Goal: Task Accomplishment & Management: Manage account settings

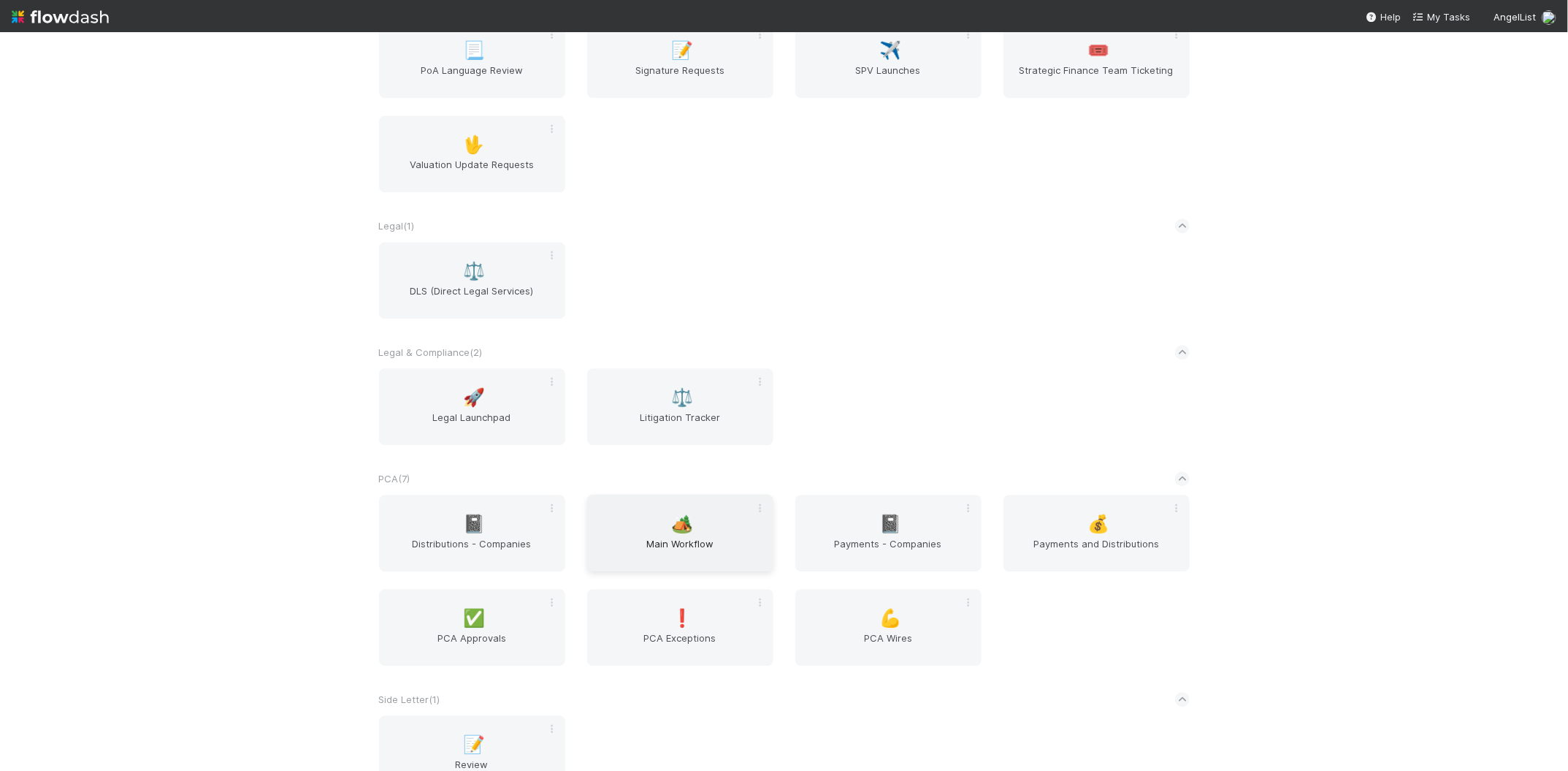
scroll to position [2044, 0]
click at [700, 514] on div "🏕️ Main Workflow" at bounding box center [681, 530] width 186 height 77
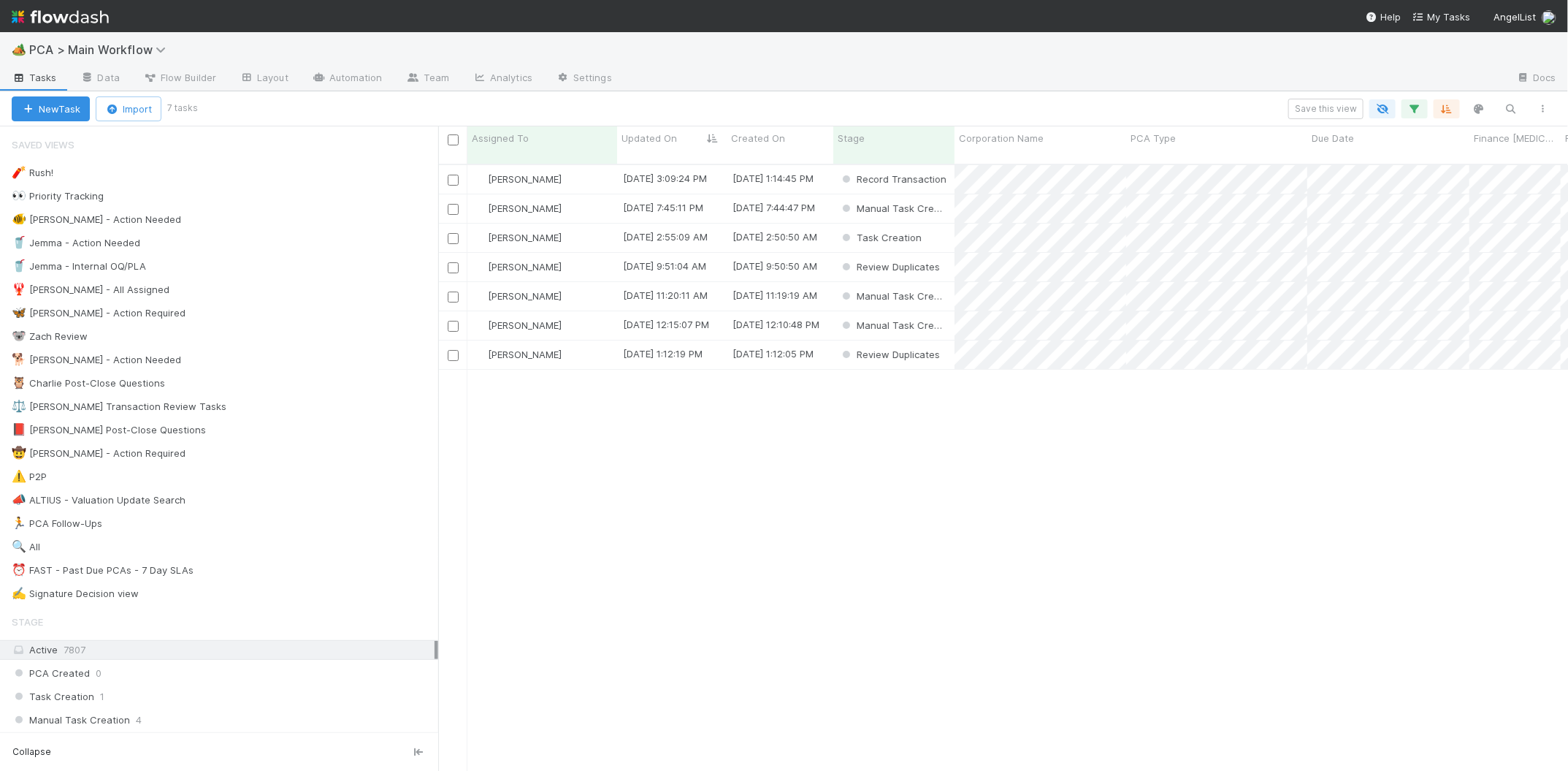
scroll to position [619, 1130]
click at [665, 133] on span "Updated On" at bounding box center [649, 137] width 56 height 15
click at [682, 165] on div "Sort Oldest → Newest" at bounding box center [706, 166] width 167 height 22
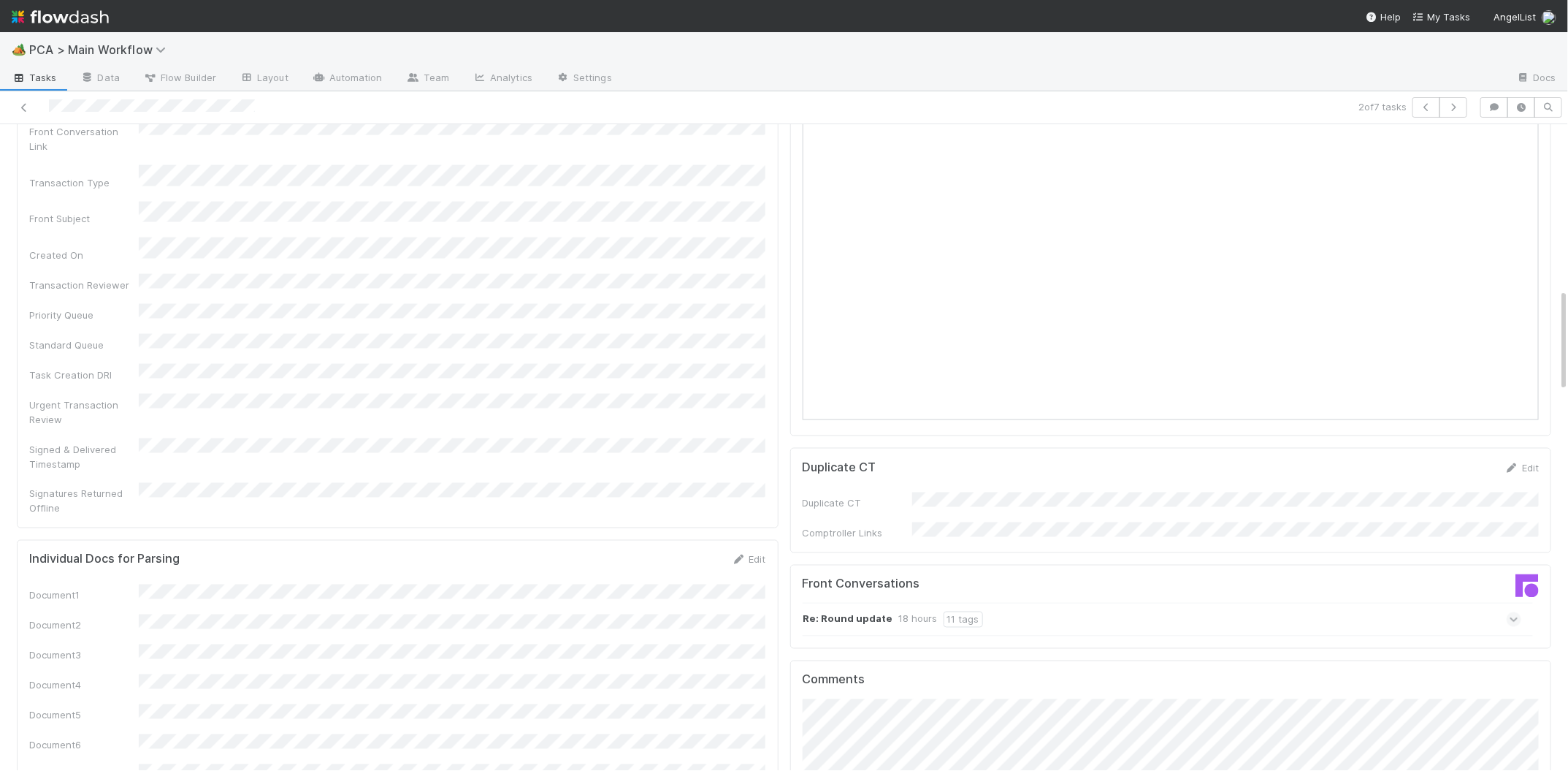
scroll to position [1584, 0]
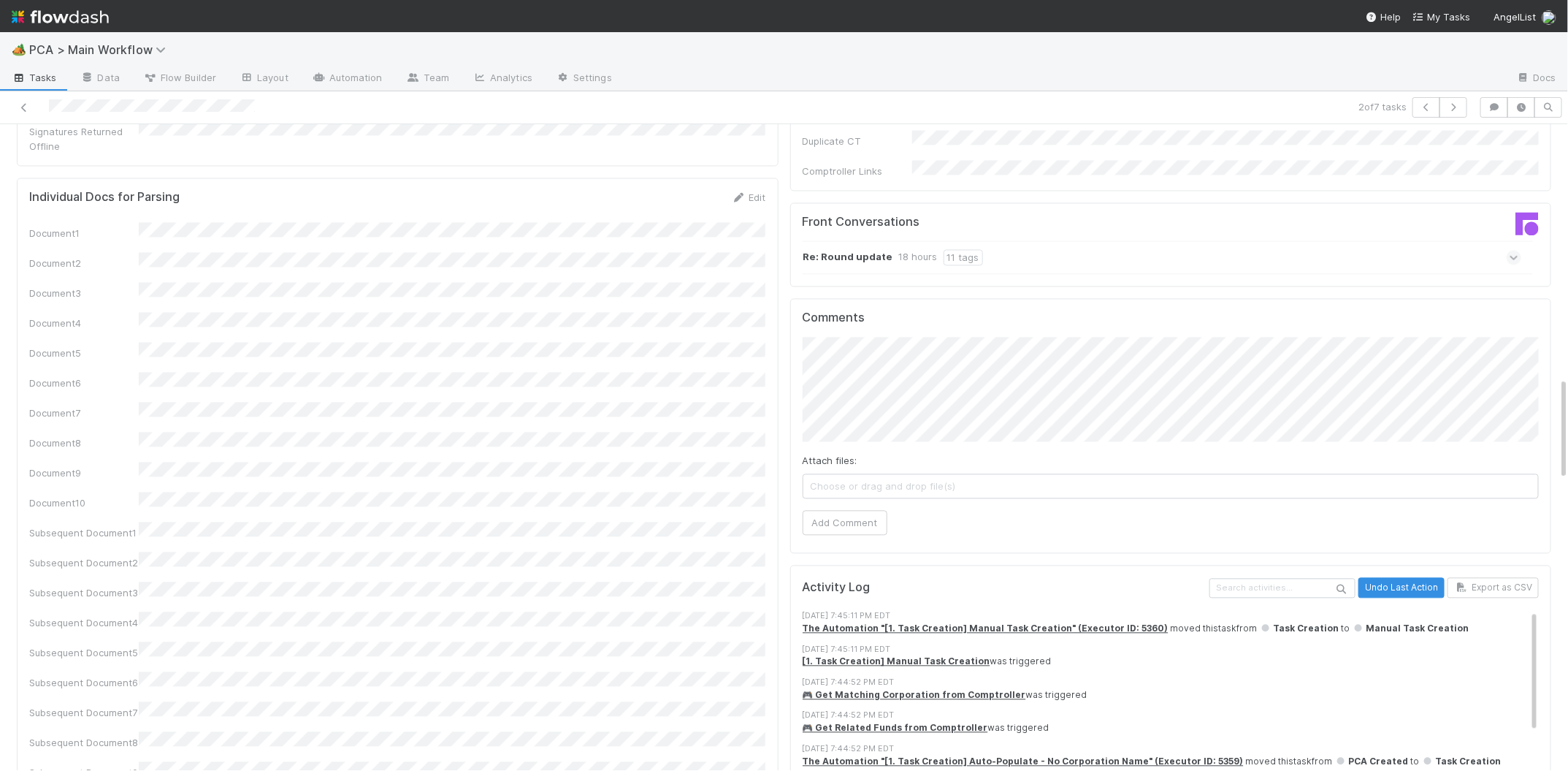
click at [926, 249] on div "18 hours" at bounding box center [918, 257] width 38 height 16
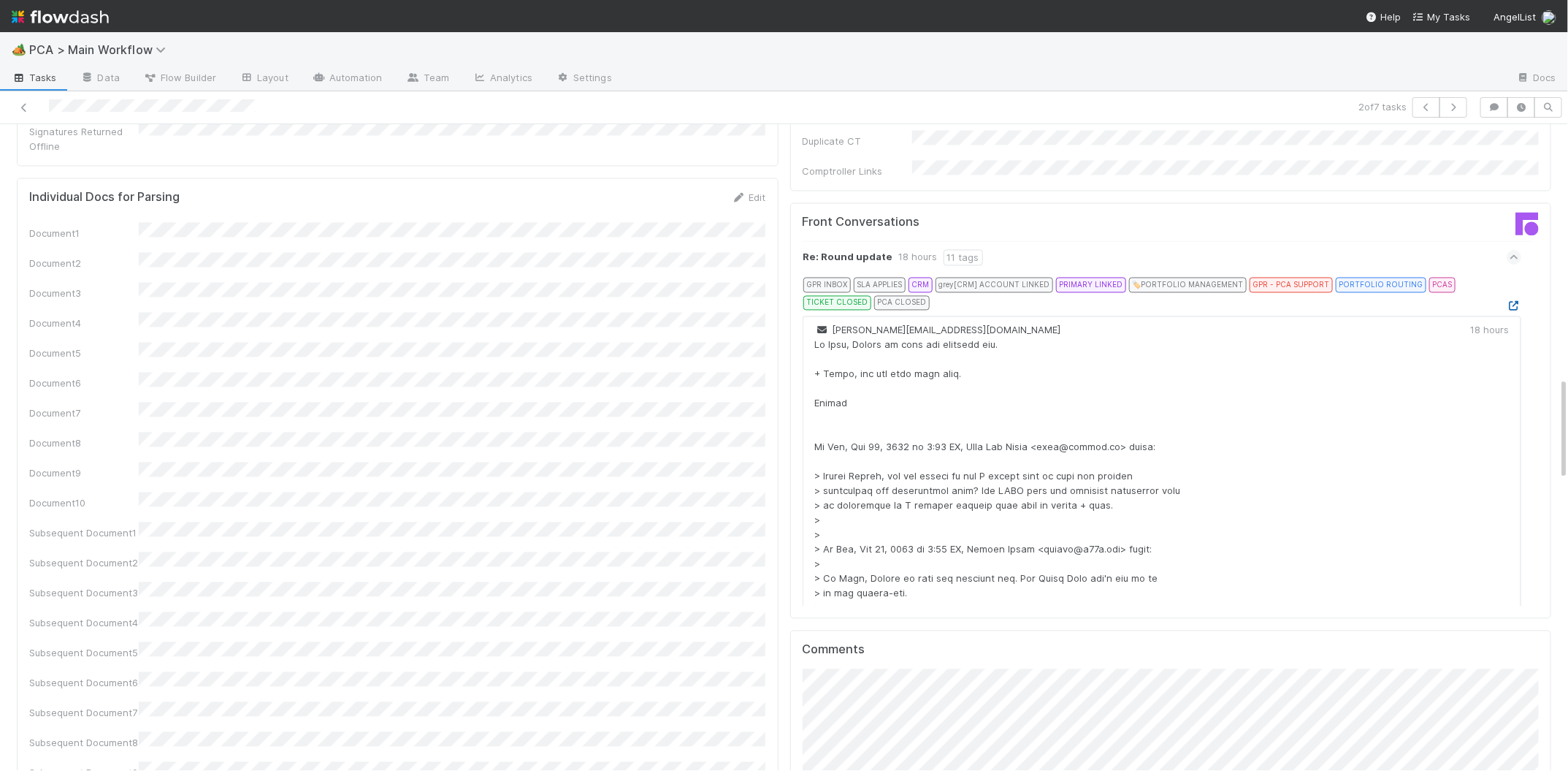
click at [1513, 301] on icon at bounding box center [1514, 306] width 15 height 10
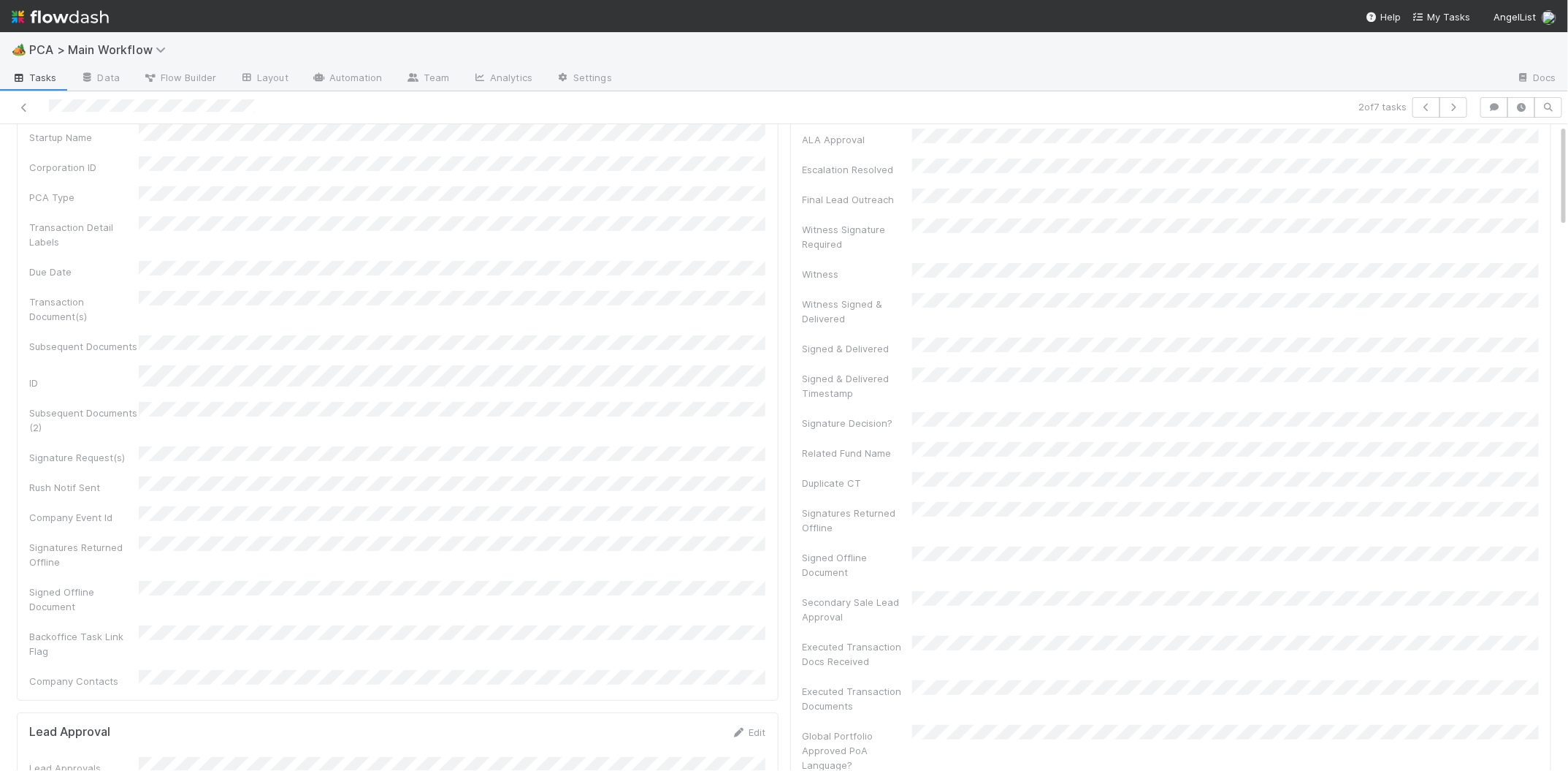
scroll to position [0, 0]
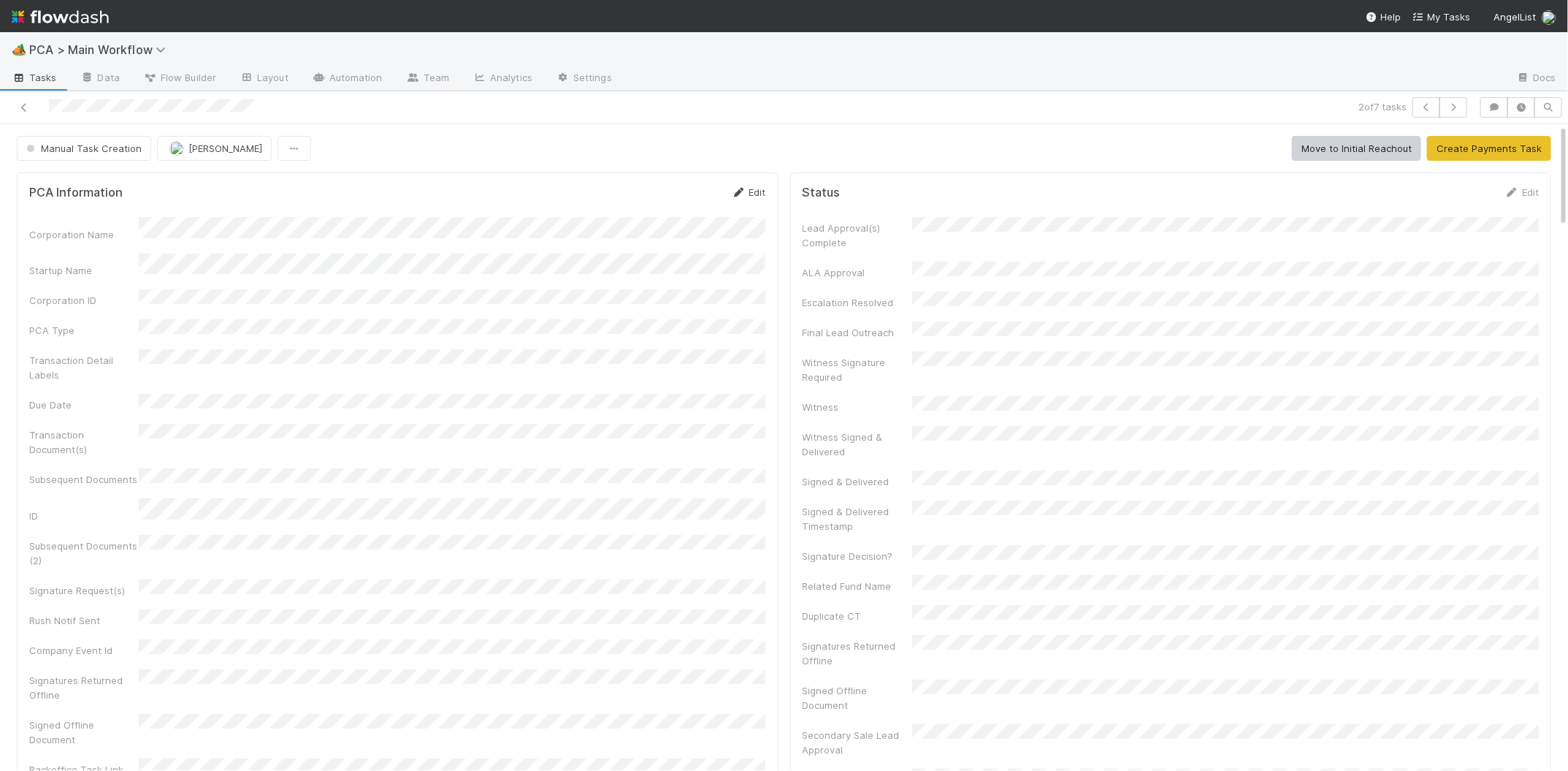
click at [765, 190] on link "Edit" at bounding box center [748, 192] width 34 height 12
click at [354, 257] on div "Corporation Name Startup Name Corporation ID PCA Type Transaction Detail Labels…" at bounding box center [398, 605] width 737 height 756
click at [344, 257] on div "Corporation Name Startup Name Corporation ID PCA Type Transaction Detail Labels…" at bounding box center [398, 605] width 737 height 756
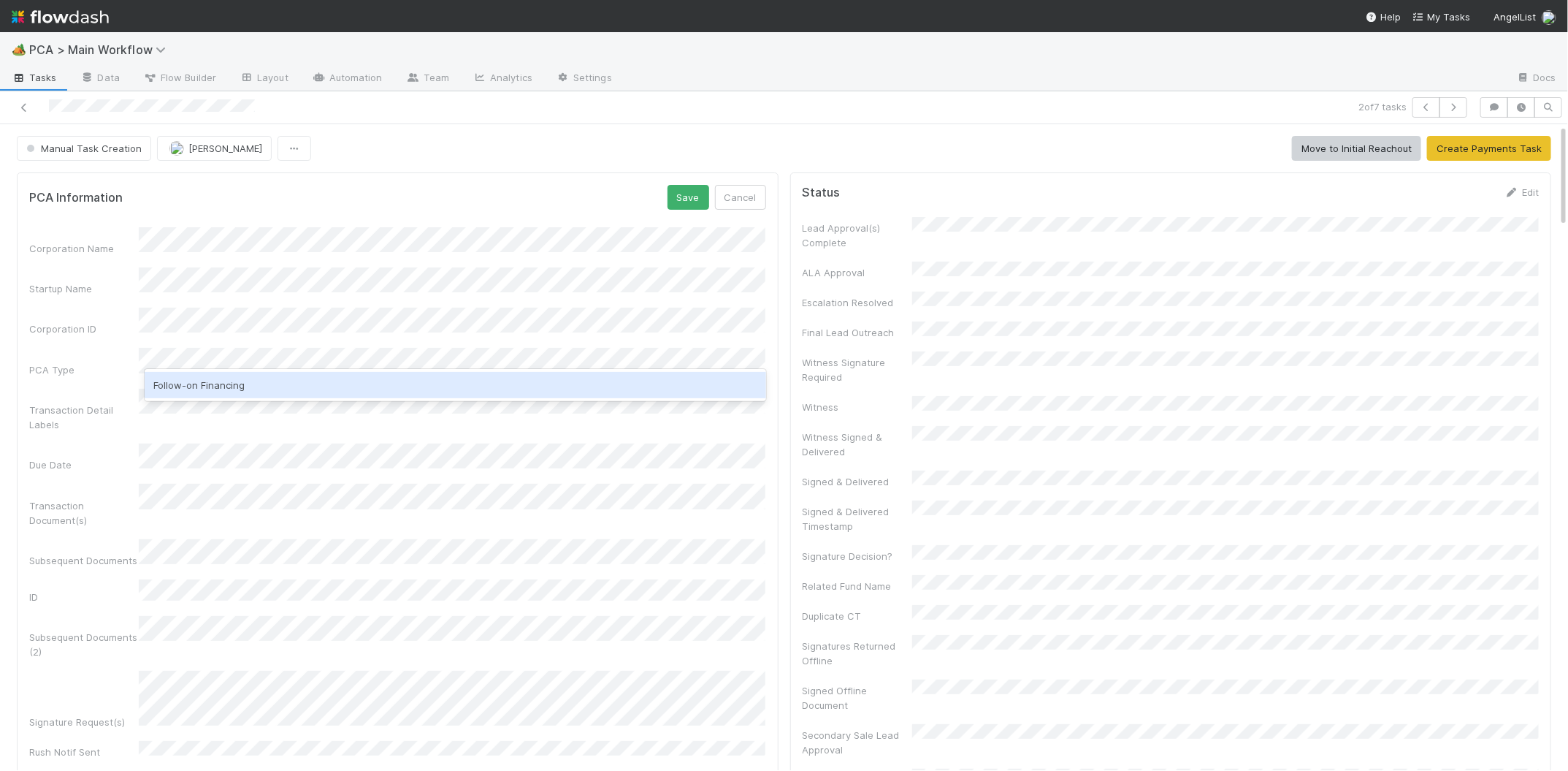
scroll to position [0, 4]
click at [307, 376] on div "Follow-on Financing" at bounding box center [454, 385] width 621 height 26
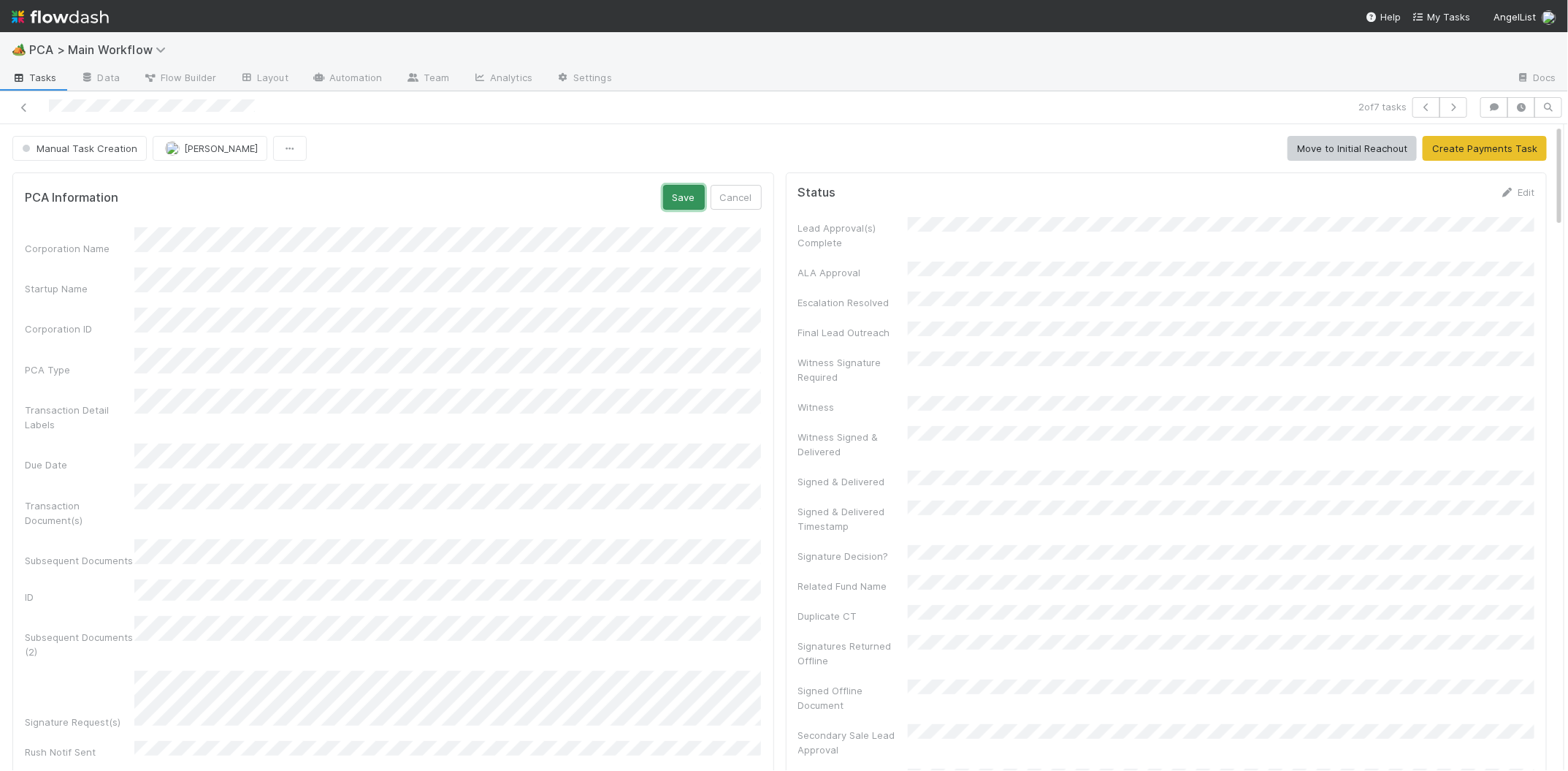
click at [668, 199] on button "Save" at bounding box center [683, 196] width 41 height 25
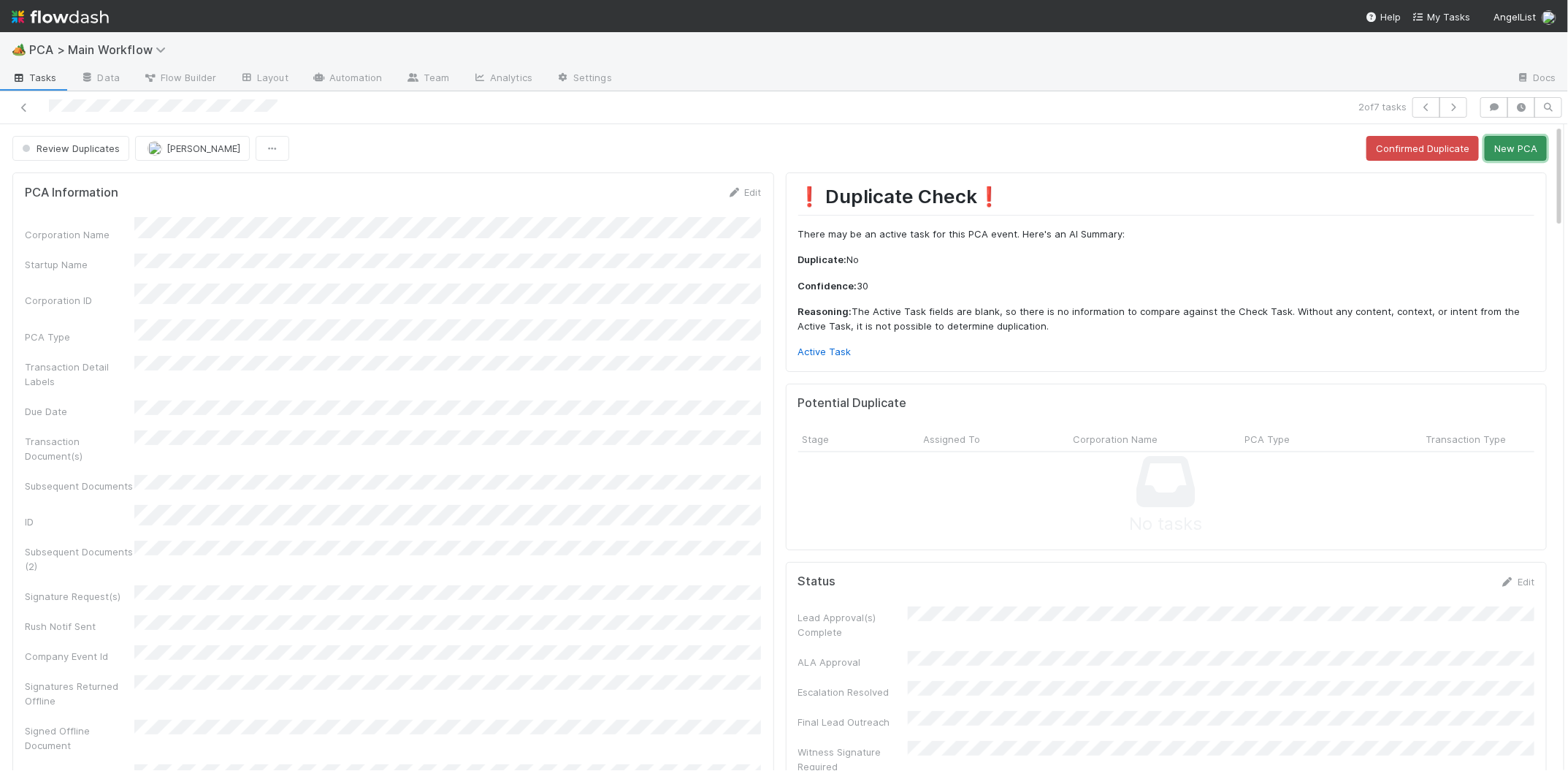
click at [1505, 147] on button "New PCA" at bounding box center [1515, 148] width 62 height 25
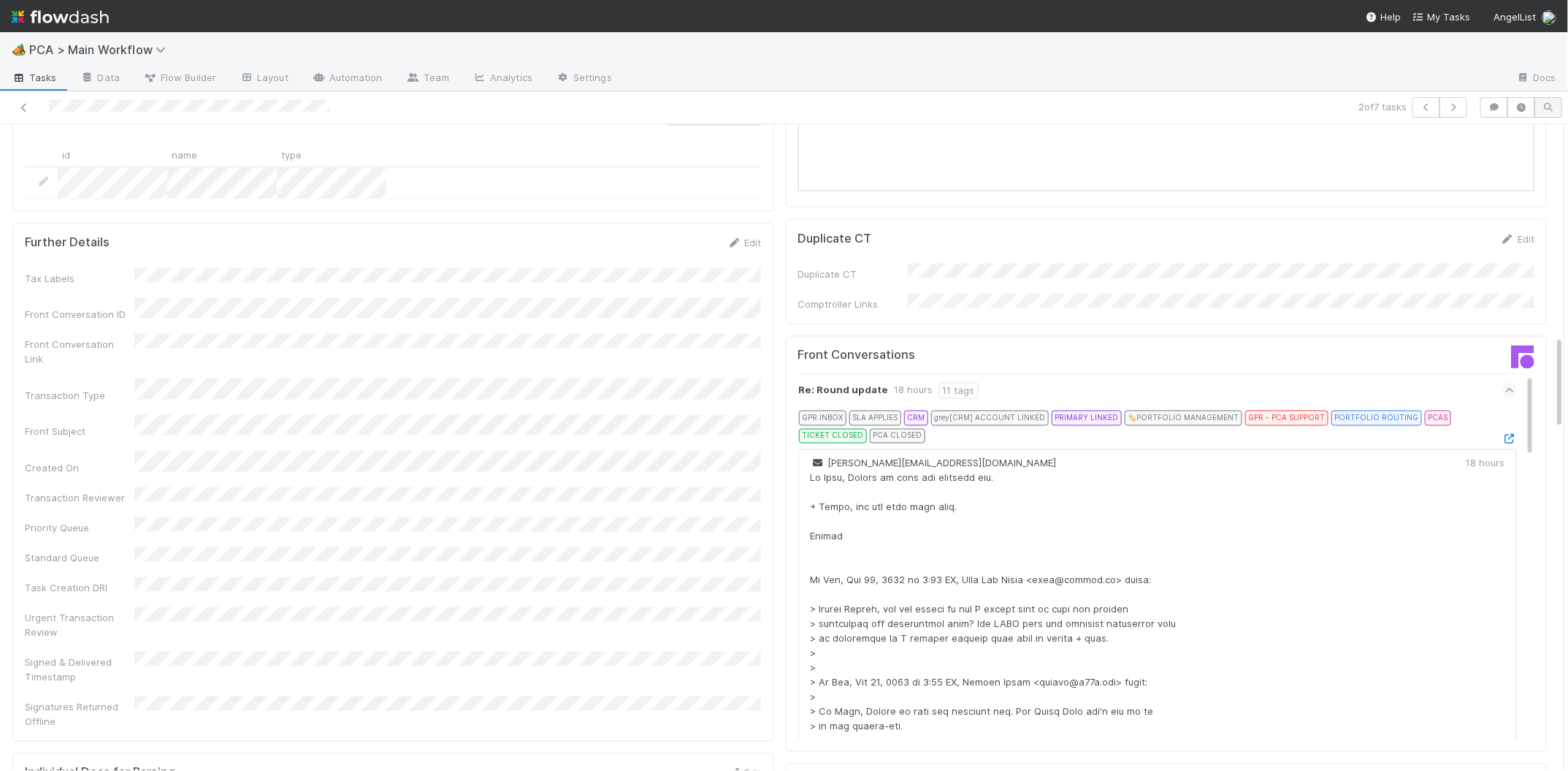
scroll to position [1645, 0]
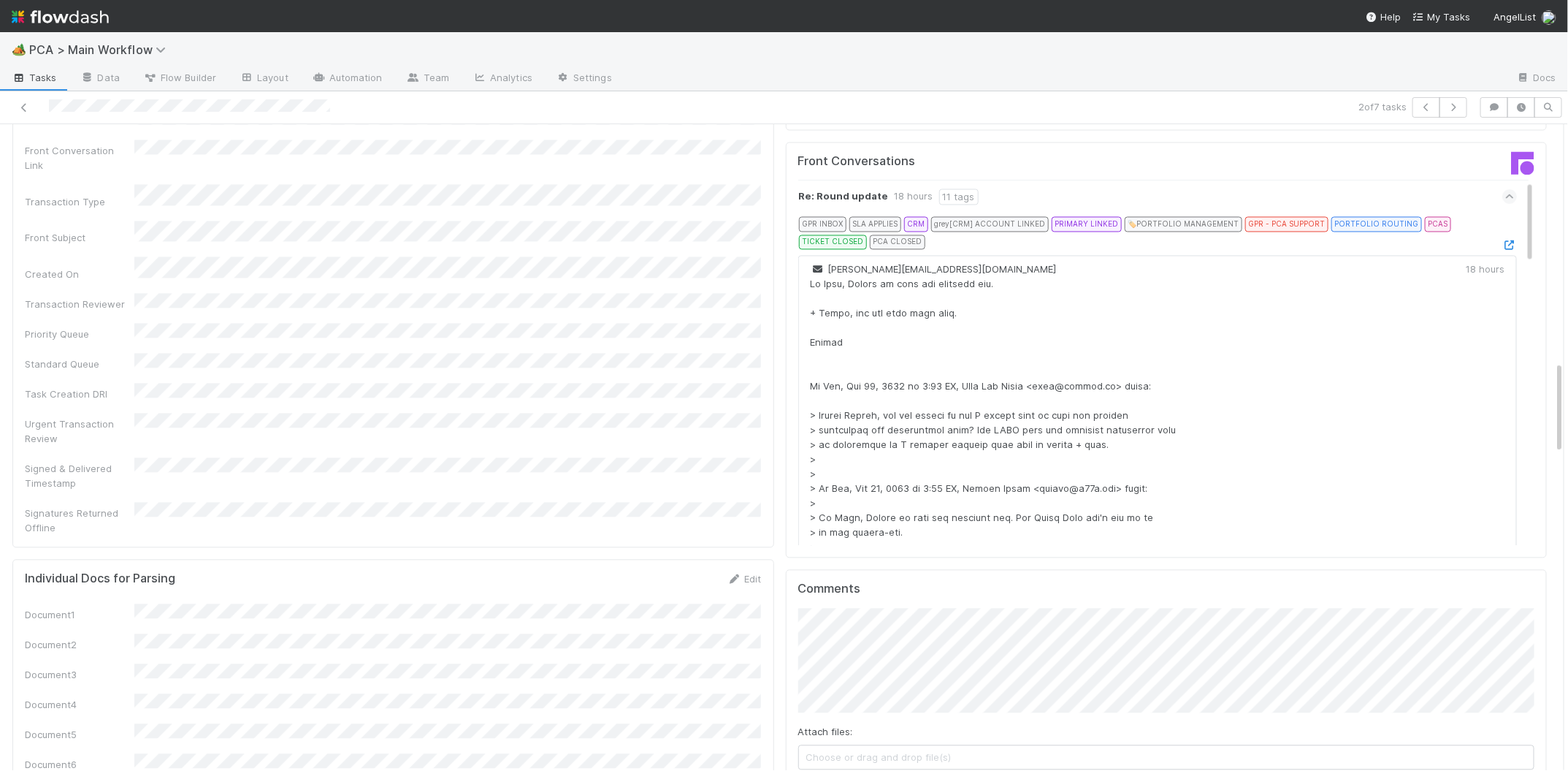
drag, startPoint x: 860, startPoint y: 705, endPoint x: 837, endPoint y: 680, distance: 34.0
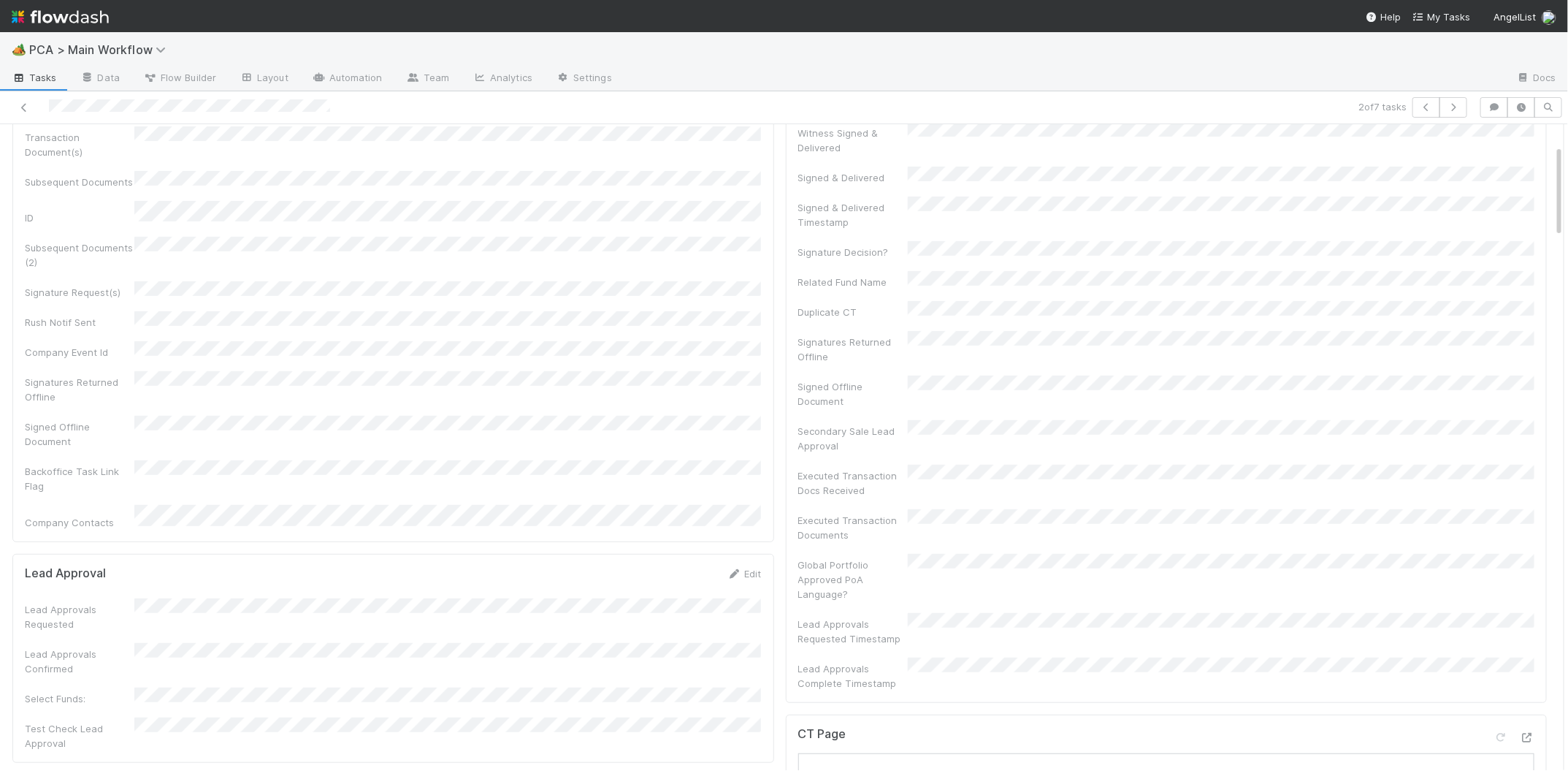
scroll to position [0, 0]
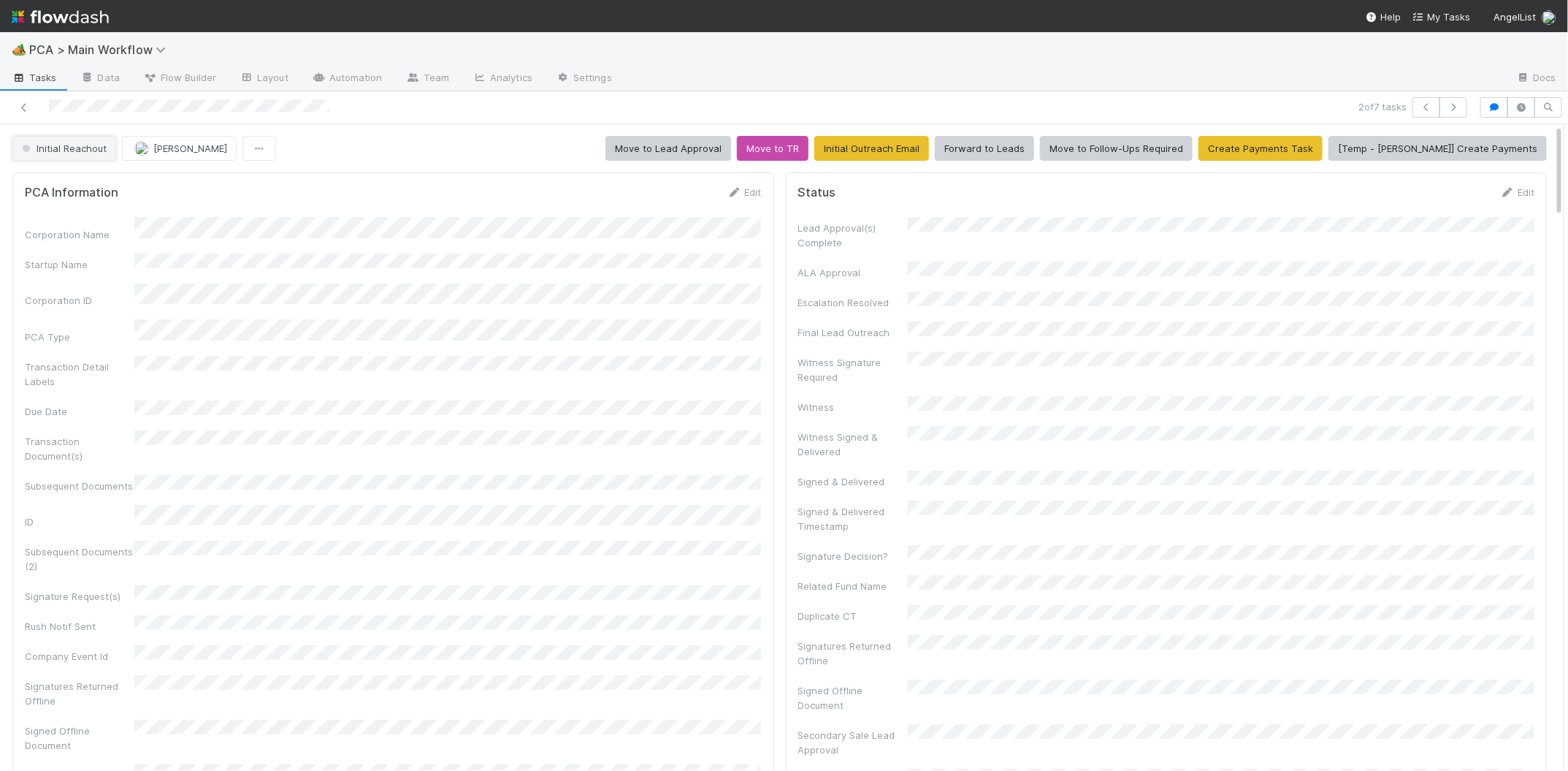
click at [64, 151] on span "Initial Reachout" at bounding box center [62, 148] width 87 height 12
click at [65, 178] on div "Follow-Ups Required" at bounding box center [110, 185] width 206 height 26
click at [75, 13] on img at bounding box center [60, 16] width 97 height 25
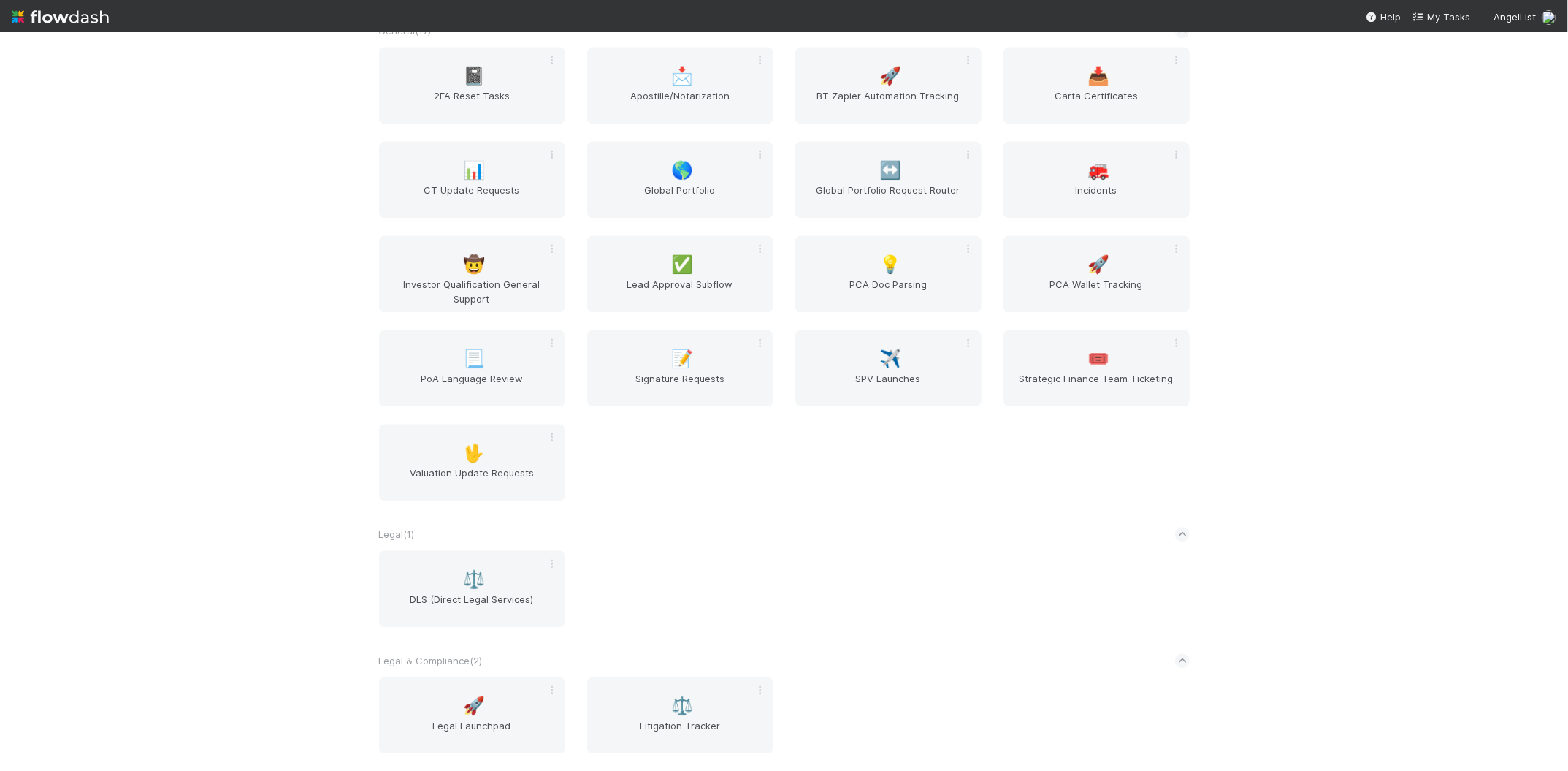
scroll to position [2364, 0]
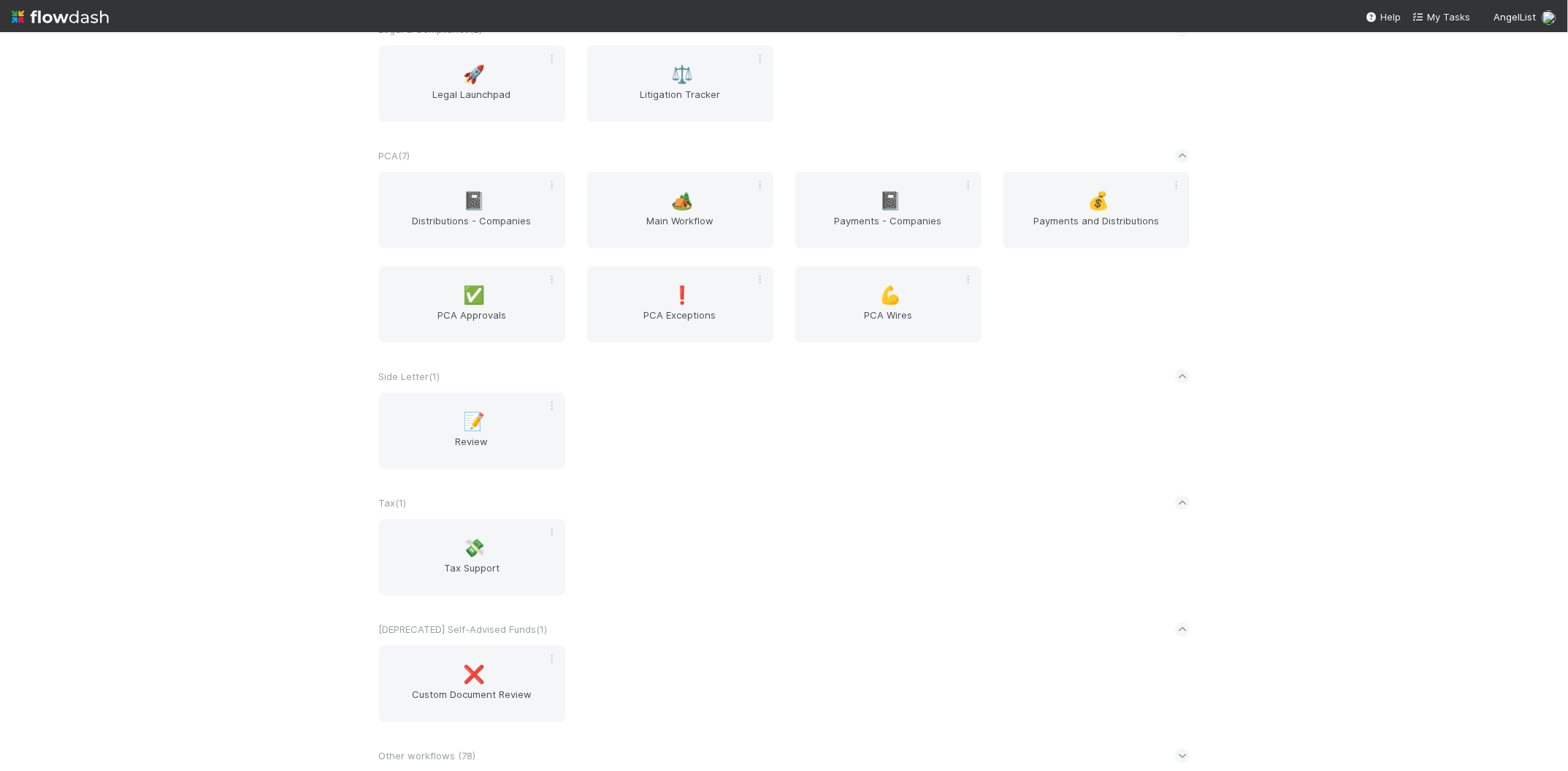
click at [700, 249] on div "📓 Distributions - Companies 🏕️ Main Workflow 📓 Payments - Companies 💰 Payments …" at bounding box center [784, 266] width 833 height 188
click at [695, 206] on div "🏕️ Main Workflow" at bounding box center [681, 210] width 186 height 77
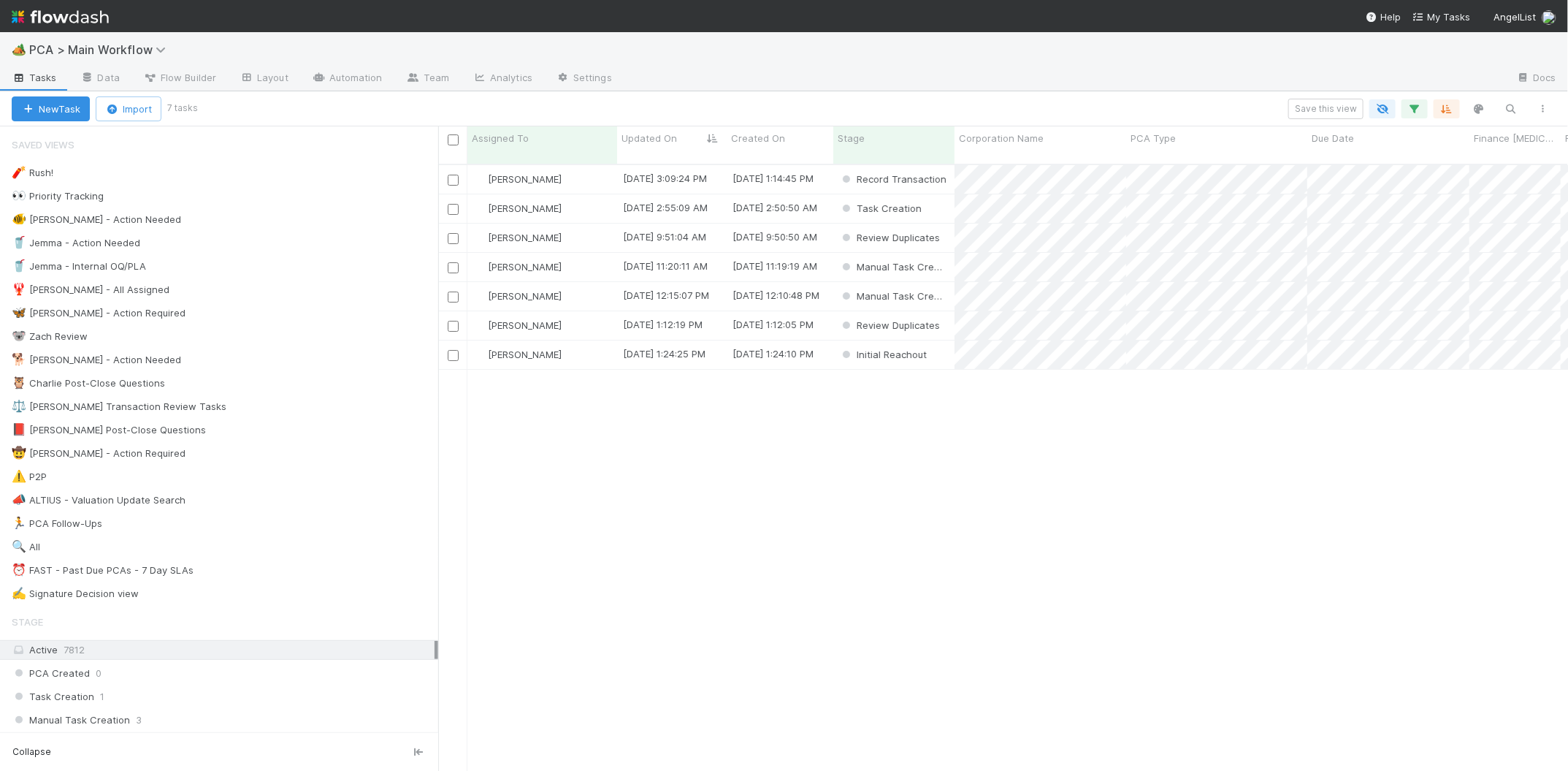
scroll to position [1, 1]
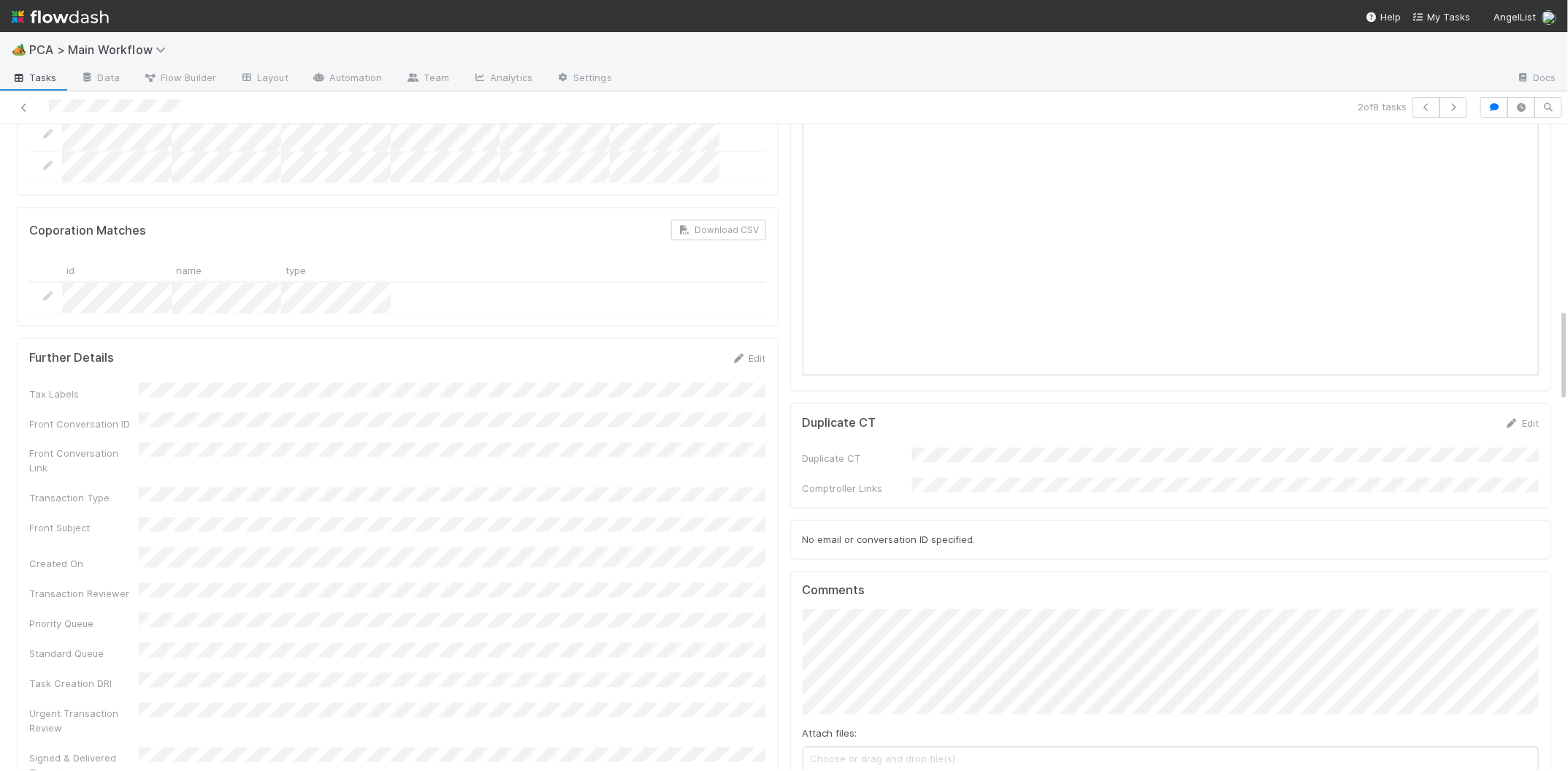
scroll to position [1273, 0]
click at [740, 343] on div "Edit" at bounding box center [748, 350] width 34 height 15
click at [748, 345] on link "Edit" at bounding box center [748, 351] width 34 height 12
click at [557, 386] on div "Tax Labels Front Conversation ID Front Conversation Link Transaction Type Front…" at bounding box center [398, 647] width 737 height 525
click at [548, 386] on div "Tax Labels Front Conversation ID Front Conversation Link Transaction Type Front…" at bounding box center [398, 647] width 737 height 525
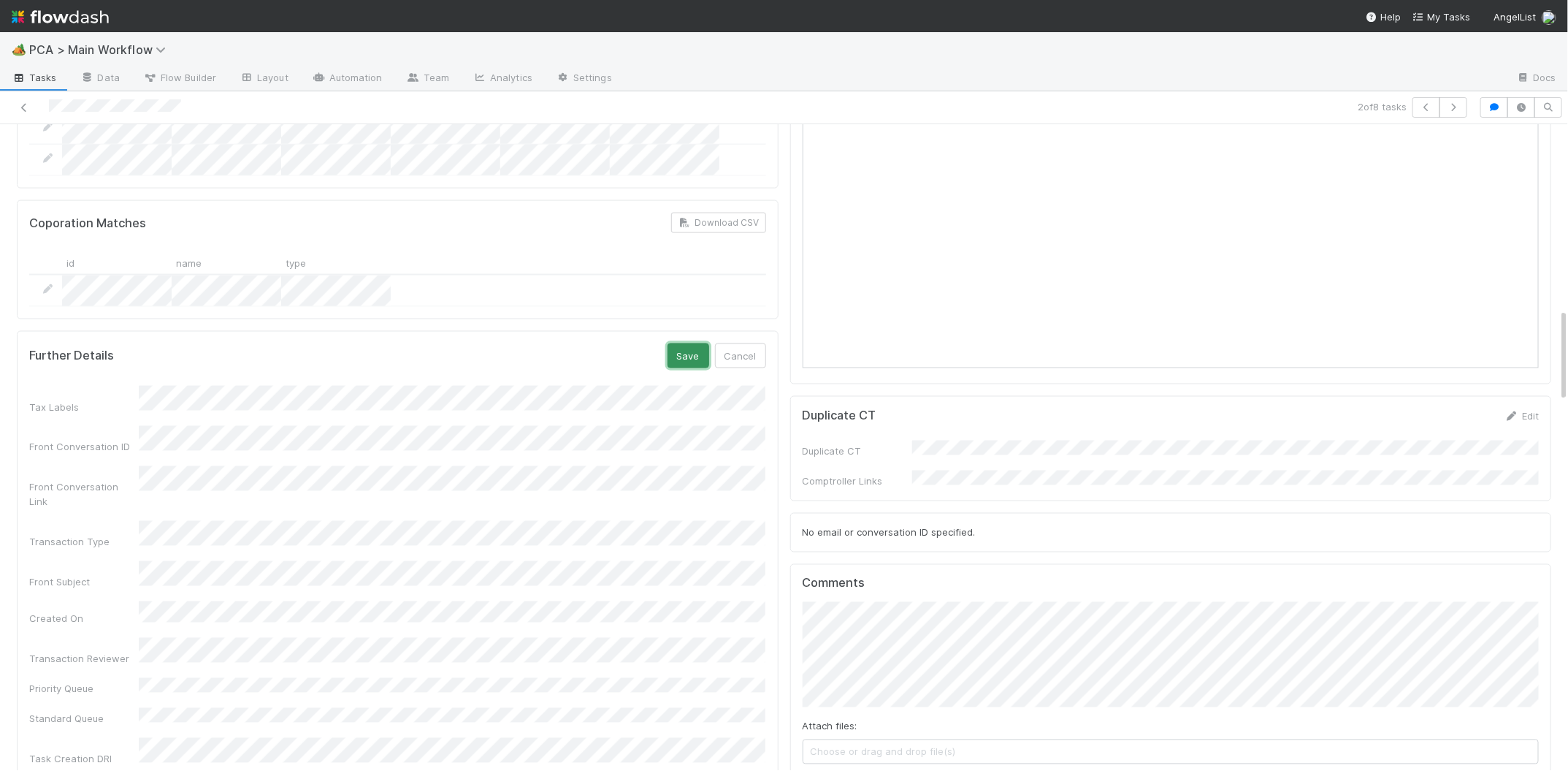
click at [680, 343] on button "Save" at bounding box center [688, 355] width 41 height 25
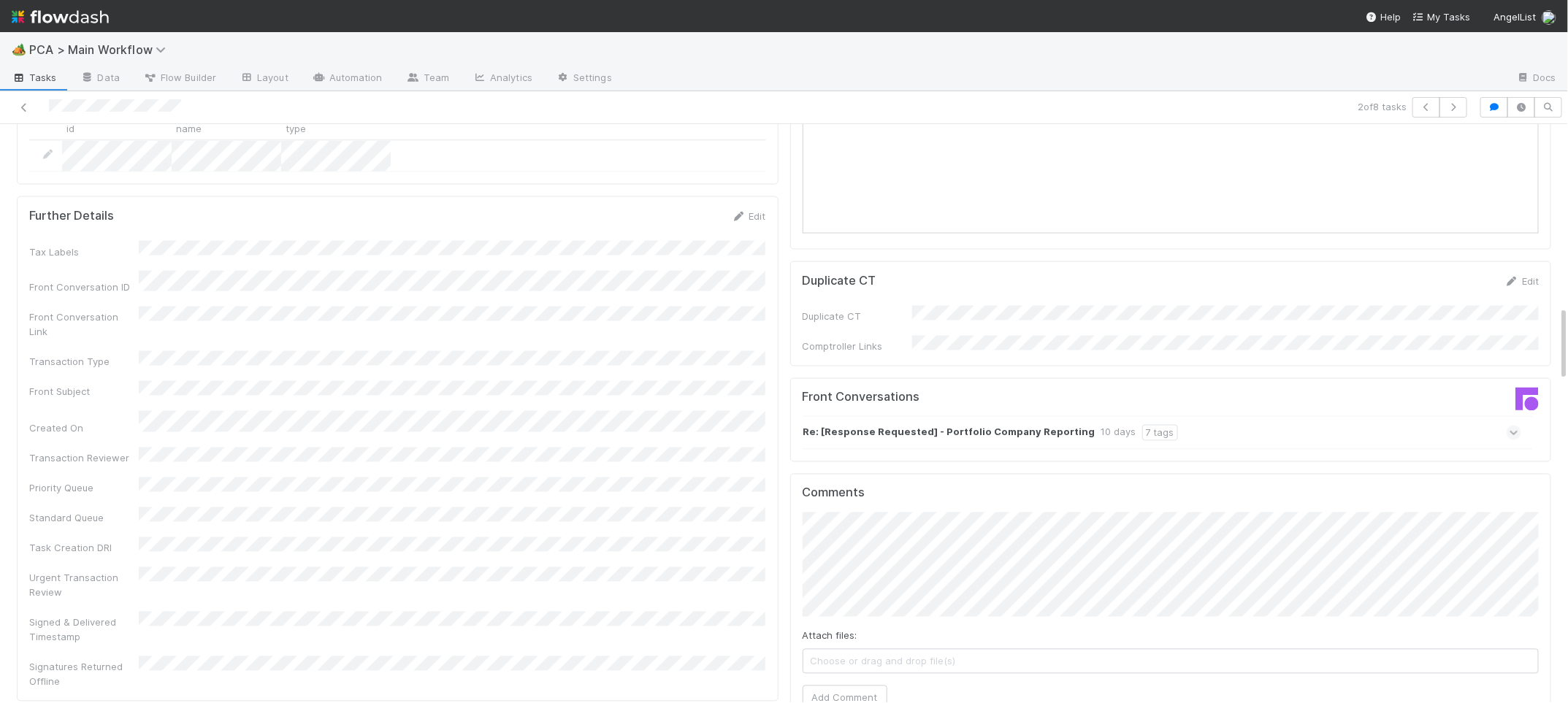
scroll to position [1470, 0]
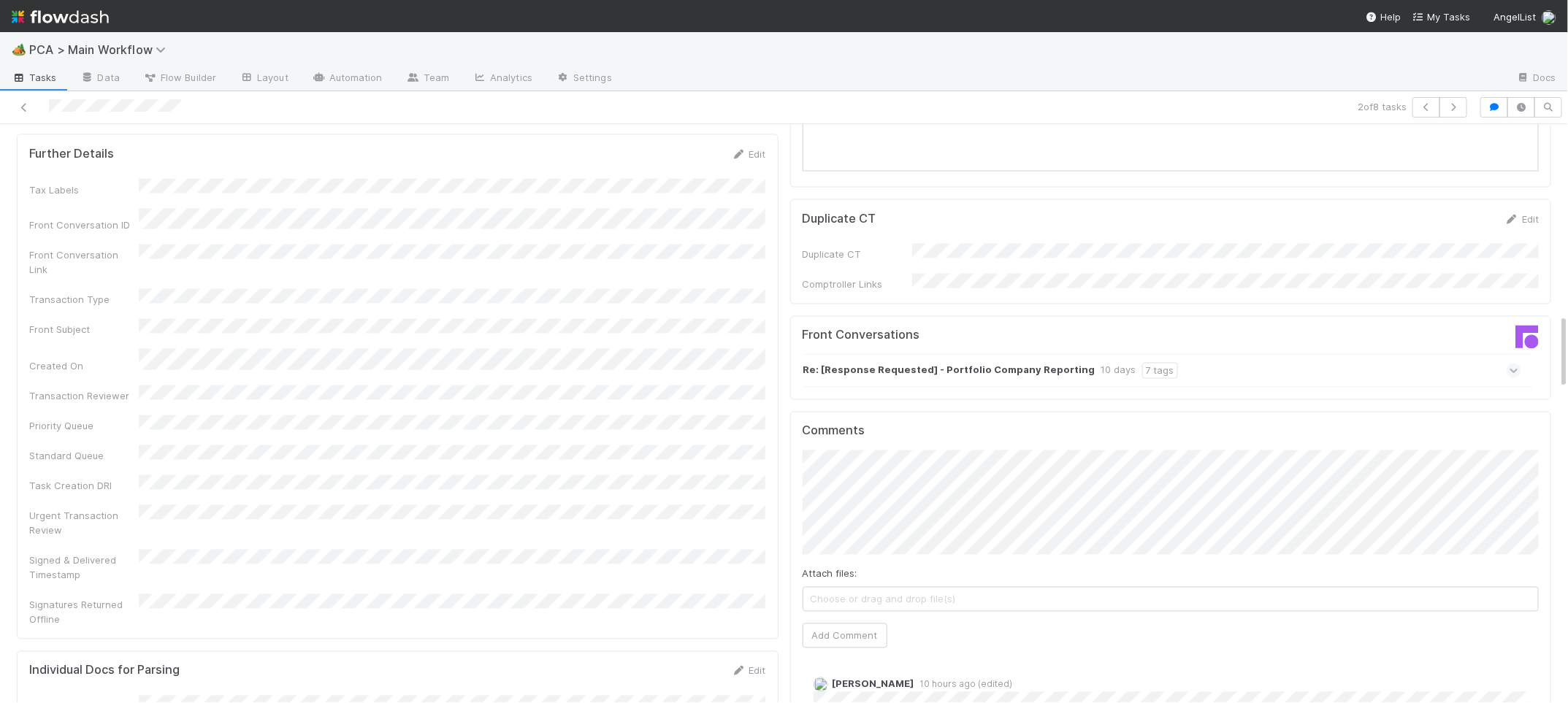
click at [1172, 354] on div "Re: [Response Requested] - Portfolio Company Reporting 10 days 7 tags" at bounding box center [1163, 371] width 720 height 33
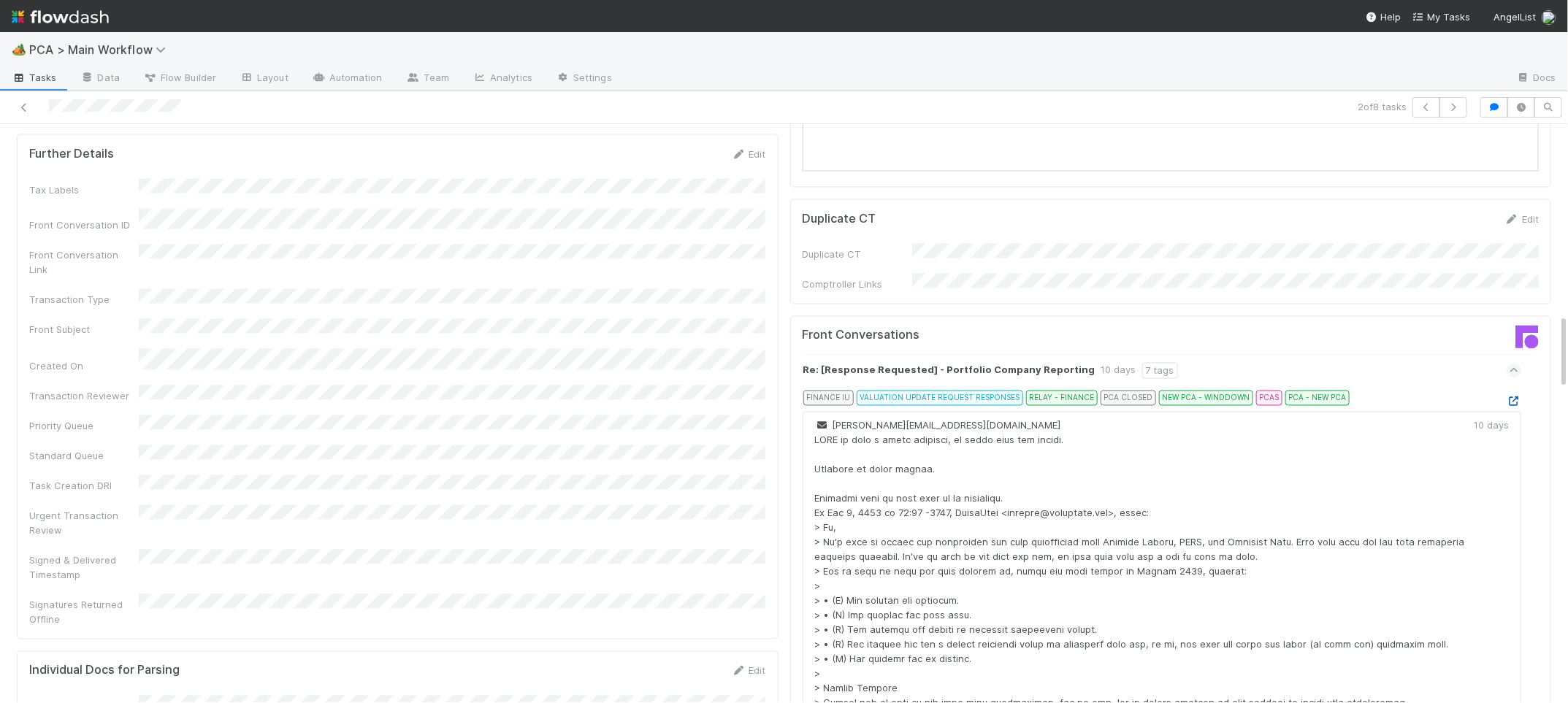
click at [1516, 397] on icon at bounding box center [1514, 402] width 15 height 10
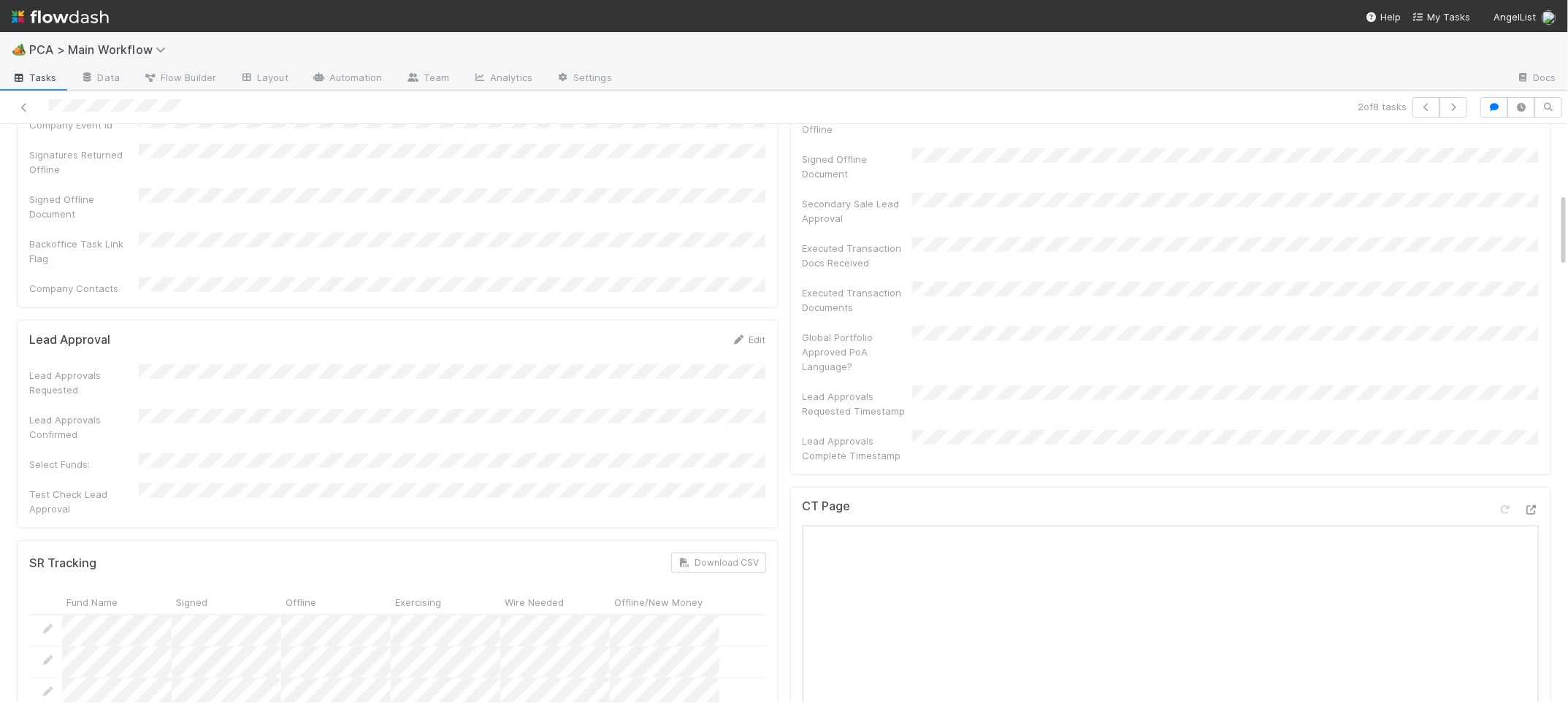
scroll to position [639, 0]
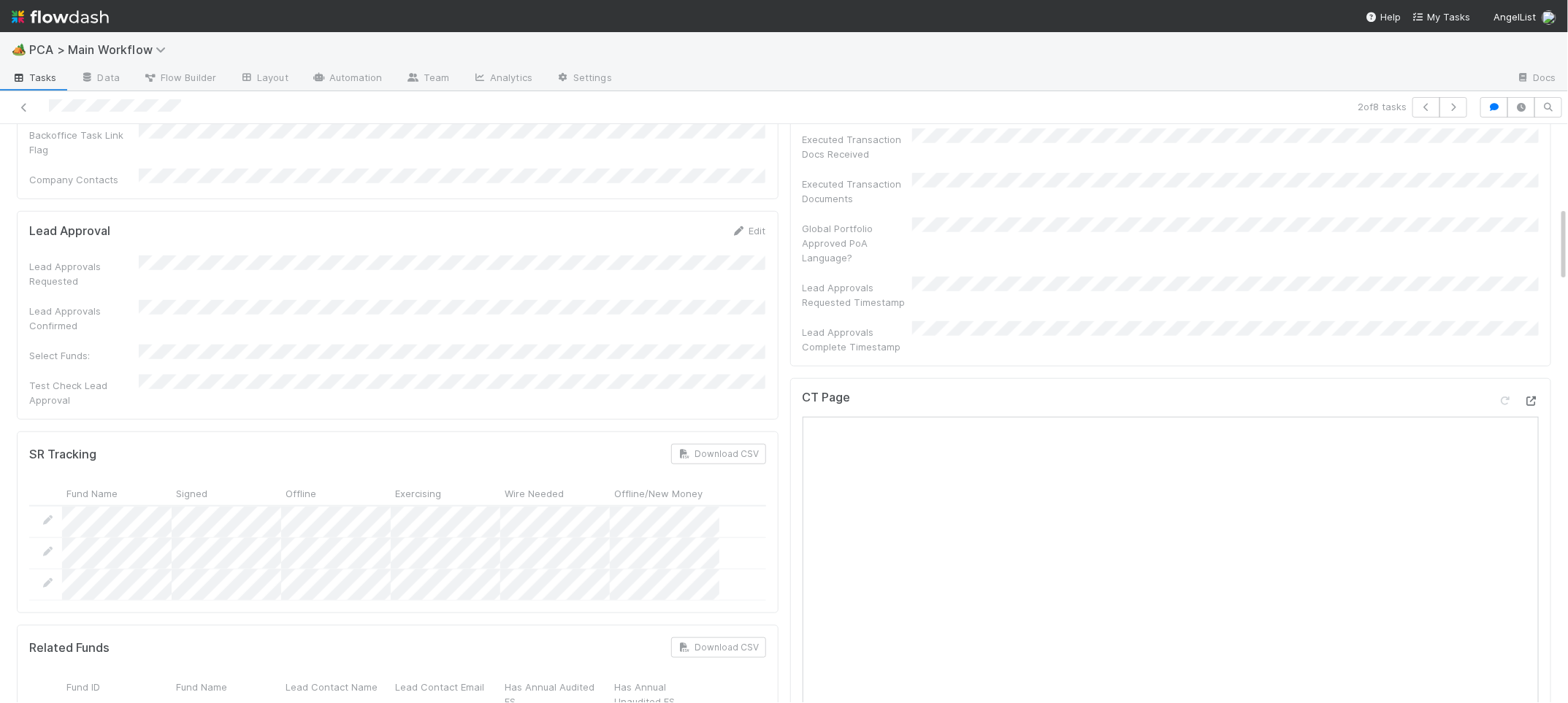
click at [1533, 396] on icon at bounding box center [1531, 401] width 15 height 10
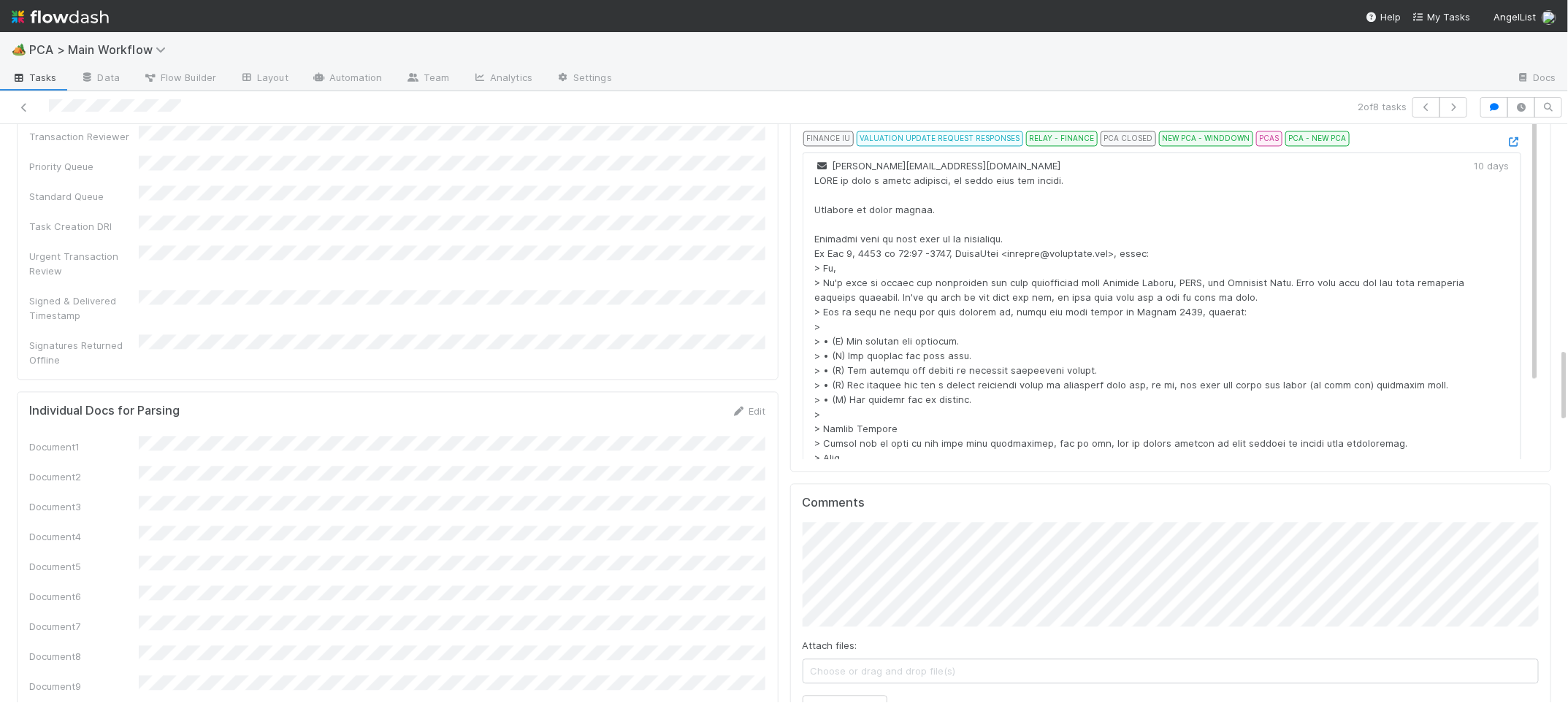
scroll to position [1730, 0]
click at [844, 695] on button "Add Comment" at bounding box center [845, 707] width 84 height 25
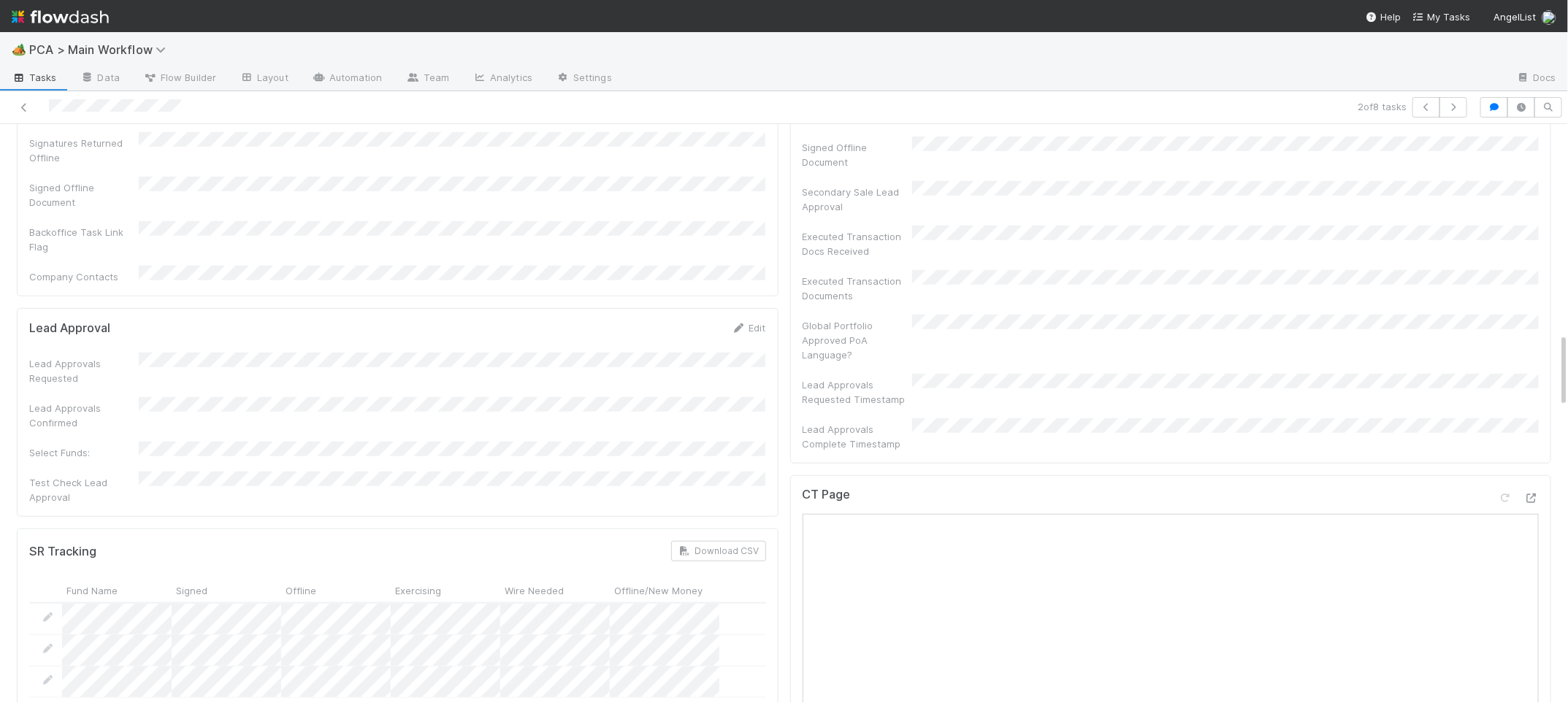
scroll to position [0, 0]
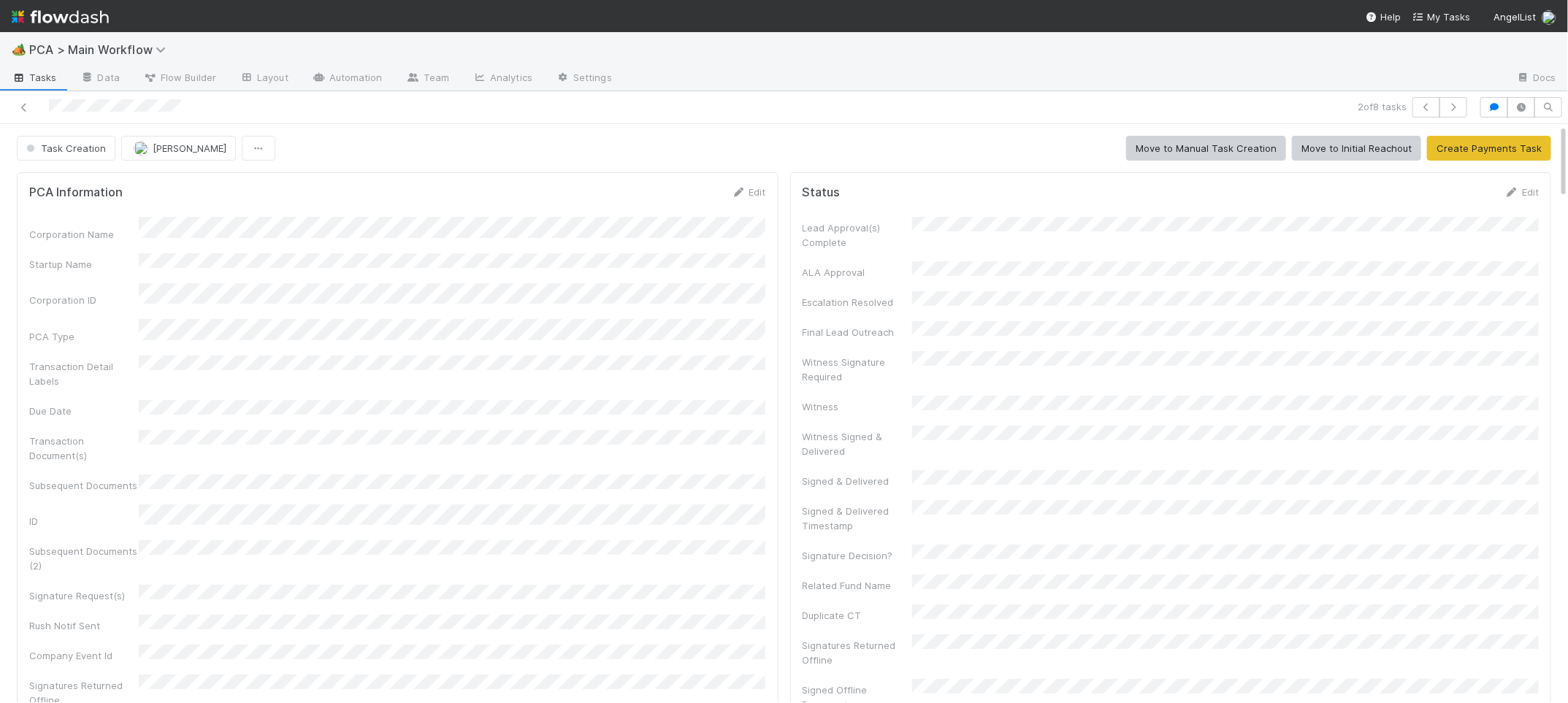
click at [61, 139] on button "Task Creation" at bounding box center [66, 148] width 99 height 25
click at [56, 176] on div "Follow-Ups Required" at bounding box center [115, 185] width 206 height 26
click at [84, 13] on img at bounding box center [60, 16] width 97 height 25
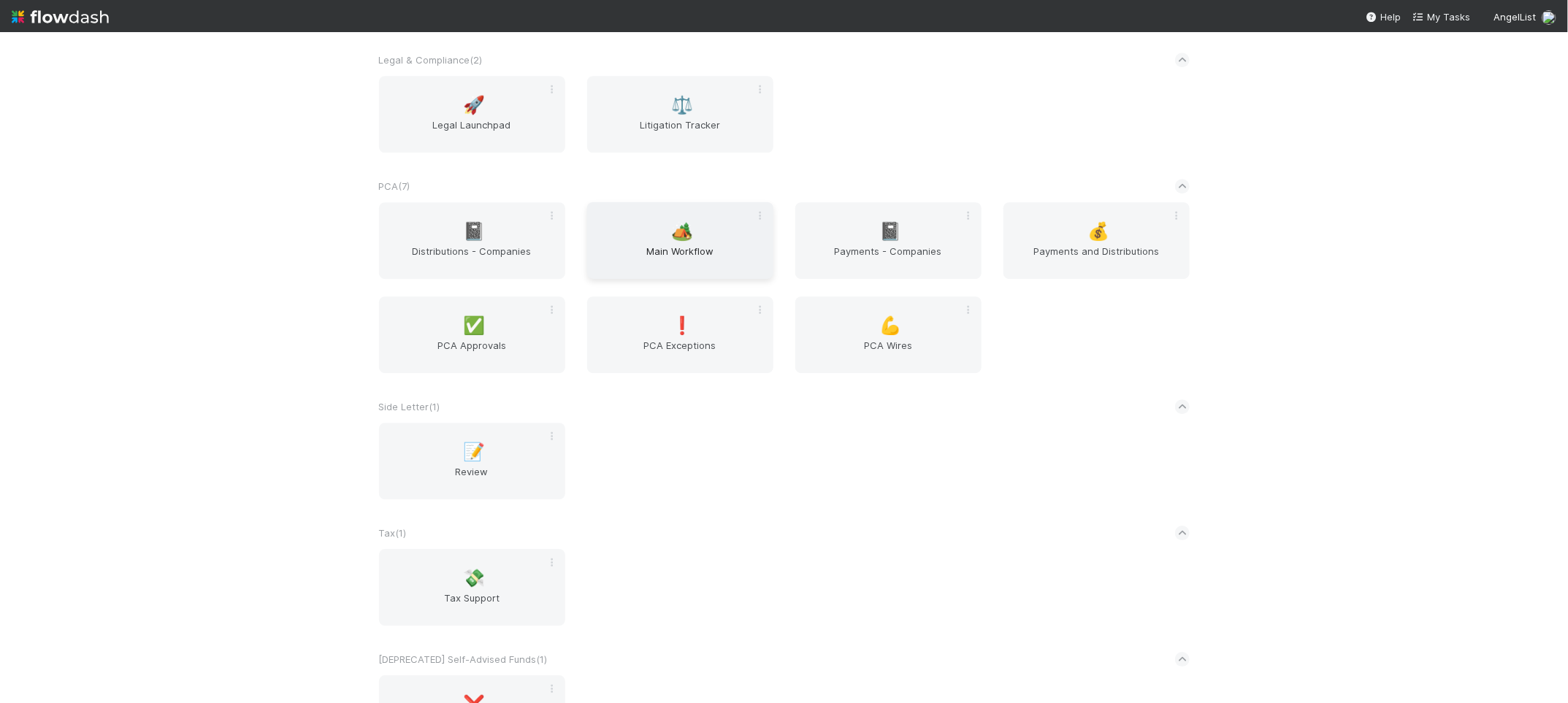
scroll to position [2345, 0]
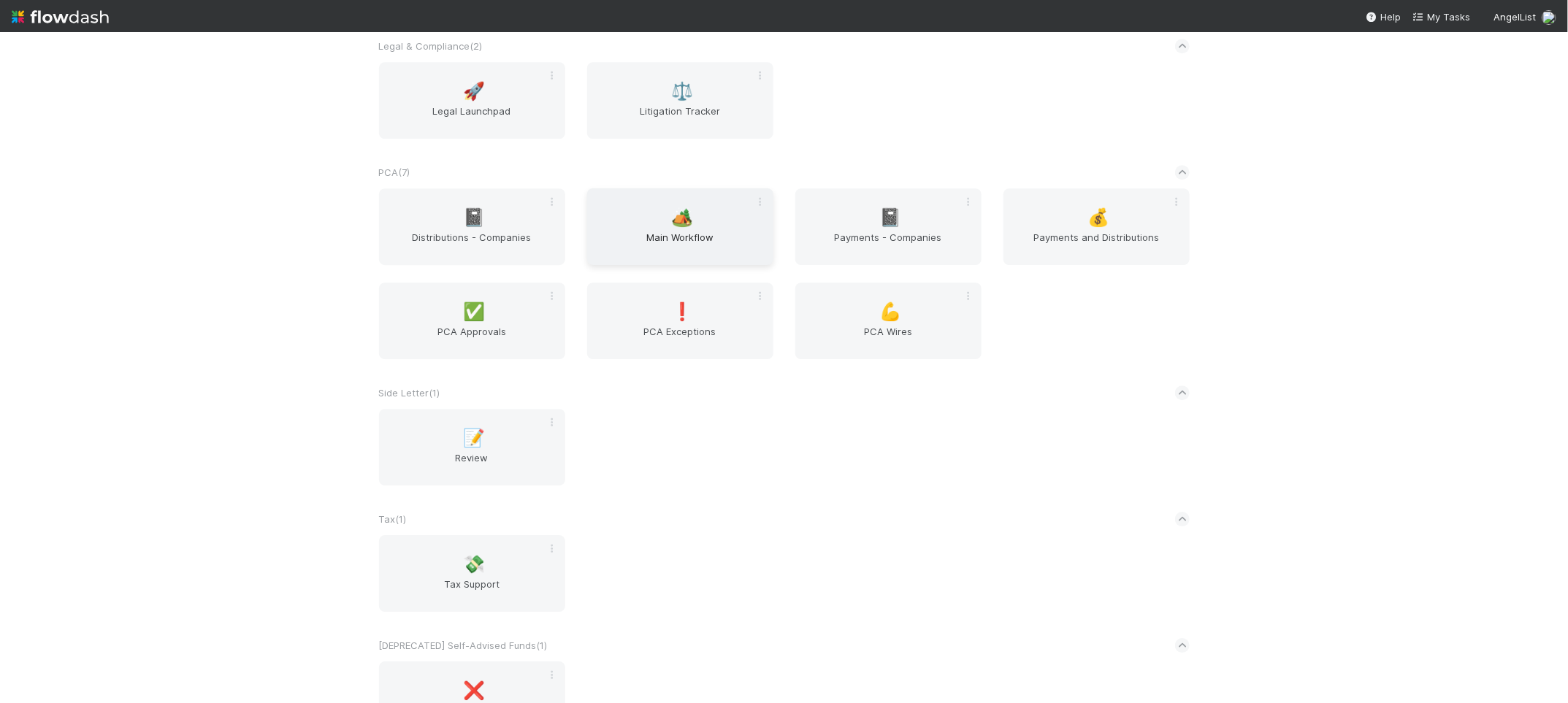
click at [642, 222] on div "🏕️ Main Workflow" at bounding box center [681, 226] width 186 height 76
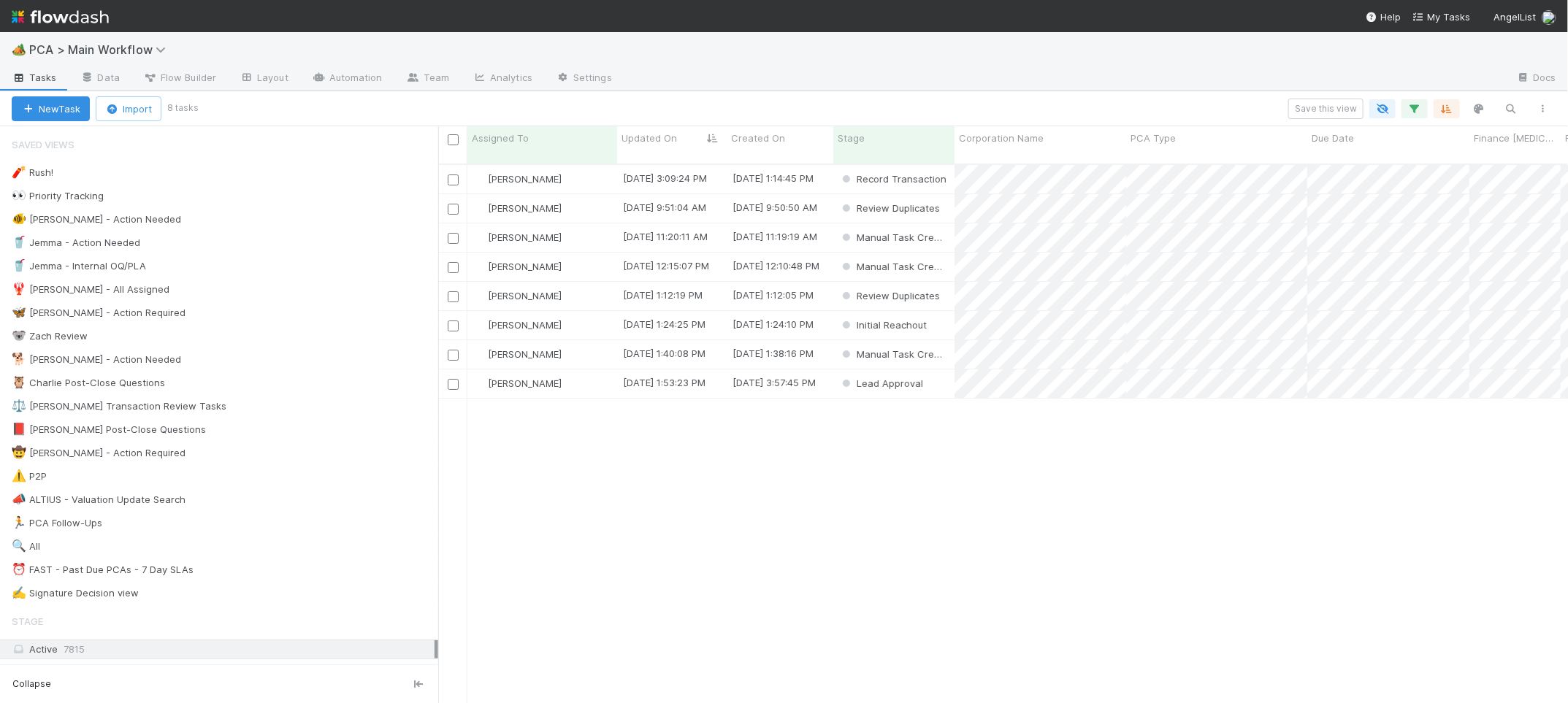
scroll to position [550, 1130]
click at [677, 139] on div "Updated On" at bounding box center [673, 137] width 102 height 15
click at [691, 155] on div "Sort Oldest → Newest" at bounding box center [706, 166] width 167 height 22
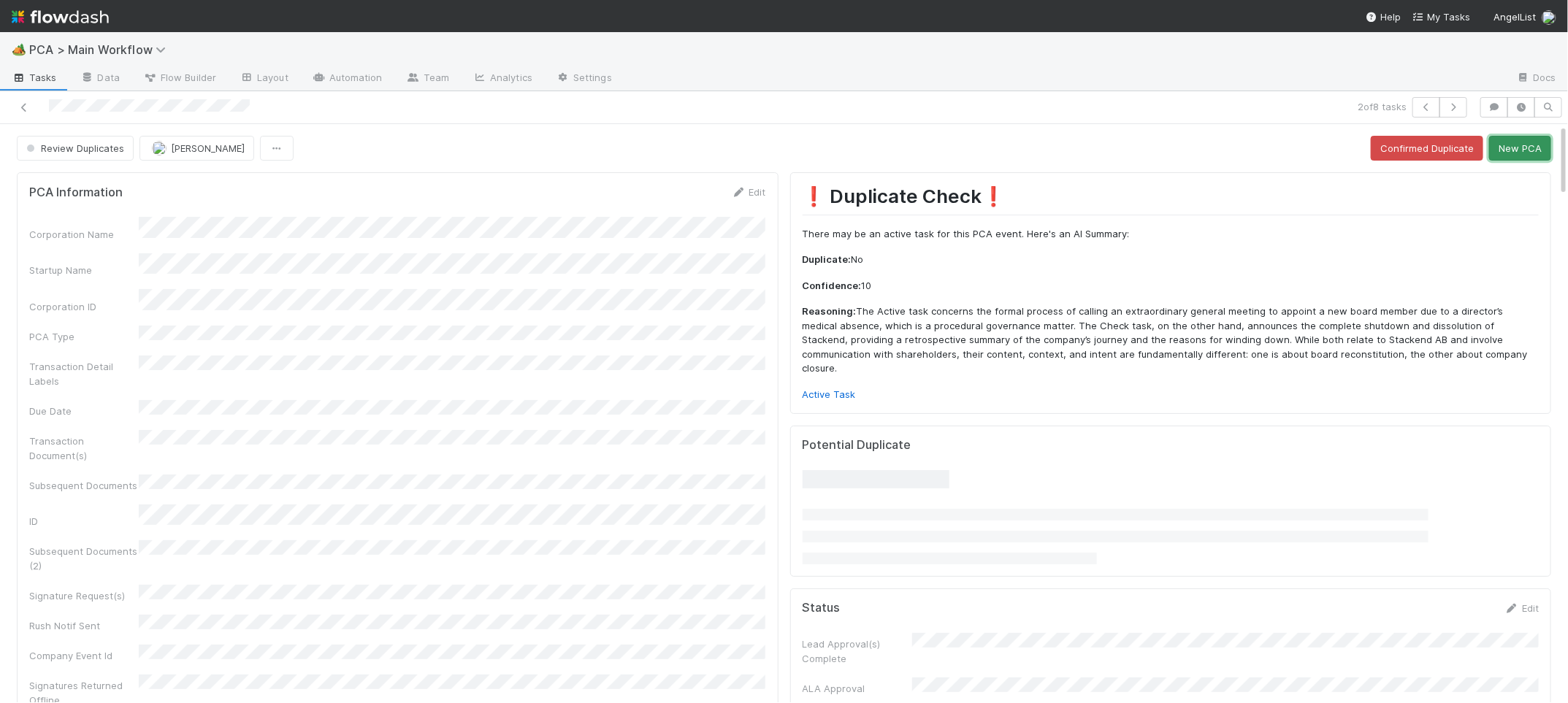
click at [1522, 151] on button "New PCA" at bounding box center [1520, 148] width 62 height 25
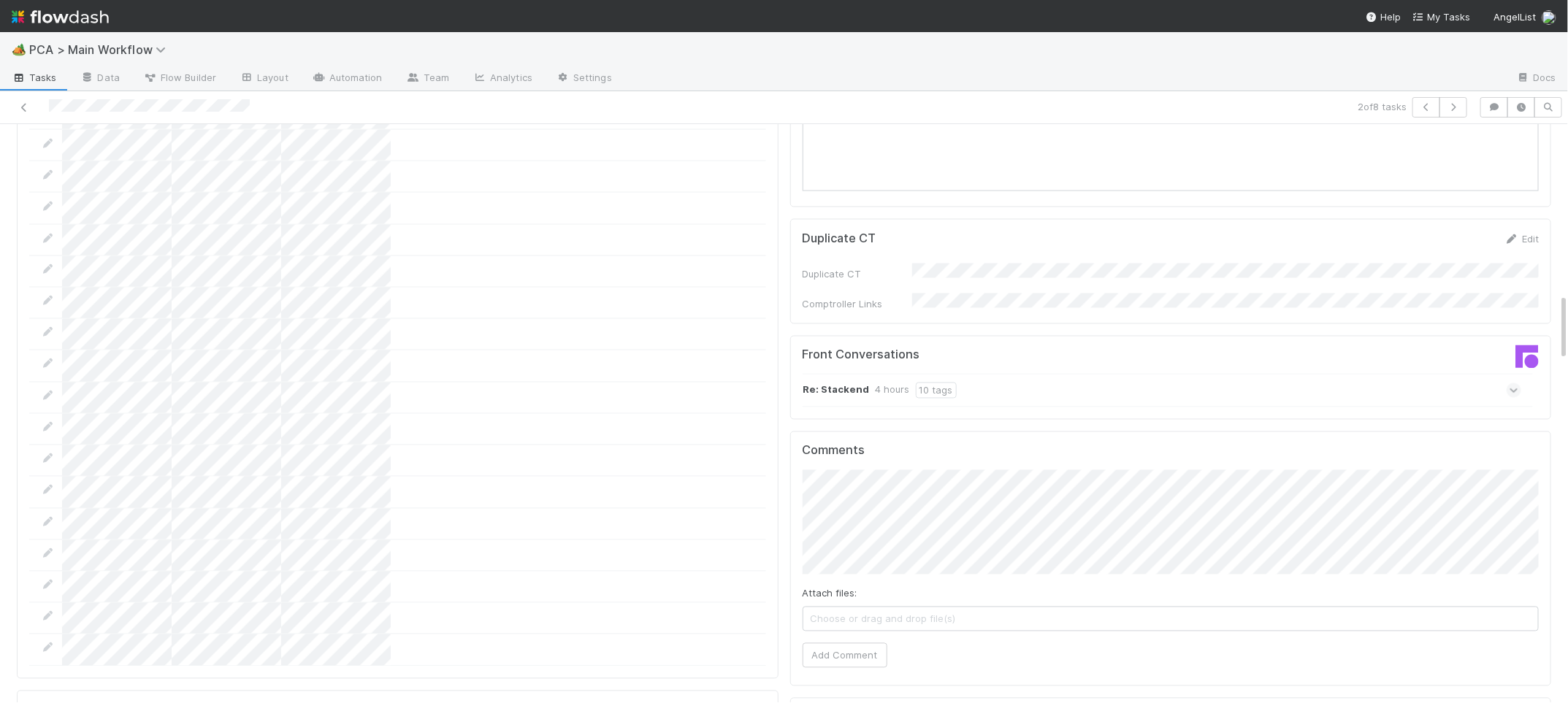
click at [973, 336] on div "Front Conversations Re: Stackend 4 hours 10 tags" at bounding box center [1171, 378] width 762 height 84
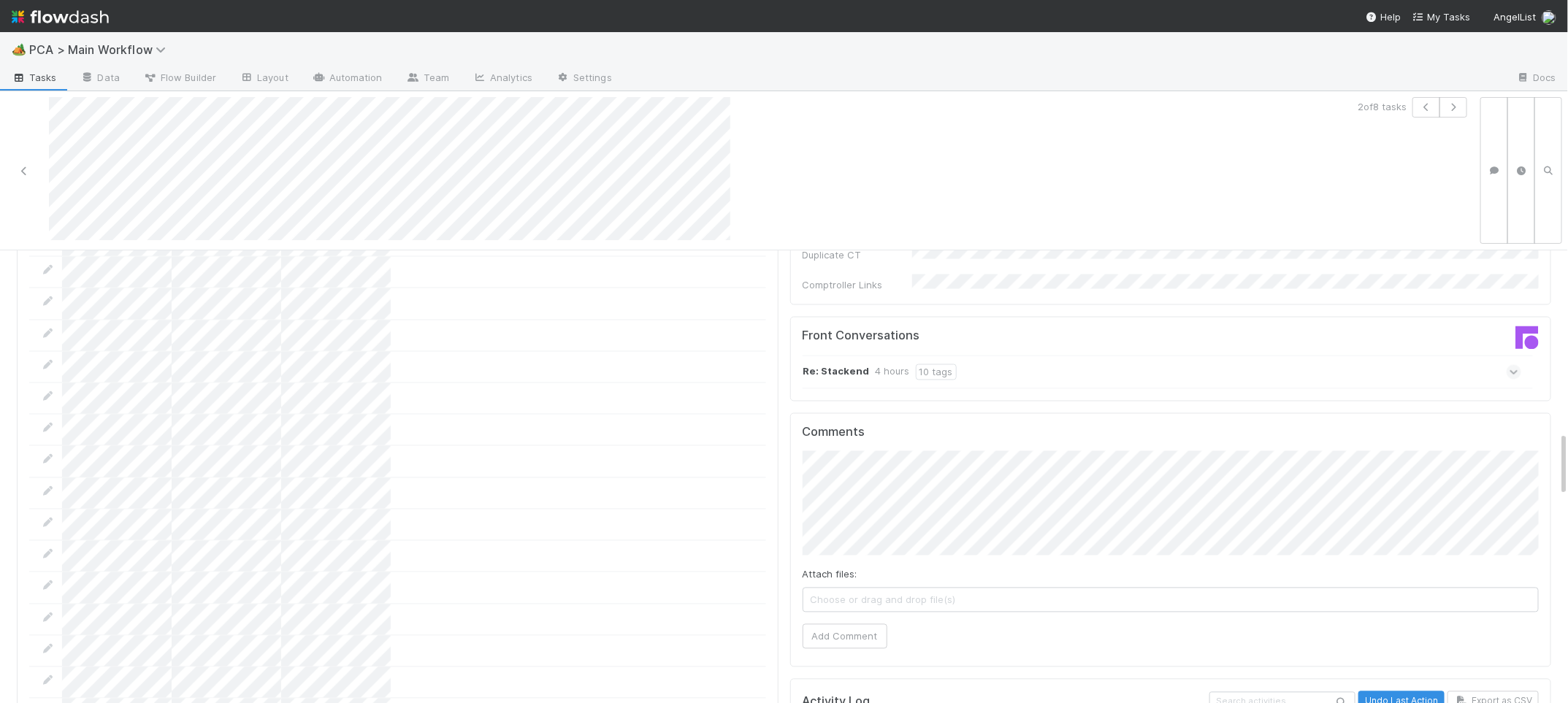
click at [975, 355] on div "Re: Stackend 4 hours 10 tags" at bounding box center [1163, 372] width 720 height 33
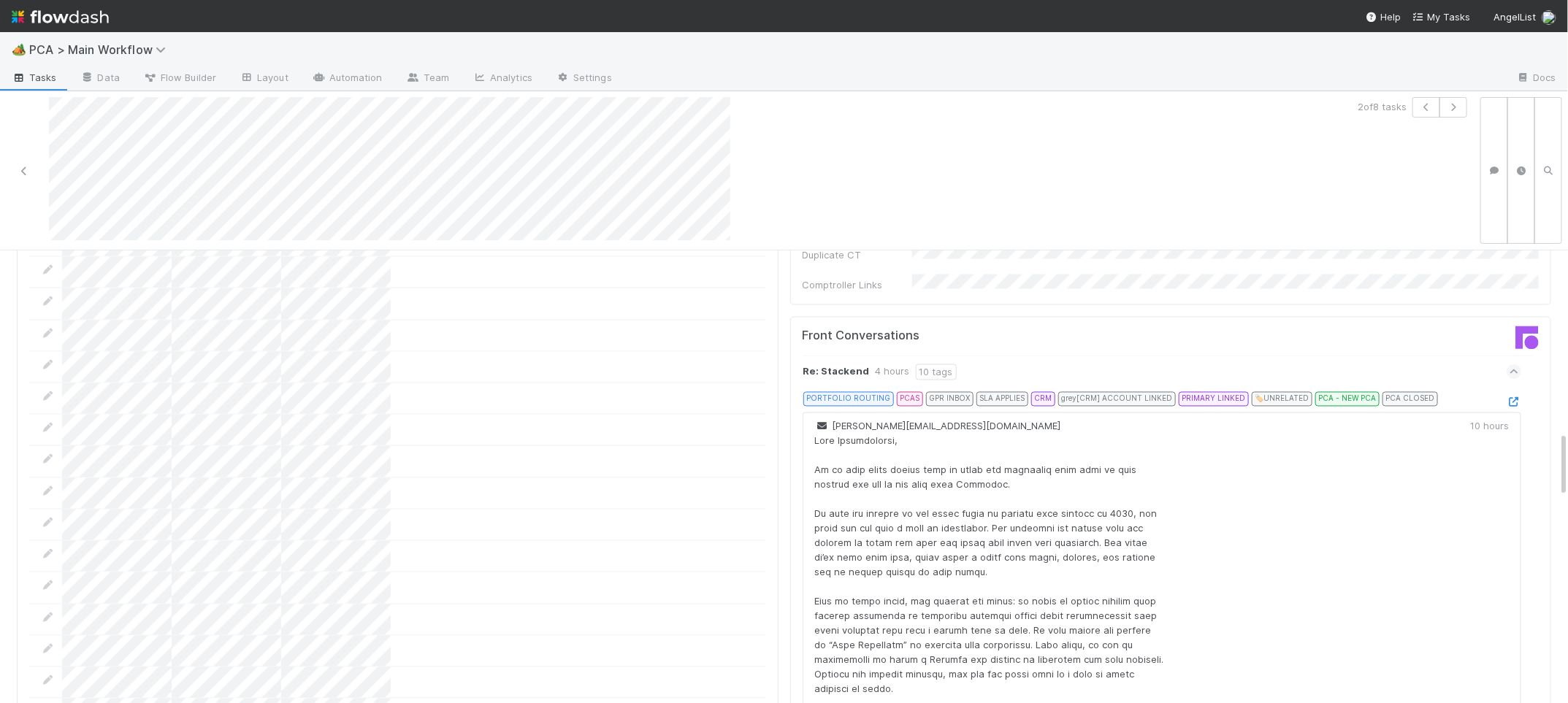
click at [1517, 394] on div at bounding box center [1514, 401] width 15 height 15
click at [1513, 397] on icon at bounding box center [1514, 402] width 15 height 10
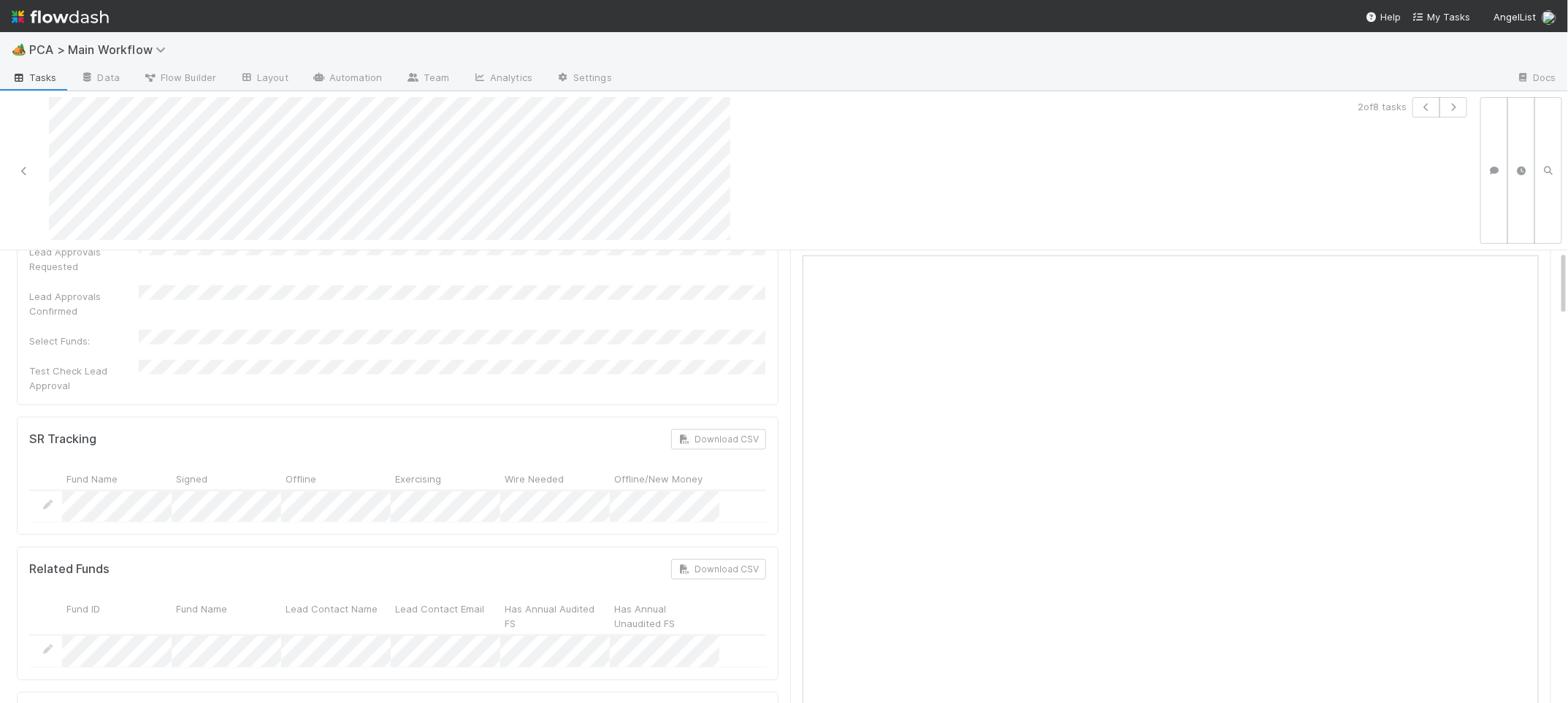
scroll to position [0, 0]
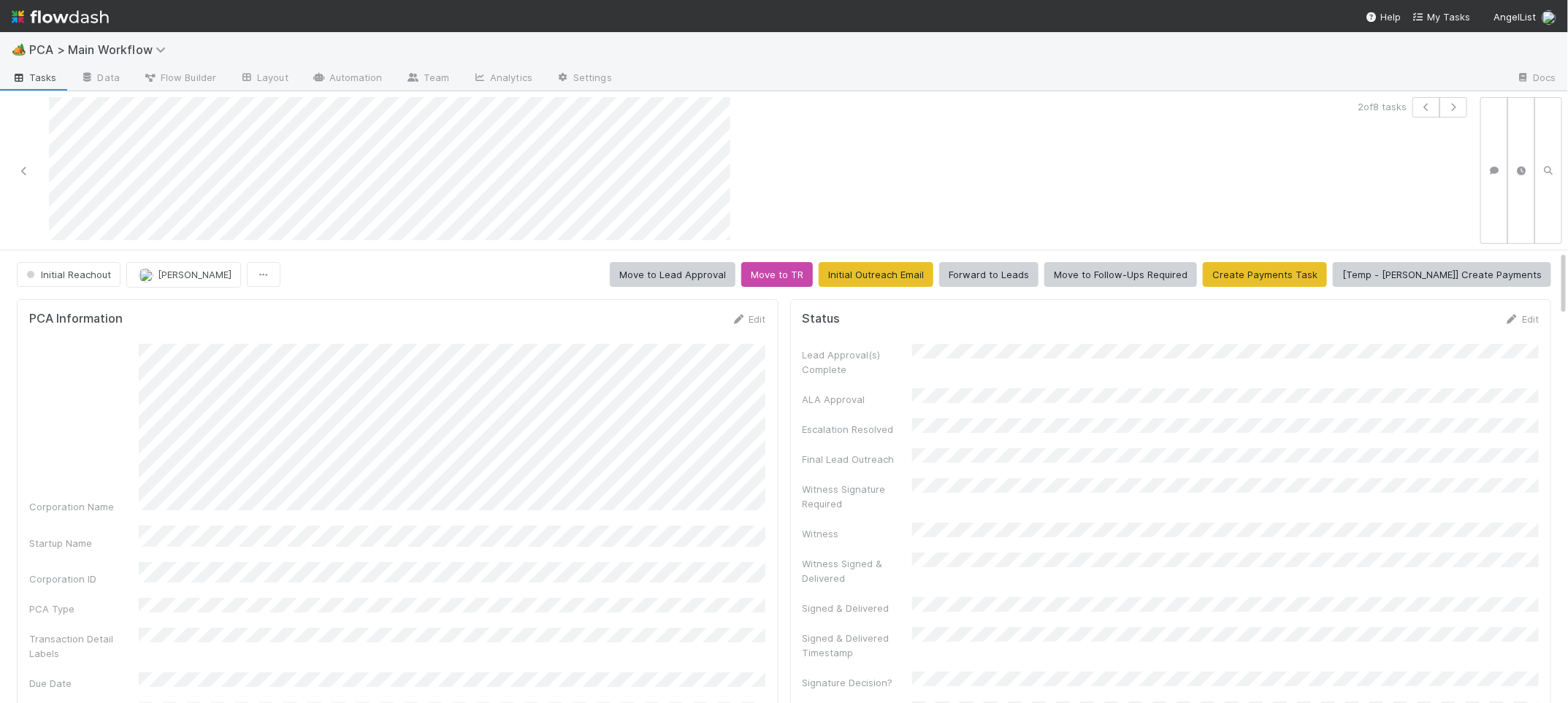
drag, startPoint x: 743, startPoint y: 317, endPoint x: 616, endPoint y: 336, distance: 128.4
click at [744, 317] on icon at bounding box center [738, 320] width 15 height 10
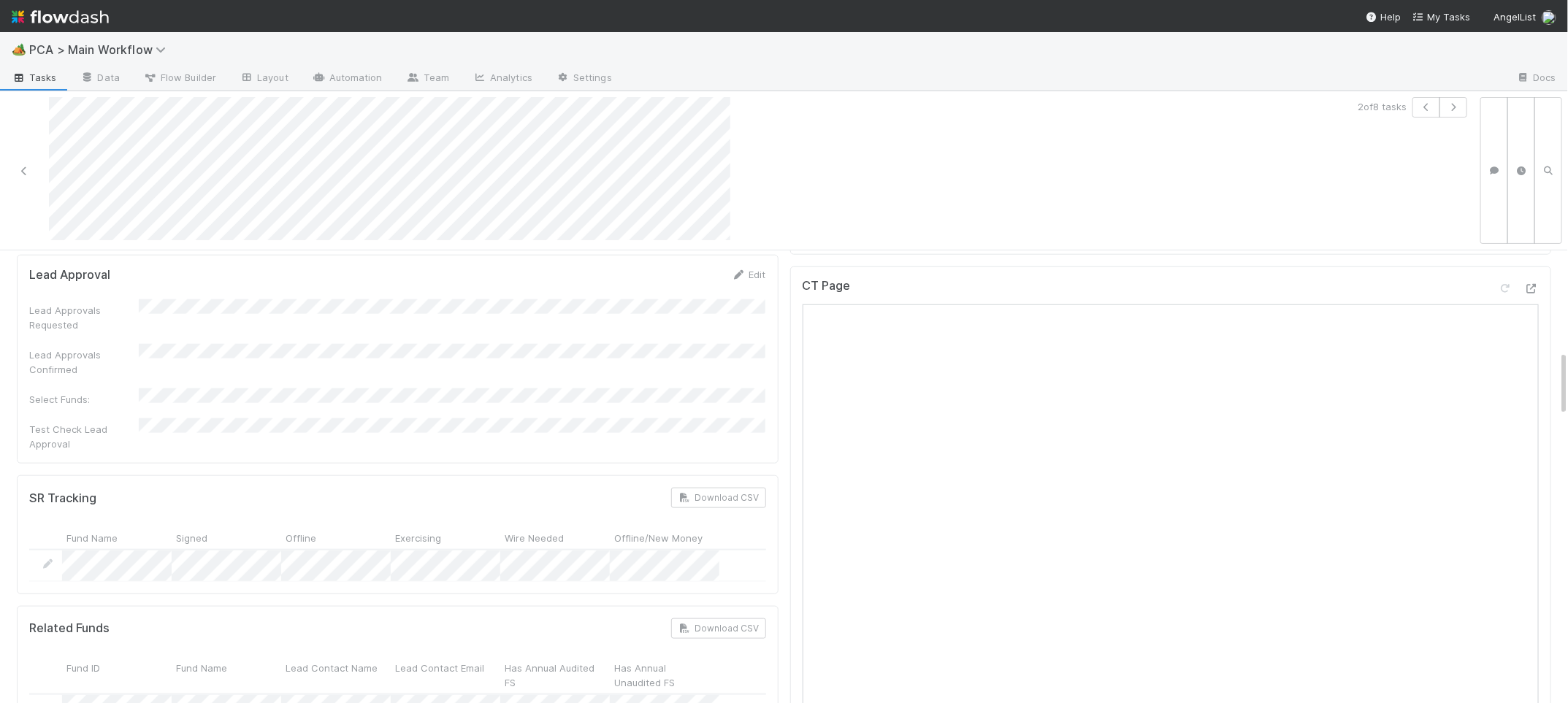
scroll to position [0, 0]
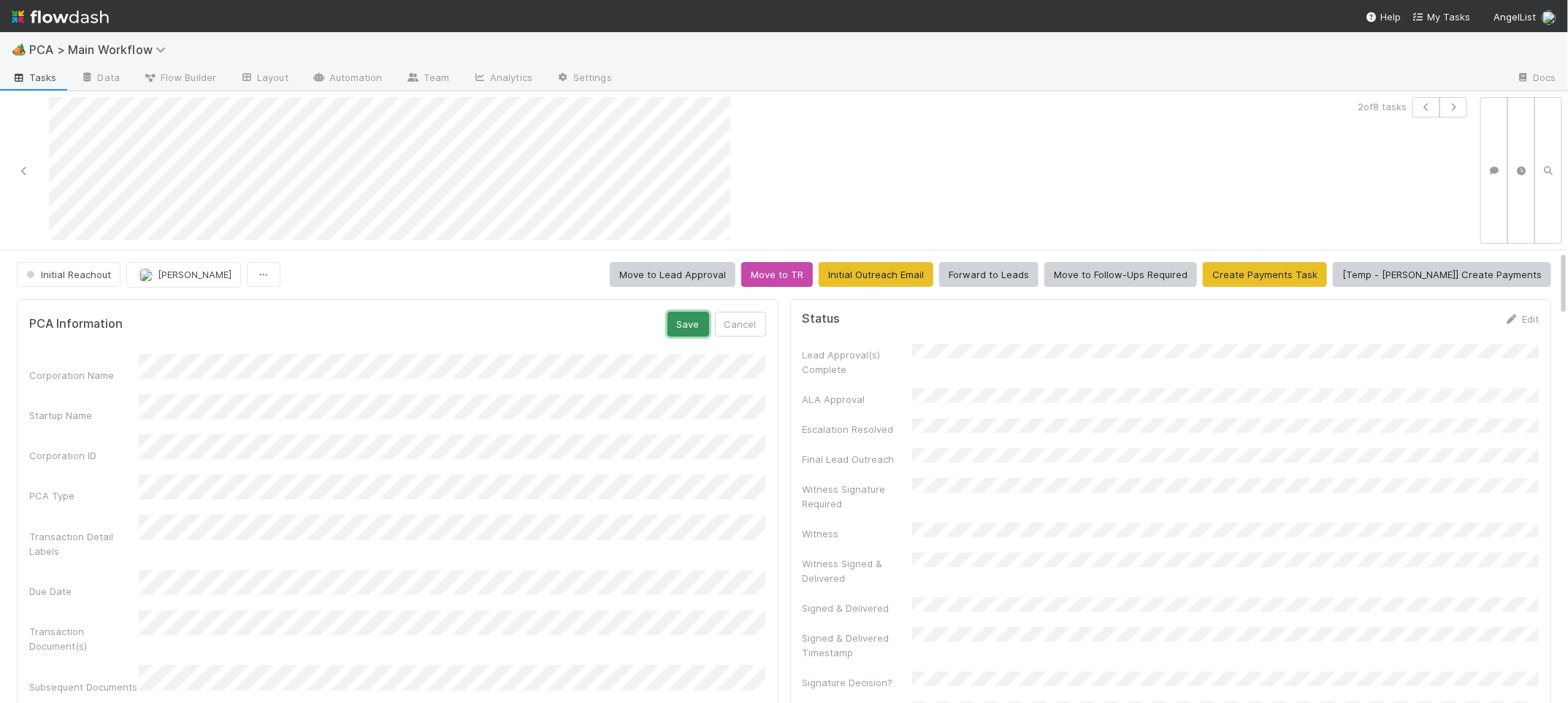
click at [670, 316] on button "Save" at bounding box center [688, 324] width 41 height 25
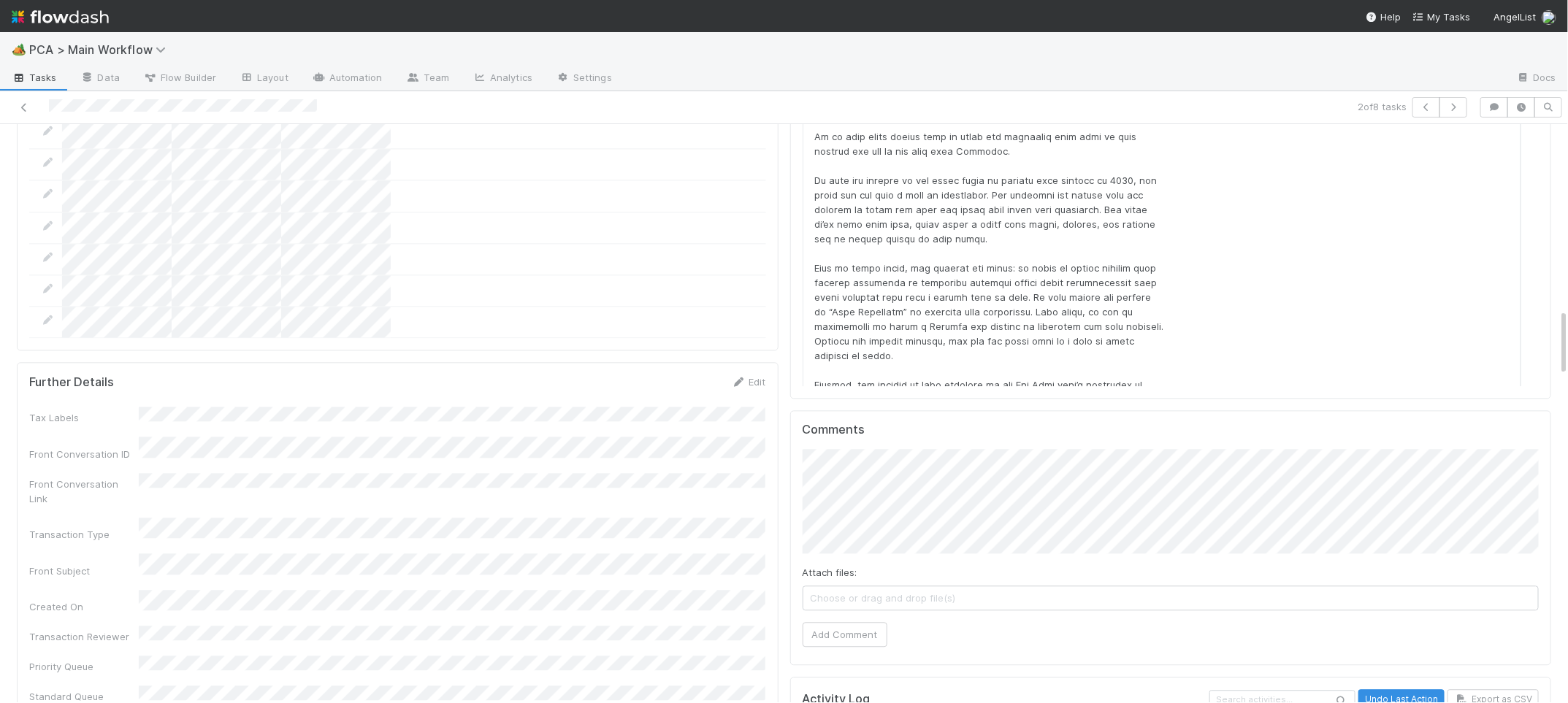
scroll to position [1841, 0]
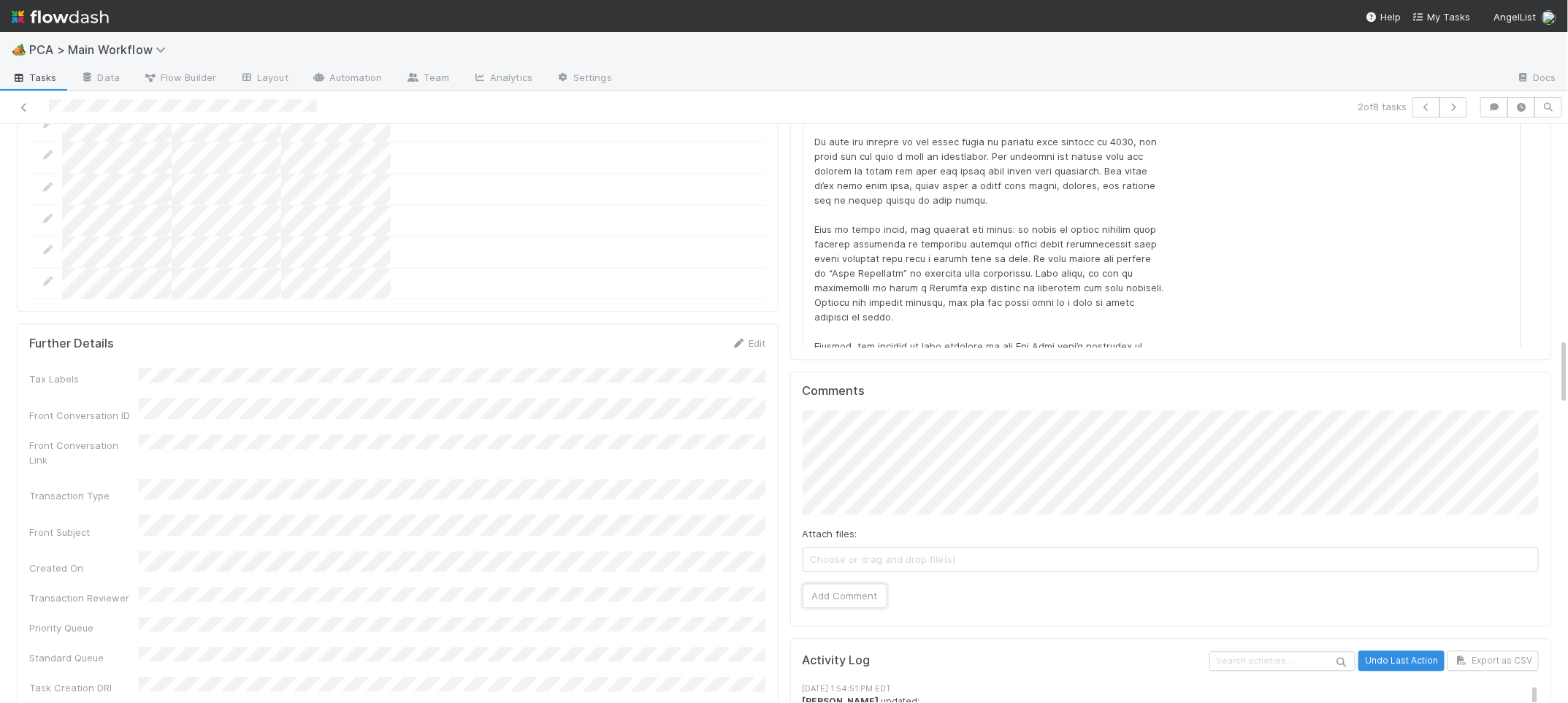
click at [852, 583] on button "Add Comment" at bounding box center [845, 595] width 84 height 25
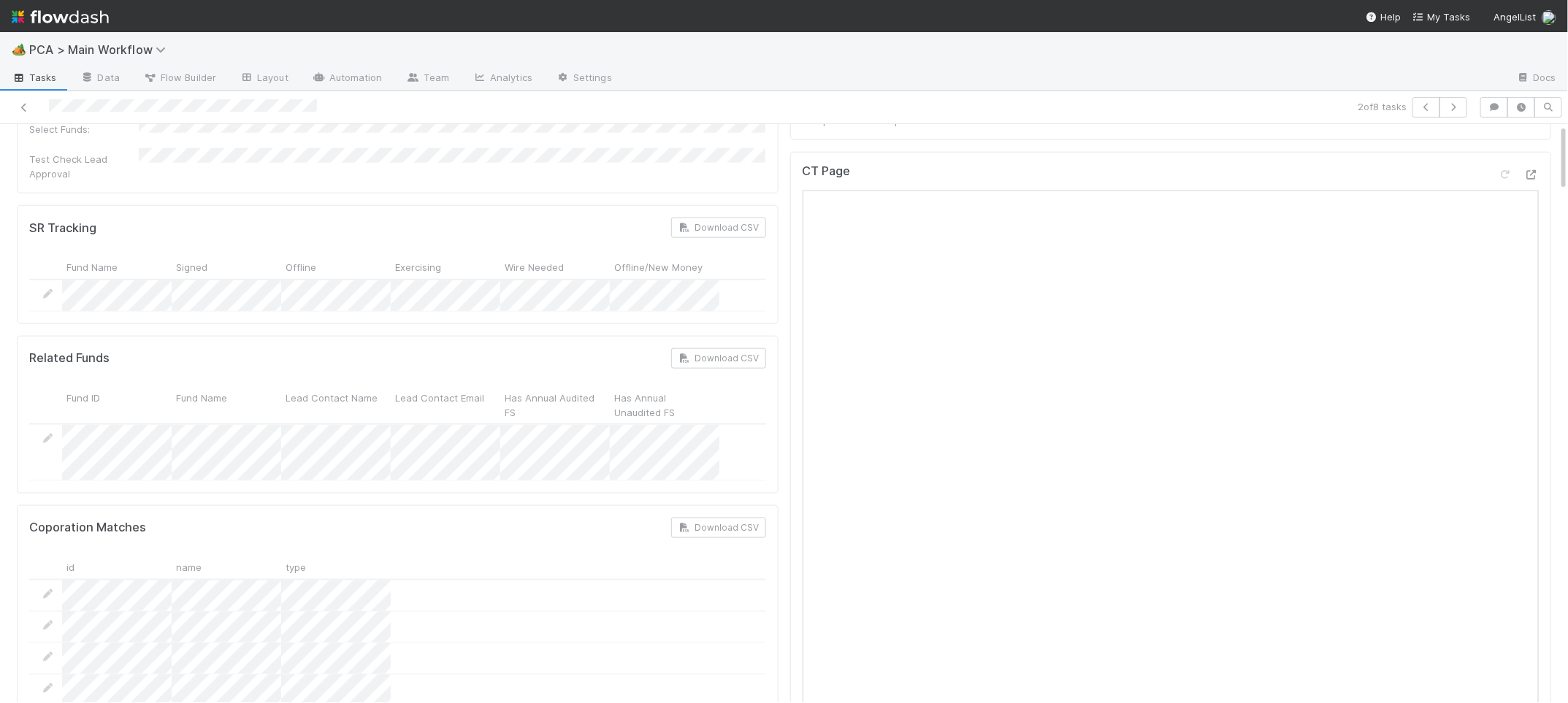
scroll to position [0, 0]
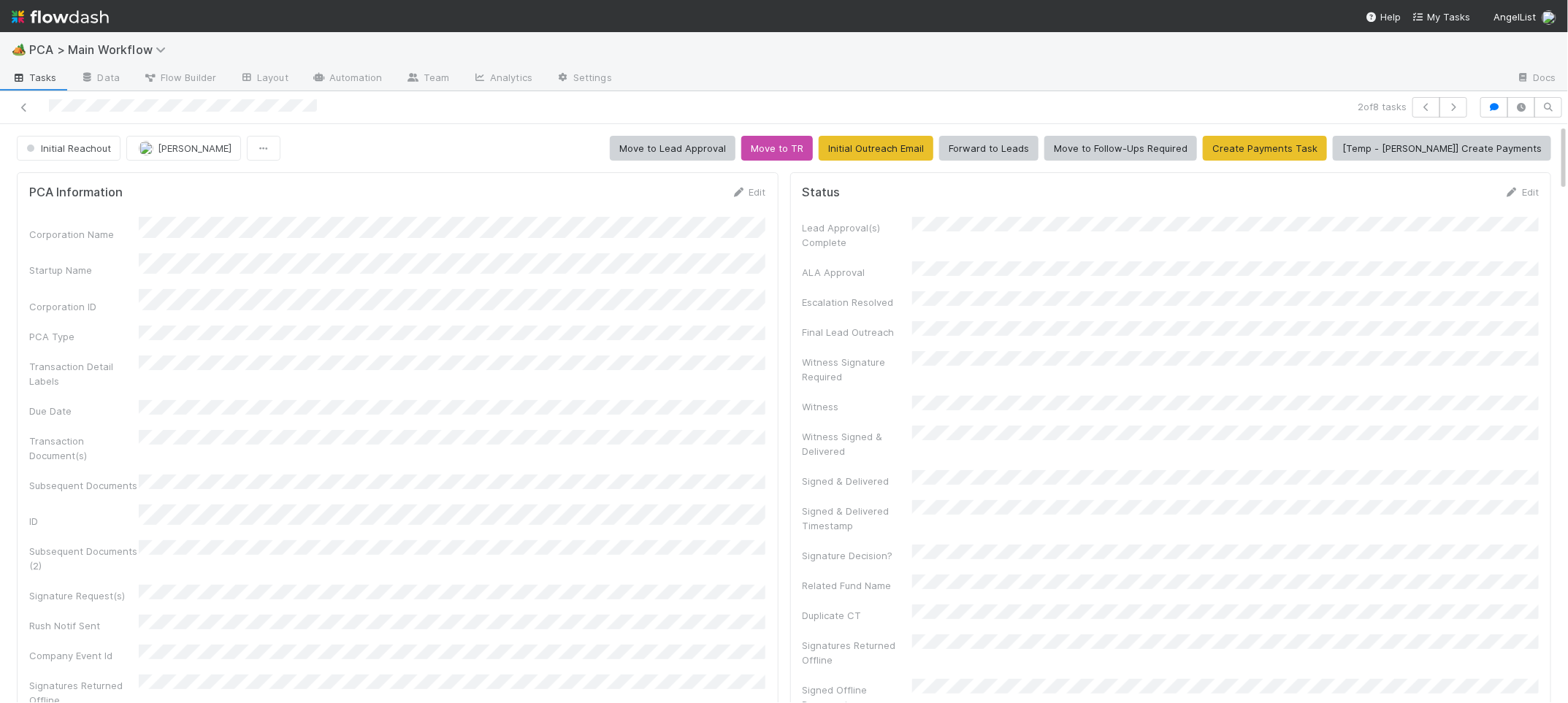
drag, startPoint x: 790, startPoint y: 262, endPoint x: 757, endPoint y: 208, distance: 63.3
click at [751, 193] on link "Edit" at bounding box center [748, 192] width 34 height 12
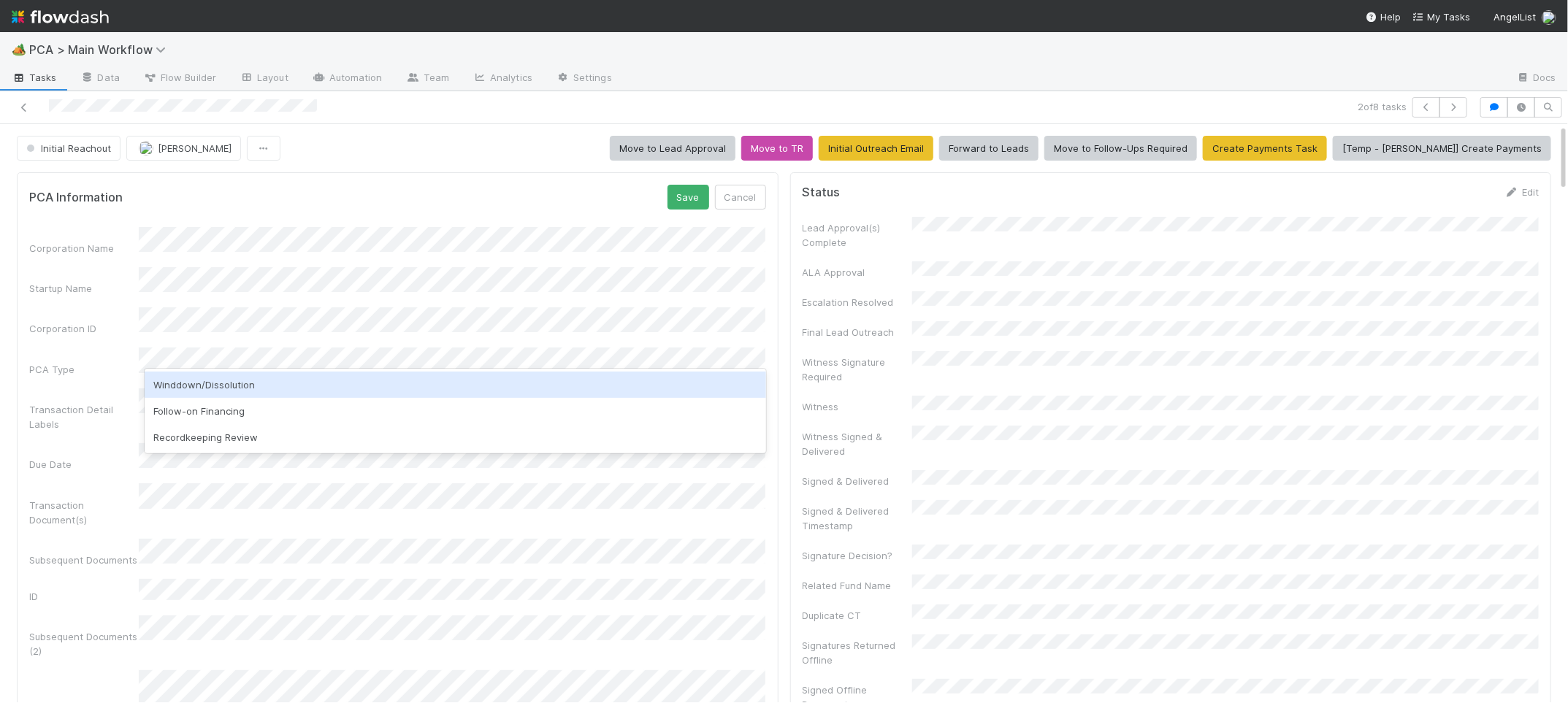
click at [287, 380] on div "Winddown/Dissolution" at bounding box center [454, 384] width 621 height 26
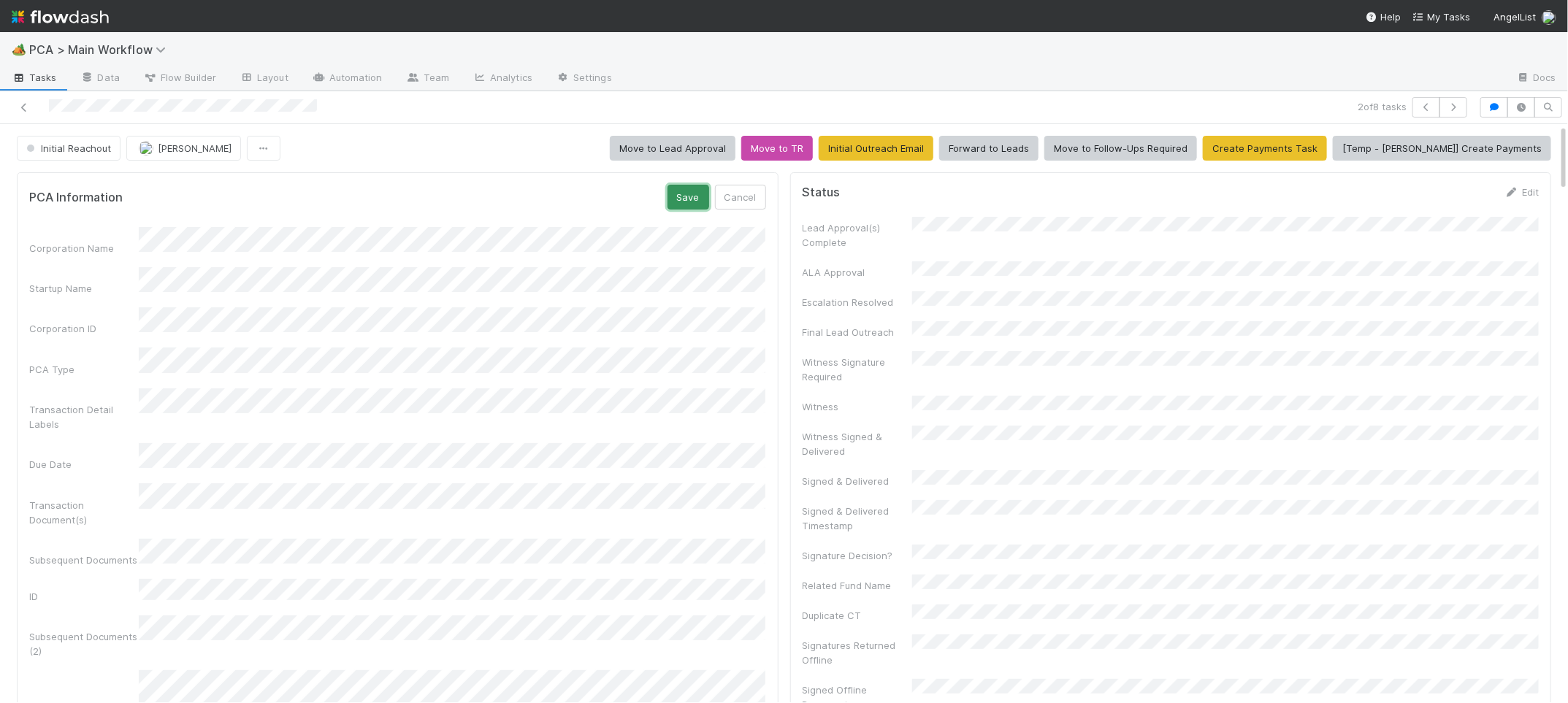
click at [691, 191] on button "Save" at bounding box center [688, 196] width 41 height 25
click at [103, 146] on span "Initial Reachout" at bounding box center [67, 148] width 87 height 12
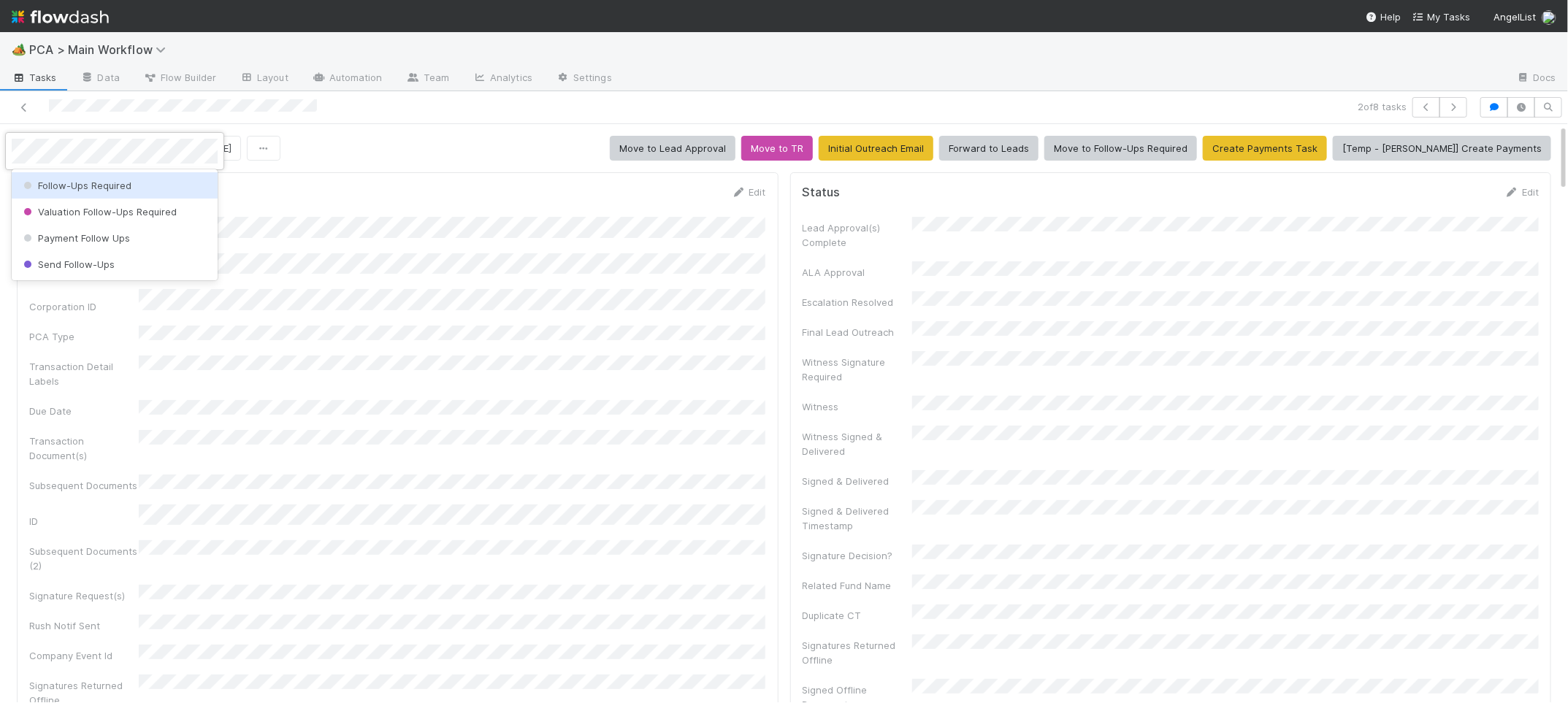
click at [104, 186] on span "Follow-Ups Required" at bounding box center [76, 185] width 111 height 12
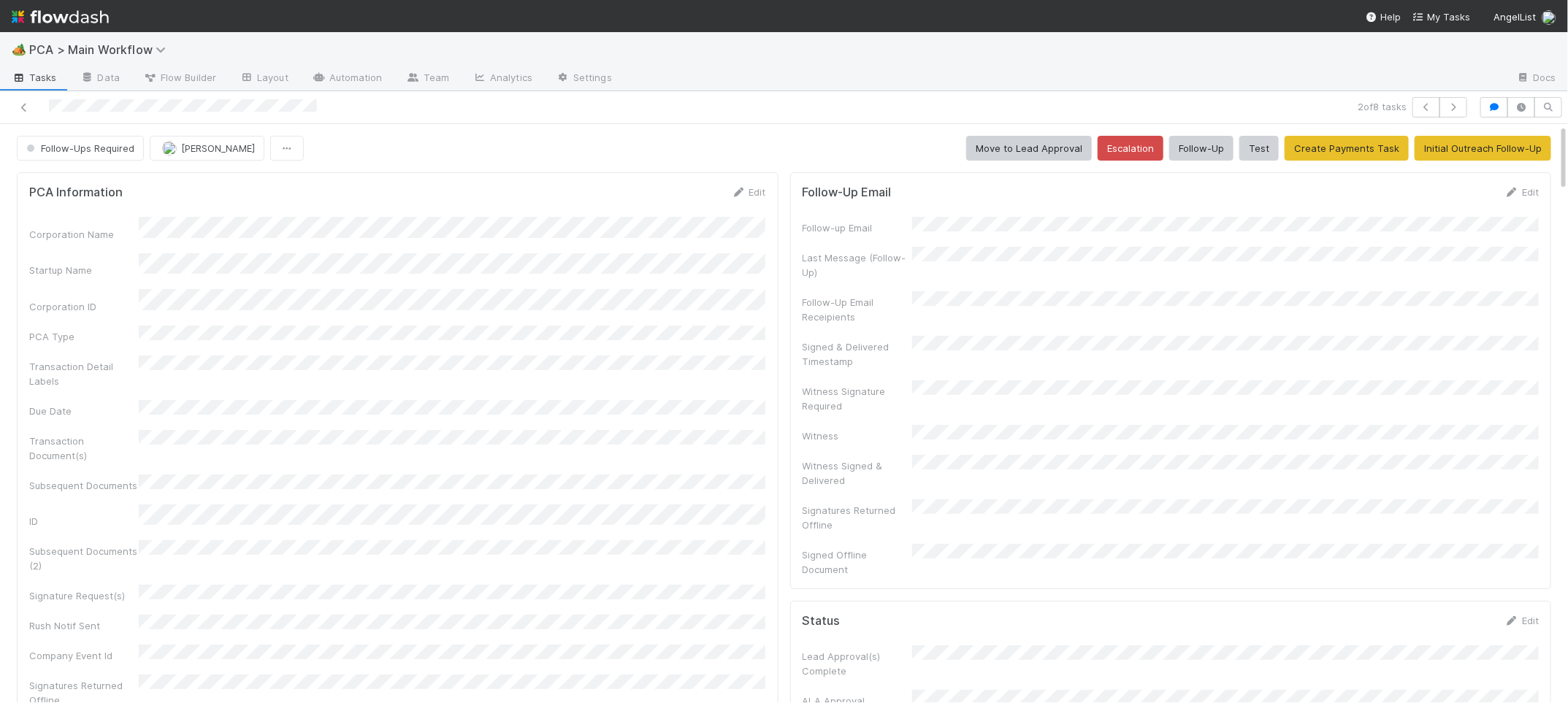
click at [77, 14] on img at bounding box center [60, 16] width 97 height 25
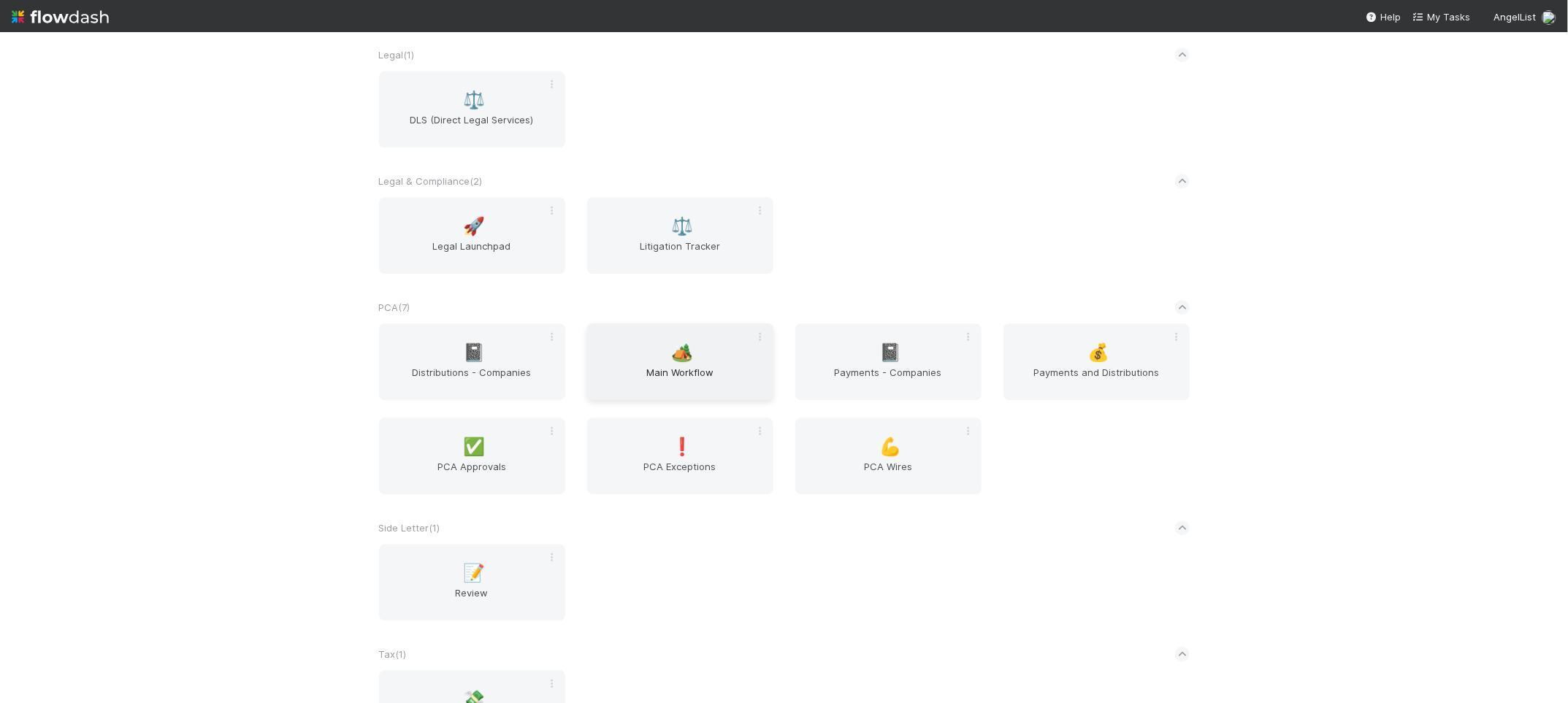
scroll to position [2209, 0]
click at [705, 350] on div "🏕️ Main Workflow" at bounding box center [681, 363] width 186 height 76
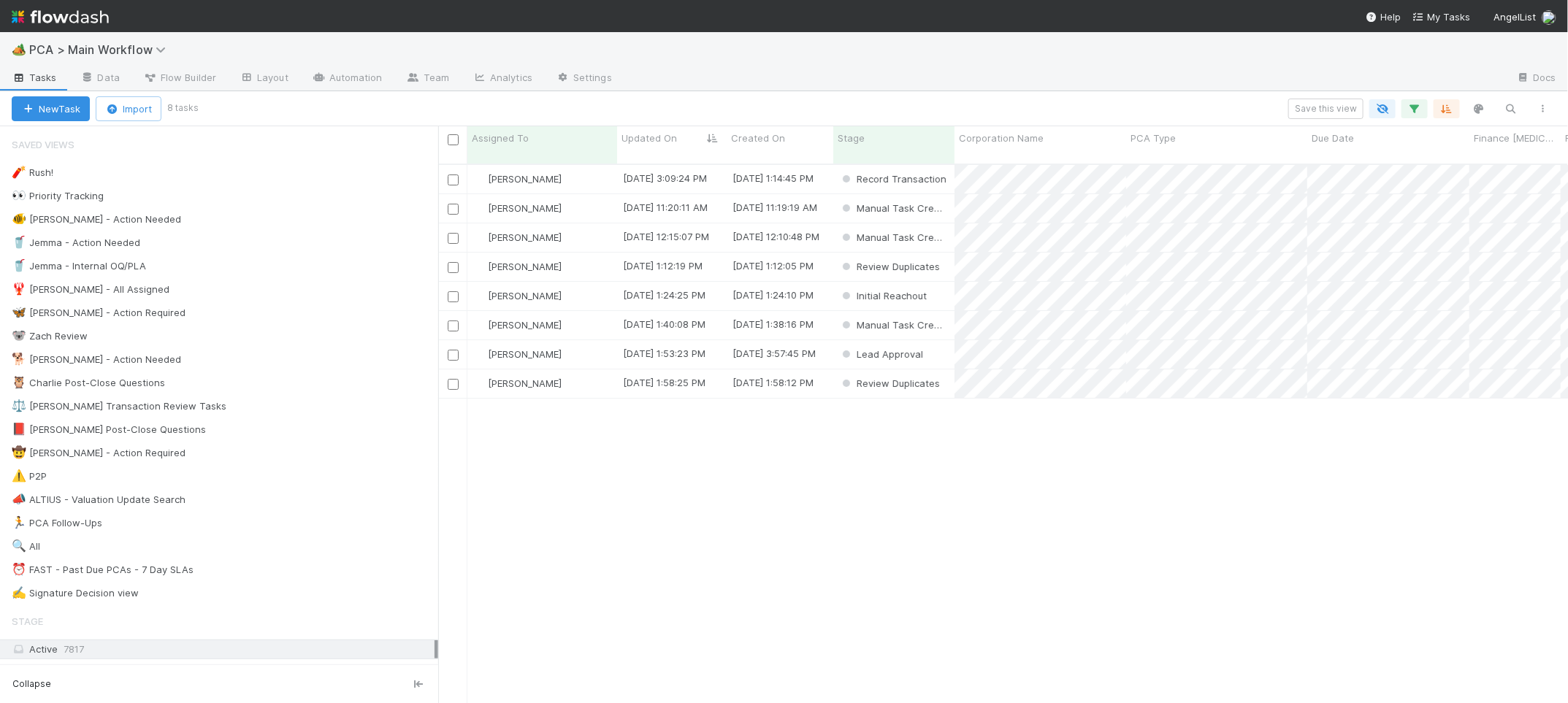
scroll to position [550, 1130]
click at [597, 194] on div "[PERSON_NAME]" at bounding box center [542, 208] width 150 height 28
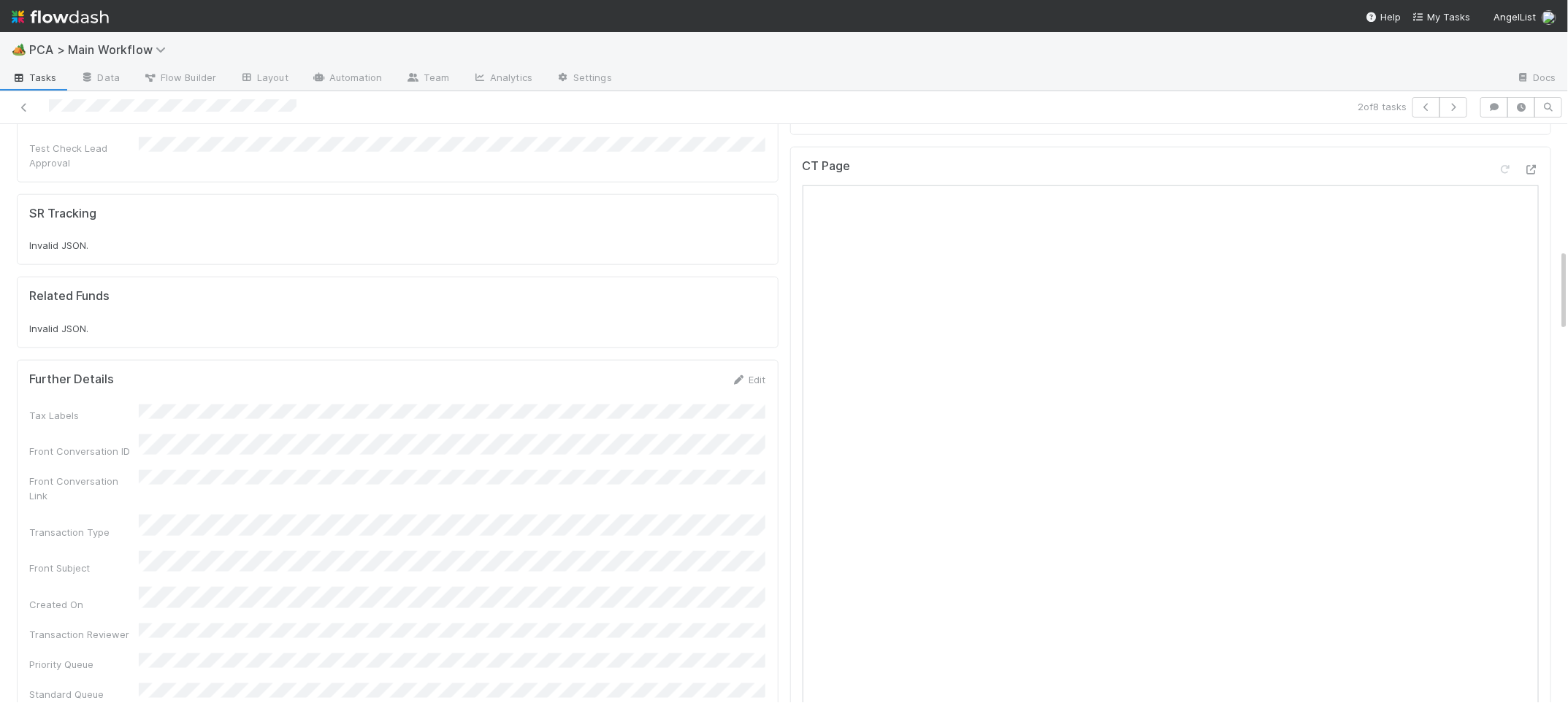
scroll to position [1576, 0]
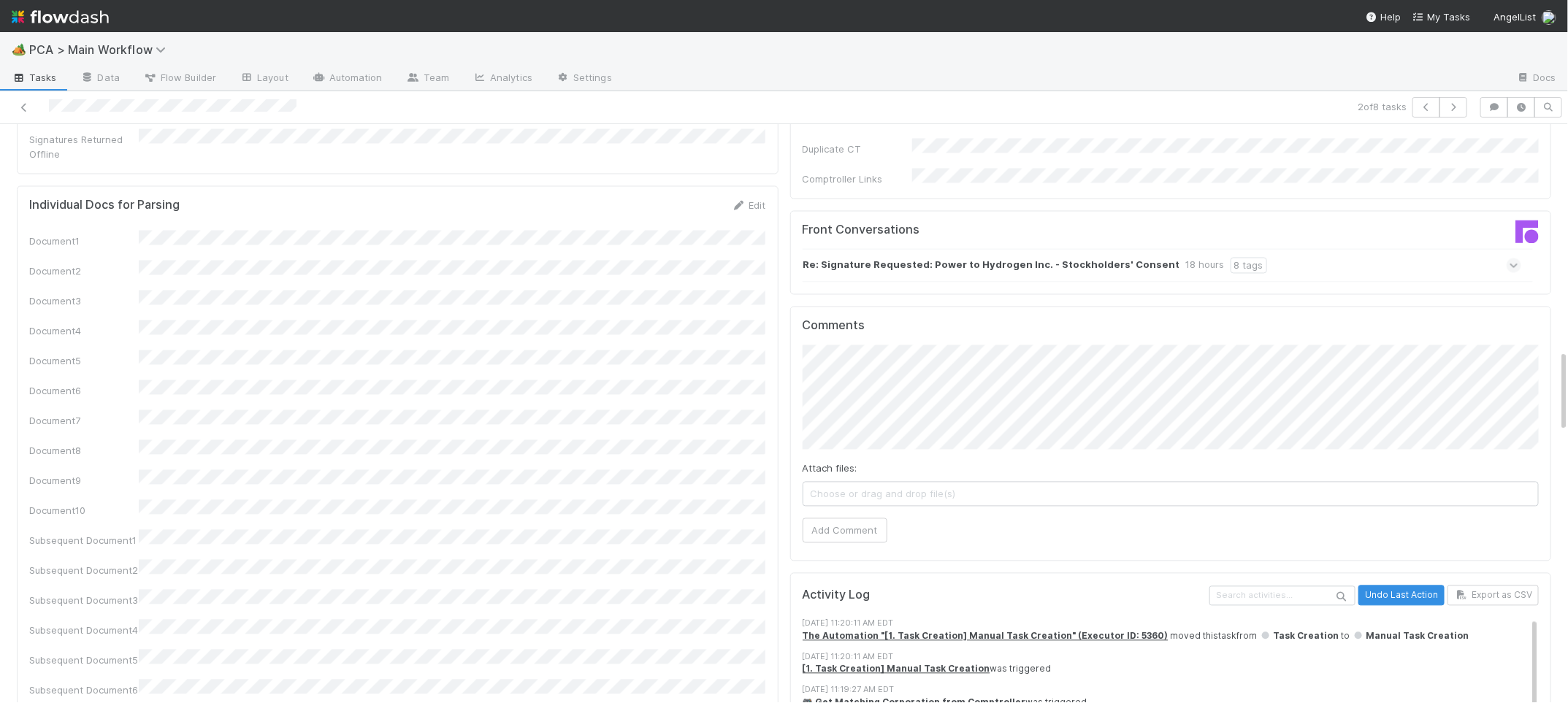
drag, startPoint x: 972, startPoint y: 188, endPoint x: 1032, endPoint y: 199, distance: 61.0
click at [972, 257] on strong "Re: Signature Requested: Power to Hydrogen Inc. - Stockholders' Consent" at bounding box center [991, 265] width 377 height 16
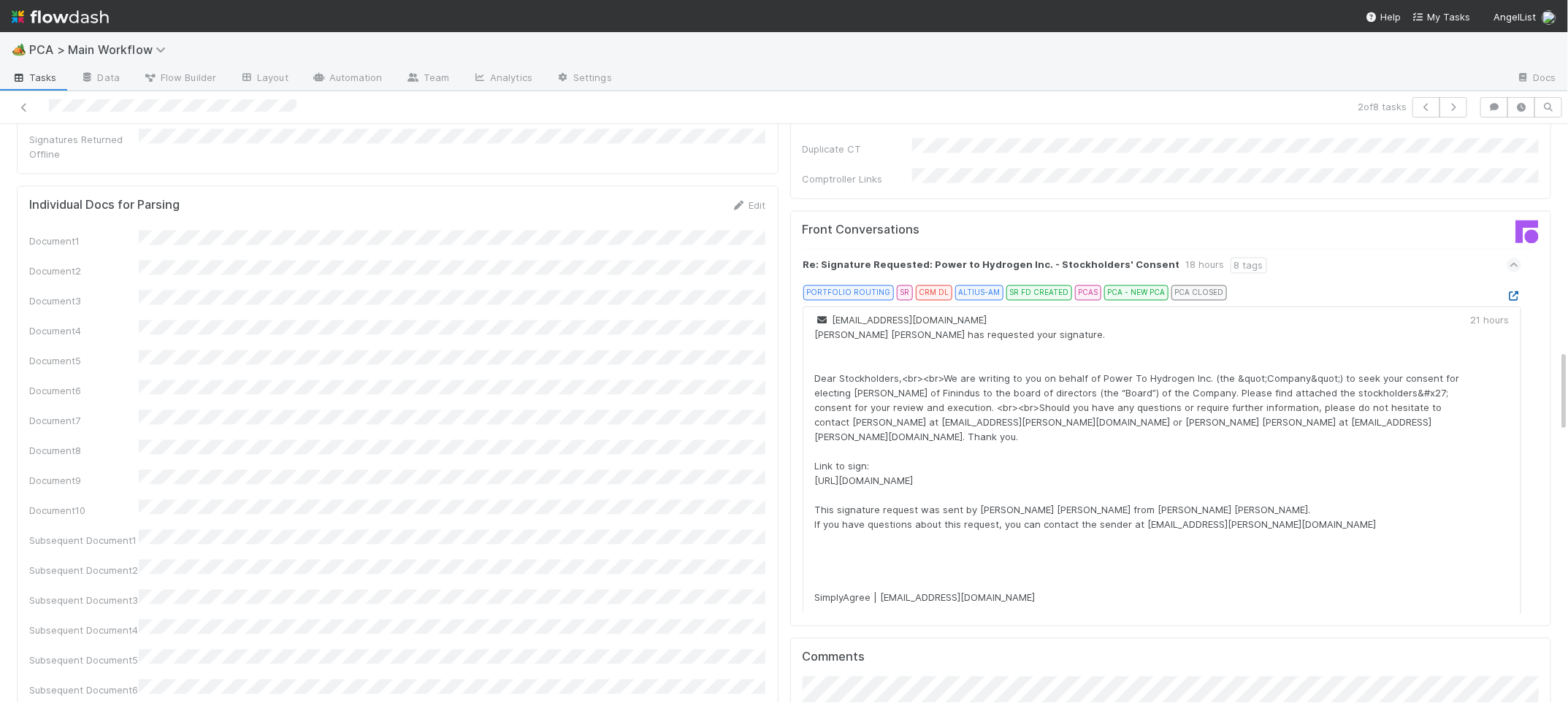
click at [1512, 291] on icon at bounding box center [1514, 296] width 15 height 10
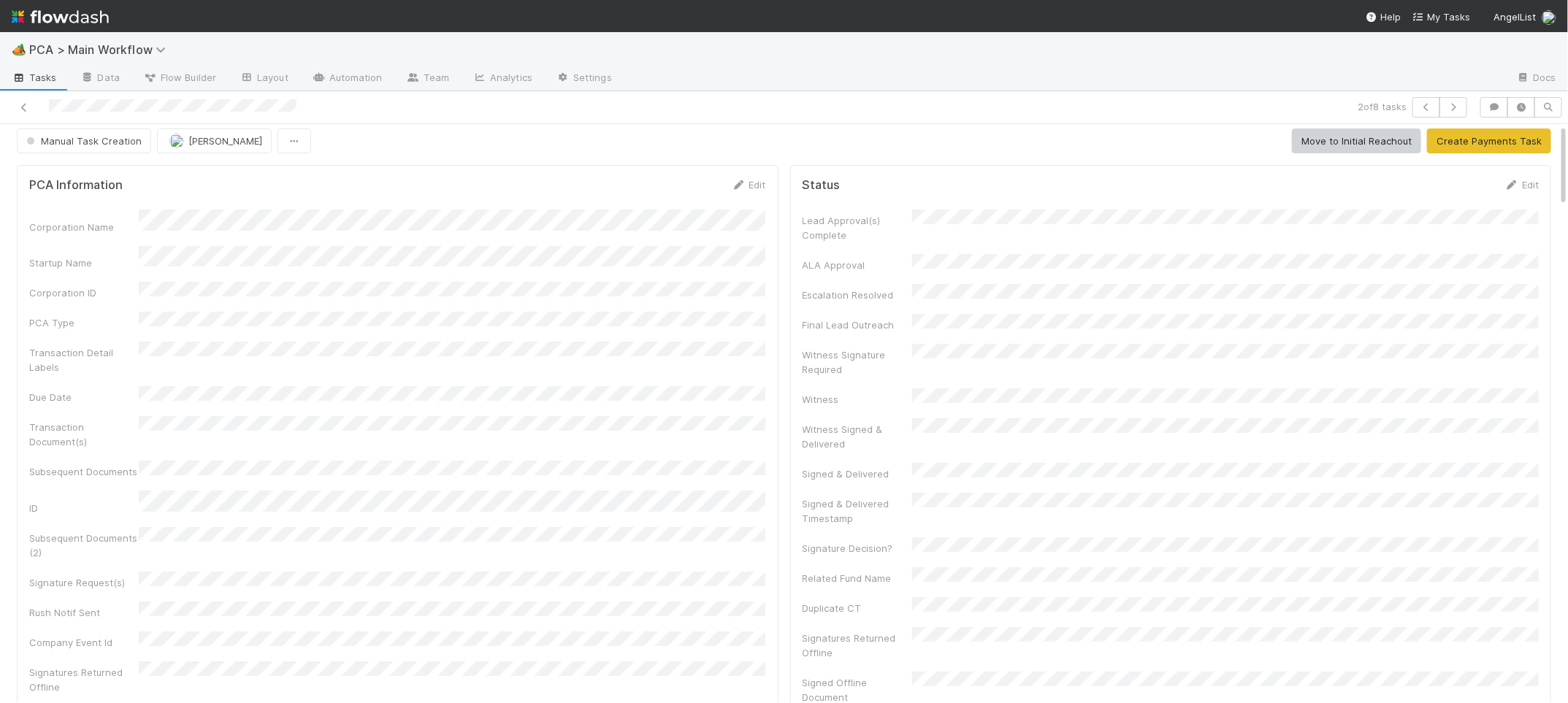
scroll to position [0, 0]
click at [745, 190] on icon at bounding box center [738, 192] width 15 height 10
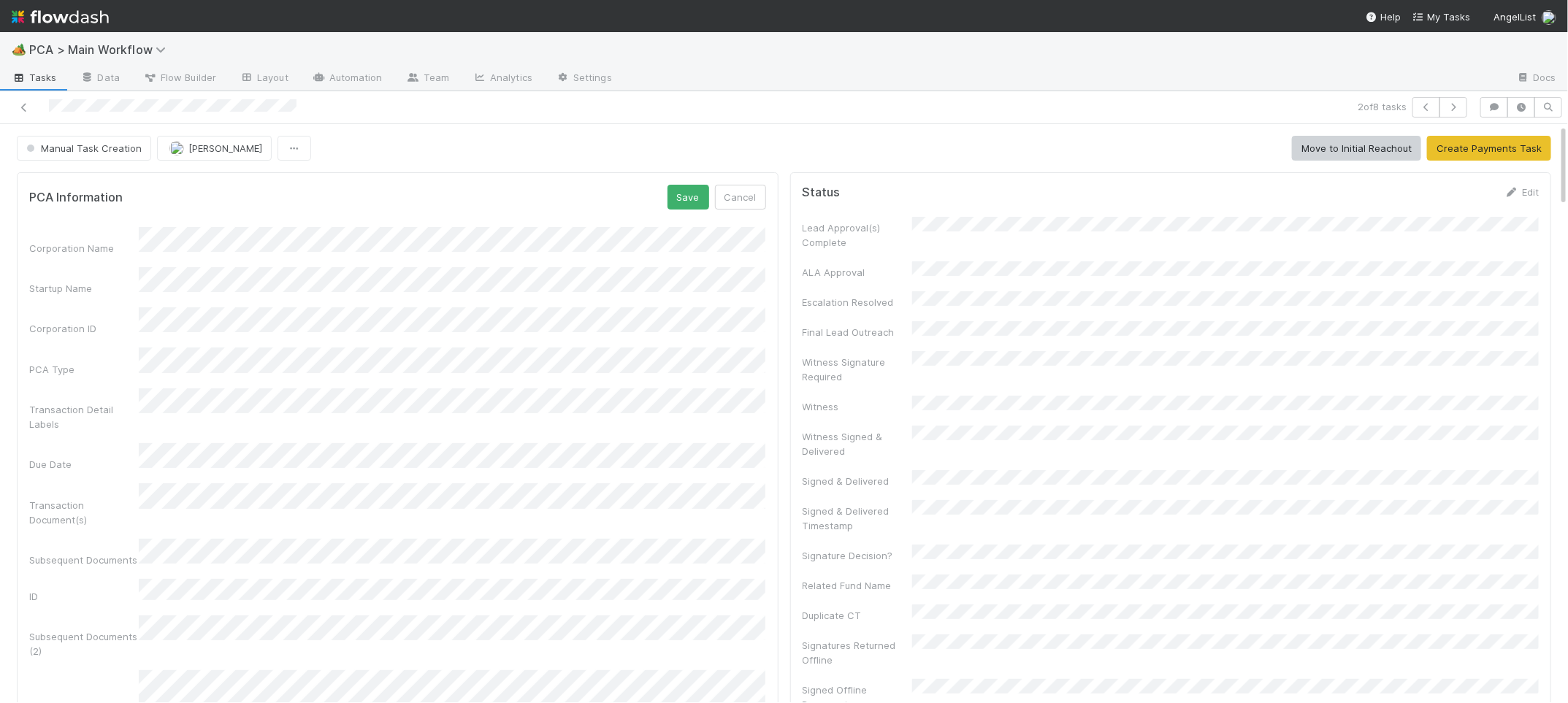
click at [519, 260] on div "Corporation Name Startup Name Corporation ID PCA Type Transaction Detail Labels…" at bounding box center [398, 605] width 737 height 756
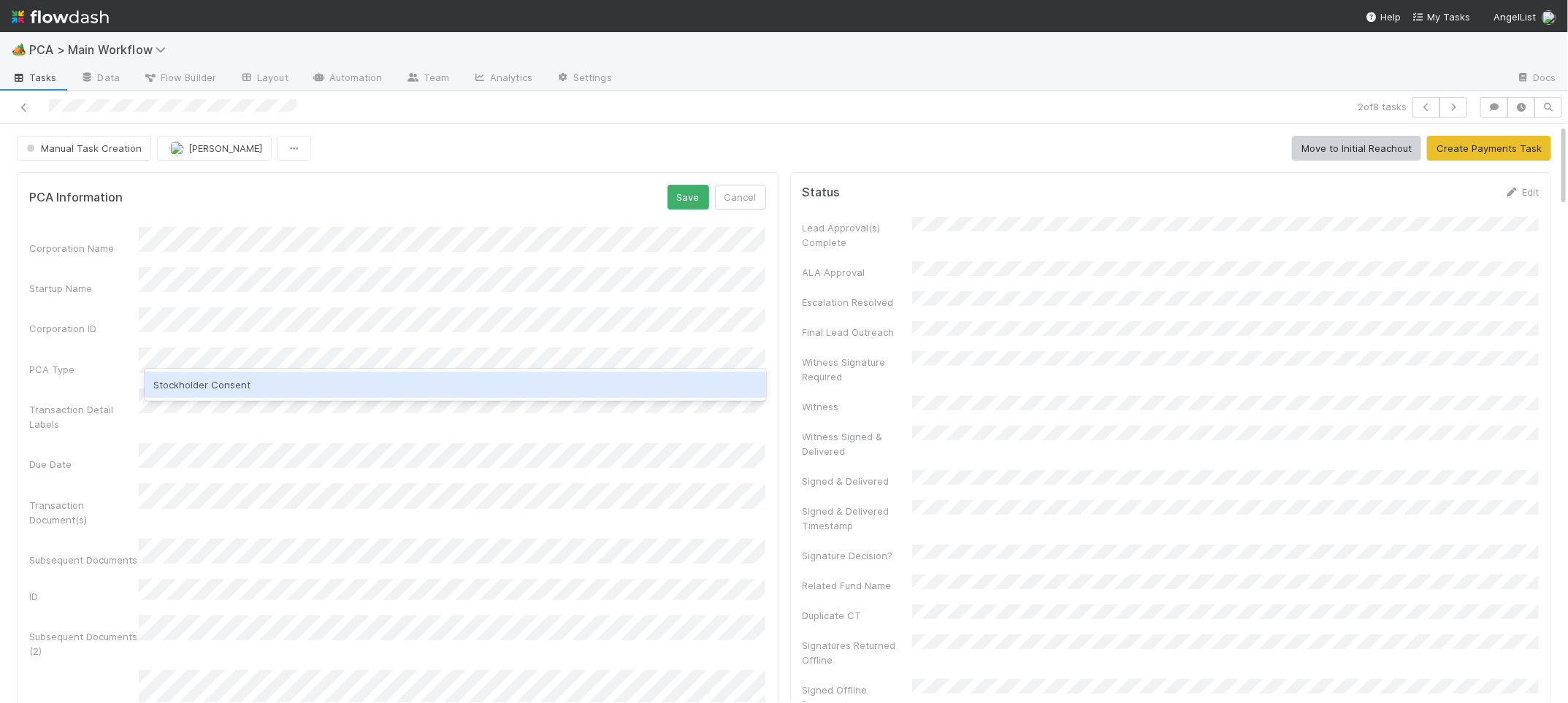
drag, startPoint x: 392, startPoint y: 378, endPoint x: 428, endPoint y: 366, distance: 37.9
click at [390, 378] on div "Stockholder Consent" at bounding box center [454, 384] width 621 height 26
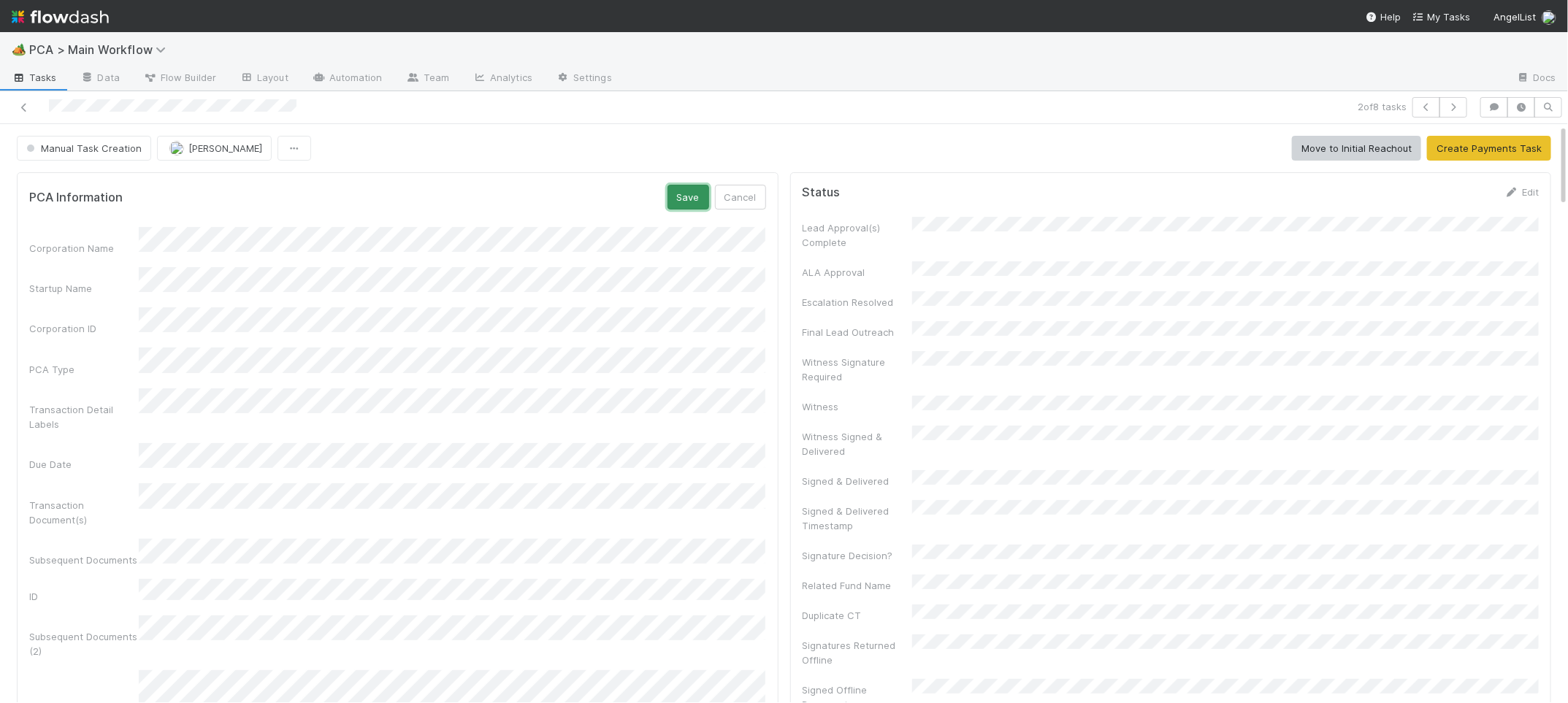
click at [685, 202] on button "Save" at bounding box center [688, 196] width 41 height 25
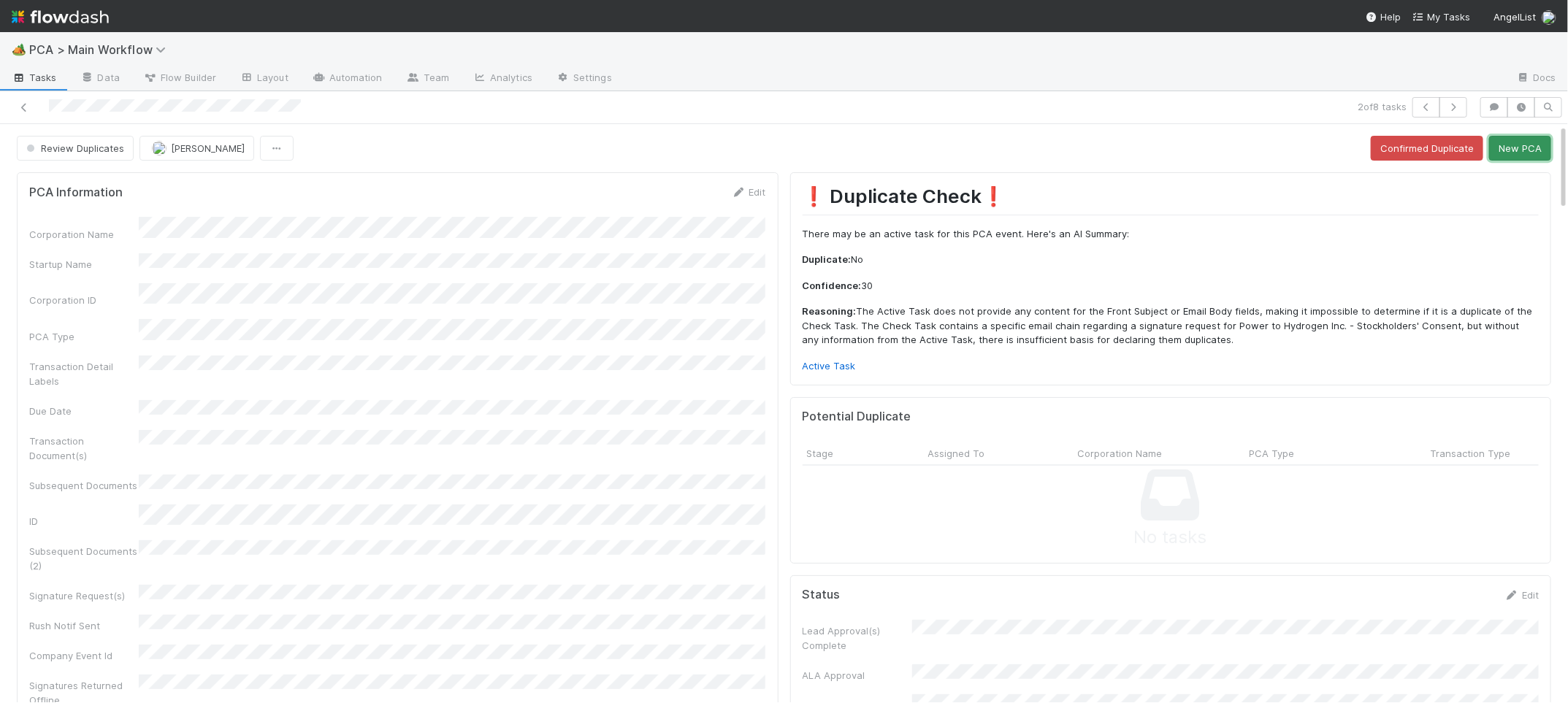
click at [1526, 154] on button "New PCA" at bounding box center [1520, 148] width 62 height 25
drag, startPoint x: 734, startPoint y: 191, endPoint x: 648, endPoint y: 258, distance: 109.0
click at [734, 191] on icon at bounding box center [738, 192] width 15 height 10
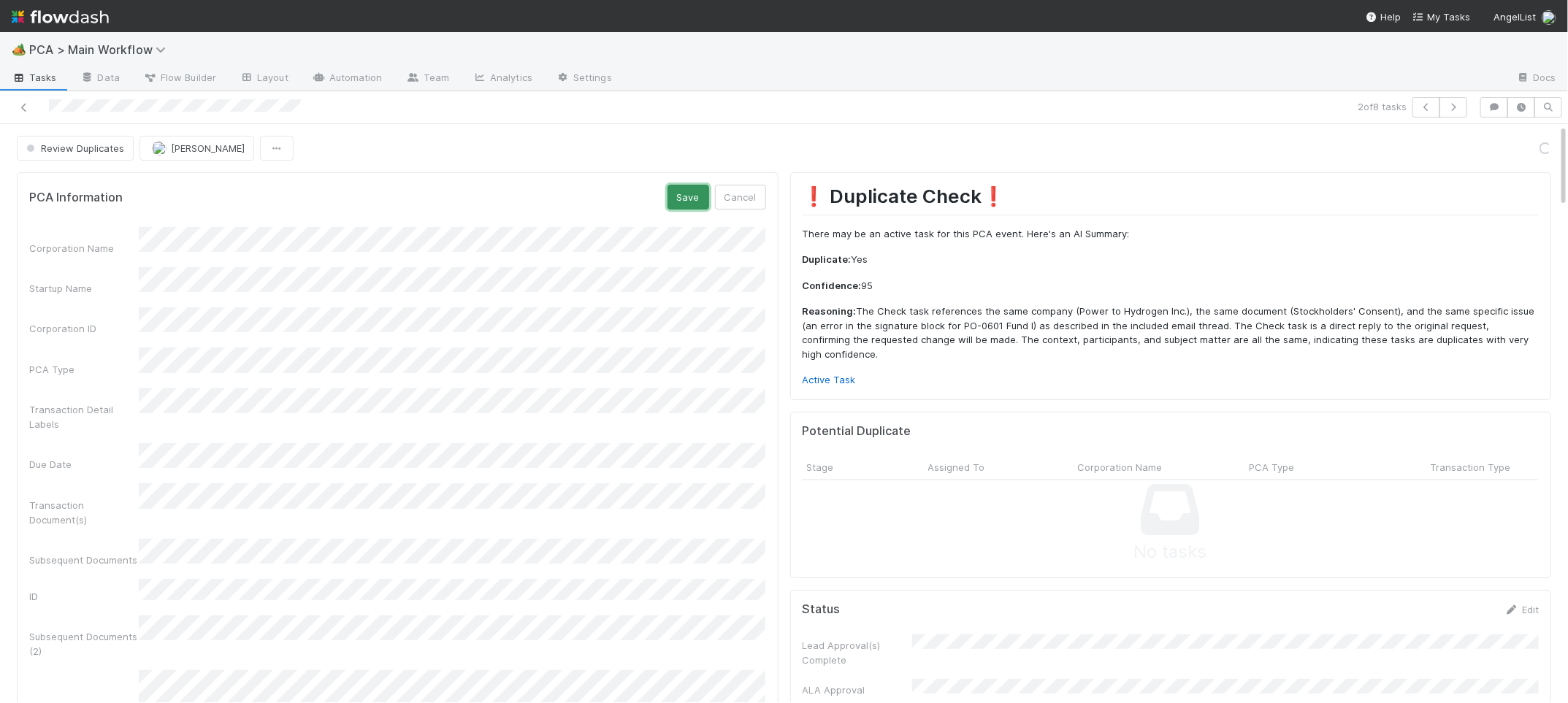
click at [677, 189] on button "Save" at bounding box center [688, 196] width 41 height 25
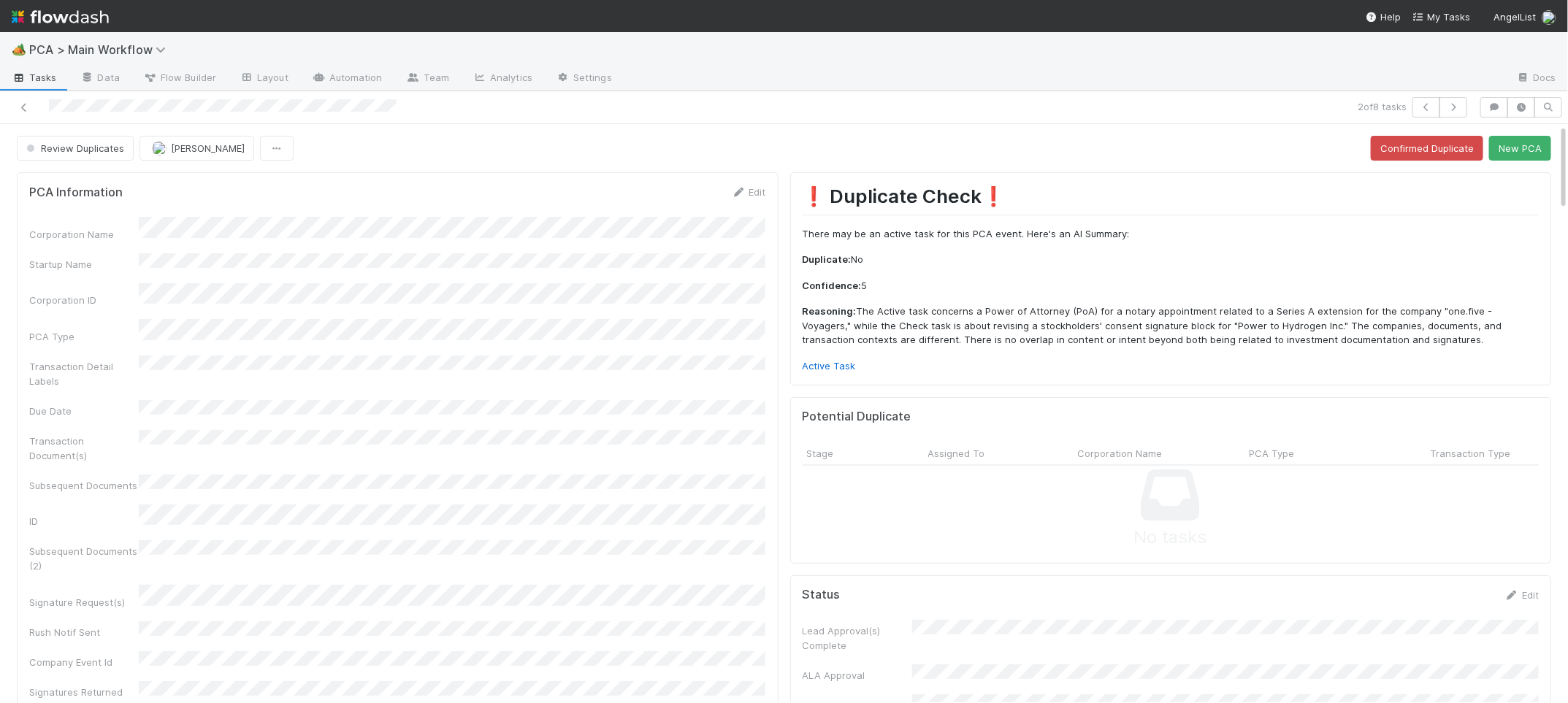
scroll to position [1, 0]
drag, startPoint x: 1515, startPoint y: 147, endPoint x: 1498, endPoint y: 146, distance: 17.0
click at [1515, 147] on button "New PCA" at bounding box center [1520, 147] width 62 height 25
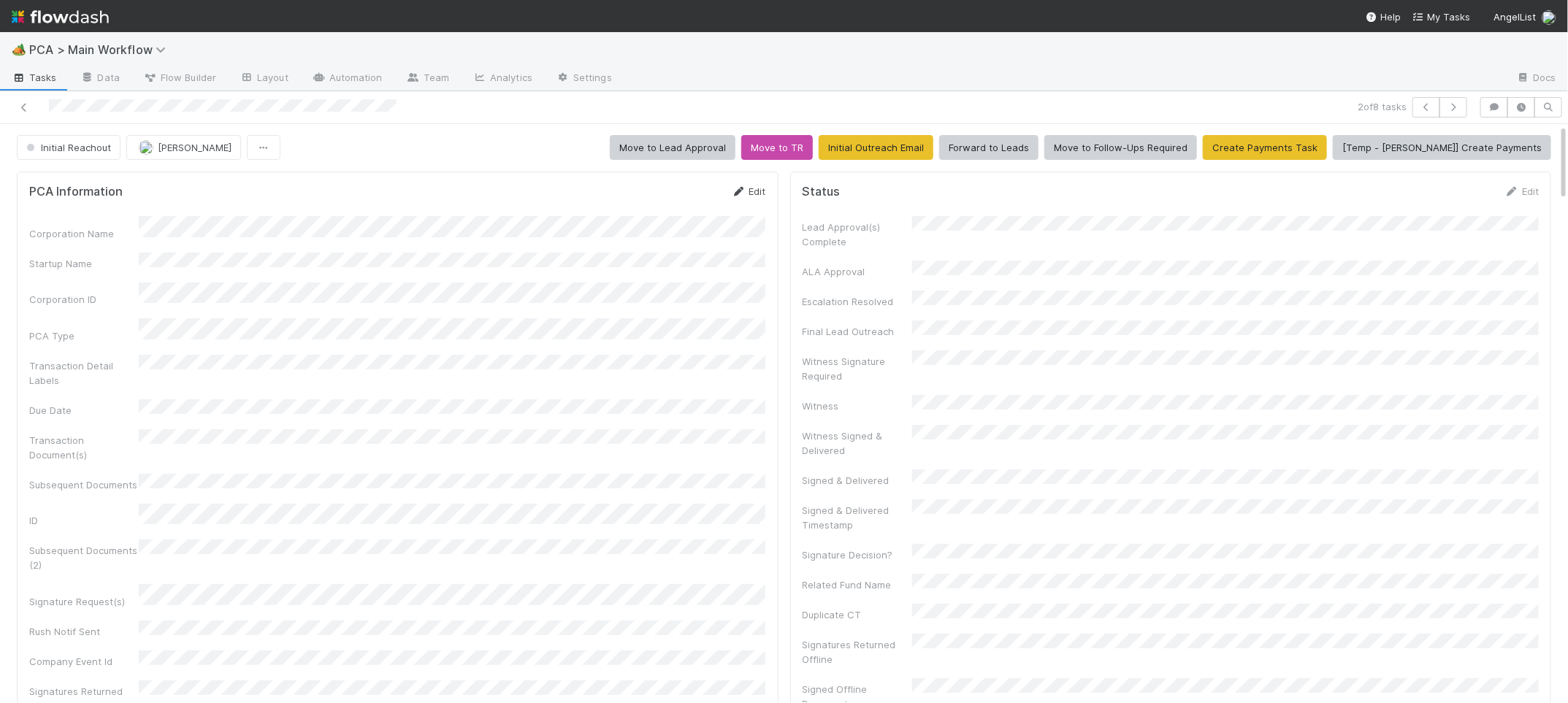
click at [753, 193] on link "Edit" at bounding box center [748, 191] width 34 height 12
click at [669, 196] on button "Save" at bounding box center [688, 196] width 41 height 25
drag, startPoint x: 729, startPoint y: 152, endPoint x: 681, endPoint y: 156, distance: 48.2
click at [729, 152] on button "Move to Lead Approval" at bounding box center [673, 147] width 126 height 25
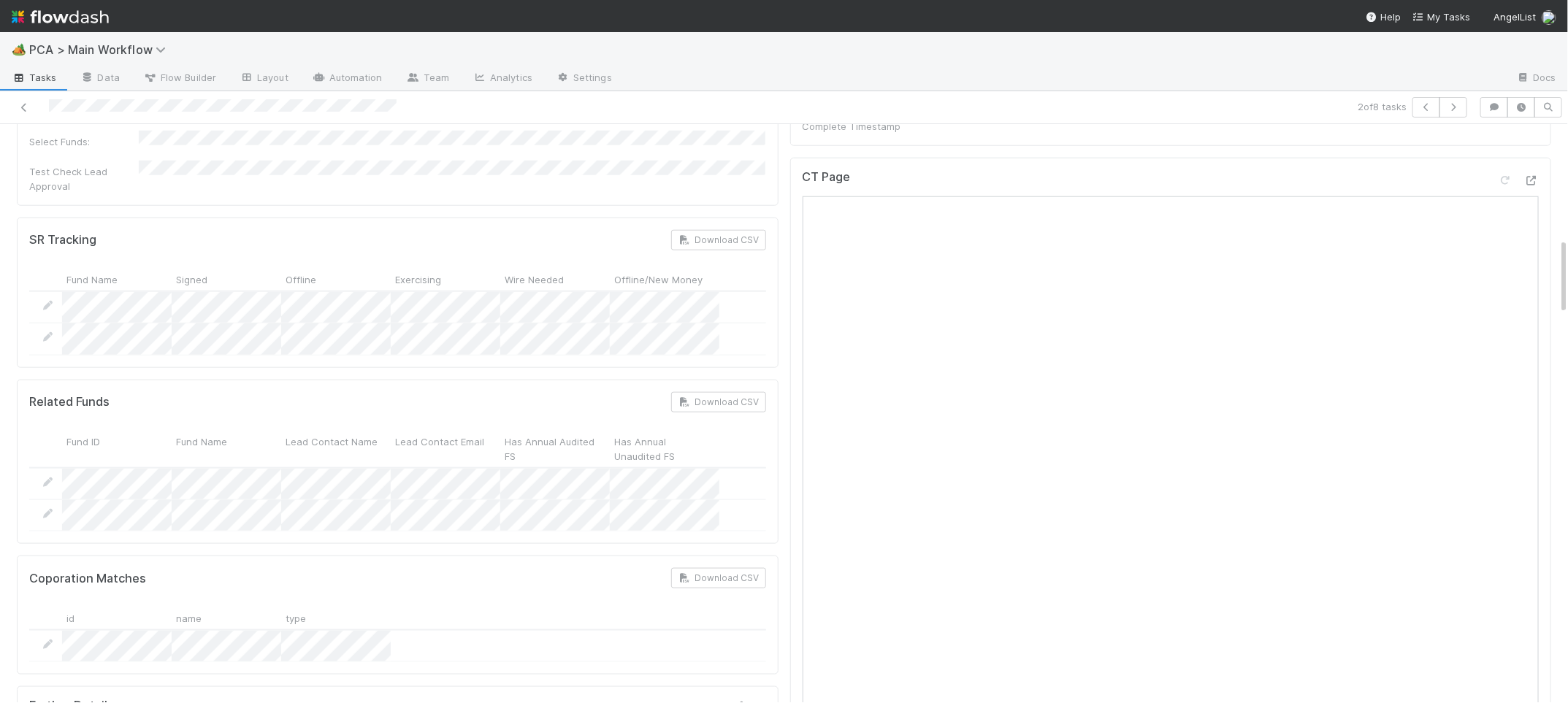
scroll to position [0, 0]
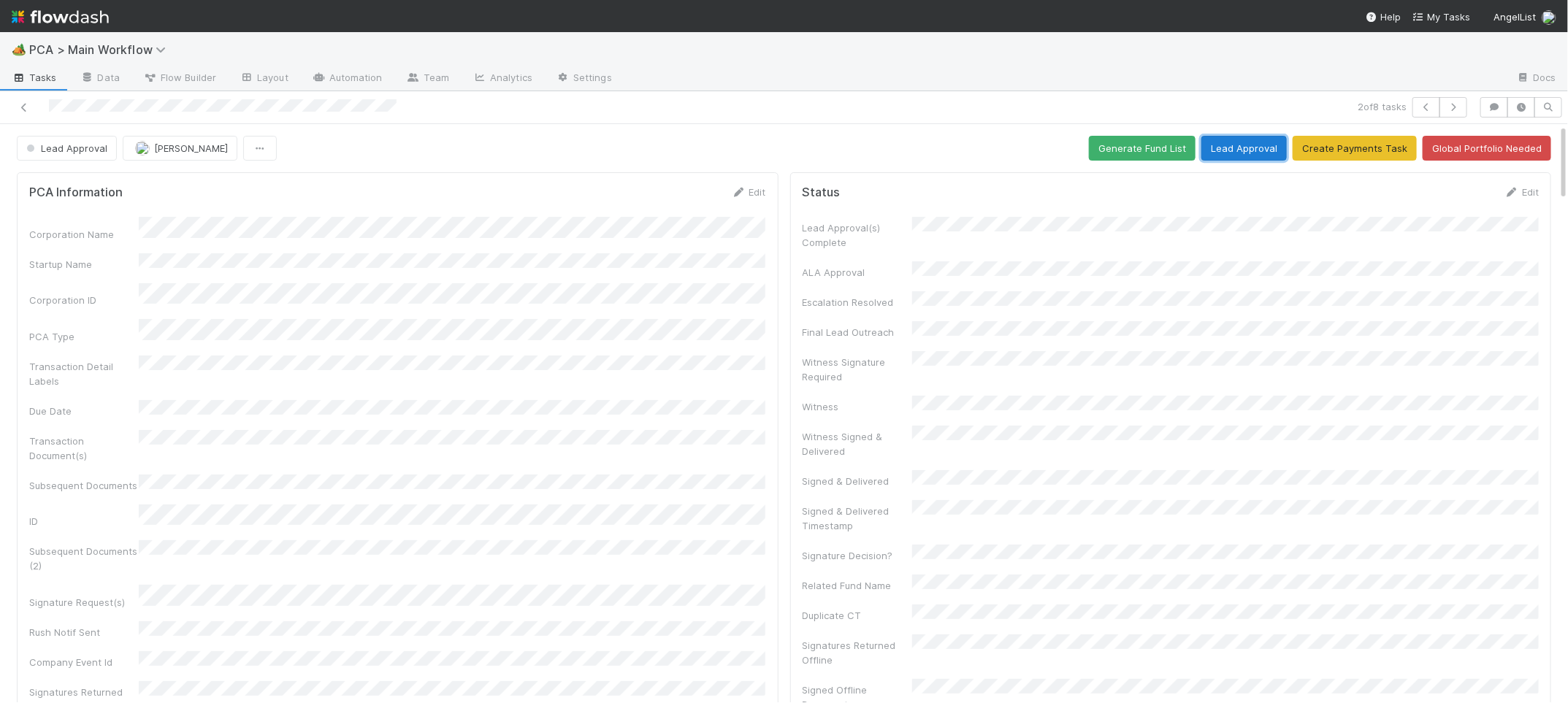
click at [1248, 144] on button "Lead Approval" at bounding box center [1243, 148] width 85 height 25
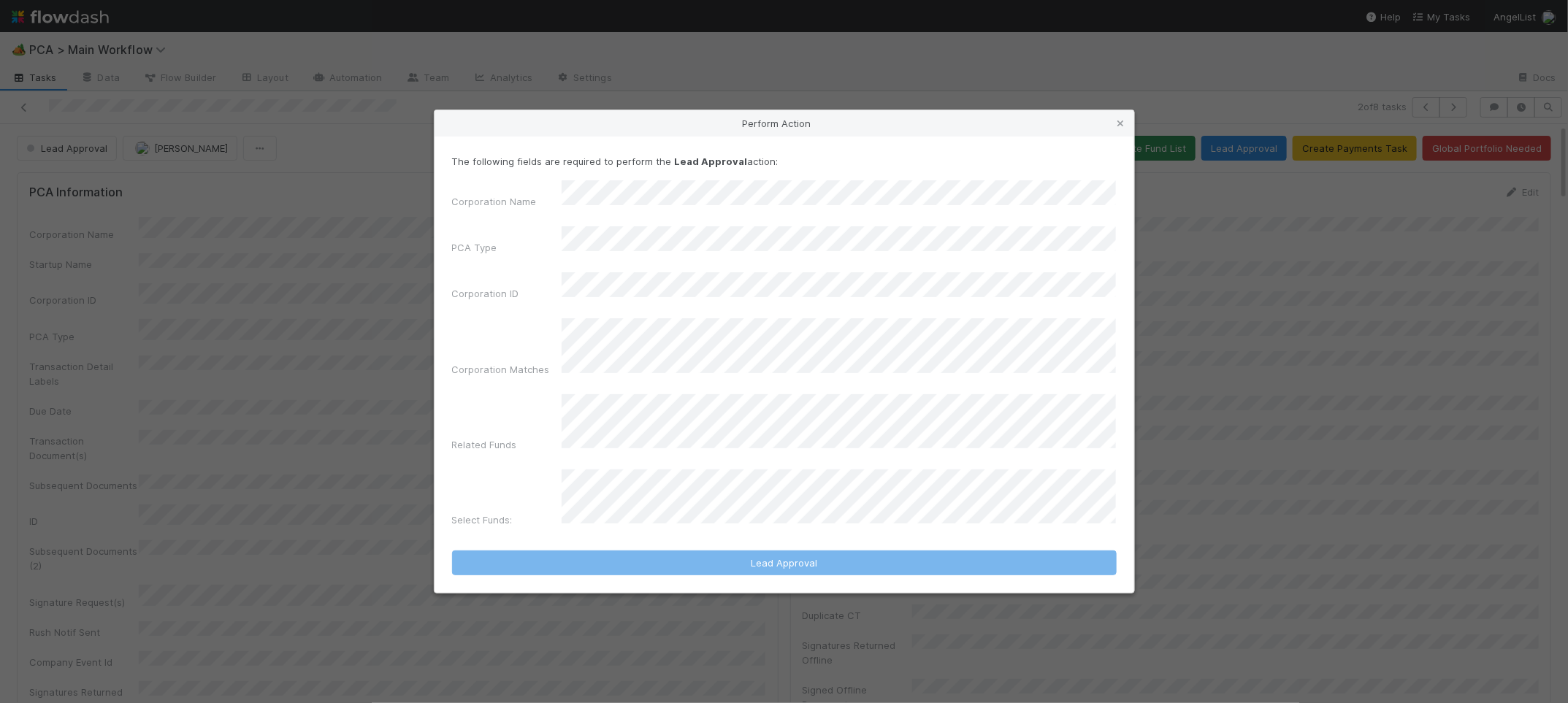
click at [1125, 130] on link at bounding box center [1121, 123] width 15 height 15
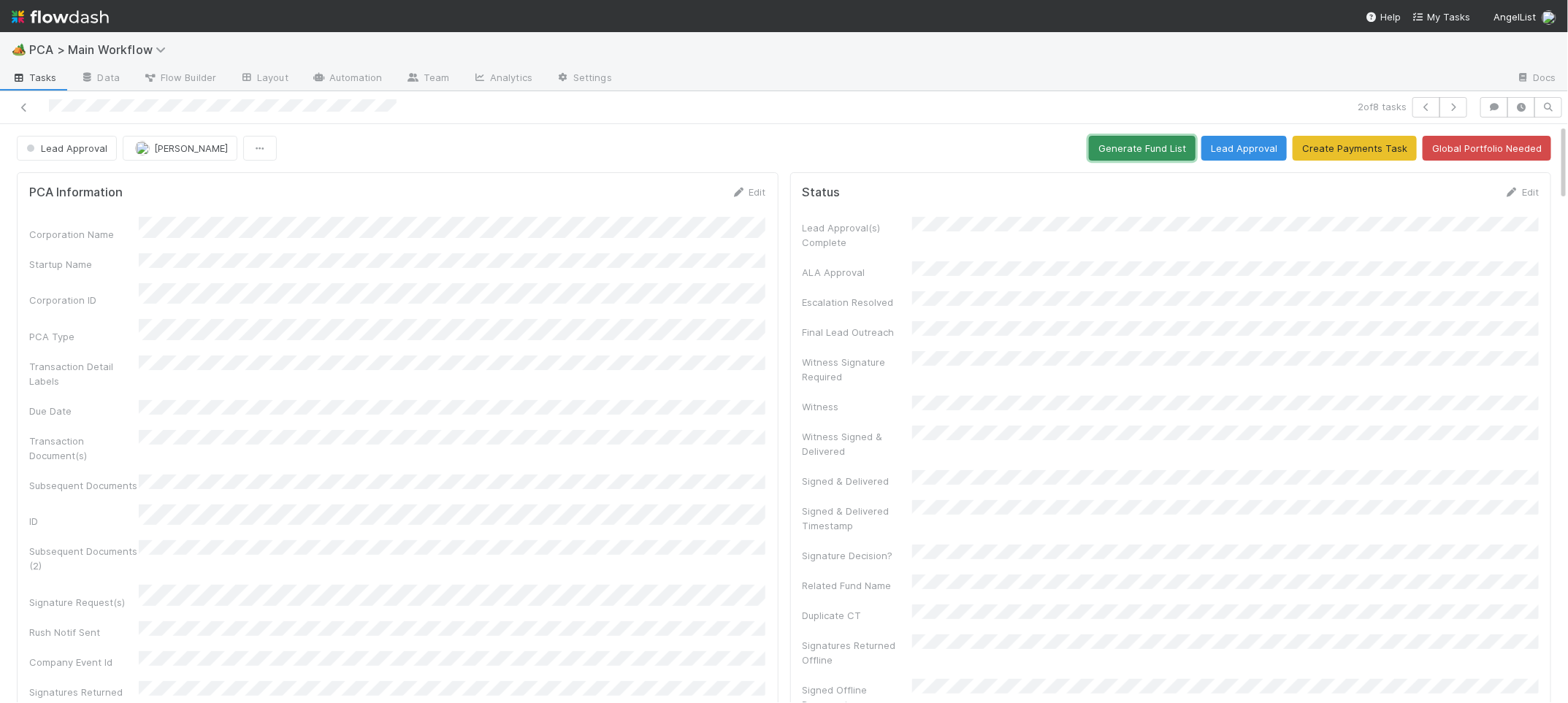
click at [1145, 145] on button "Generate Fund List" at bounding box center [1142, 148] width 107 height 25
click at [1273, 153] on button "Lead Approval" at bounding box center [1243, 148] width 85 height 25
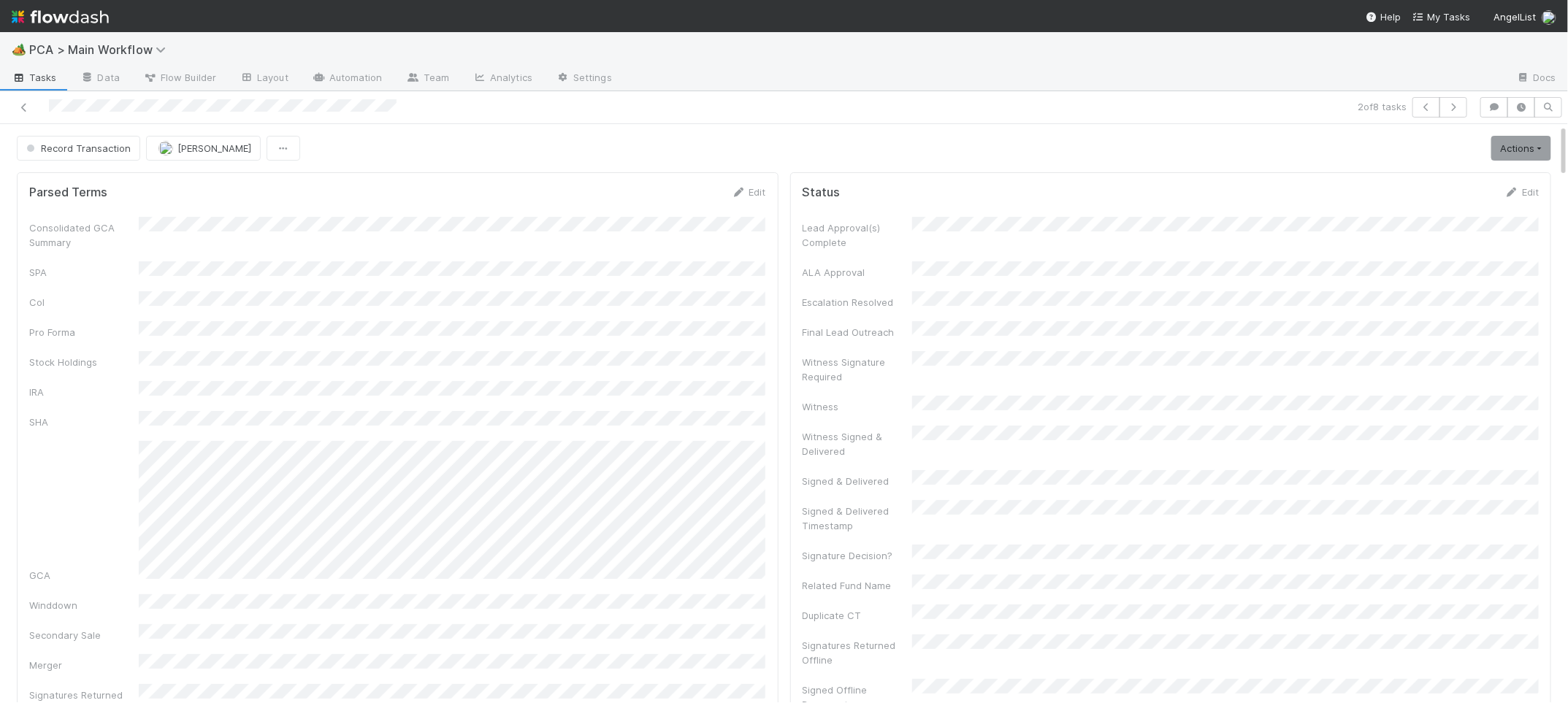
click at [90, 24] on img at bounding box center [60, 16] width 97 height 25
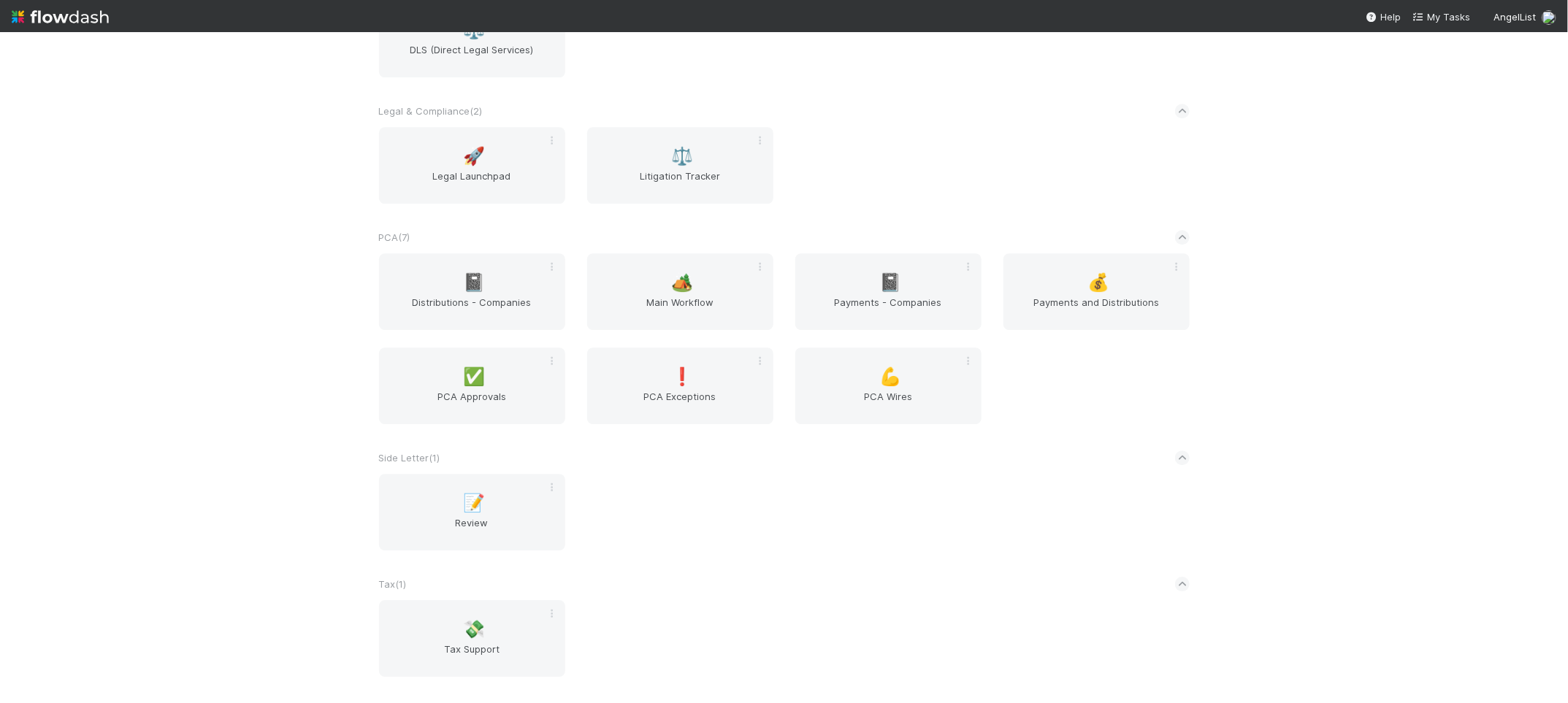
scroll to position [2321, 0]
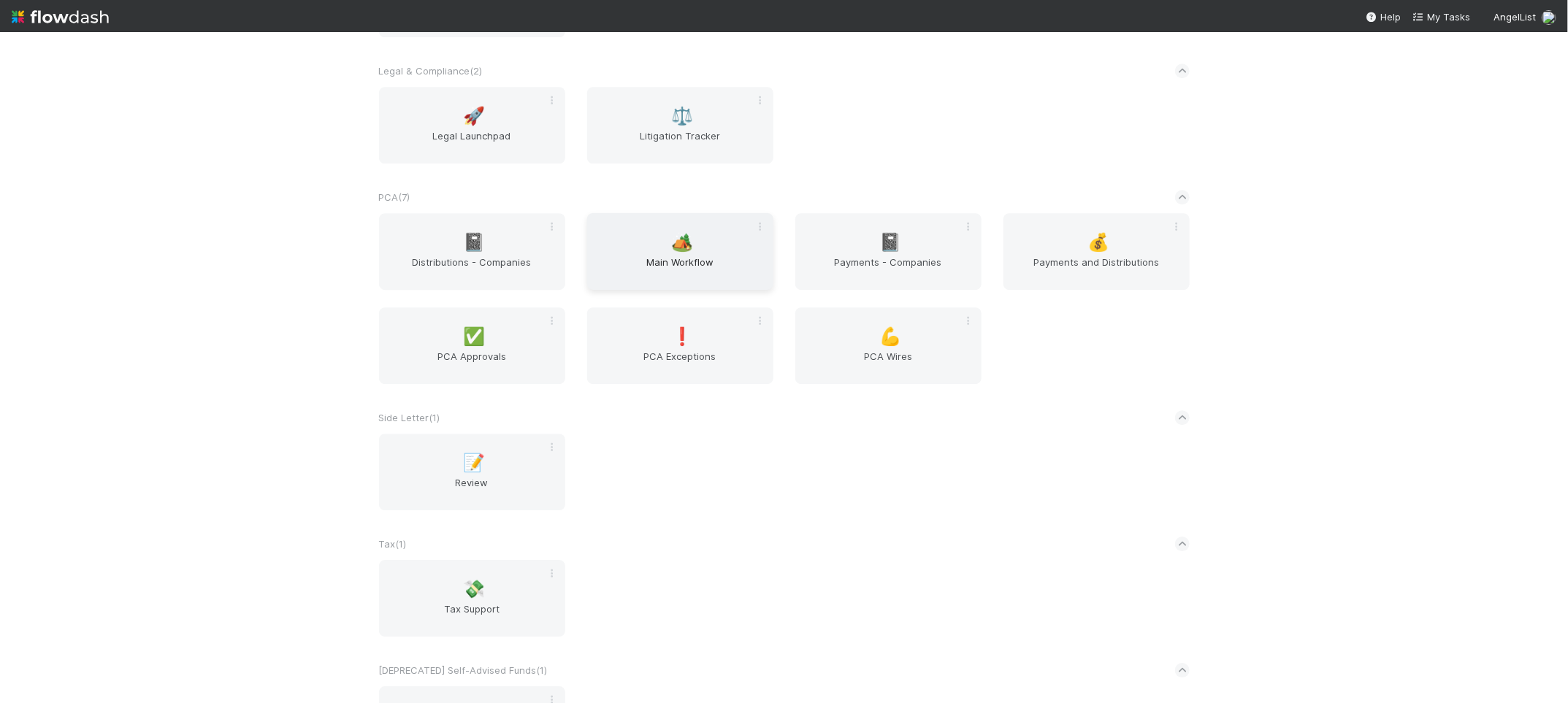
click at [673, 278] on span "Main Workflow" at bounding box center [681, 270] width 175 height 29
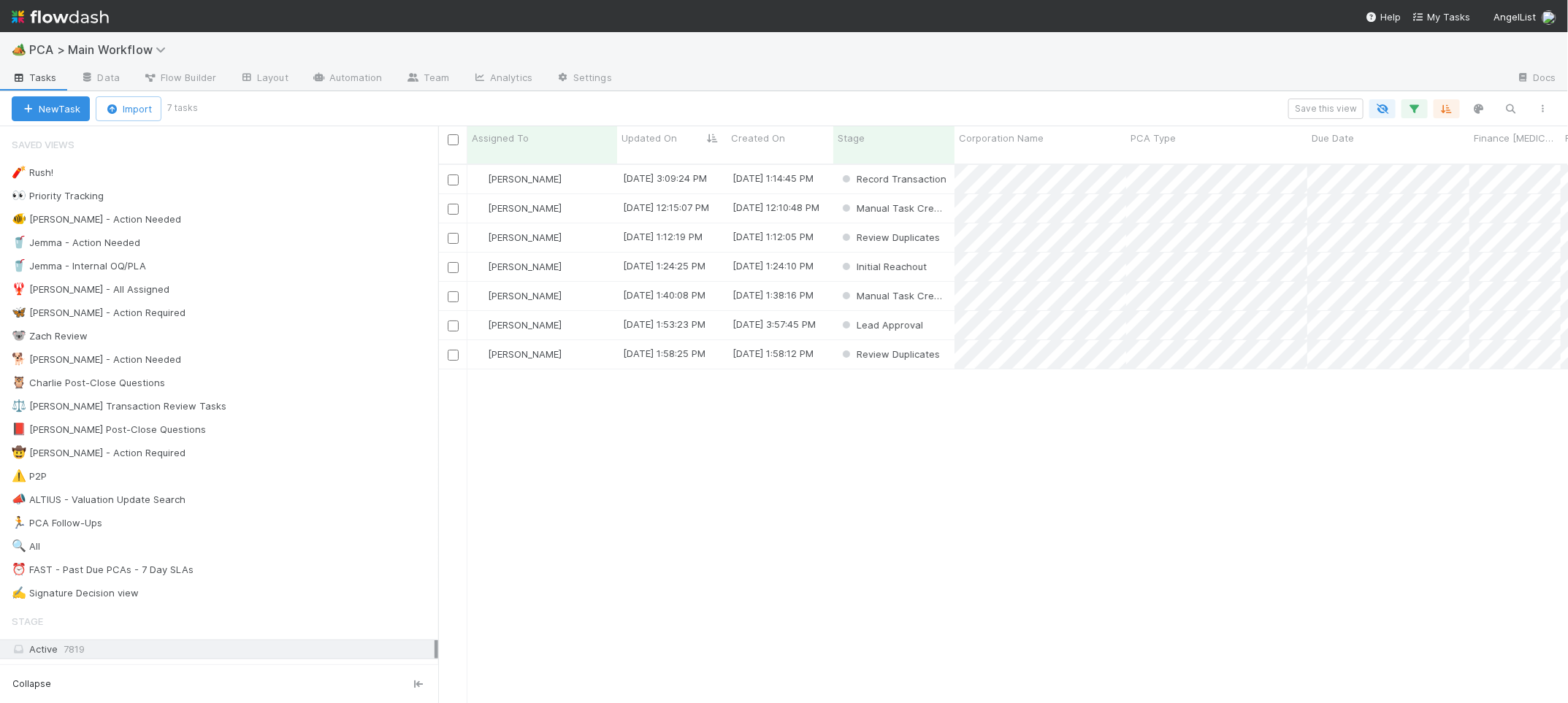
scroll to position [1, 1]
click at [189, 359] on div "🐕 Charlie - Action Needed 7" at bounding box center [225, 360] width 427 height 19
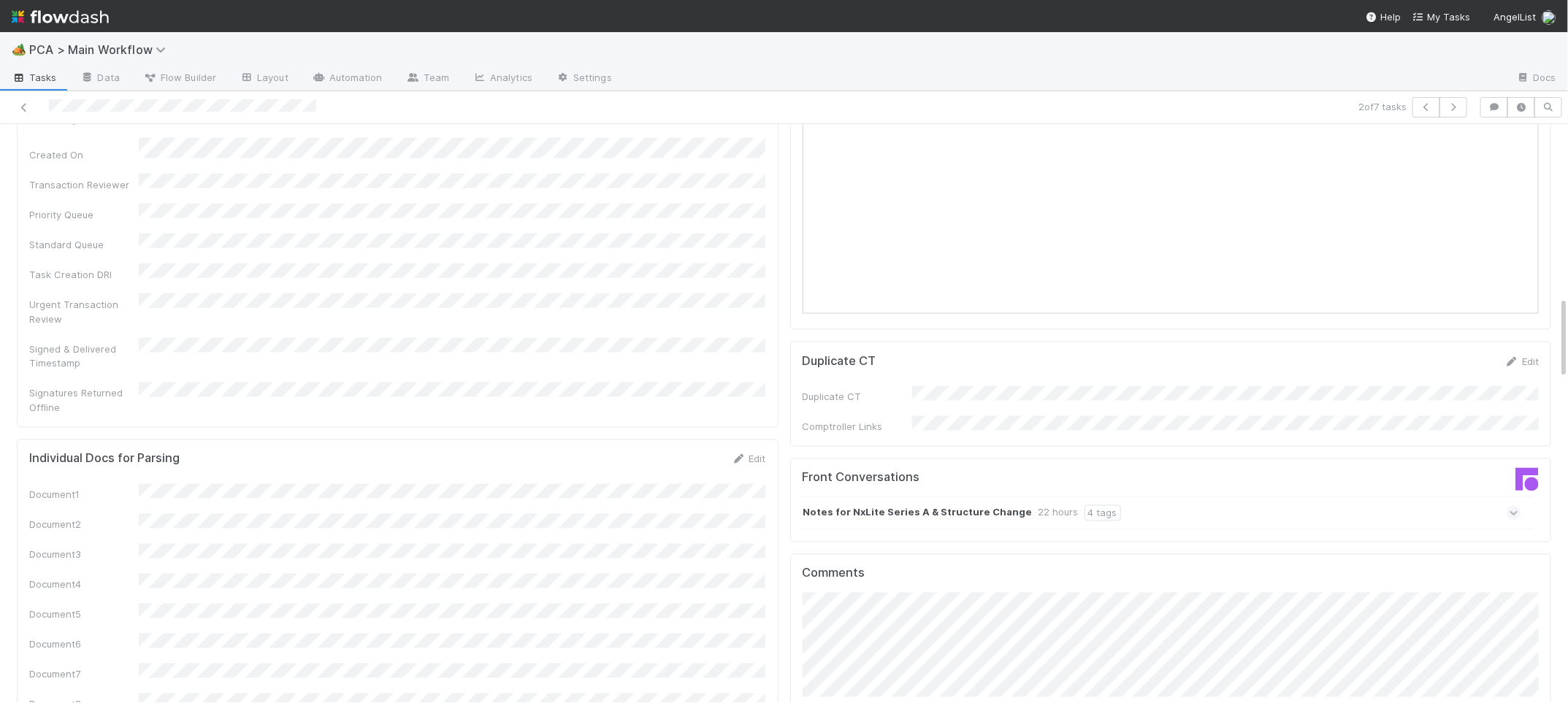
scroll to position [1336, 0]
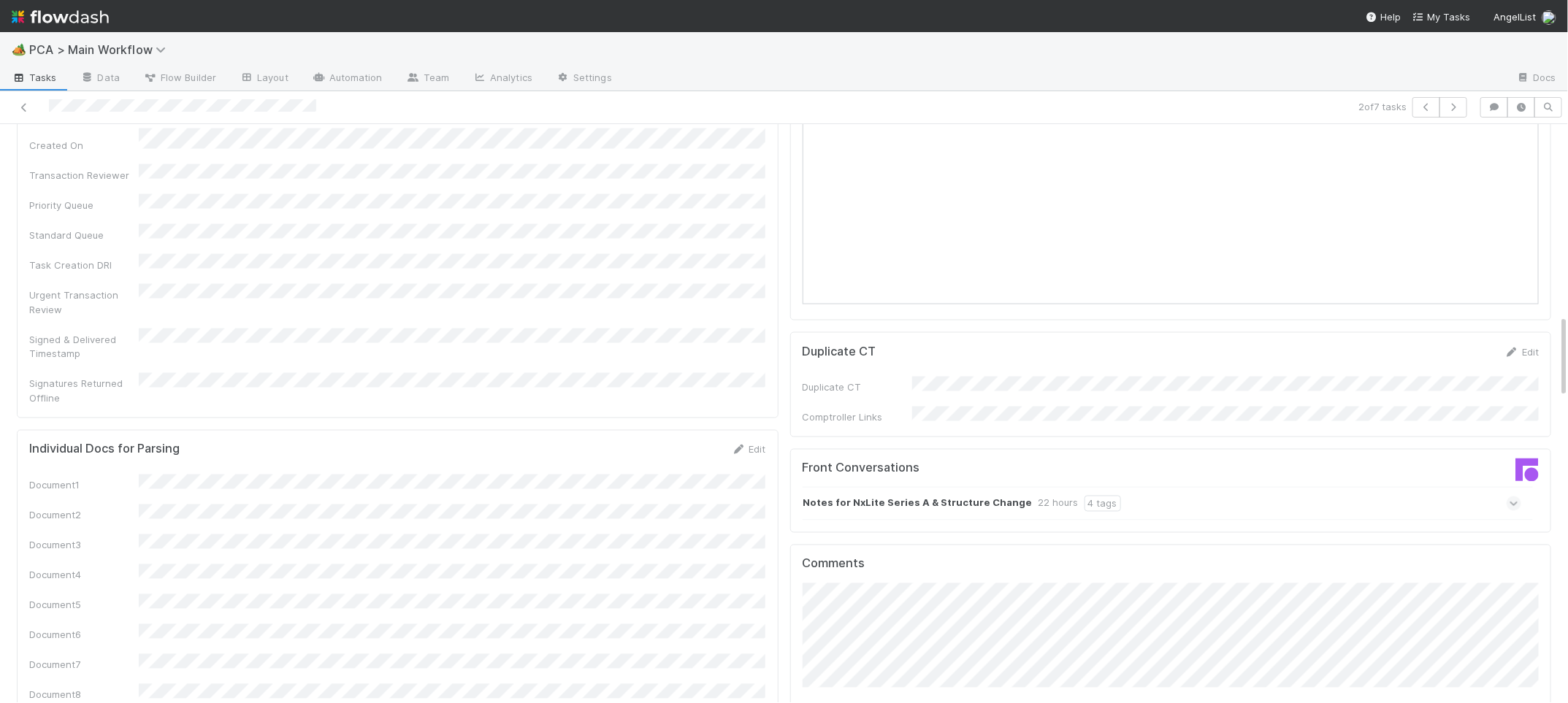
drag, startPoint x: 906, startPoint y: 429, endPoint x: 971, endPoint y: 433, distance: 65.1
click at [906, 496] on strong "Notes for NxLite Series A & Structure Change" at bounding box center [918, 504] width 229 height 16
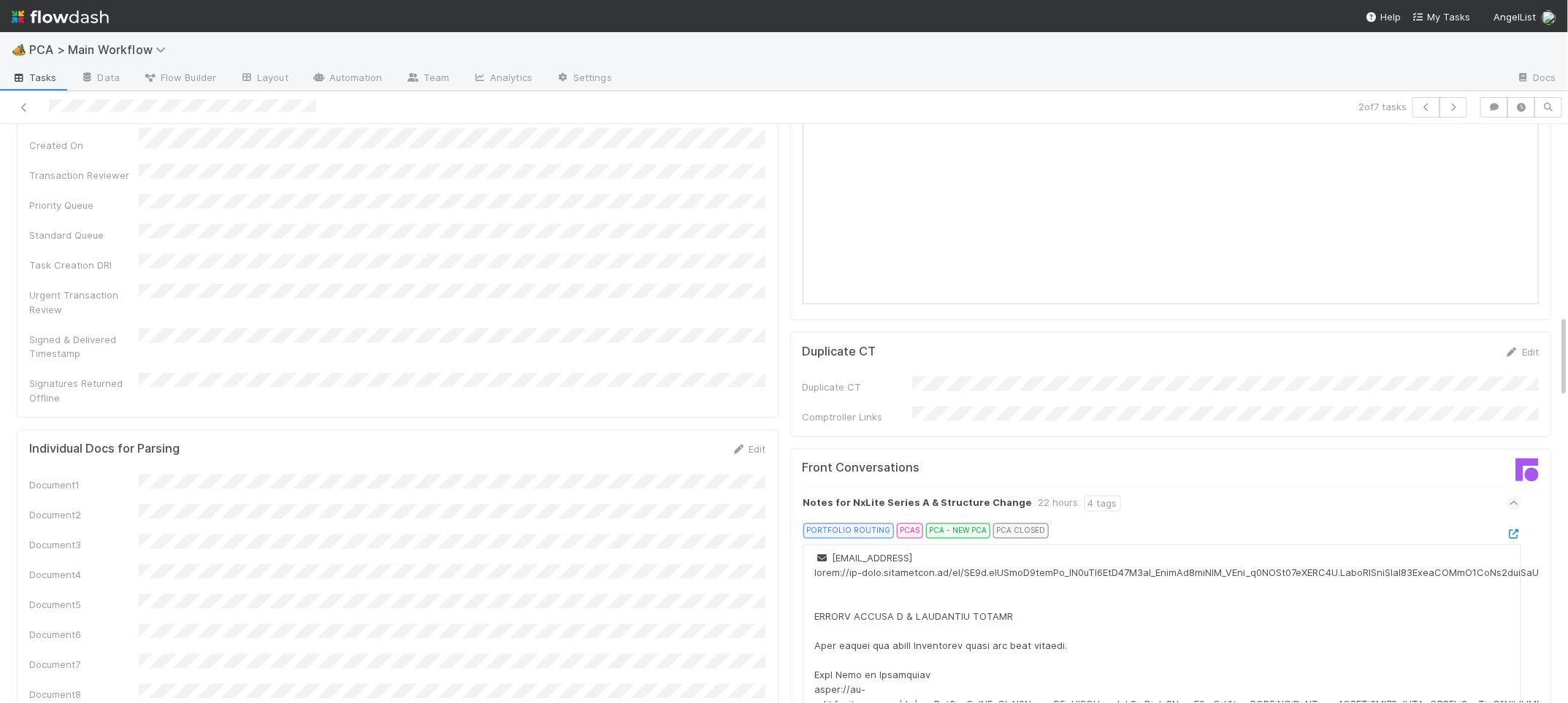
click at [1515, 530] on icon at bounding box center [1514, 535] width 15 height 10
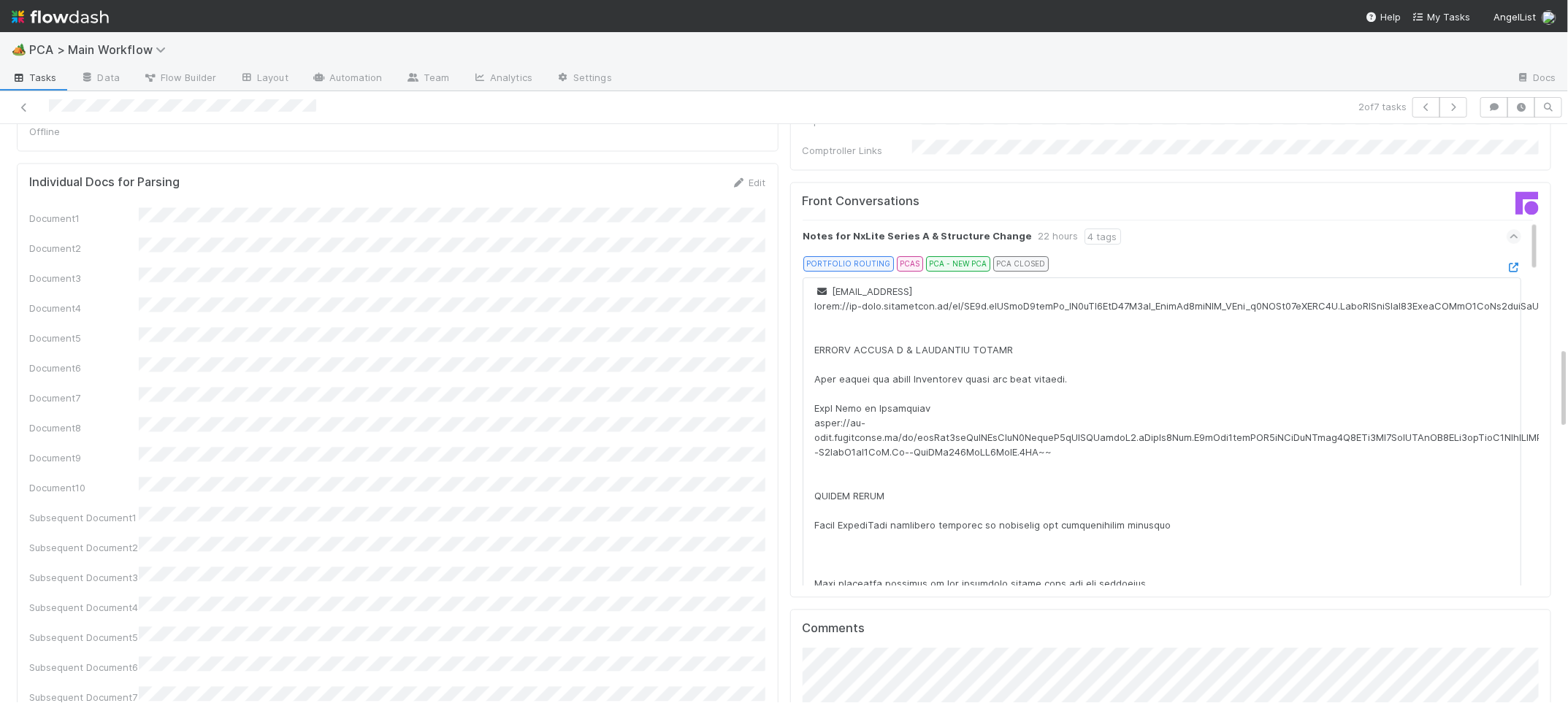
scroll to position [1667, 0]
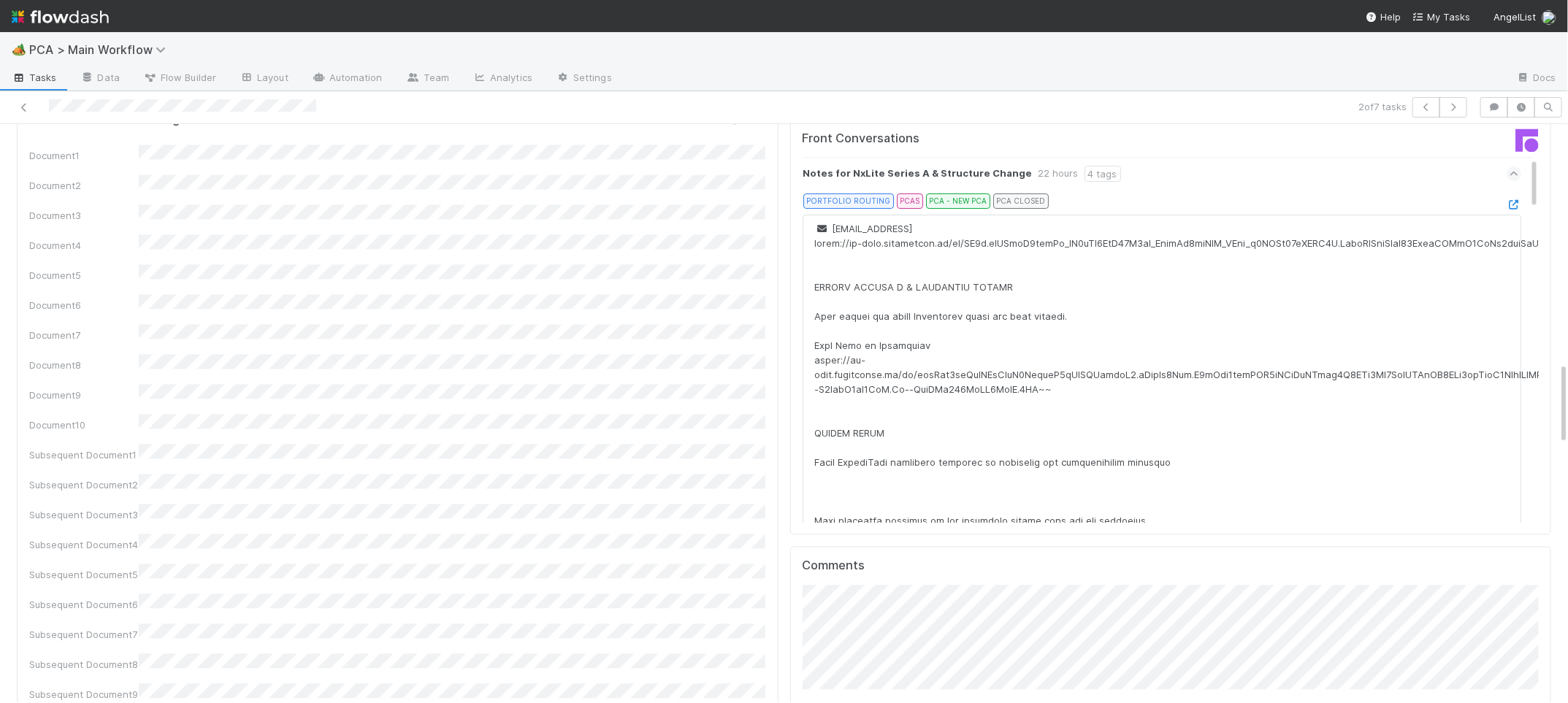
click at [871, 679] on div "Attach files: Choose or drag and drop file(s) Add Comment" at bounding box center [1172, 684] width 737 height 198
drag, startPoint x: 872, startPoint y: 692, endPoint x: 847, endPoint y: 676, distance: 29.7
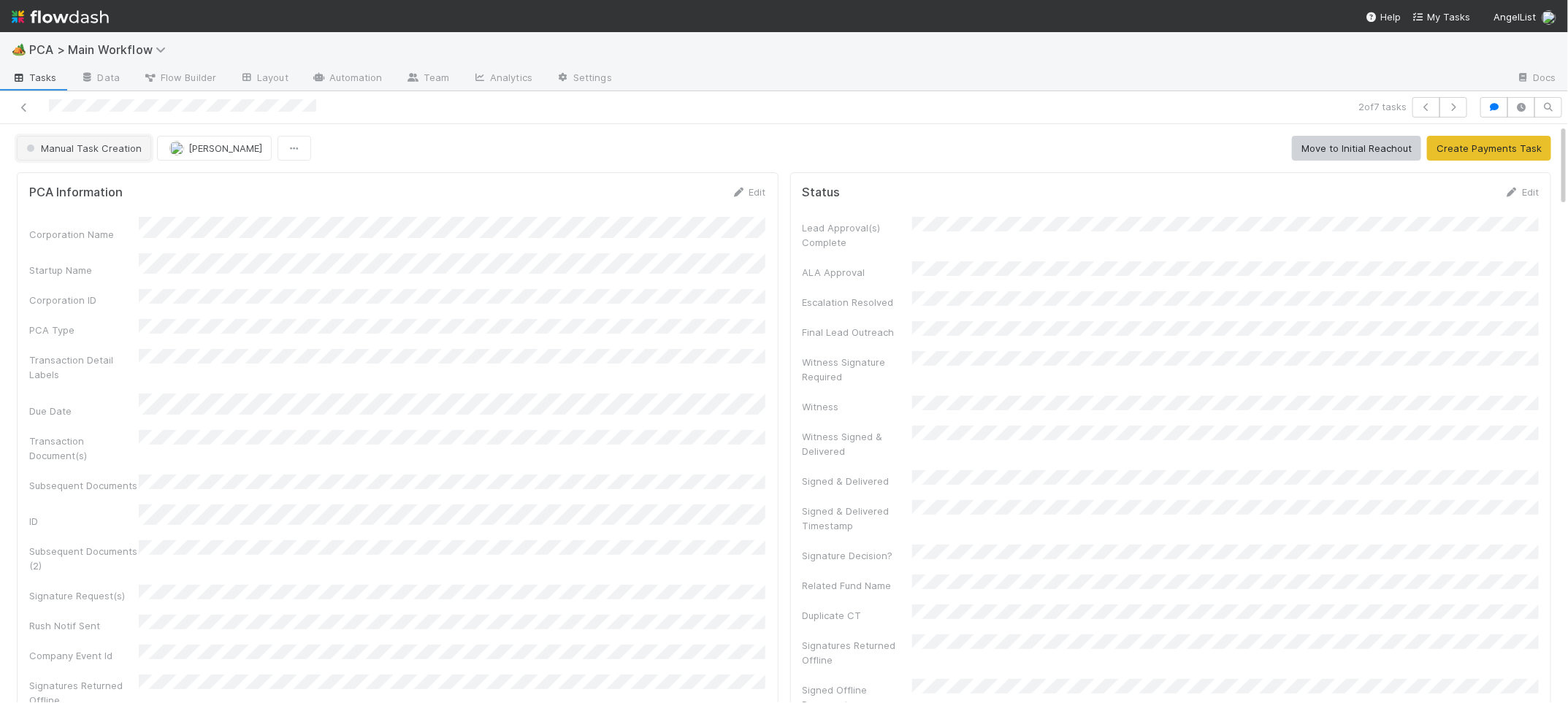
click at [107, 140] on button "Manual Task Creation" at bounding box center [83, 148] width 134 height 25
click at [133, 176] on div "Duplicate / Dead PCAs" at bounding box center [115, 185] width 206 height 26
click at [86, 11] on img at bounding box center [60, 16] width 97 height 25
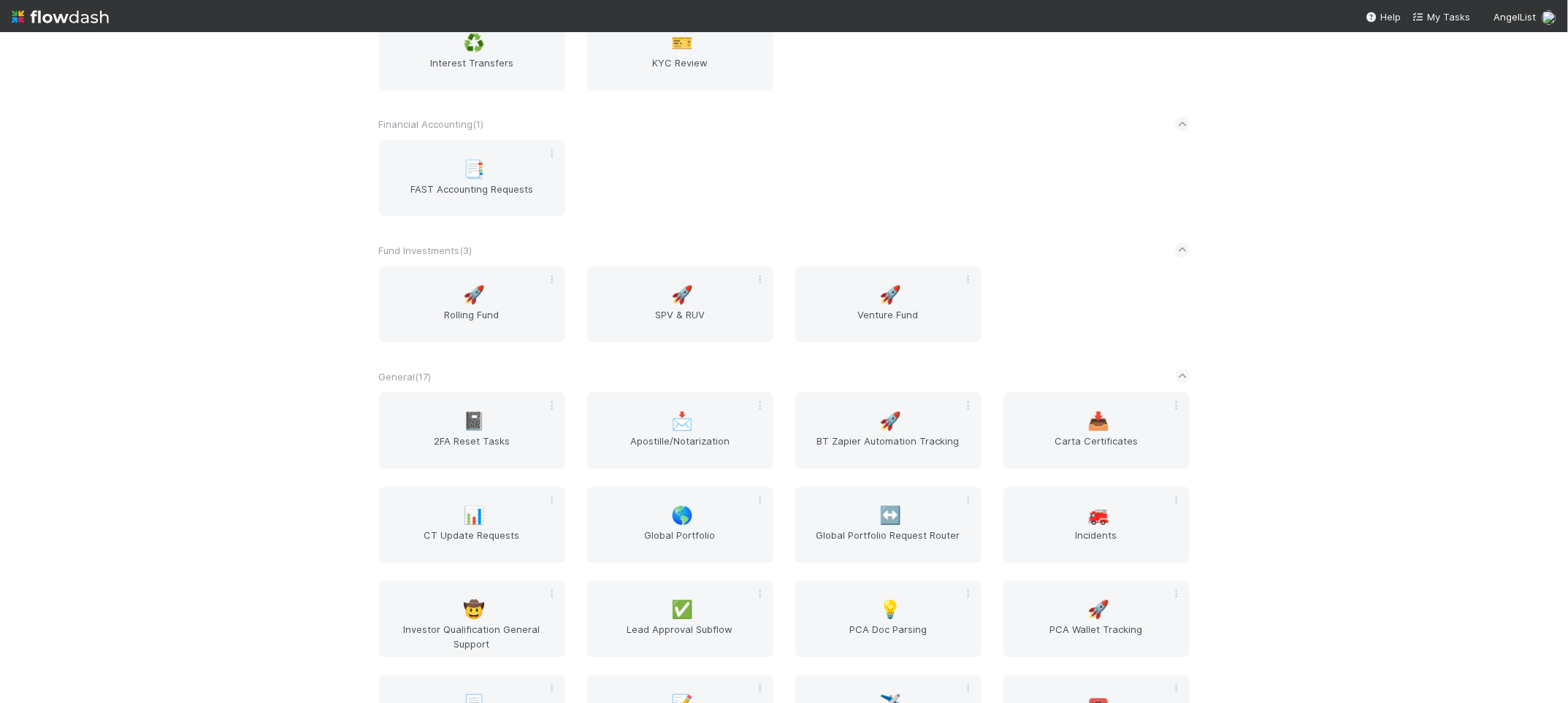
scroll to position [2001, 0]
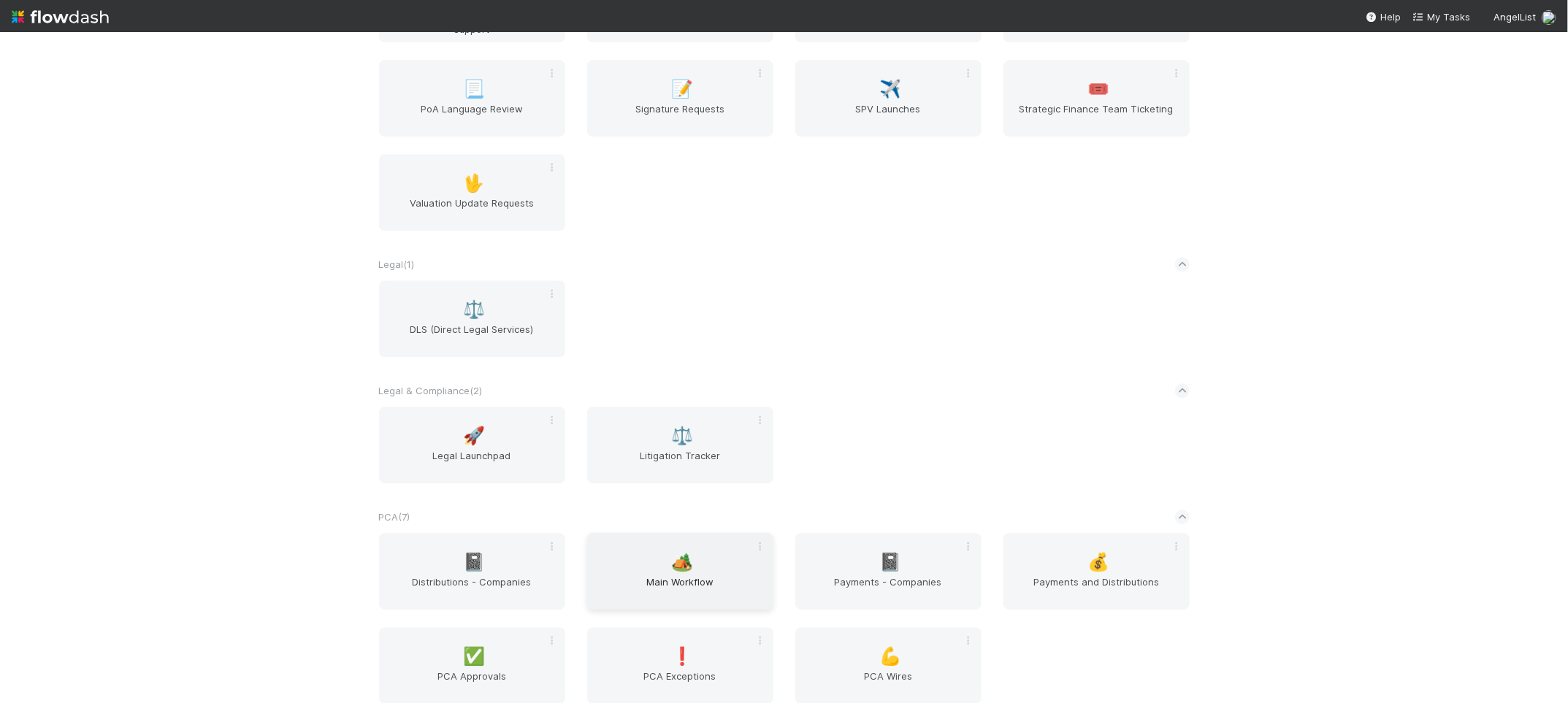
click at [700, 577] on span "Main Workflow" at bounding box center [681, 589] width 175 height 29
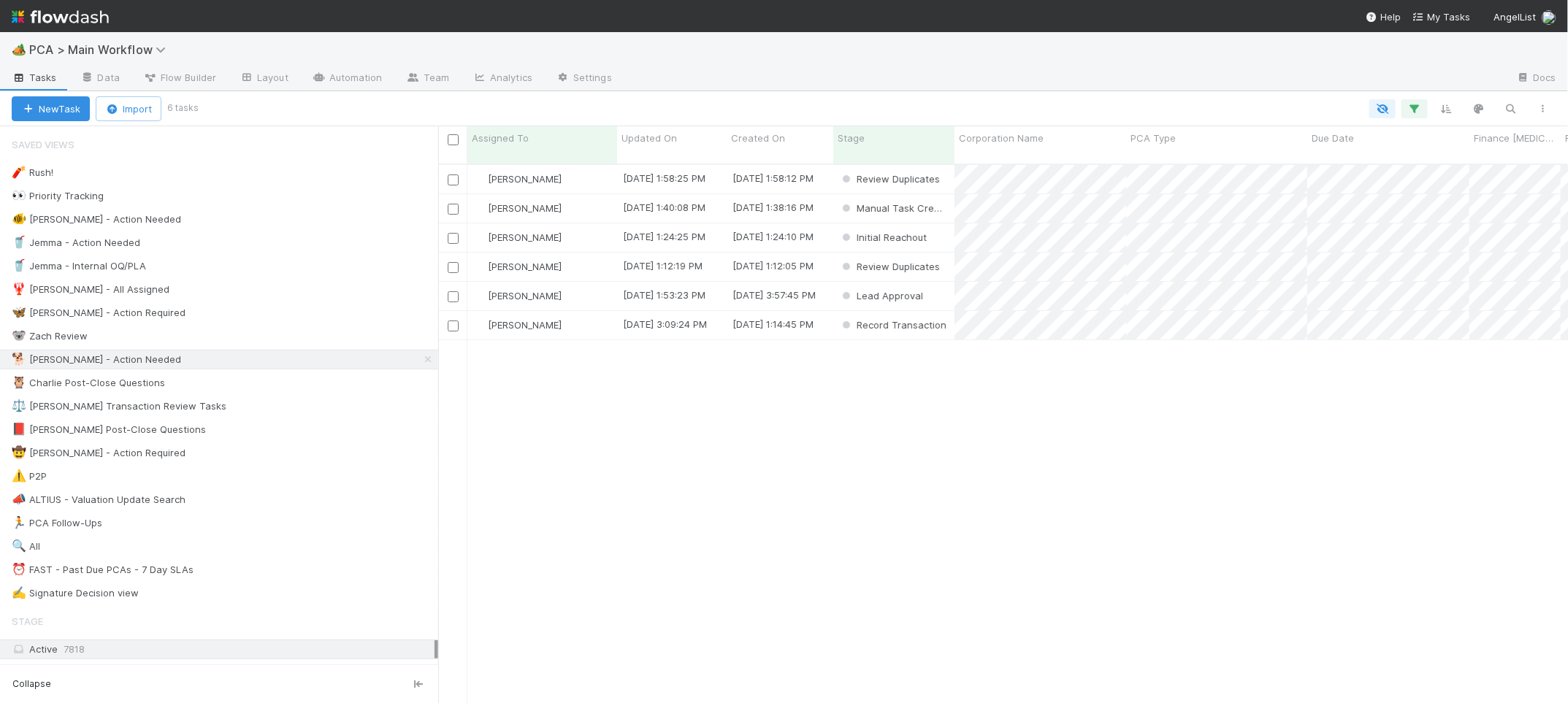
scroll to position [1, 1]
click at [655, 137] on span "Updated On" at bounding box center [649, 137] width 56 height 15
click at [674, 158] on div "Sort Oldest → Newest" at bounding box center [706, 166] width 167 height 22
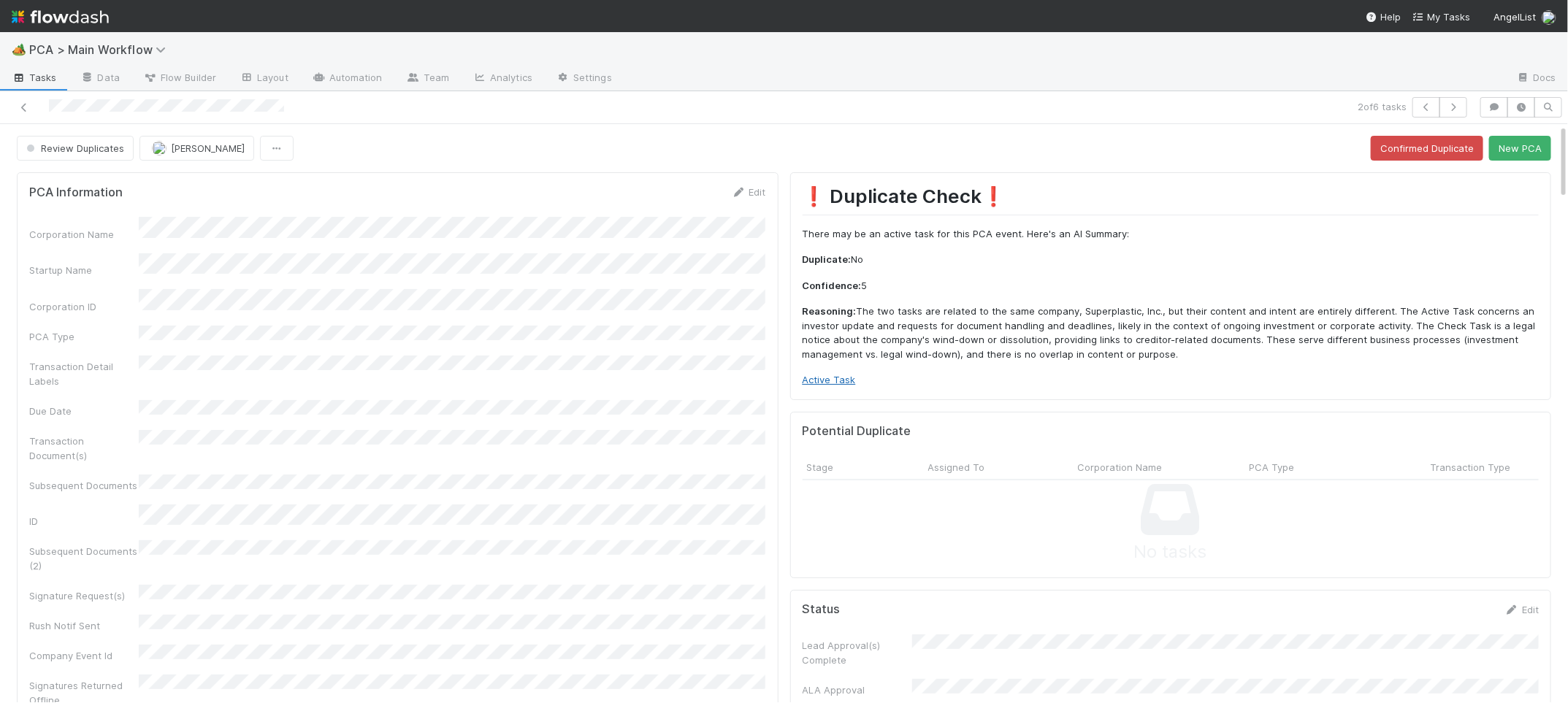
click at [826, 385] on link "Active Task" at bounding box center [830, 379] width 53 height 12
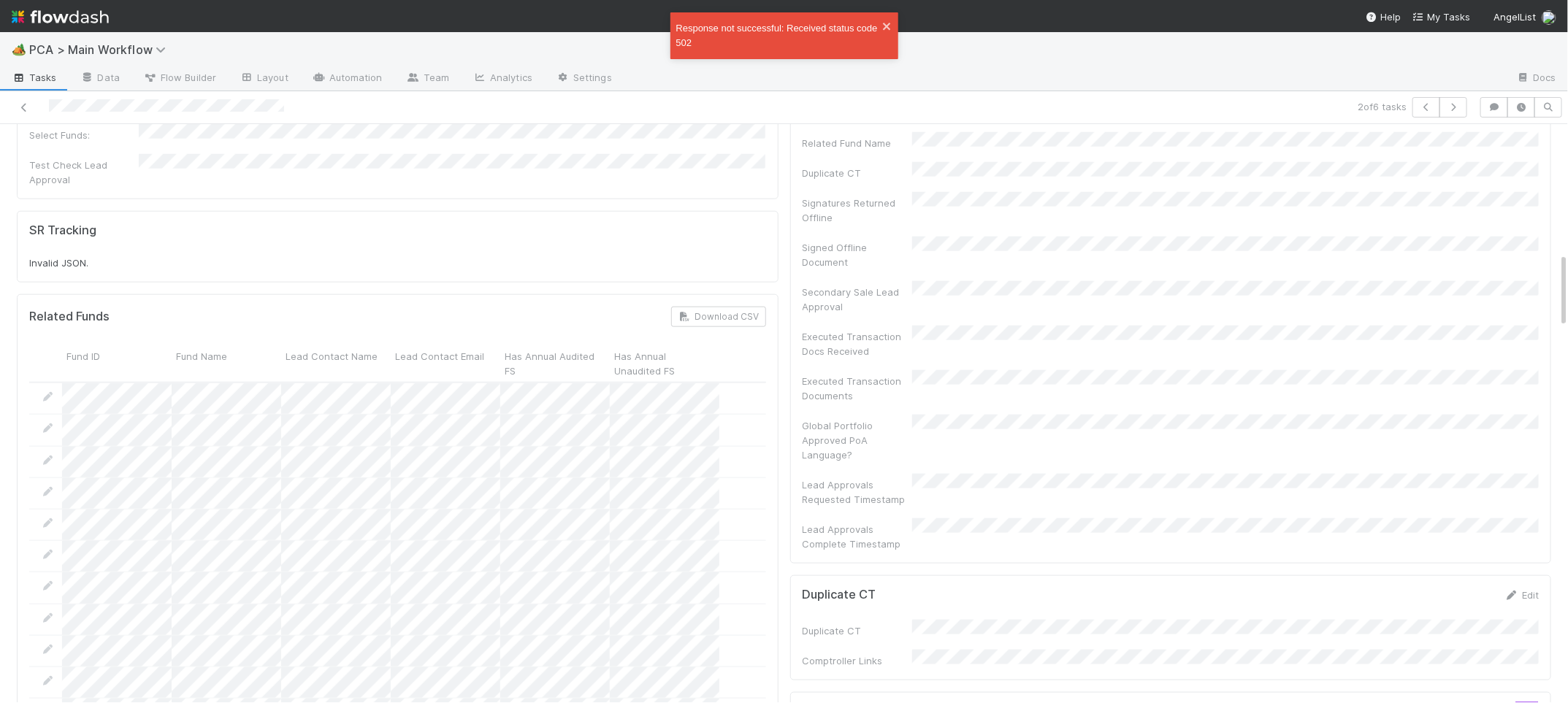
scroll to position [1194, 0]
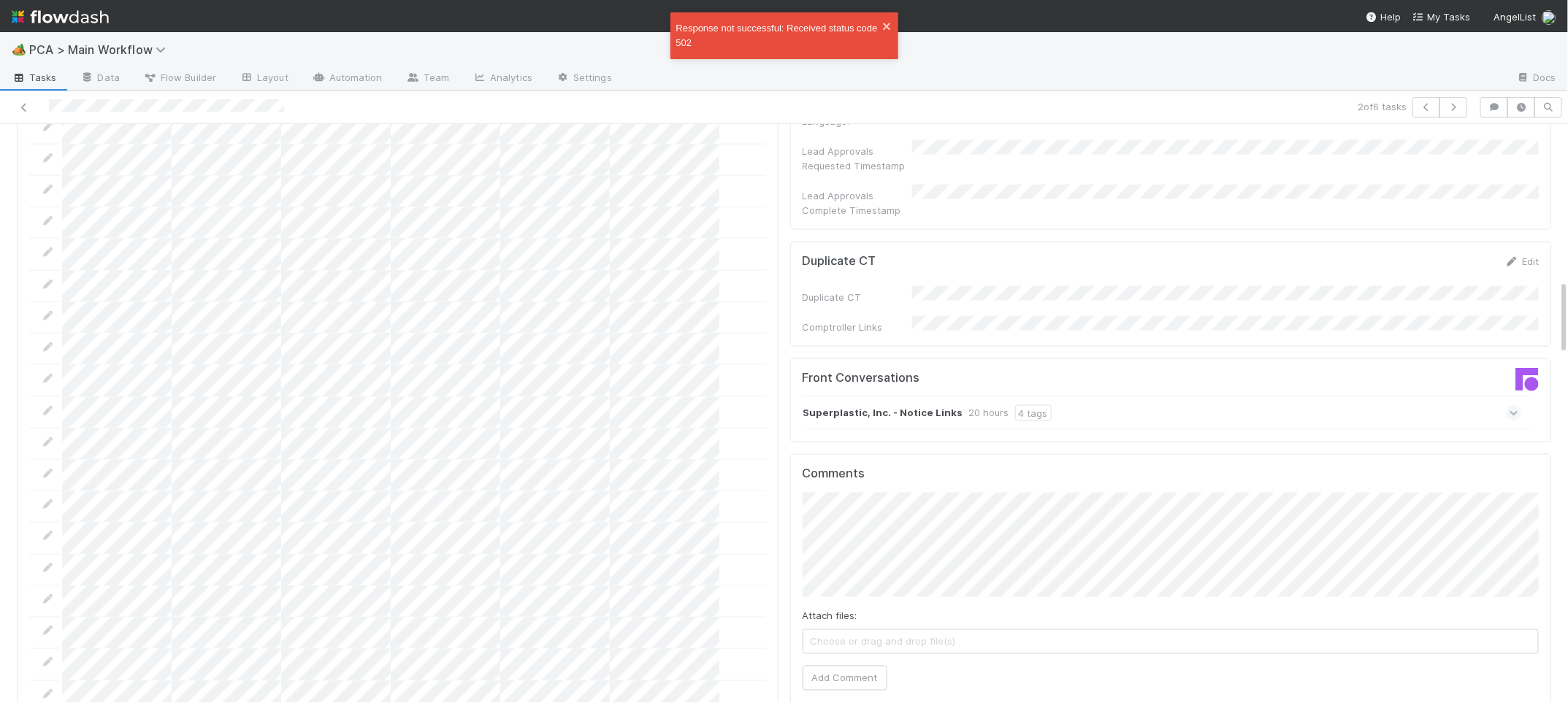
click at [909, 405] on strong "Superplastic, Inc. - Notice Links" at bounding box center [883, 413] width 160 height 16
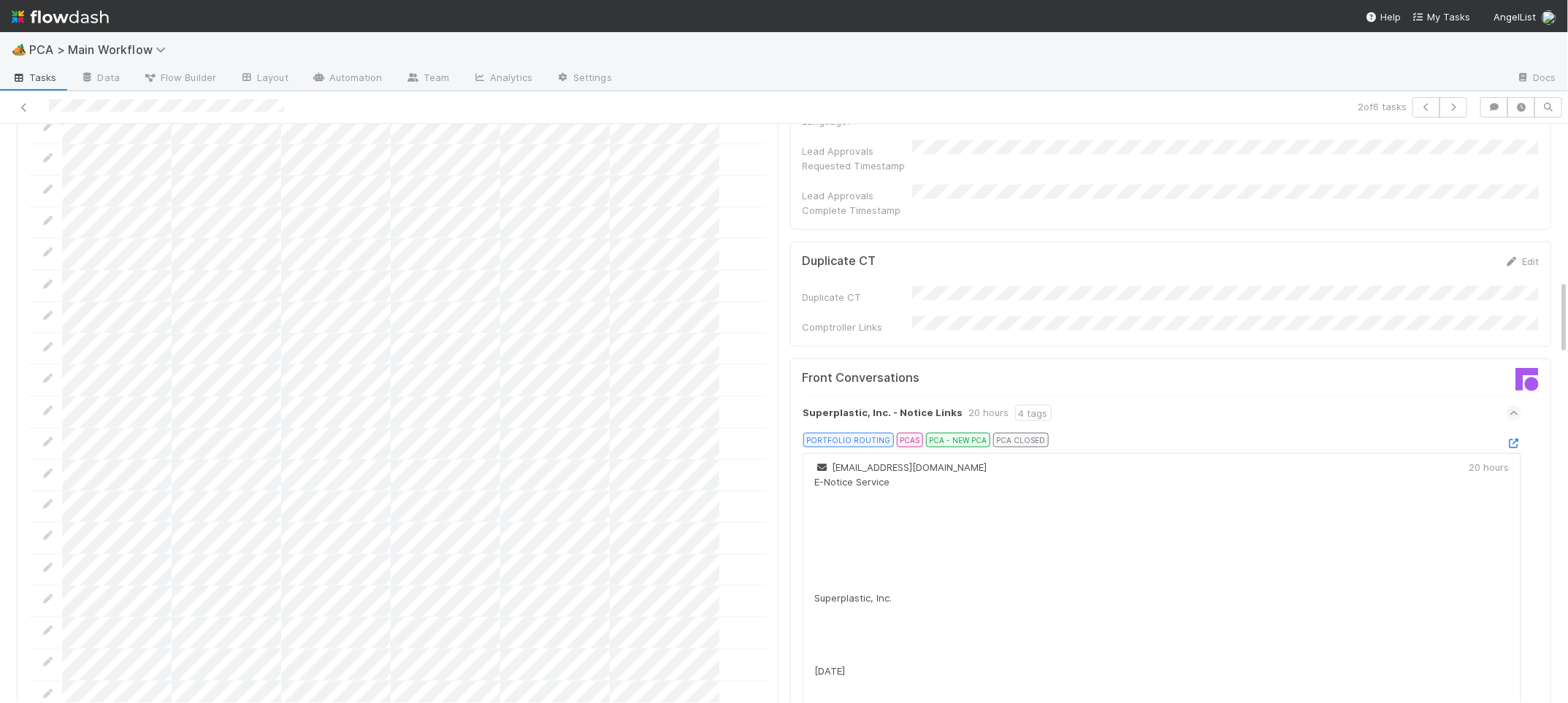
click at [1519, 439] on icon at bounding box center [1514, 444] width 15 height 10
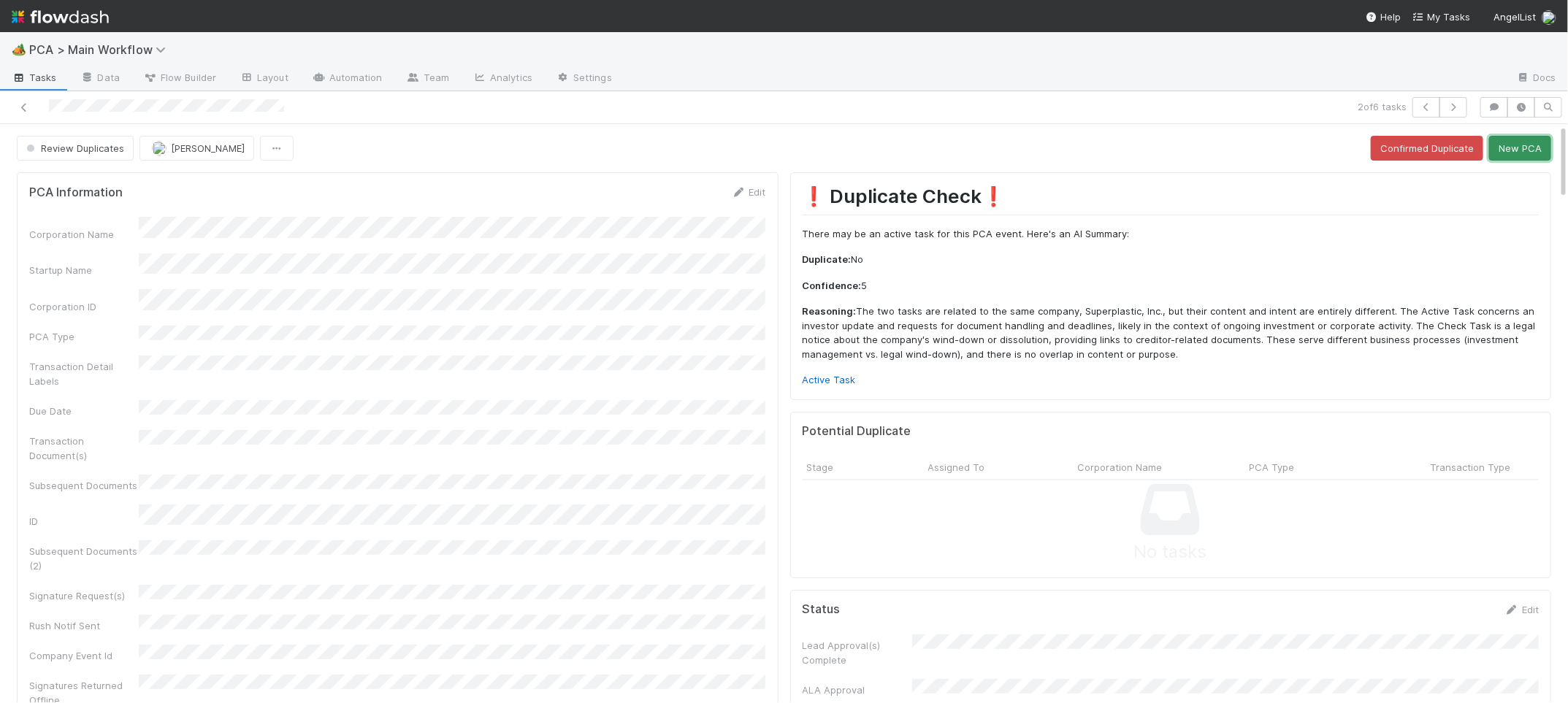
click at [1542, 146] on button "New PCA" at bounding box center [1520, 148] width 62 height 25
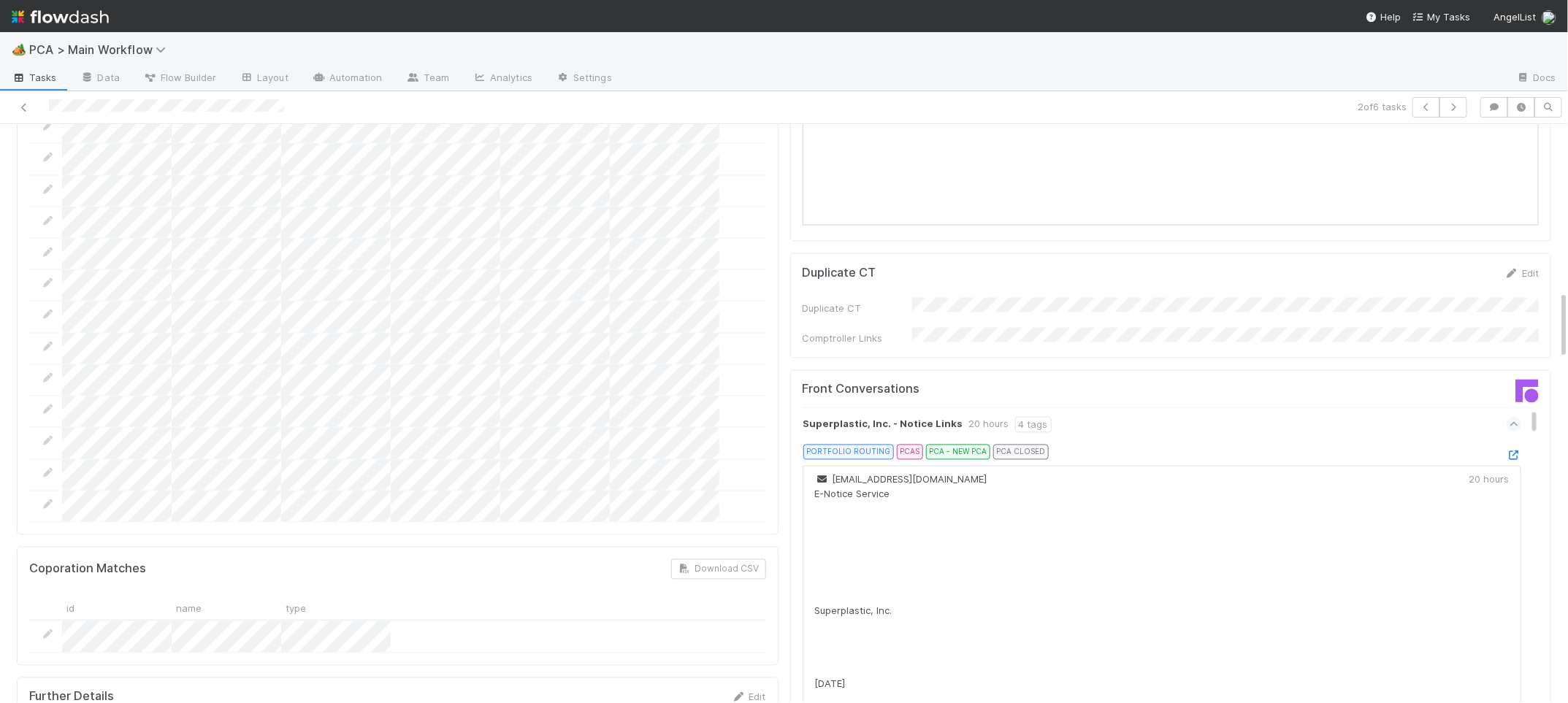
scroll to position [1418, 0]
click at [1515, 449] on icon at bounding box center [1514, 454] width 15 height 10
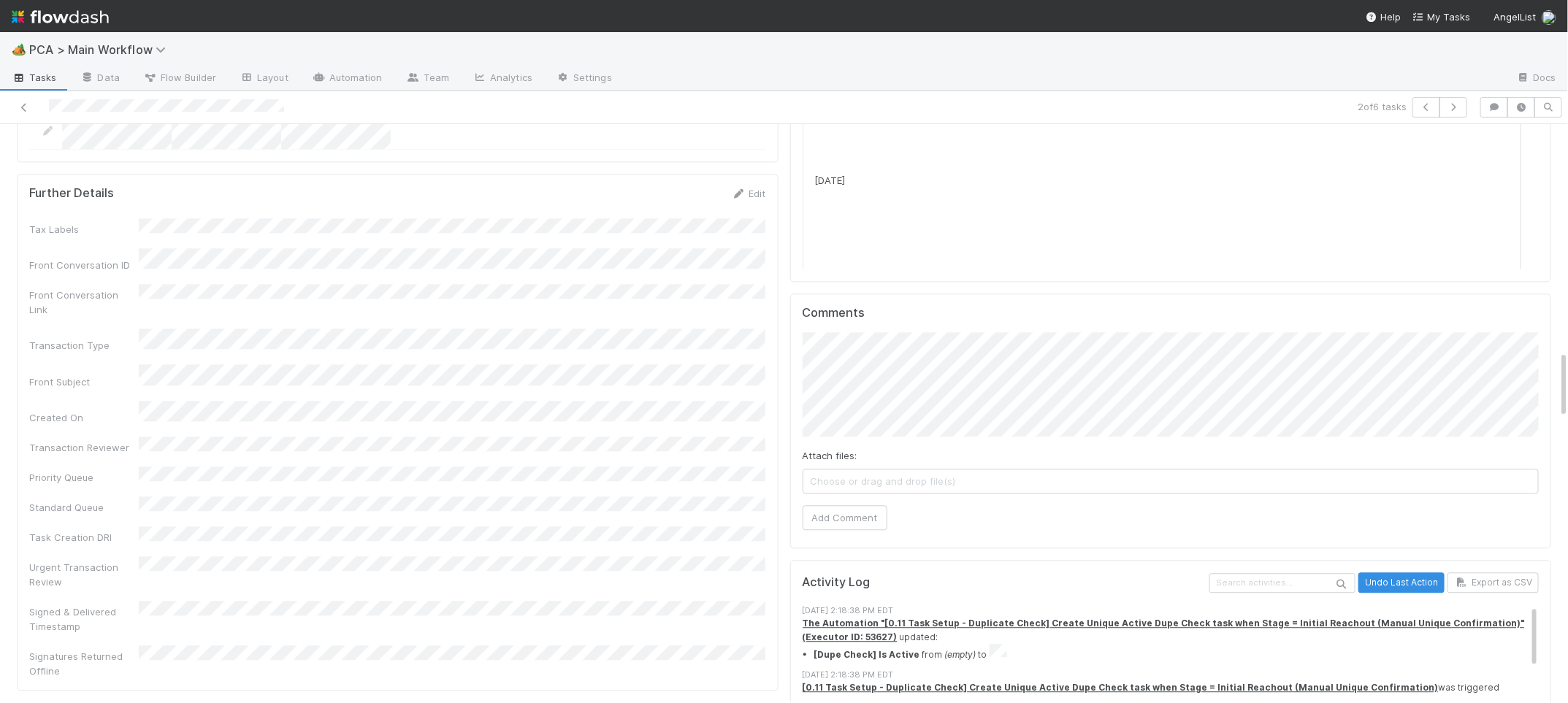
scroll to position [1919, 0]
click at [865, 506] on button "Add Comment" at bounding box center [845, 518] width 84 height 25
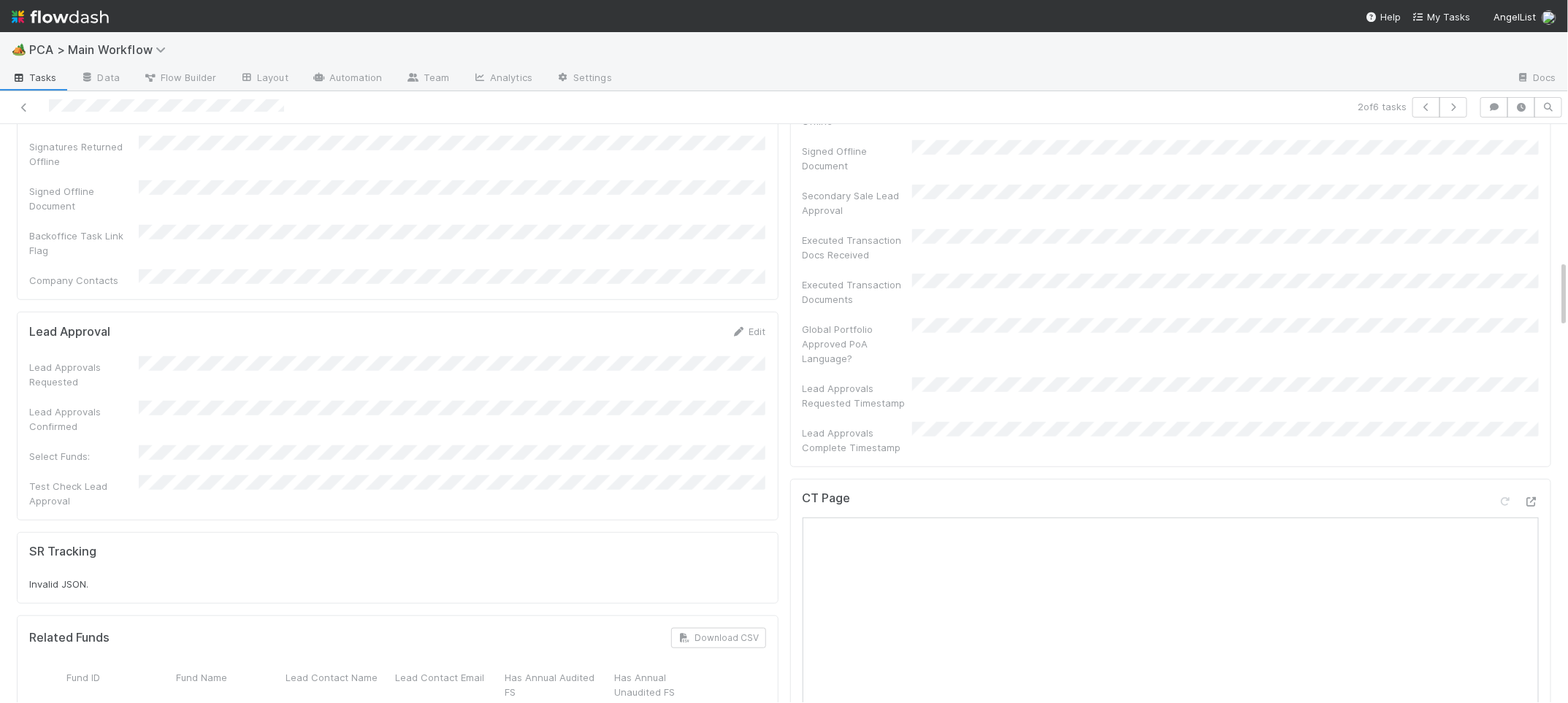
scroll to position [0, 0]
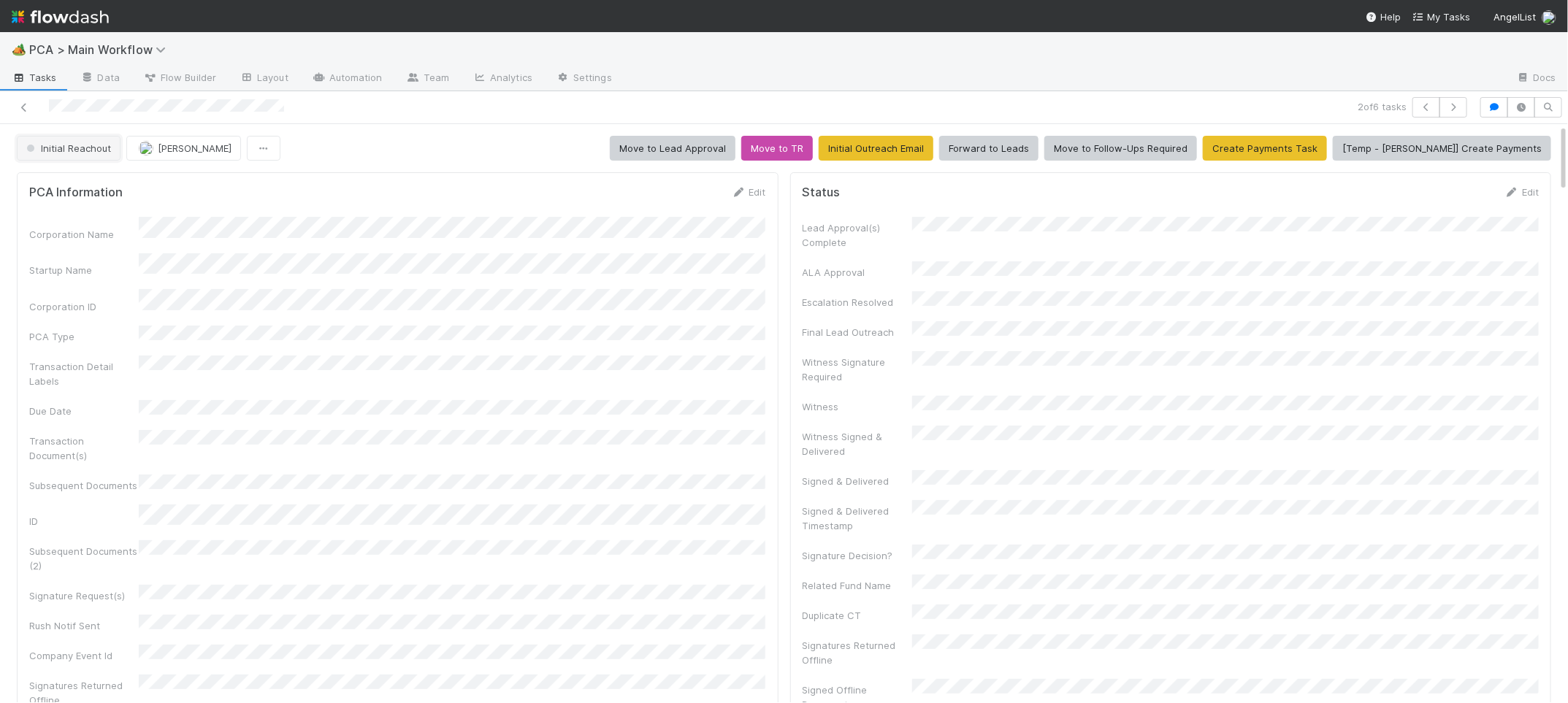
click at [99, 152] on span "Initial Reachout" at bounding box center [67, 148] width 87 height 12
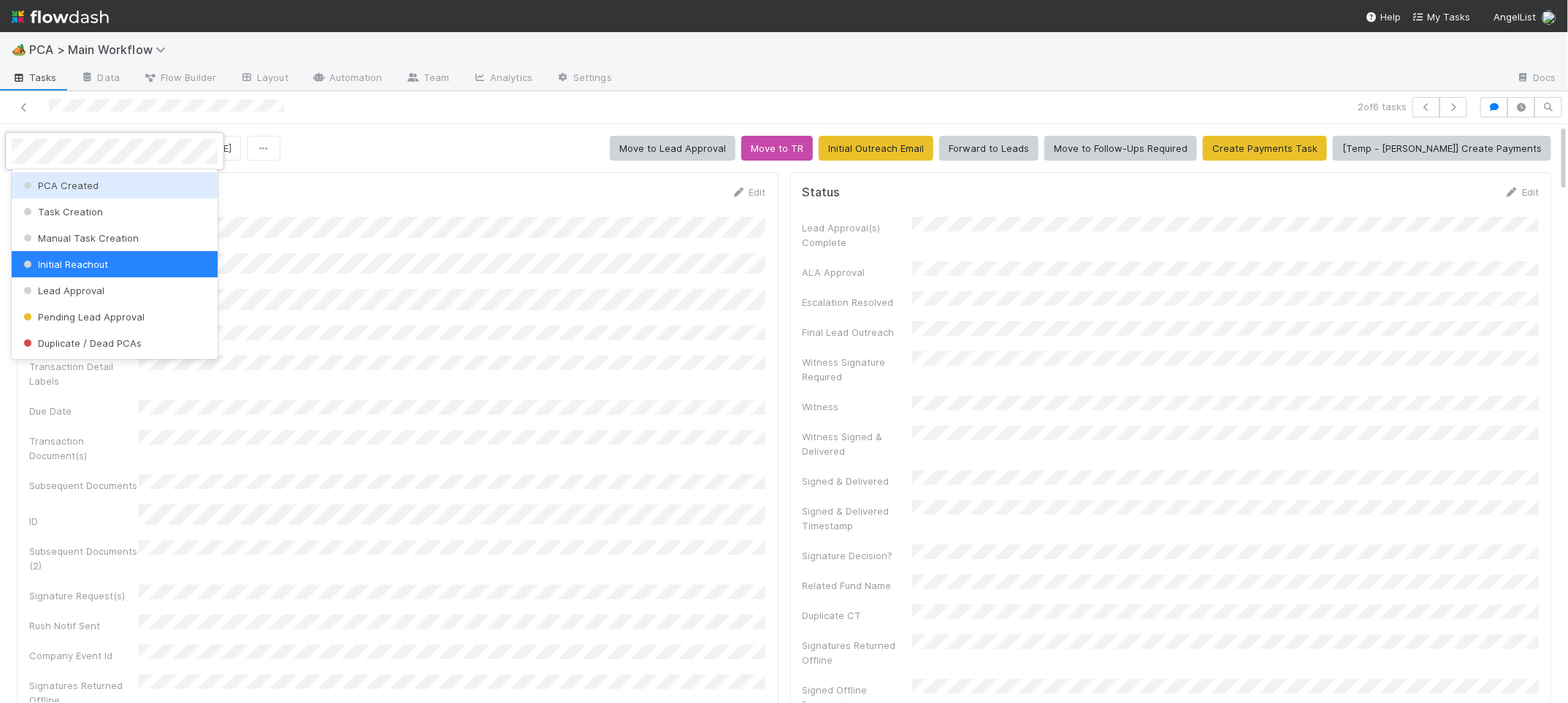
drag, startPoint x: 273, startPoint y: 218, endPoint x: 160, endPoint y: 176, distance: 120.6
click at [236, 199] on div at bounding box center [784, 351] width 1568 height 703
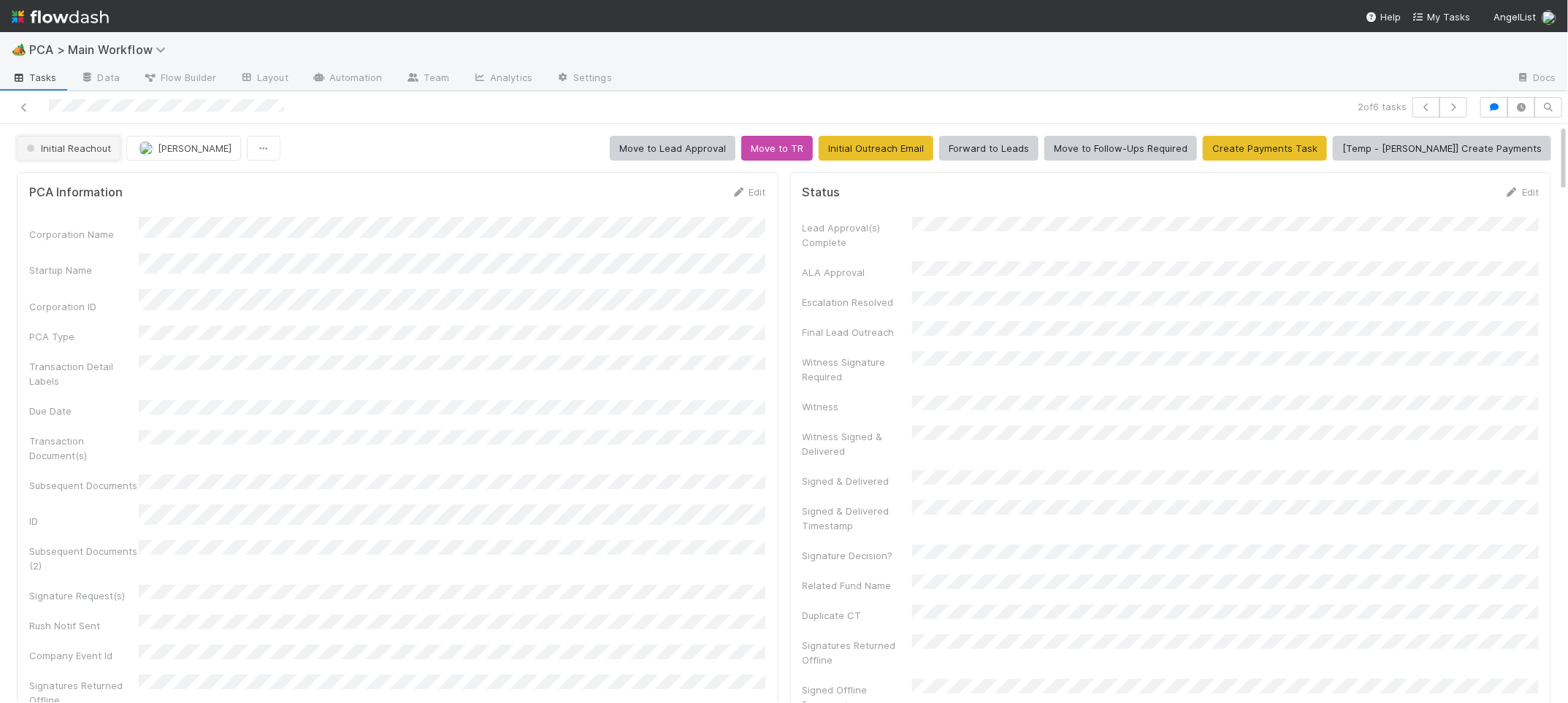
click at [38, 139] on button "Initial Reachout" at bounding box center [69, 148] width 104 height 25
click at [72, 179] on span "Duplicate / Dead PCAs" at bounding box center [81, 185] width 122 height 12
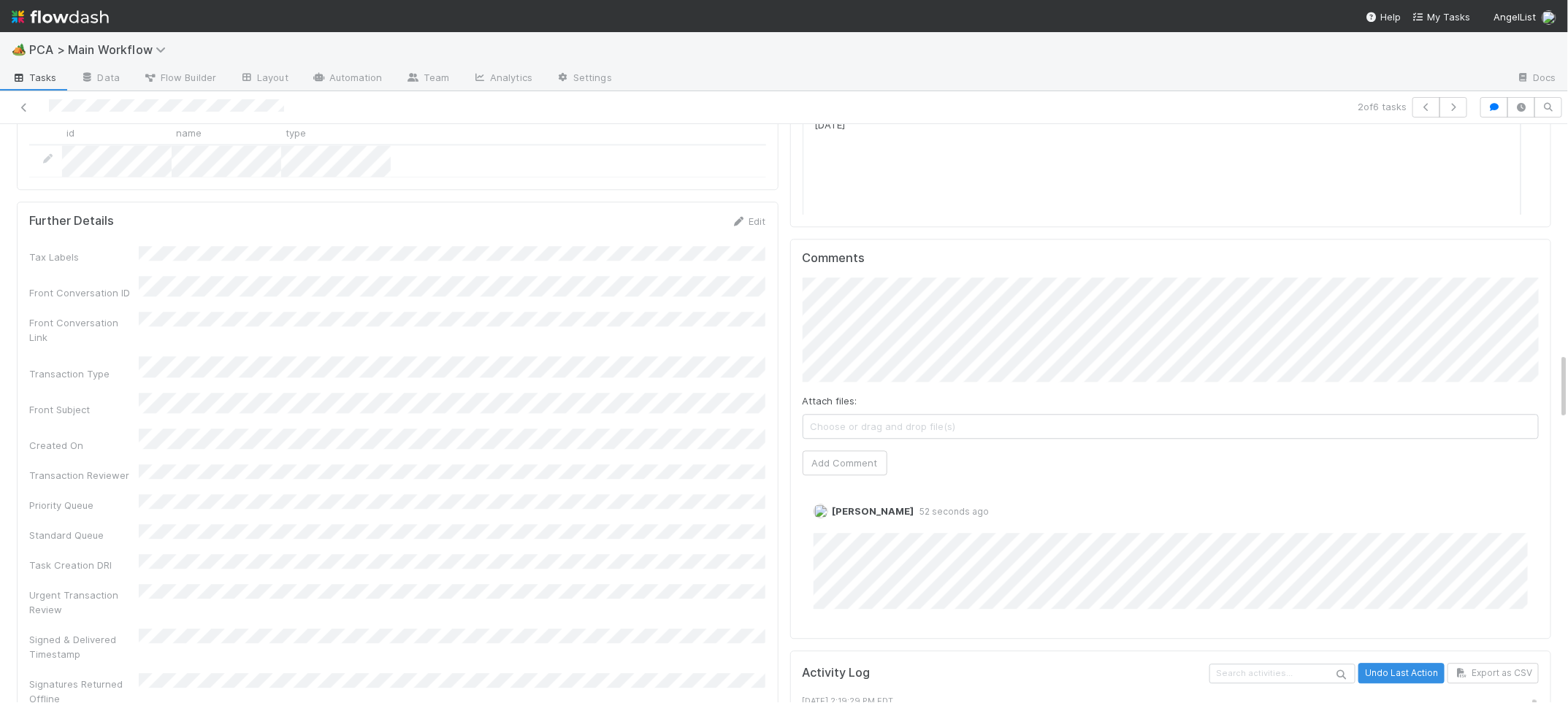
scroll to position [1991, 0]
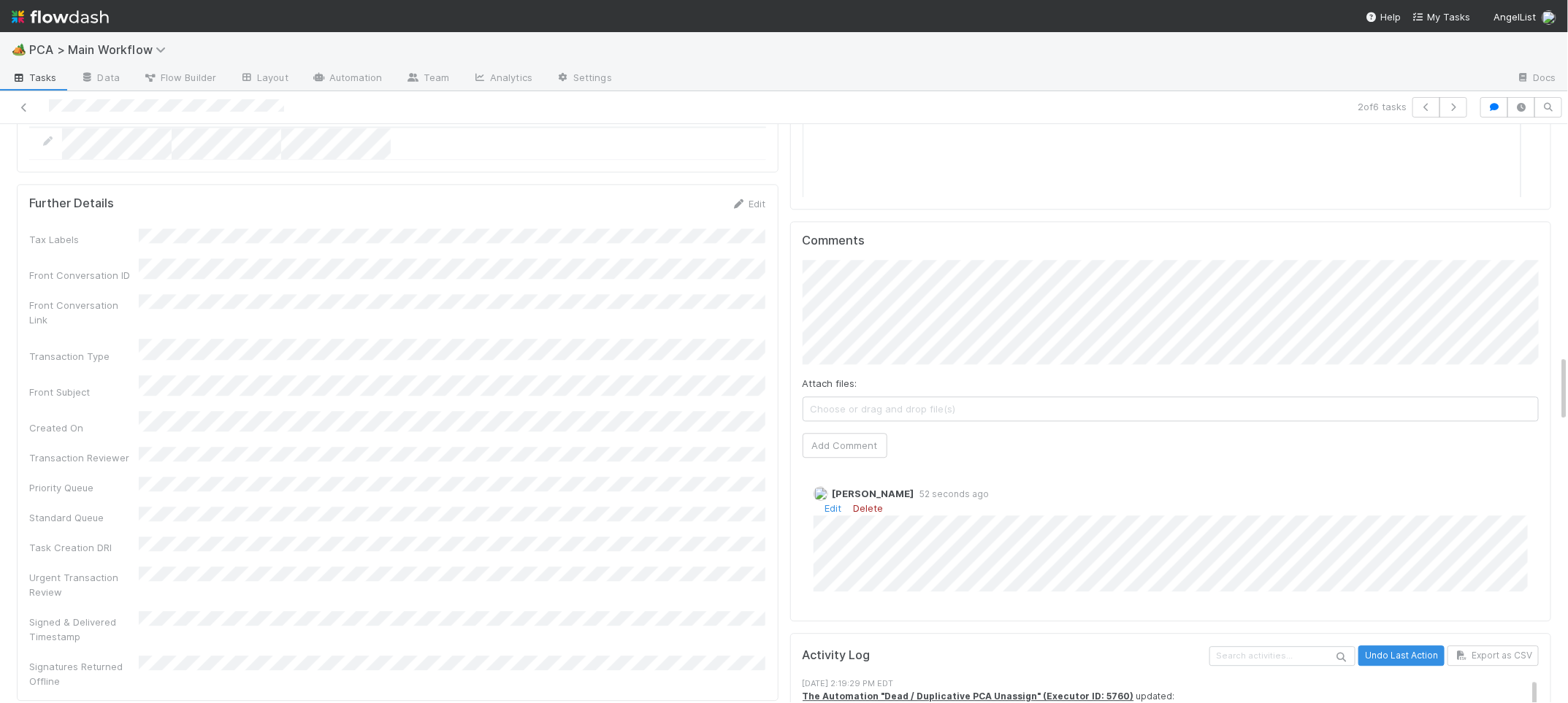
click at [865, 502] on link "Delete" at bounding box center [869, 508] width 30 height 12
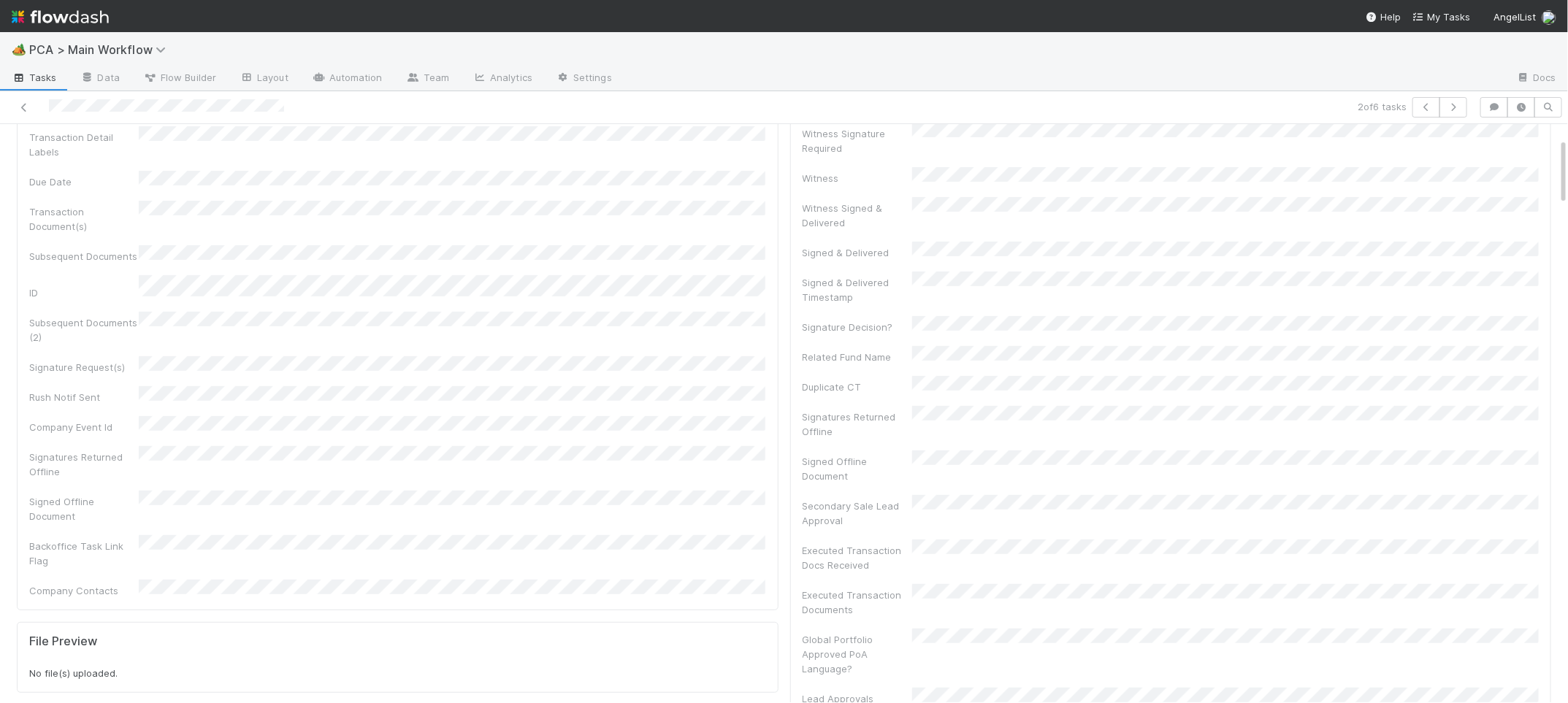
scroll to position [0, 0]
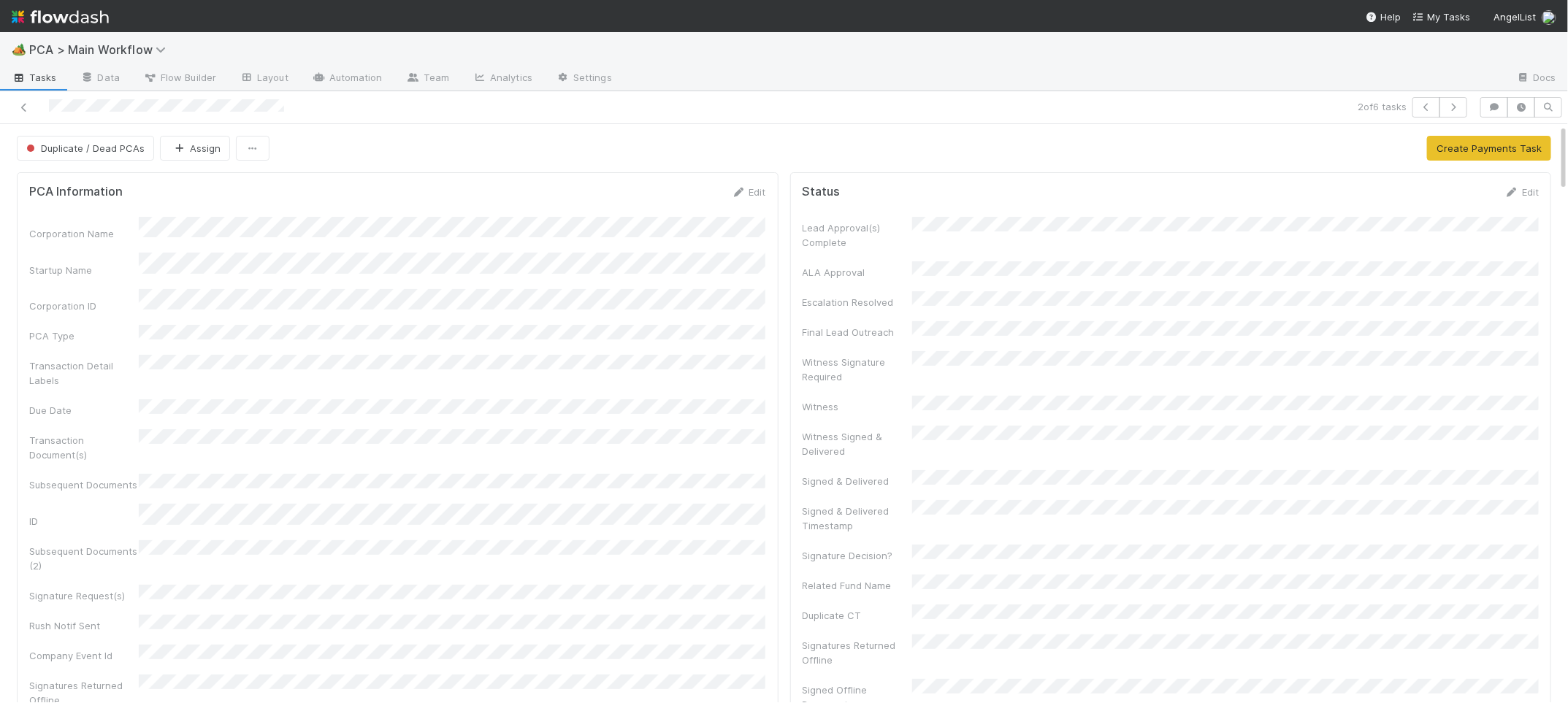
click at [704, 247] on div "Corporation Name Startup Name Corporation ID PCA Type Transaction Detail Labels…" at bounding box center [398, 522] width 737 height 610
click at [119, 137] on button "Duplicate / Dead PCAs" at bounding box center [85, 148] width 137 height 25
click at [176, 178] on div "Initial Reachout" at bounding box center [115, 185] width 206 height 26
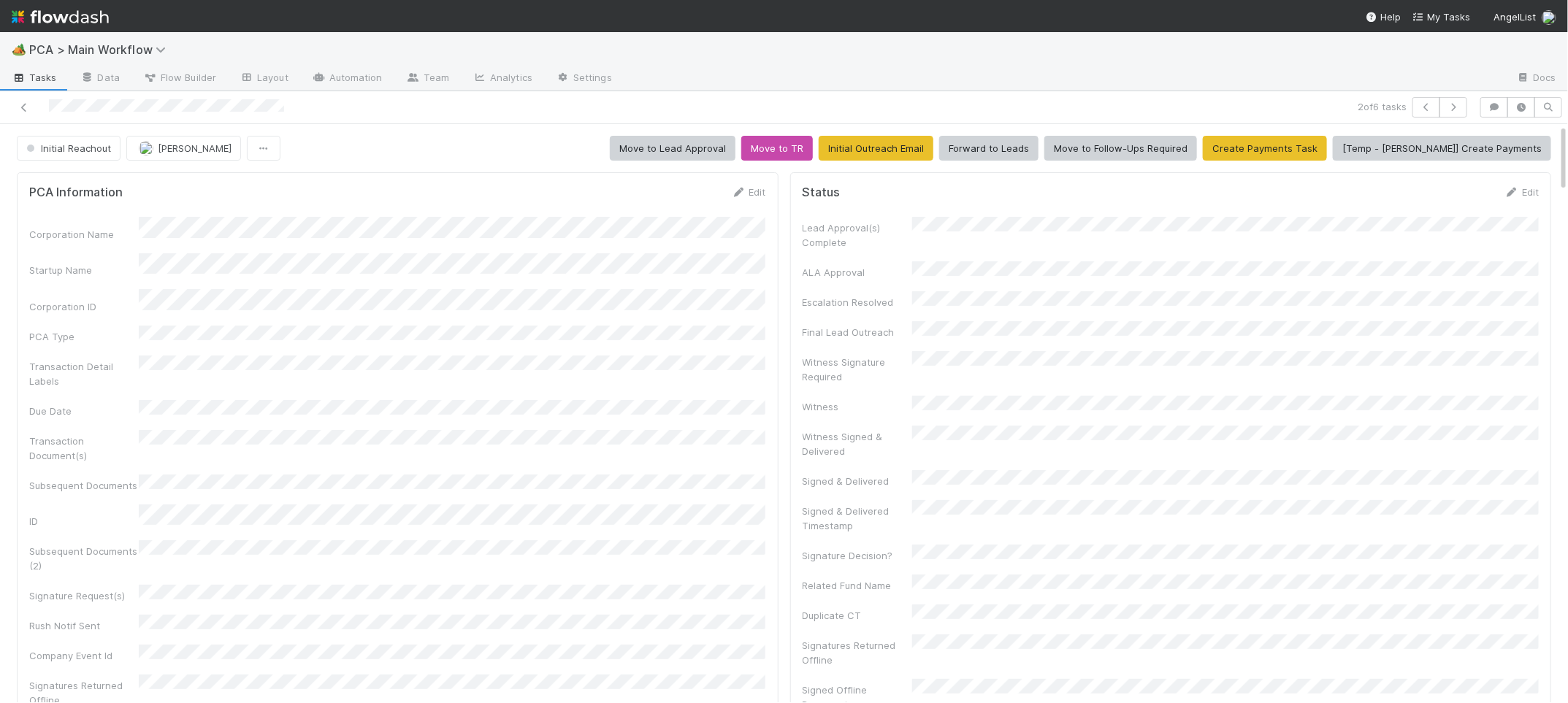
drag, startPoint x: 741, startPoint y: 192, endPoint x: 651, endPoint y: 216, distance: 93.1
click at [740, 192] on icon at bounding box center [738, 192] width 15 height 10
click at [213, 371] on div "Winddown/Dissolution Valuation Update Crypto Secondary Sale Acquisition IPO SPA…" at bounding box center [454, 477] width 621 height 219
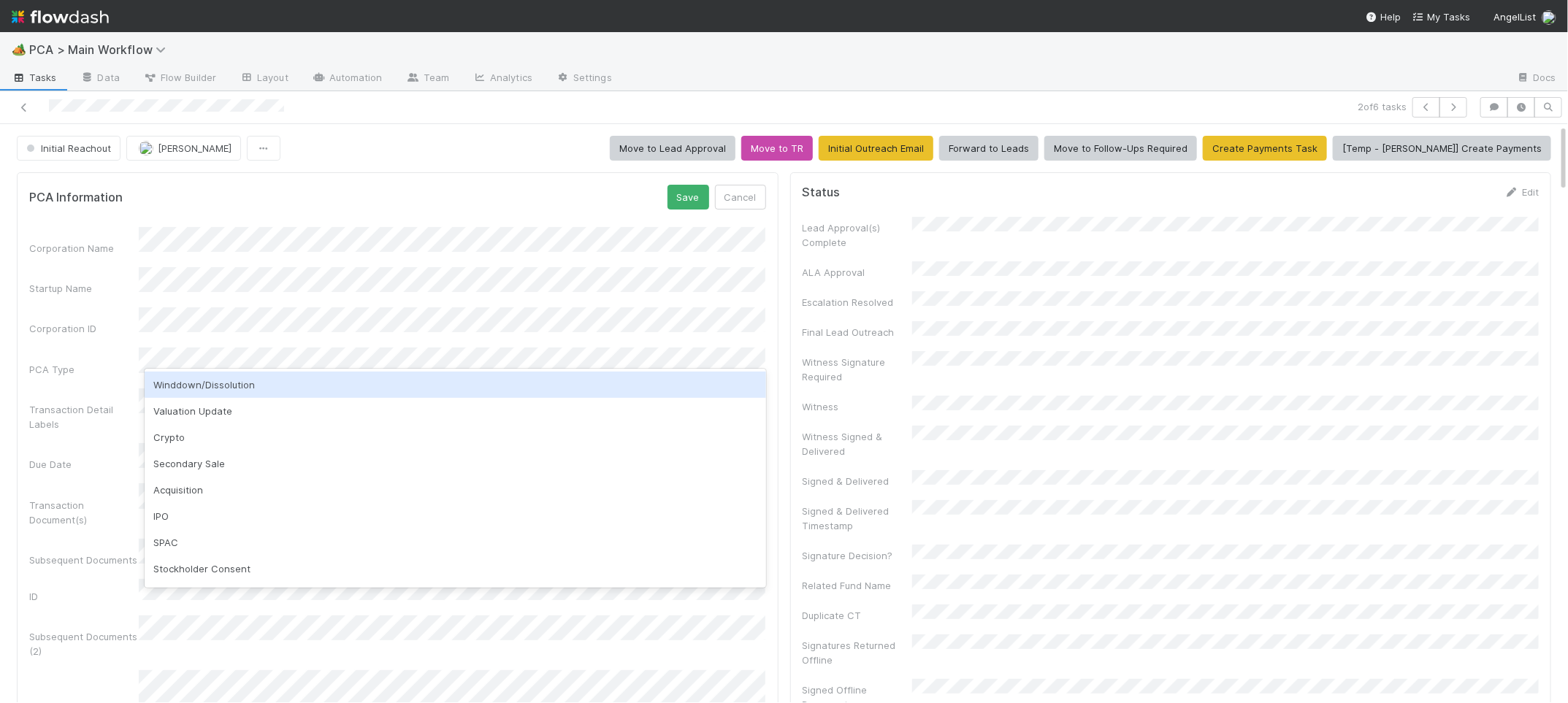
click at [220, 379] on div "Winddown/Dissolution" at bounding box center [454, 384] width 621 height 26
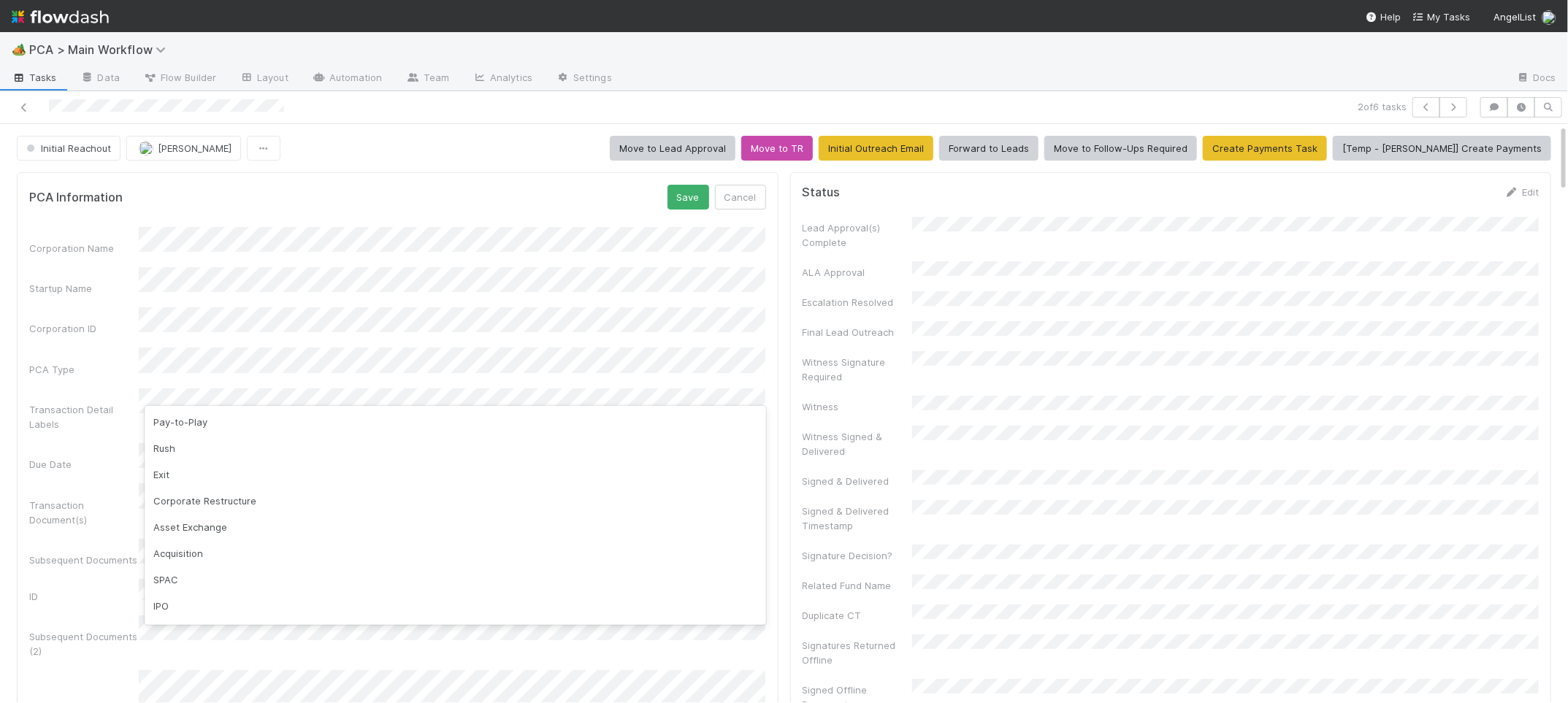
drag, startPoint x: 370, startPoint y: 176, endPoint x: 296, endPoint y: 406, distance: 241.6
click at [370, 176] on div "PCA Information Save Cancel Corporation Name Startup Name Corporation ID PCA Ty…" at bounding box center [397, 583] width 762 height 823
click at [697, 203] on button "Save" at bounding box center [688, 196] width 41 height 25
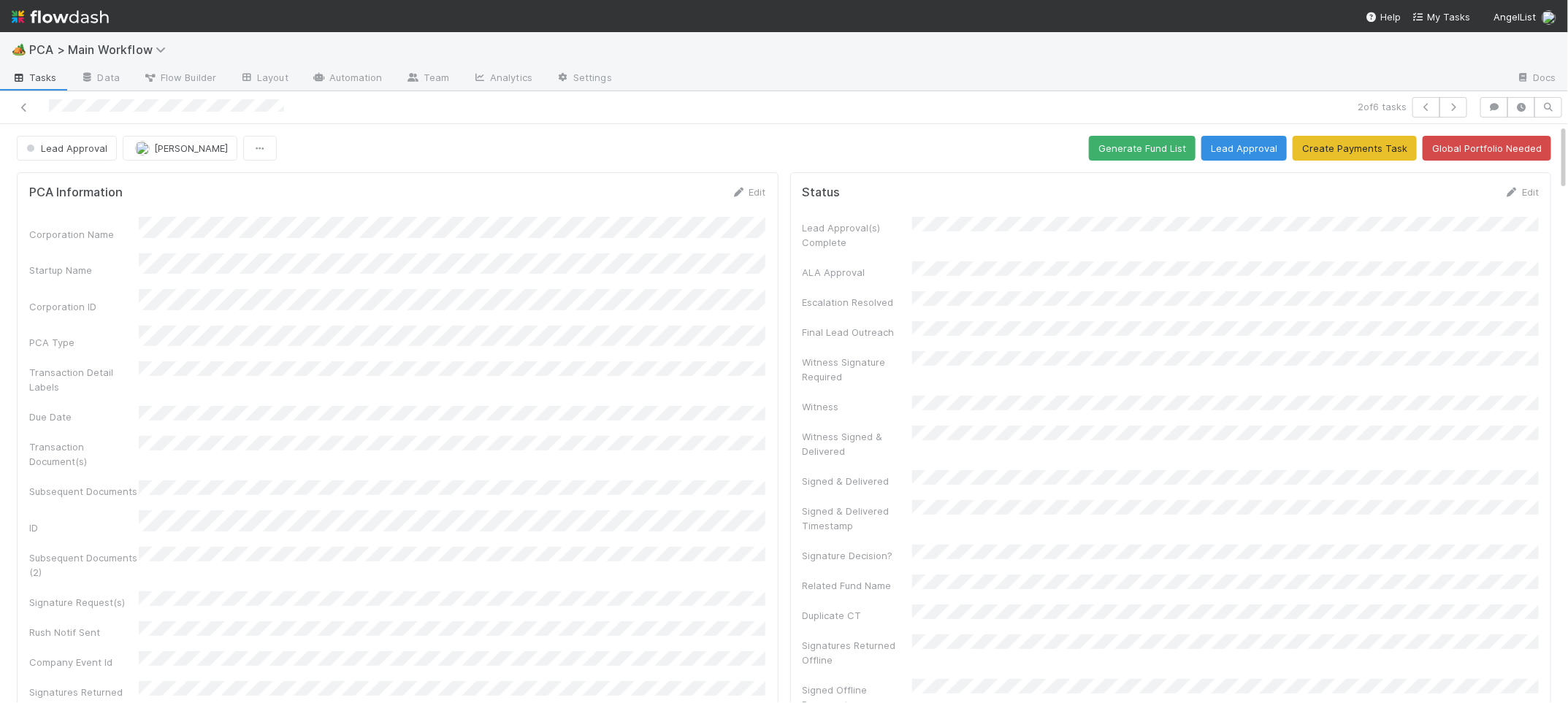
scroll to position [159, 0]
click at [224, 150] on button "Zachary Conley" at bounding box center [179, 148] width 115 height 25
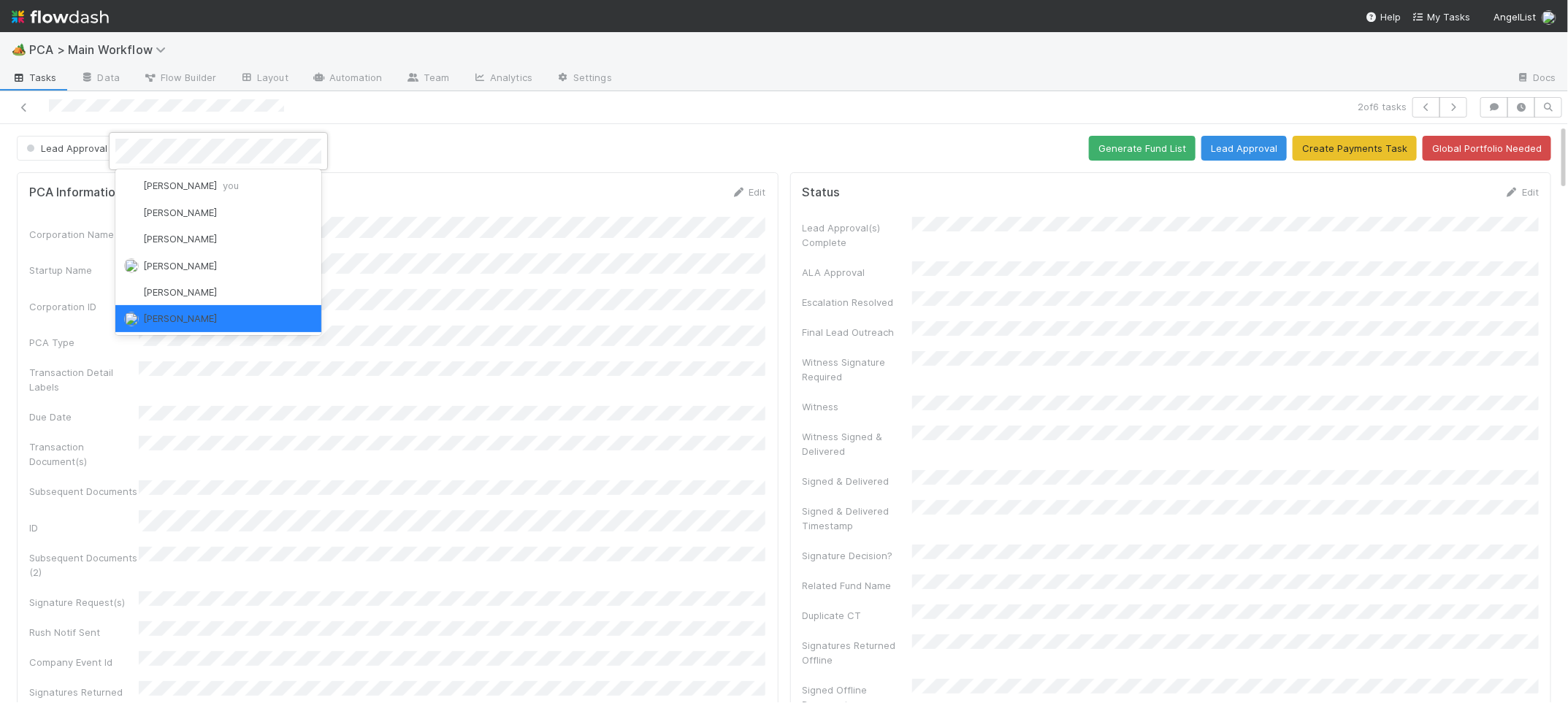
scroll to position [0, 0]
click at [222, 173] on div "Charlie Bell you" at bounding box center [219, 185] width 206 height 26
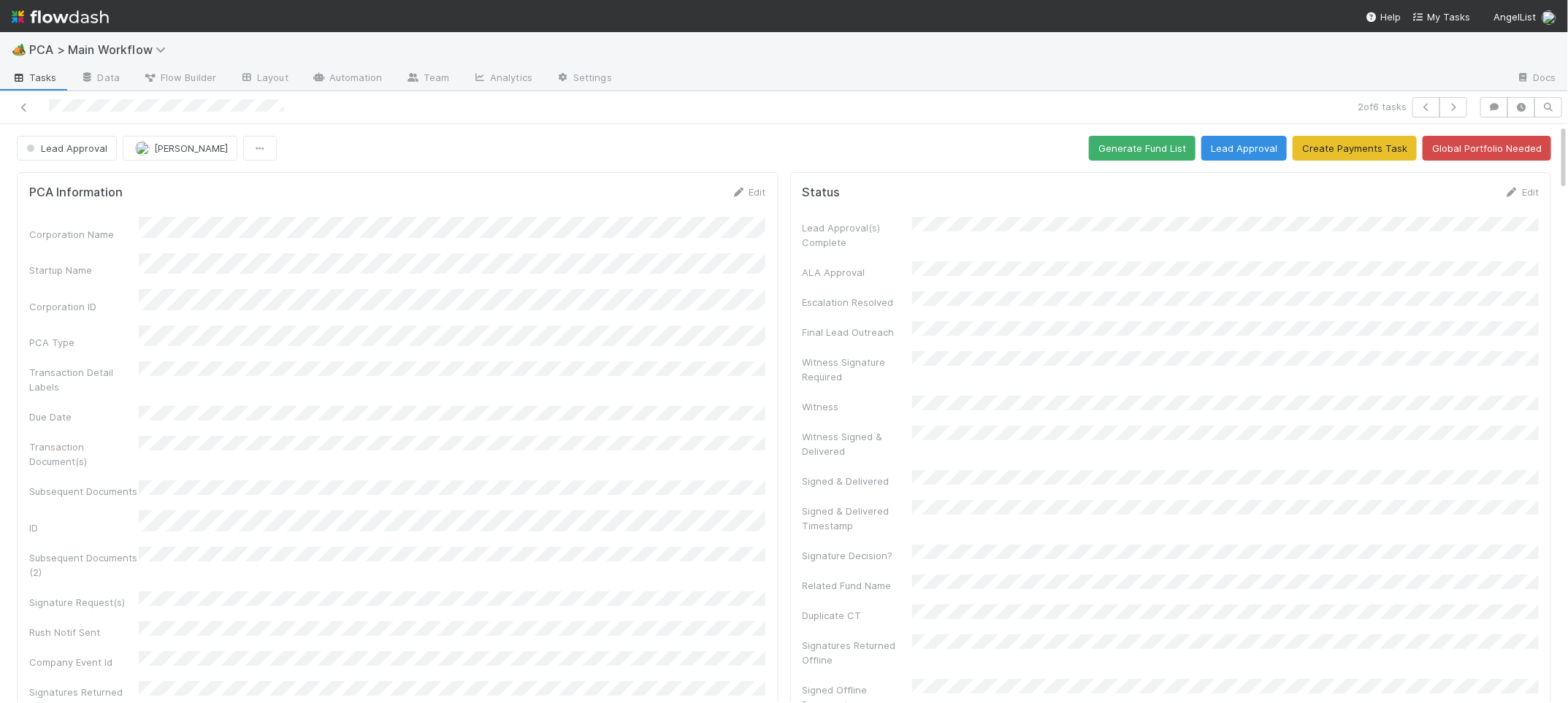
scroll to position [146, 0]
click at [743, 190] on icon at bounding box center [738, 192] width 15 height 10
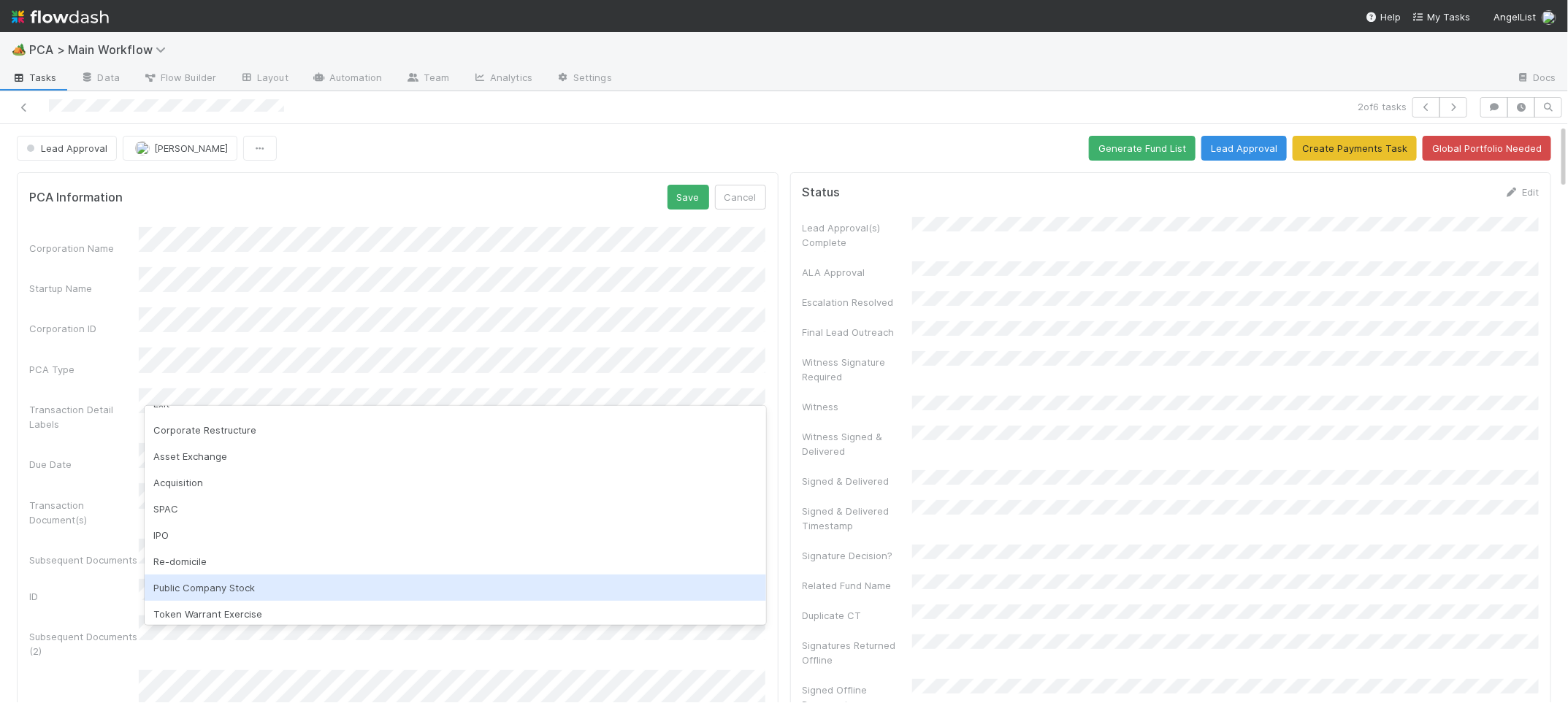
scroll to position [0, 0]
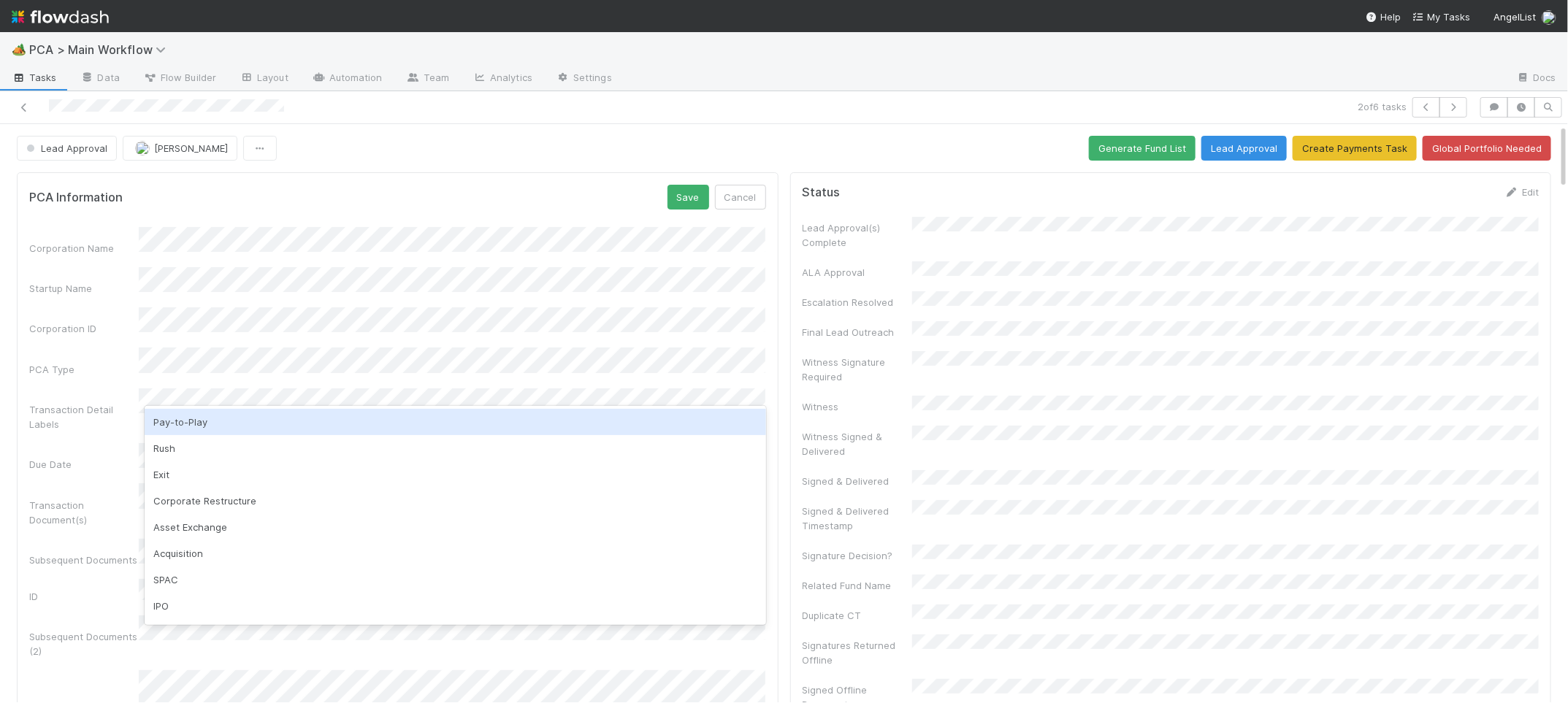
click at [420, 161] on div "Lead Approval Charlie Bell Generate Fund List Lead Approval Create Payments Tas…" at bounding box center [784, 148] width 1535 height 25
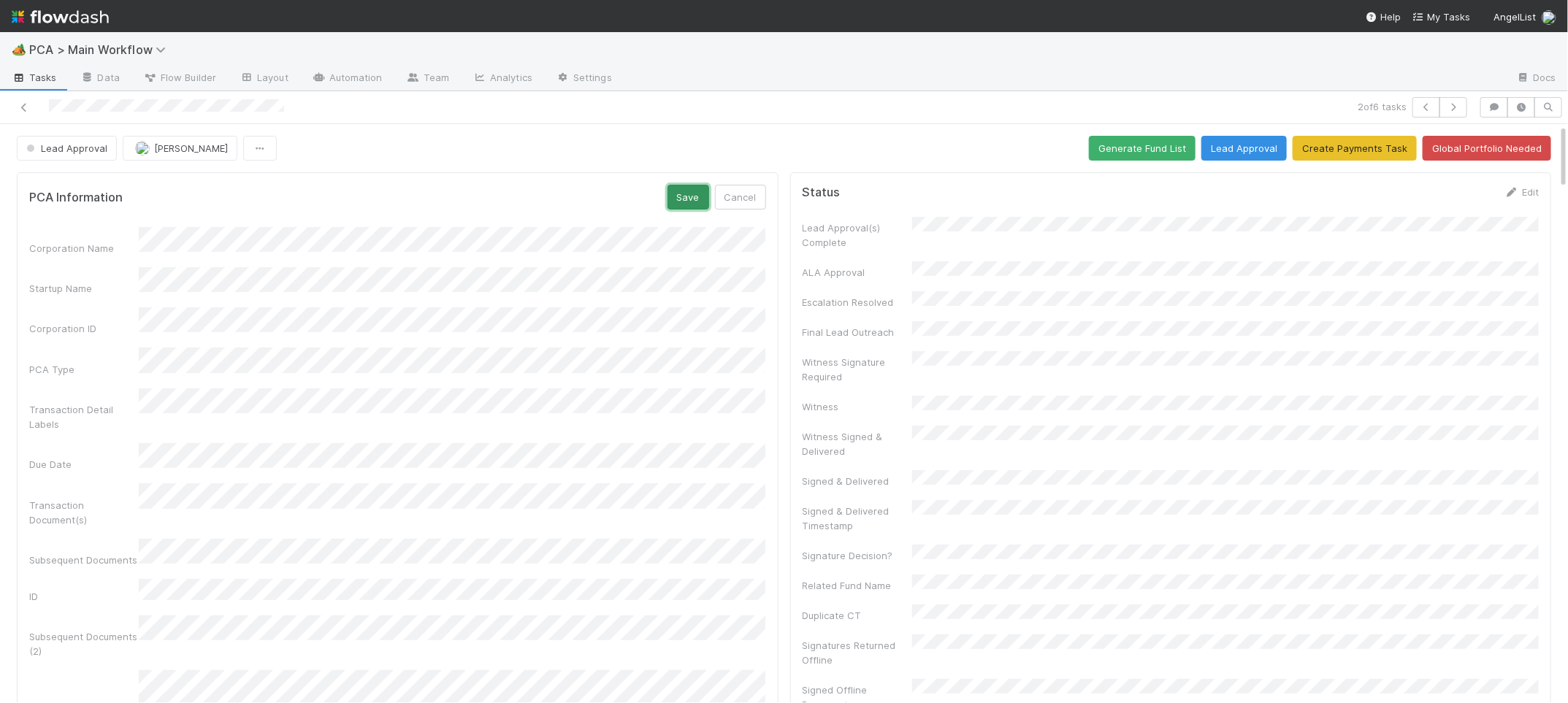
click at [693, 196] on button "Save" at bounding box center [688, 196] width 41 height 25
click at [738, 197] on icon at bounding box center [738, 192] width 15 height 10
click at [681, 202] on button "Save" at bounding box center [688, 196] width 41 height 25
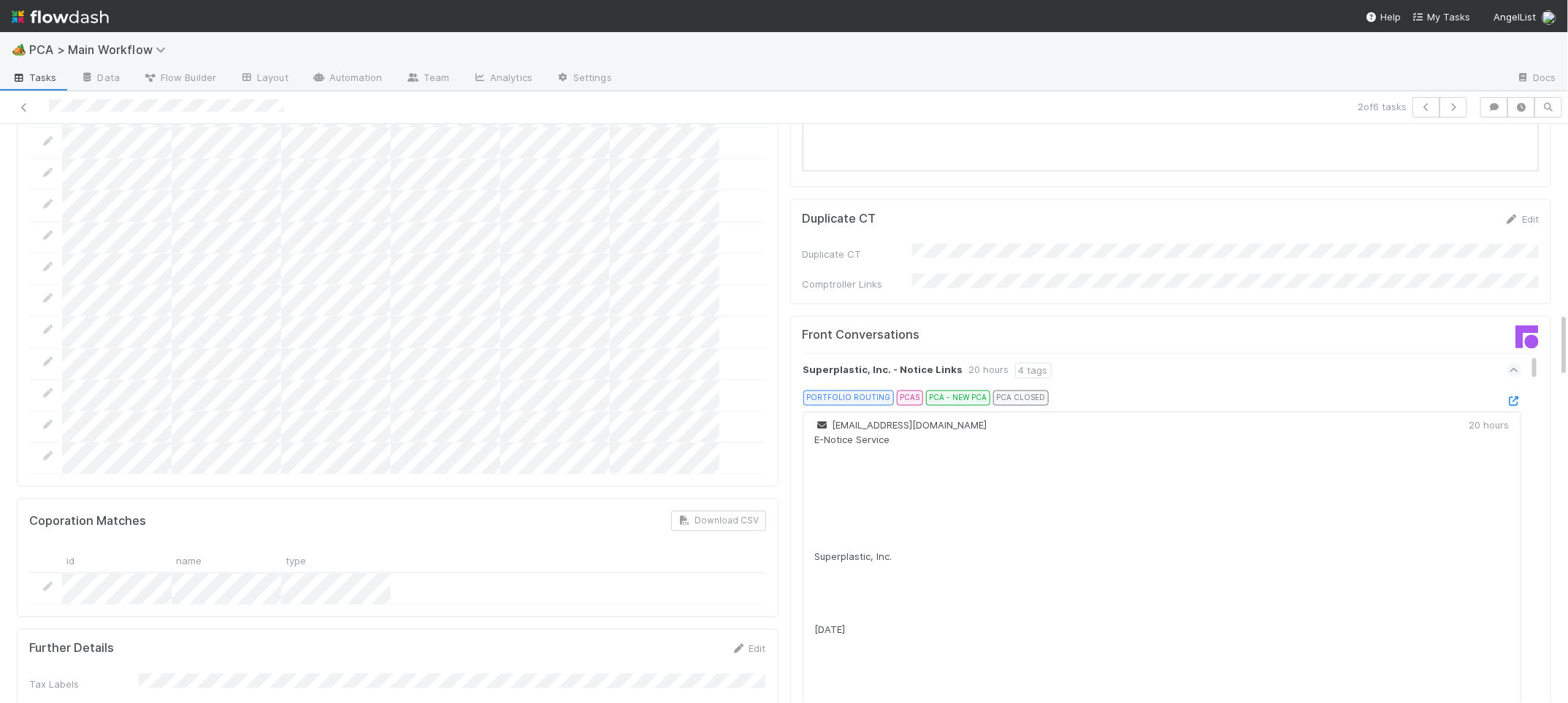
scroll to position [1397, 0]
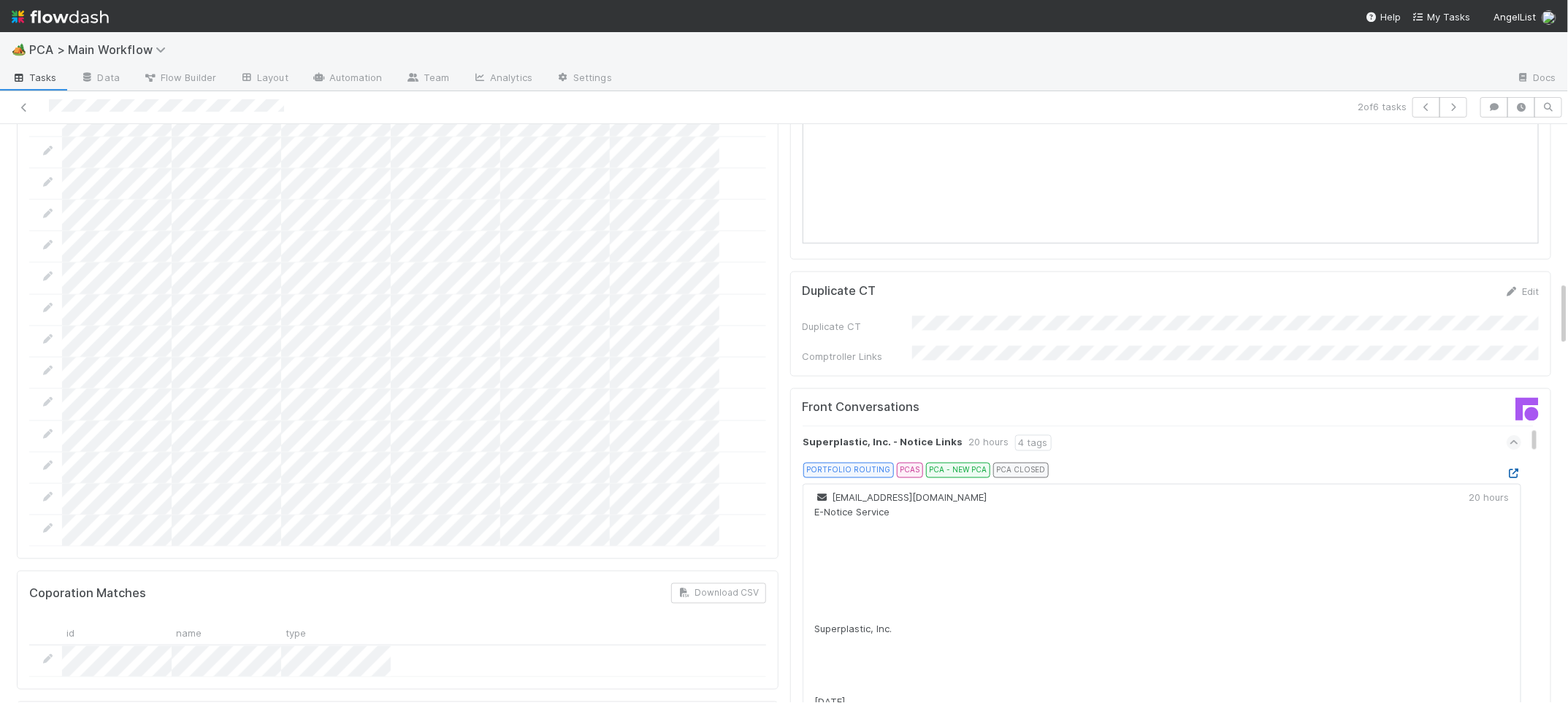
click at [1514, 468] on link at bounding box center [1514, 474] width 15 height 12
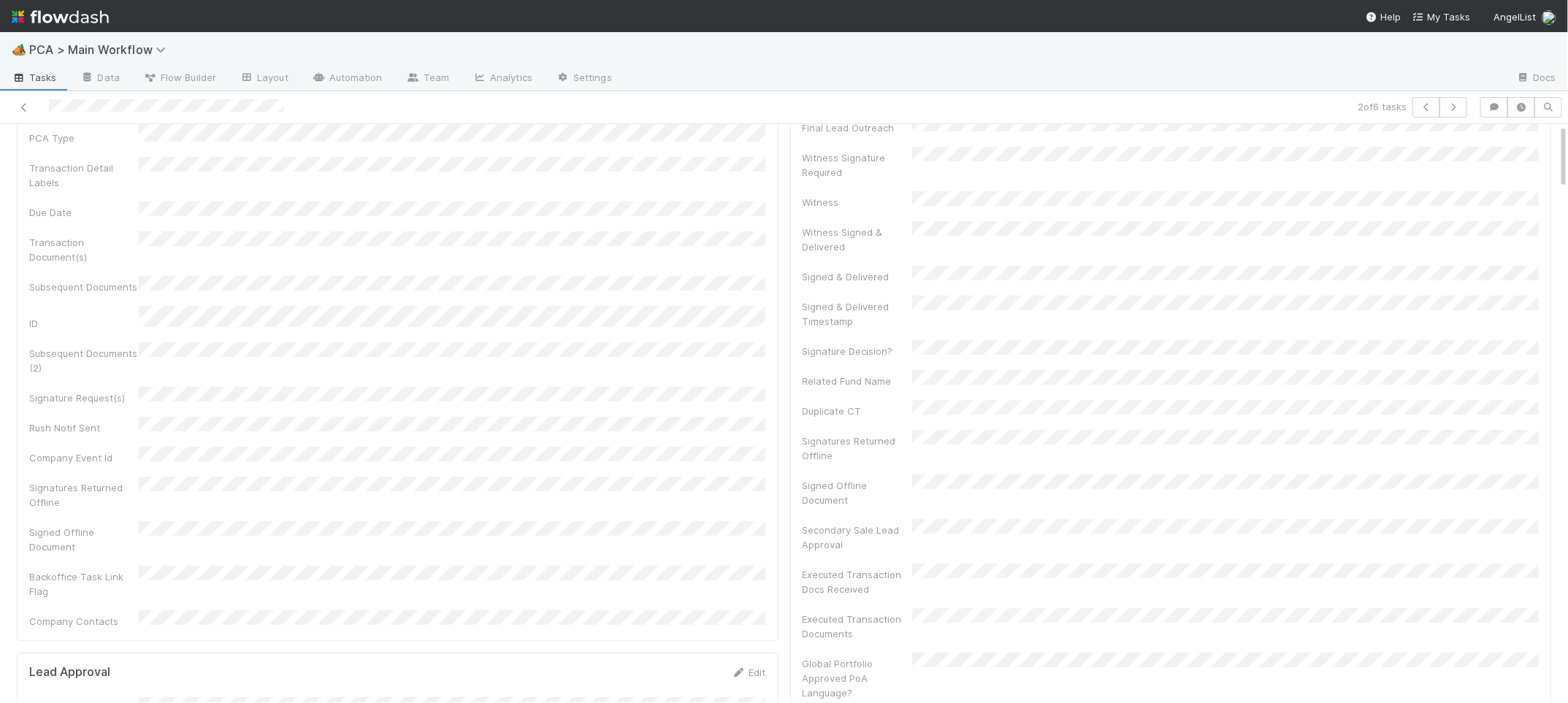
scroll to position [0, 0]
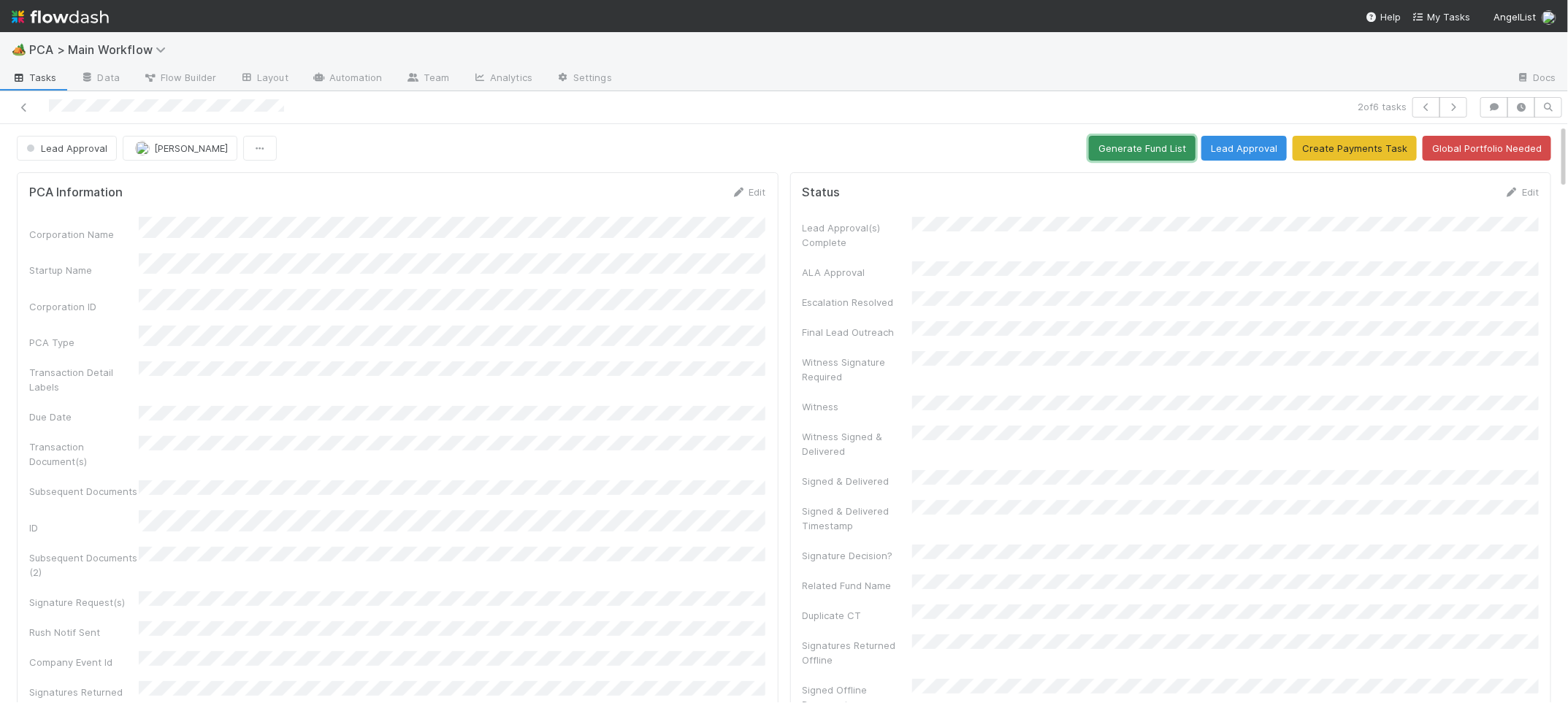
drag, startPoint x: 1162, startPoint y: 154, endPoint x: 916, endPoint y: 184, distance: 247.8
click at [1162, 154] on button "Generate Fund List" at bounding box center [1142, 148] width 107 height 25
drag, startPoint x: 727, startPoint y: 193, endPoint x: 739, endPoint y: 191, distance: 12.2
click at [737, 191] on div "PCA Information Edit" at bounding box center [398, 191] width 737 height 15
click at [739, 191] on icon at bounding box center [738, 192] width 15 height 10
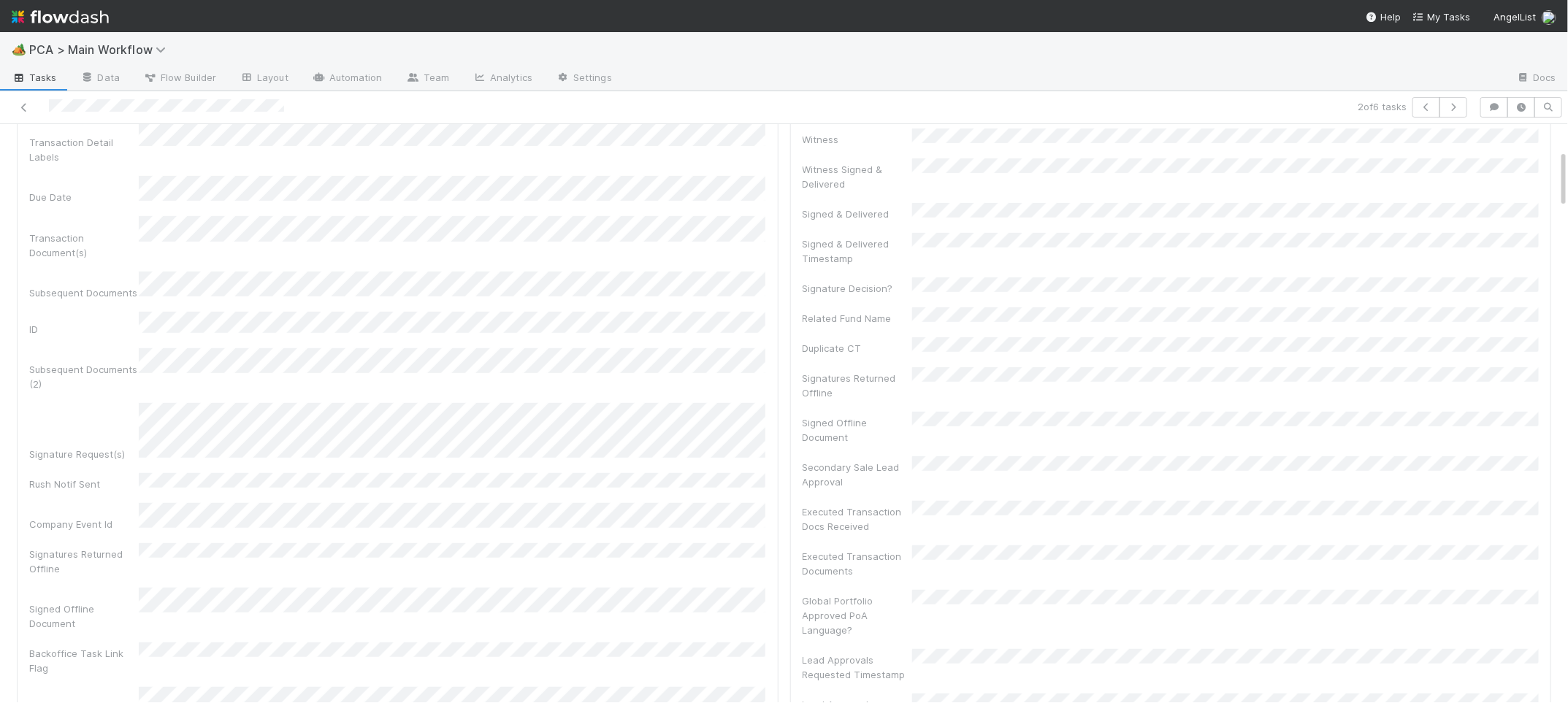
scroll to position [273, 0]
drag, startPoint x: 545, startPoint y: 336, endPoint x: 547, endPoint y: 343, distance: 7.3
click at [545, 337] on div "Corporation Name Startup Name Corporation ID PCA Type Transaction Detail Labels…" at bounding box center [398, 332] width 737 height 756
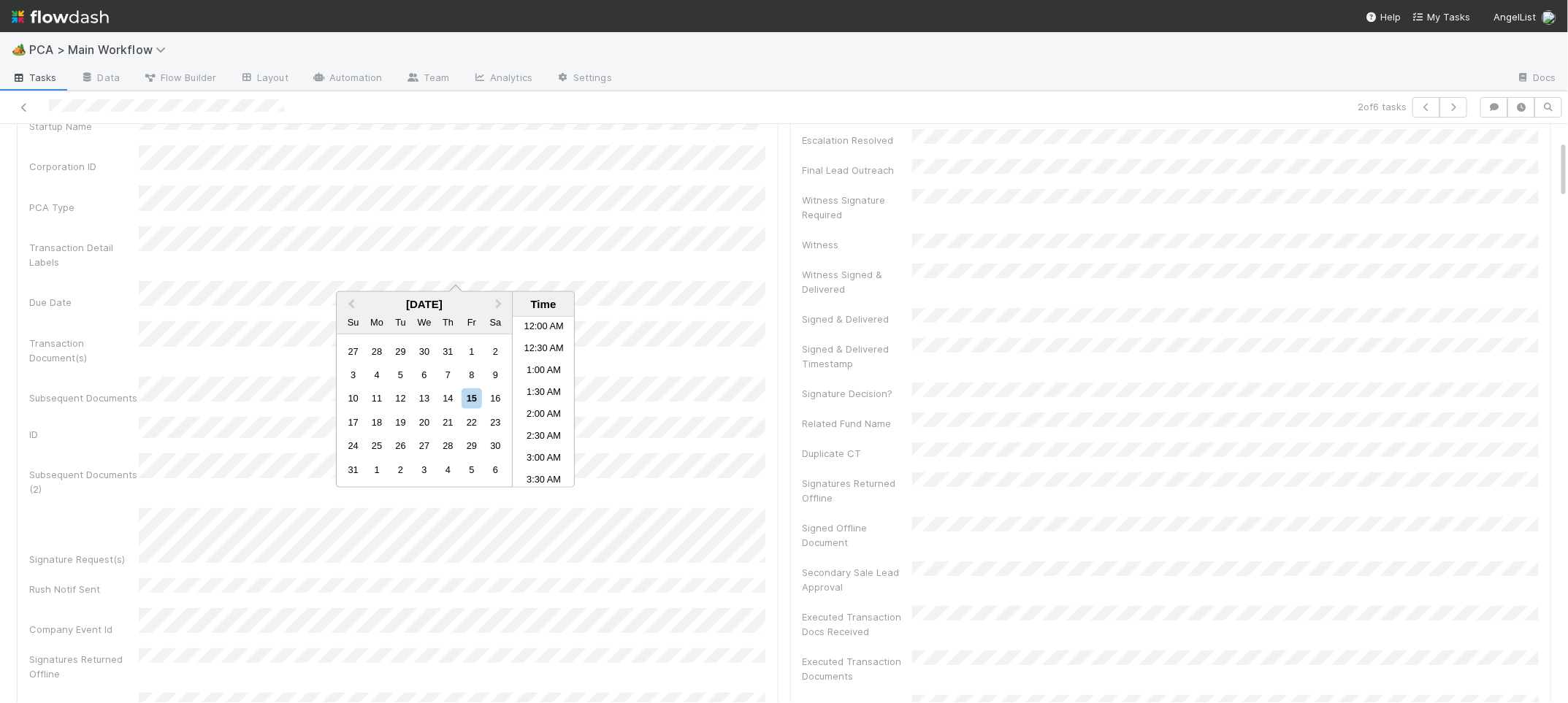
scroll to position [539, 0]
click at [500, 305] on button "Next Month" at bounding box center [500, 305] width 24 height 24
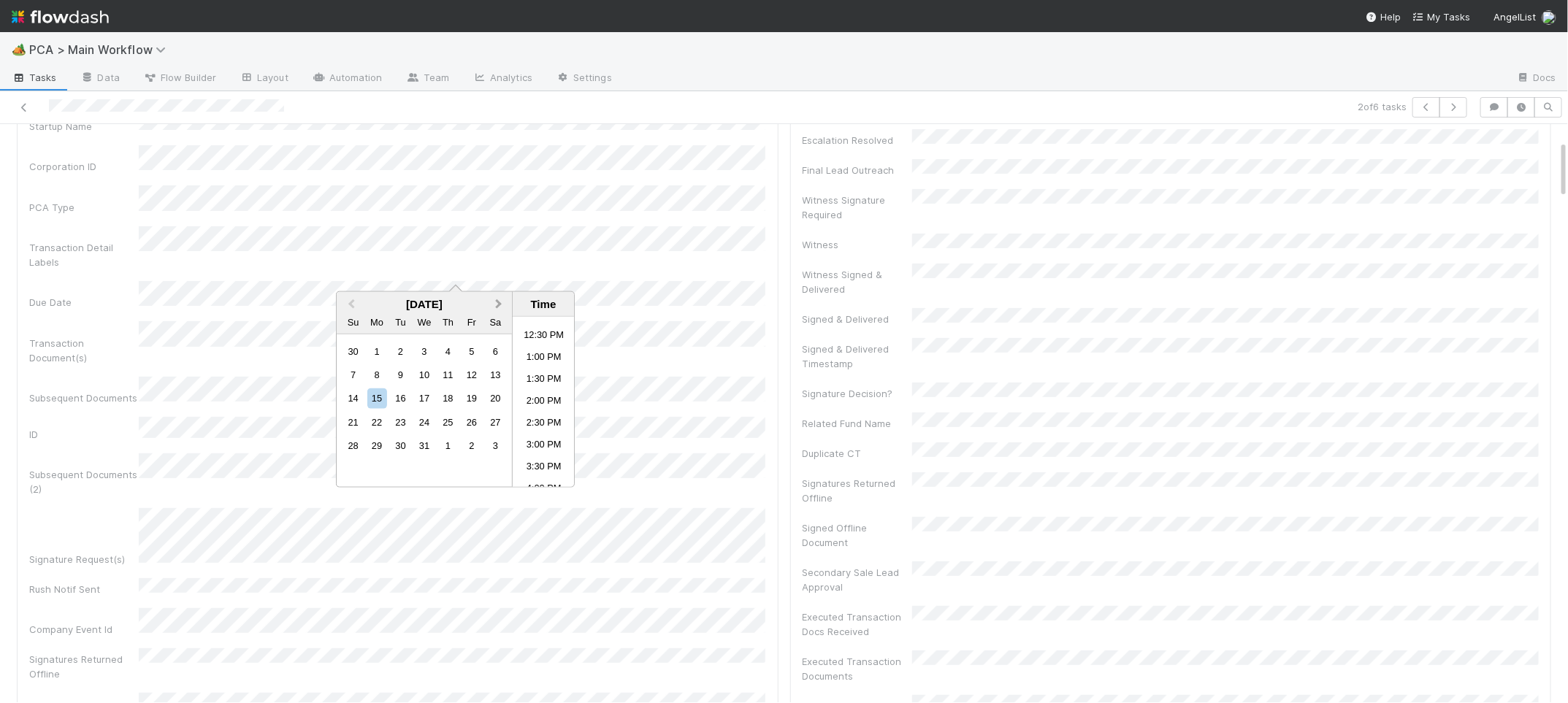
click at [500, 305] on button "Next Month" at bounding box center [500, 305] width 24 height 24
drag, startPoint x: 500, startPoint y: 305, endPoint x: 453, endPoint y: 402, distance: 107.8
click at [453, 402] on div "January 2026 Previous Month Next Month January 2026 Su Mo Tu We Th Fr Sa 28 29 …" at bounding box center [456, 389] width 239 height 196
click at [452, 402] on div "15" at bounding box center [448, 398] width 20 height 20
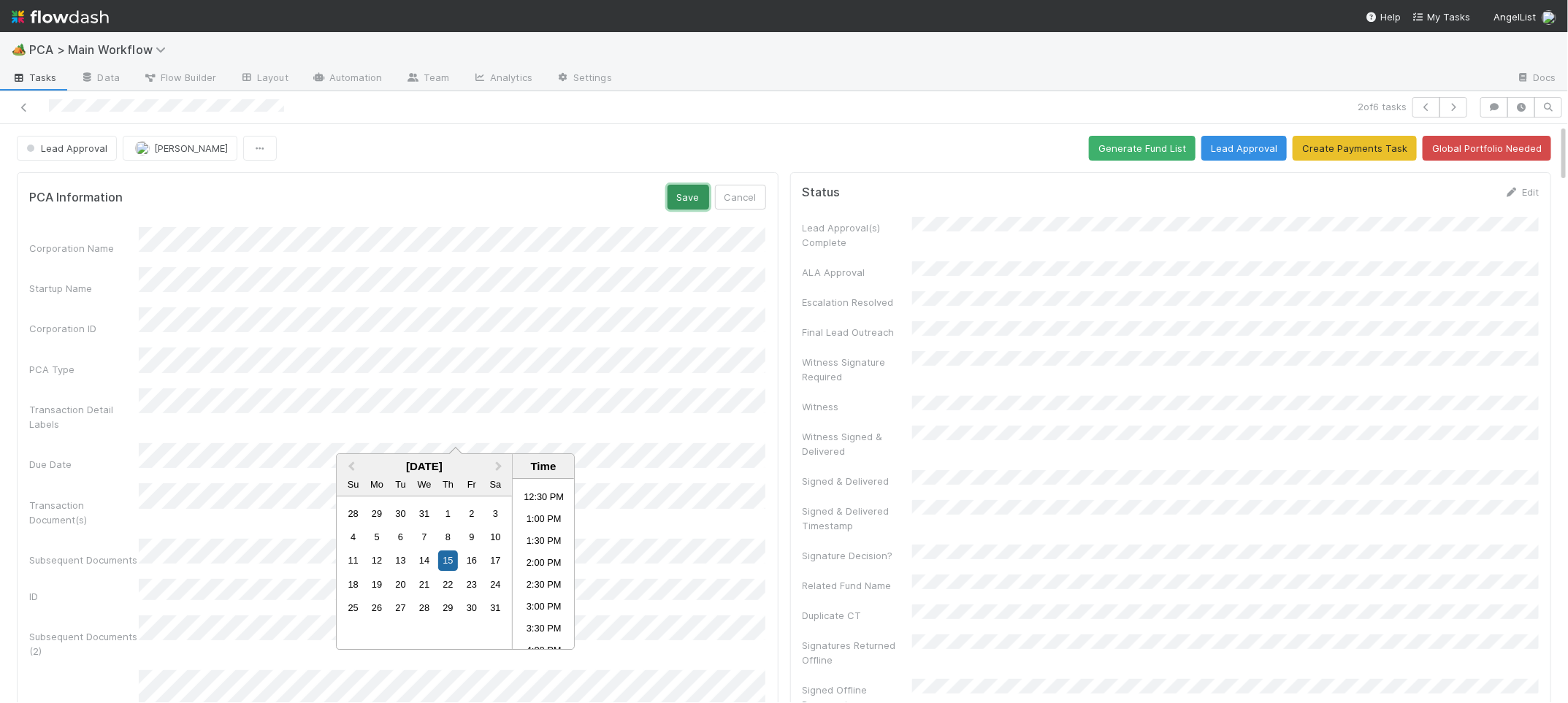
click at [674, 205] on button "Save" at bounding box center [688, 196] width 41 height 25
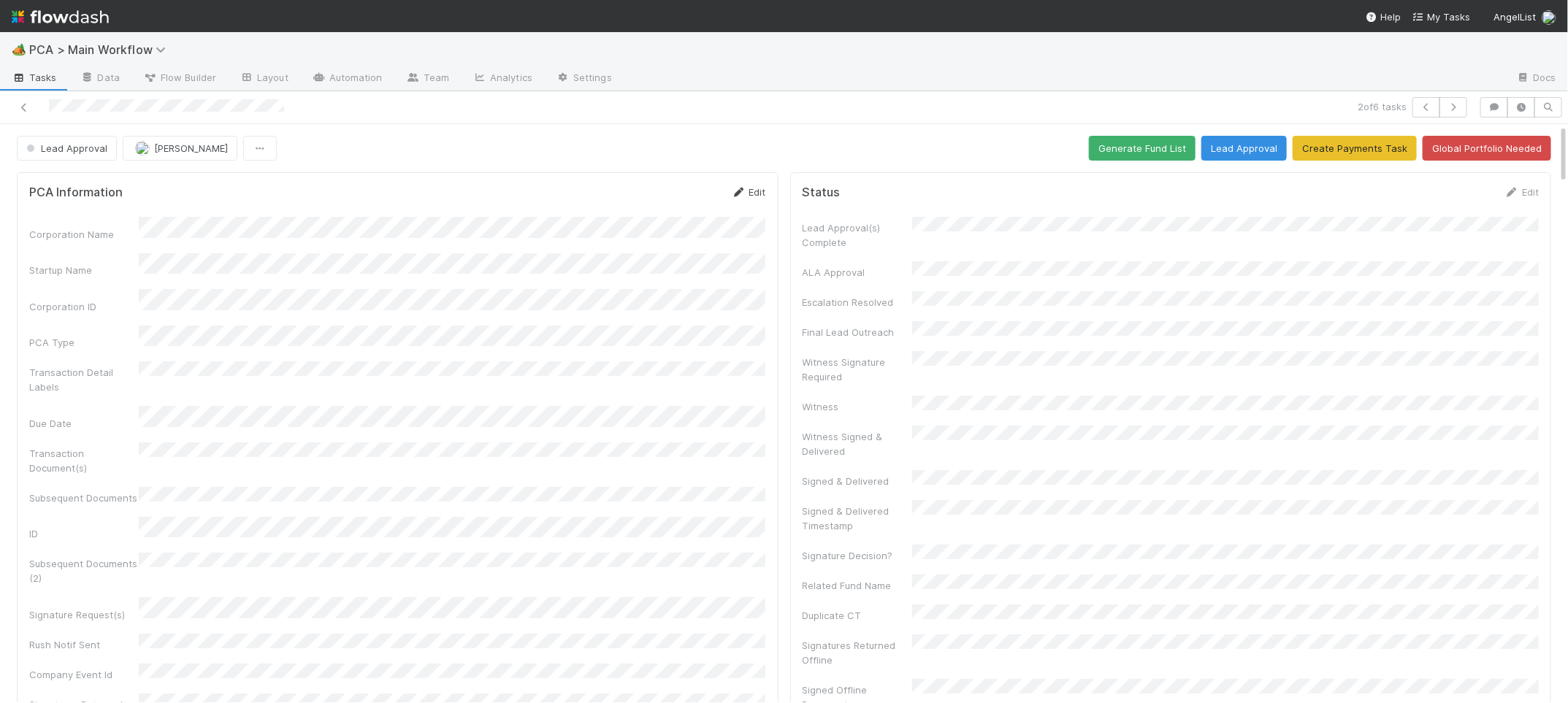
click at [739, 190] on icon at bounding box center [738, 192] width 15 height 10
click at [685, 190] on button "Save" at bounding box center [688, 196] width 41 height 25
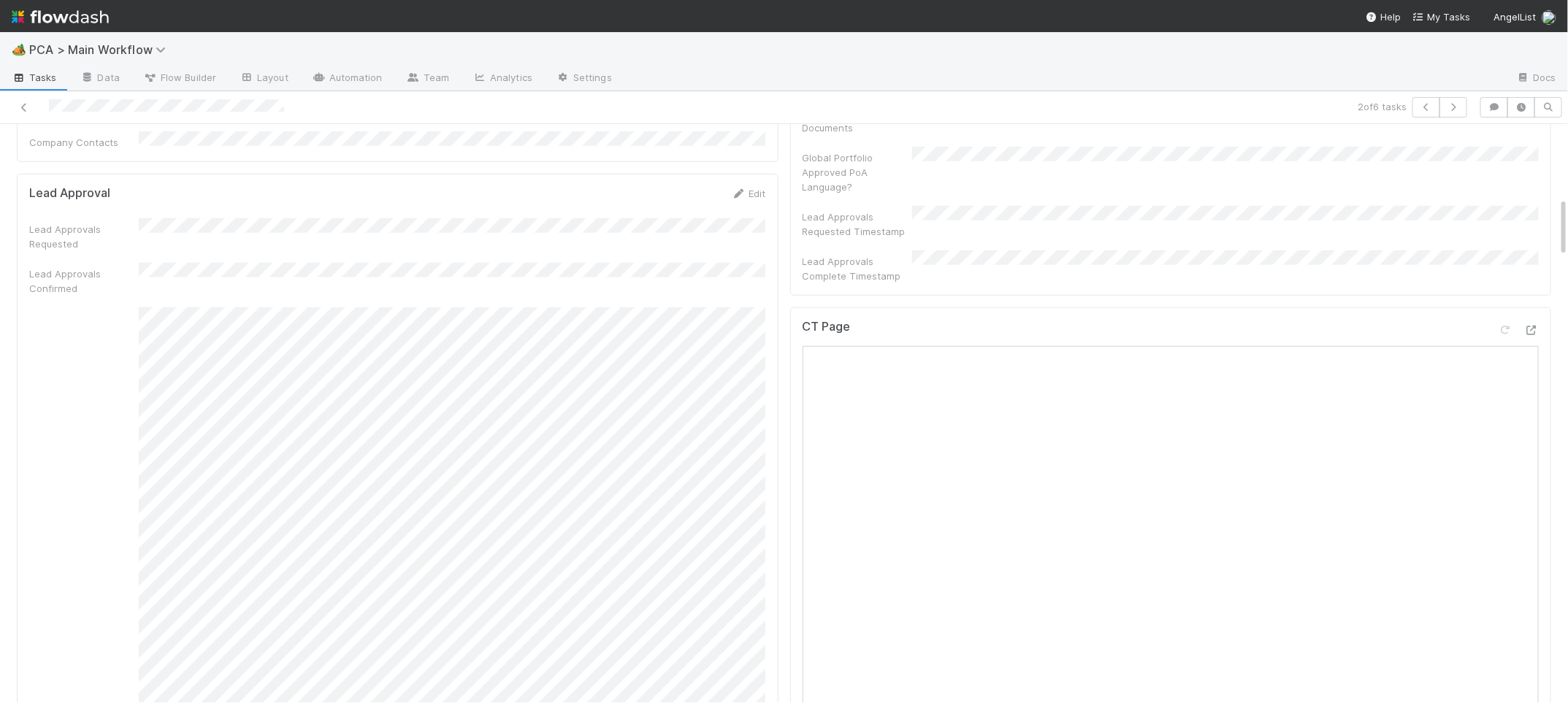
scroll to position [146, 0]
click at [733, 186] on div "Edit" at bounding box center [748, 193] width 34 height 15
click at [735, 189] on icon at bounding box center [738, 194] width 15 height 10
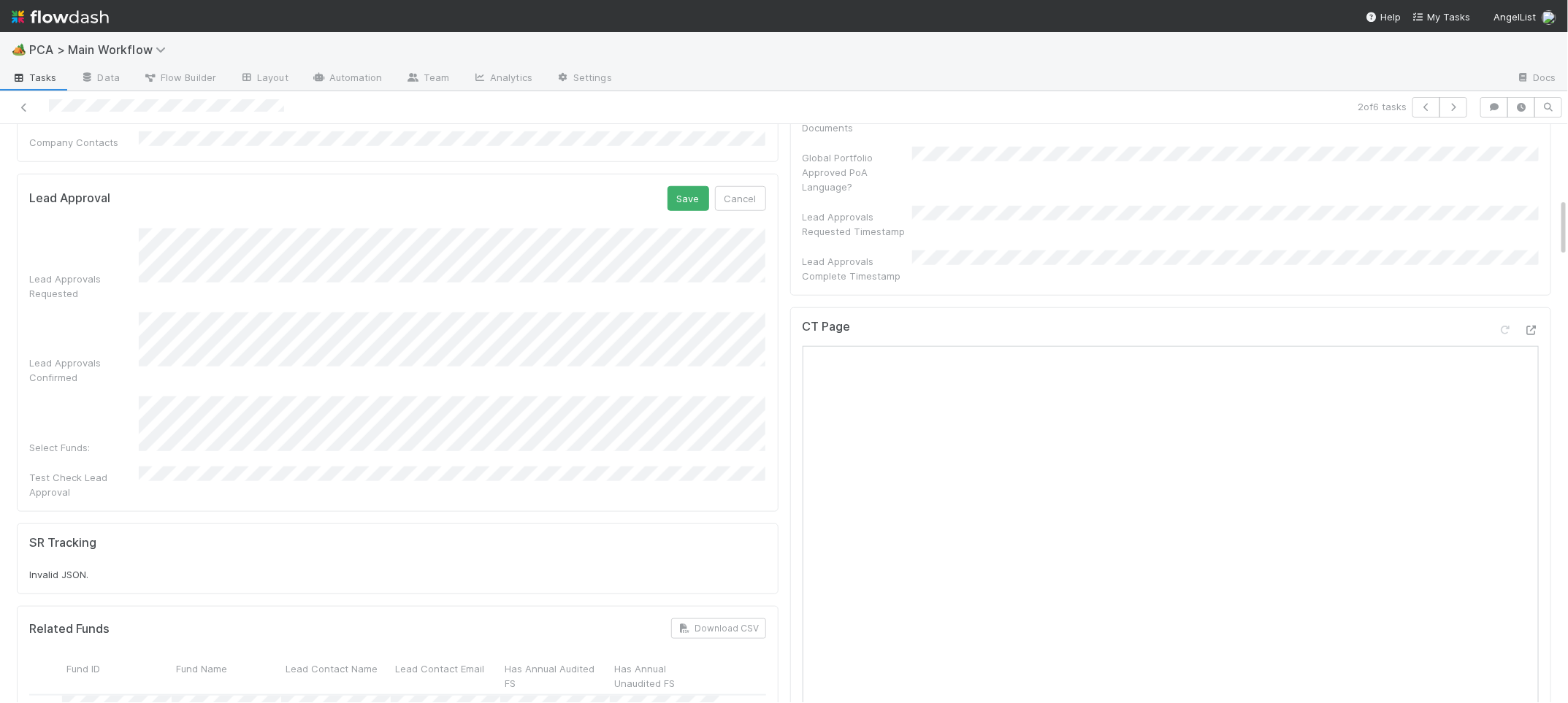
scroll to position [717, 0]
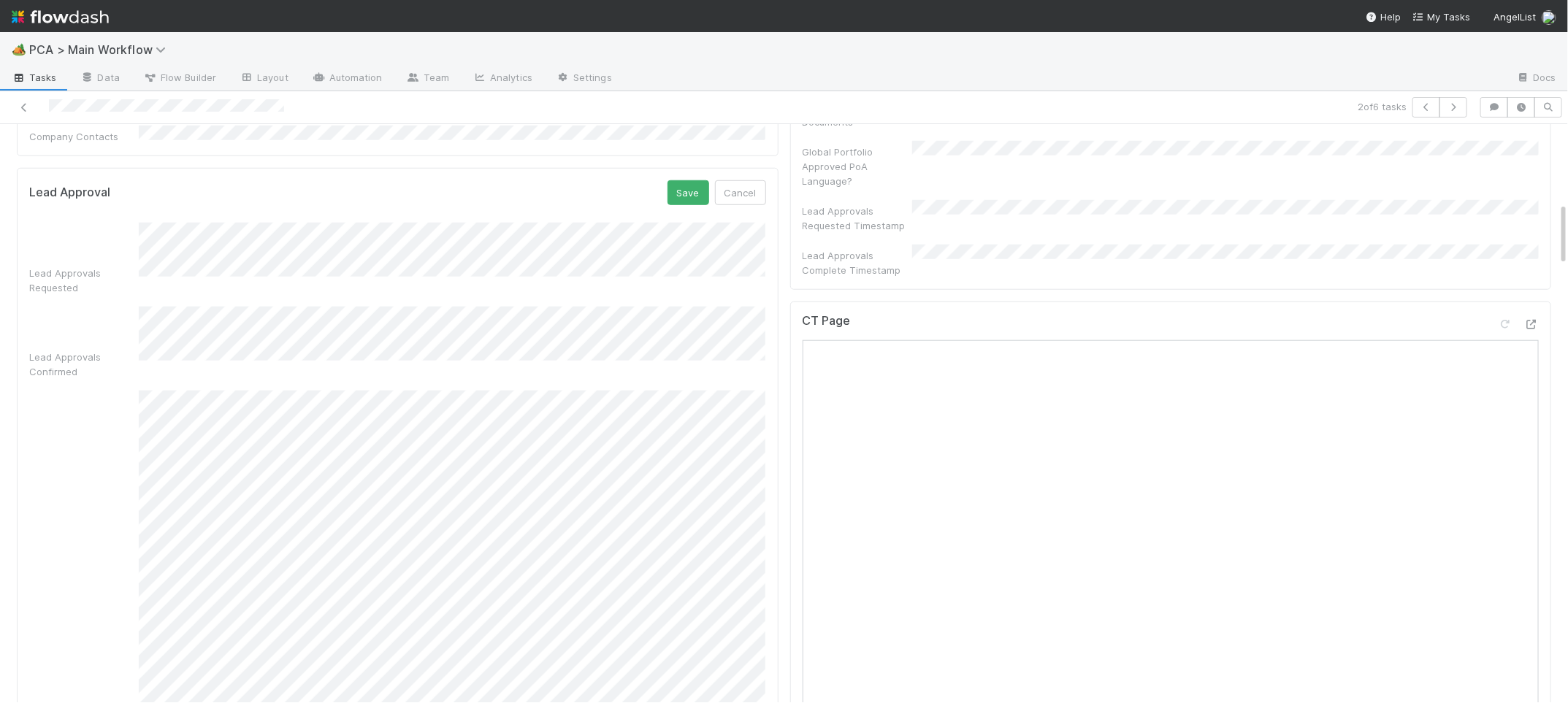
click at [700, 180] on button "Save" at bounding box center [688, 192] width 41 height 25
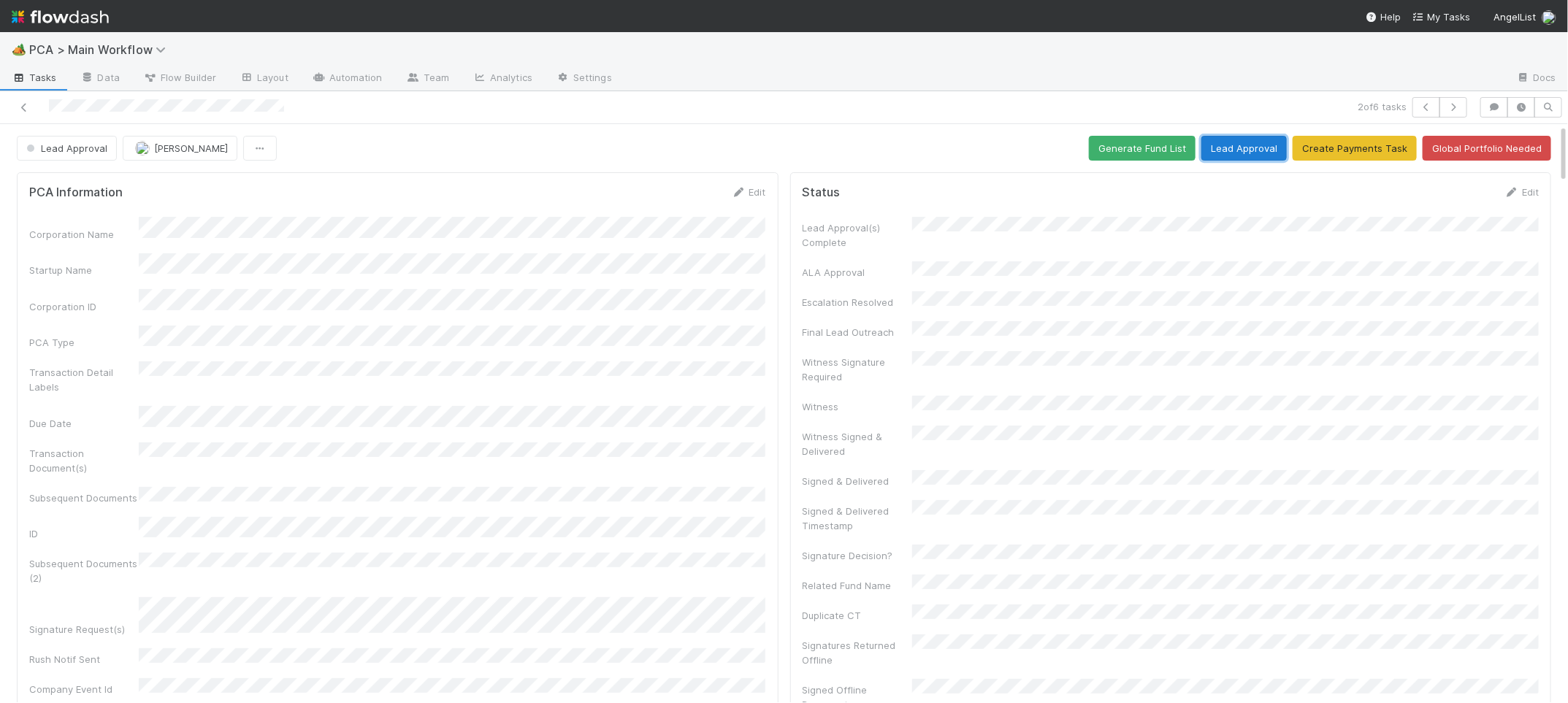
click at [1287, 156] on button "Lead Approval" at bounding box center [1243, 148] width 85 height 25
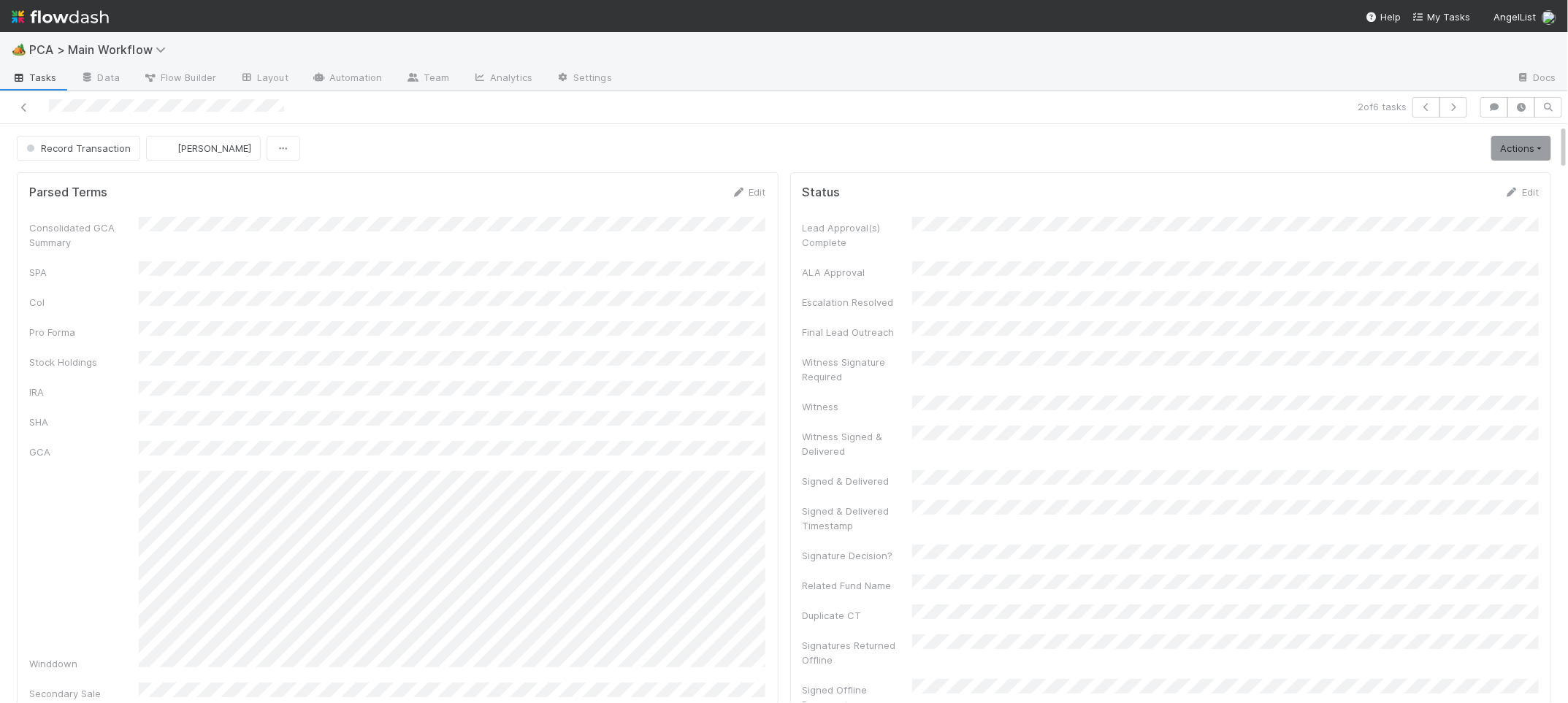
scroll to position [78, 0]
drag, startPoint x: 96, startPoint y: 5, endPoint x: 110, endPoint y: 1, distance: 14.6
click at [96, 5] on img at bounding box center [60, 16] width 97 height 25
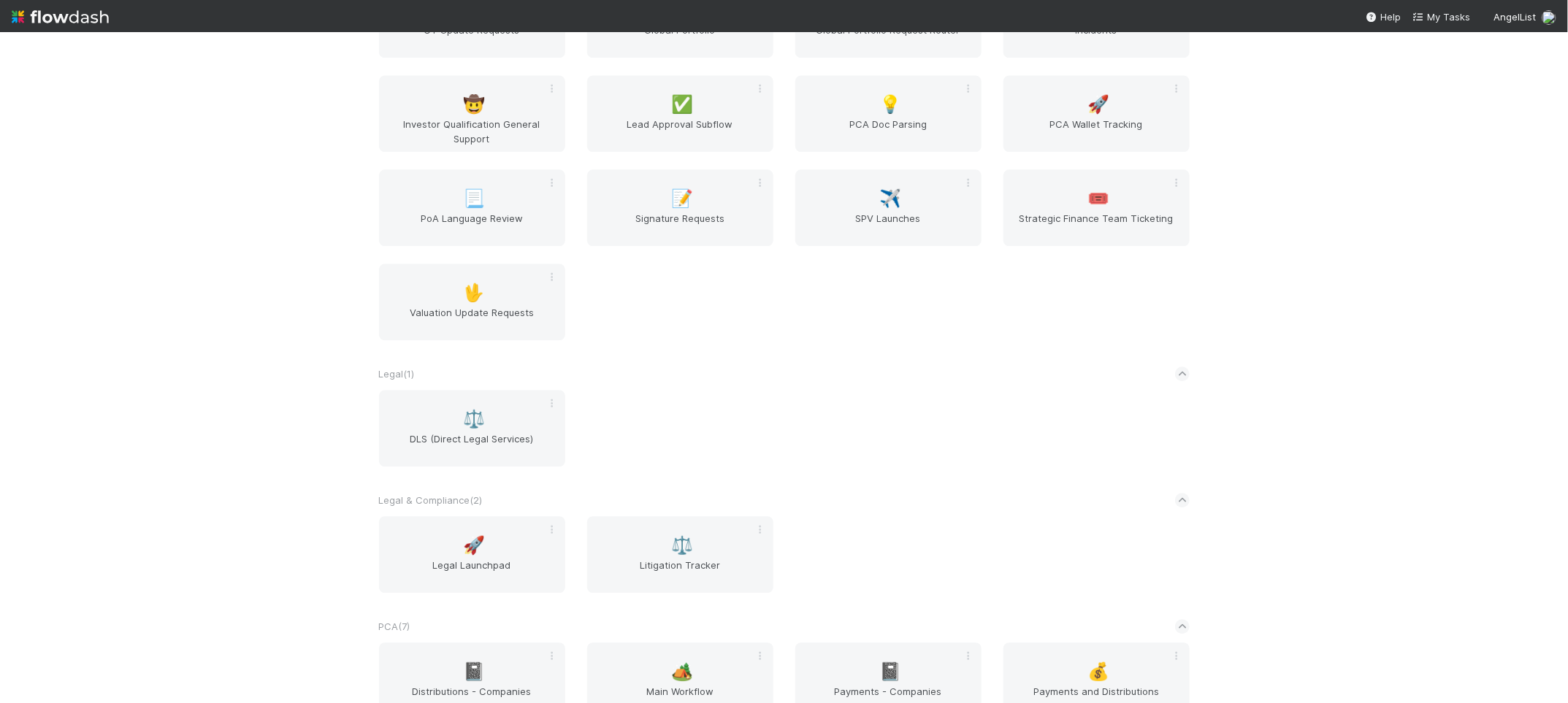
scroll to position [2429, 0]
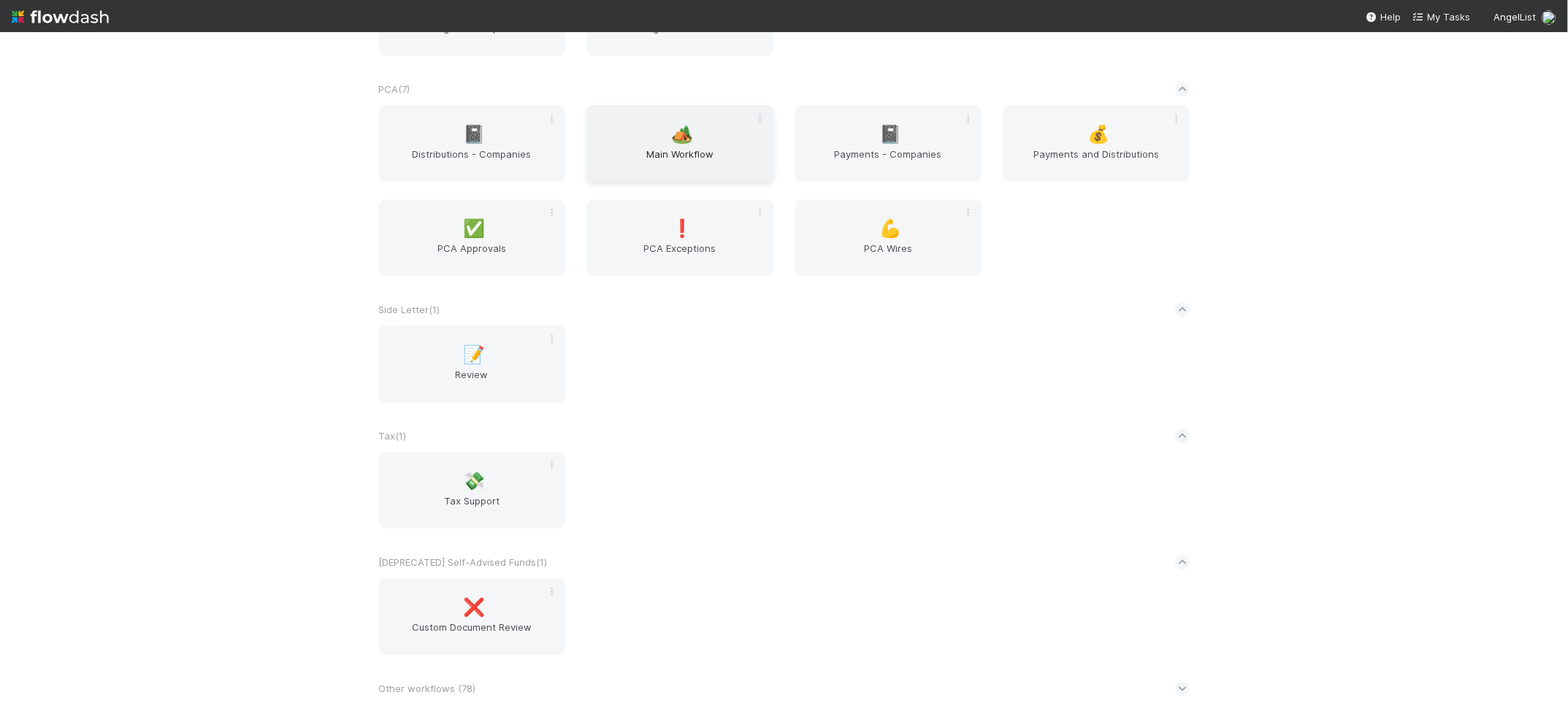
click at [702, 119] on div "🏕️ Main Workflow" at bounding box center [681, 143] width 186 height 76
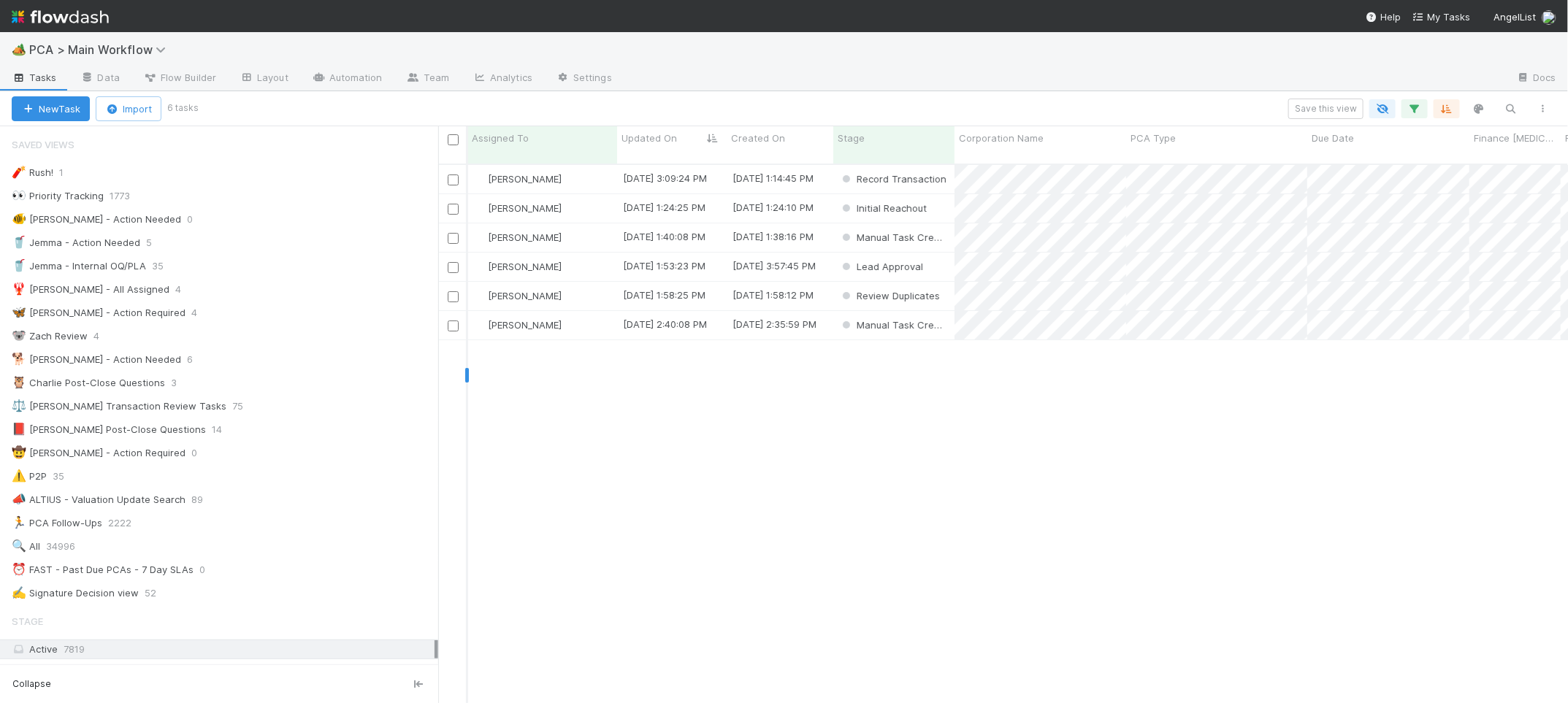
scroll to position [1, 1]
click at [575, 194] on div "[PERSON_NAME]" at bounding box center [542, 208] width 150 height 28
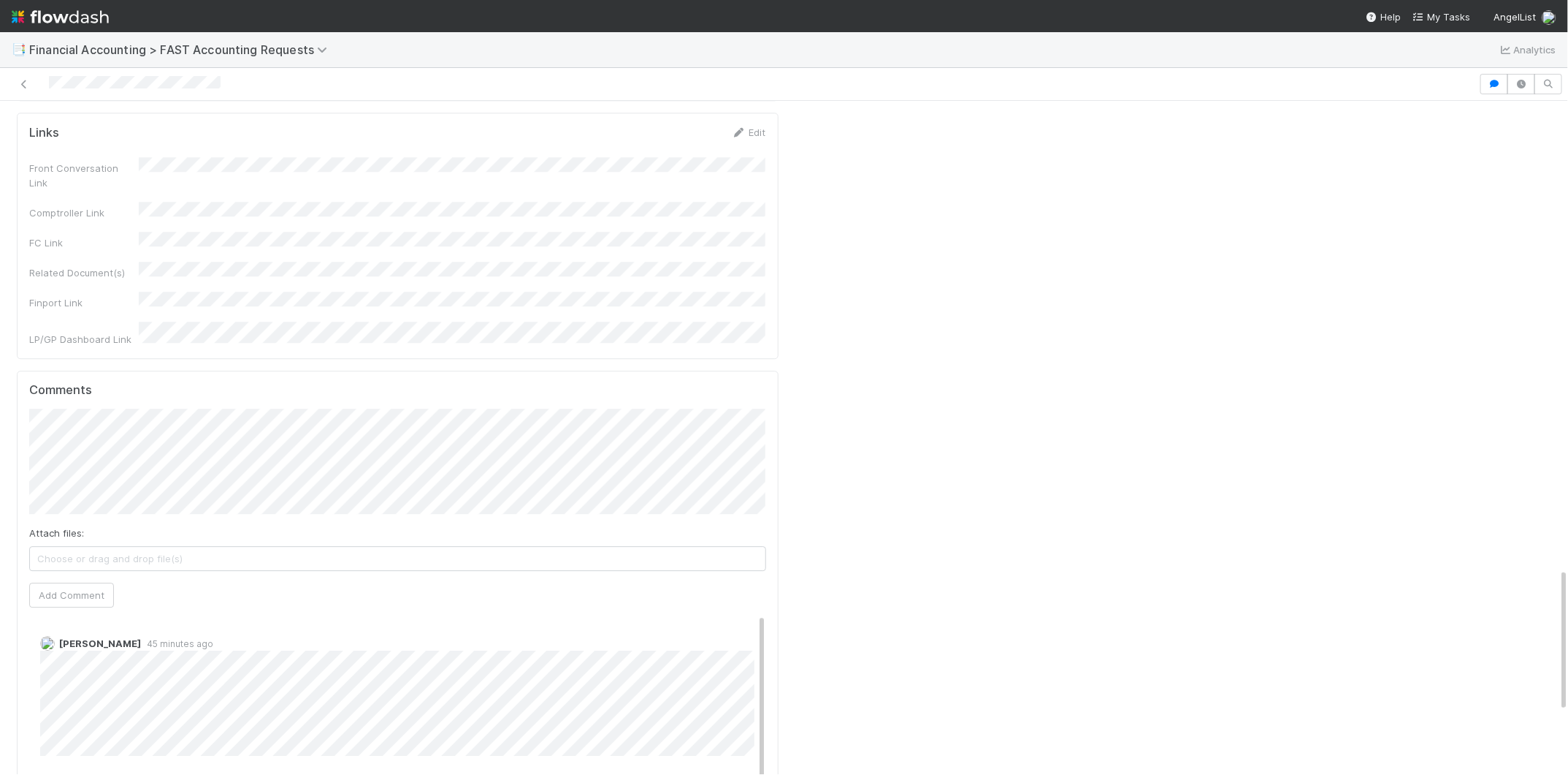
scroll to position [2182, 0]
click at [132, 224] on span "[PERSON_NAME]" at bounding box center [104, 223] width 74 height 12
click at [267, 263] on span "Don Walker" at bounding box center [274, 265] width 74 height 12
click at [97, 586] on button "Add Comment" at bounding box center [72, 597] width 84 height 25
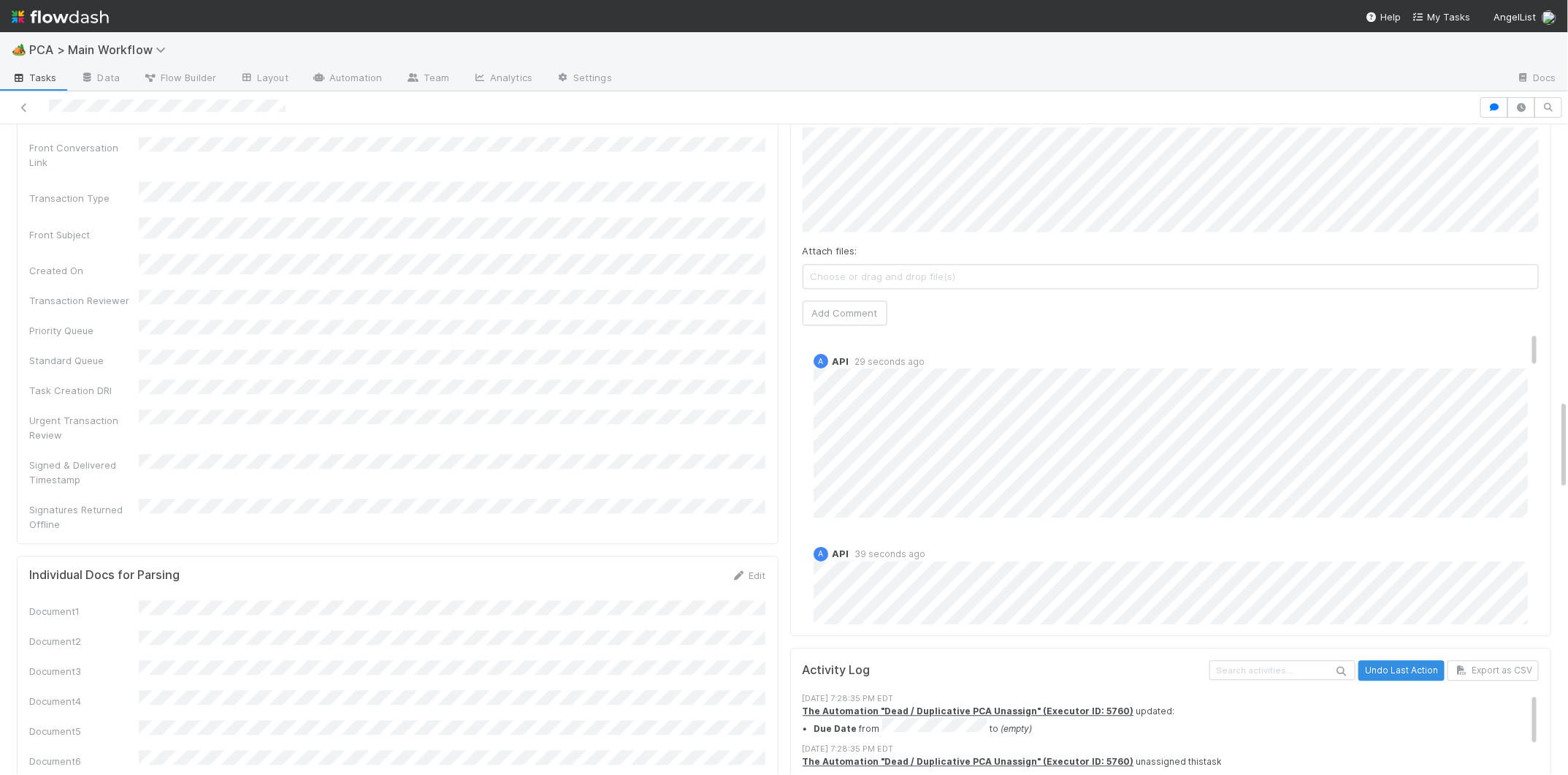
scroll to position [1958, 0]
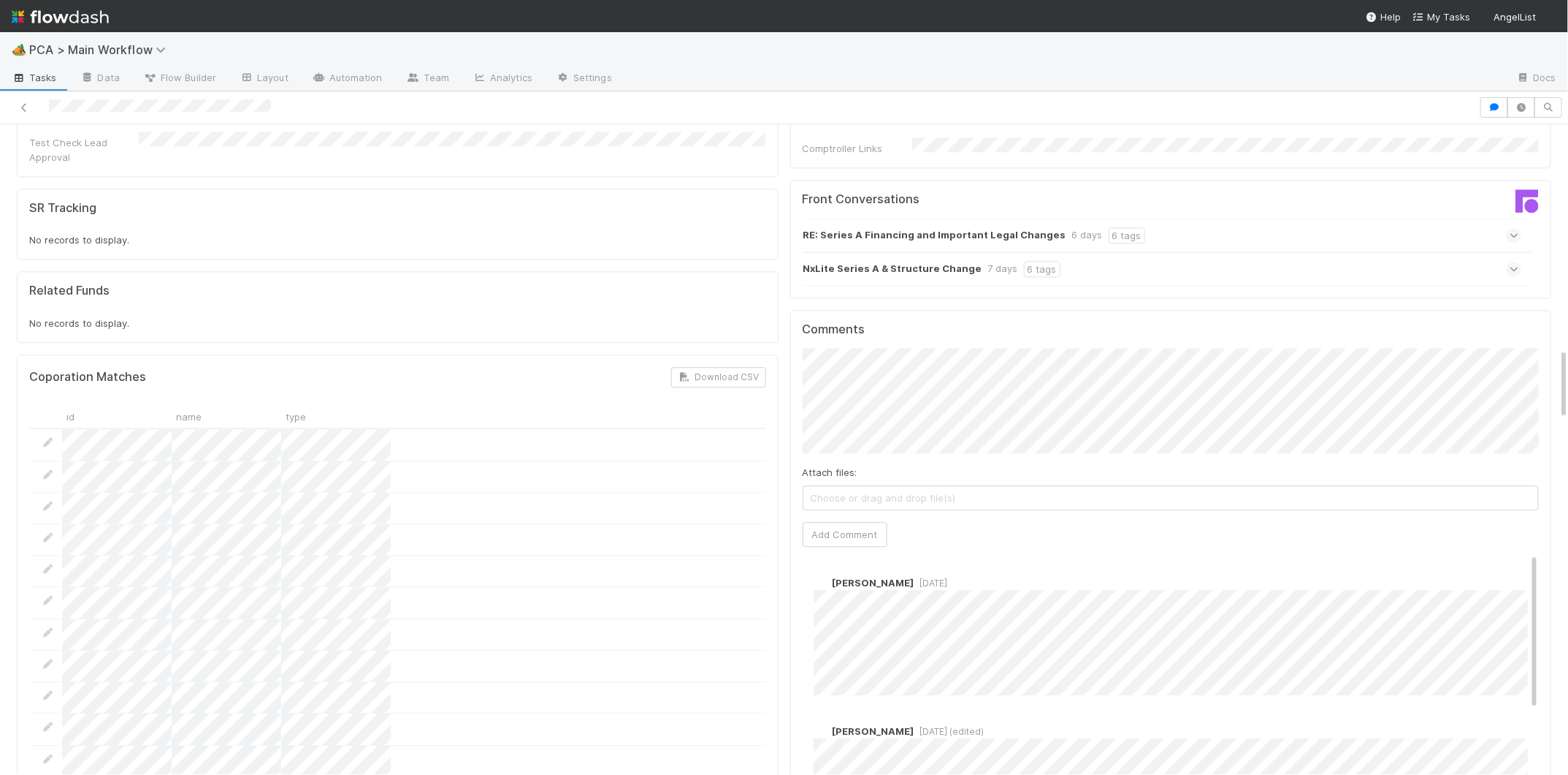
scroll to position [2054, 0]
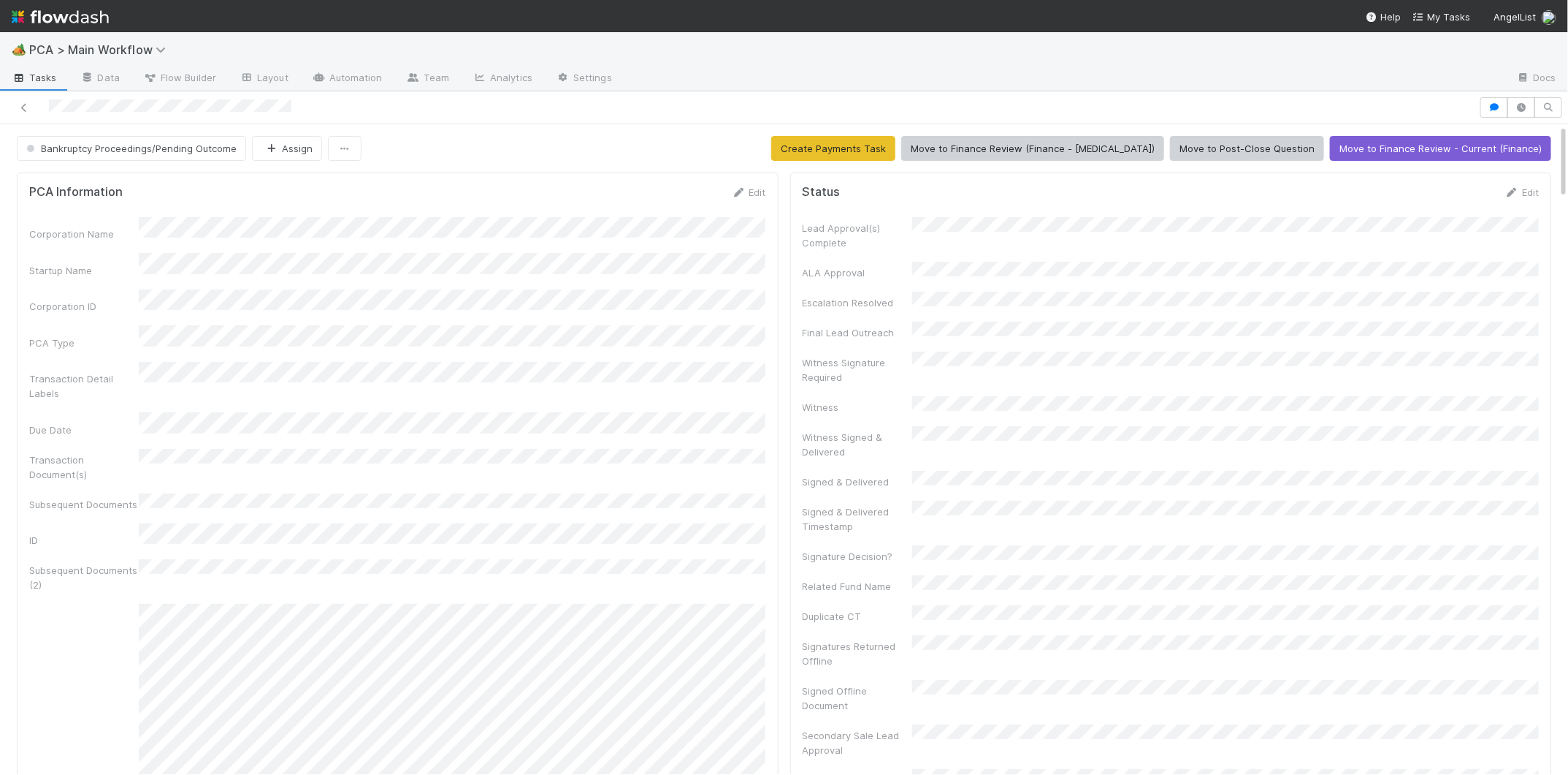
click at [744, 201] on form "PCA Information Edit Corporation Name Startup Name Corporation ID PCA Type Tran…" at bounding box center [398, 664] width 737 height 959
drag, startPoint x: 741, startPoint y: 190, endPoint x: 683, endPoint y: 222, distance: 66.2
click at [741, 190] on icon at bounding box center [738, 192] width 15 height 10
click at [411, 329] on div "Corporation Name Startup Name Corporation ID PCA Type Transaction Detail Labels…" at bounding box center [398, 604] width 737 height 756
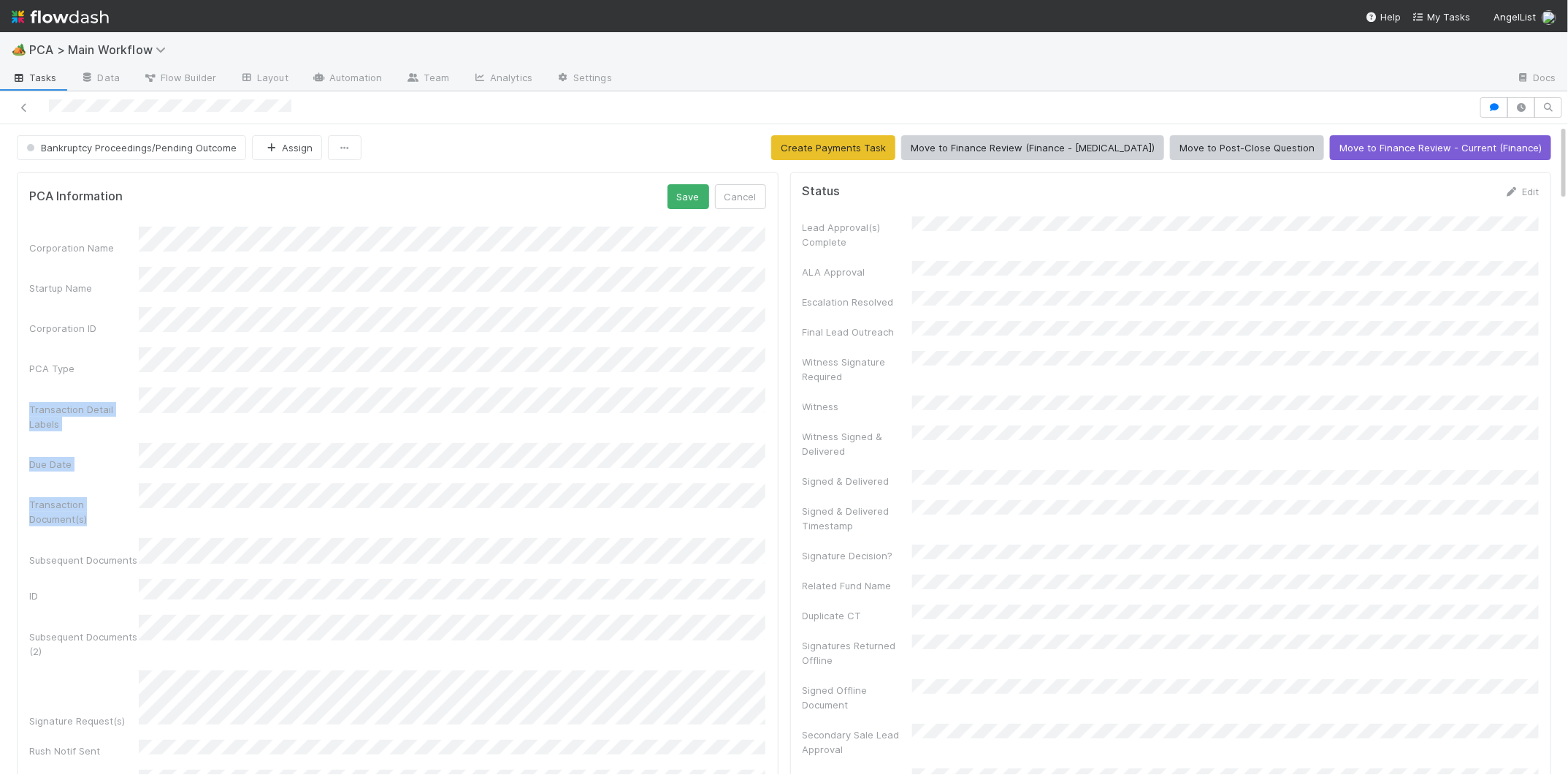
scroll to position [0, 0]
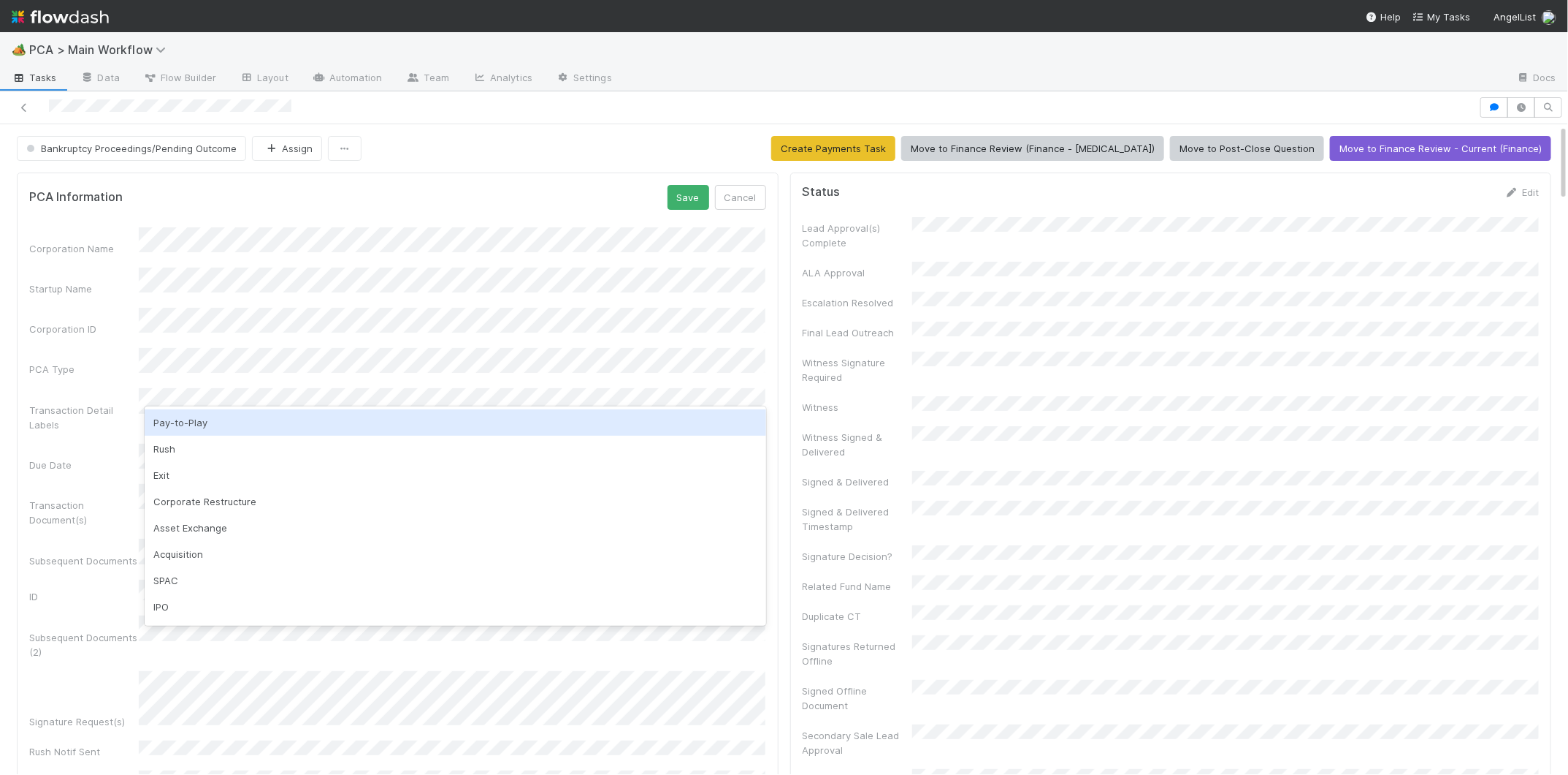
drag, startPoint x: 580, startPoint y: 178, endPoint x: 631, endPoint y: 187, distance: 51.8
click at [581, 176] on div "PCA Information Save Cancel Corporation Name Startup Name Corporation ID PCA Ty…" at bounding box center [397, 584] width 762 height 823
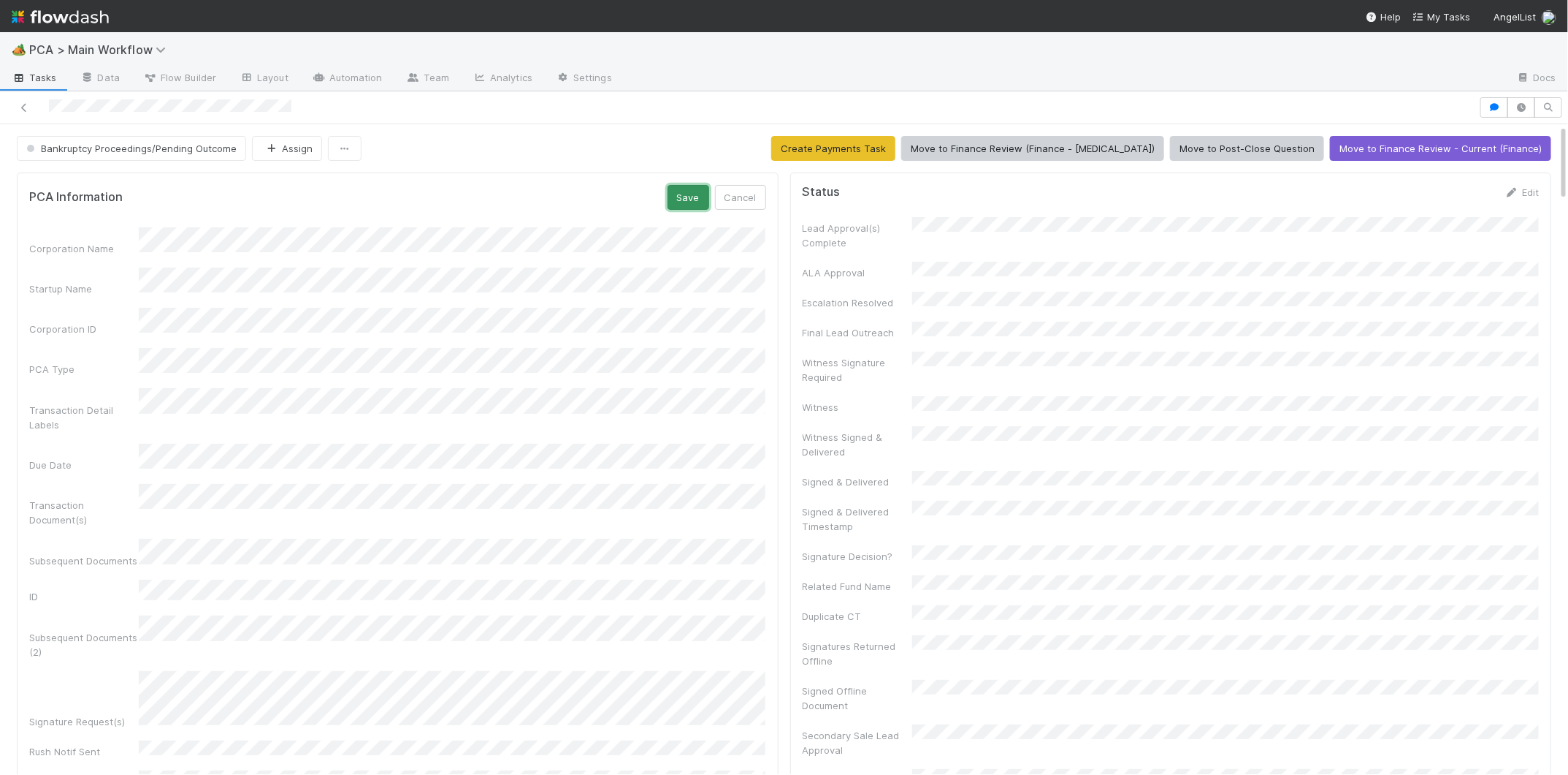
drag, startPoint x: 681, startPoint y: 194, endPoint x: 174, endPoint y: 207, distance: 507.2
click at [681, 194] on button "Save" at bounding box center [688, 196] width 41 height 25
drag, startPoint x: 751, startPoint y: 191, endPoint x: 608, endPoint y: 256, distance: 157.1
click at [751, 191] on link "Edit" at bounding box center [748, 192] width 34 height 12
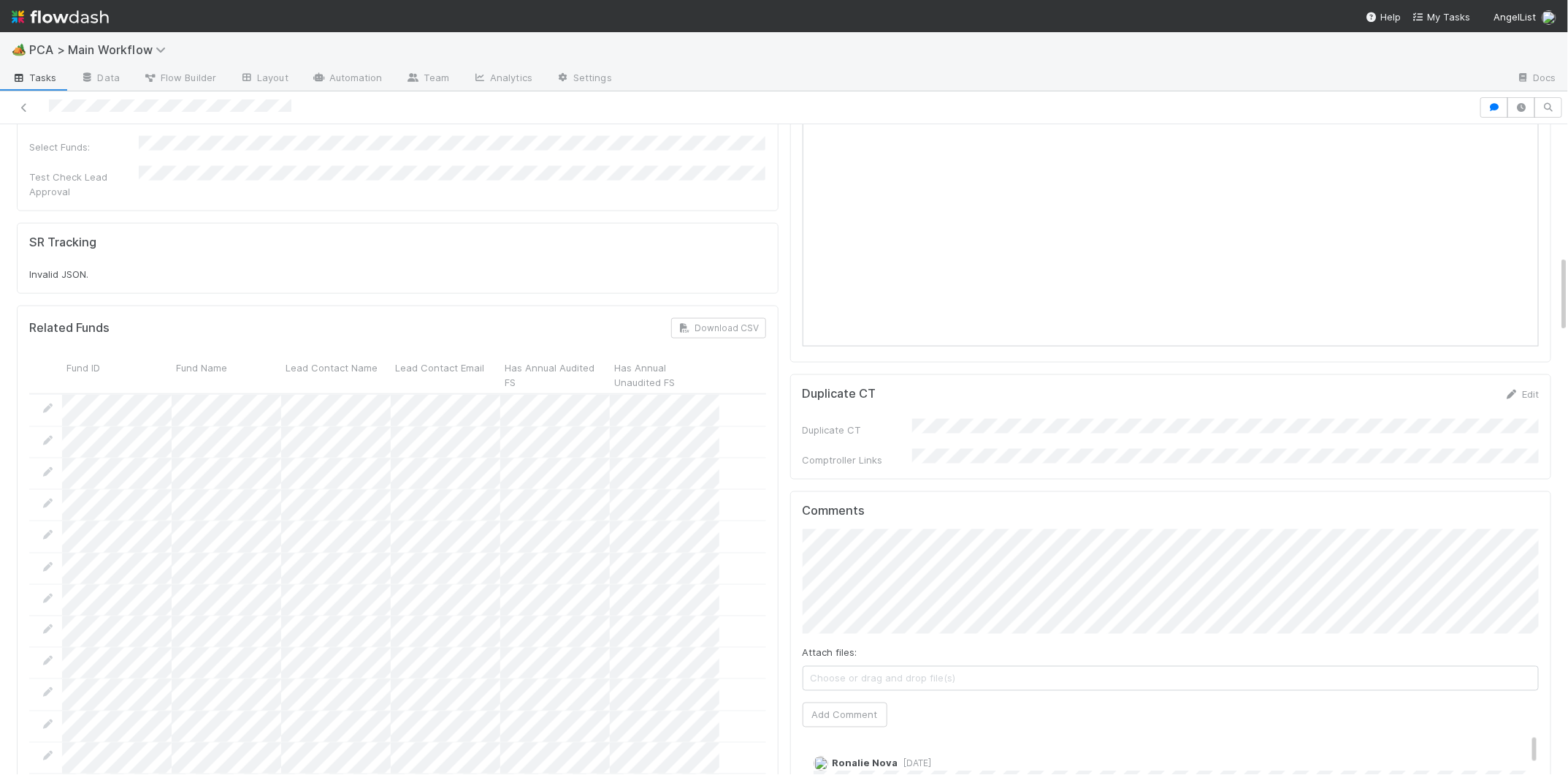
scroll to position [1060, 0]
drag, startPoint x: 877, startPoint y: 669, endPoint x: 860, endPoint y: 646, distance: 28.6
click at [875, 663] on div "Comments Attach files: Choose or drag and drop file(s) Add Comment Ronalie Nova…" at bounding box center [1172, 781] width 737 height 523
click at [860, 703] on button "Add Comment" at bounding box center [845, 730] width 84 height 25
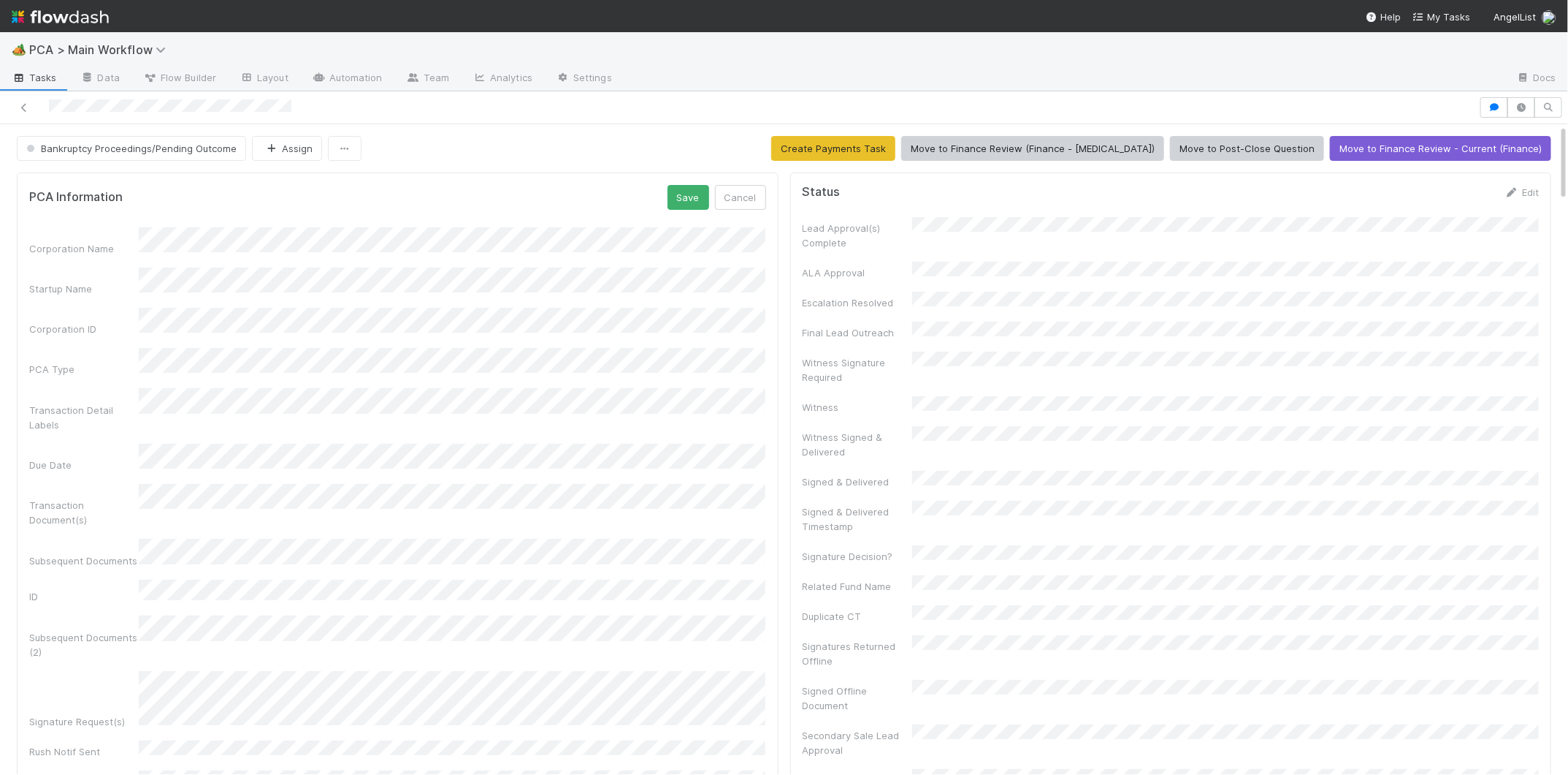
drag, startPoint x: 91, startPoint y: 123, endPoint x: 115, endPoint y: 148, distance: 34.7
click at [92, 123] on div at bounding box center [784, 108] width 1568 height 33
click at [115, 148] on span "Bankruptcy Proceedings/Pending Outcome" at bounding box center [129, 148] width 213 height 12
click at [121, 171] on div "Finance - ICU Finance Review - Current (IOS) Finance Review - Current (Finance)…" at bounding box center [115, 238] width 206 height 137
click at [92, 182] on span "Finance - [MEDICAL_DATA]" at bounding box center [90, 185] width 140 height 12
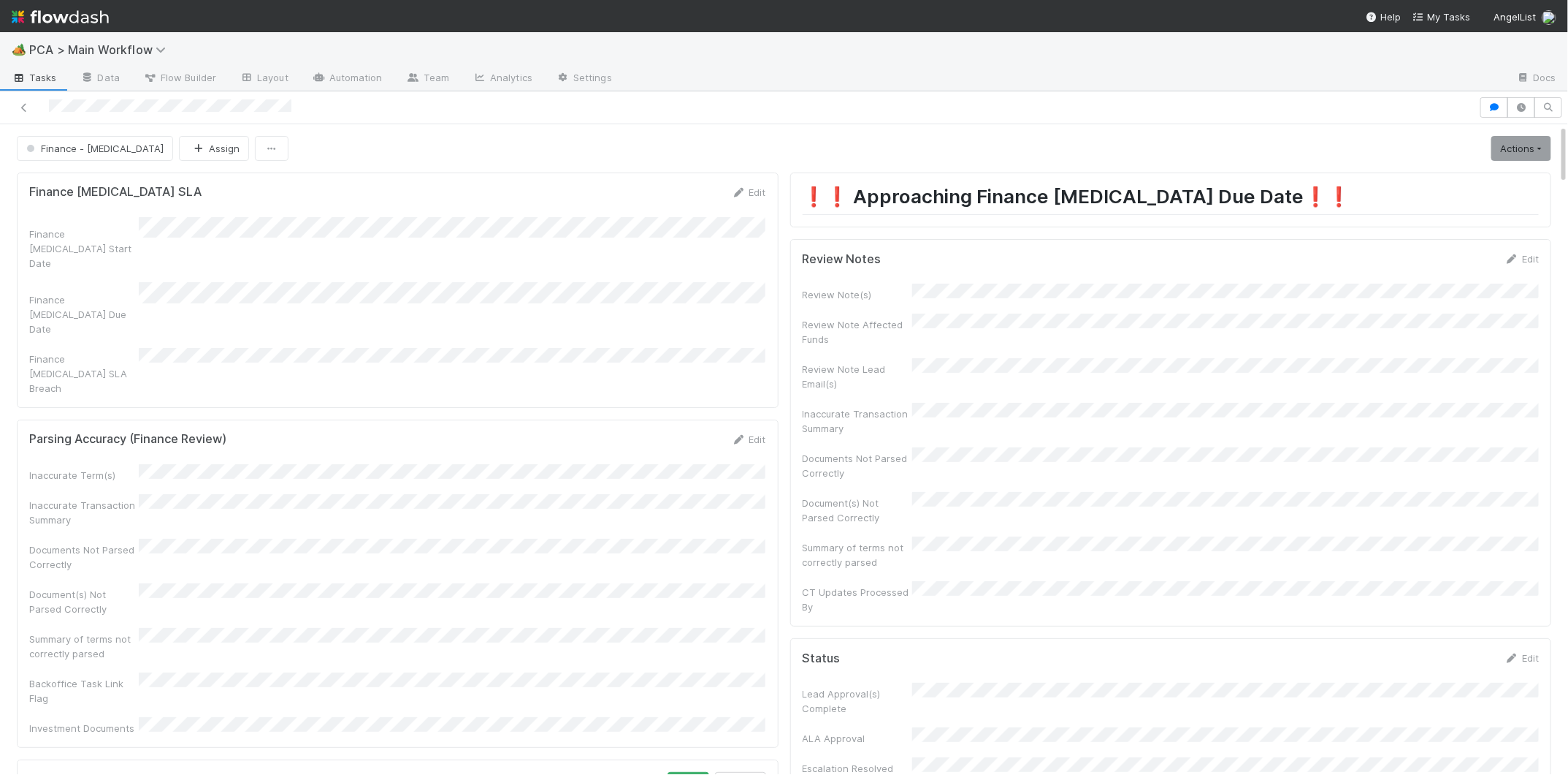
click at [695, 191] on div "Finance ICU SLA Edit" at bounding box center [398, 191] width 737 height 15
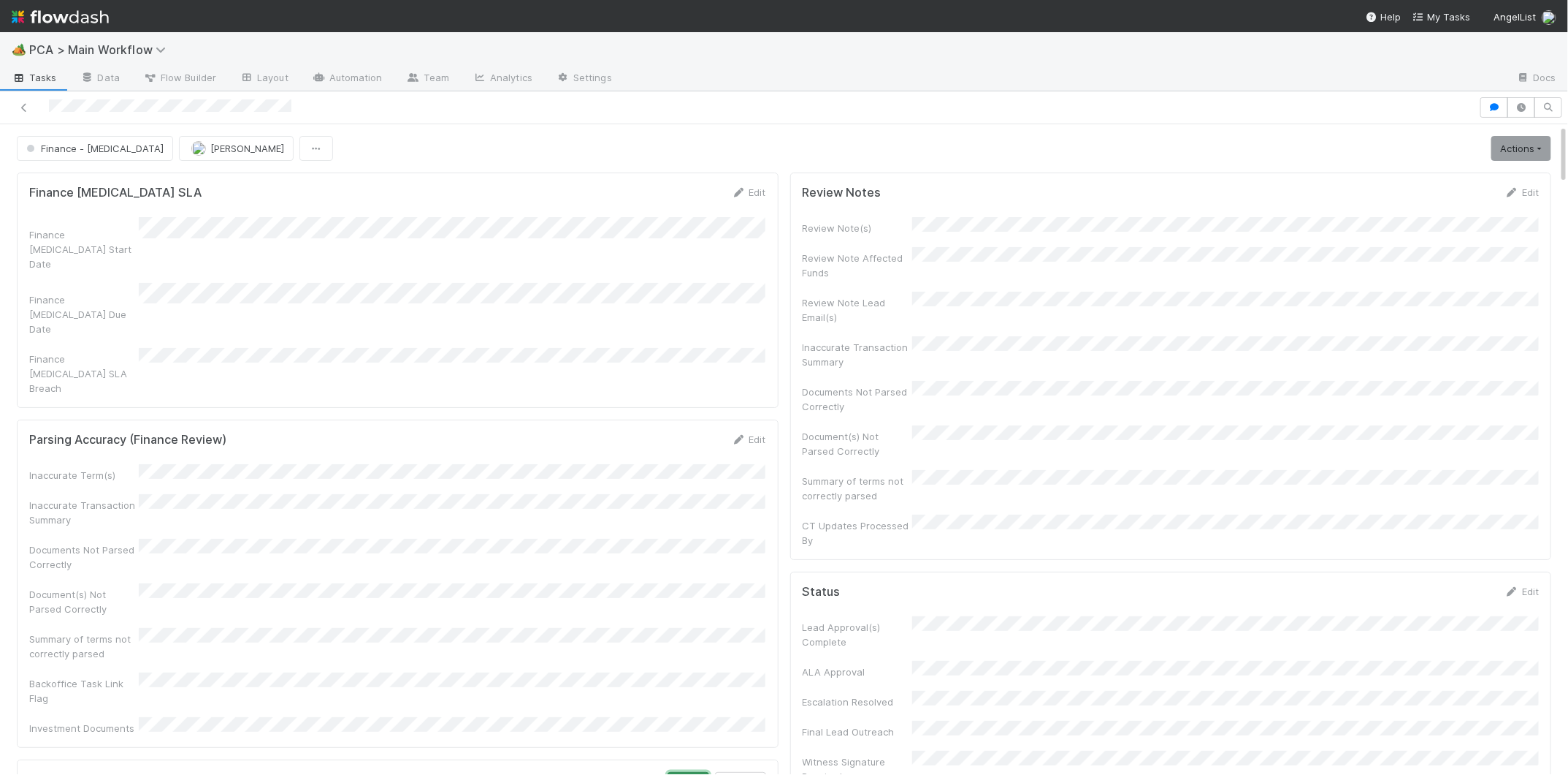
drag, startPoint x: 700, startPoint y: 656, endPoint x: 693, endPoint y: 657, distance: 7.1
click at [695, 703] on button "Save" at bounding box center [688, 784] width 41 height 25
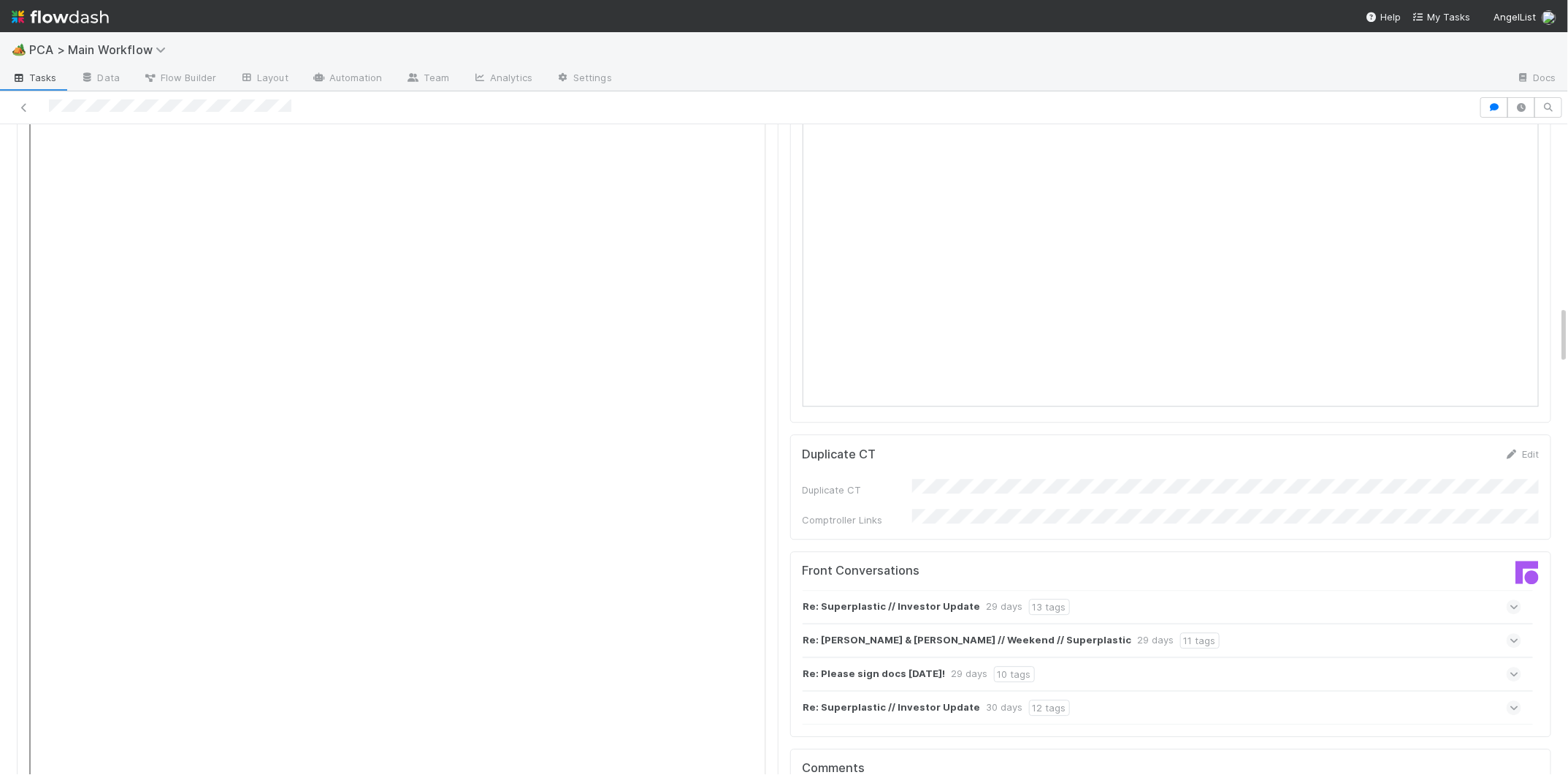
scroll to position [2428, 0]
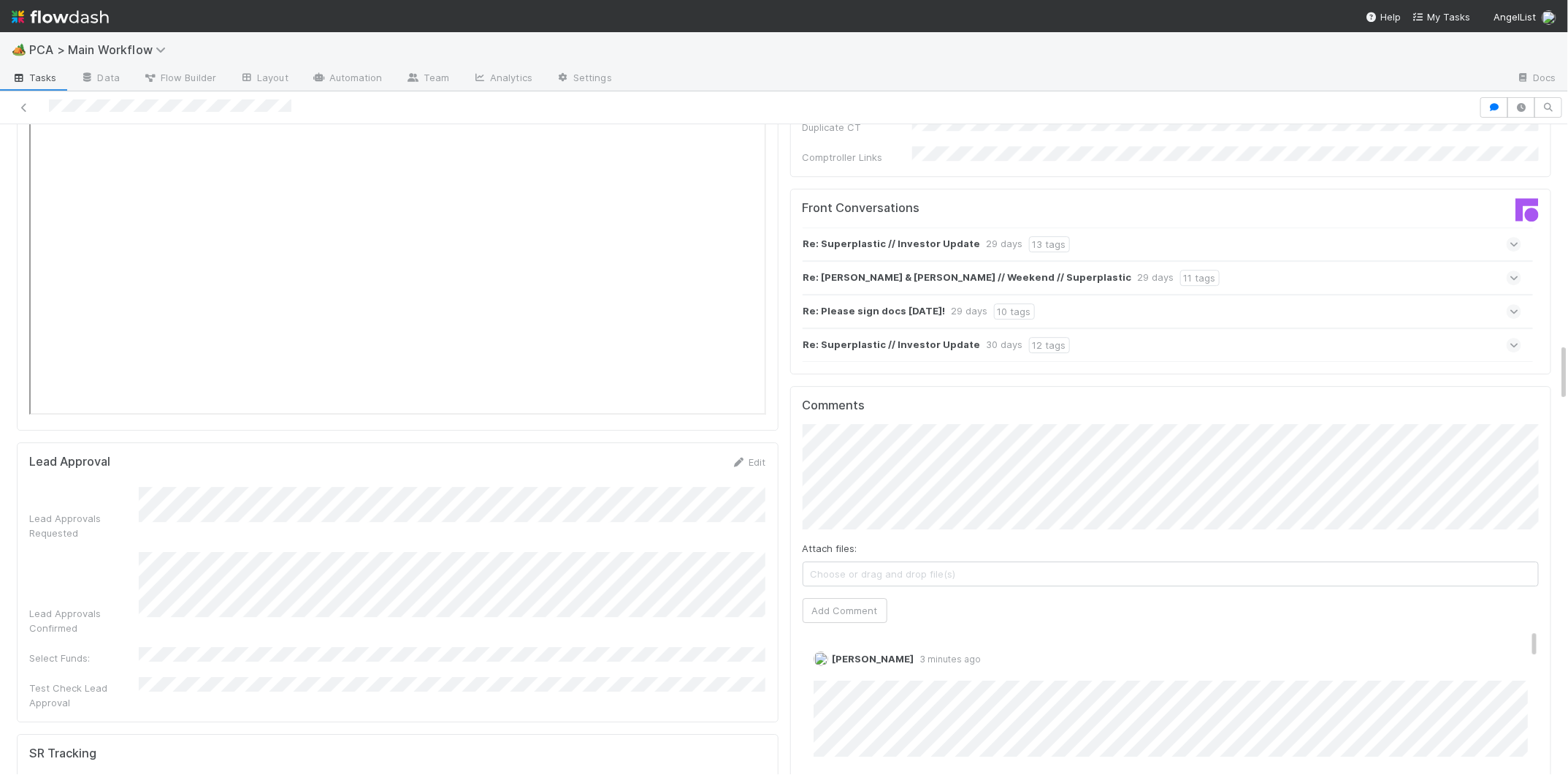
click at [451, 454] on form "Lead Approval Edit Lead Approvals Requested Lead Approvals Confirmed Select Fun…" at bounding box center [398, 582] width 737 height 255
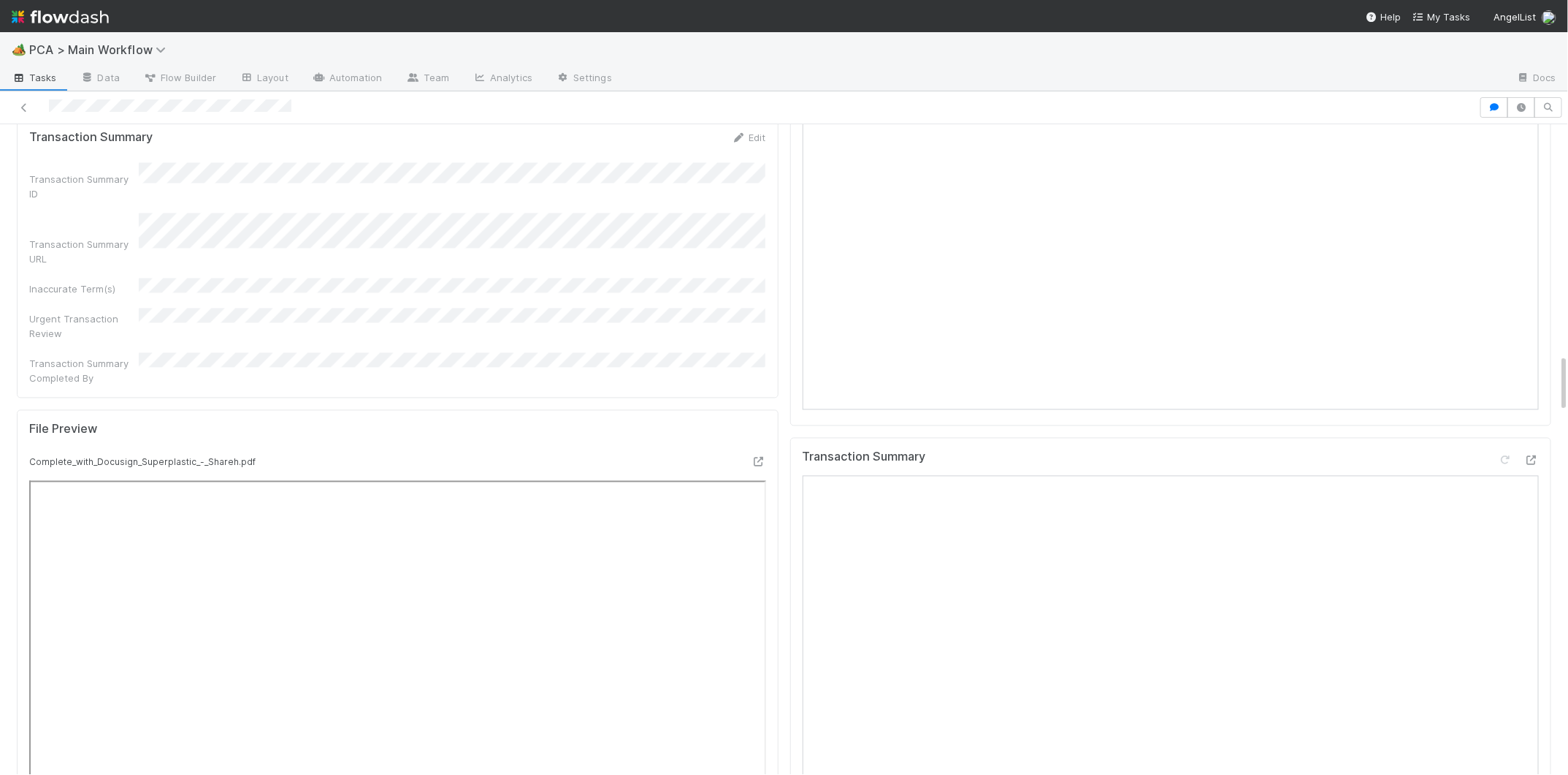
scroll to position [998, 0]
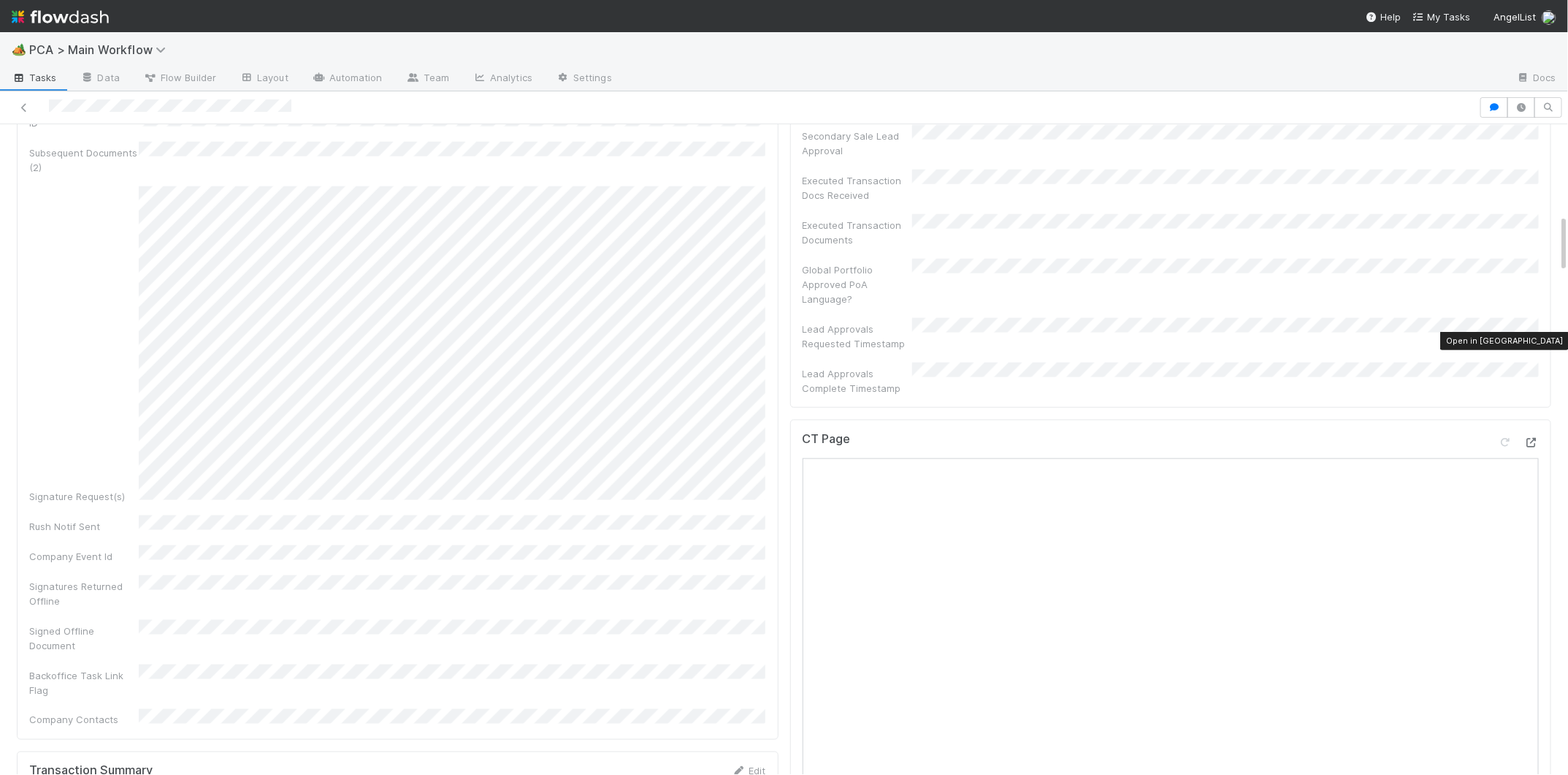
click at [1527, 438] on icon at bounding box center [1531, 442] width 15 height 10
click at [1532, 438] on icon at bounding box center [1531, 442] width 15 height 10
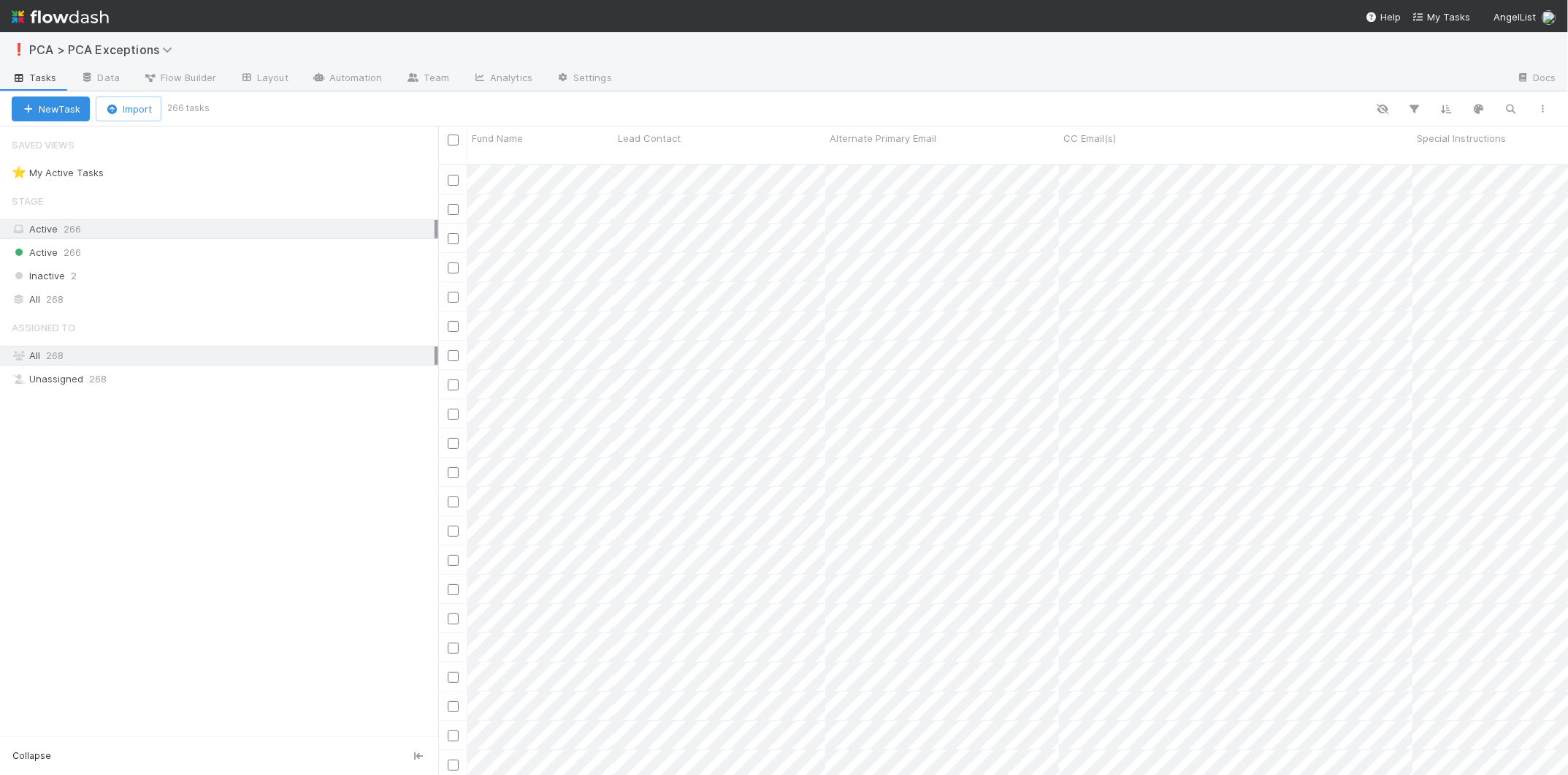
scroll to position [1, 1]
click at [426, 76] on link "Team" at bounding box center [428, 79] width 67 height 24
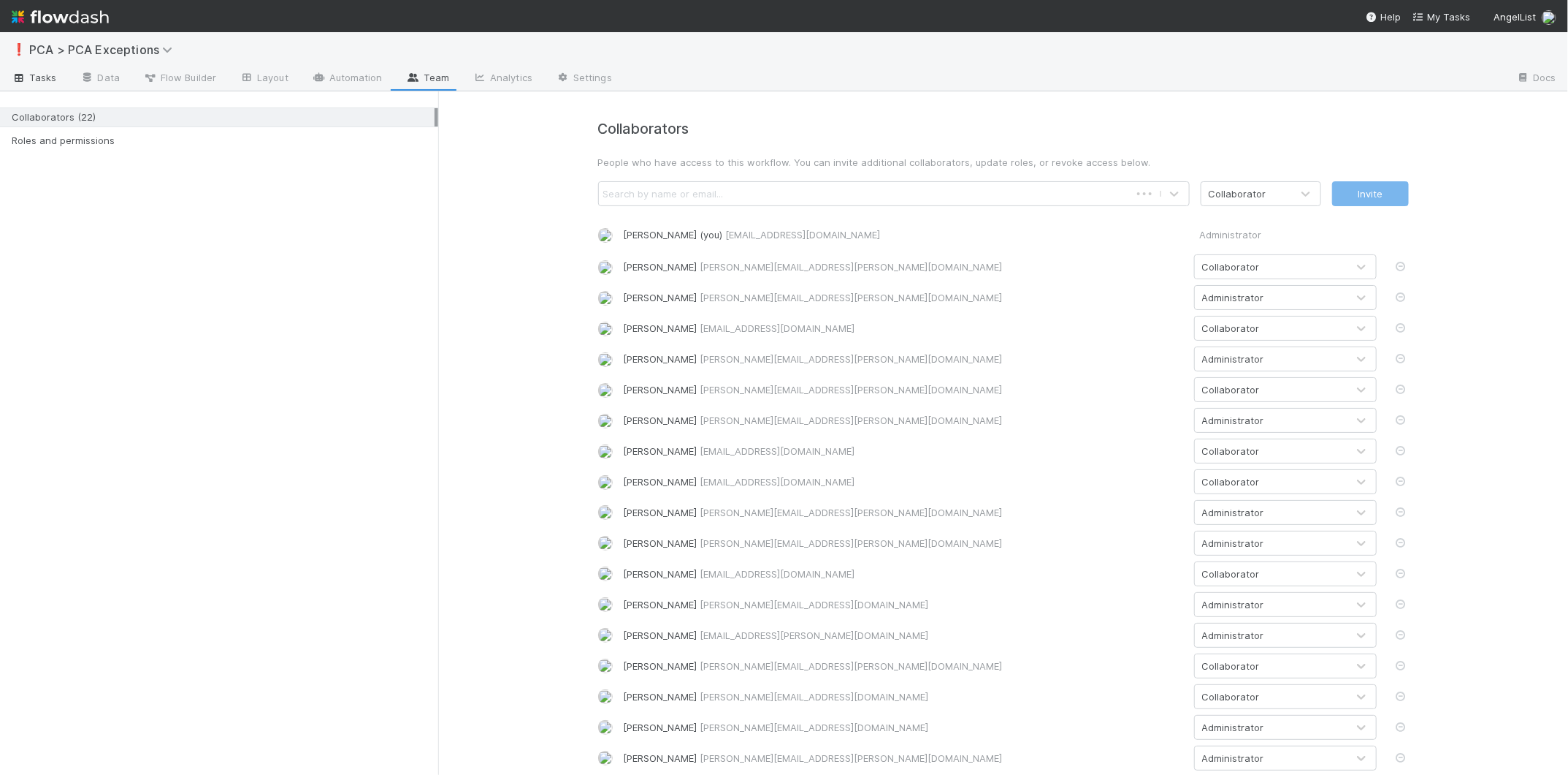
drag, startPoint x: 41, startPoint y: 75, endPoint x: 1386, endPoint y: 56, distance: 1345.1
click at [56, 82] on link "Tasks" at bounding box center [34, 79] width 69 height 24
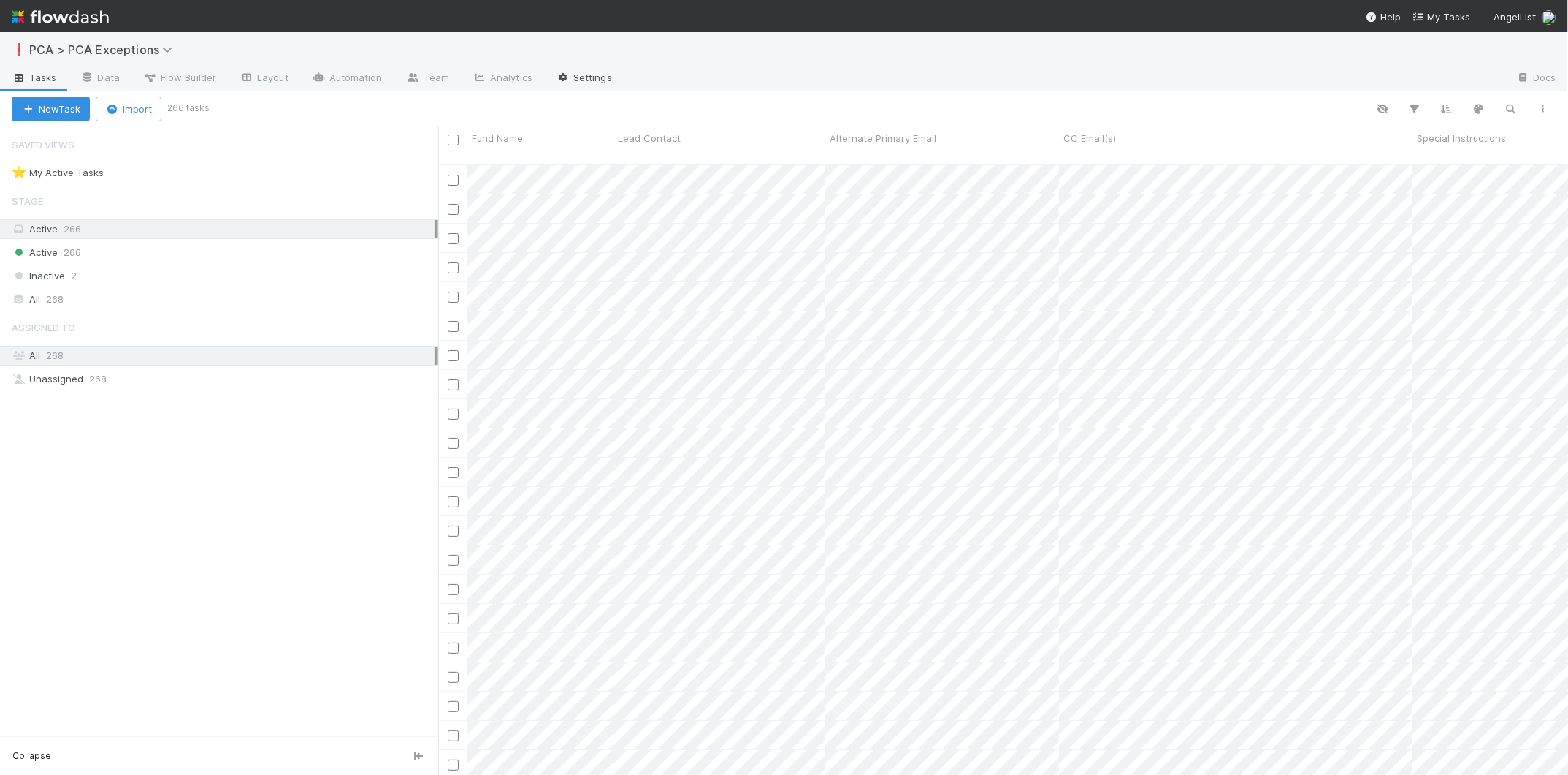
scroll to position [623, 1130]
click at [1512, 109] on icon "button" at bounding box center [1511, 108] width 15 height 13
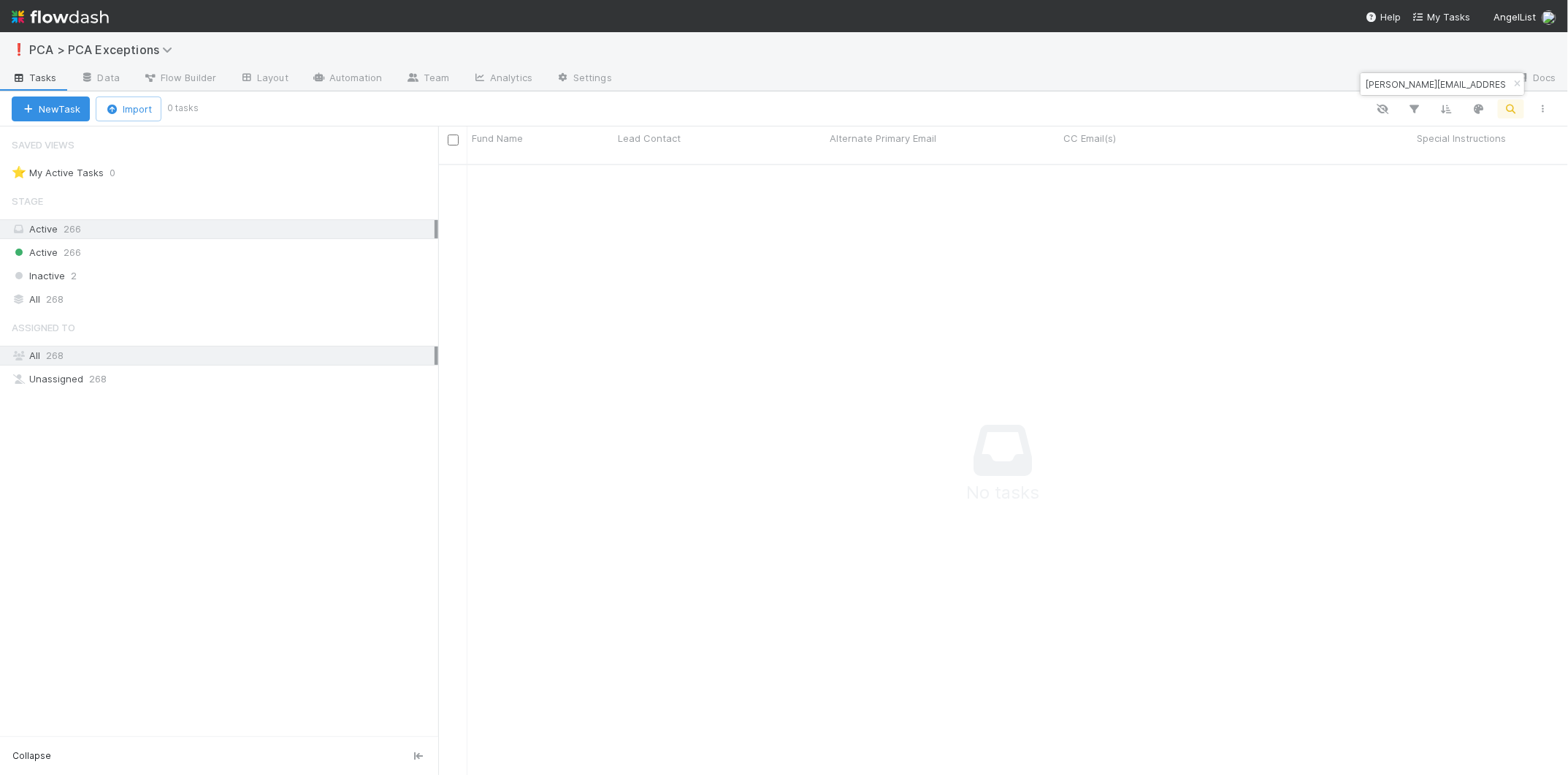
type input "casey.woo@gmail.com"
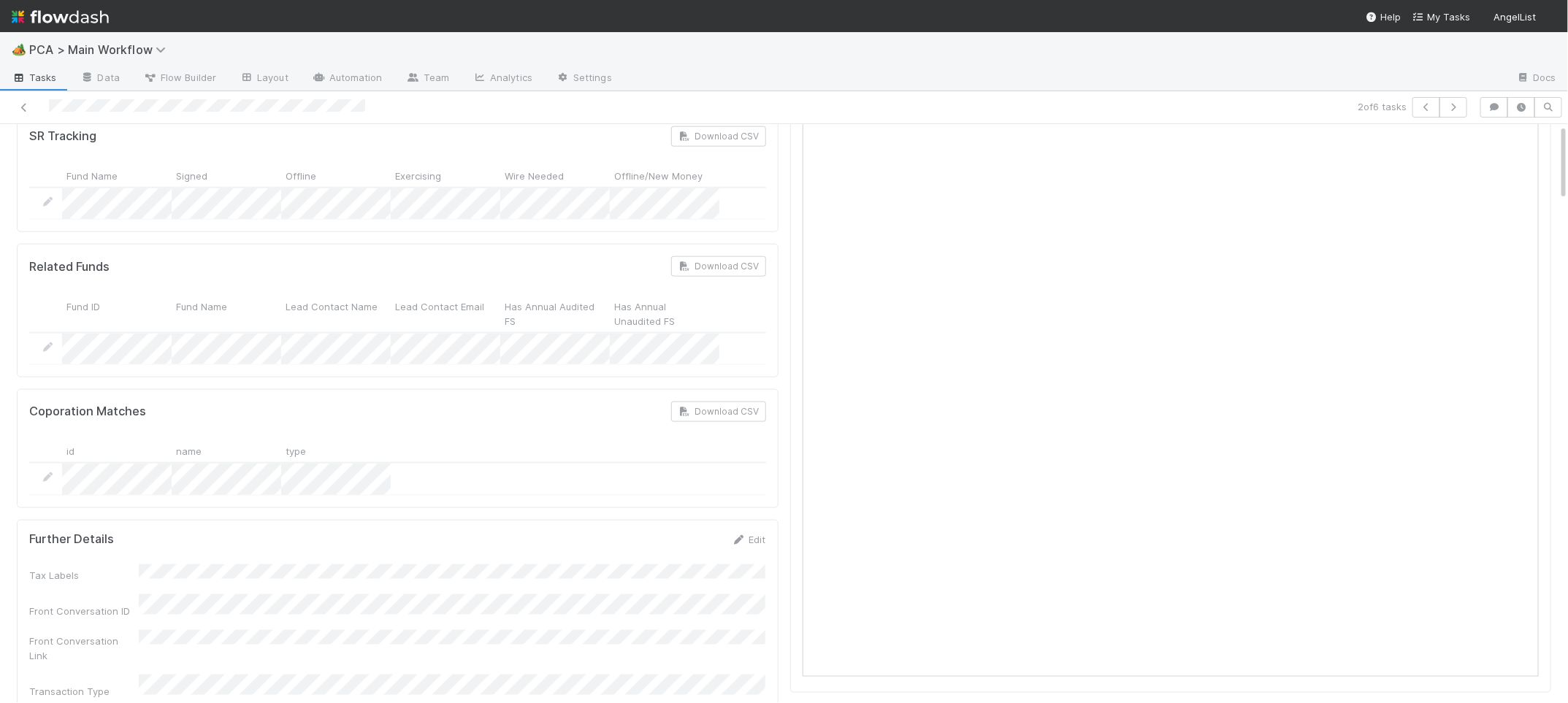
scroll to position [1550, 0]
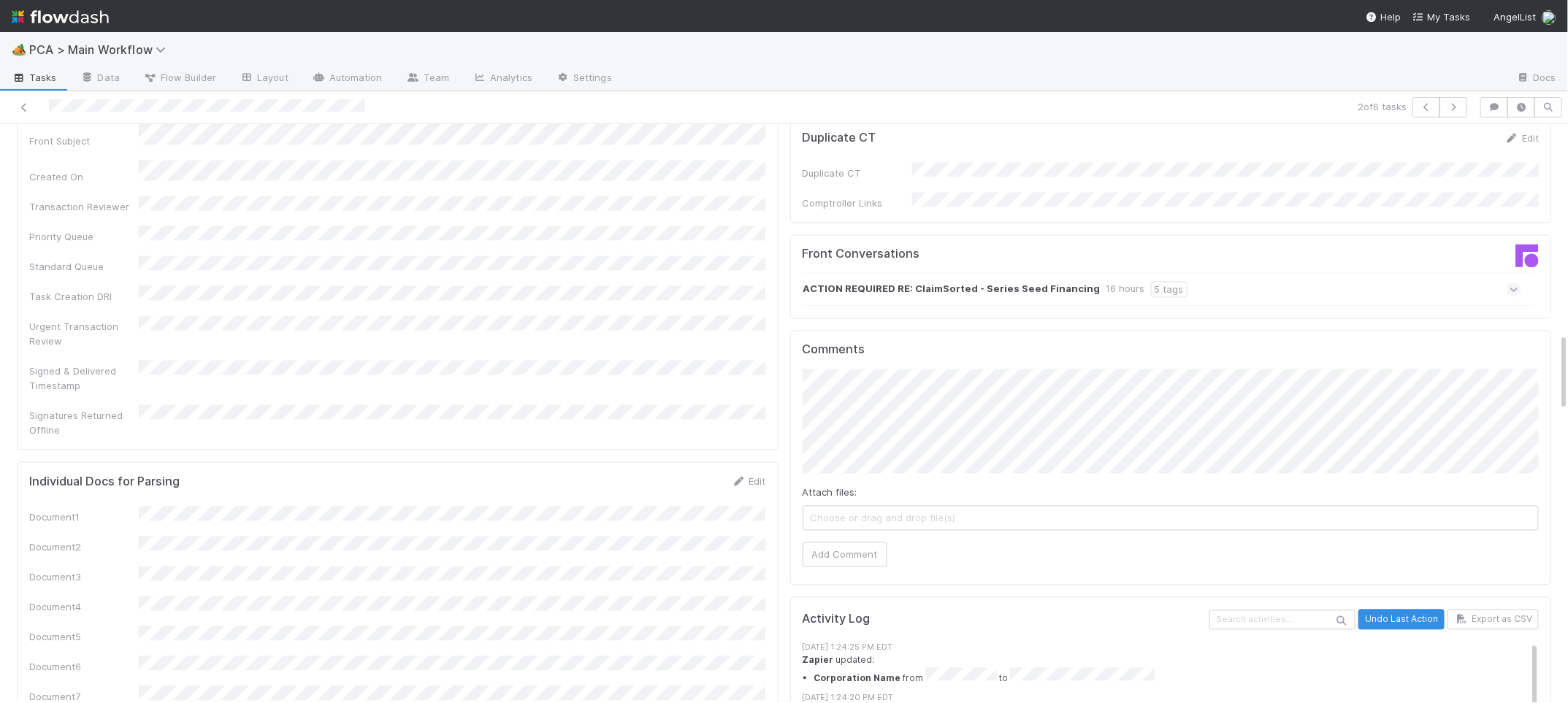
click at [909, 282] on strong "ACTION REQUIRED RE: ClaimSorted - Series Seed Financing" at bounding box center [951, 290] width 297 height 16
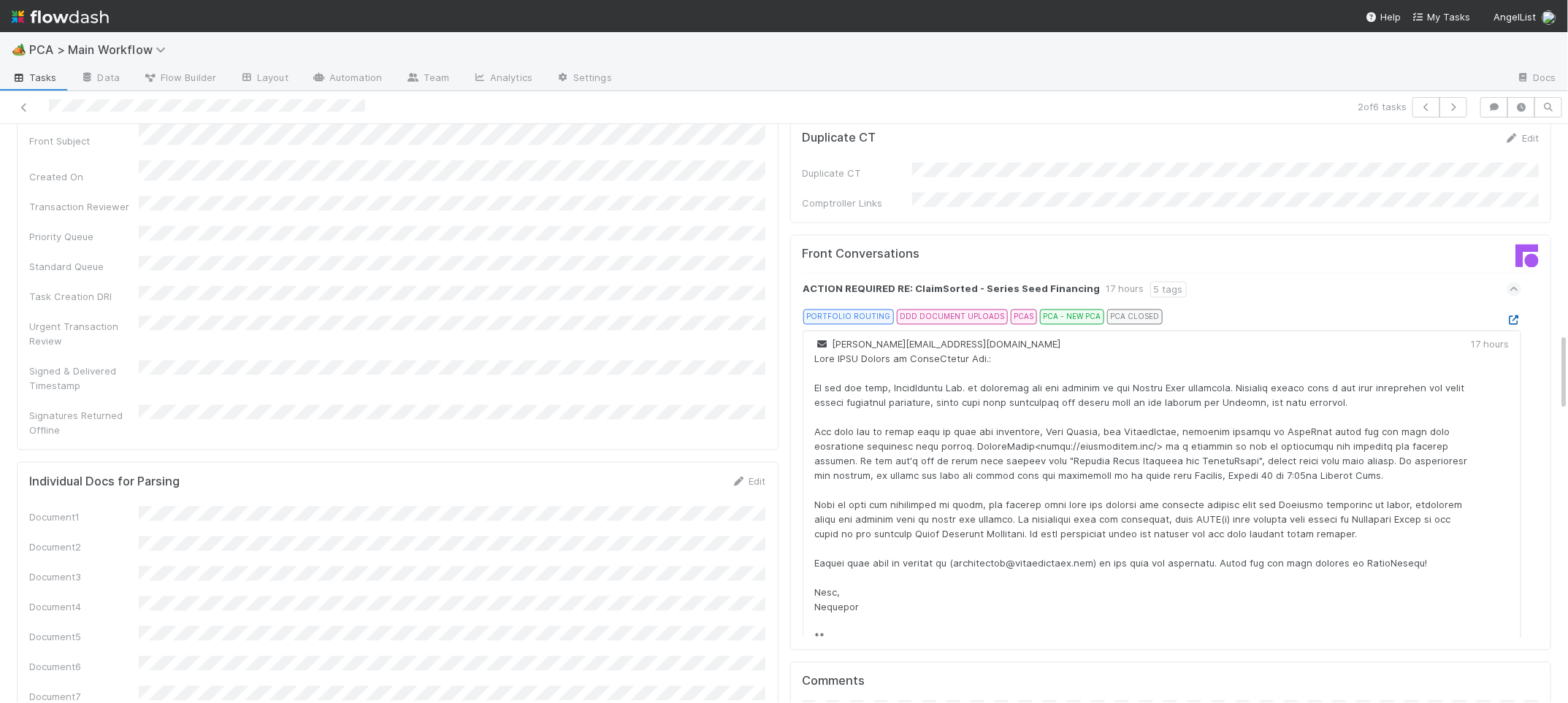
click at [1516, 317] on icon at bounding box center [1514, 322] width 15 height 10
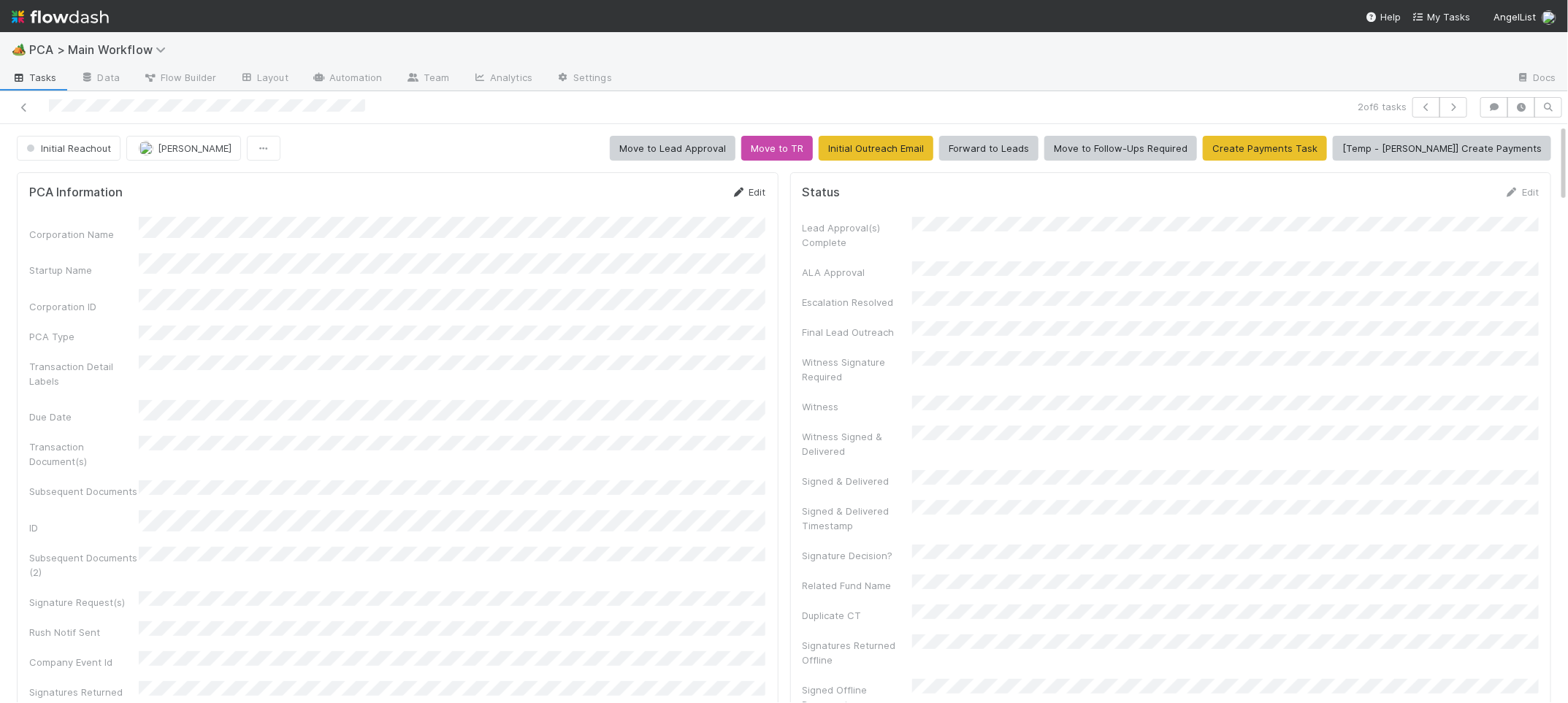
click at [743, 189] on icon at bounding box center [738, 192] width 15 height 10
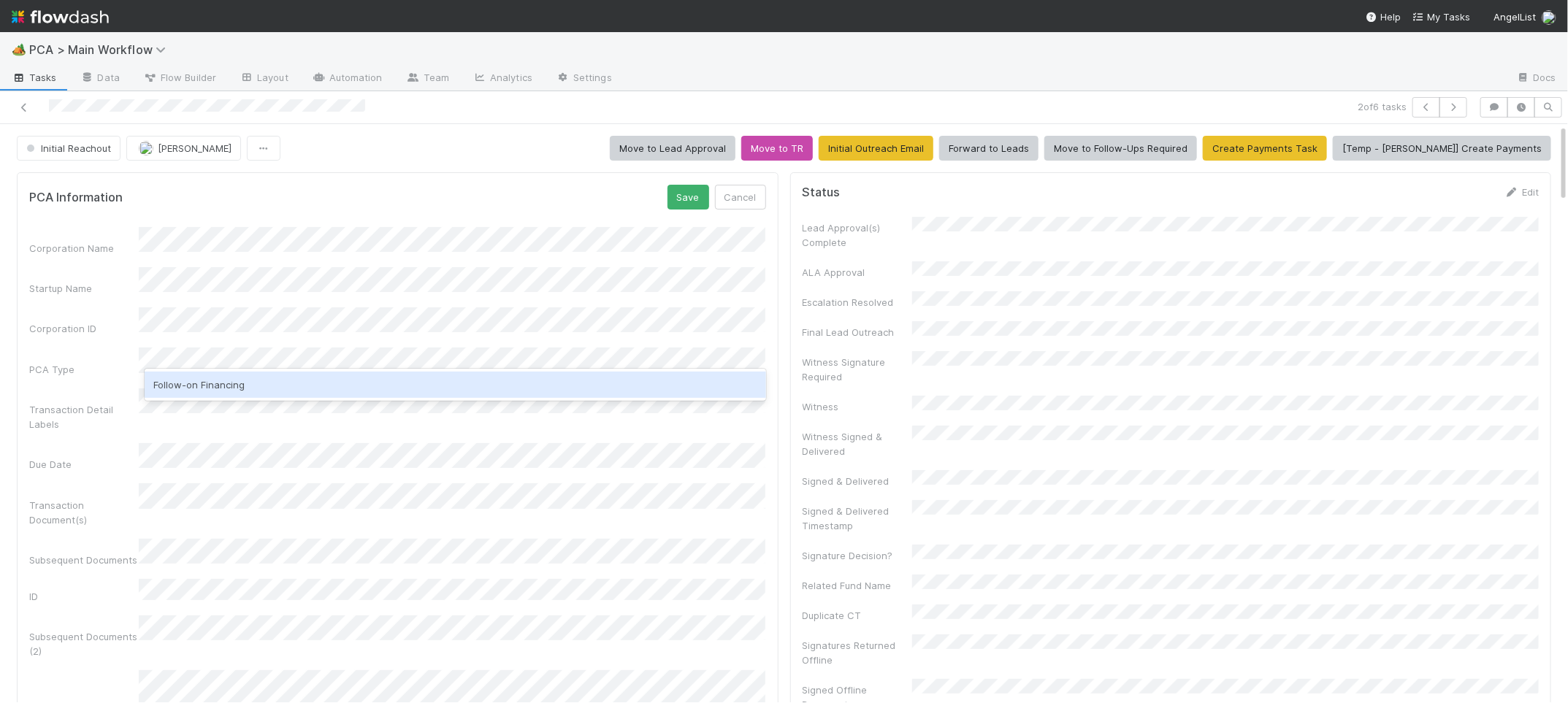
click at [405, 384] on div "Follow-on Financing" at bounding box center [454, 384] width 621 height 26
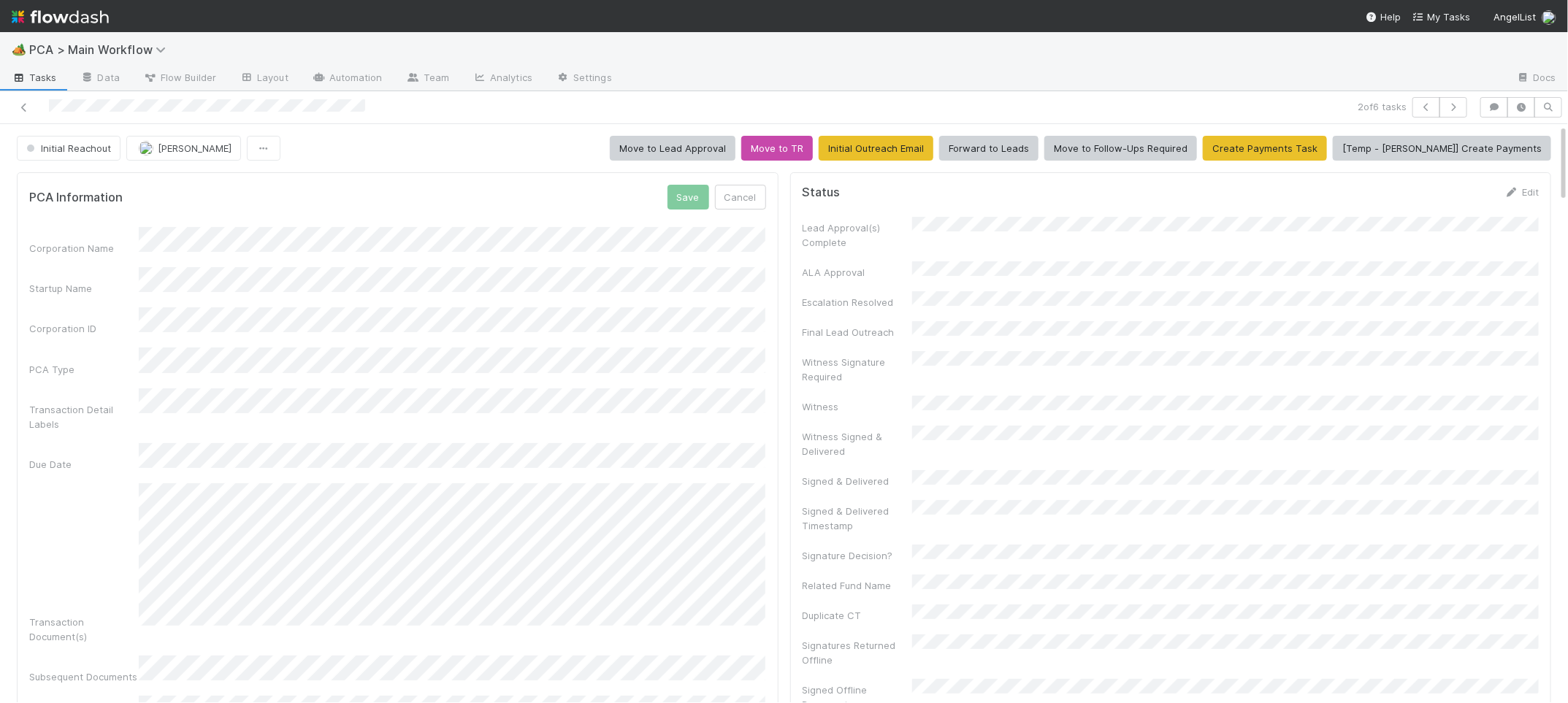
drag, startPoint x: 644, startPoint y: 176, endPoint x: 654, endPoint y: 179, distance: 10.4
click at [644, 176] on div "PCA Information Save Cancel Corporation Name Startup Name Corporation ID PCA Ty…" at bounding box center [397, 642] width 762 height 940
click at [680, 195] on button "Save" at bounding box center [688, 196] width 41 height 25
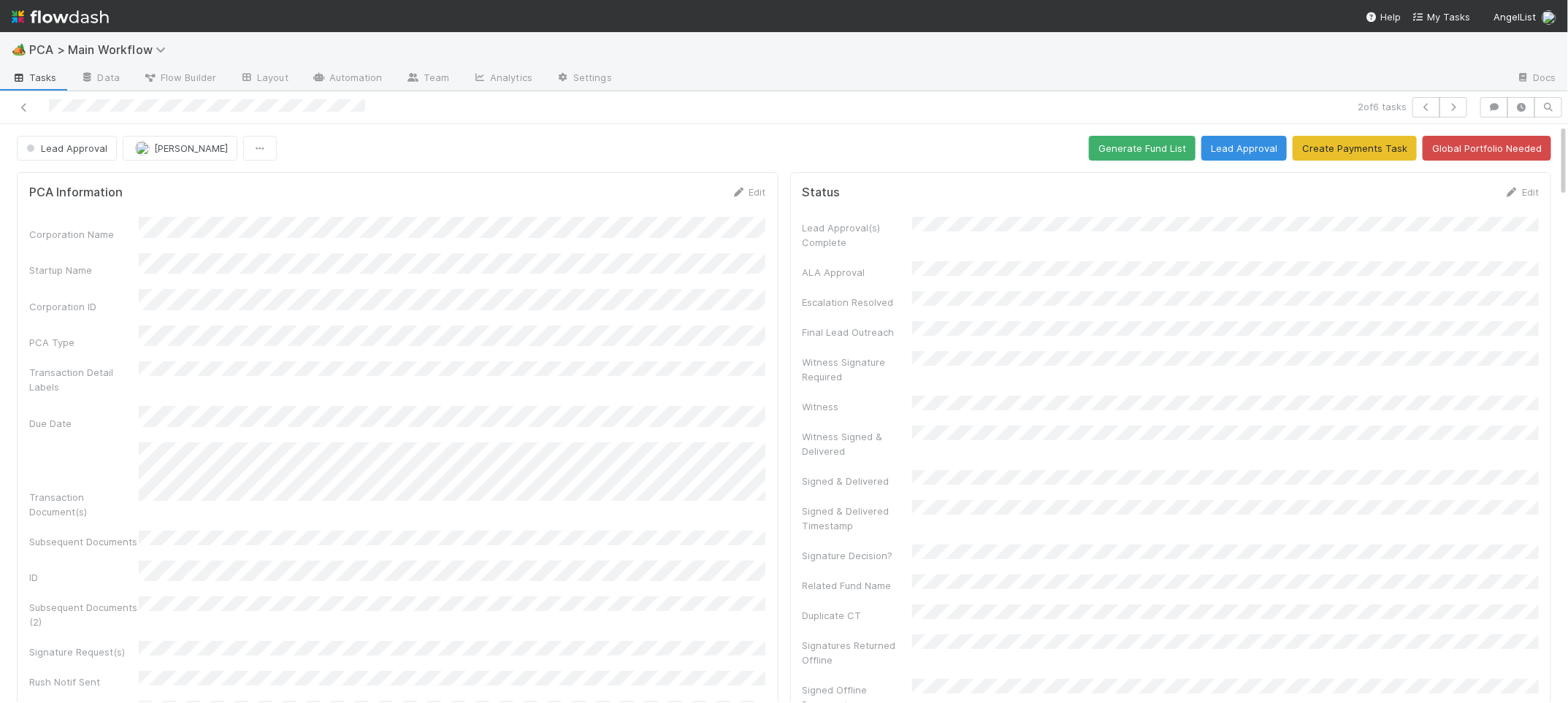
click at [737, 185] on div "Edit" at bounding box center [748, 191] width 34 height 15
click at [1115, 145] on button "Generate Fund List" at bounding box center [1142, 148] width 107 height 25
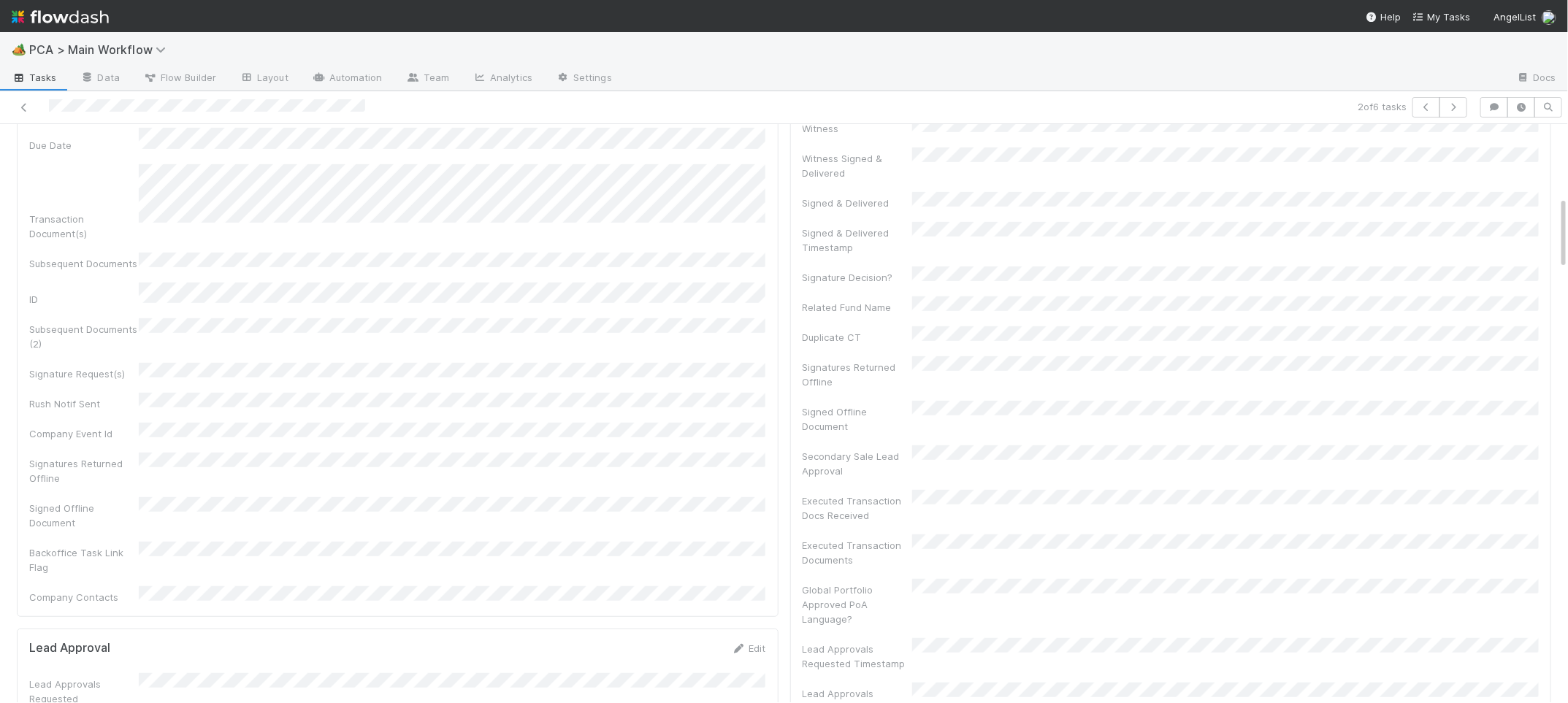
scroll to position [614, 0]
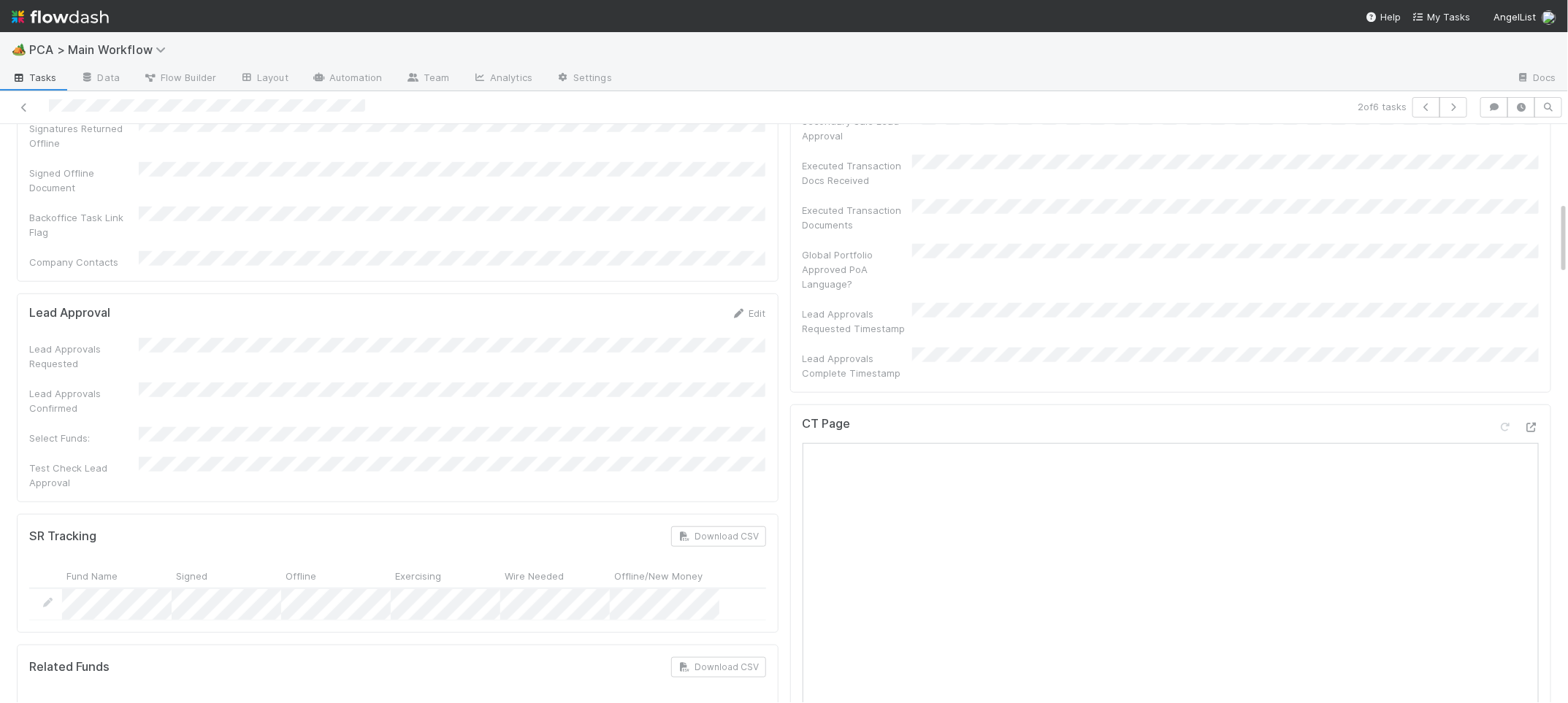
click at [1534, 423] on icon at bounding box center [1531, 427] width 15 height 10
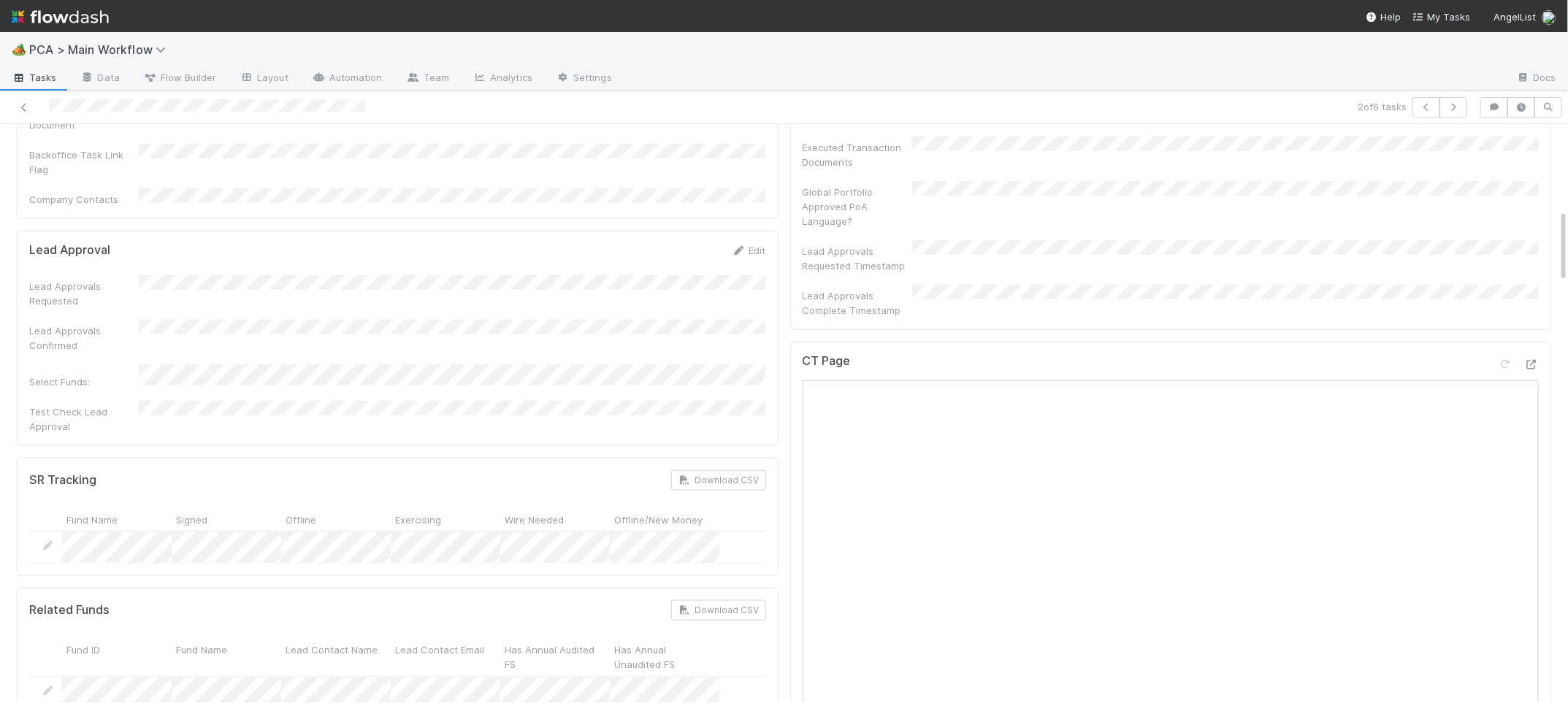
scroll to position [674, 0]
click at [737, 248] on icon at bounding box center [738, 253] width 15 height 10
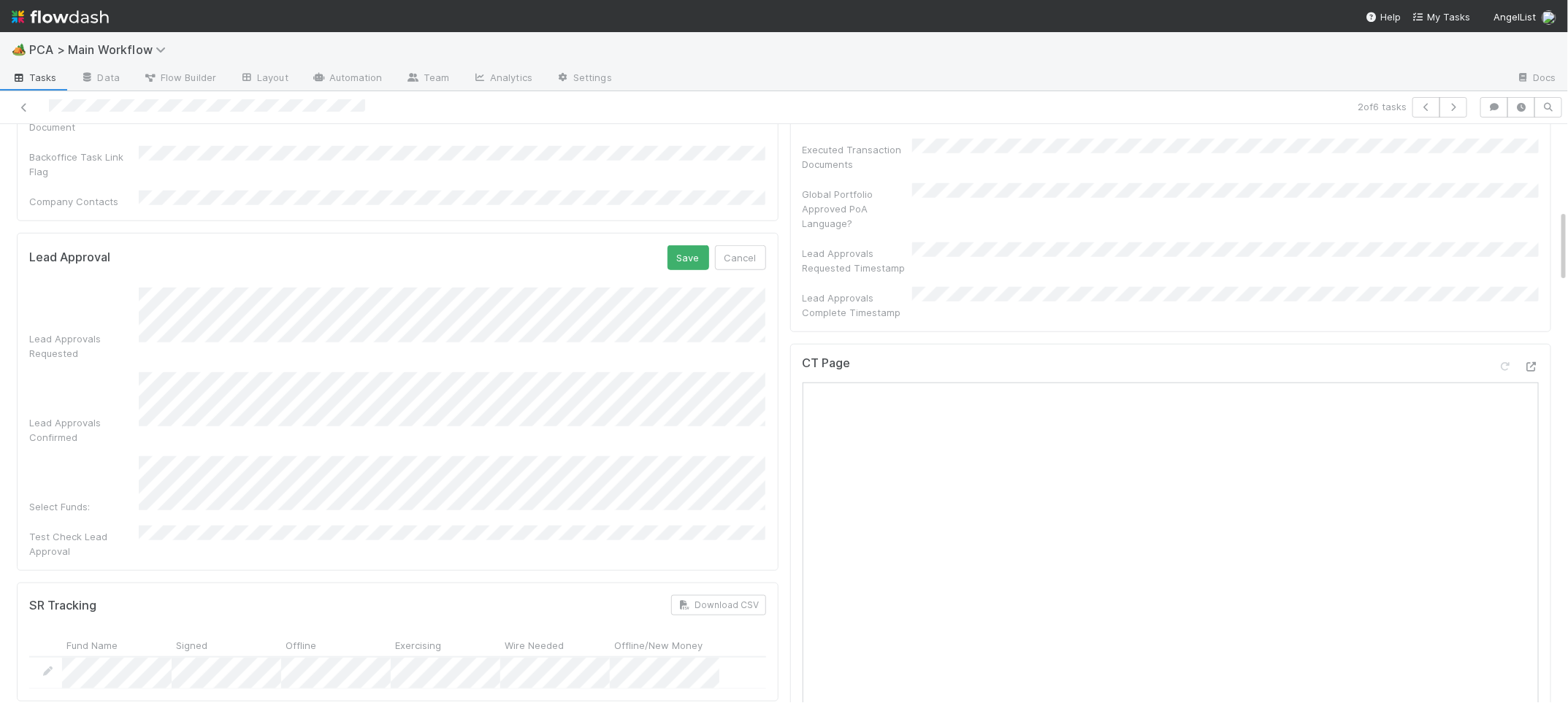
scroll to position [676, 0]
click at [705, 231] on div "Lead Approval Save Cancel Lead Approvals Requested Lead Approvals Confirmed Sel…" at bounding box center [397, 400] width 762 height 338
click at [684, 244] on button "Save" at bounding box center [688, 256] width 41 height 25
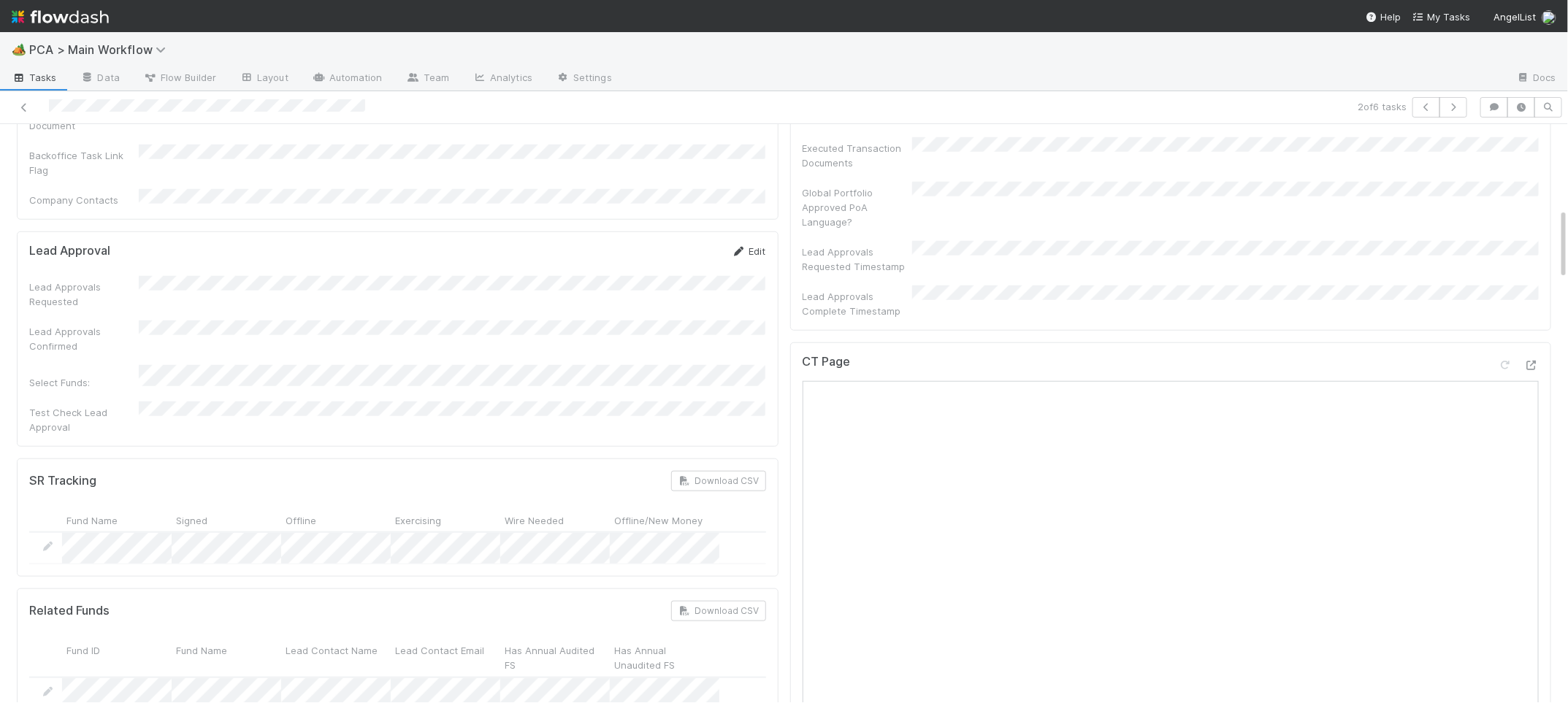
click at [748, 245] on link "Edit" at bounding box center [748, 251] width 34 height 12
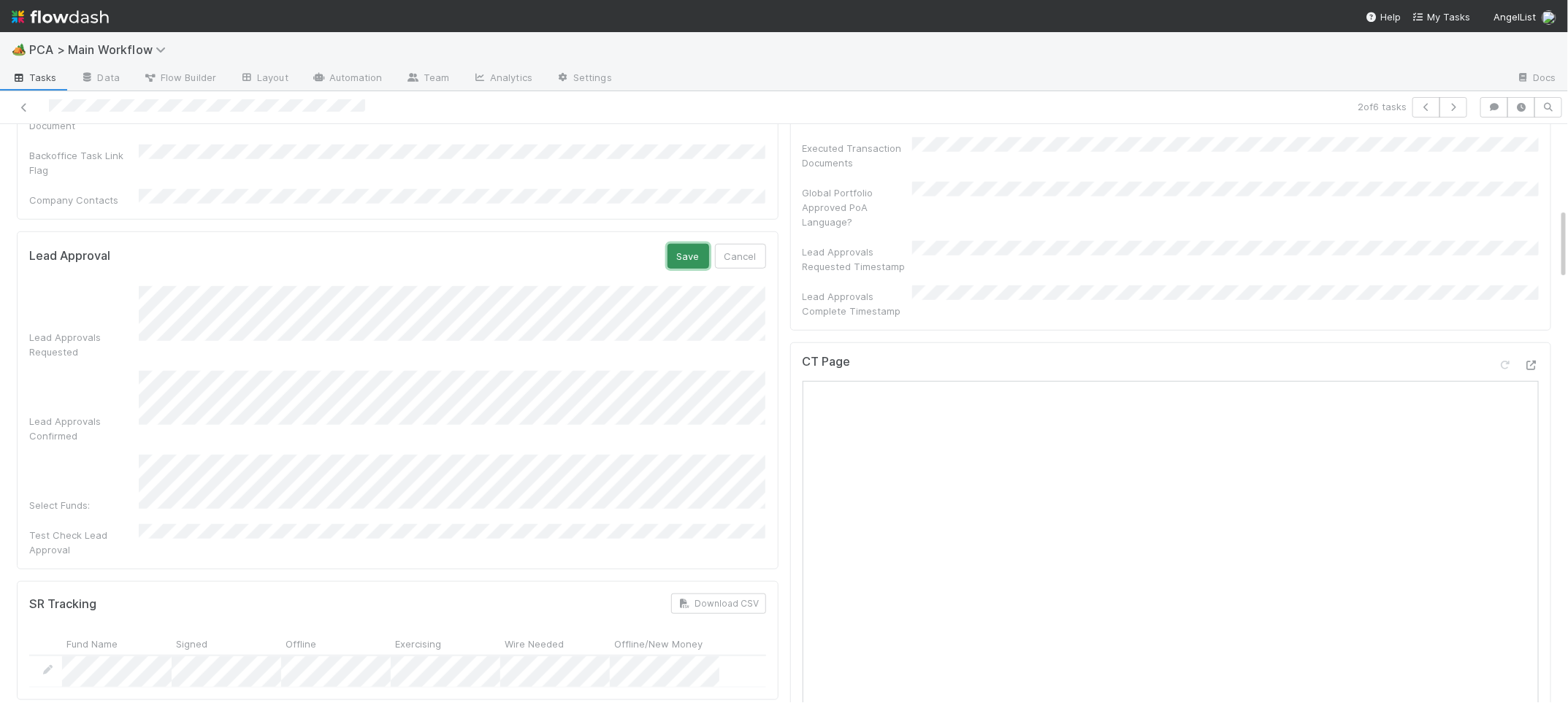
click at [681, 244] on button "Save" at bounding box center [688, 256] width 41 height 25
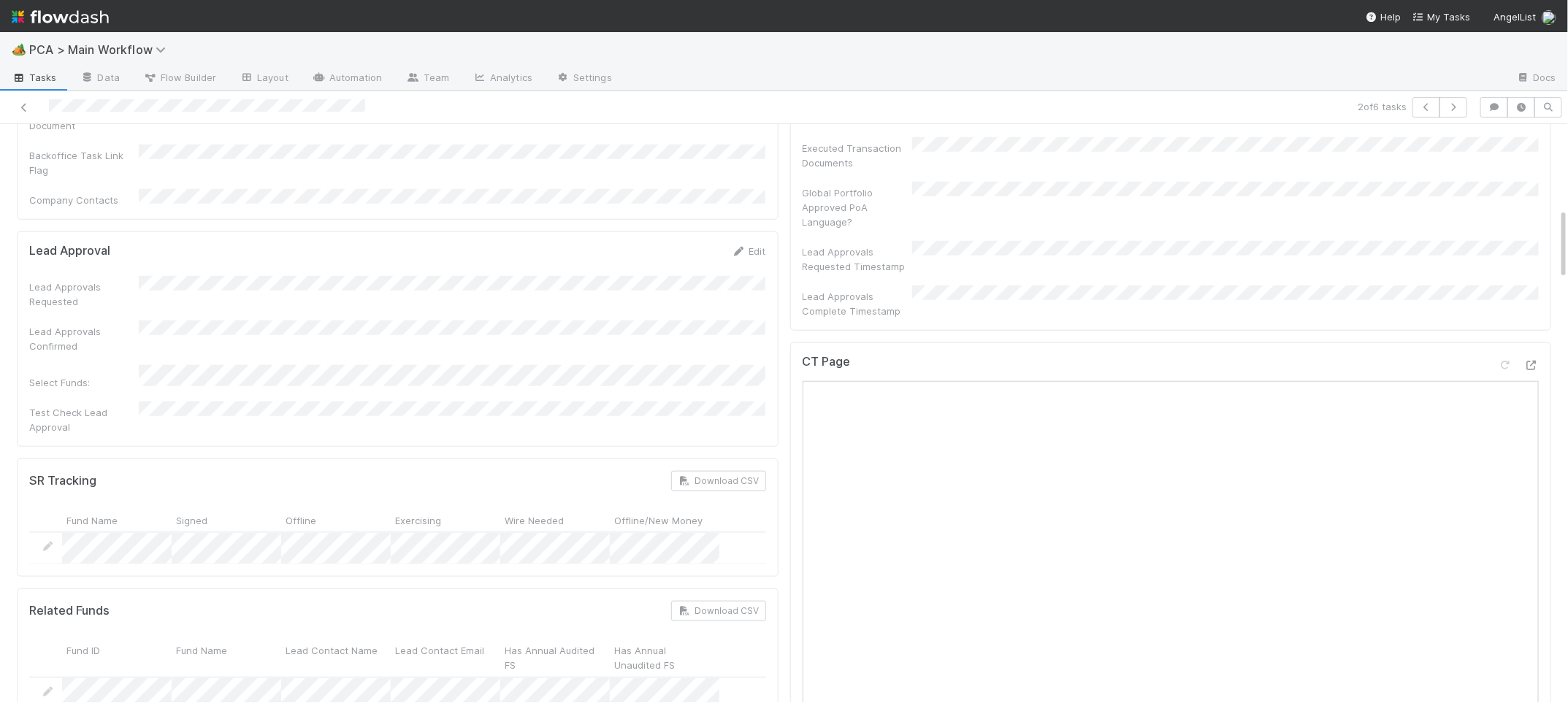
scroll to position [0, 0]
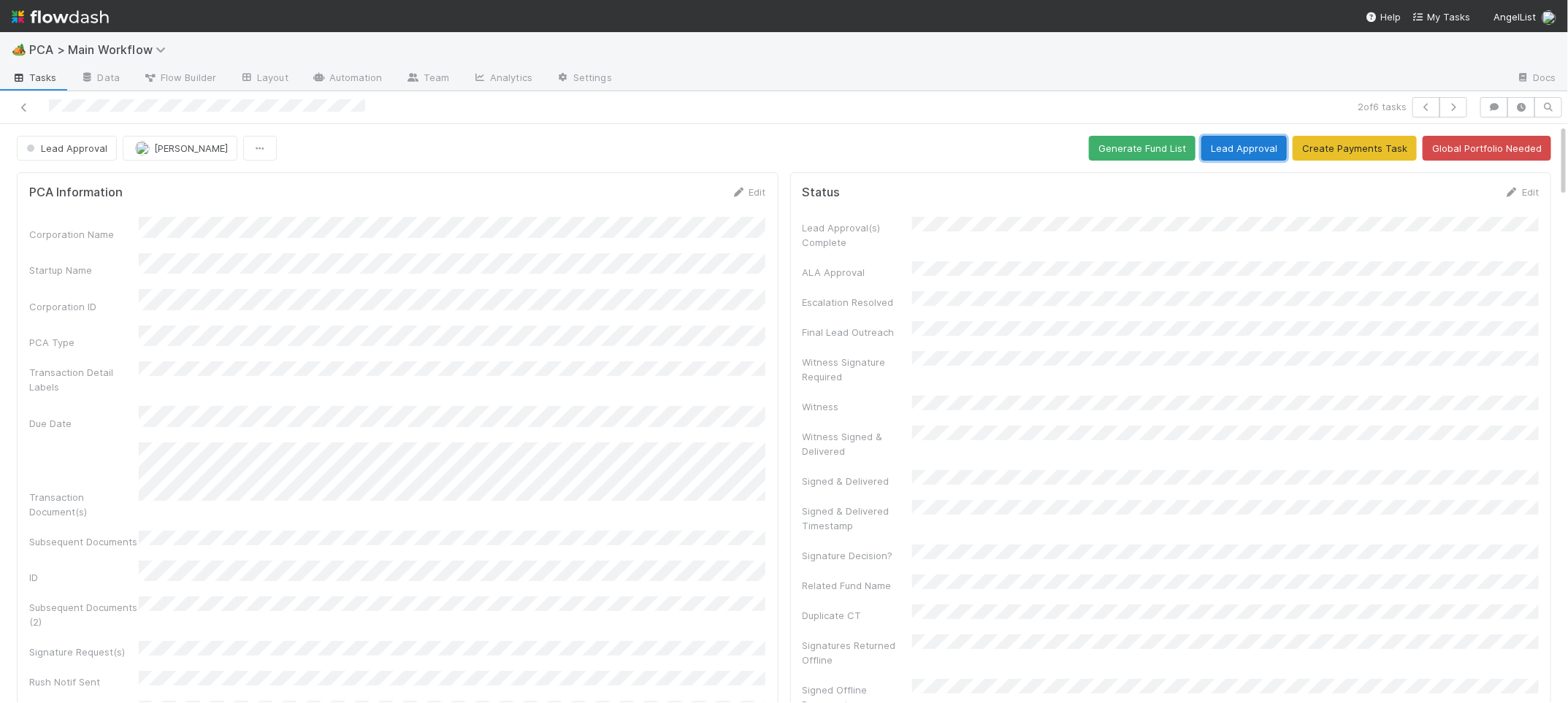
click at [1283, 146] on button "Lead Approval" at bounding box center [1243, 148] width 85 height 25
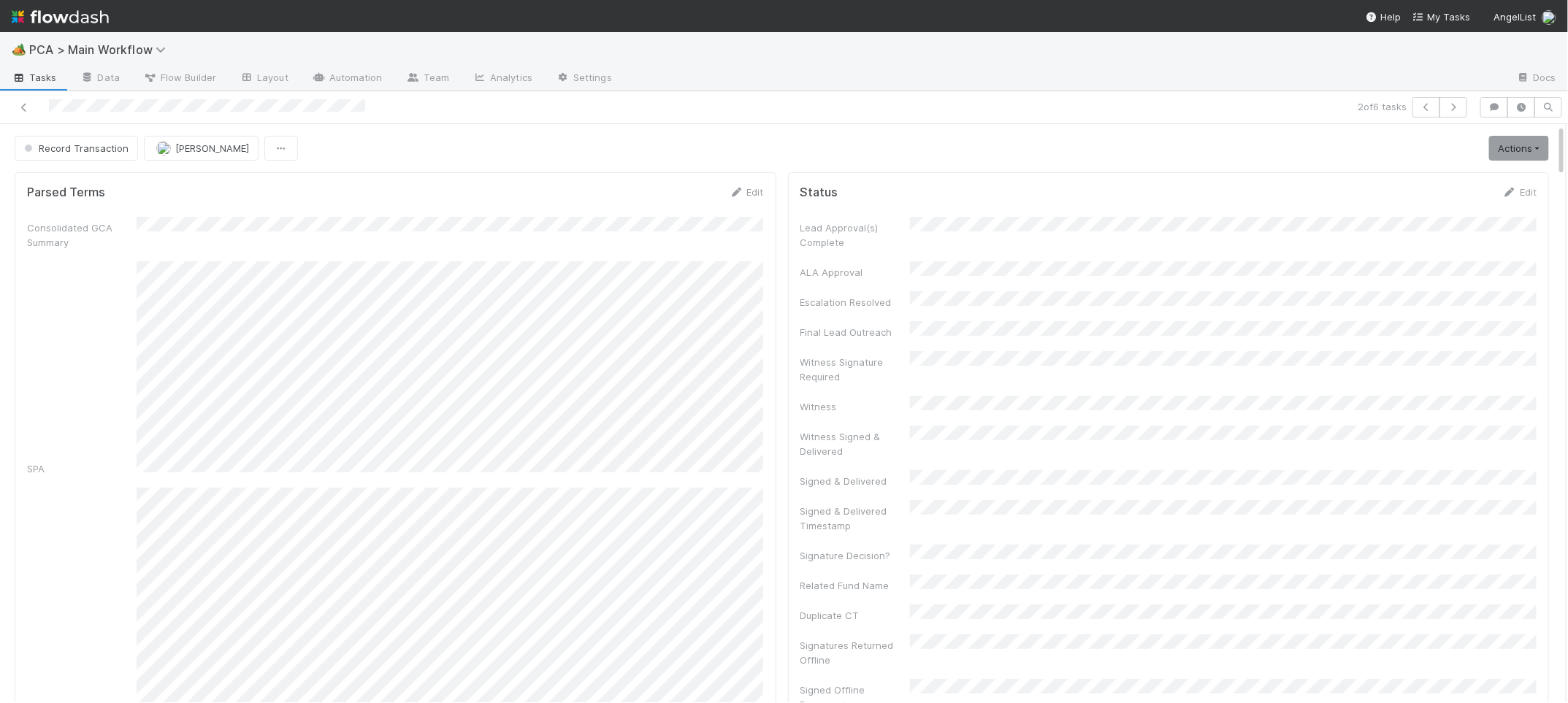
drag, startPoint x: 81, startPoint y: 13, endPoint x: 75, endPoint y: 16, distance: 6.7
click at [79, 13] on img at bounding box center [60, 16] width 97 height 25
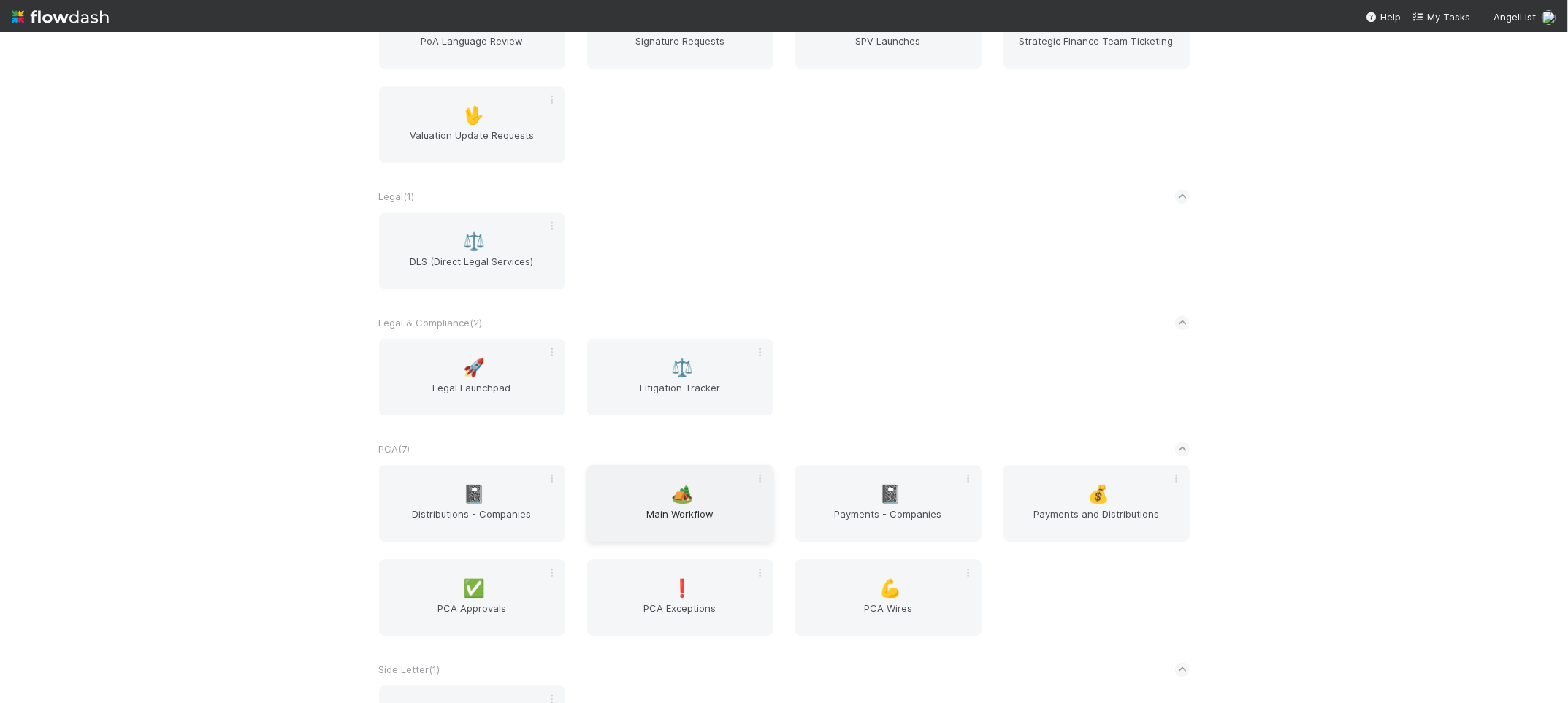
scroll to position [2071, 0]
click at [685, 479] on div "🏕️ Main Workflow" at bounding box center [681, 502] width 186 height 76
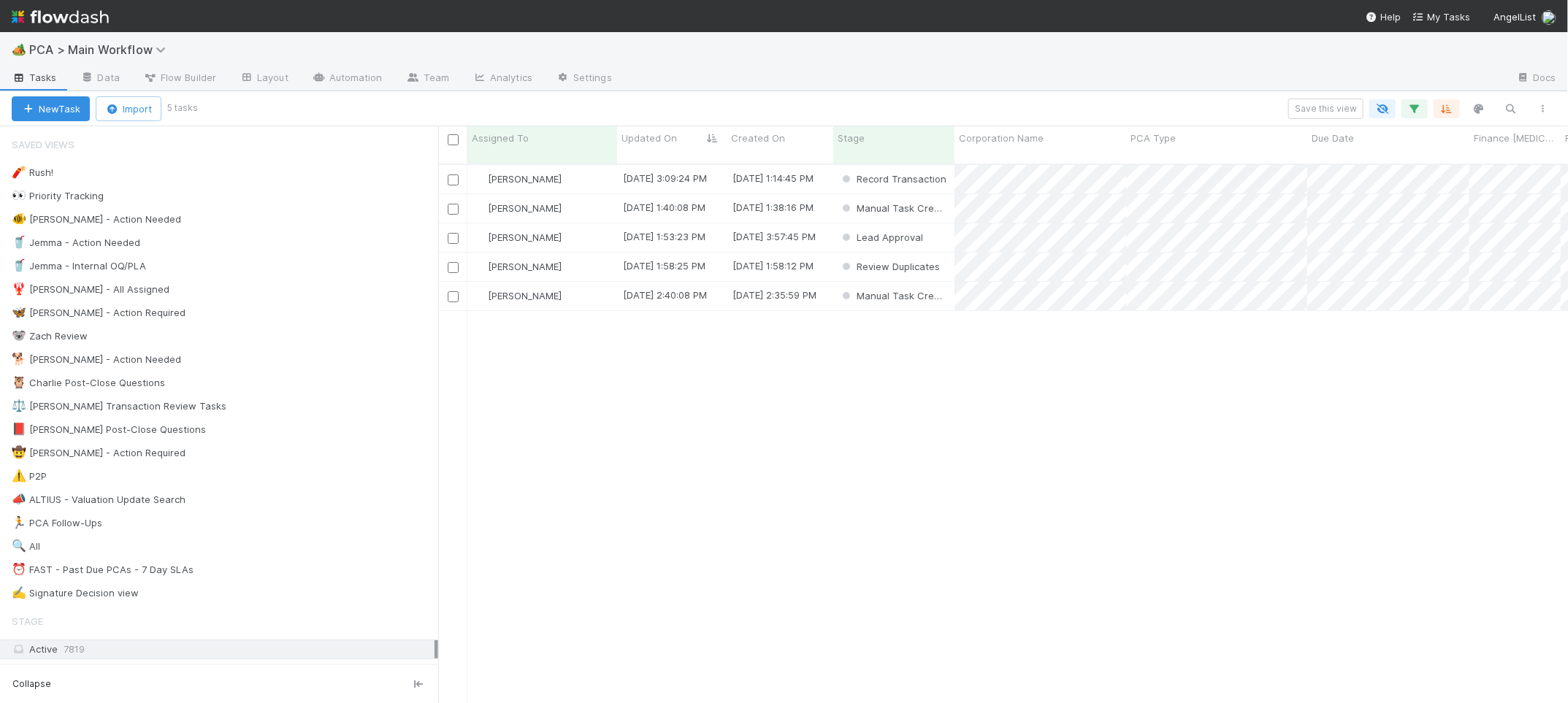
scroll to position [550, 1130]
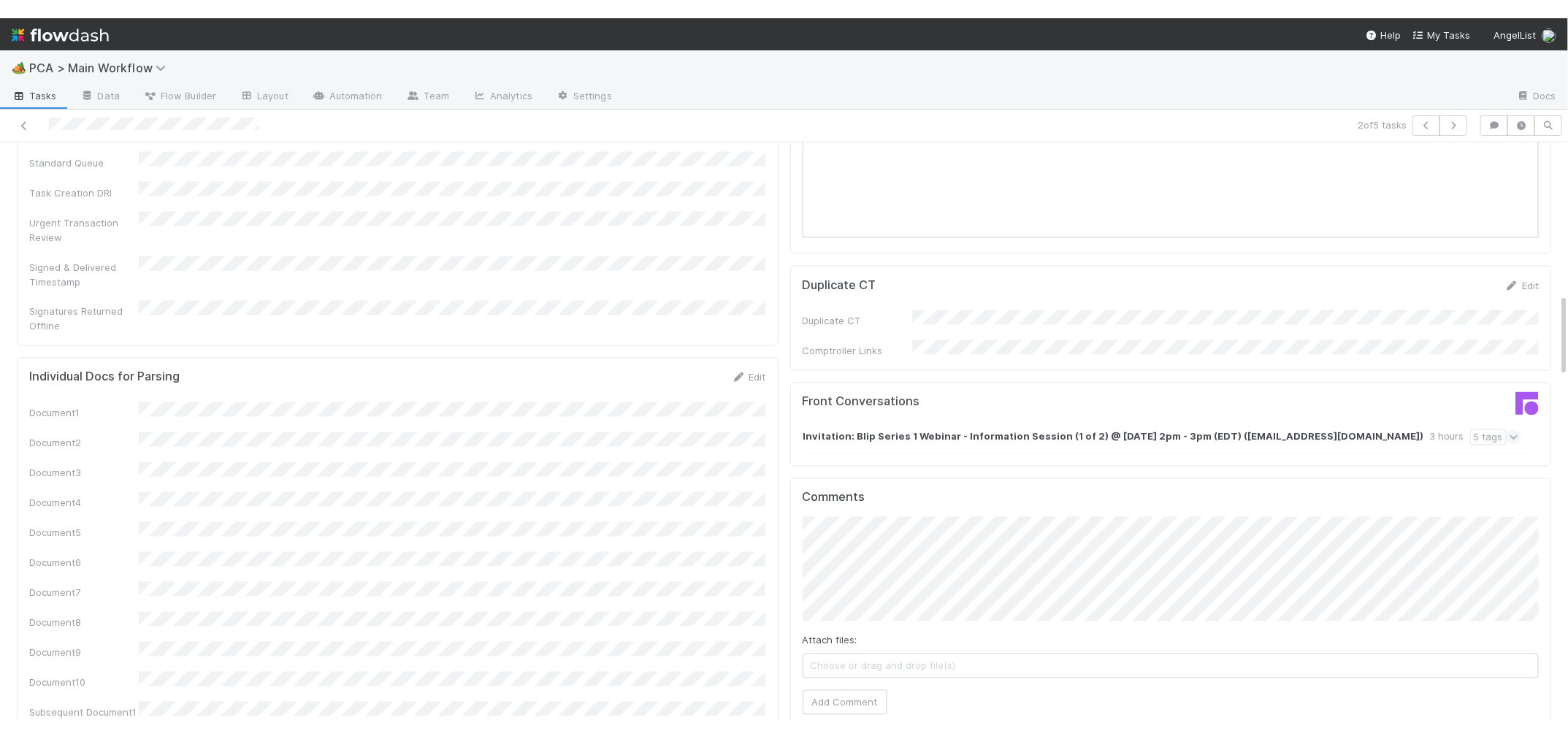
scroll to position [1422, 0]
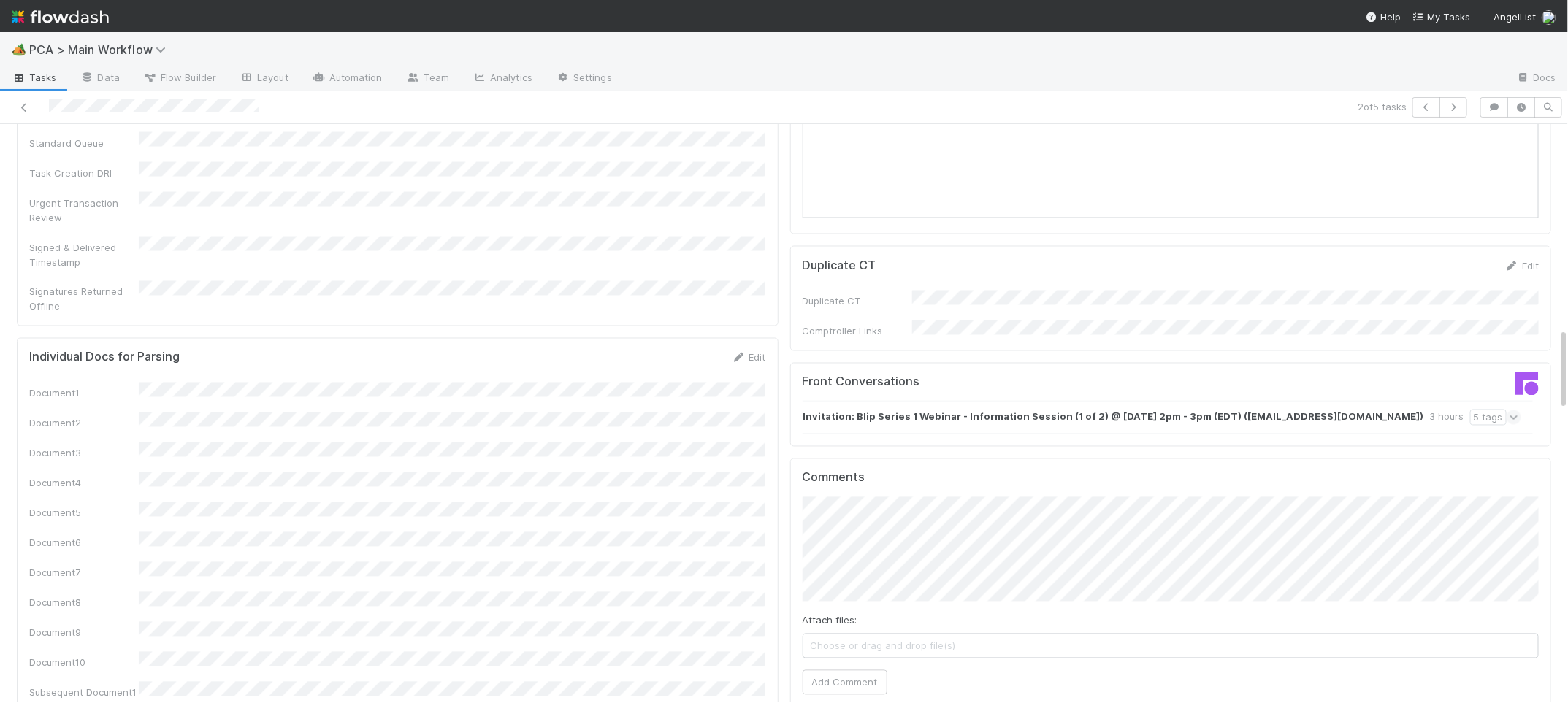
click at [1178, 401] on div "Invitation: Blip Series 1 Webinar - Information Session (1 of 2) @ [DATE] 2pm -…" at bounding box center [1163, 418] width 720 height 33
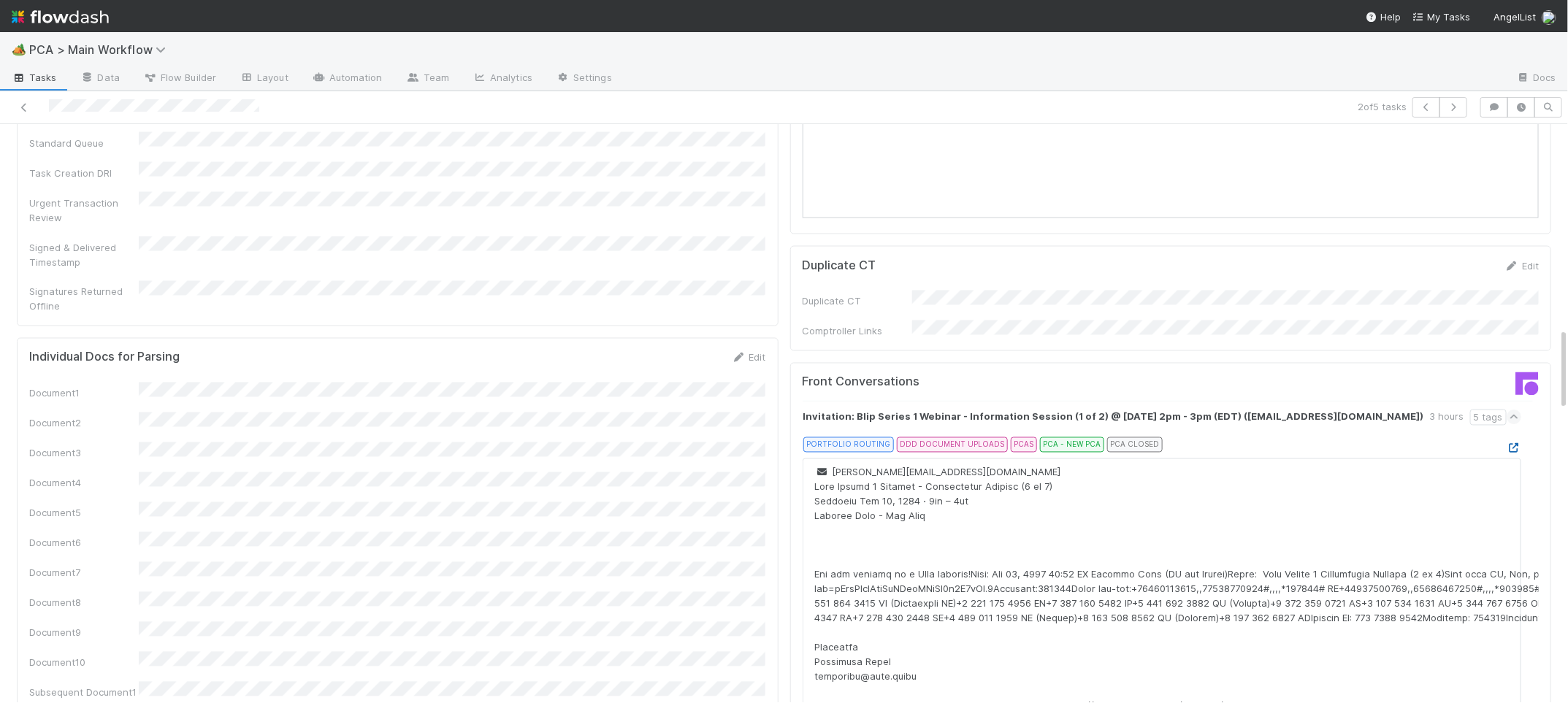
click at [1520, 444] on icon at bounding box center [1514, 449] width 15 height 10
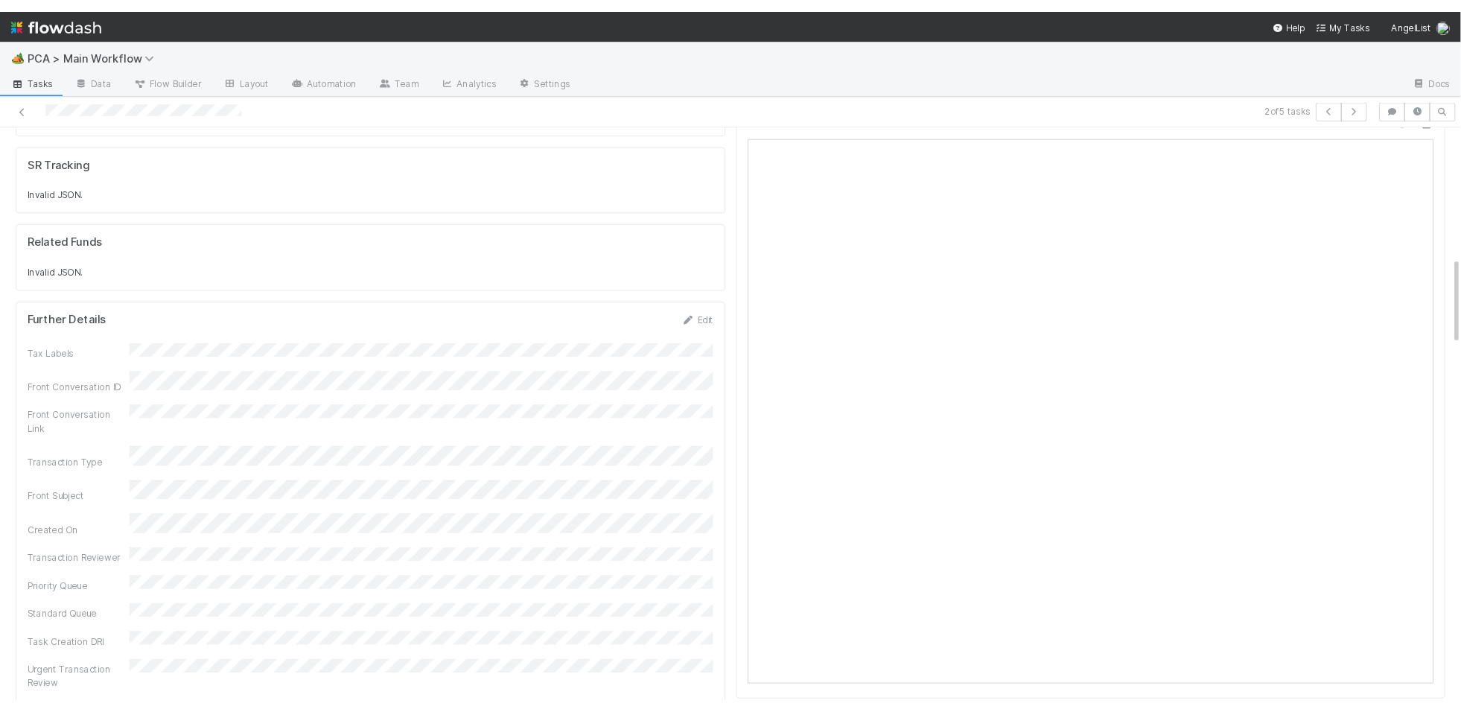
scroll to position [0, 0]
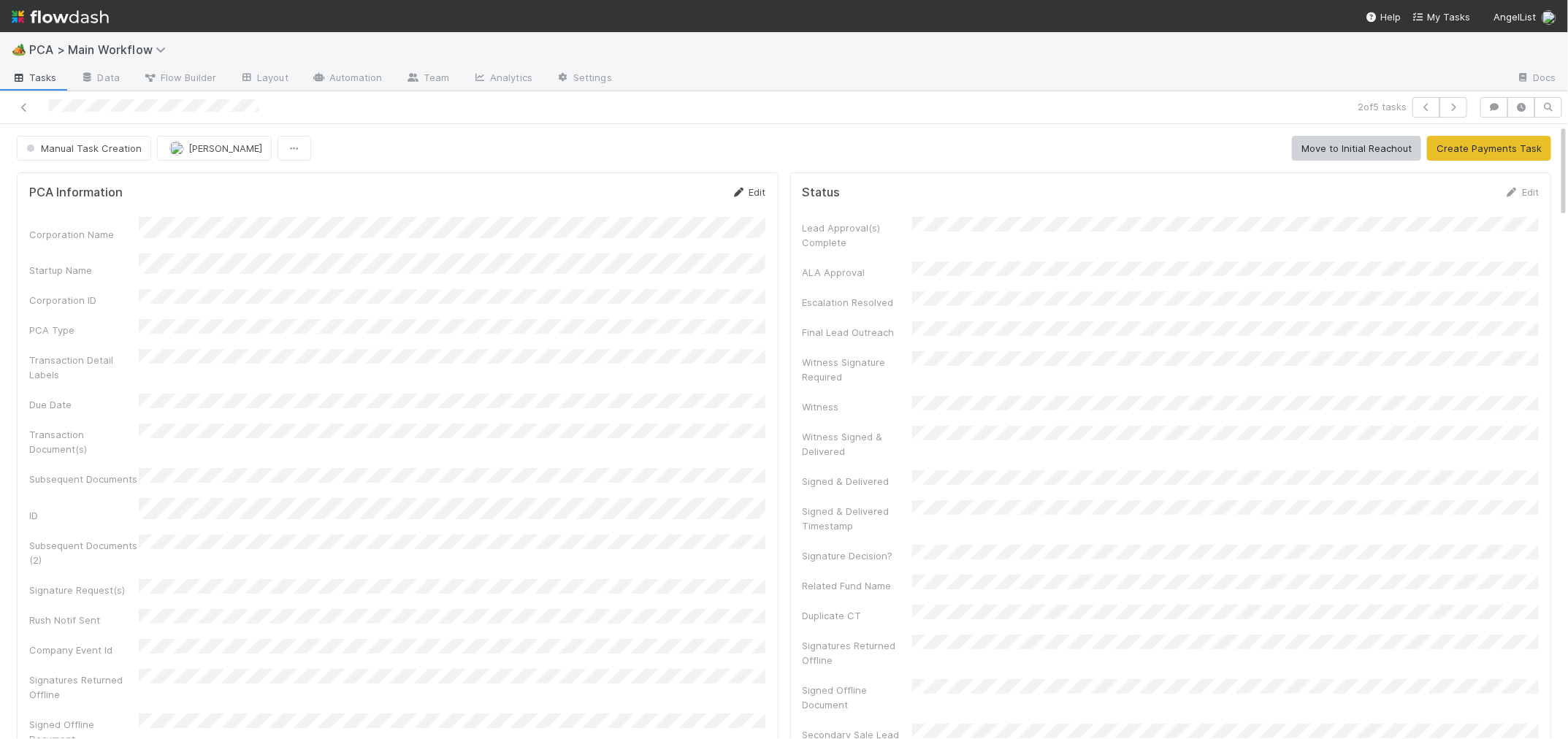
click at [760, 190] on link "Edit" at bounding box center [748, 192] width 34 height 12
click at [543, 257] on div "Corporation Name Startup Name Corporation ID PCA Type Transaction Detail Labels…" at bounding box center [398, 605] width 737 height 756
click at [683, 187] on button "Save" at bounding box center [688, 196] width 41 height 25
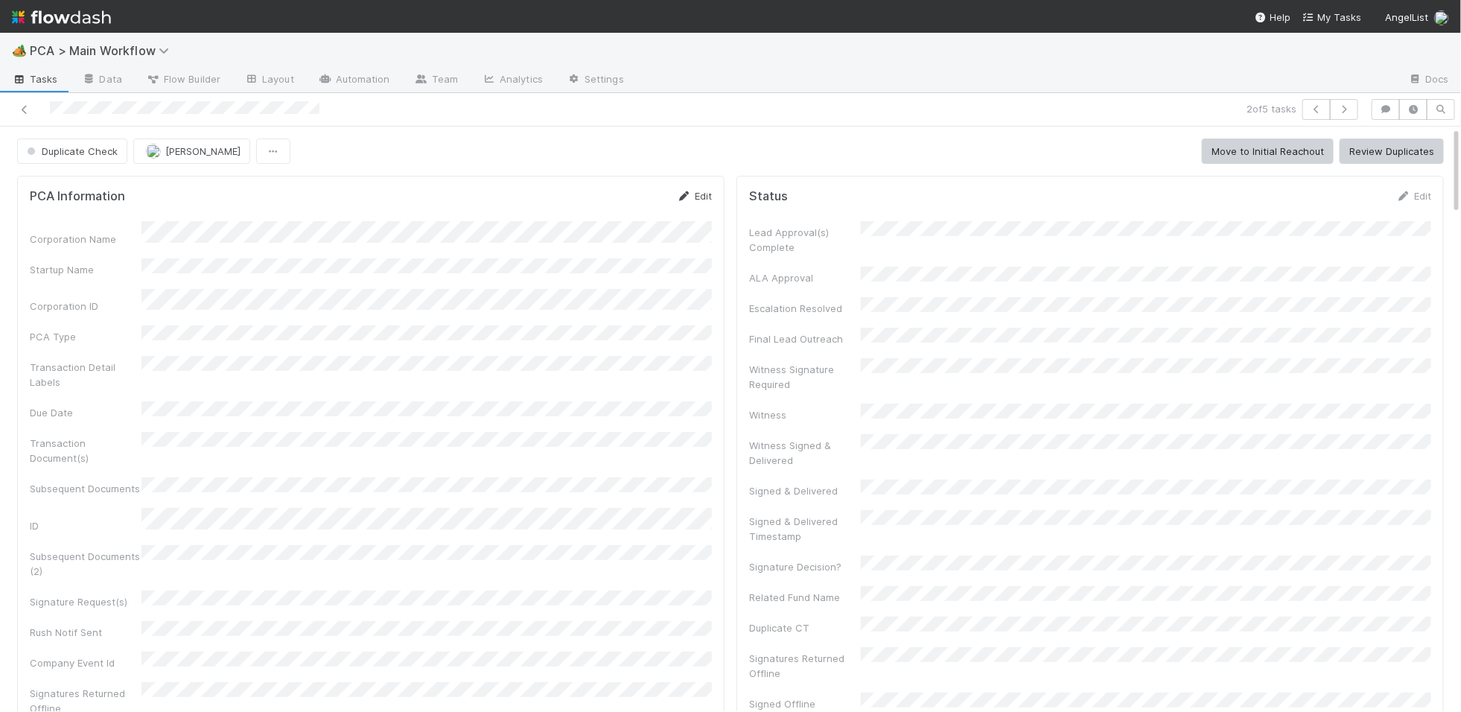
drag, startPoint x: 724, startPoint y: 204, endPoint x: 711, endPoint y: 197, distance: 14.3
click at [724, 204] on div "PCA Information Edit Corporation Name Startup Name Corporation ID PCA Type Tran…" at bounding box center [371, 516] width 708 height 680
click at [703, 193] on link "Edit" at bounding box center [694, 196] width 35 height 12
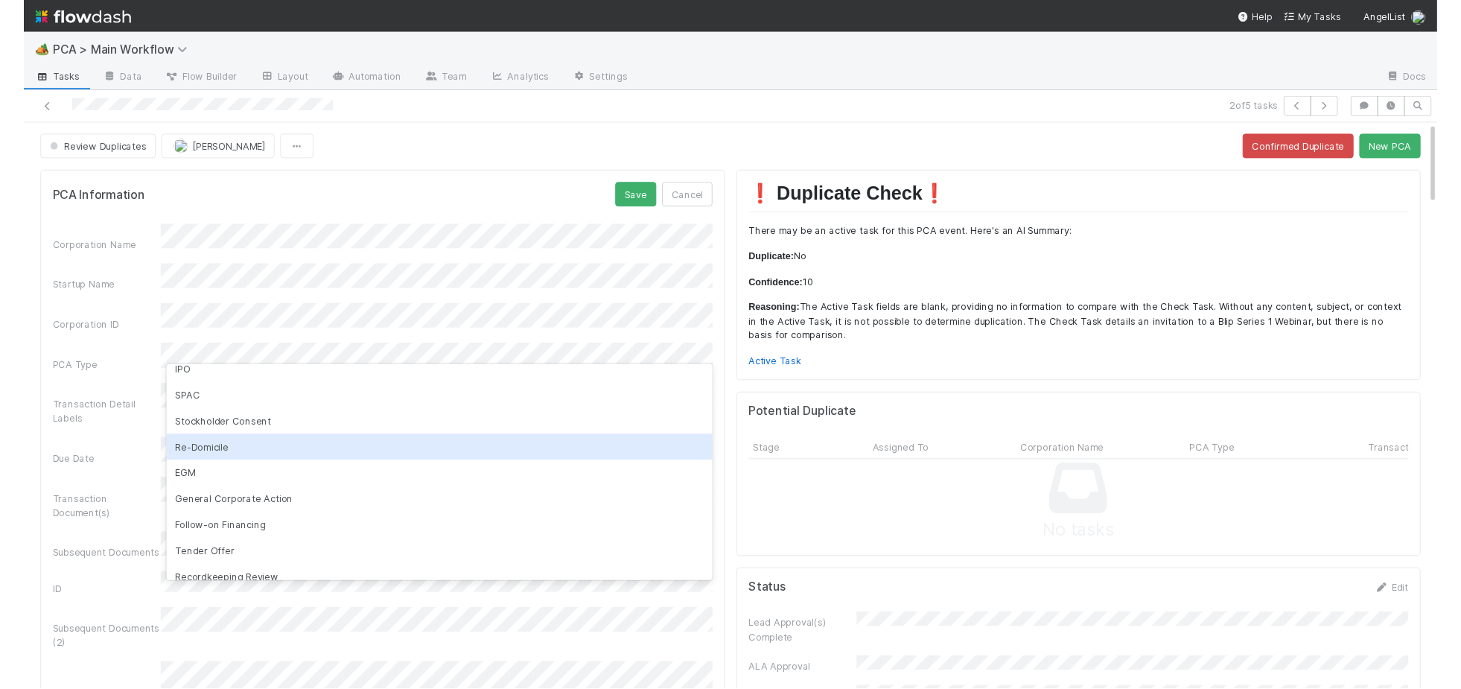
scroll to position [153, 0]
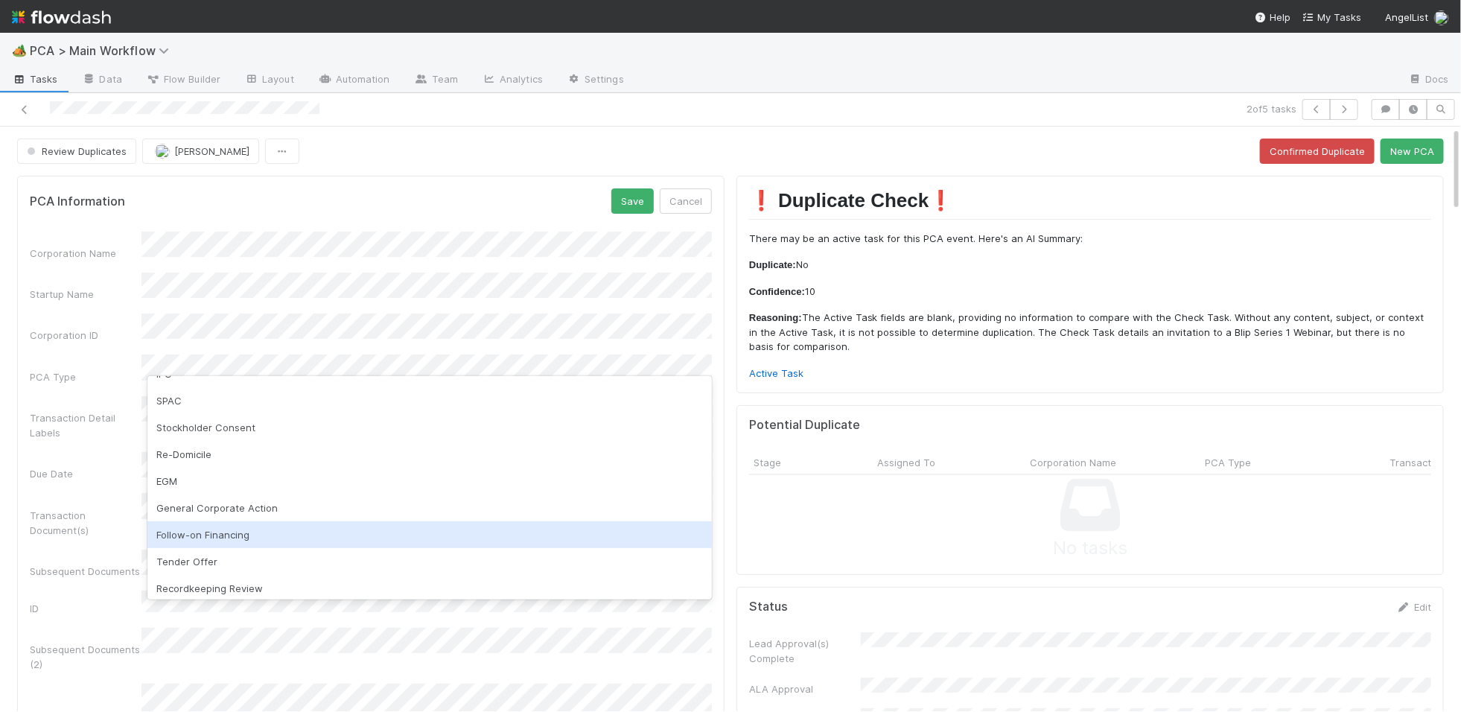
click at [396, 528] on div "Follow-on Financing" at bounding box center [429, 534] width 565 height 27
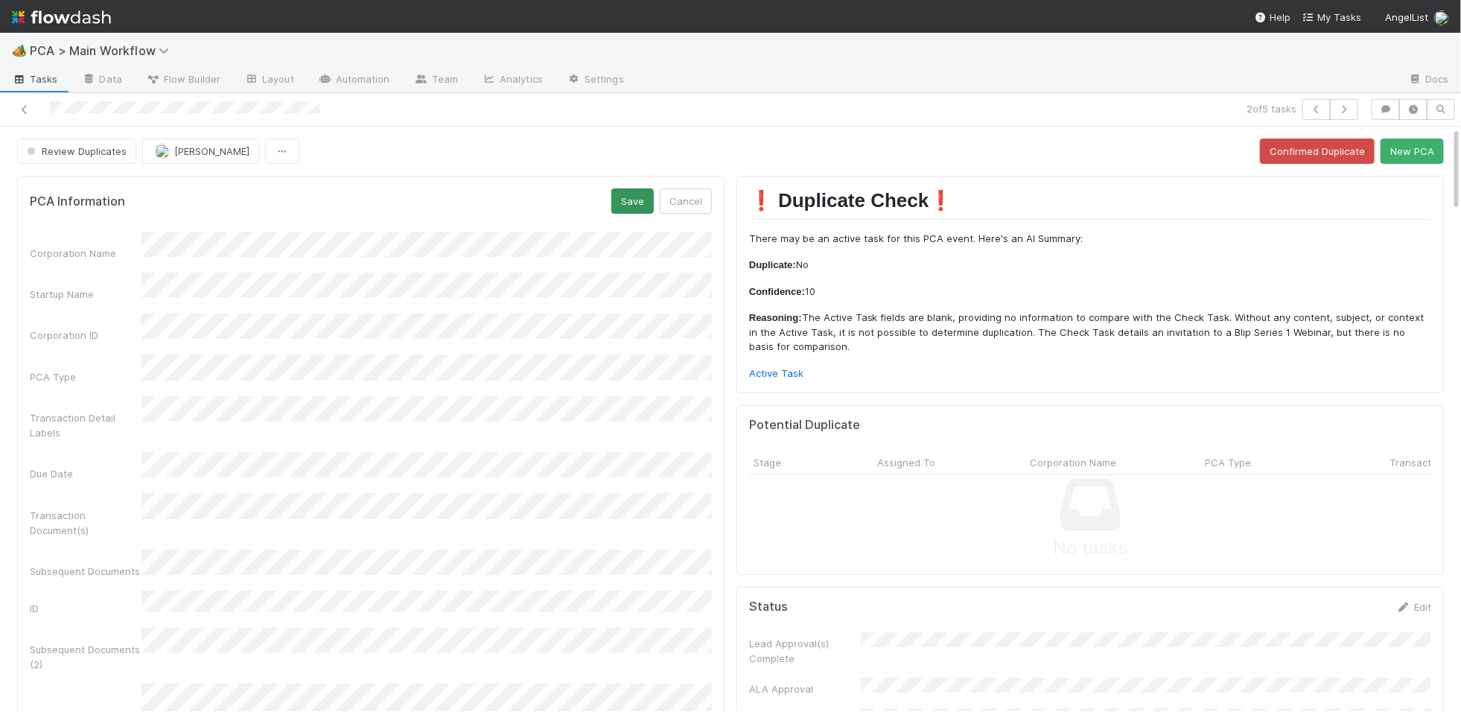
drag, startPoint x: 588, startPoint y: 212, endPoint x: 618, endPoint y: 205, distance: 30.5
click at [595, 210] on div "PCA Information Save Cancel" at bounding box center [371, 200] width 682 height 25
click at [618, 205] on button "Save" at bounding box center [633, 200] width 42 height 25
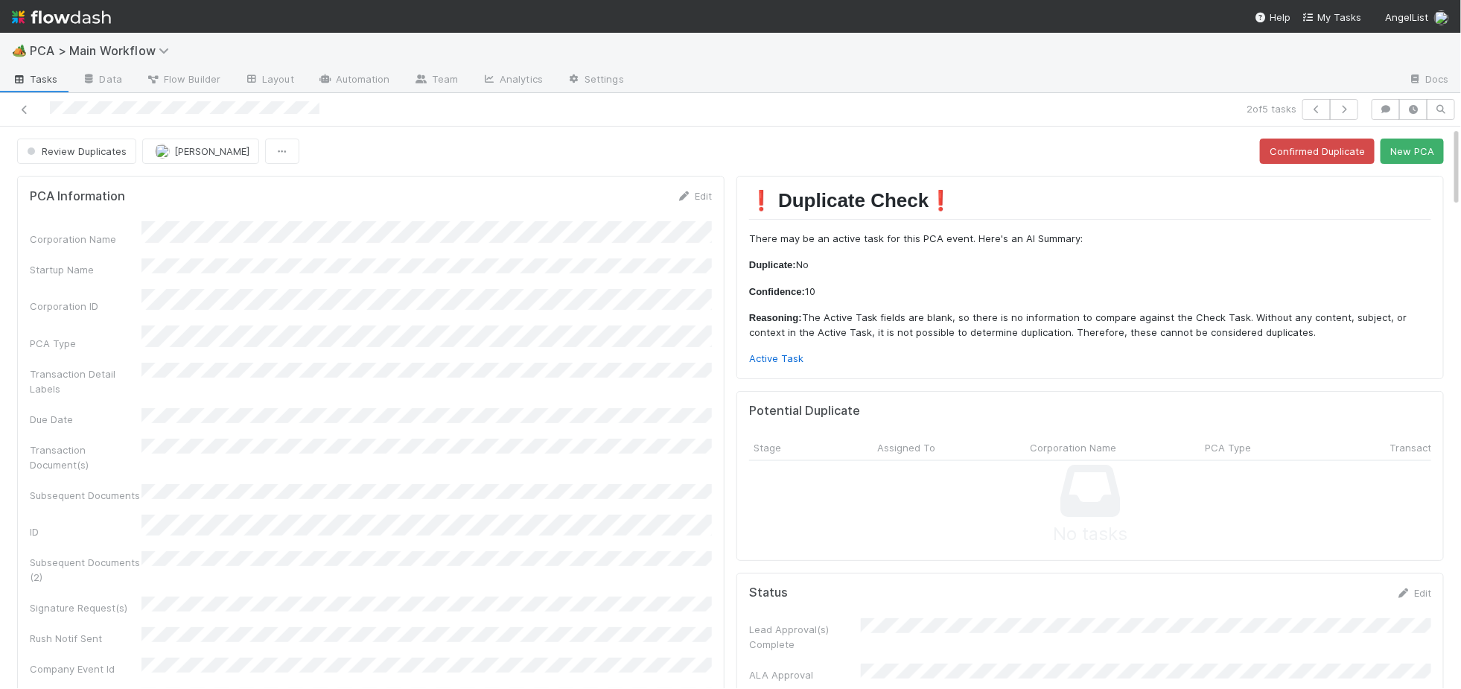
click at [1376, 188] on div "❗ Duplicate Check❗️ There may be an active task for this PCA event. Here's an A…" at bounding box center [1091, 277] width 708 height 203
click at [1408, 155] on button "New PCA" at bounding box center [1412, 151] width 63 height 25
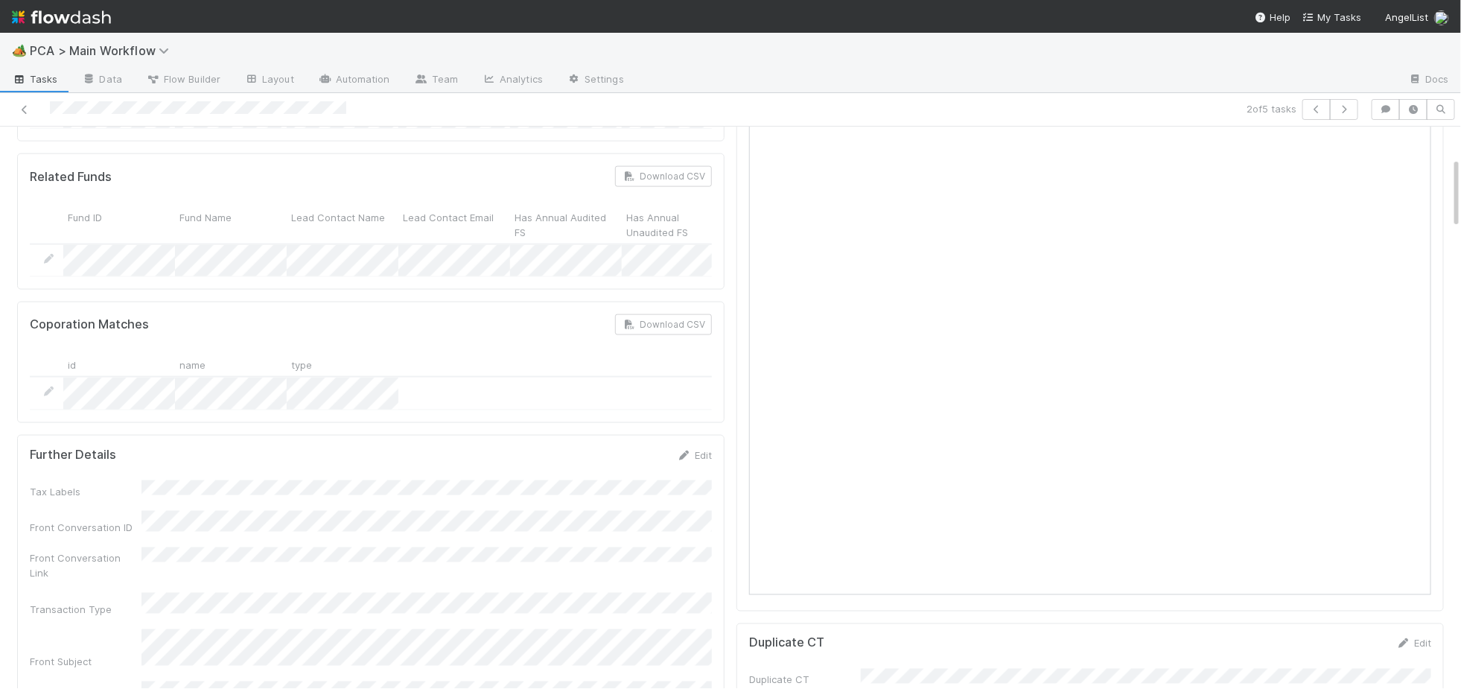
scroll to position [0, 0]
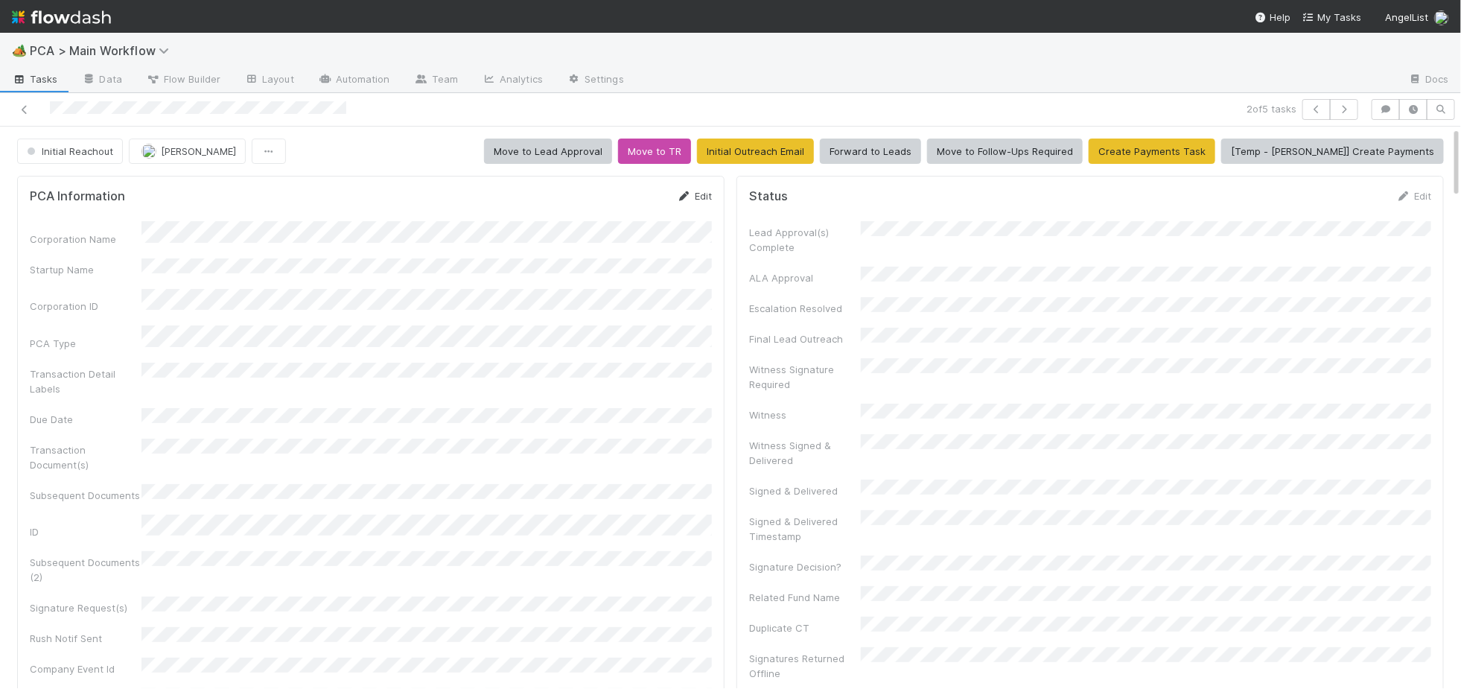
click at [696, 193] on link "Edit" at bounding box center [694, 196] width 35 height 12
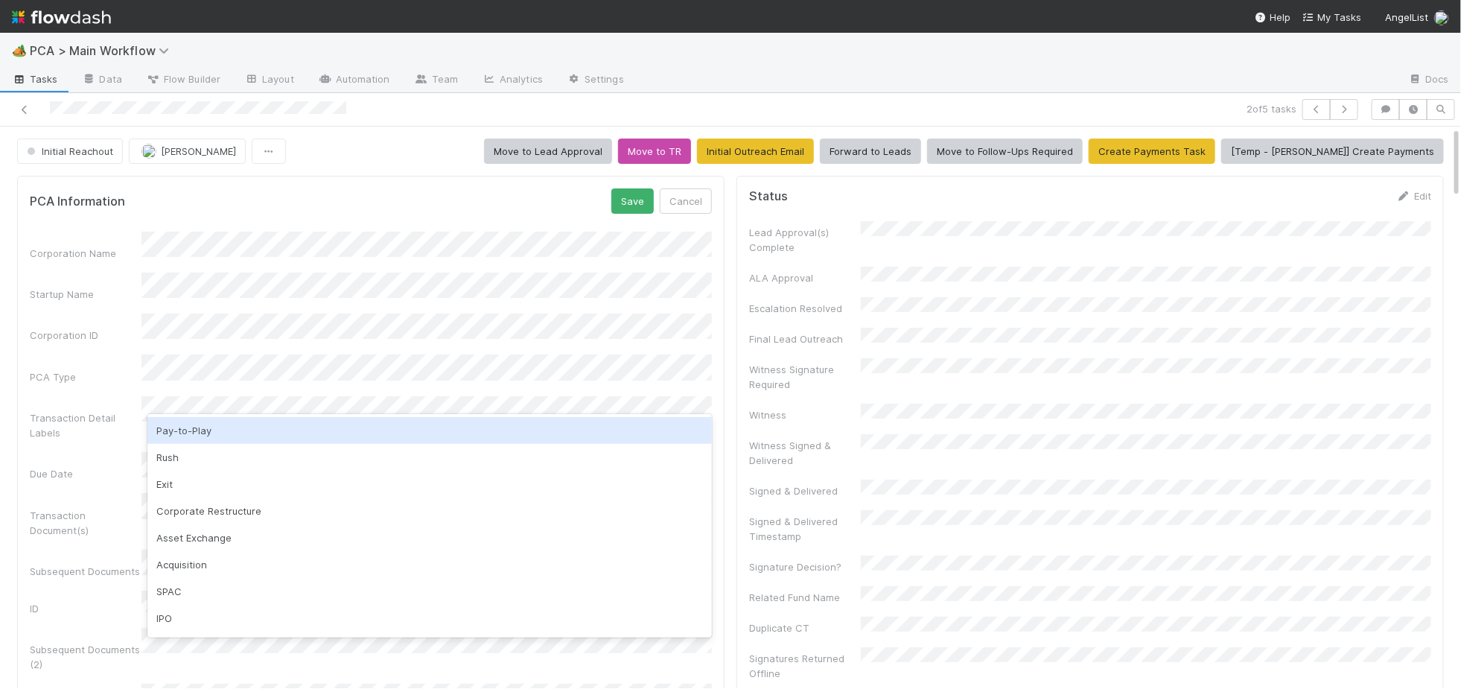
click at [204, 420] on div "Pay-to-Play" at bounding box center [429, 430] width 565 height 27
click at [473, 146] on div "Initial Reachout [PERSON_NAME] Move to Lead Approval Move to TR Initial Outreac…" at bounding box center [730, 151] width 1427 height 25
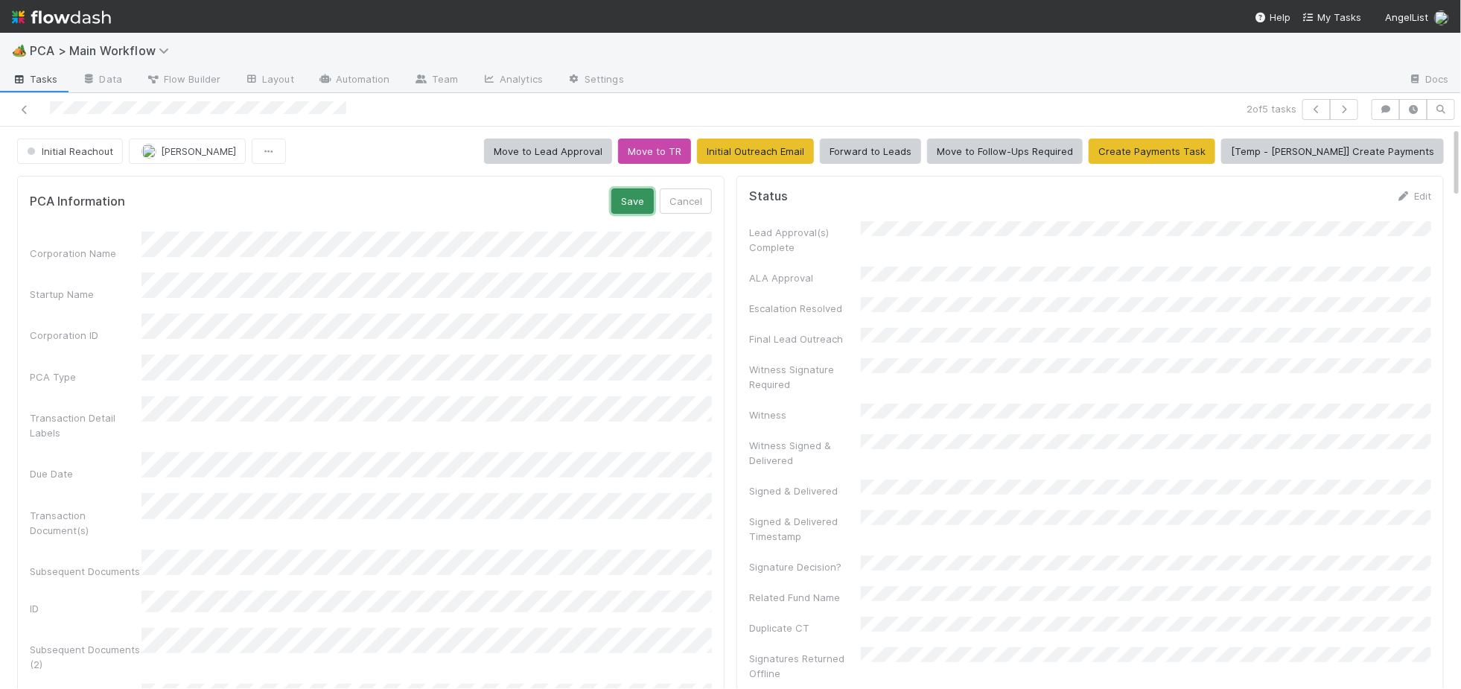
click at [616, 208] on button "Save" at bounding box center [633, 200] width 42 height 25
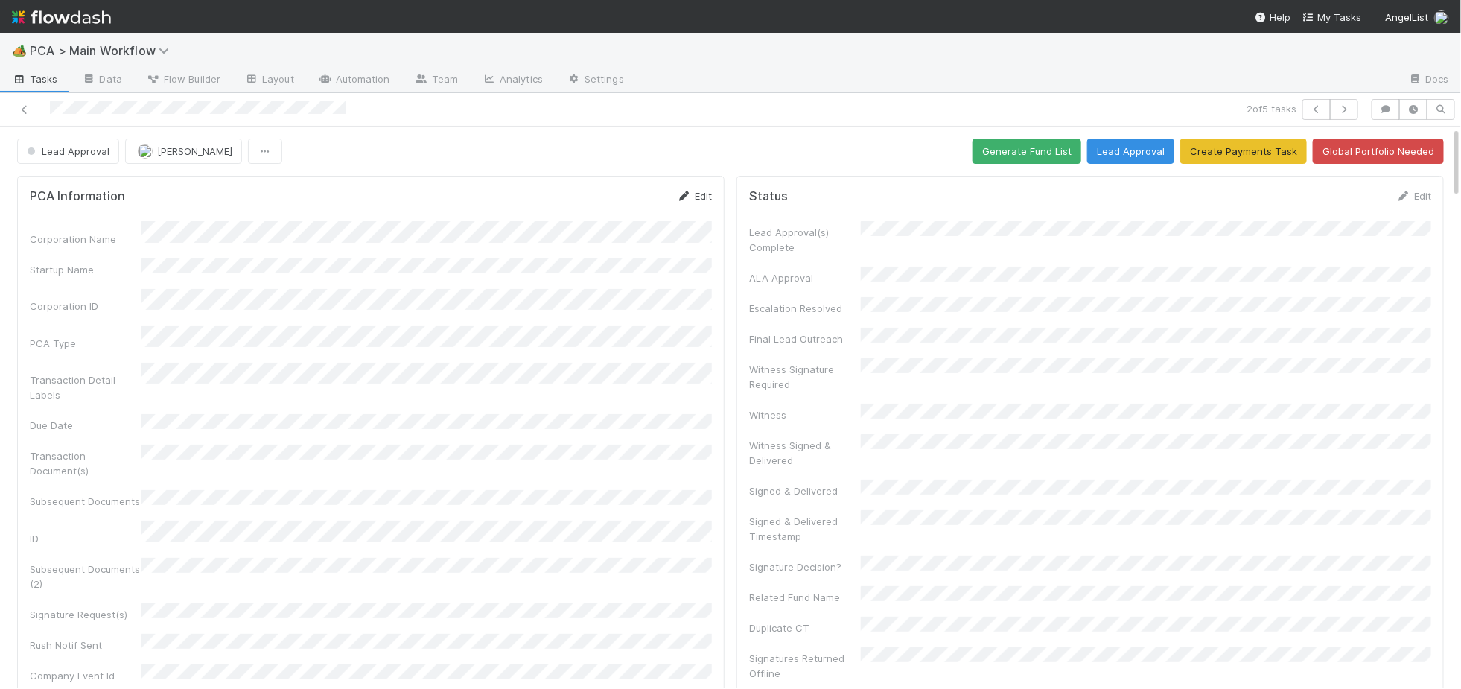
click at [684, 191] on icon at bounding box center [684, 196] width 15 height 10
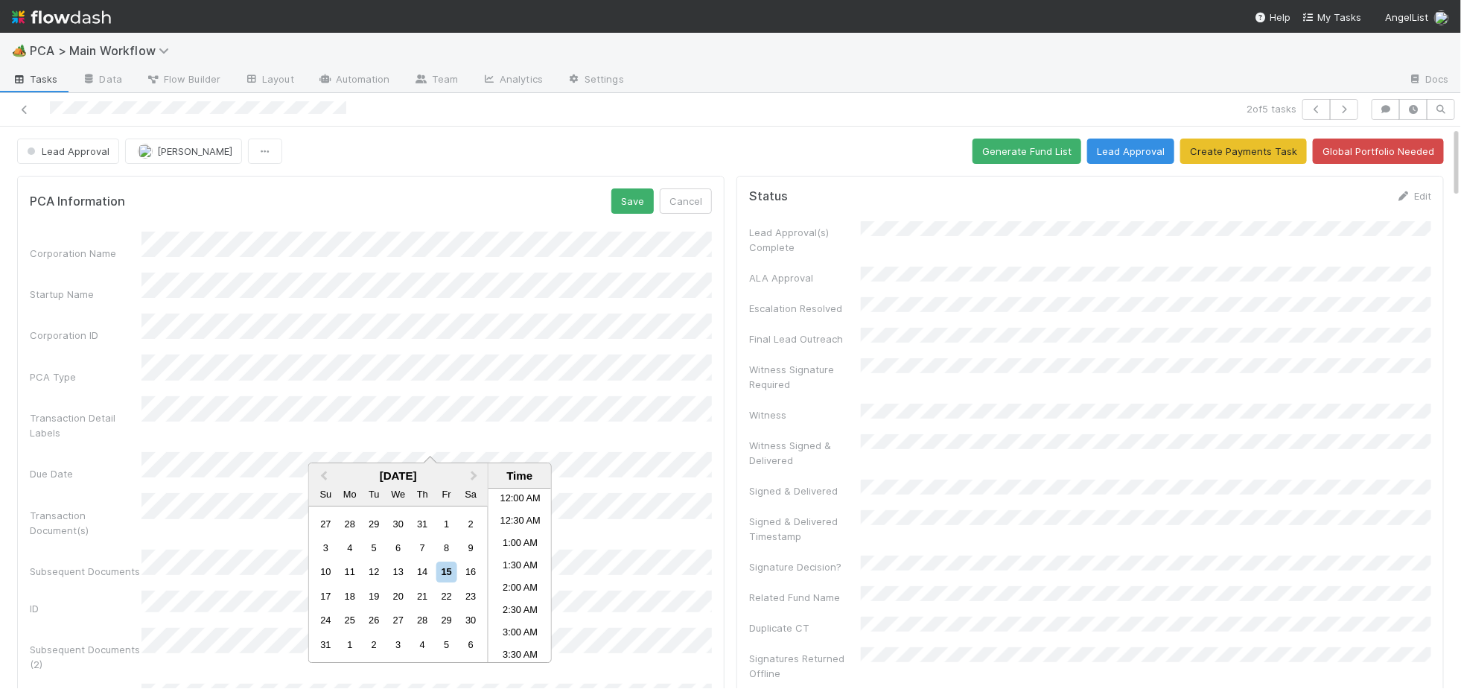
scroll to position [594, 0]
click at [398, 621] on div "27" at bounding box center [398, 621] width 20 height 20
click at [523, 605] on li "5:00 PM" at bounding box center [520, 607] width 63 height 22
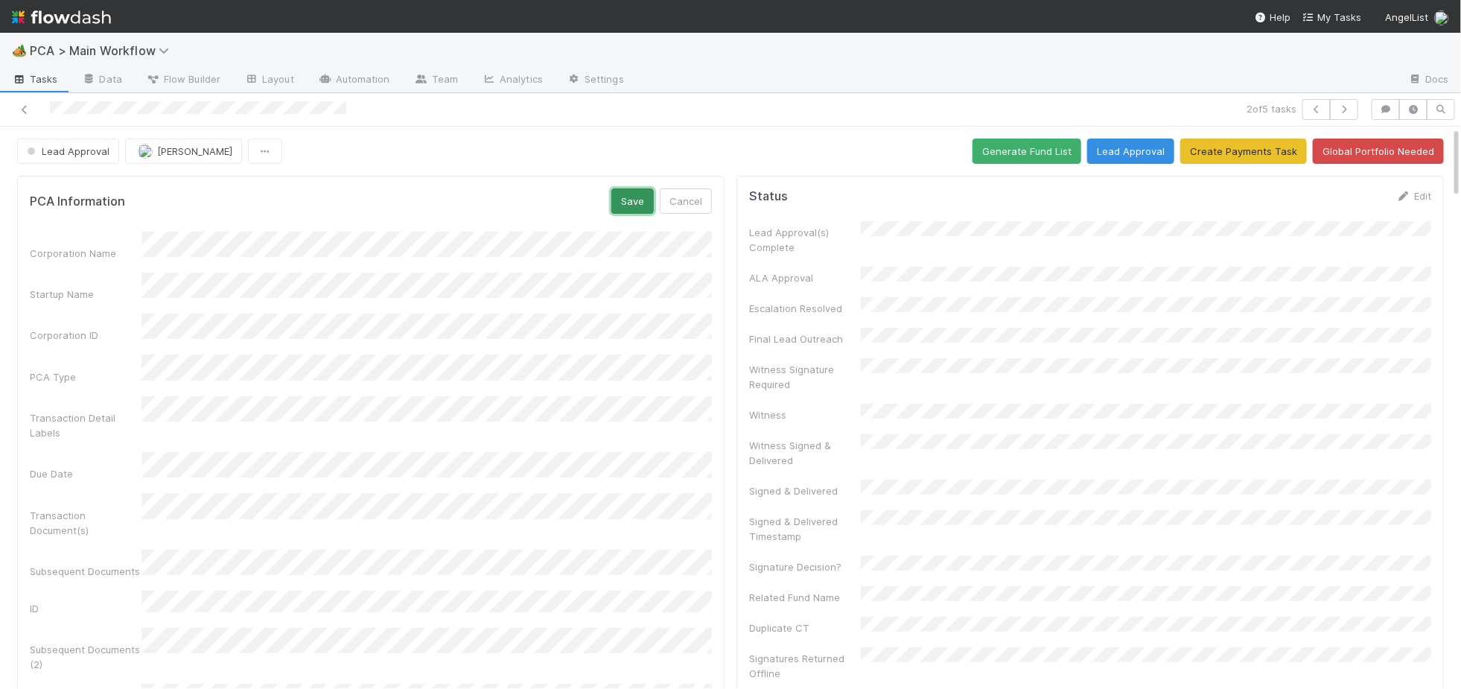
click at [625, 206] on button "Save" at bounding box center [633, 200] width 42 height 25
click at [171, 155] on span "[PERSON_NAME]" at bounding box center [194, 151] width 75 height 12
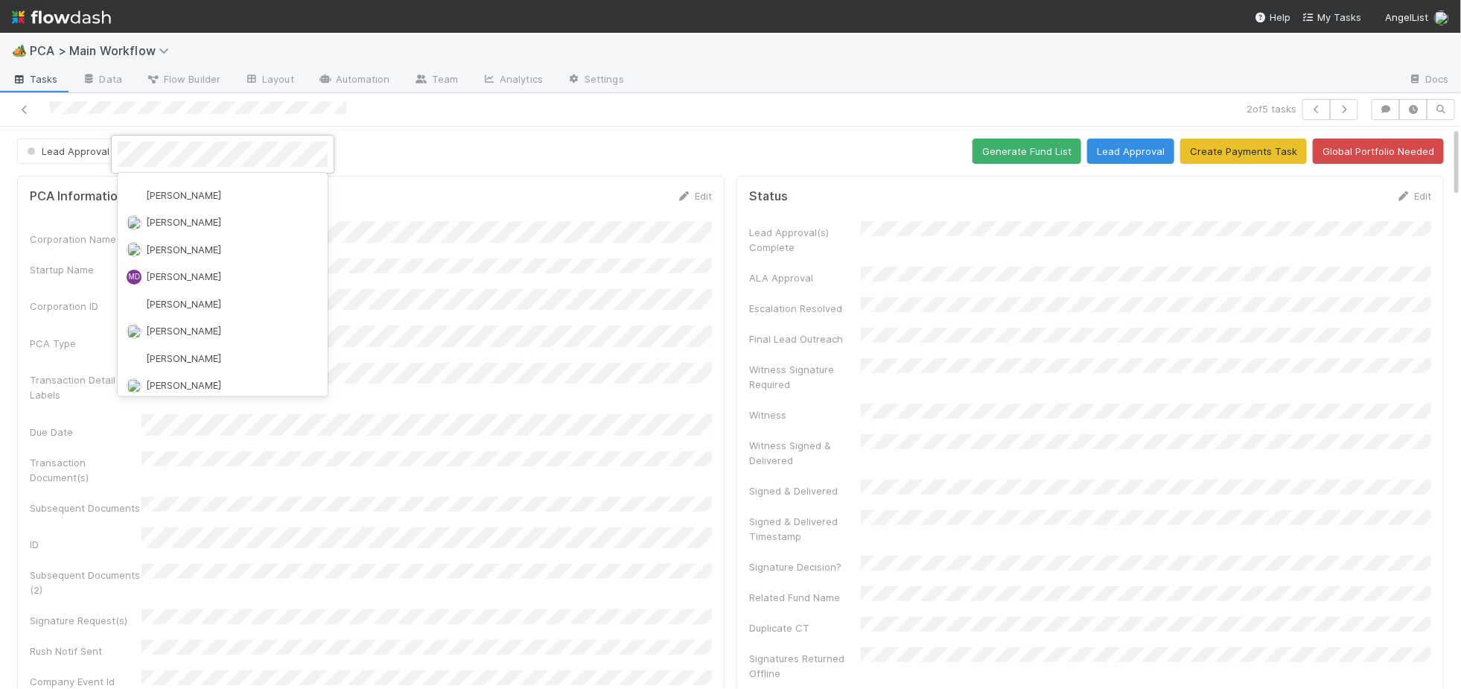
scroll to position [0, 0]
click at [181, 183] on span "Charlie Bell you" at bounding box center [195, 189] width 98 height 12
click at [682, 199] on icon at bounding box center [684, 196] width 15 height 10
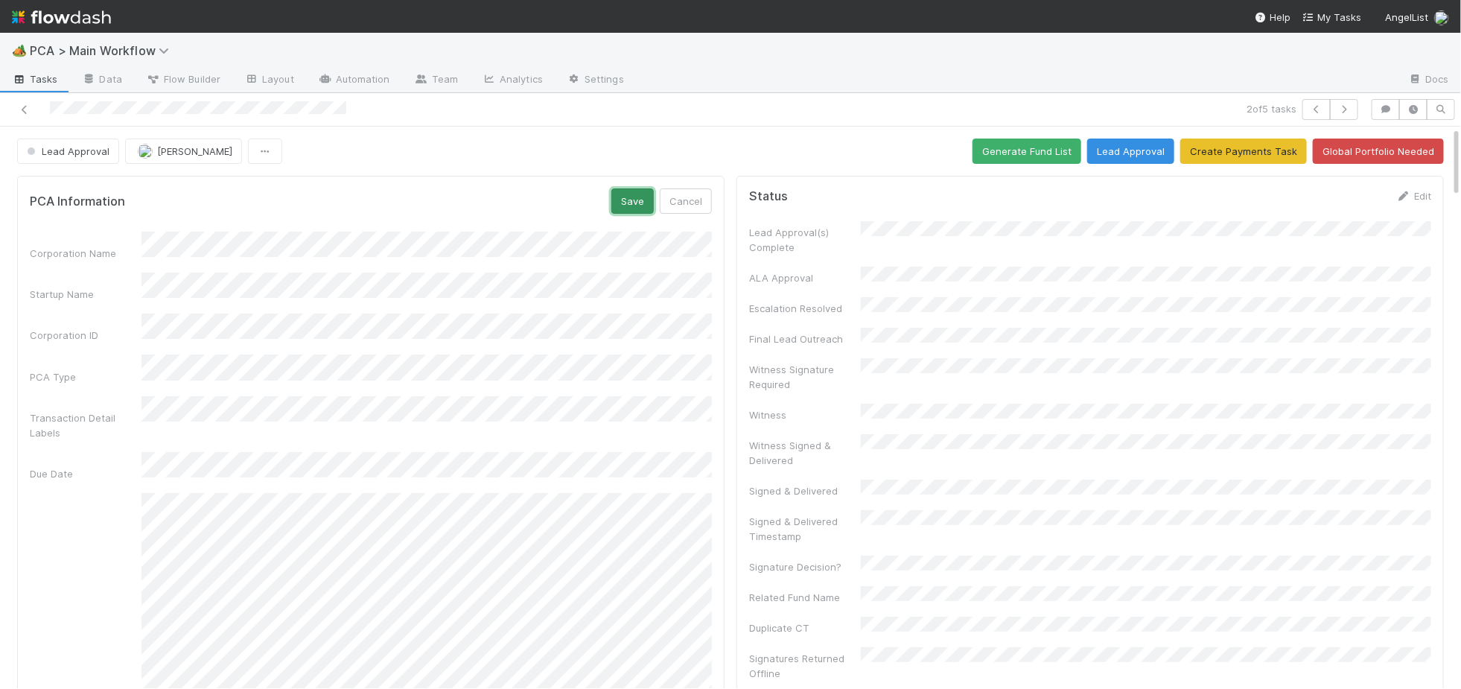
click at [626, 197] on button "Save" at bounding box center [633, 200] width 42 height 25
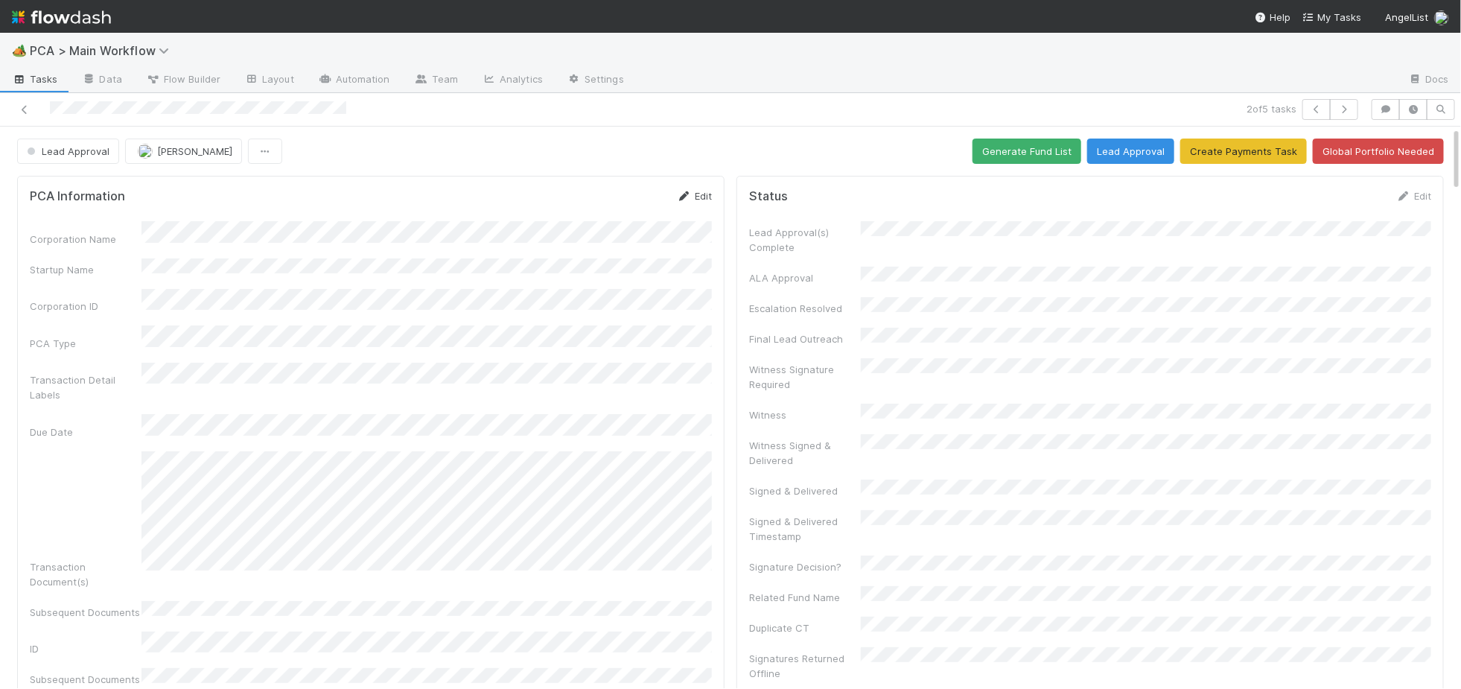
click at [687, 183] on div "PCA Information Edit Corporation Name Startup Name Corporation ID PCA Type Tran…" at bounding box center [371, 577] width 708 height 803
click at [687, 180] on div "PCA Information Edit Corporation Name Startup Name Corporation ID PCA Type Tran…" at bounding box center [371, 577] width 708 height 803
click at [681, 195] on icon at bounding box center [684, 196] width 15 height 10
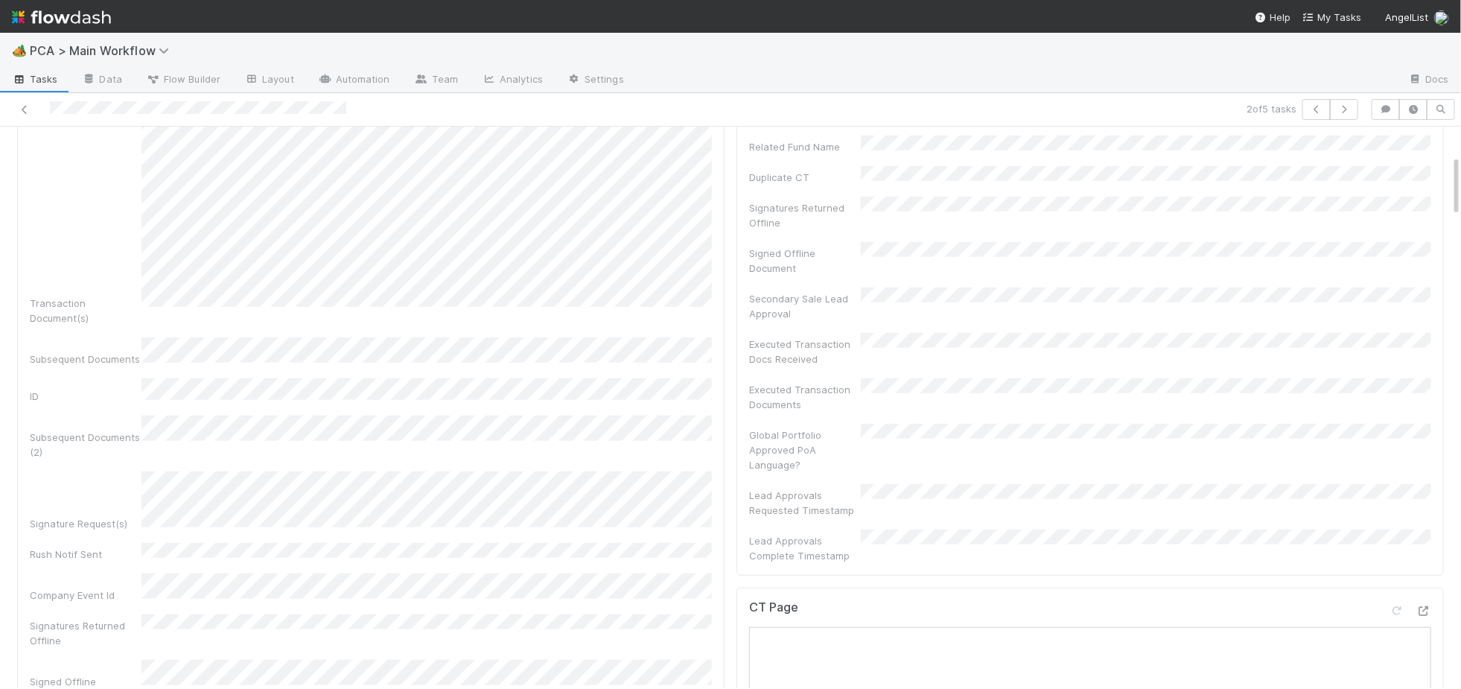
scroll to position [470, 0]
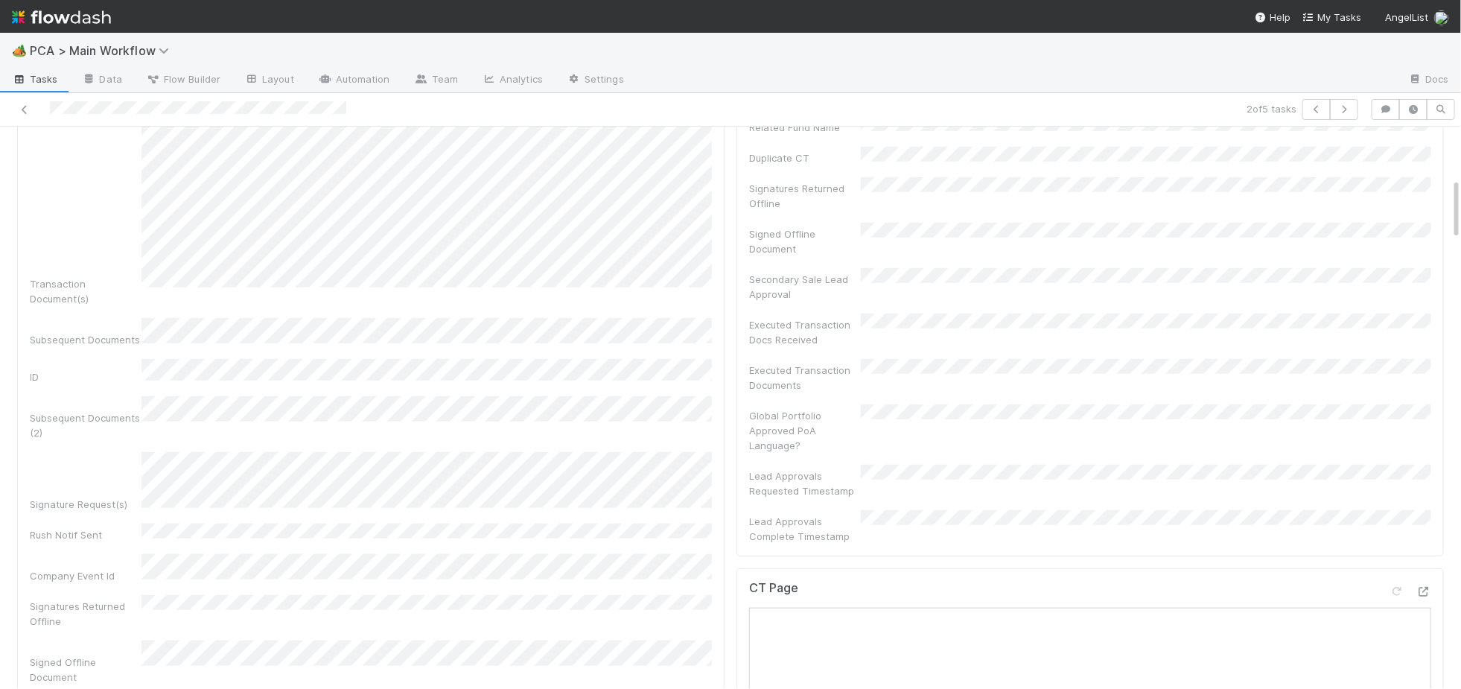
drag, startPoint x: 391, startPoint y: 383, endPoint x: 362, endPoint y: 387, distance: 29.4
click at [378, 381] on div "Corporation Name Startup Name Corporation ID PCA Type Transaction Detail Labels…" at bounding box center [371, 266] width 682 height 1009
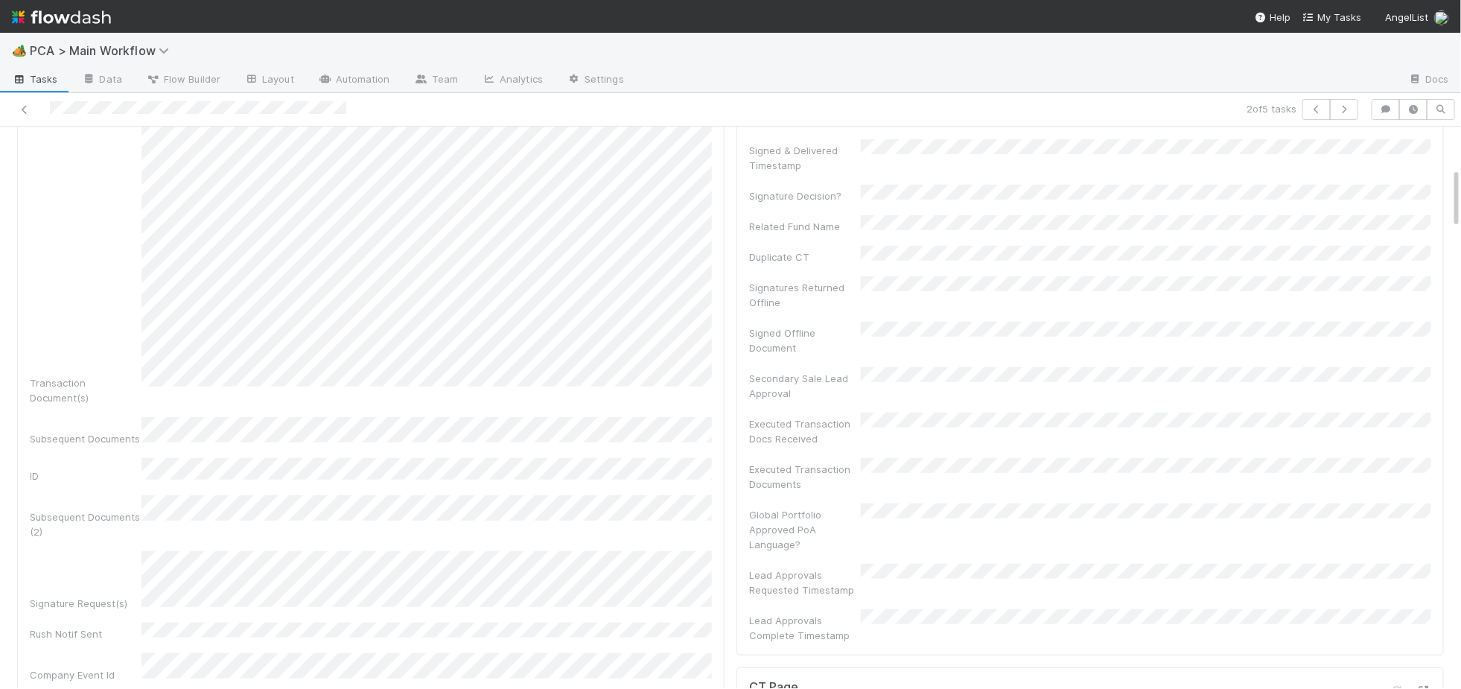
scroll to position [0, 0]
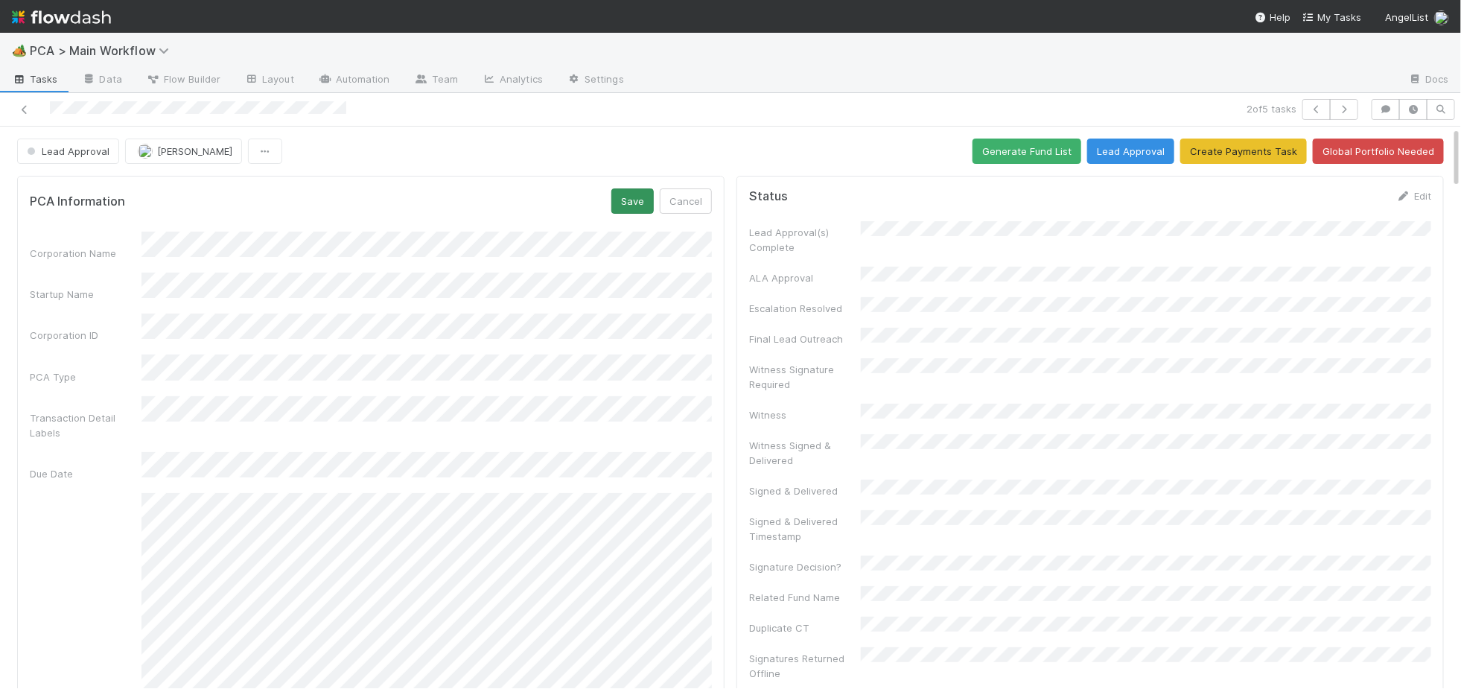
drag, startPoint x: 619, startPoint y: 189, endPoint x: 629, endPoint y: 188, distance: 10.5
click at [629, 188] on div "PCA Information Save Cancel" at bounding box center [371, 200] width 682 height 25
click at [630, 189] on button "Save" at bounding box center [633, 200] width 42 height 25
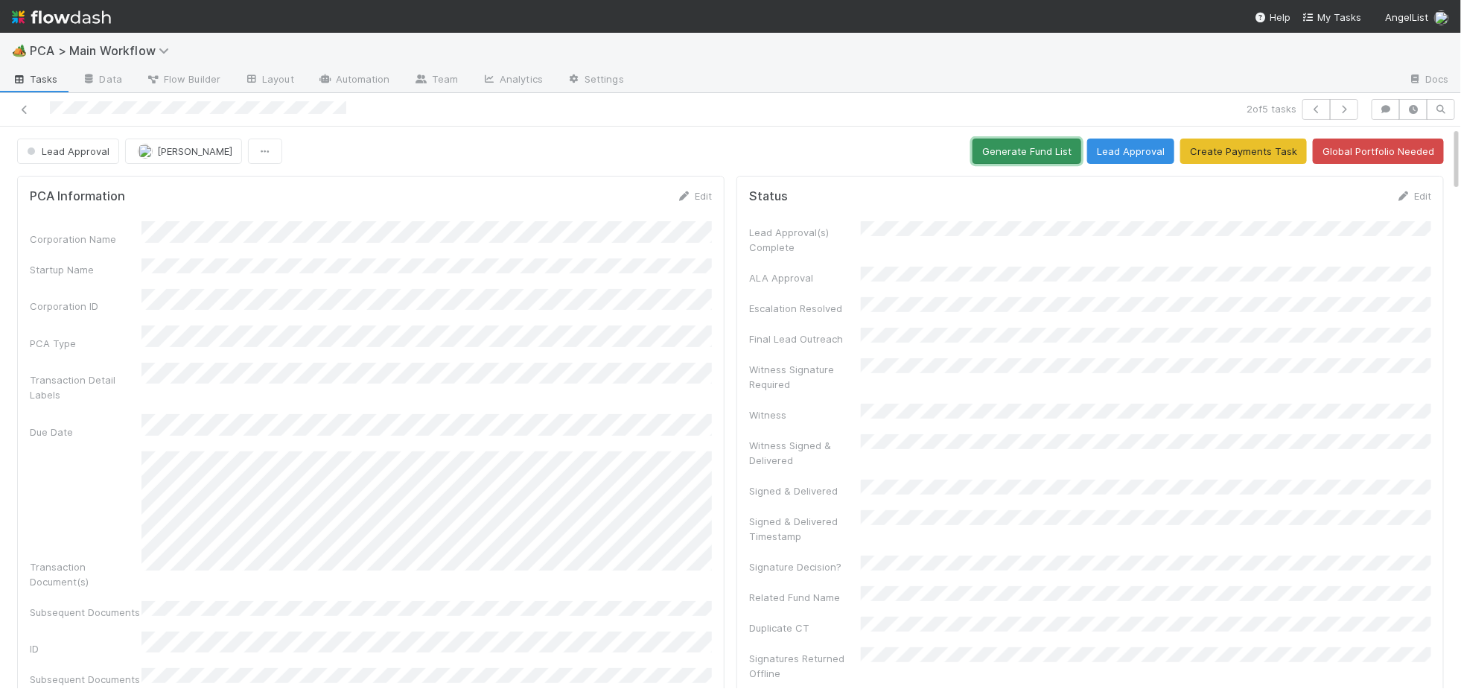
drag, startPoint x: 1029, startPoint y: 150, endPoint x: 1017, endPoint y: 157, distance: 14.1
click at [1029, 150] on button "Generate Fund List" at bounding box center [1027, 151] width 109 height 25
click at [1143, 147] on button "Lead Approval" at bounding box center [1130, 151] width 87 height 25
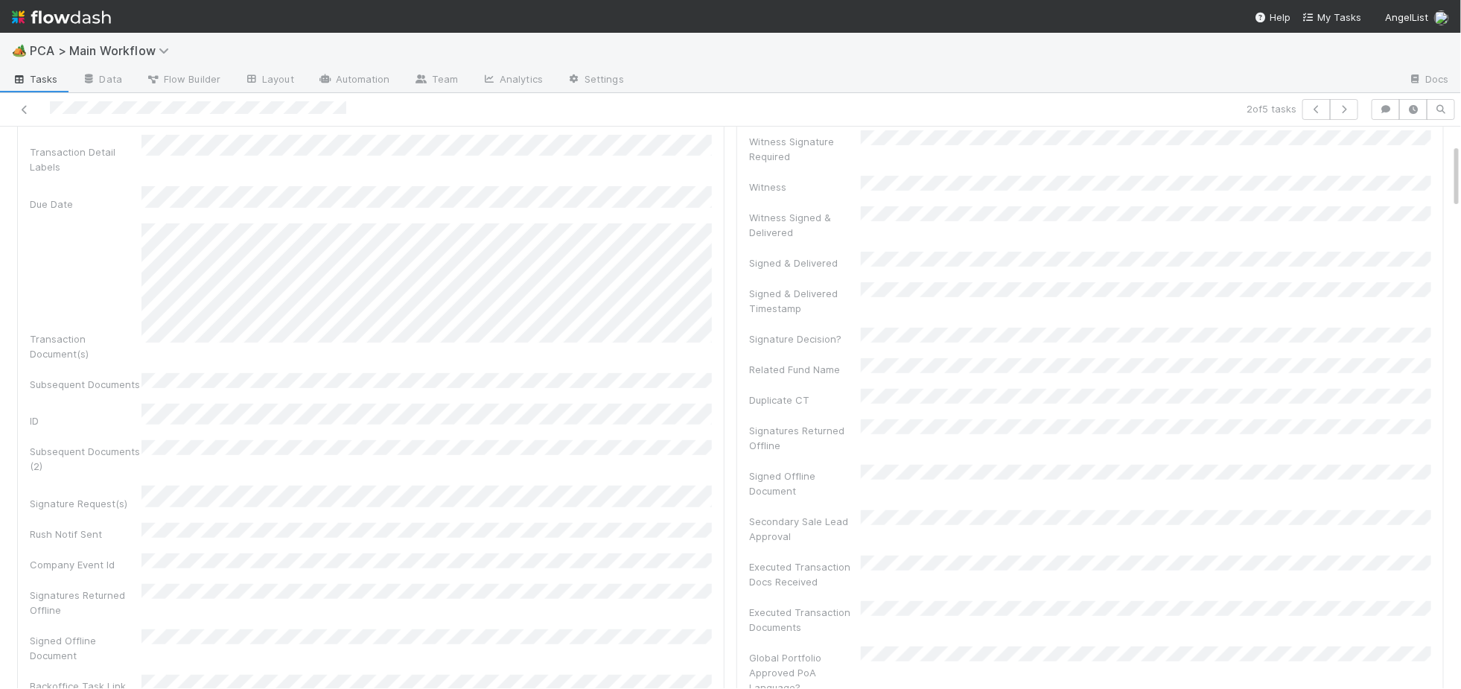
scroll to position [467, 0]
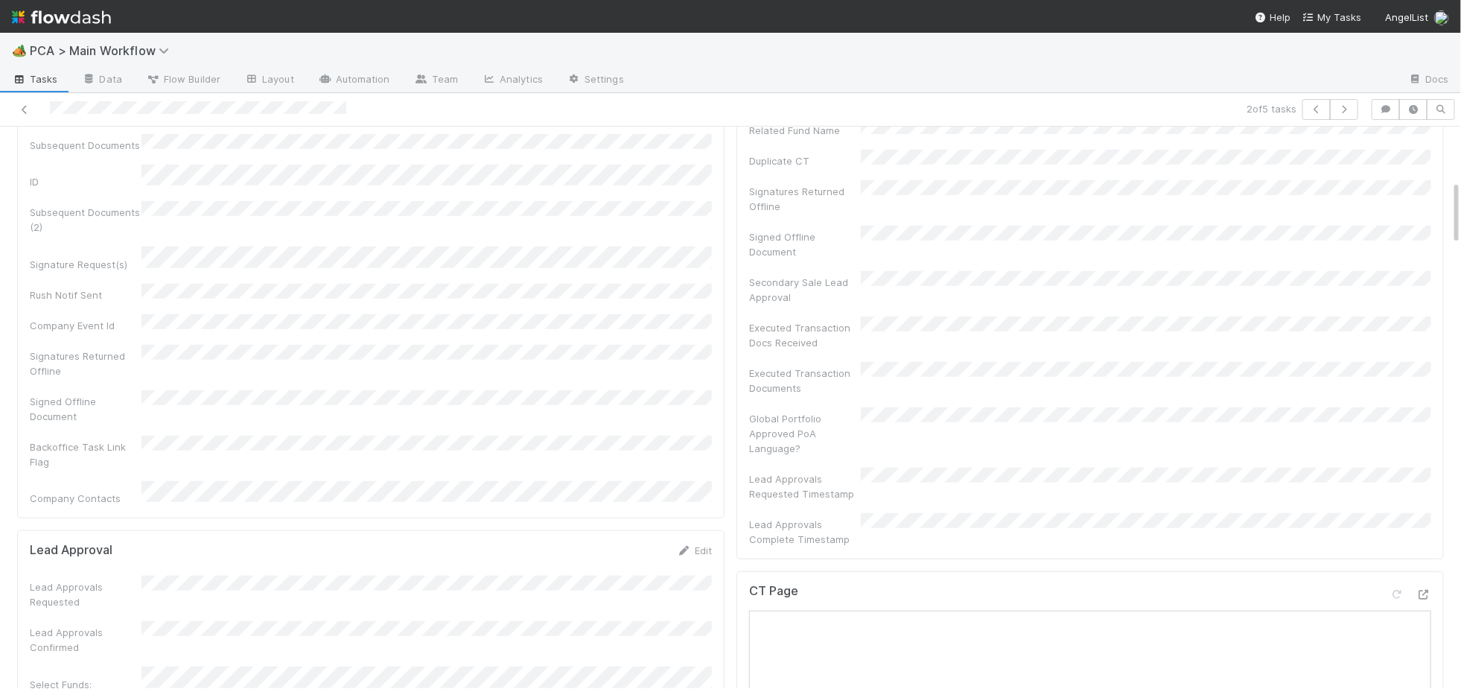
drag, startPoint x: 1430, startPoint y: 533, endPoint x: 1432, endPoint y: 525, distance: 7.6
click at [1429, 590] on icon at bounding box center [1424, 595] width 15 height 10
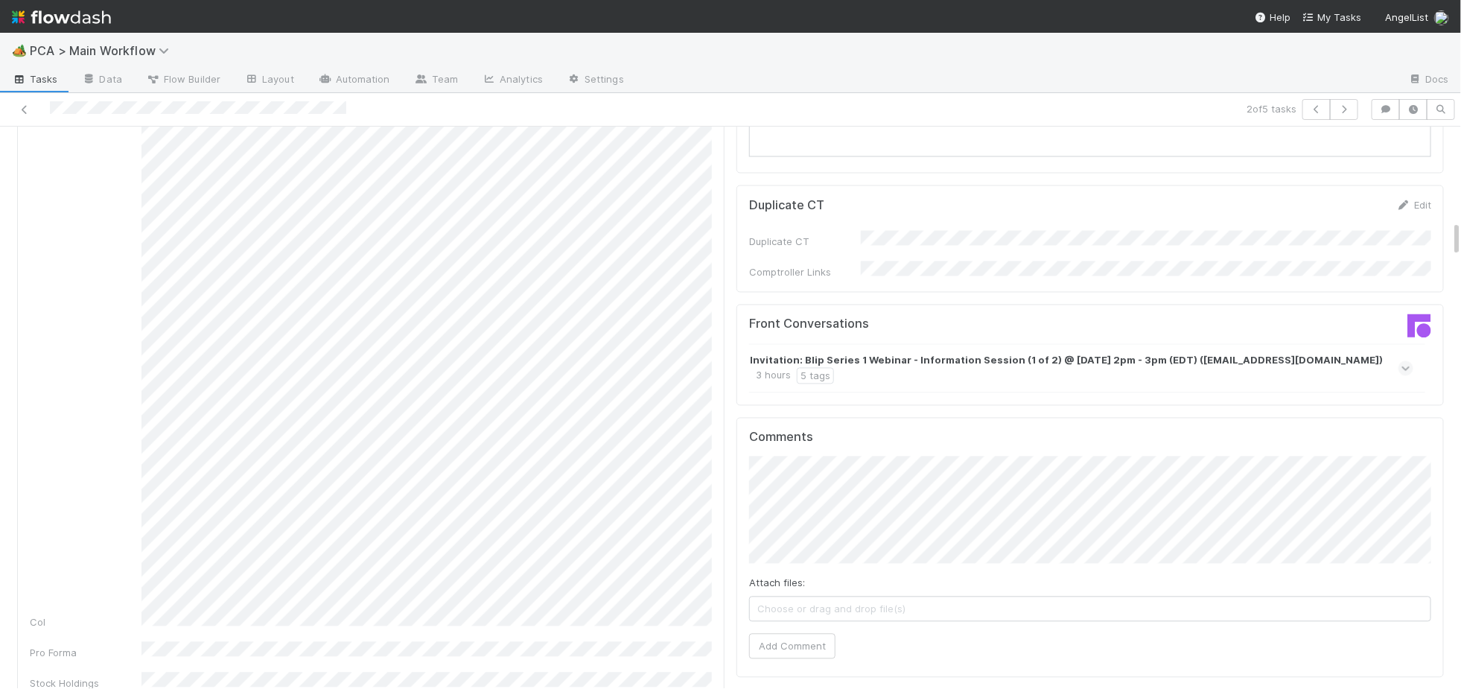
scroll to position [1529, 0]
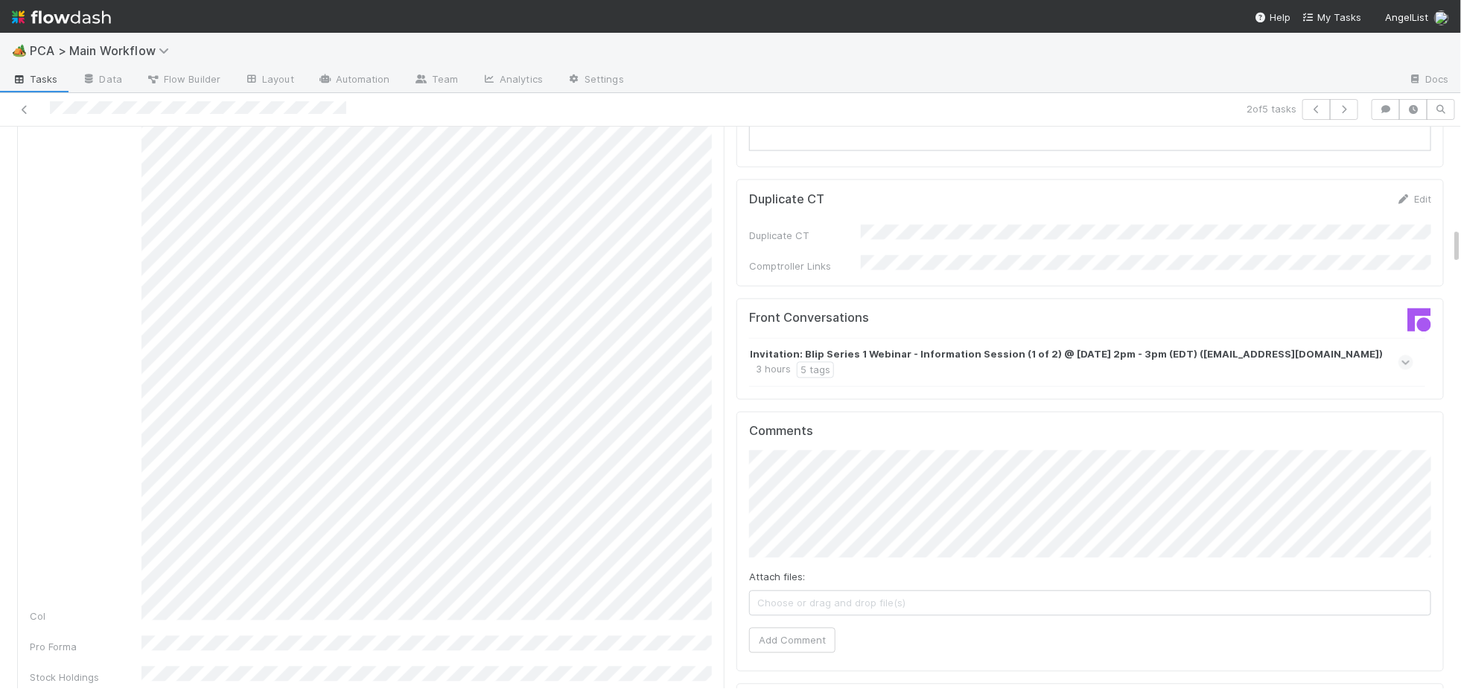
click at [1093, 346] on strong "Invitation: Blip Series 1 Webinar - Information Session (1 of 2) @ Thu Aug 21, …" at bounding box center [1066, 353] width 633 height 15
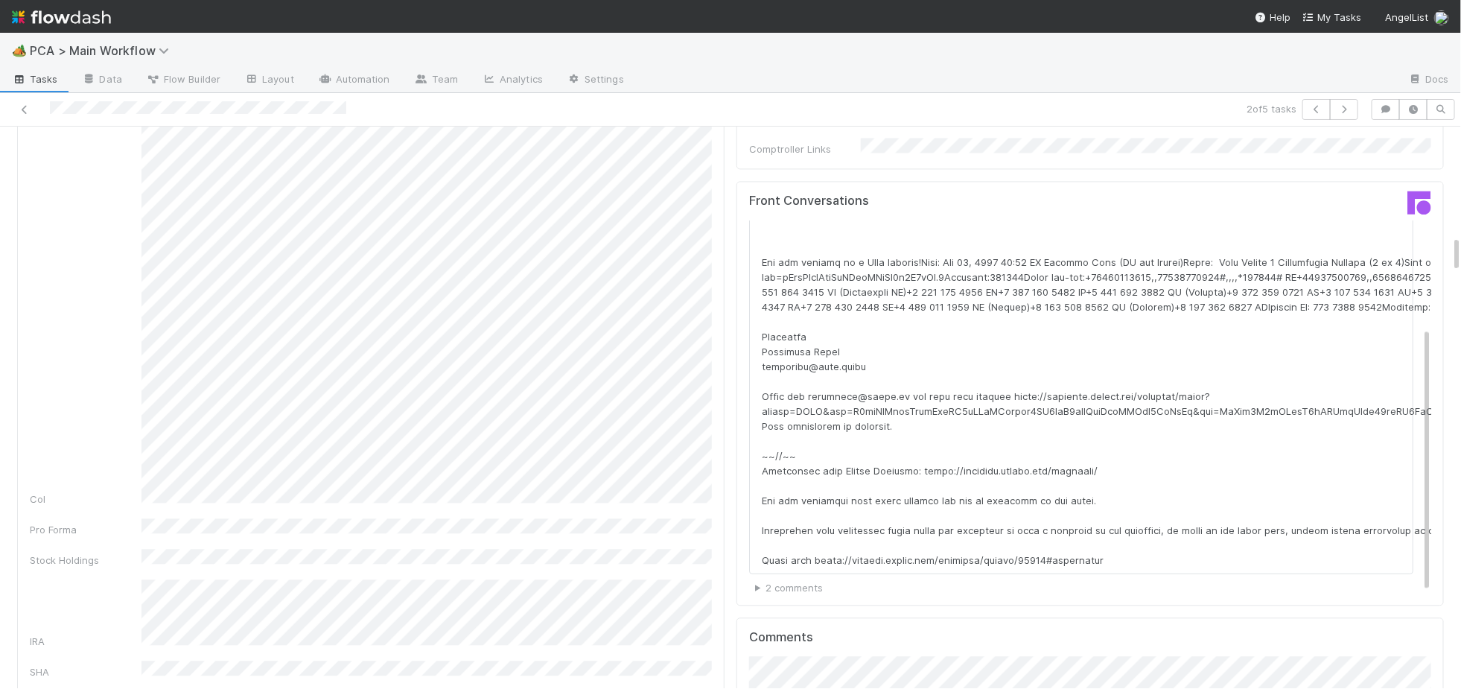
scroll to position [1642, 0]
click at [124, 106] on div at bounding box center [347, 109] width 682 height 21
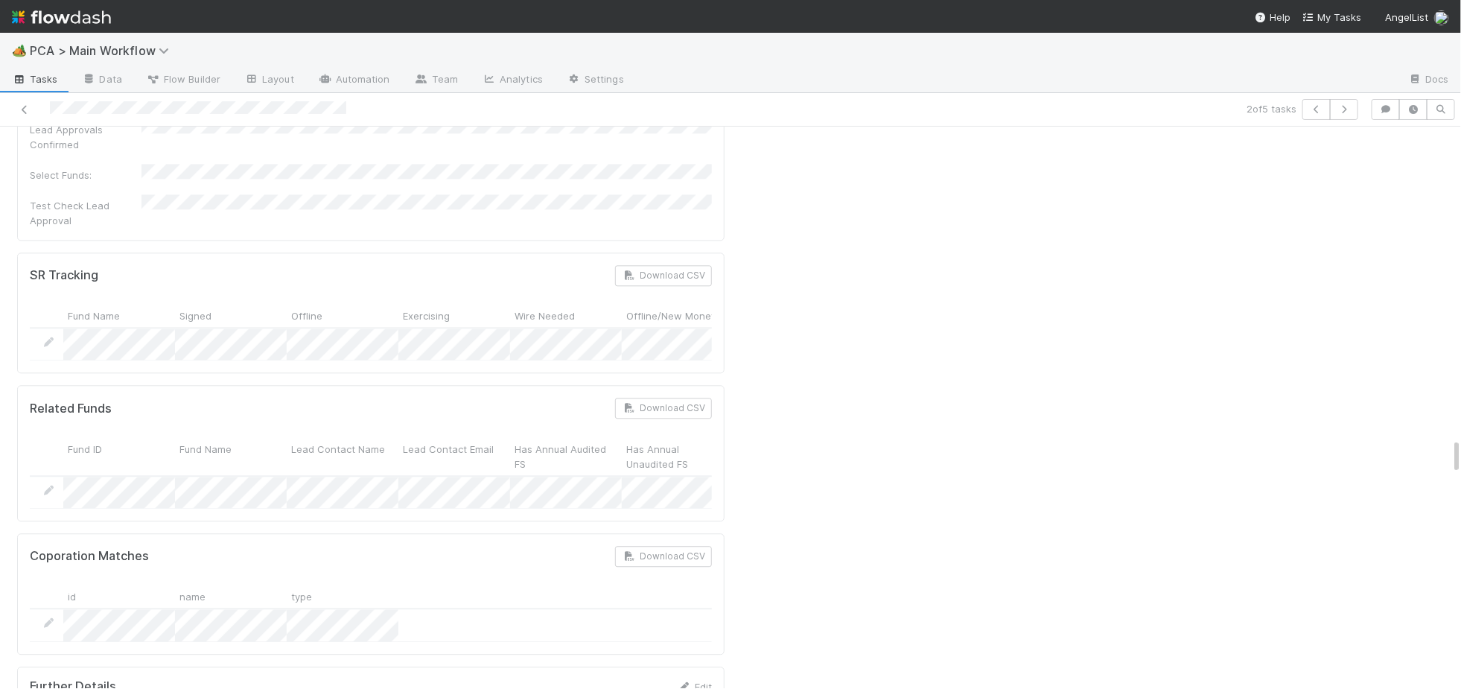
scroll to position [4836, 0]
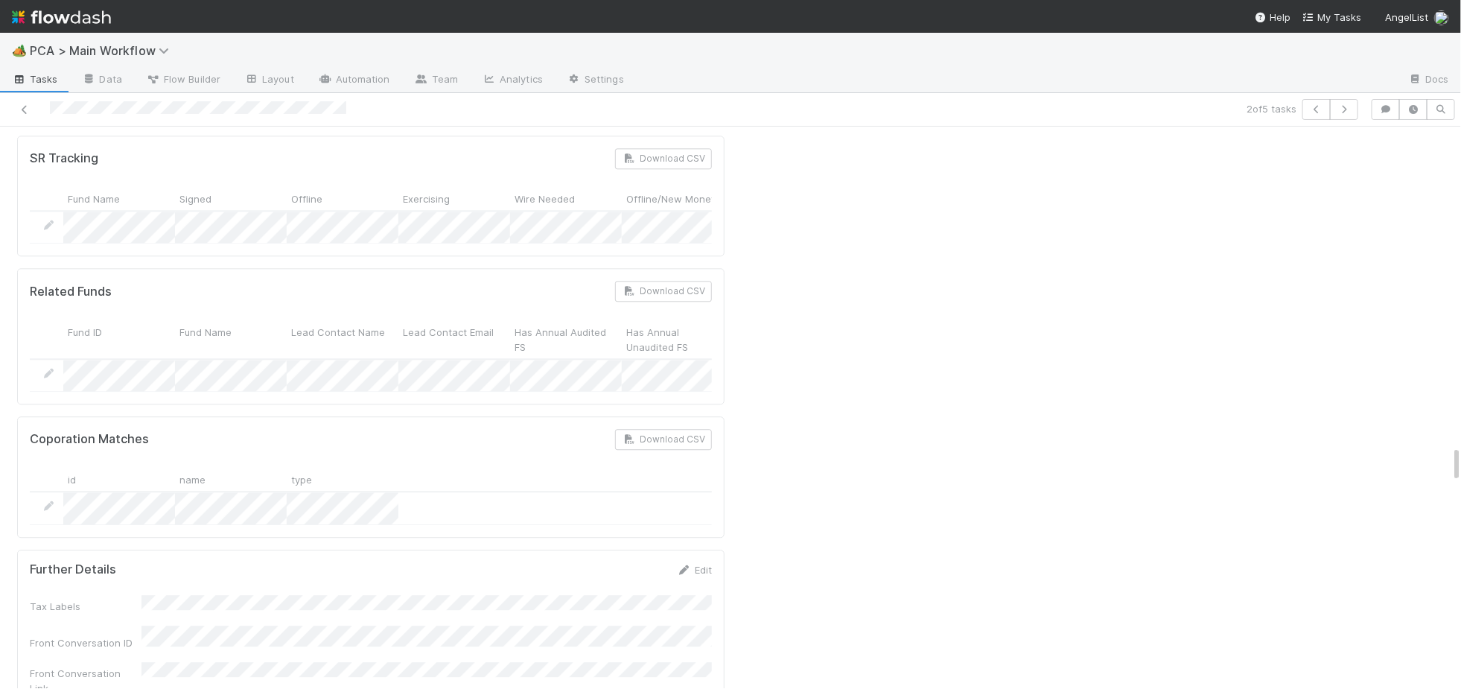
drag, startPoint x: 699, startPoint y: 419, endPoint x: 688, endPoint y: 422, distance: 11.6
drag, startPoint x: 694, startPoint y: 377, endPoint x: 609, endPoint y: 401, distance: 88.2
click at [694, 564] on link "Edit" at bounding box center [694, 570] width 35 height 12
click at [615, 562] on button "Save" at bounding box center [633, 574] width 42 height 25
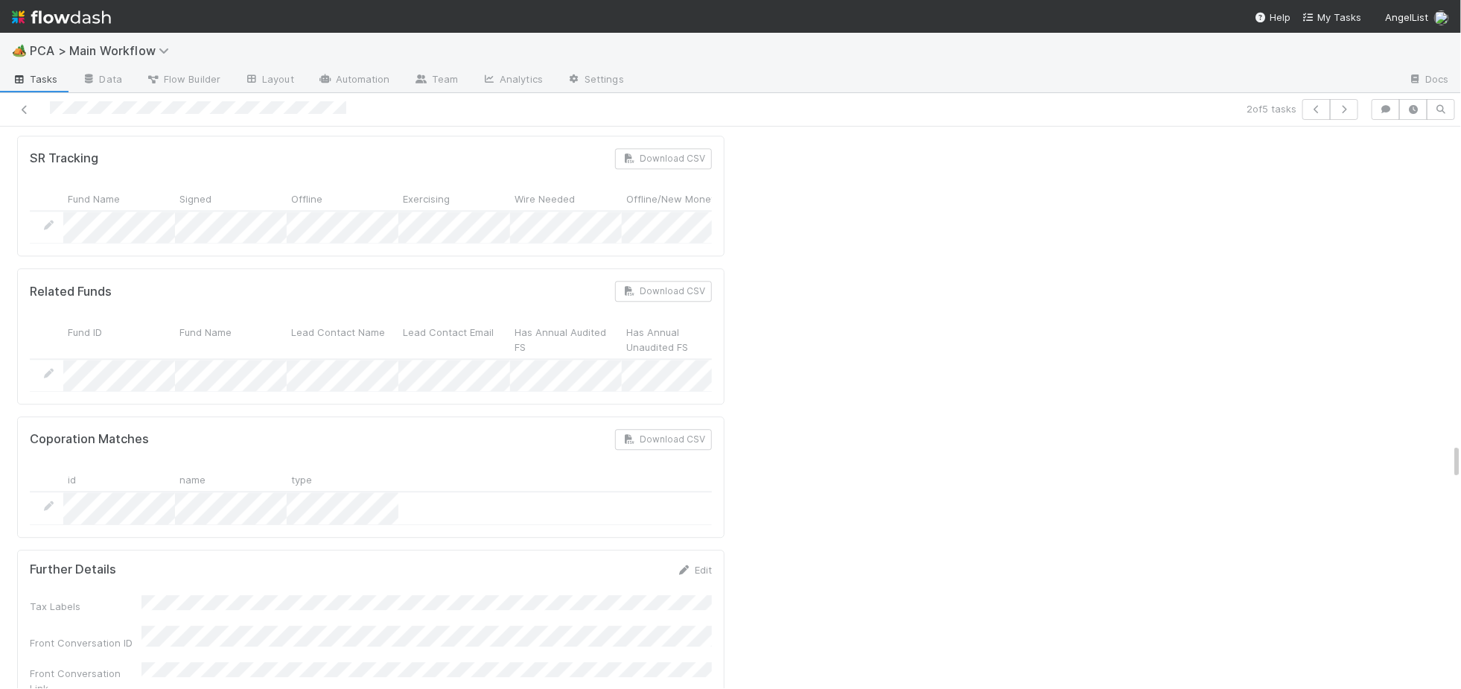
scroll to position [4723, 0]
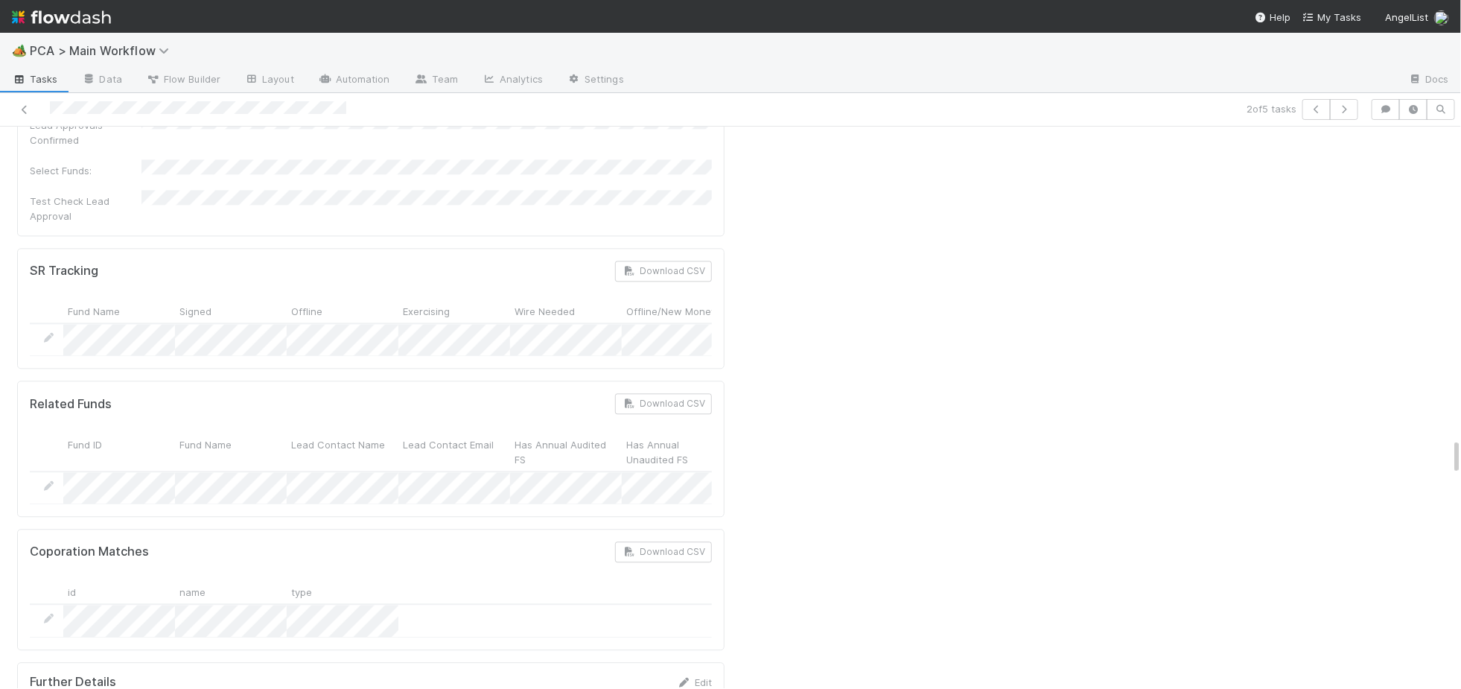
click at [77, 21] on img at bounding box center [61, 16] width 99 height 25
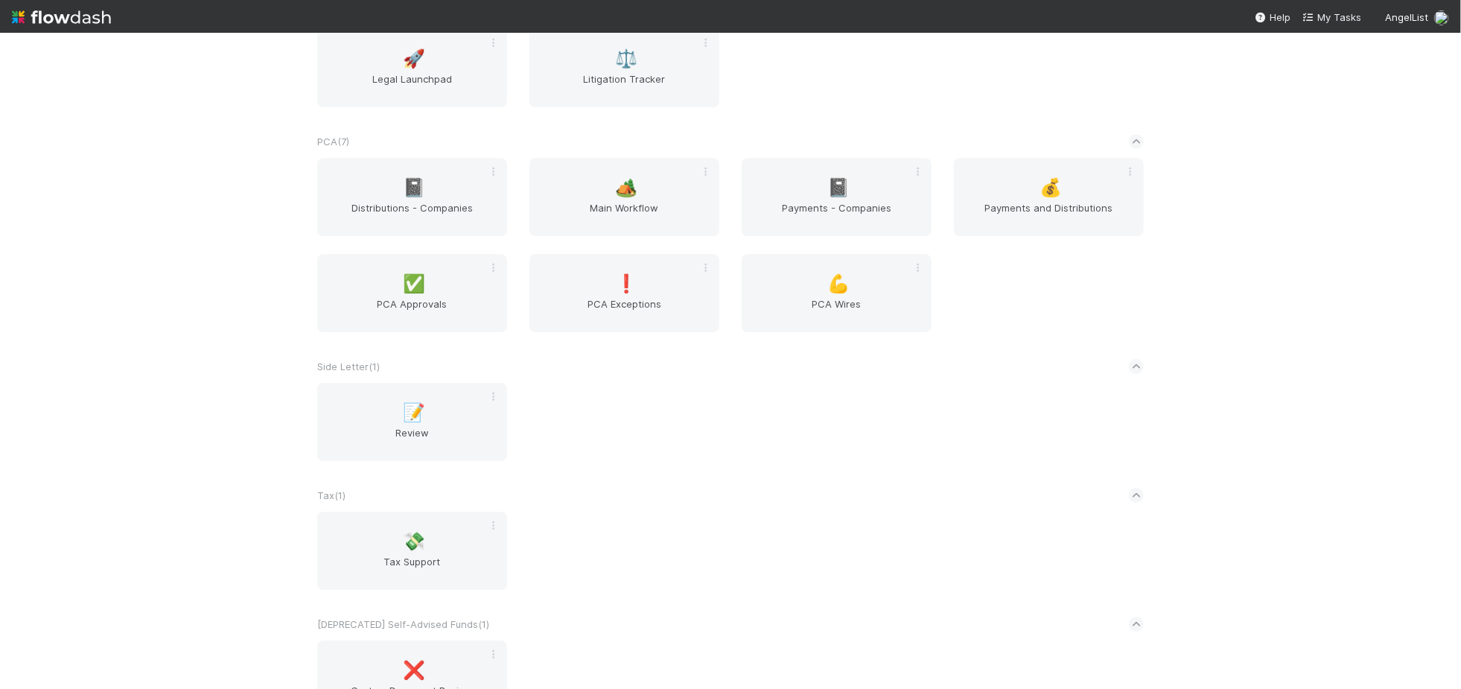
click at [642, 156] on div "PCA ( 7 )" at bounding box center [730, 141] width 827 height 33
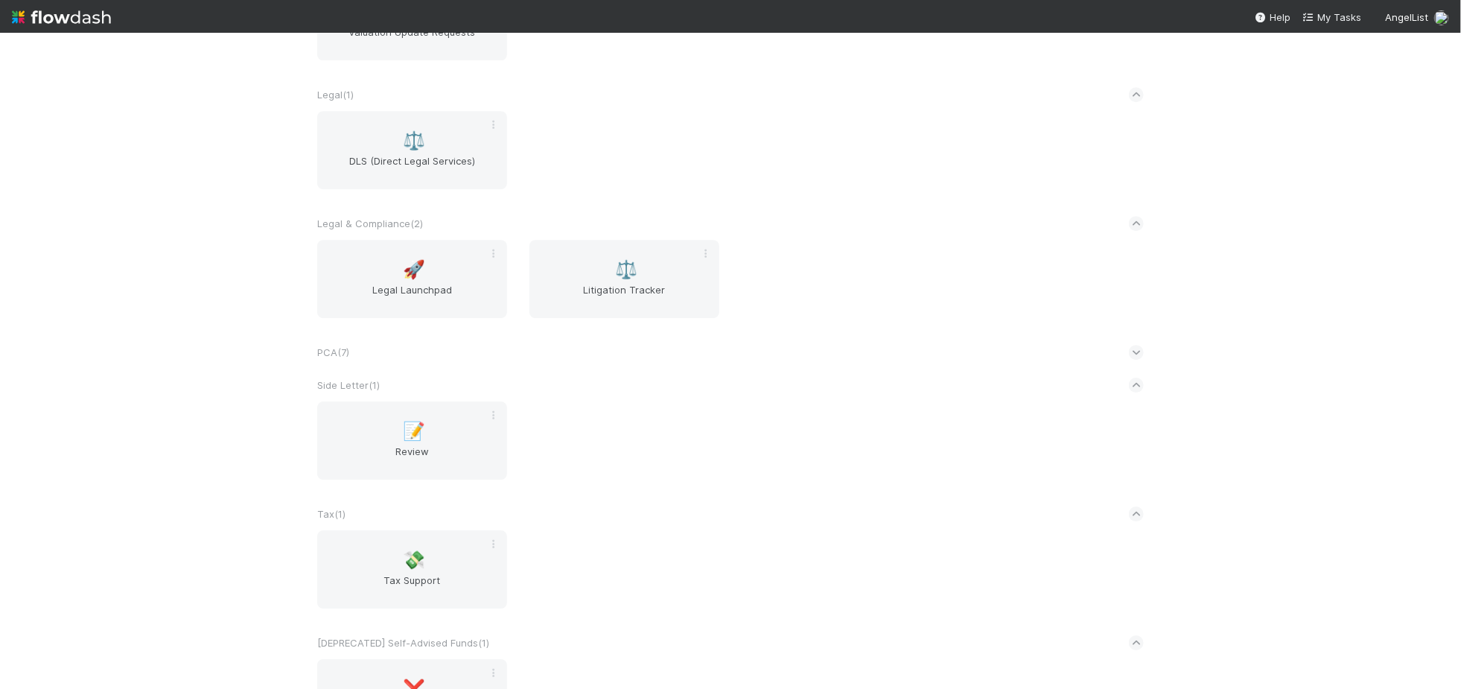
scroll to position [2213, 0]
click at [451, 342] on div "PCA ( 7 )" at bounding box center [730, 355] width 827 height 33
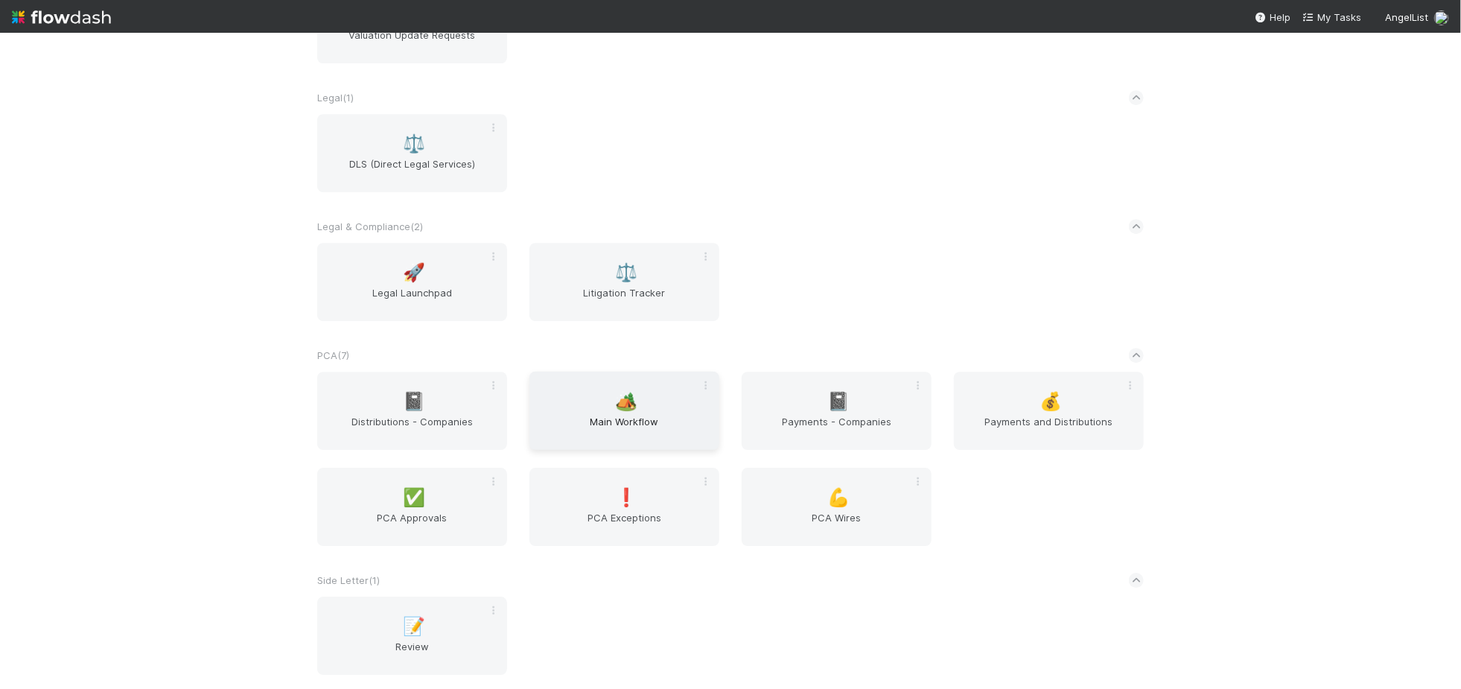
click at [577, 428] on span "Main Workflow" at bounding box center [625, 429] width 178 height 30
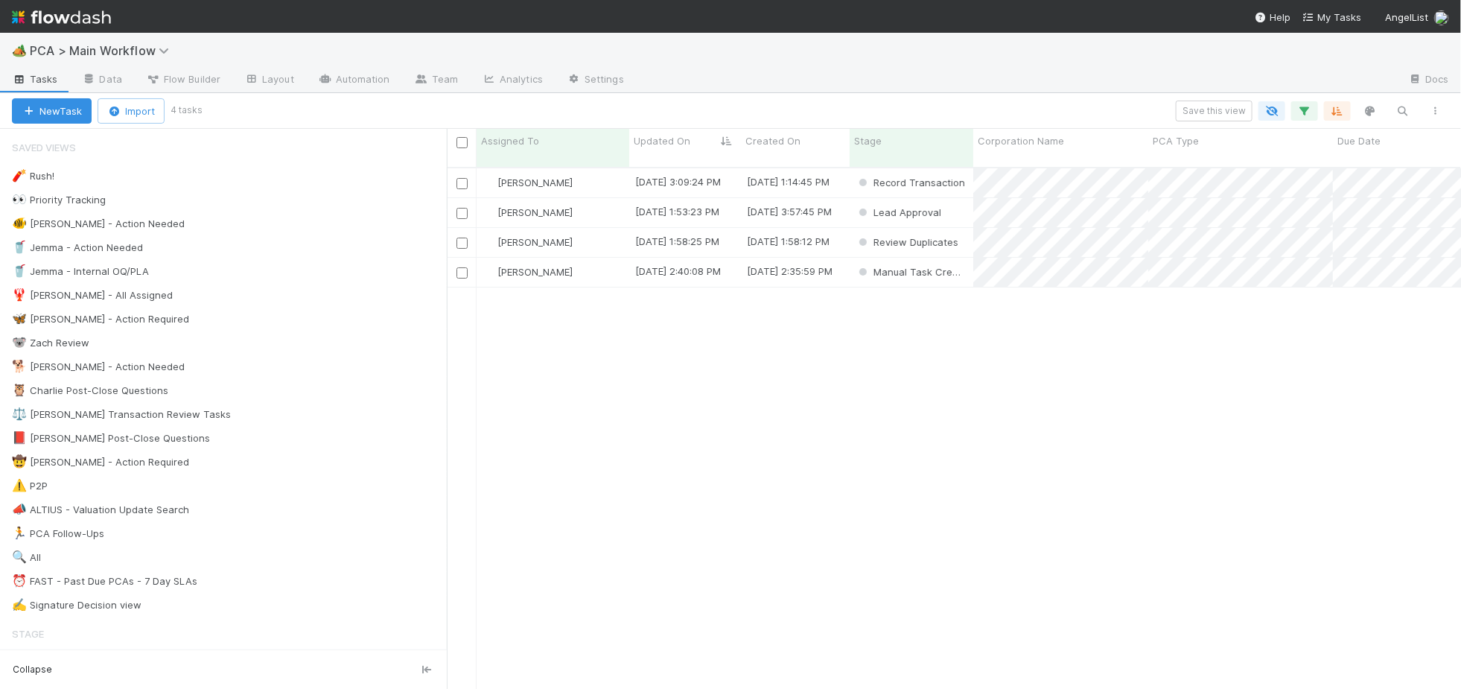
scroll to position [534, 1014]
click at [591, 198] on div "[PERSON_NAME]" at bounding box center [553, 212] width 153 height 29
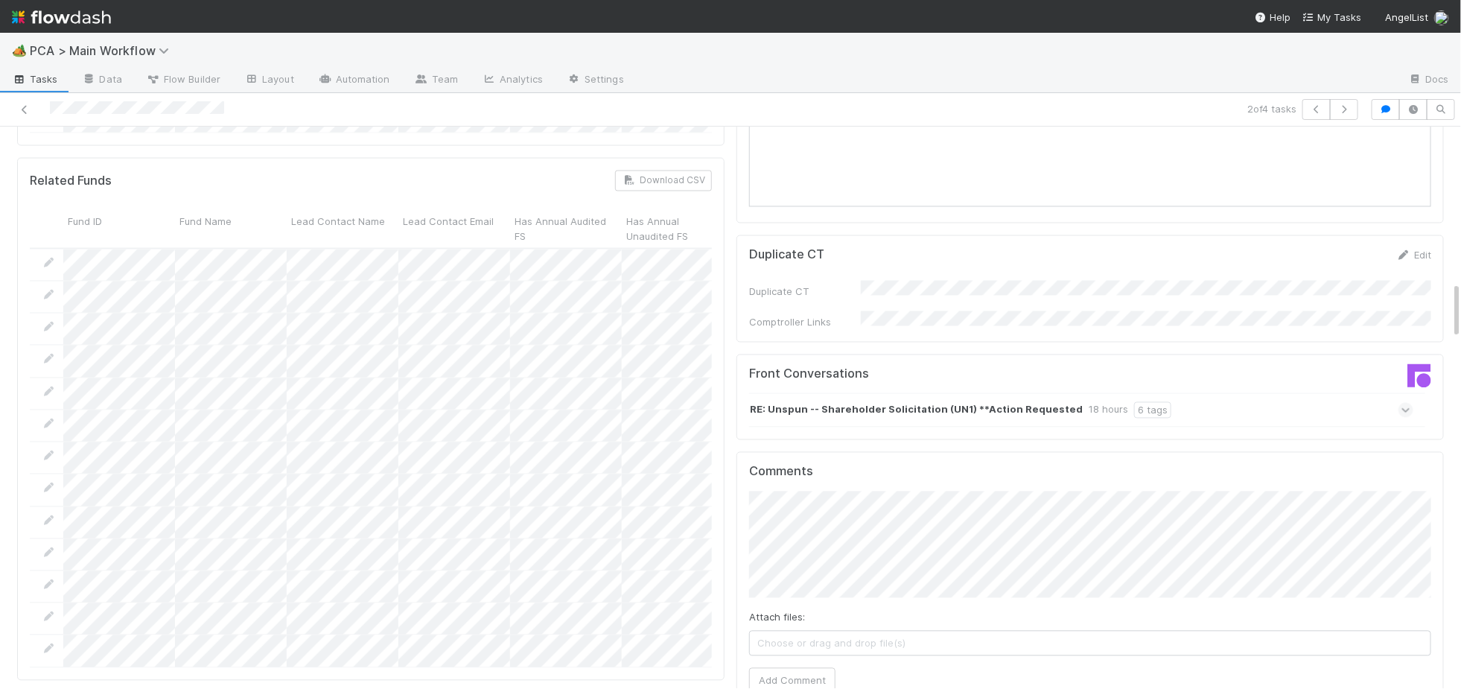
scroll to position [1423, 0]
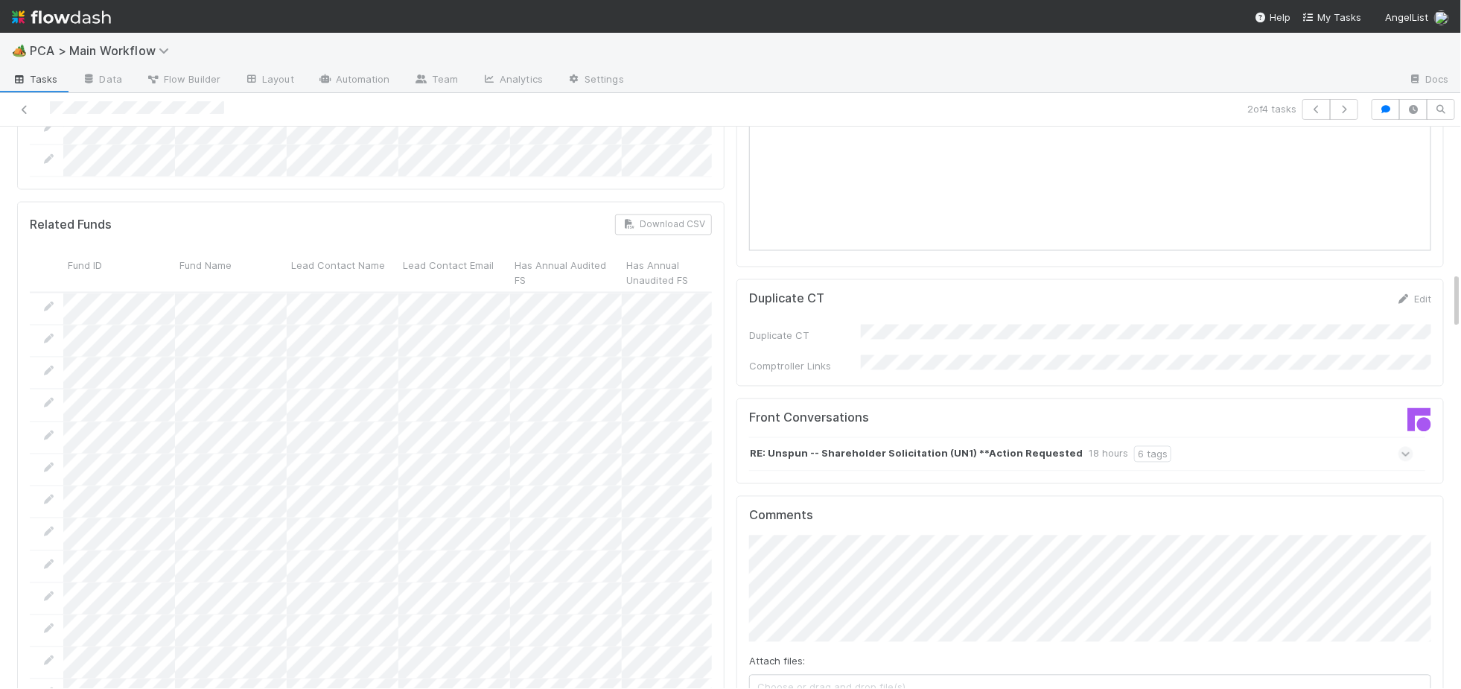
click at [794, 437] on div "RE: Unspun -- Shareholder Solicitation (UN1) **Action Requested 18 hours 6 tags" at bounding box center [1081, 454] width 664 height 34
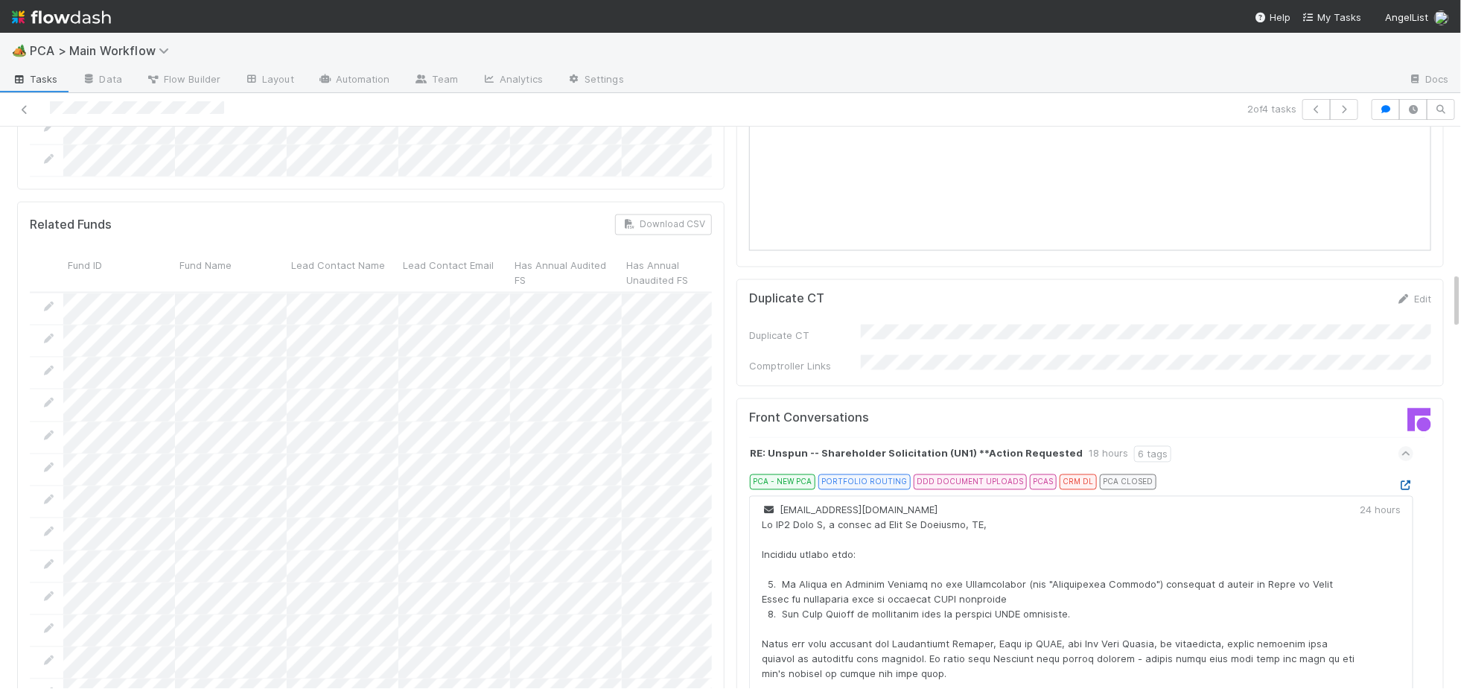
click at [1400, 481] on icon at bounding box center [1406, 486] width 15 height 10
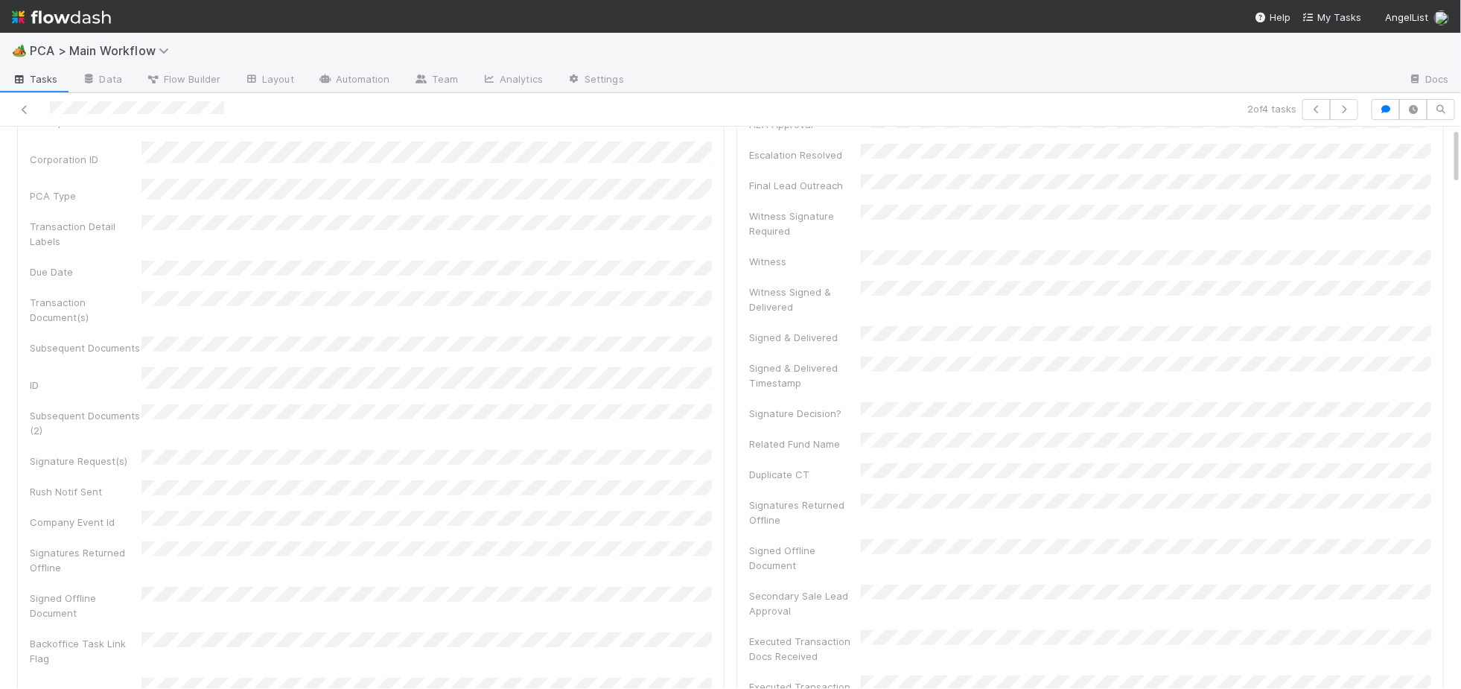
scroll to position [466, 0]
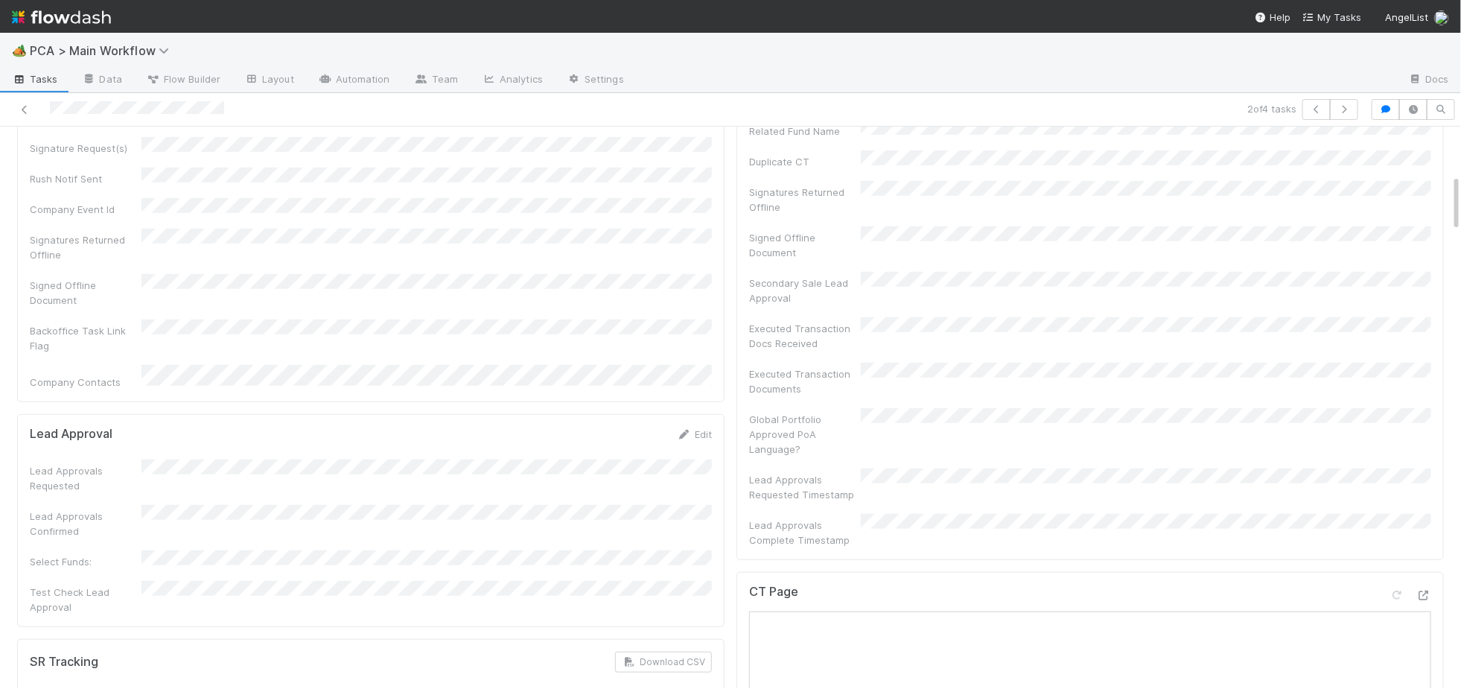
drag, startPoint x: 702, startPoint y: 366, endPoint x: 597, endPoint y: 402, distance: 111.9
click at [702, 428] on link "Edit" at bounding box center [694, 434] width 35 height 12
click at [132, 556] on div "Lead Approvals Confirmed" at bounding box center [371, 593] width 682 height 74
click at [627, 427] on button "Save" at bounding box center [633, 439] width 42 height 25
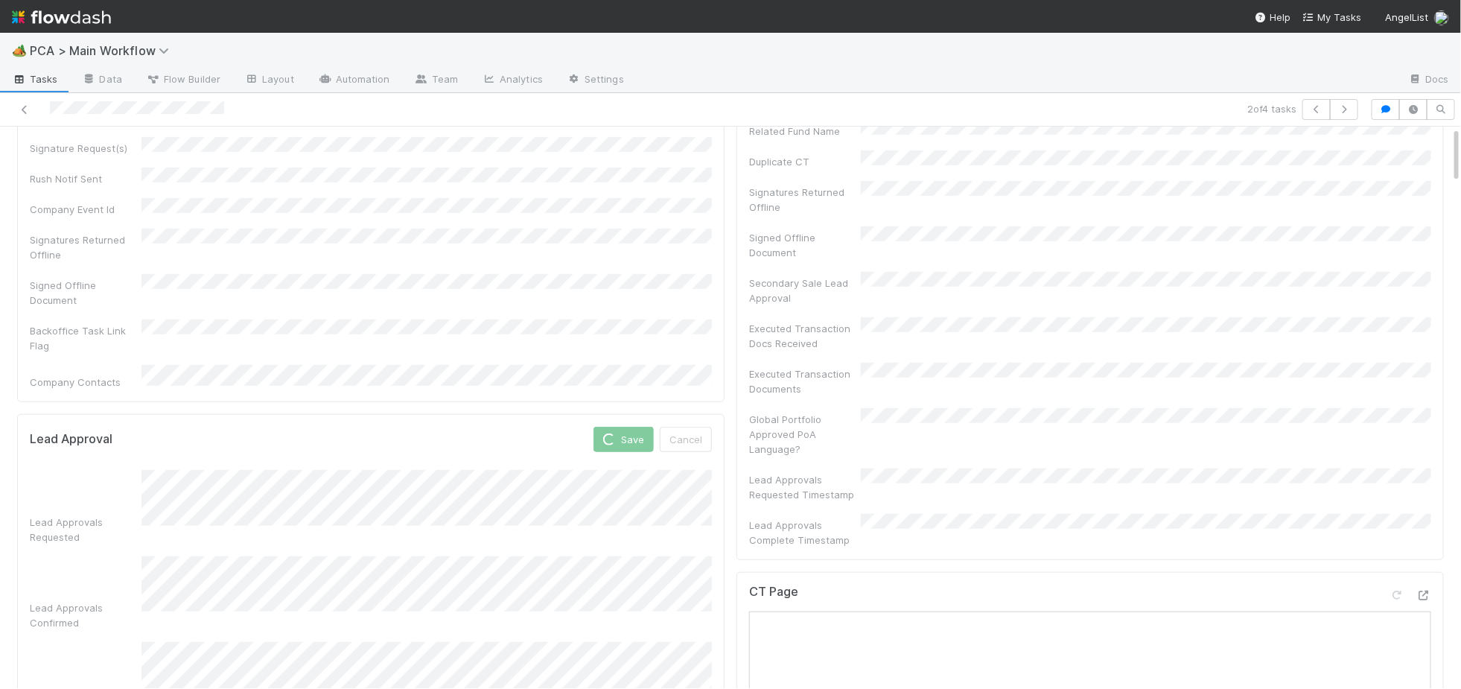
scroll to position [0, 0]
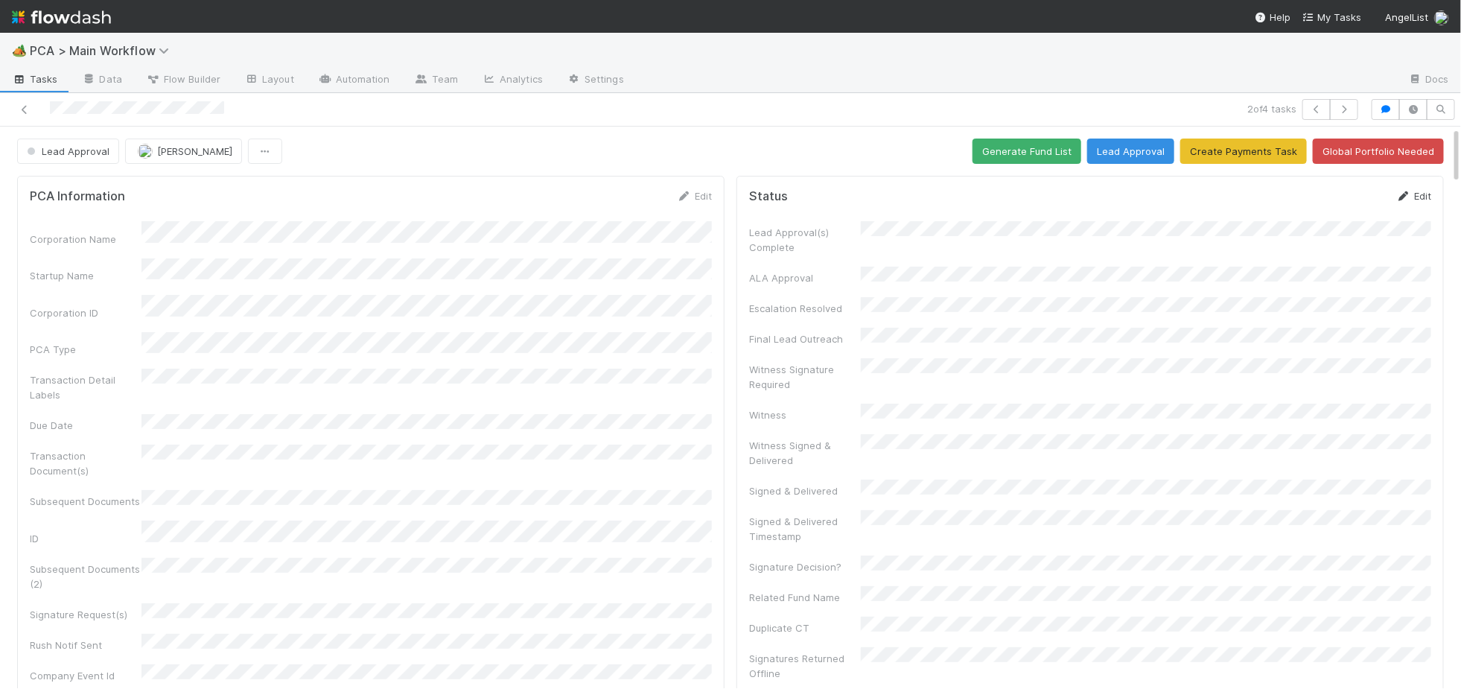
click at [1406, 201] on form "Status Edit Lead Approval(s) Complete ALA Approval Escalation Resolved Final Le…" at bounding box center [1090, 600] width 682 height 825
click at [1402, 198] on icon at bounding box center [1404, 196] width 15 height 10
click at [1371, 200] on button "Save" at bounding box center [1352, 200] width 42 height 25
click at [696, 194] on link "Edit" at bounding box center [694, 196] width 35 height 12
click at [624, 185] on div "PCA Information Save Cancel Corporation Name Startup Name Corporation ID PCA Ty…" at bounding box center [371, 607] width 708 height 863
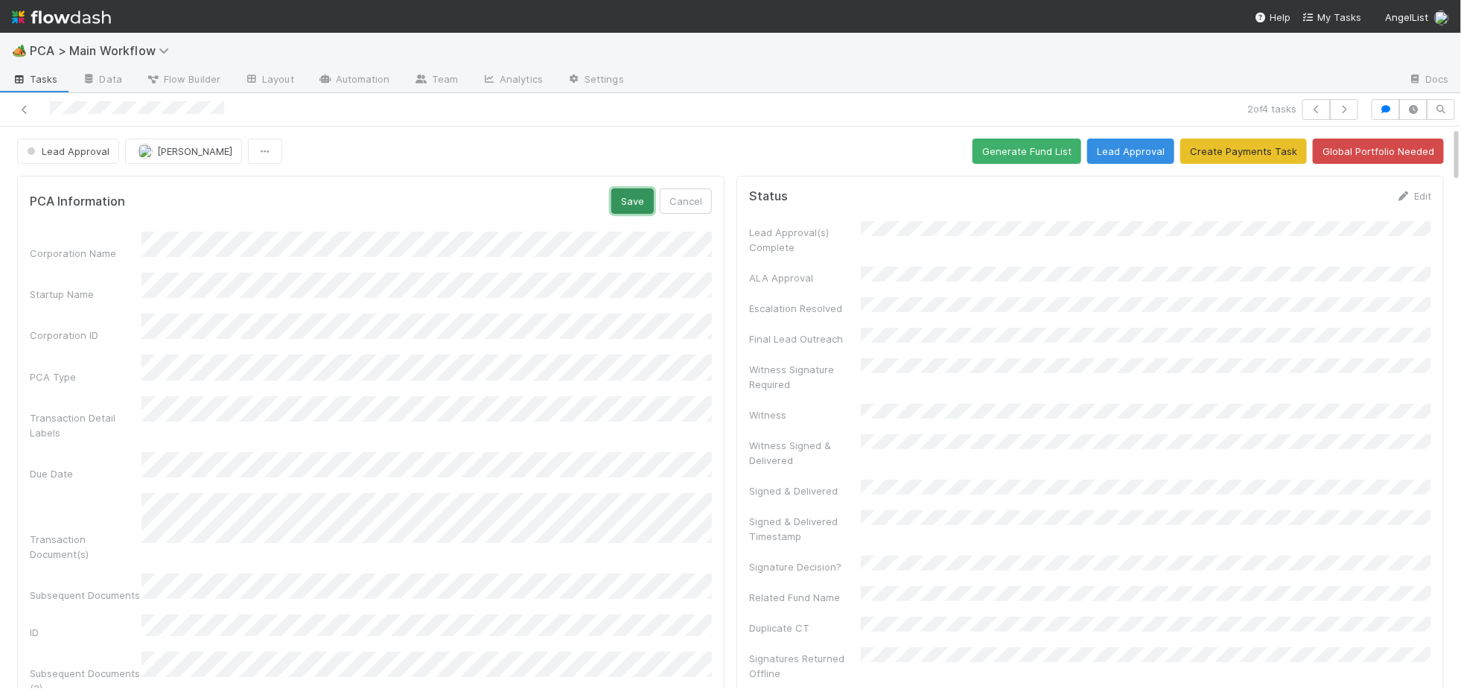
click at [631, 198] on button "Save" at bounding box center [633, 200] width 42 height 25
click at [87, 145] on span "Lead Approval" at bounding box center [67, 151] width 86 height 12
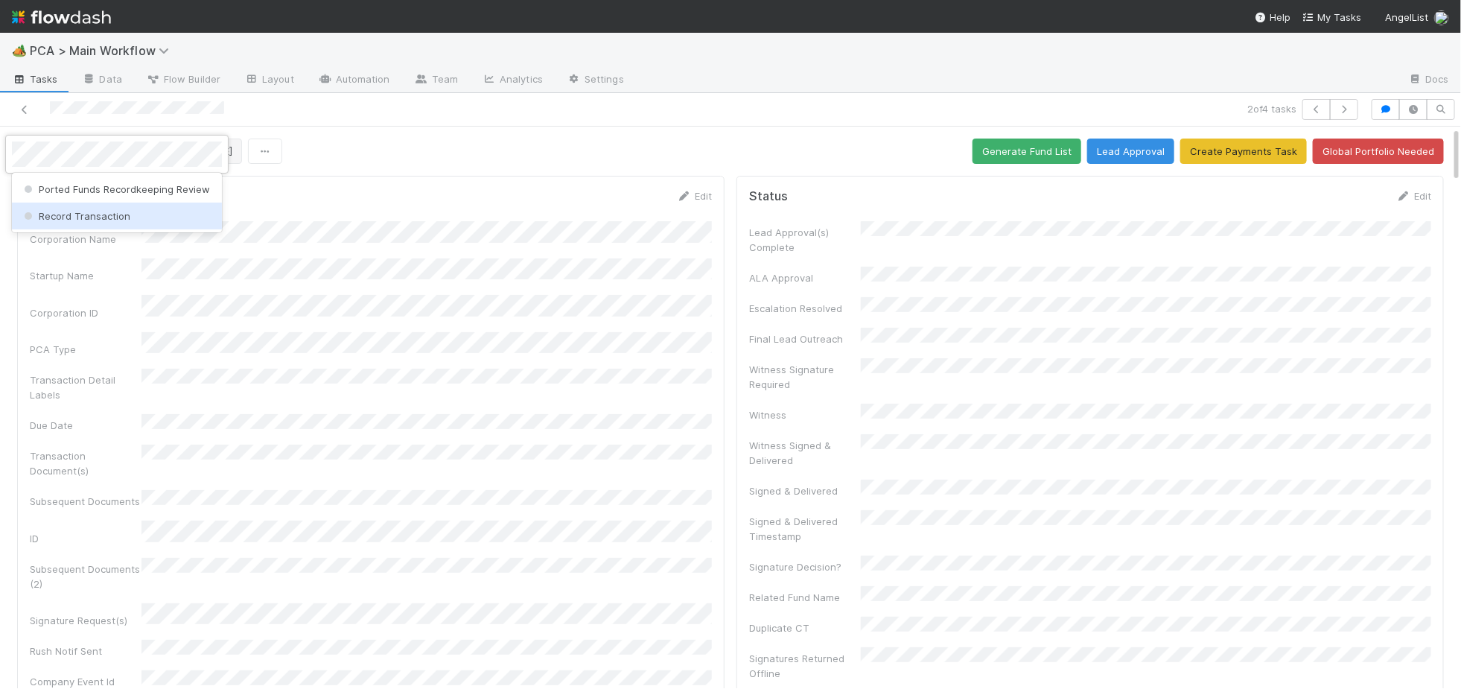
drag, startPoint x: 97, startPoint y: 212, endPoint x: 147, endPoint y: 147, distance: 81.8
click at [97, 212] on span "Record Transaction" at bounding box center [75, 216] width 109 height 12
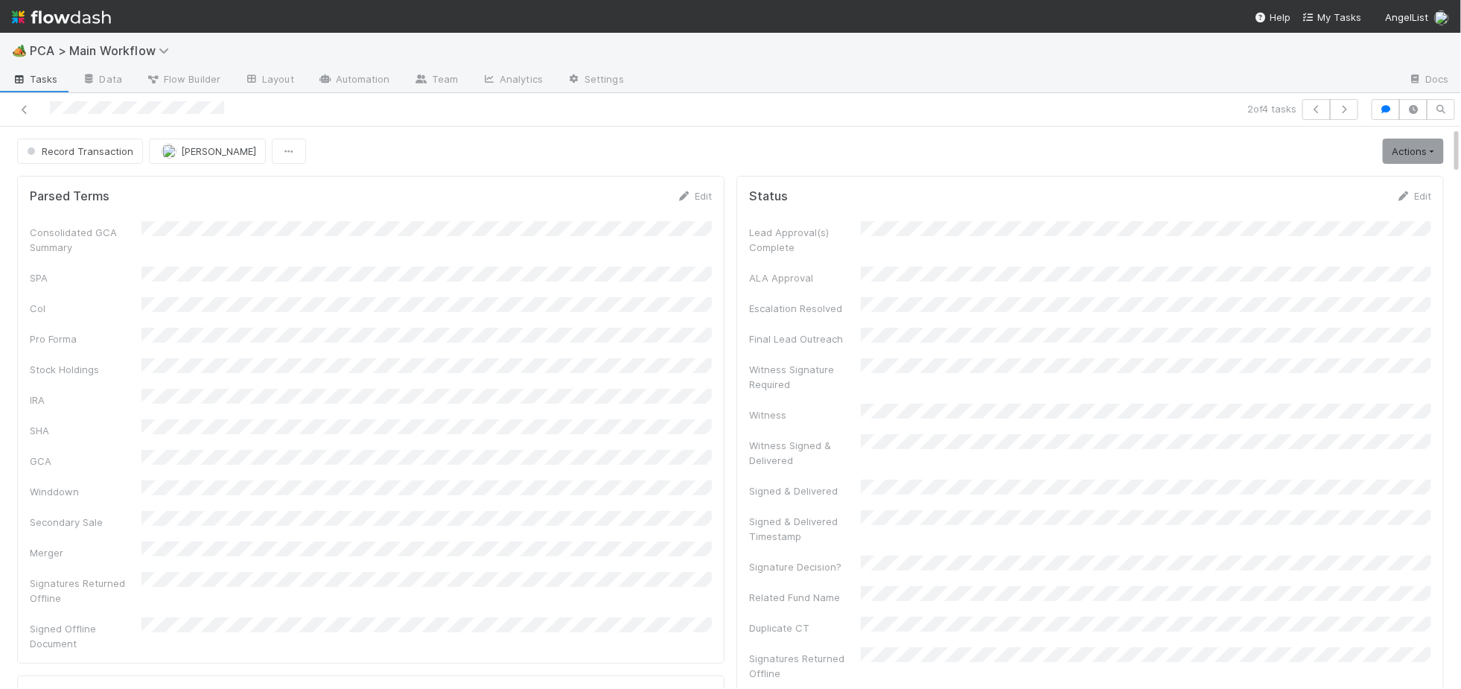
click at [98, 18] on img at bounding box center [61, 16] width 99 height 25
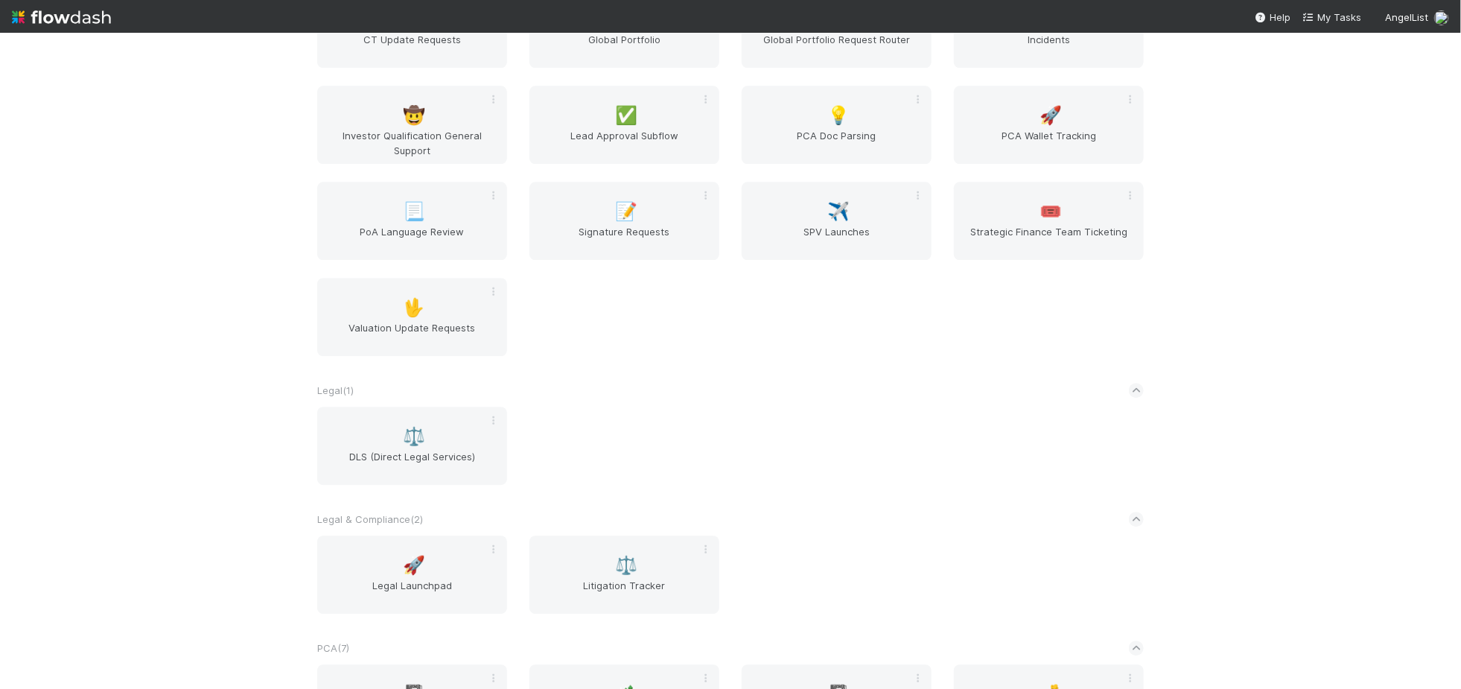
scroll to position [2483, 0]
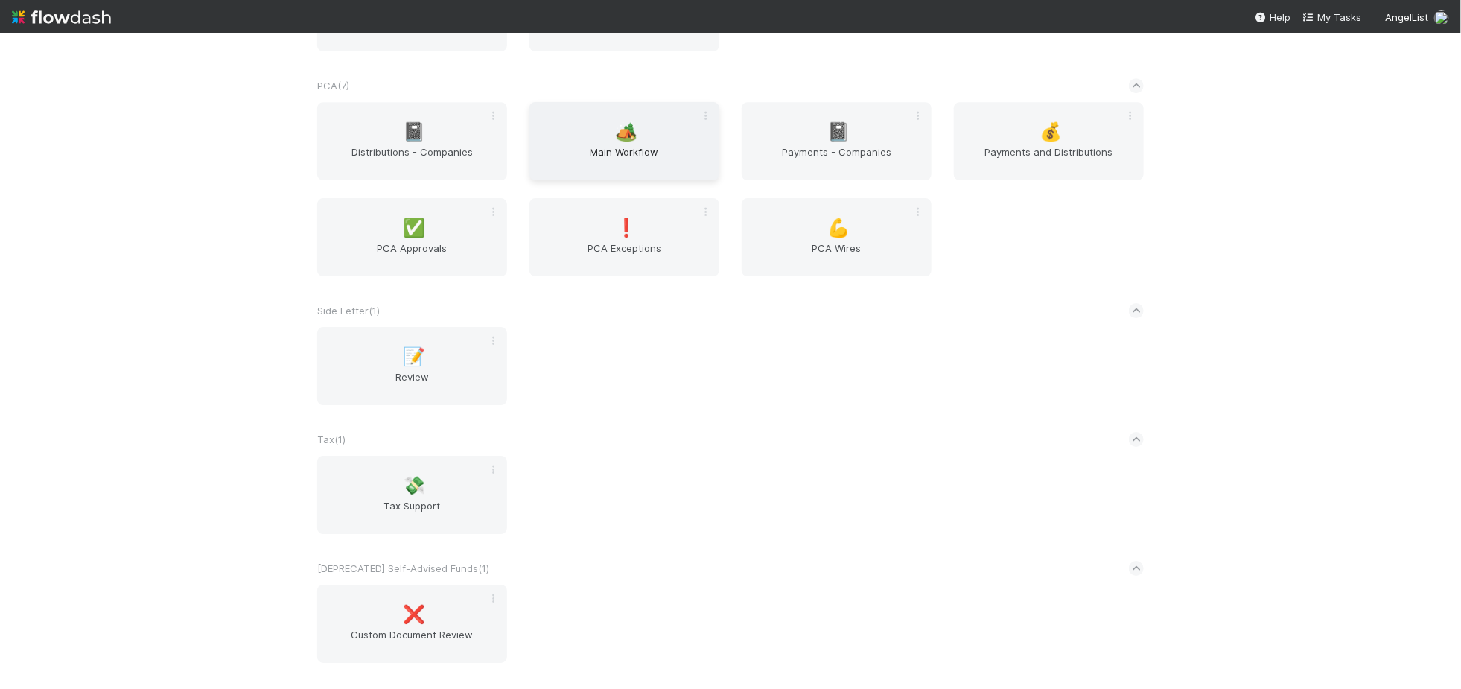
click at [600, 150] on span "Main Workflow" at bounding box center [625, 159] width 178 height 30
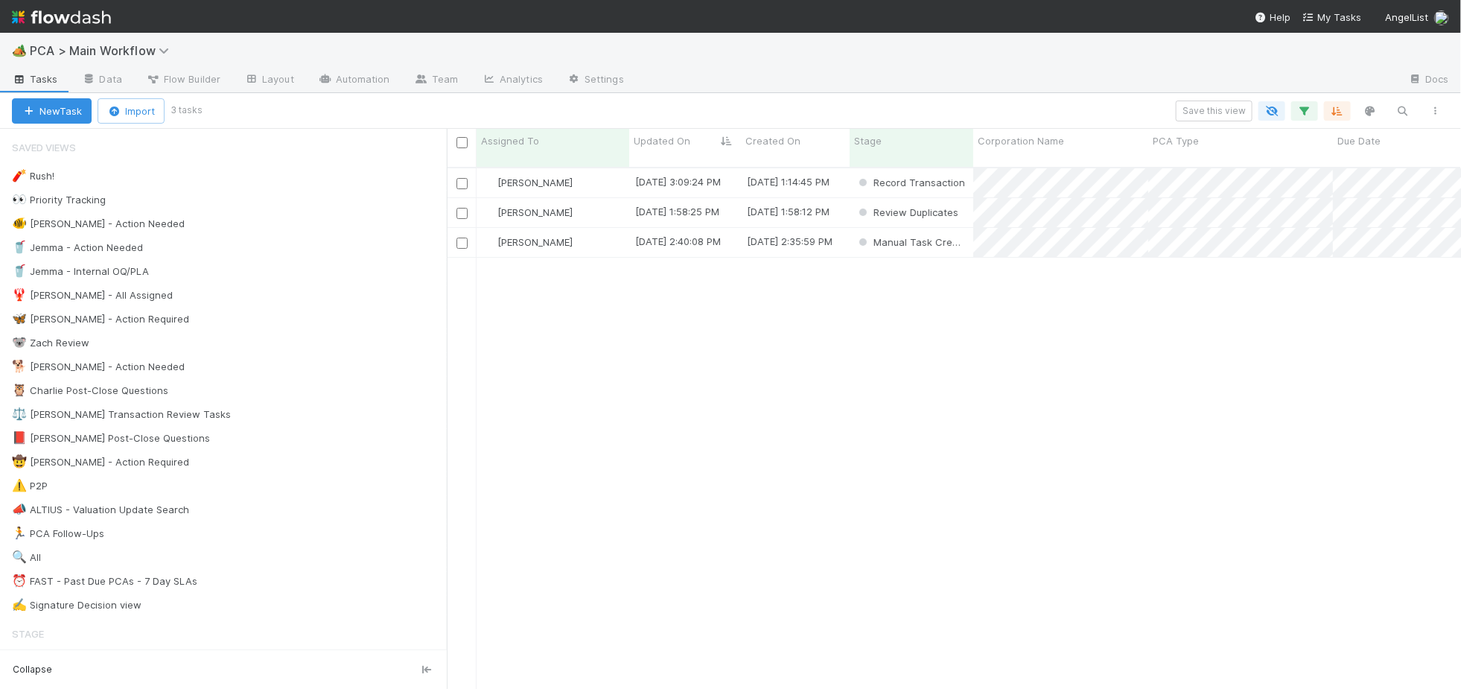
scroll to position [1, 1]
click at [250, 365] on div "🐕 Charlie - Action Needed 4" at bounding box center [229, 367] width 435 height 19
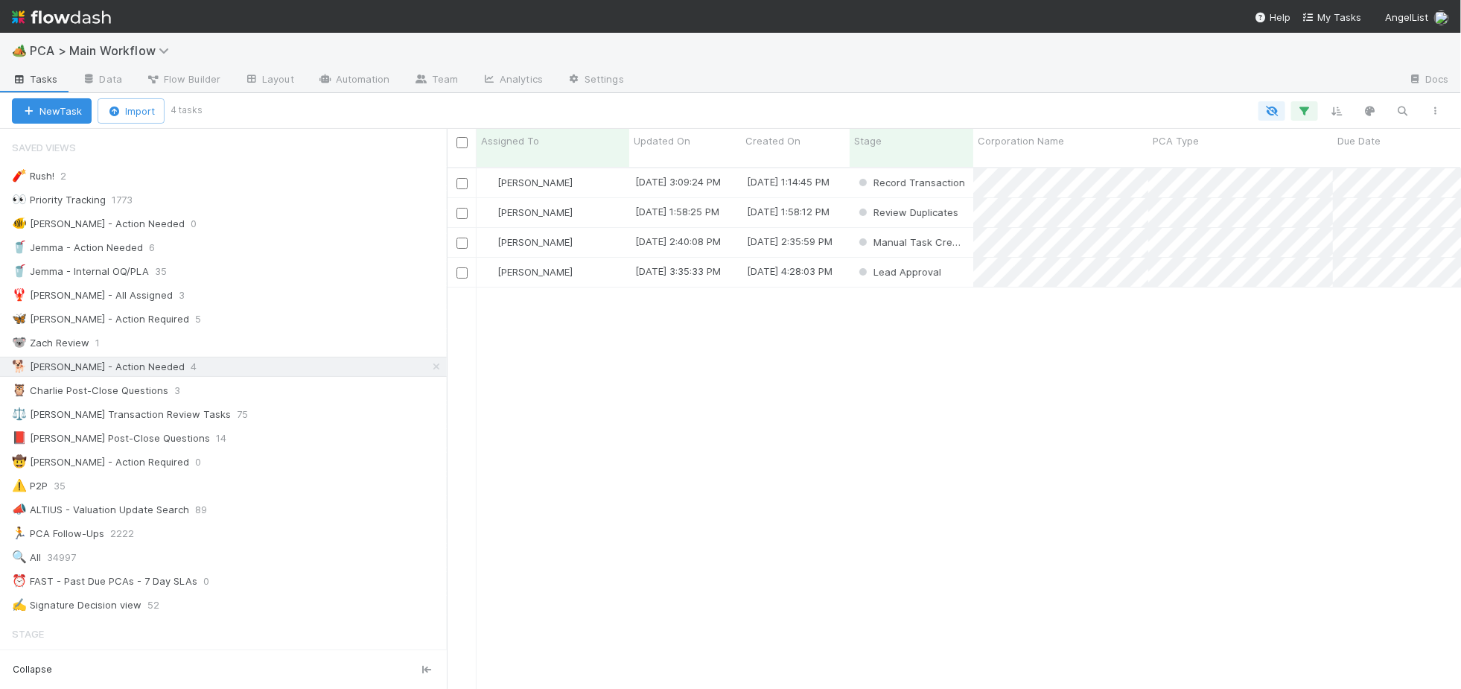
scroll to position [534, 1014]
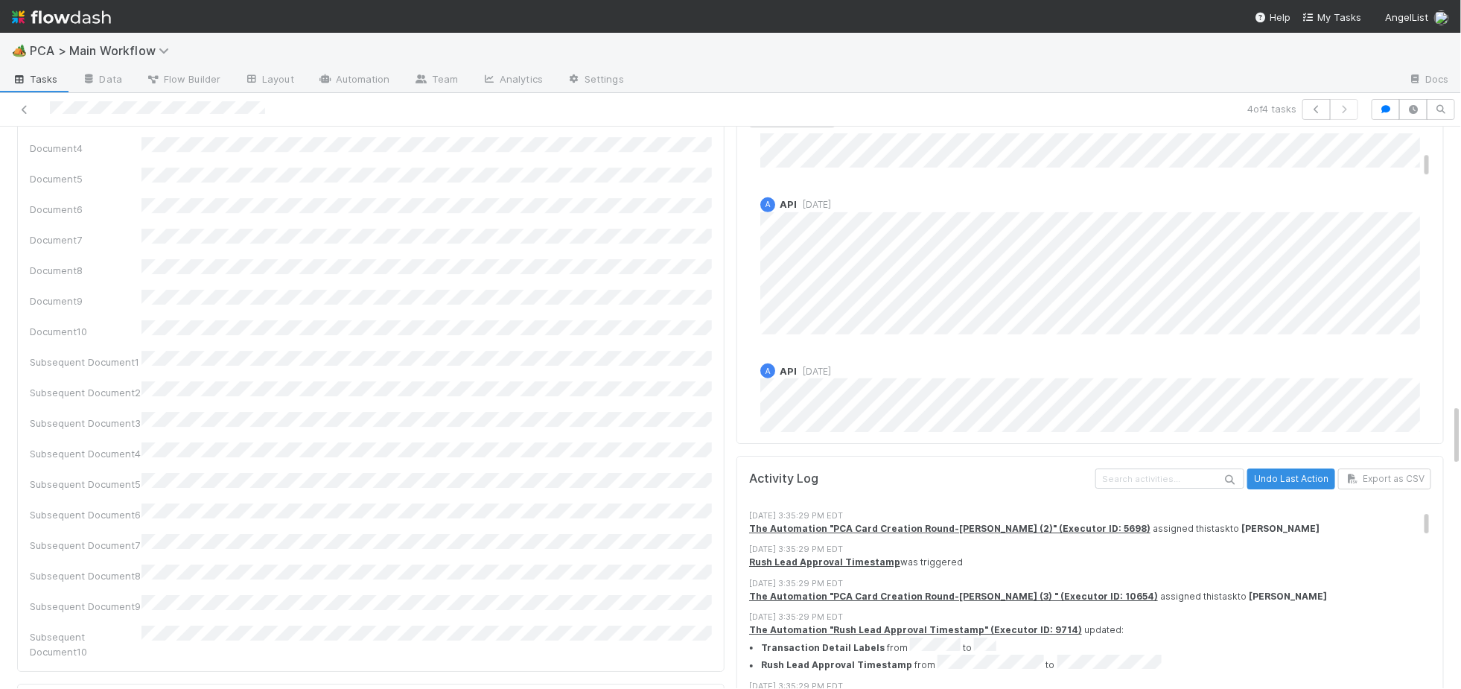
scroll to position [233, 0]
click at [991, 636] on li "Transaction Detail Labels from to" at bounding box center [1096, 645] width 670 height 18
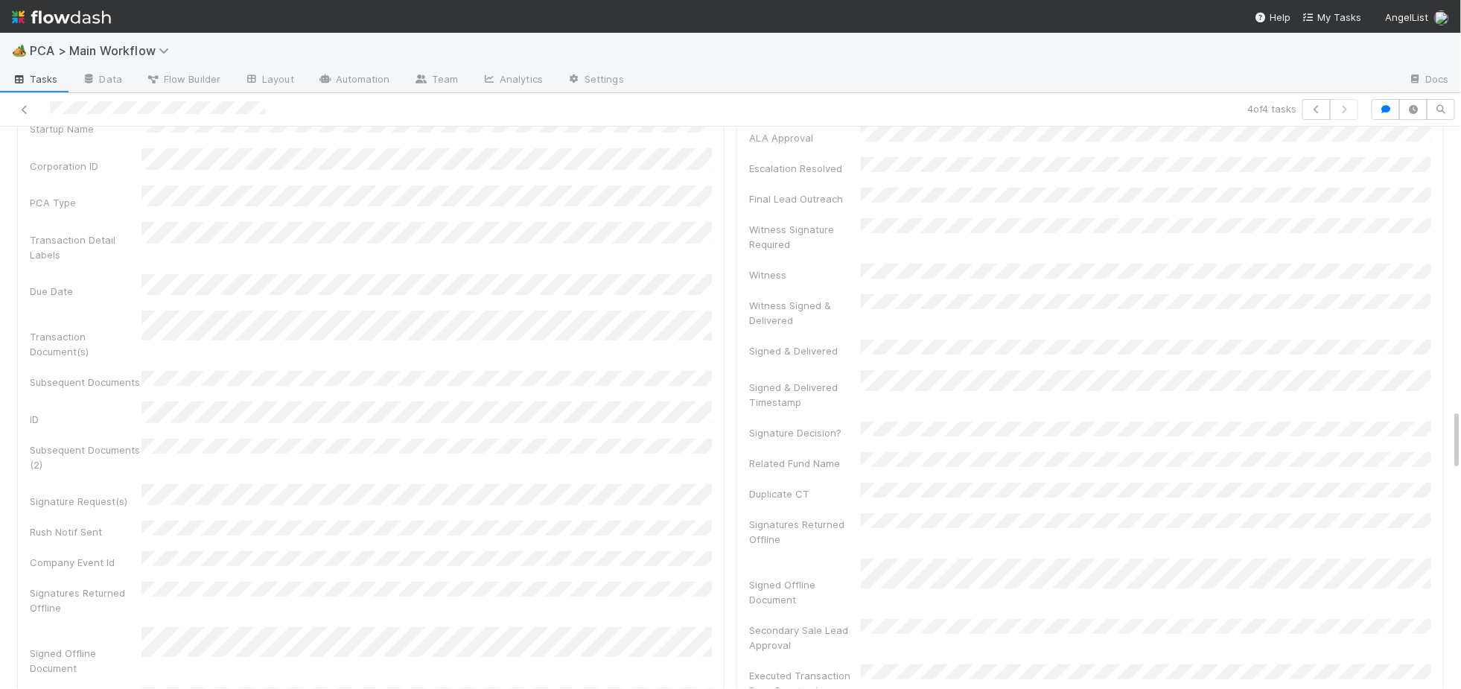
scroll to position [0, 0]
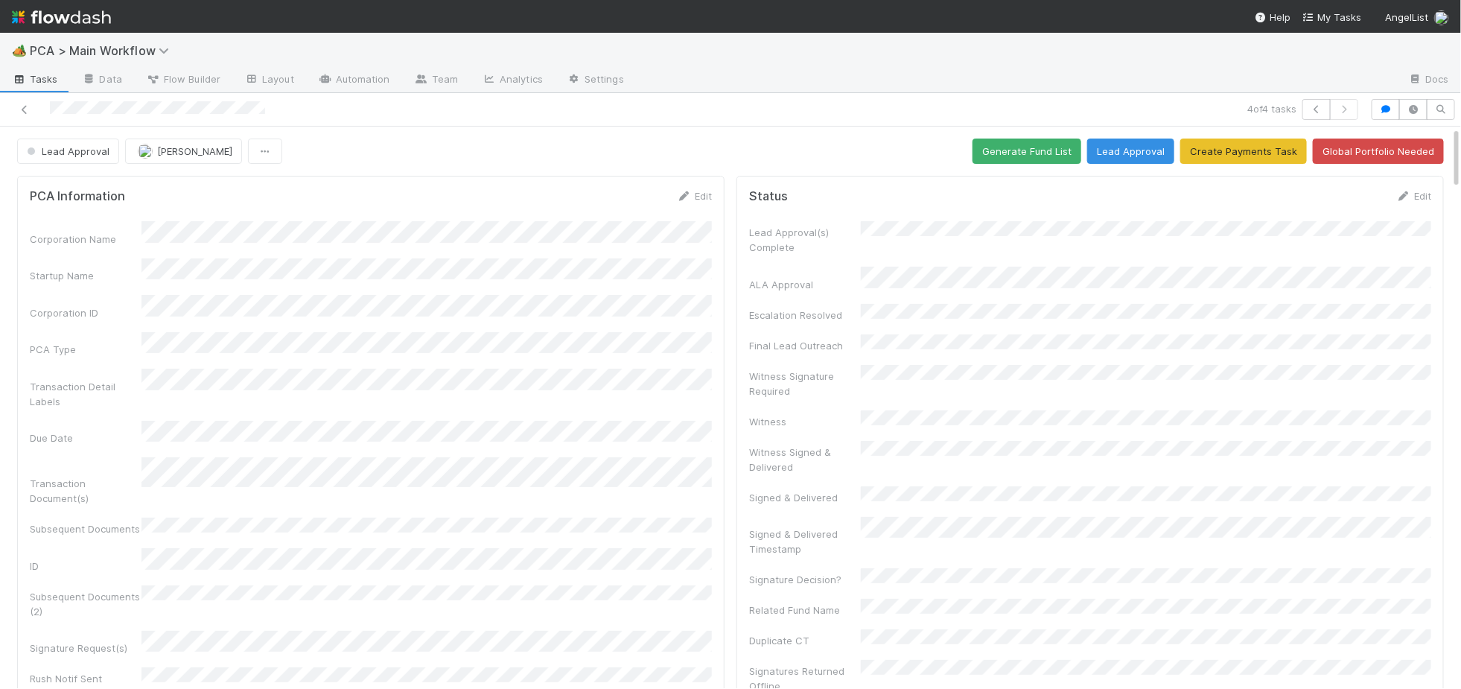
click at [81, 109] on div at bounding box center [347, 109] width 682 height 21
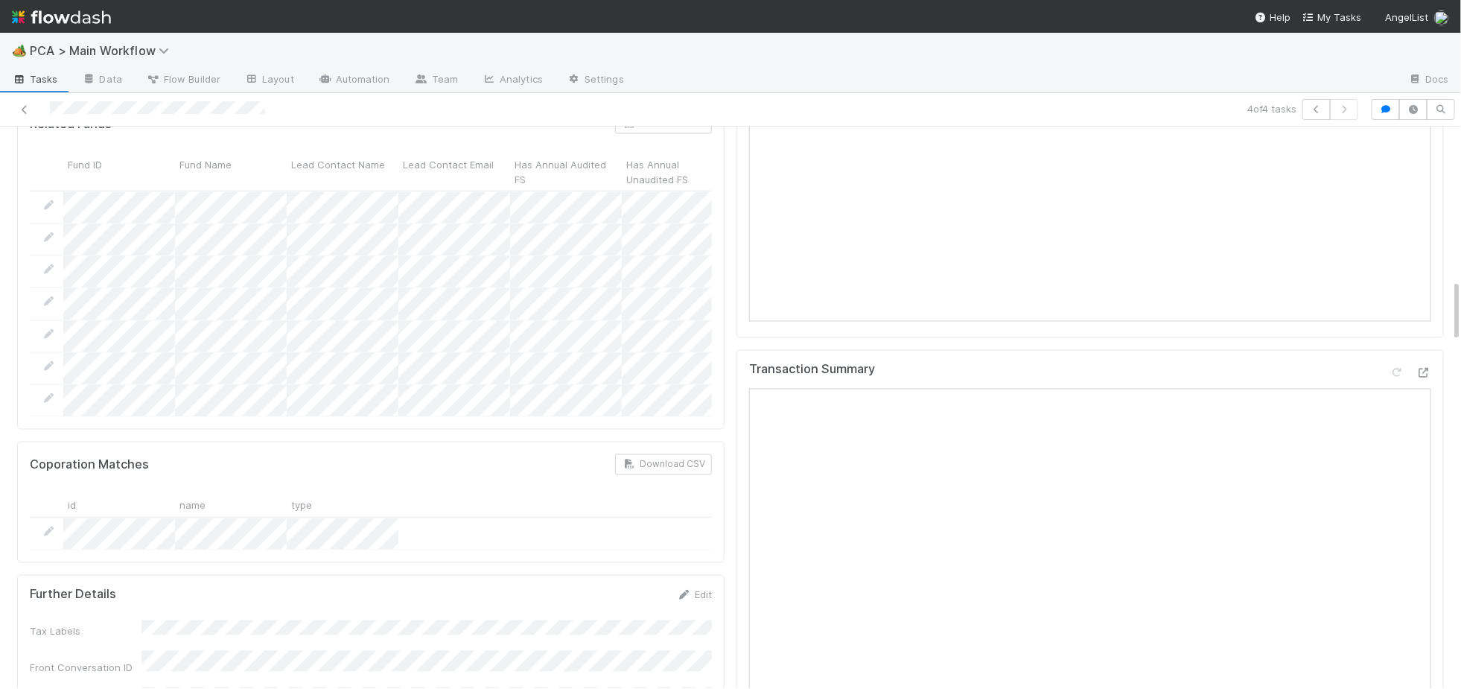
scroll to position [1946, 0]
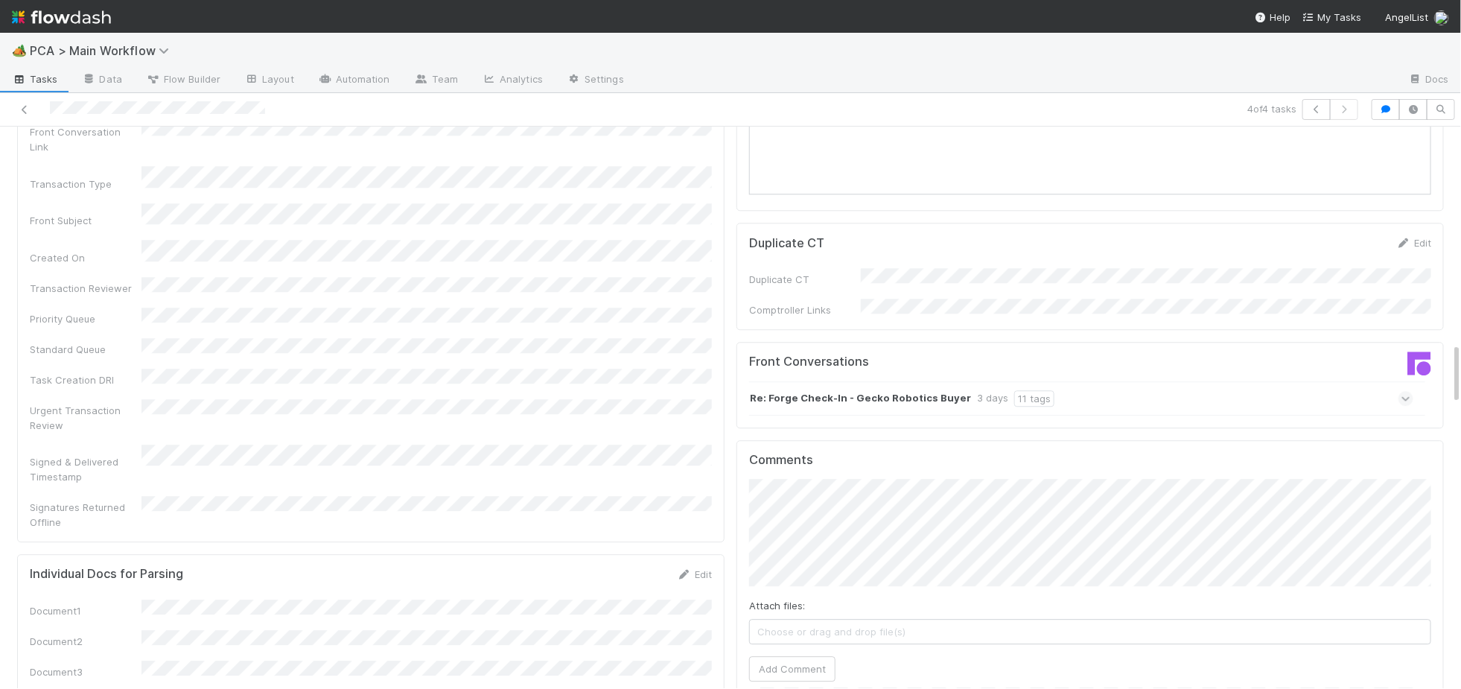
click at [1114, 381] on div "Re: Forge Check-In - Gecko Robotics Buyer 3 days 11 tags" at bounding box center [1081, 398] width 664 height 34
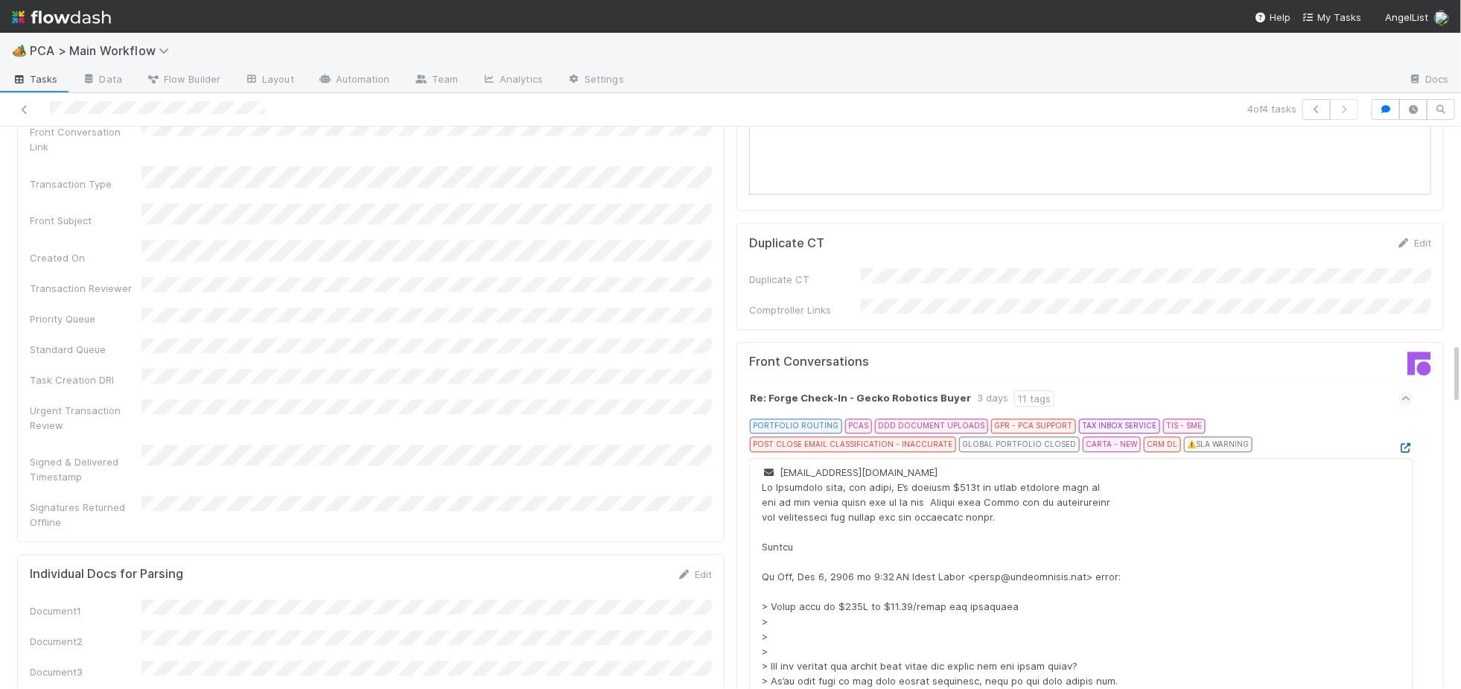
click at [1408, 443] on icon at bounding box center [1406, 448] width 15 height 10
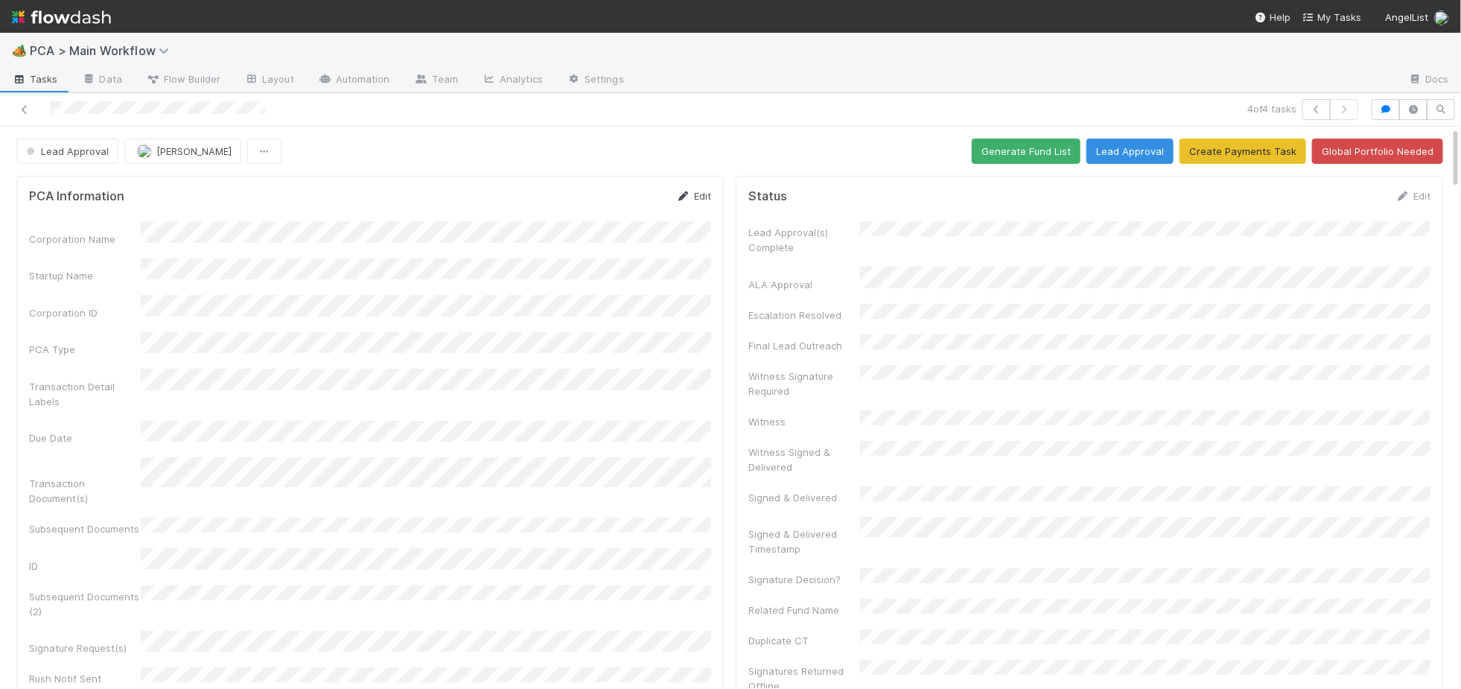
click at [681, 192] on icon at bounding box center [683, 196] width 15 height 10
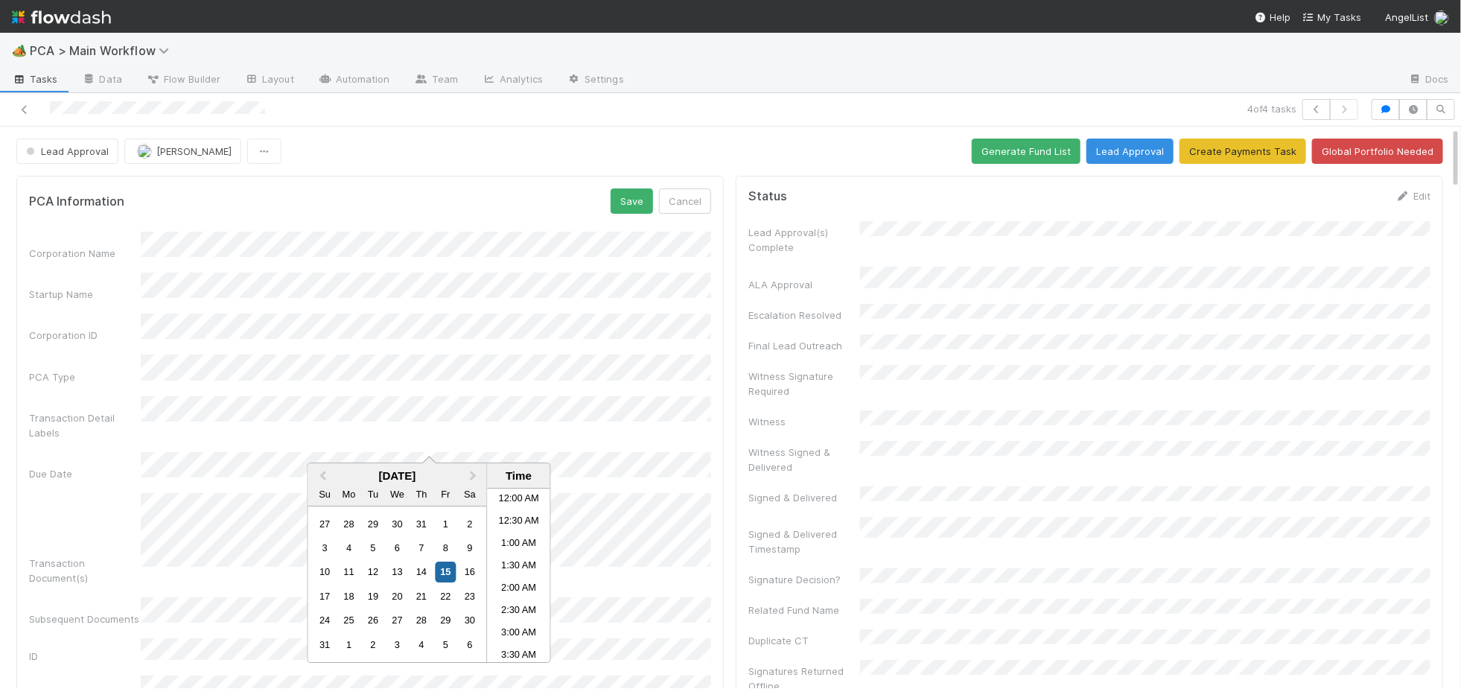
scroll to position [706, 0]
click at [631, 201] on button "Save" at bounding box center [632, 200] width 42 height 25
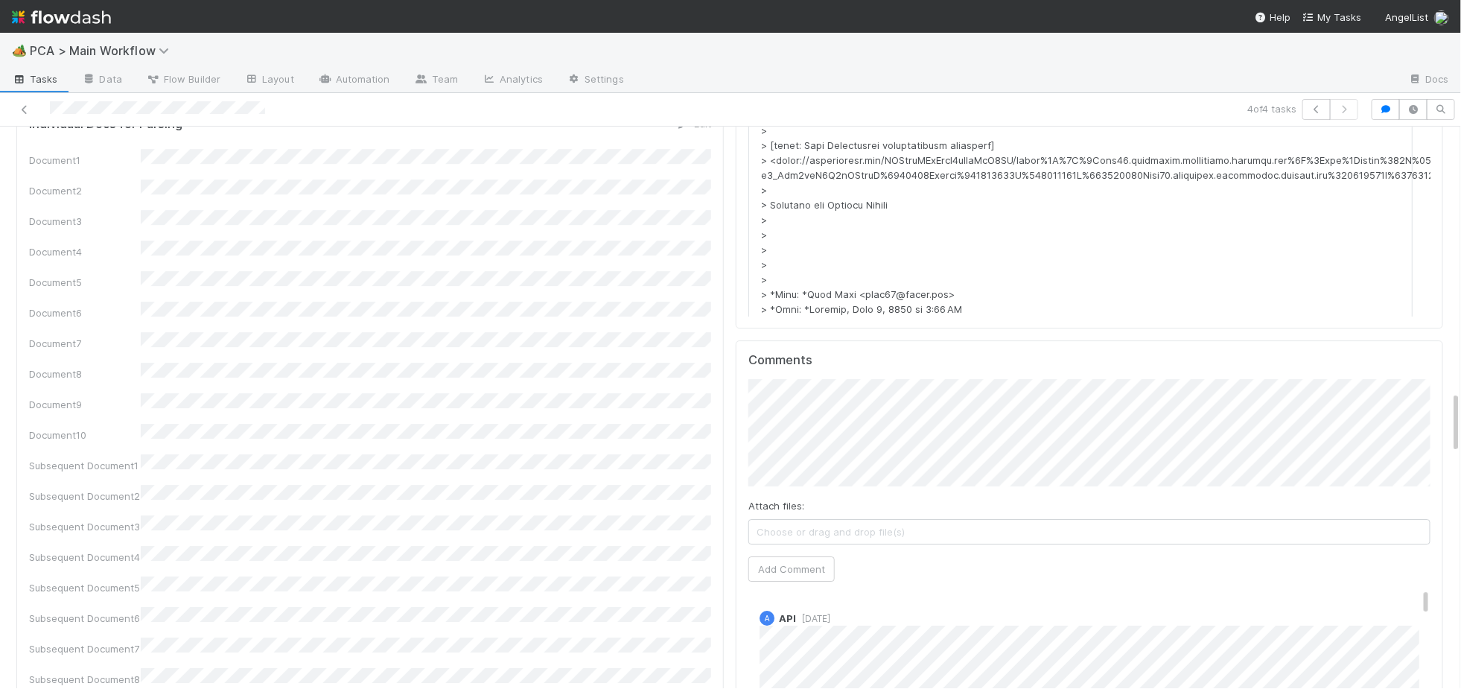
scroll to position [434, 0]
drag, startPoint x: 825, startPoint y: 459, endPoint x: 816, endPoint y: 466, distance: 10.6
click at [816, 463] on div "Attach files: Choose or drag and drop file(s) Add Comment" at bounding box center [1090, 480] width 682 height 202
click at [814, 556] on button "Add Comment" at bounding box center [792, 568] width 86 height 25
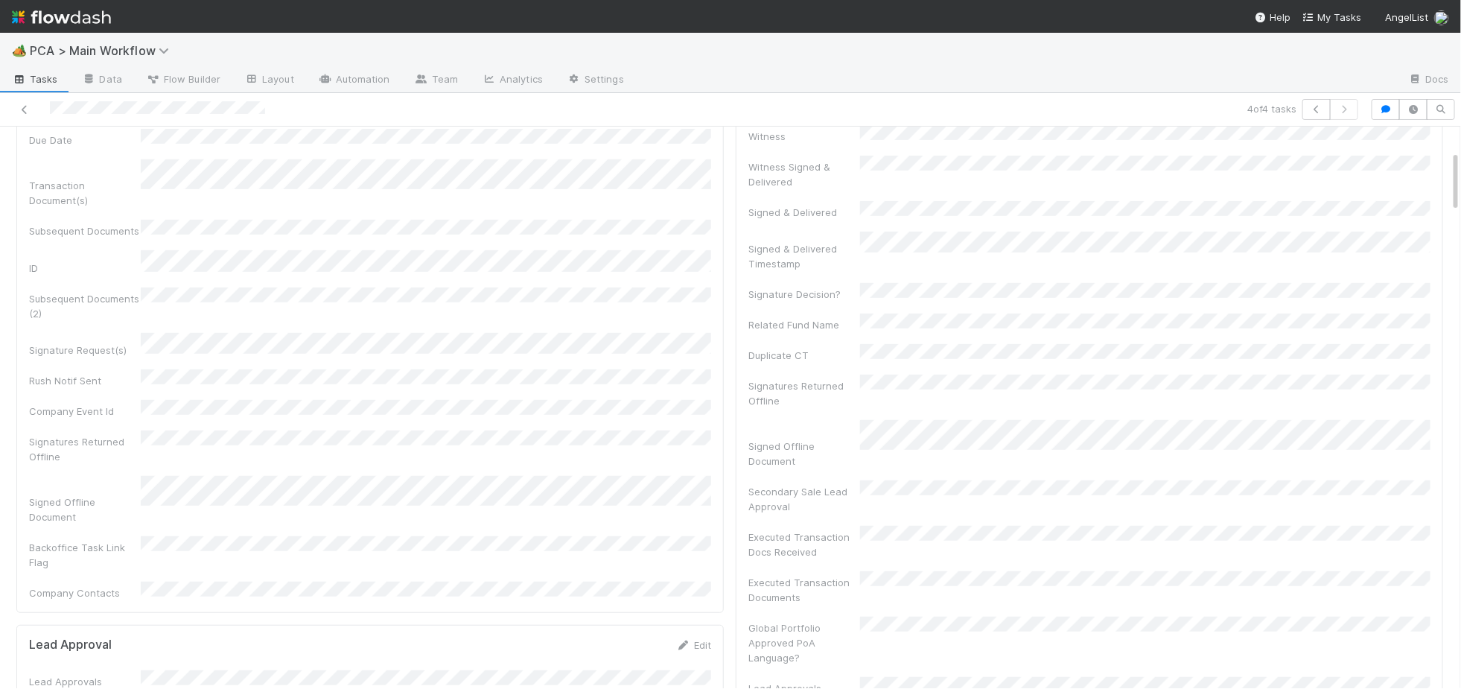
scroll to position [0, 0]
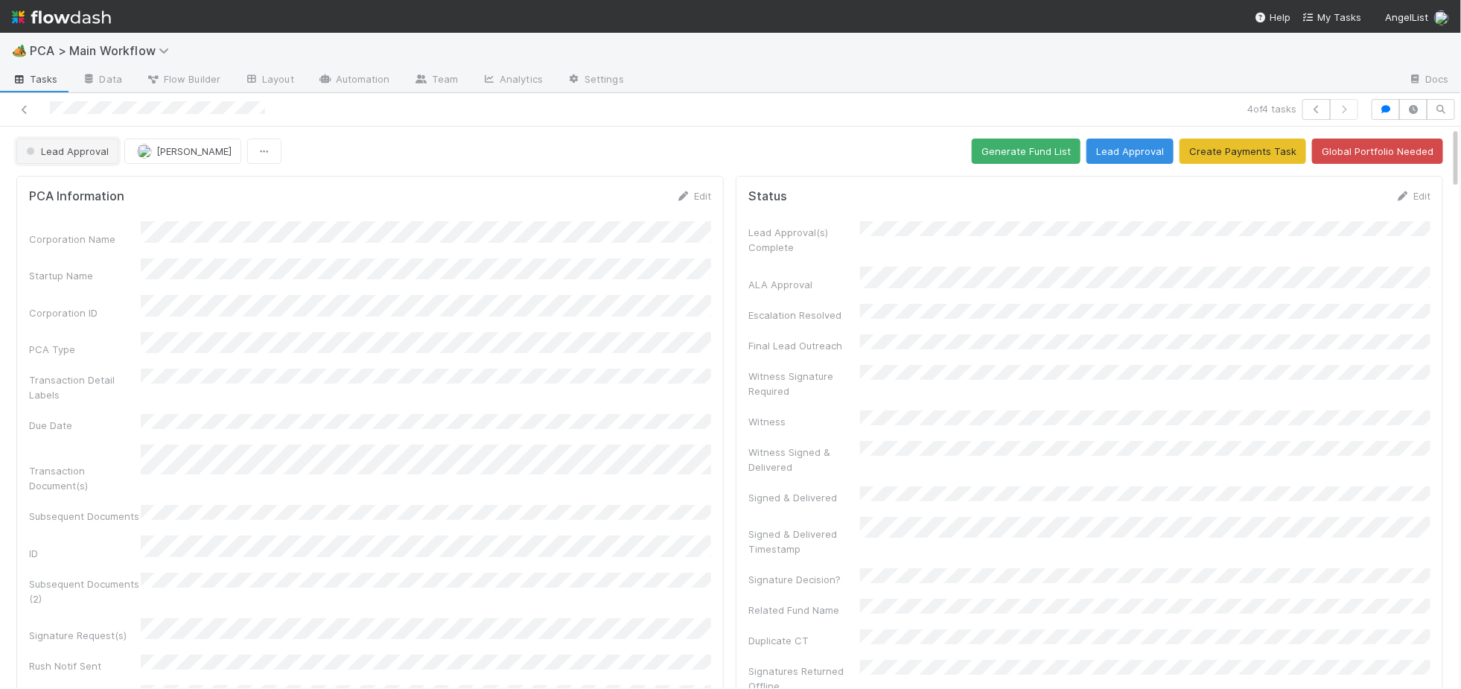
click at [83, 151] on span "Lead Approval" at bounding box center [66, 151] width 86 height 12
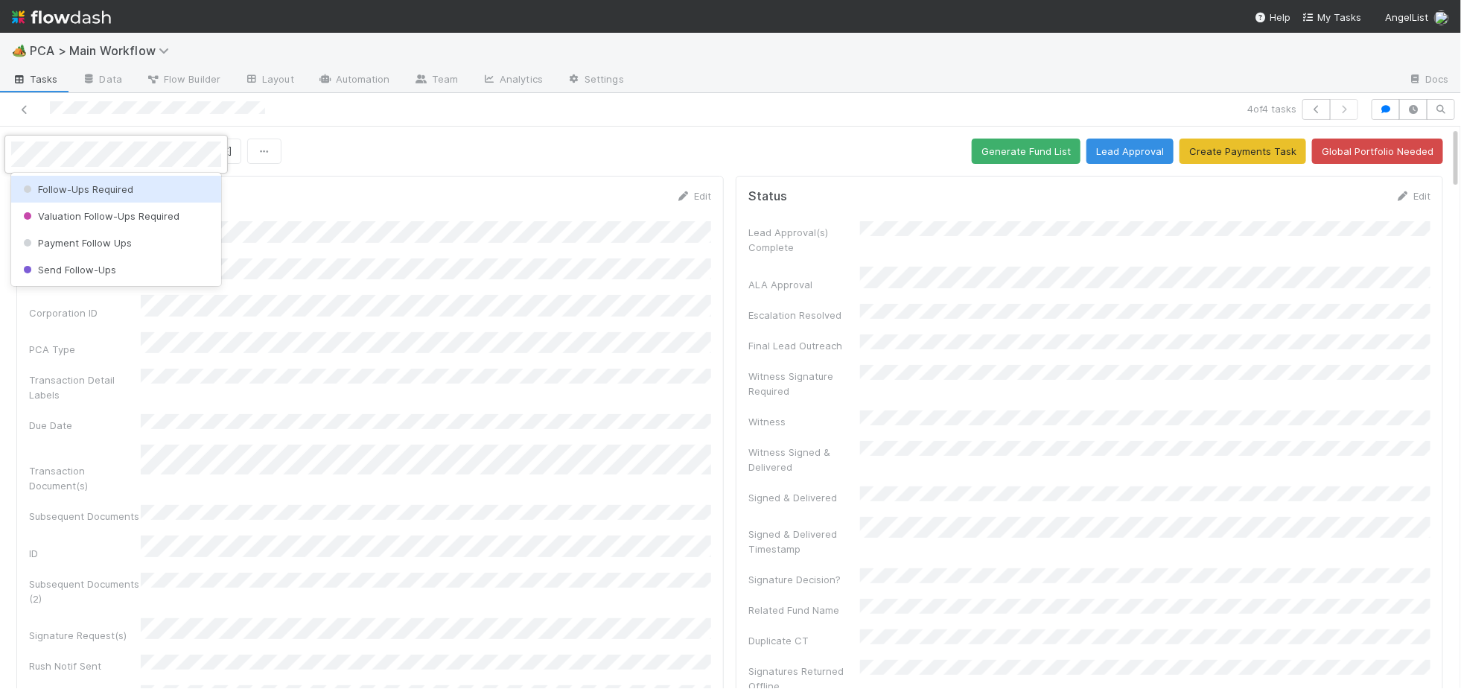
click at [78, 194] on span "Follow-Ups Required" at bounding box center [76, 189] width 113 height 12
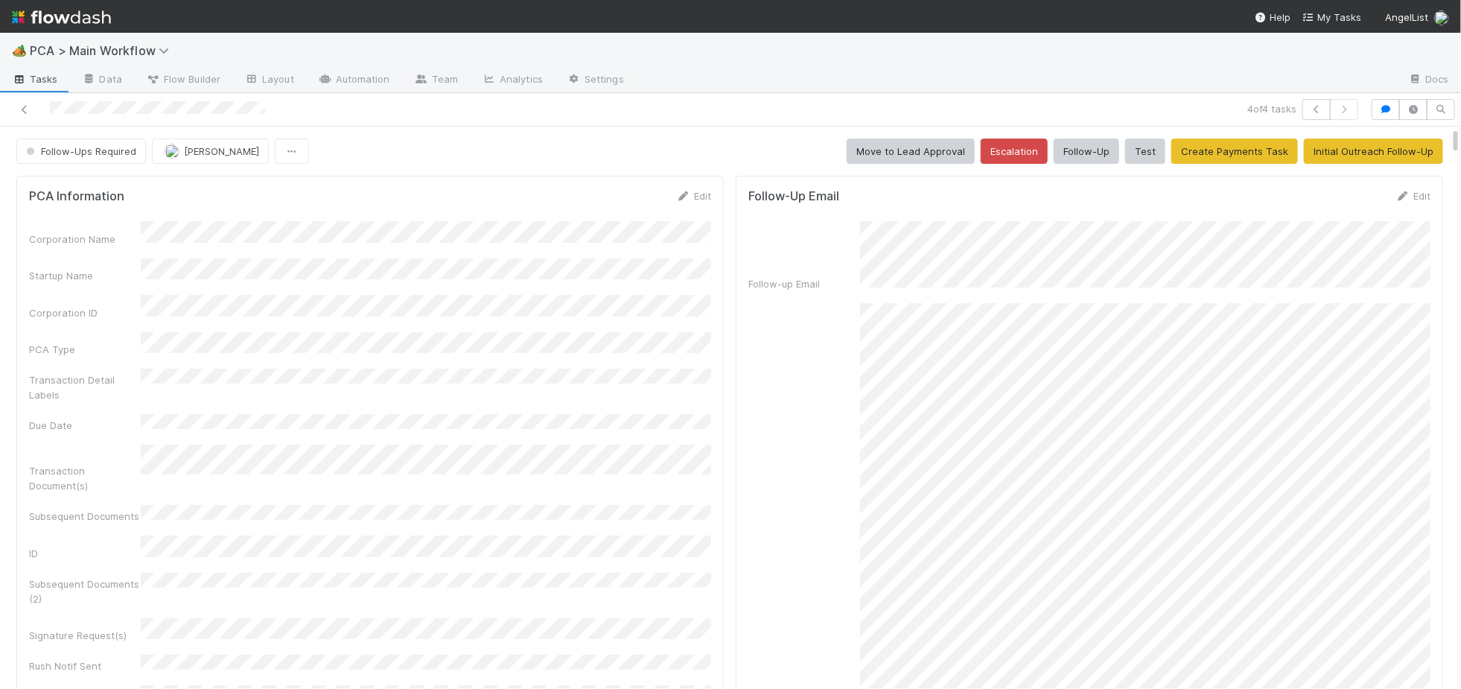
click at [77, 11] on img at bounding box center [61, 16] width 99 height 25
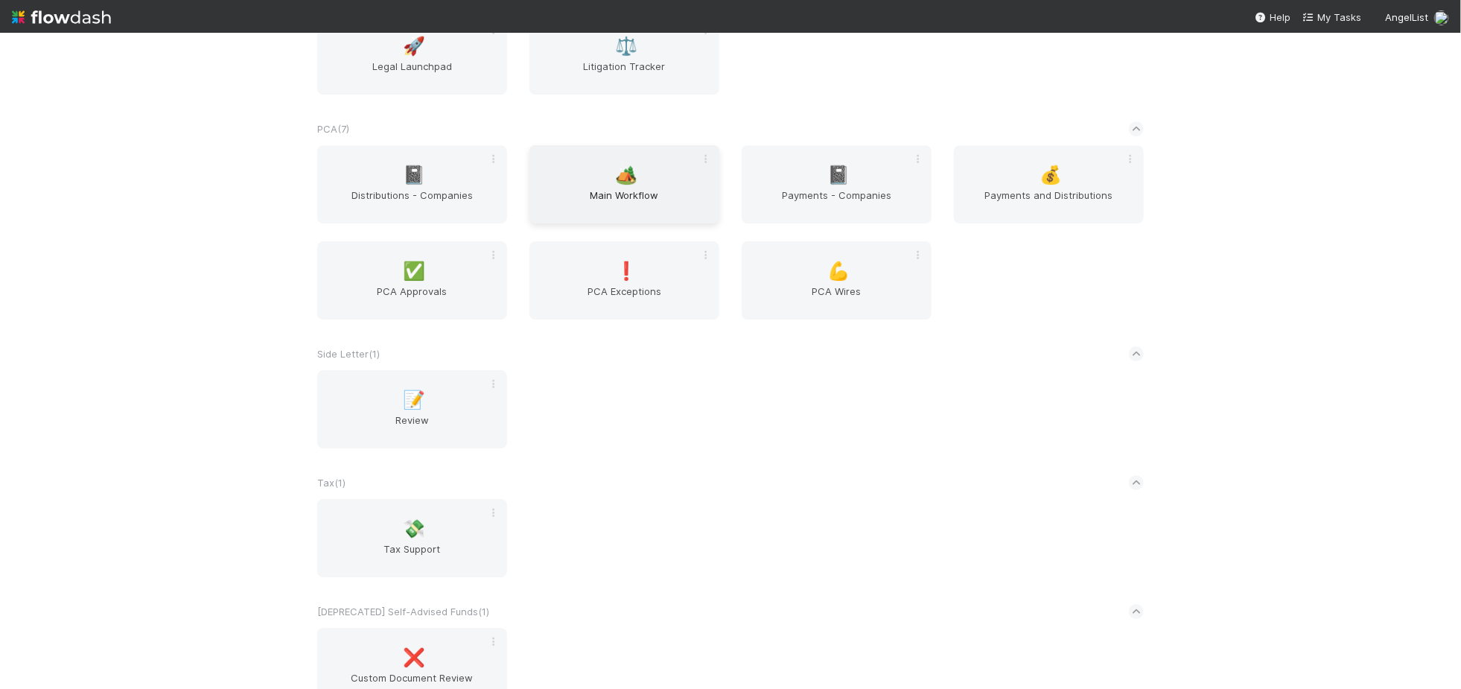
scroll to position [2437, 0]
click at [641, 159] on div "🏕️ Main Workflow" at bounding box center [625, 186] width 190 height 78
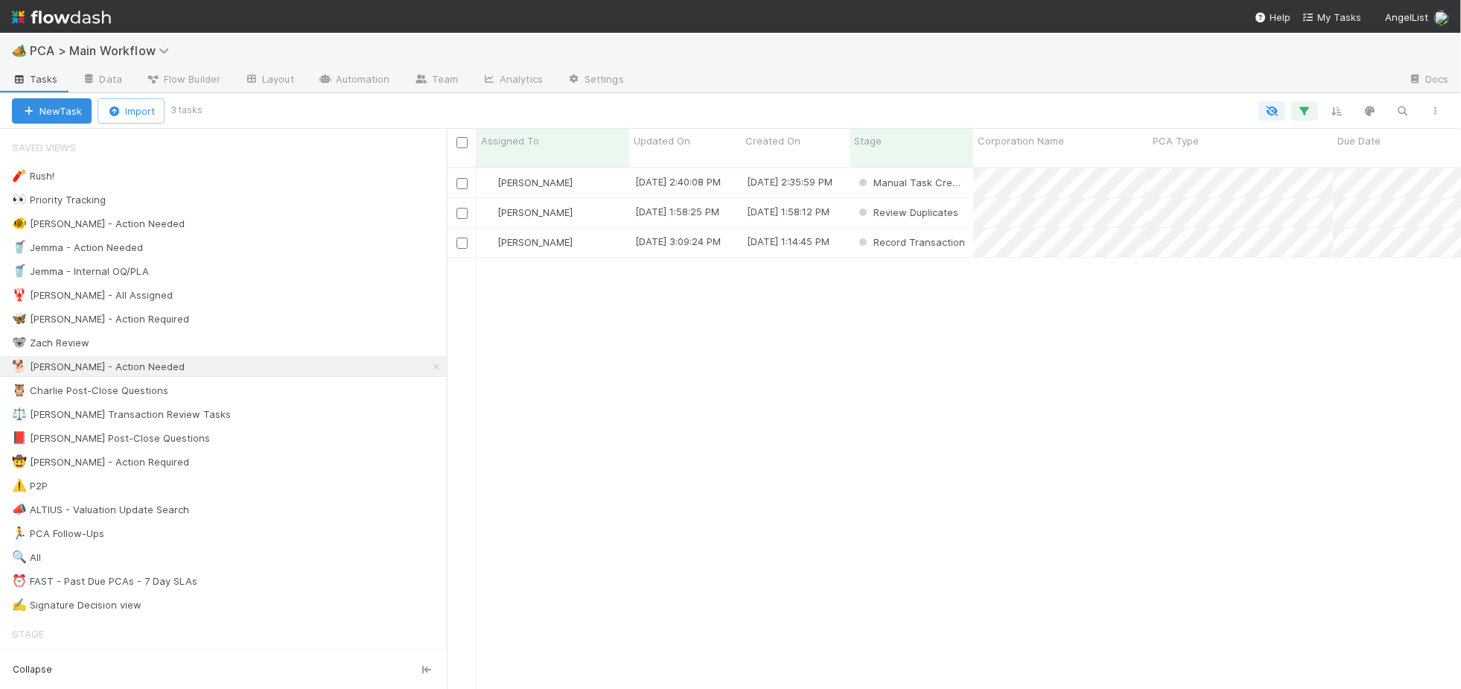
scroll to position [534, 1014]
click at [664, 139] on span "Updated On" at bounding box center [662, 140] width 57 height 15
click at [685, 162] on div "Sort Oldest → Newest" at bounding box center [720, 169] width 170 height 22
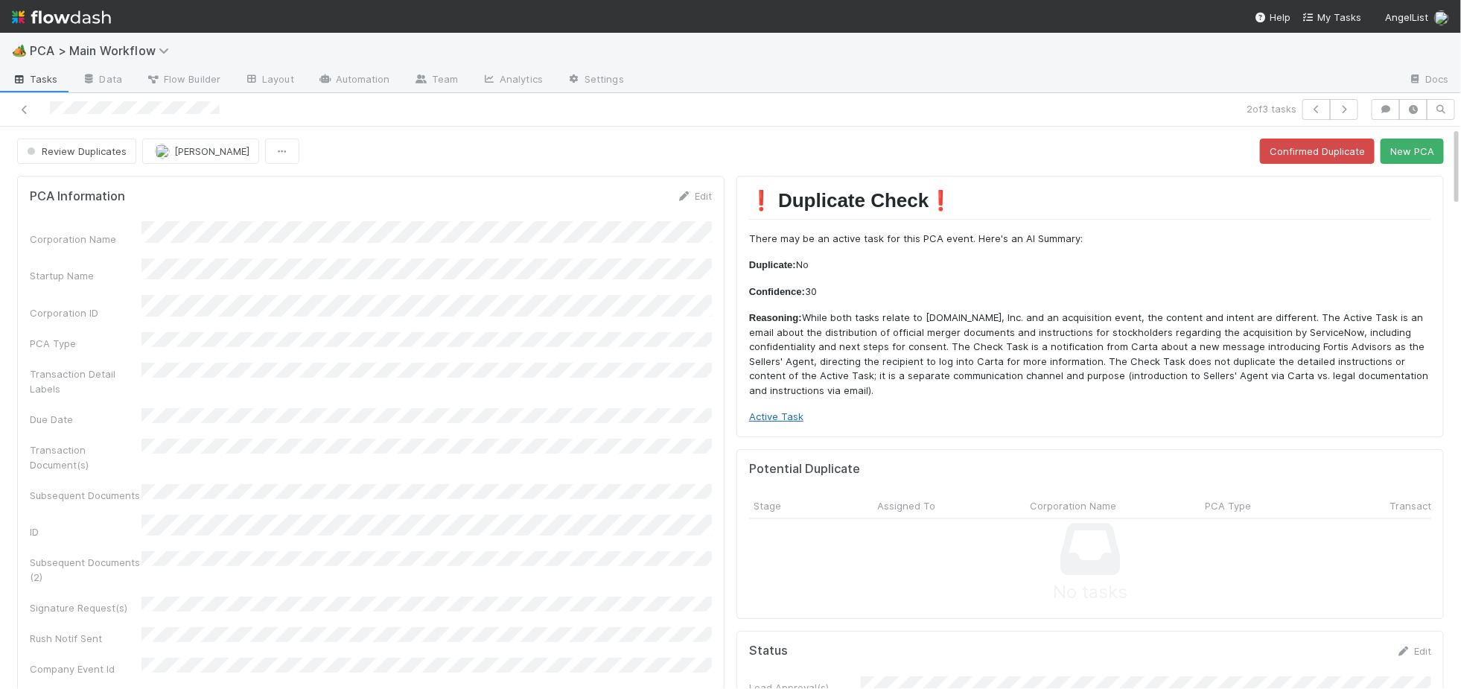
click at [794, 413] on link "Active Task" at bounding box center [776, 416] width 54 height 12
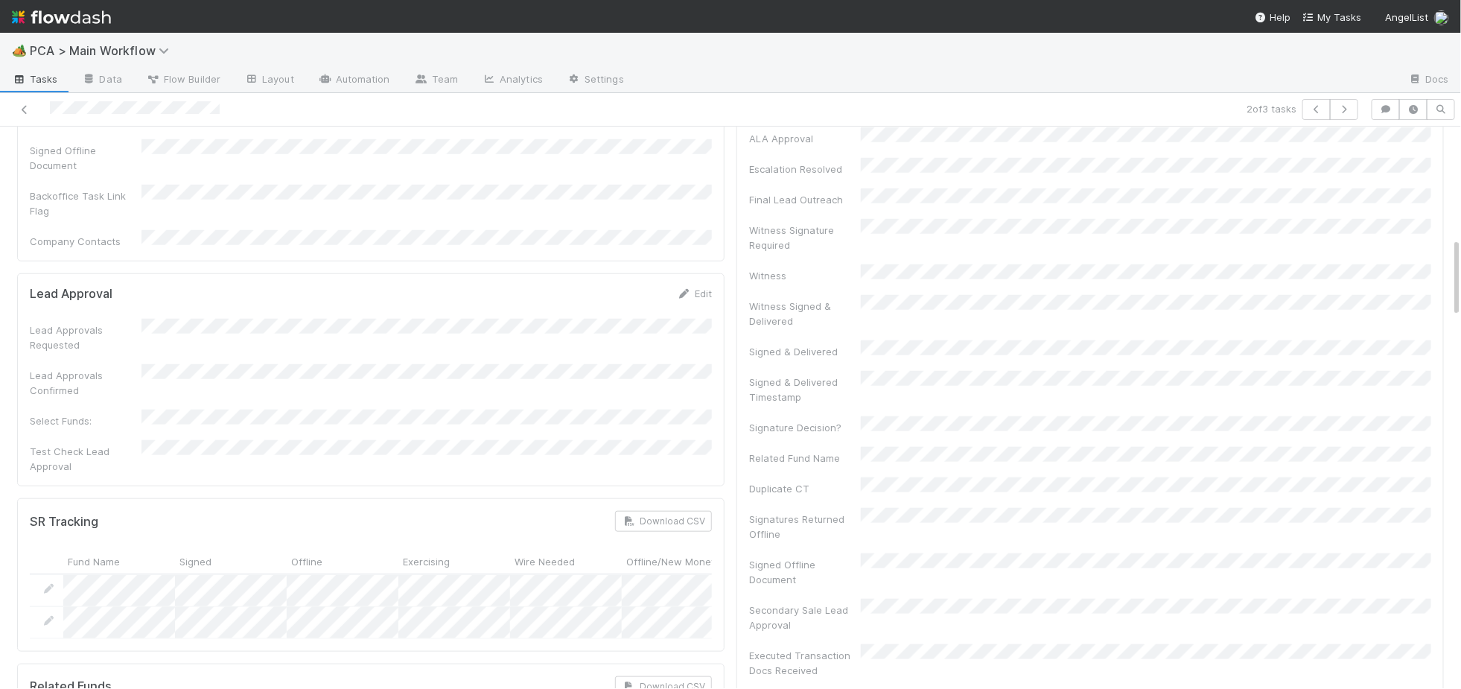
scroll to position [1405, 0]
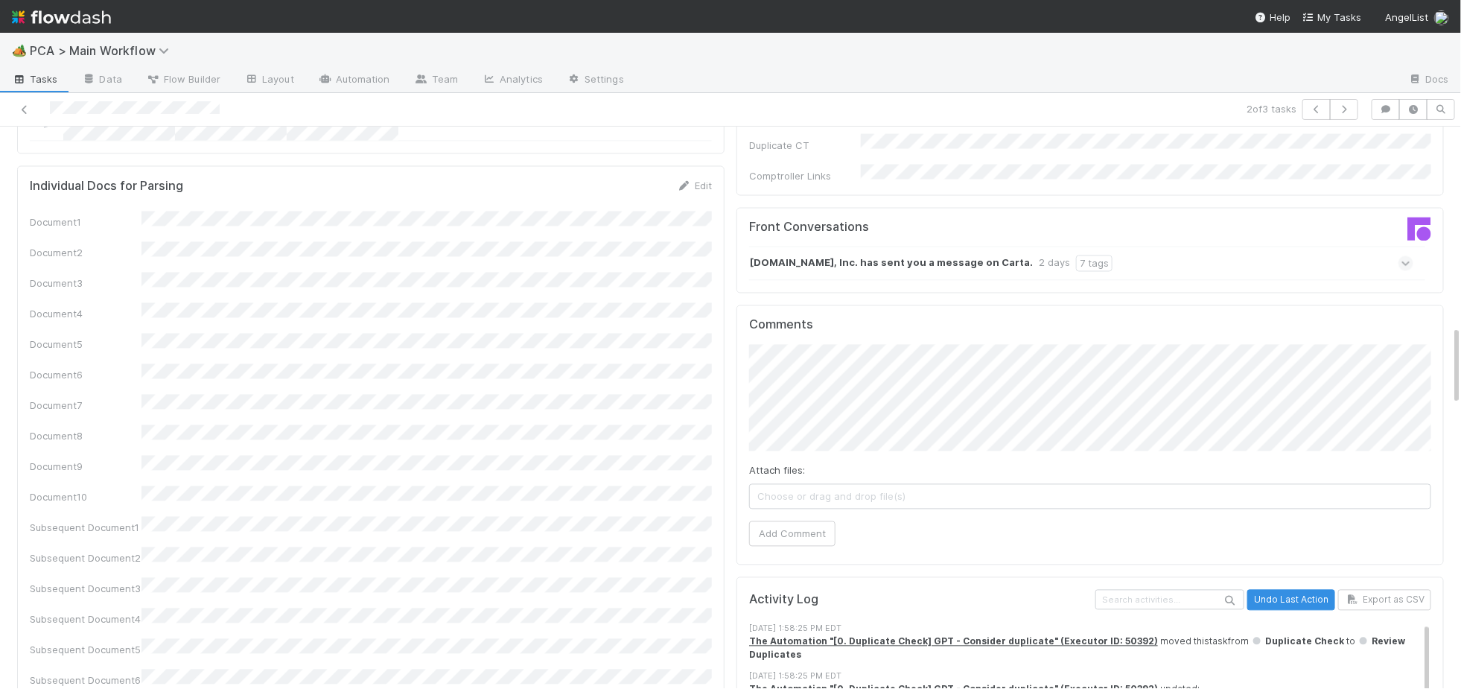
click at [928, 255] on strong "data.world, Inc. has sent you a message on Carta." at bounding box center [891, 263] width 283 height 16
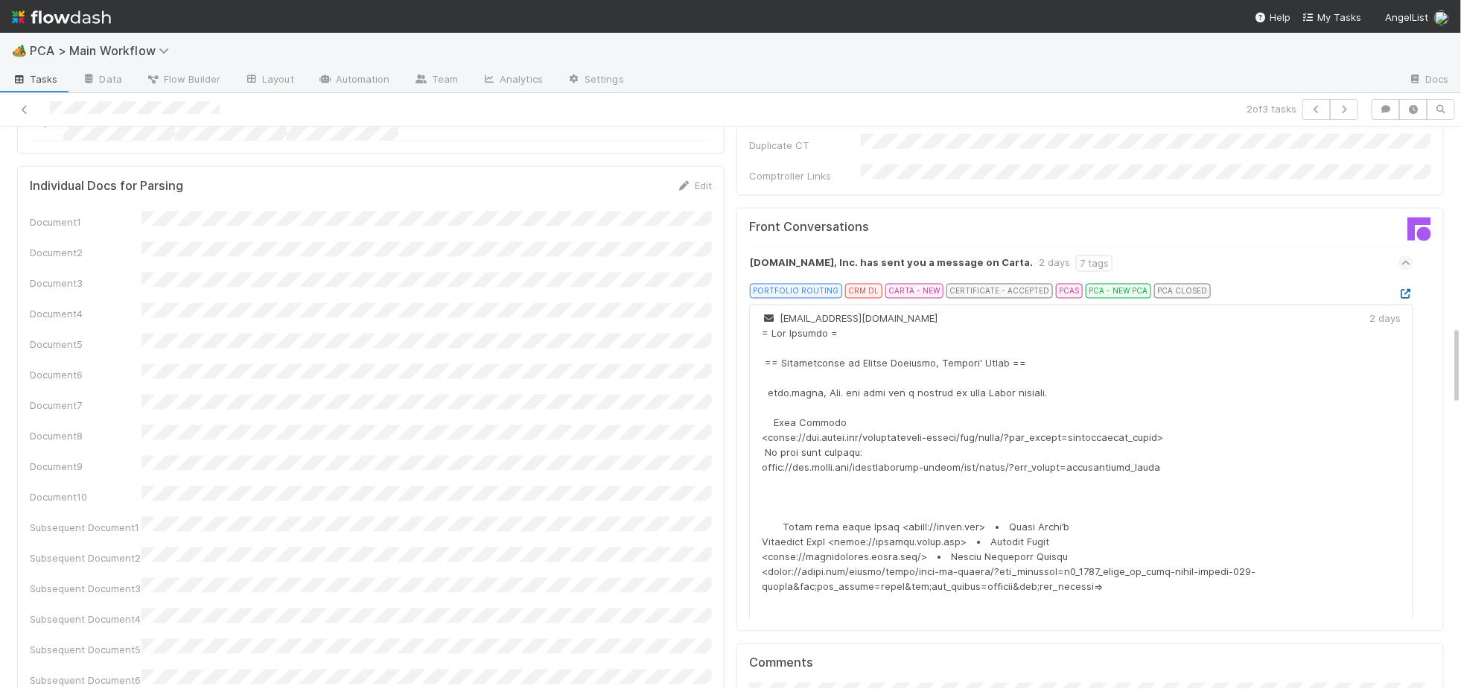
click at [1408, 290] on icon at bounding box center [1406, 295] width 15 height 10
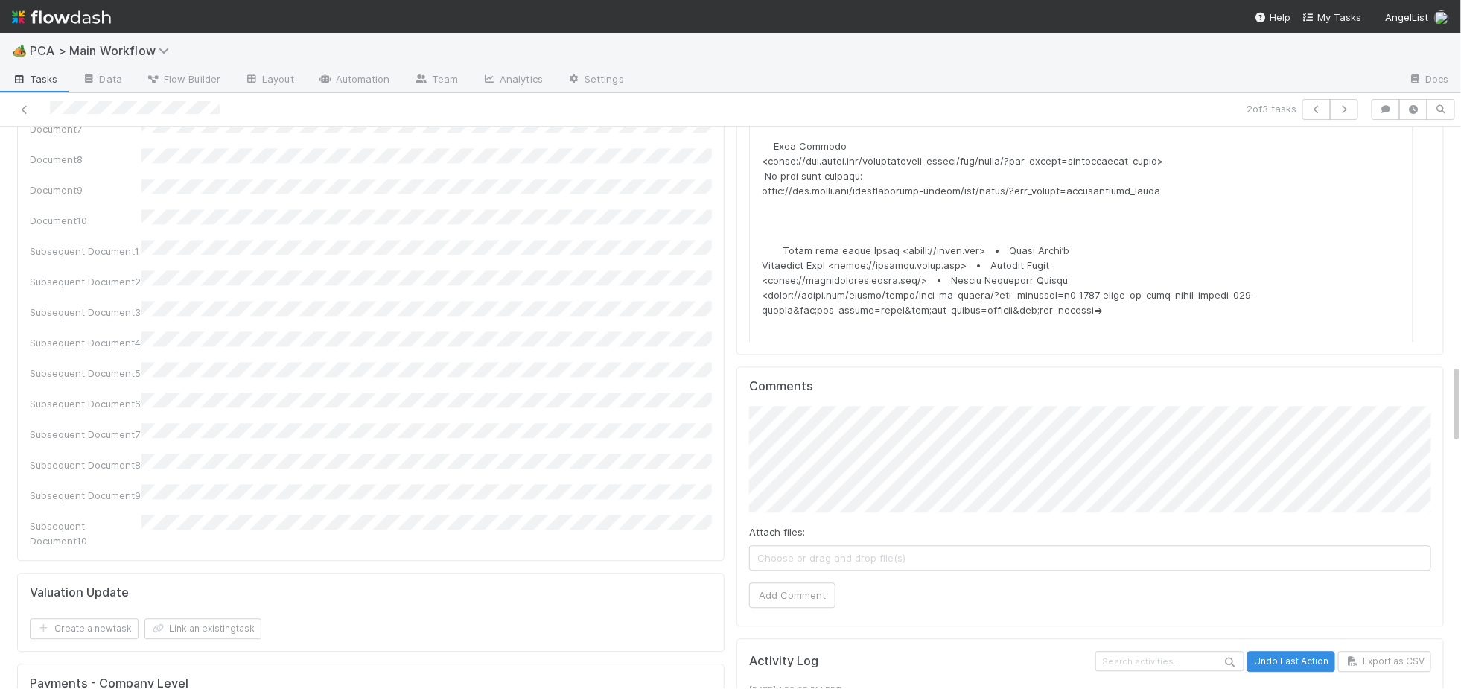
scroll to position [1693, 0]
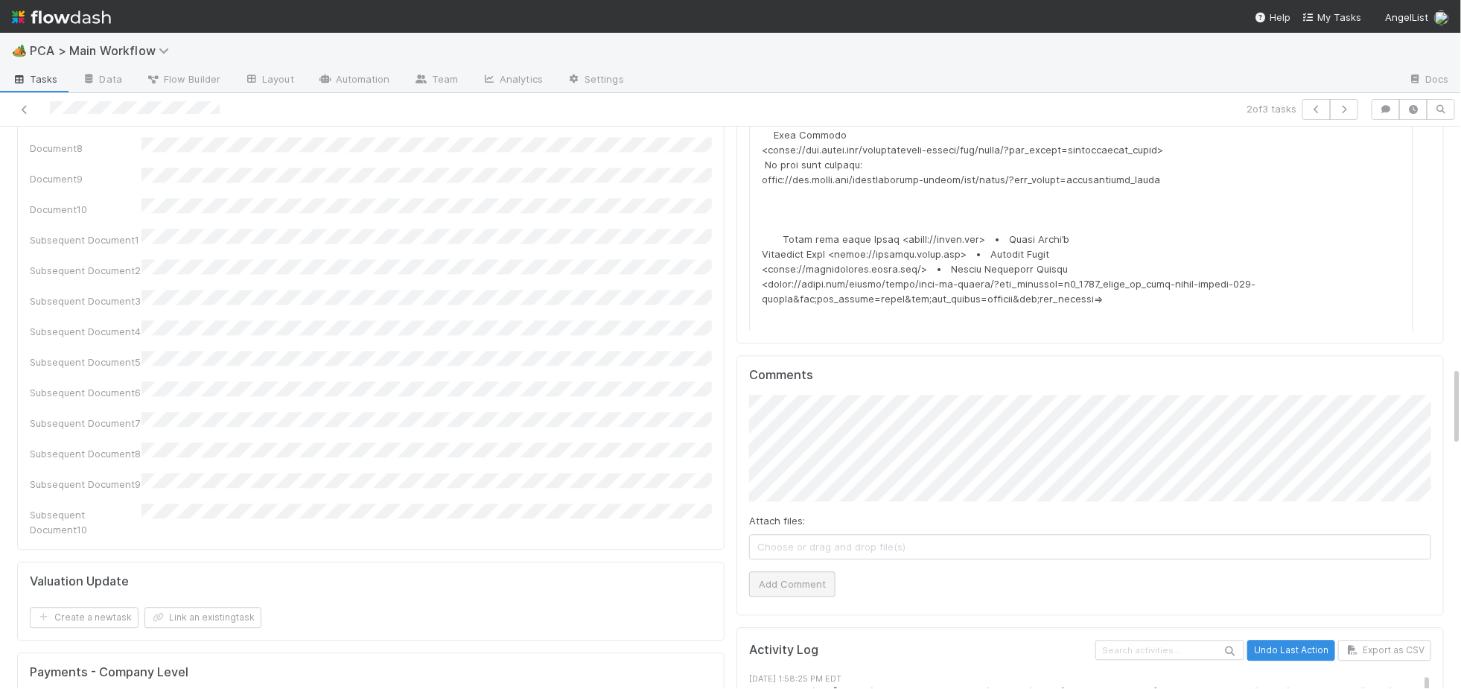
click at [784, 517] on div "Comments Attach files: Choose or drag and drop file(s) Add Comment" at bounding box center [1091, 485] width 708 height 260
click at [787, 571] on button "Add Comment" at bounding box center [792, 583] width 86 height 25
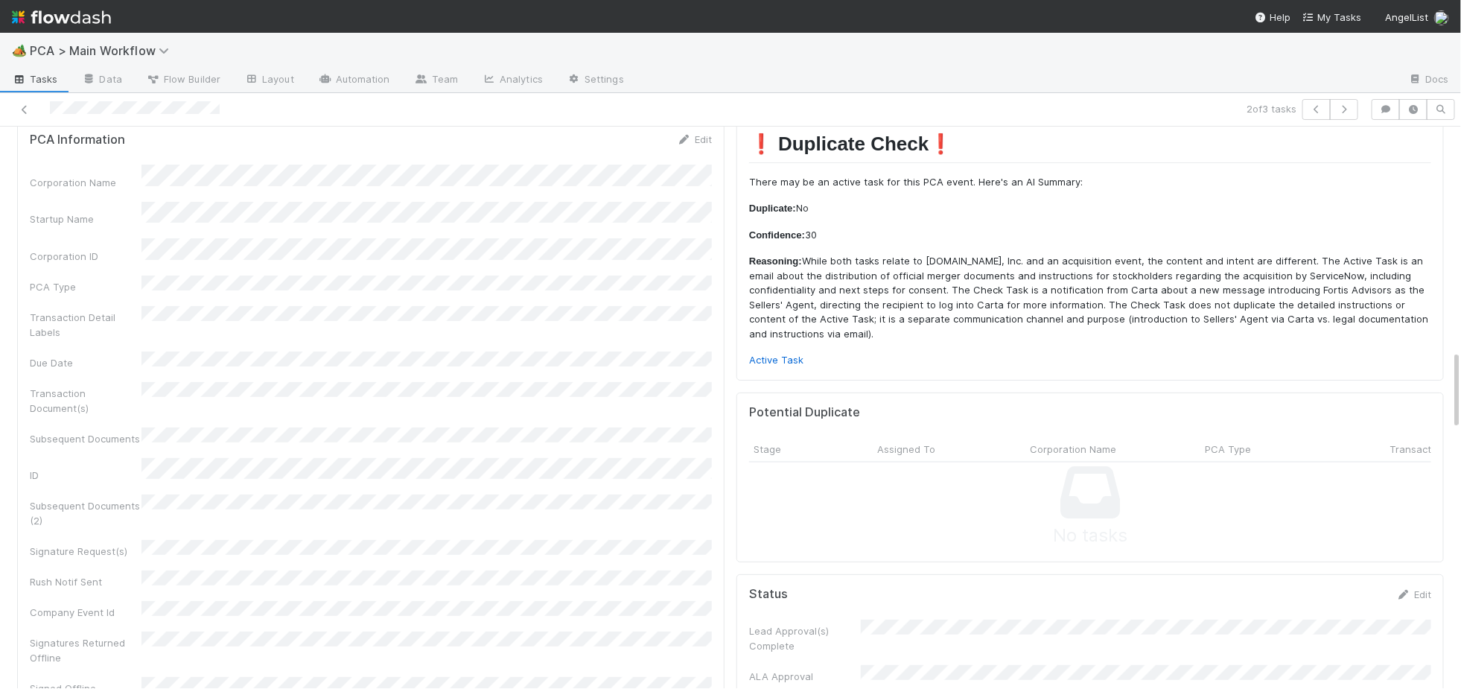
scroll to position [0, 0]
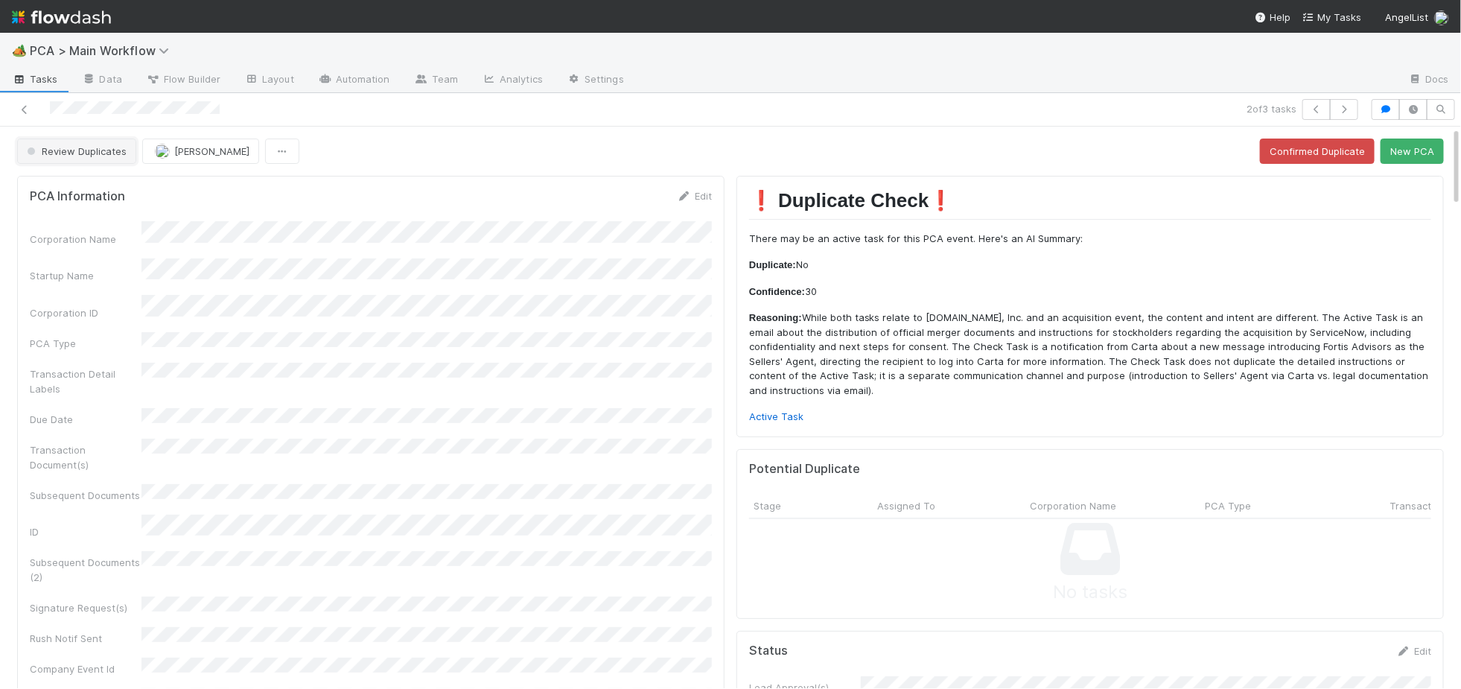
click at [94, 146] on span "Review Duplicates" at bounding box center [75, 151] width 103 height 12
click at [107, 184] on span "Duplicate / Dead PCAs" at bounding box center [83, 189] width 124 height 12
click at [81, 10] on img at bounding box center [61, 16] width 99 height 25
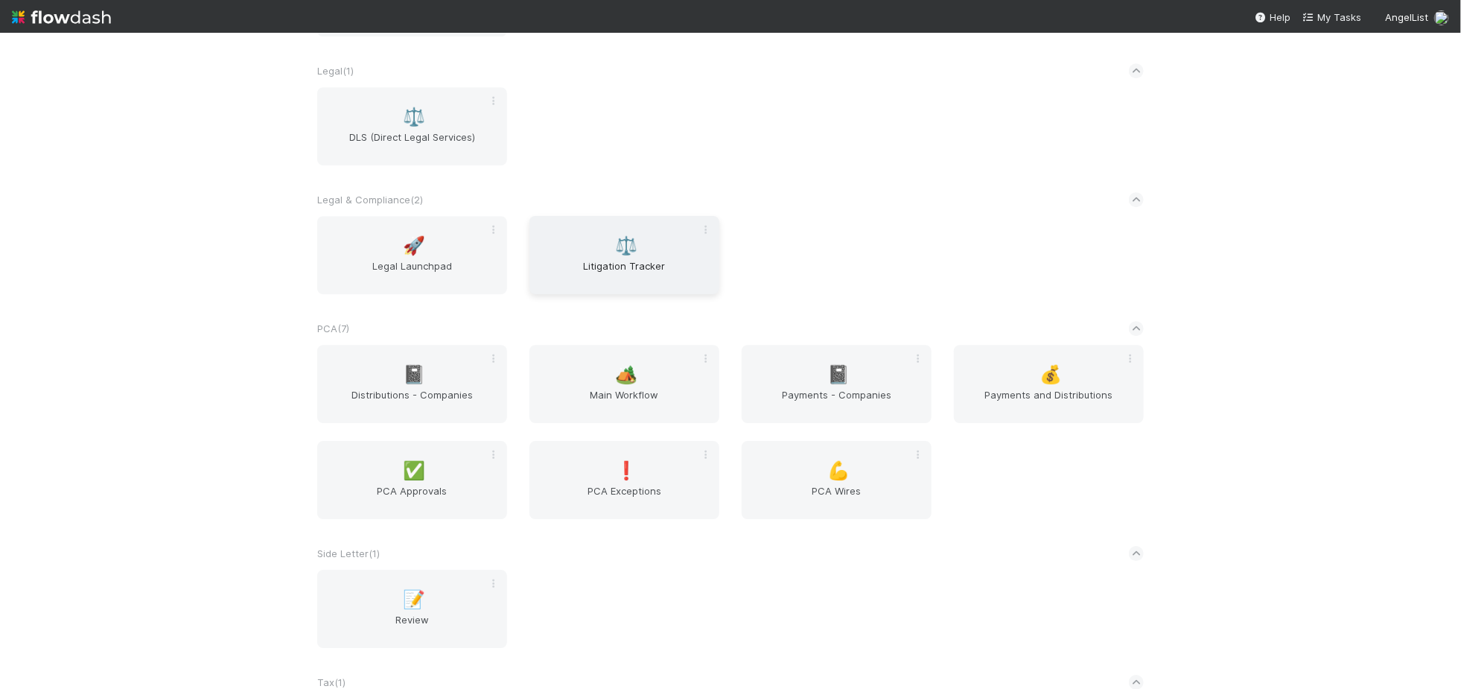
scroll to position [2239, 0]
click at [626, 392] on span "Main Workflow" at bounding box center [625, 403] width 178 height 30
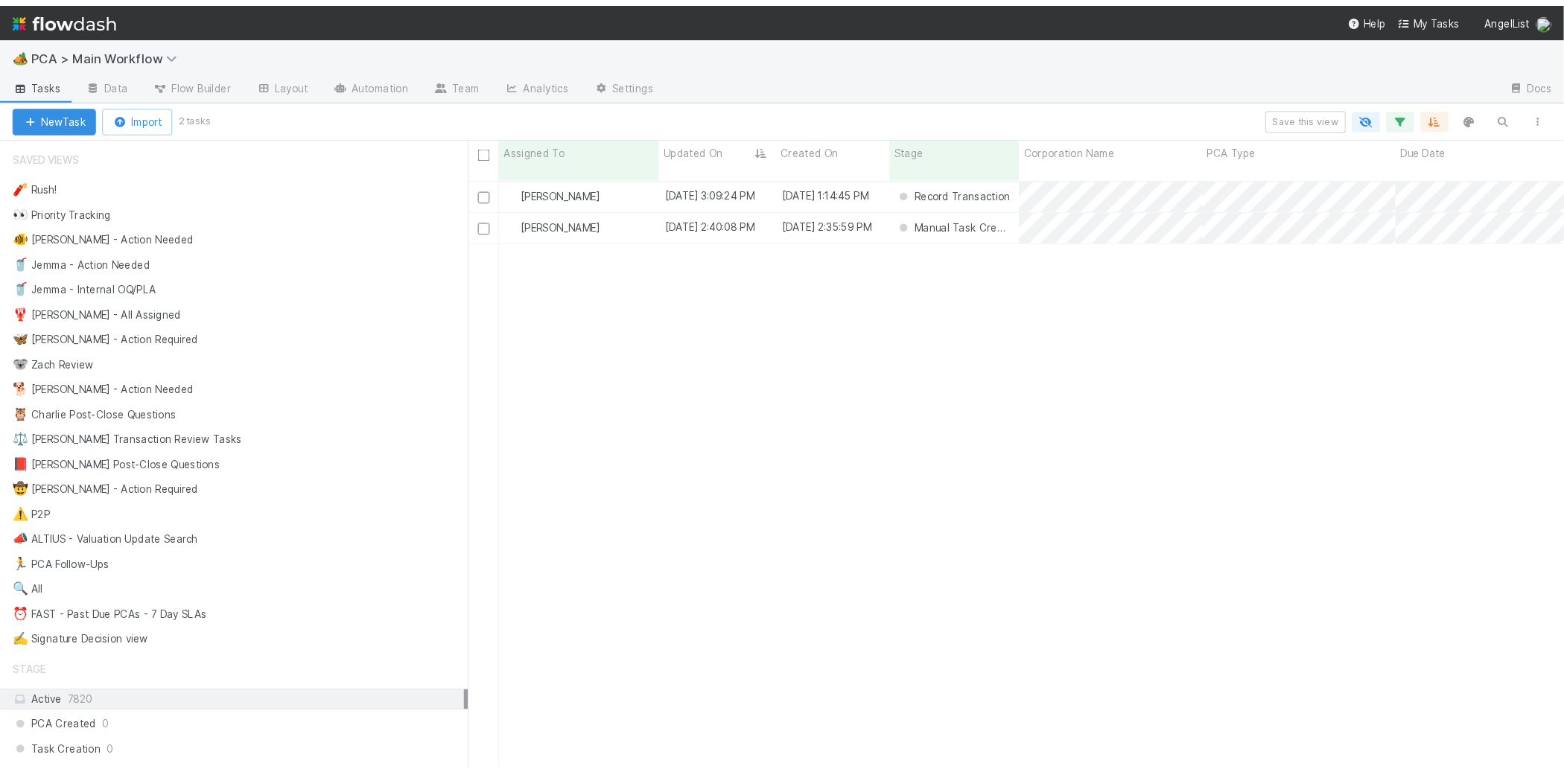
scroll to position [617, 1117]
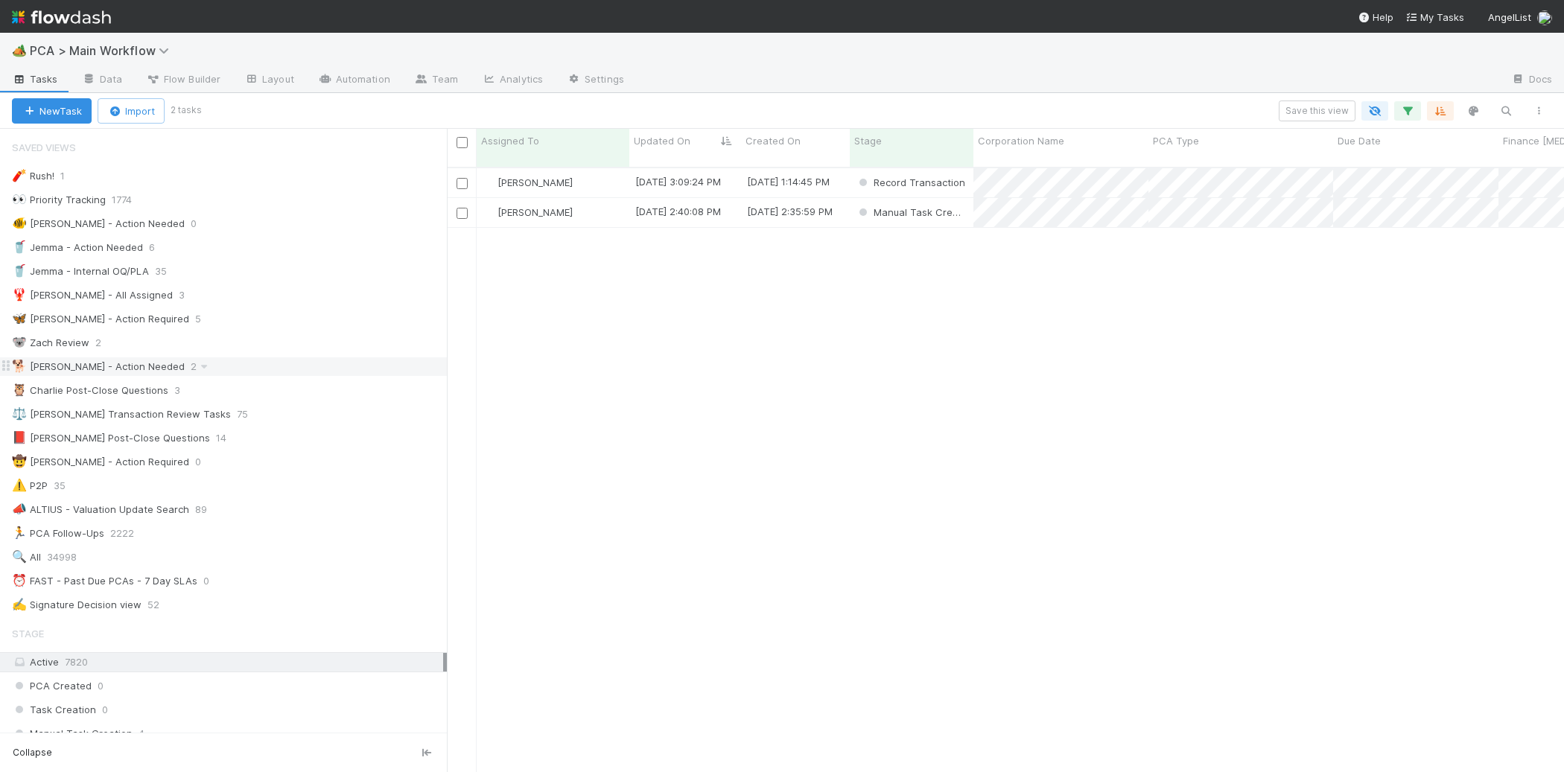
click at [246, 363] on div "🐕 Charlie - Action Needed 2" at bounding box center [229, 367] width 435 height 19
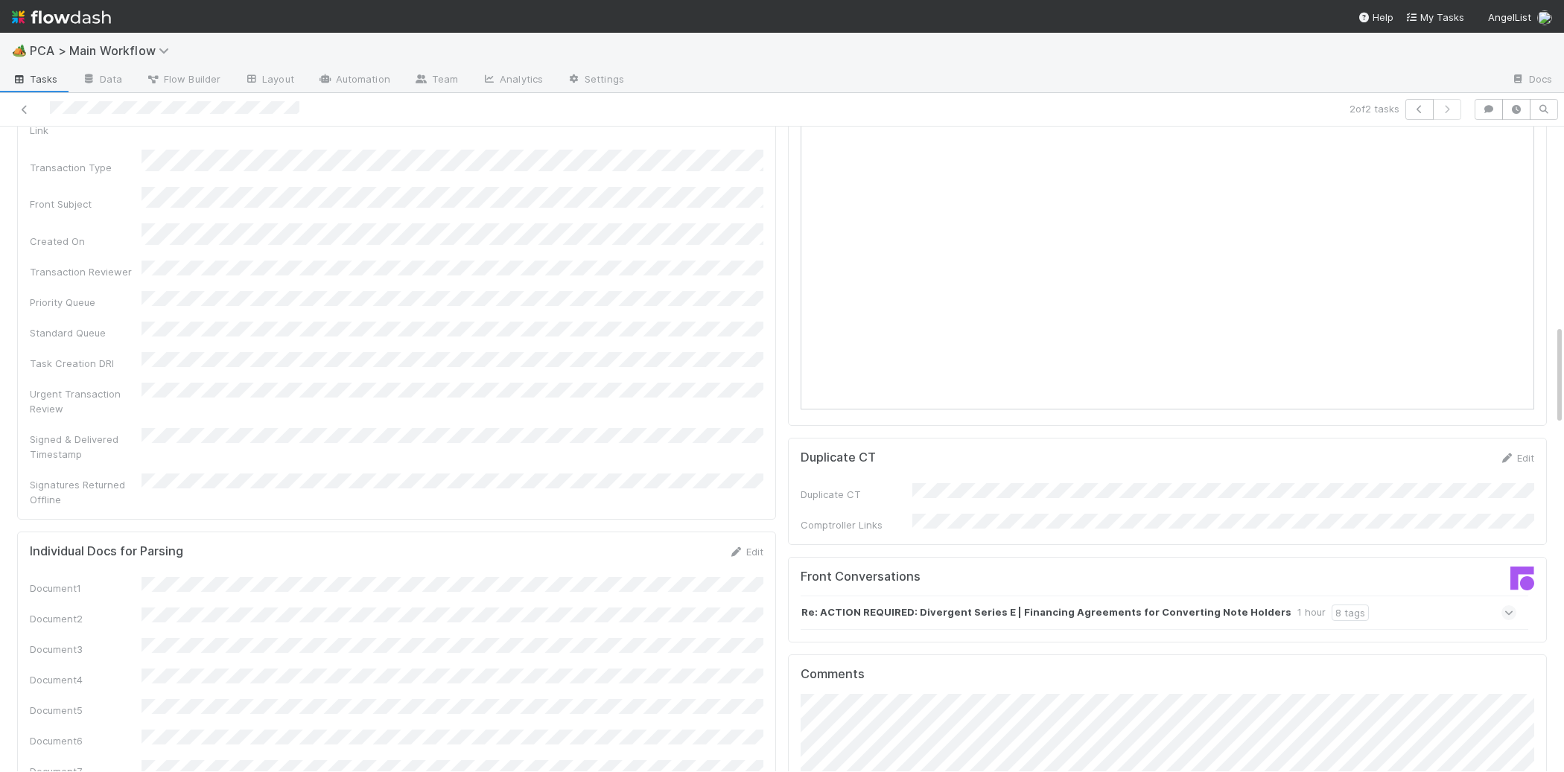
scroll to position [1266, 0]
click at [1075, 568] on h5 "Front Conversations" at bounding box center [979, 575] width 356 height 15
click at [1094, 594] on div "Re: ACTION REQUIRED: Divergent Series E | Financing Agreements for Converting N…" at bounding box center [1159, 611] width 716 height 34
click at [1131, 603] on strong "Re: ACTION REQUIRED: Divergent Series E | Financing Agreements for Converting N…" at bounding box center [1046, 611] width 490 height 16
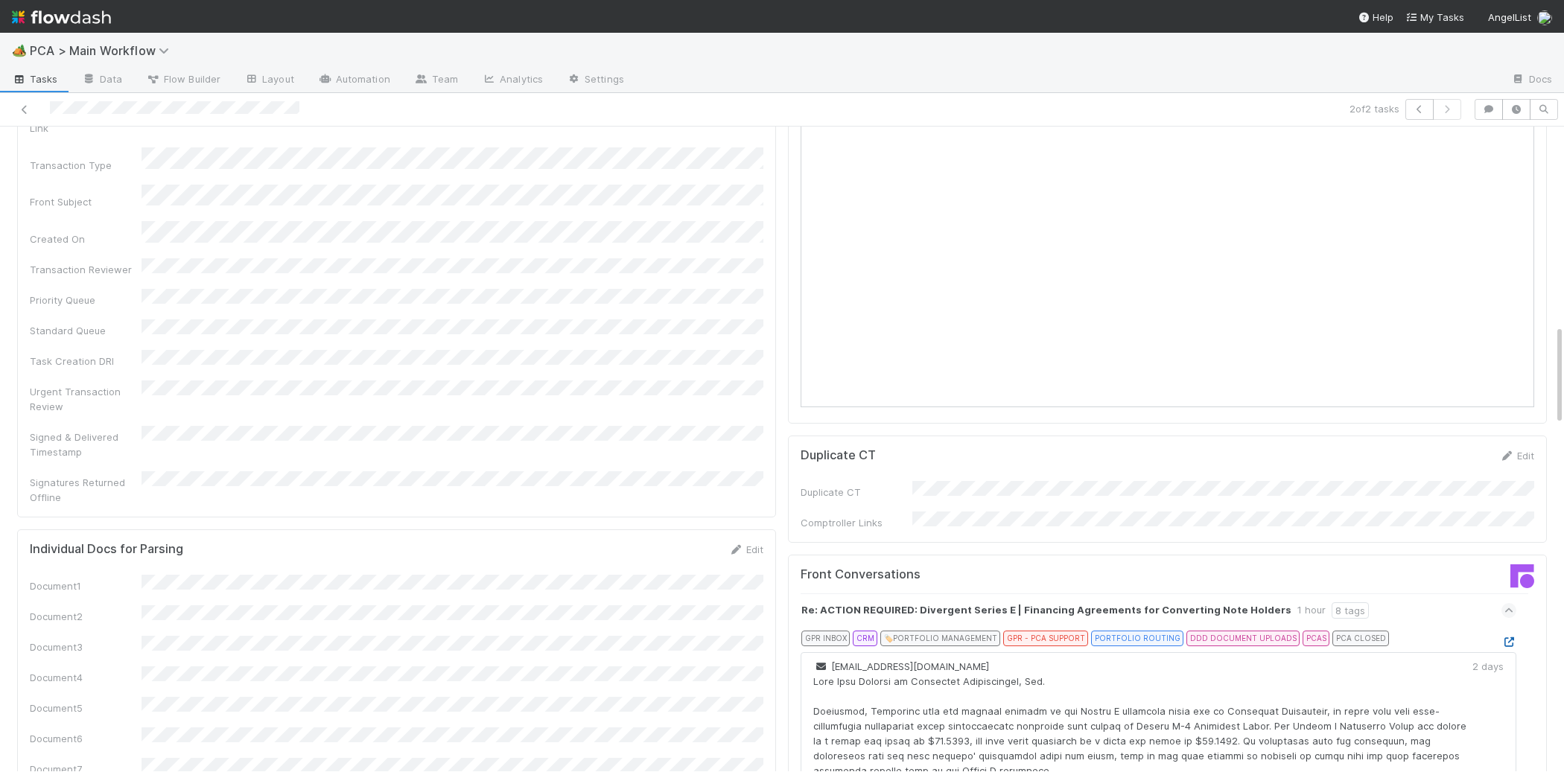
click at [1507, 638] on icon at bounding box center [1509, 643] width 15 height 10
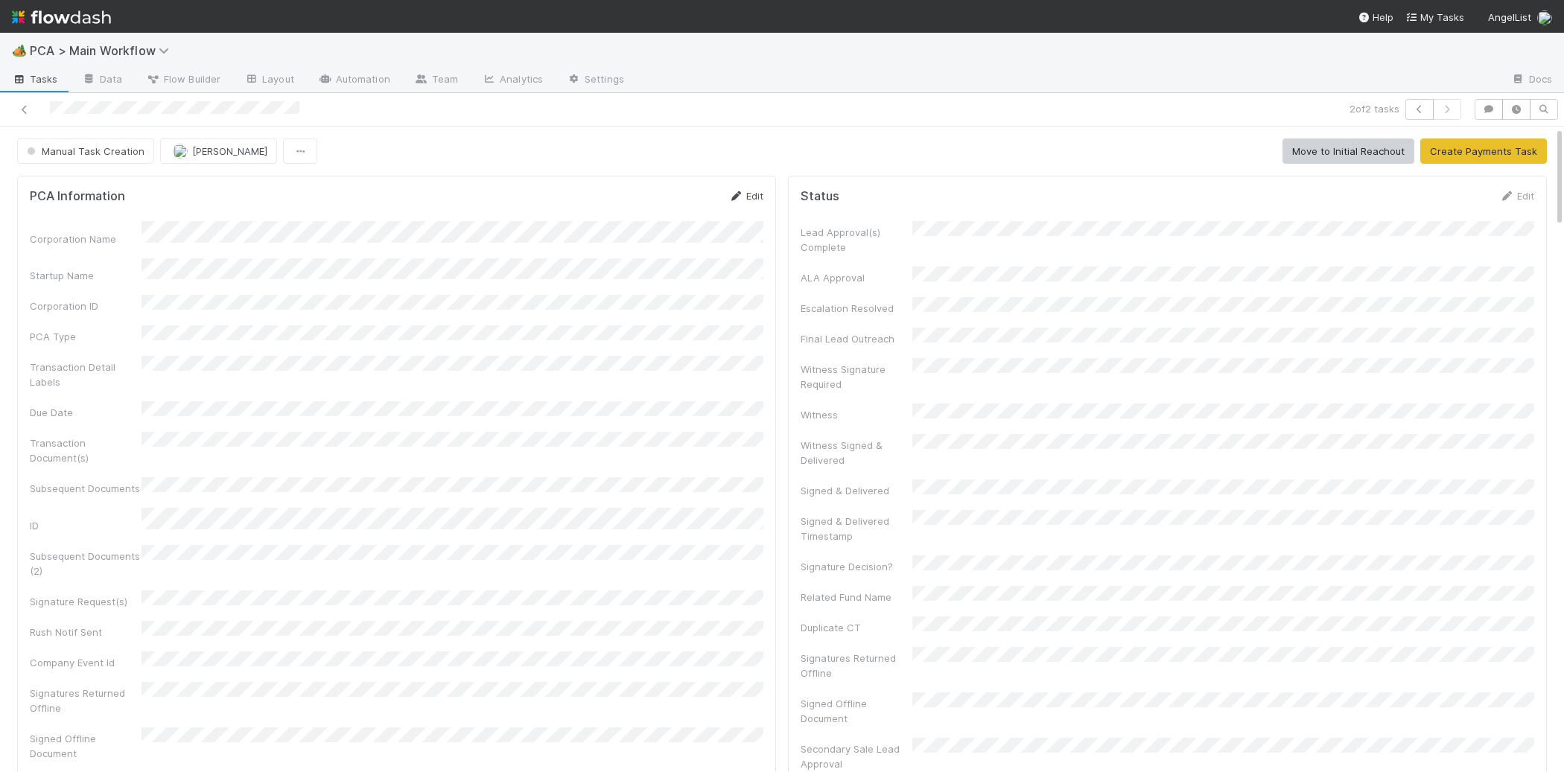
click at [735, 192] on icon at bounding box center [735, 196] width 15 height 10
click at [670, 203] on button "Save" at bounding box center [684, 200] width 42 height 25
click at [740, 194] on icon at bounding box center [735, 196] width 15 height 10
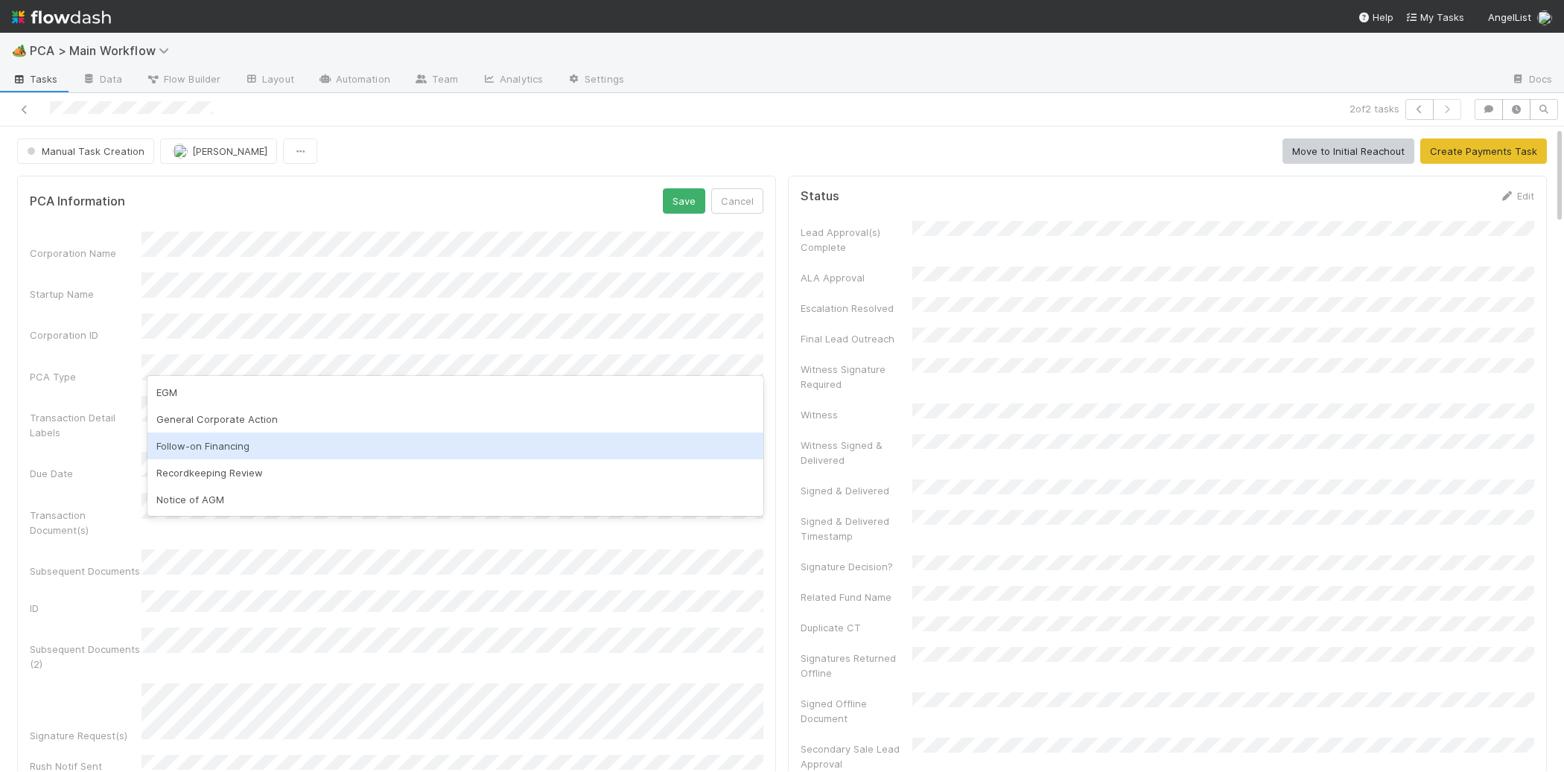
click at [333, 445] on div "Follow-on Financing" at bounding box center [455, 446] width 616 height 27
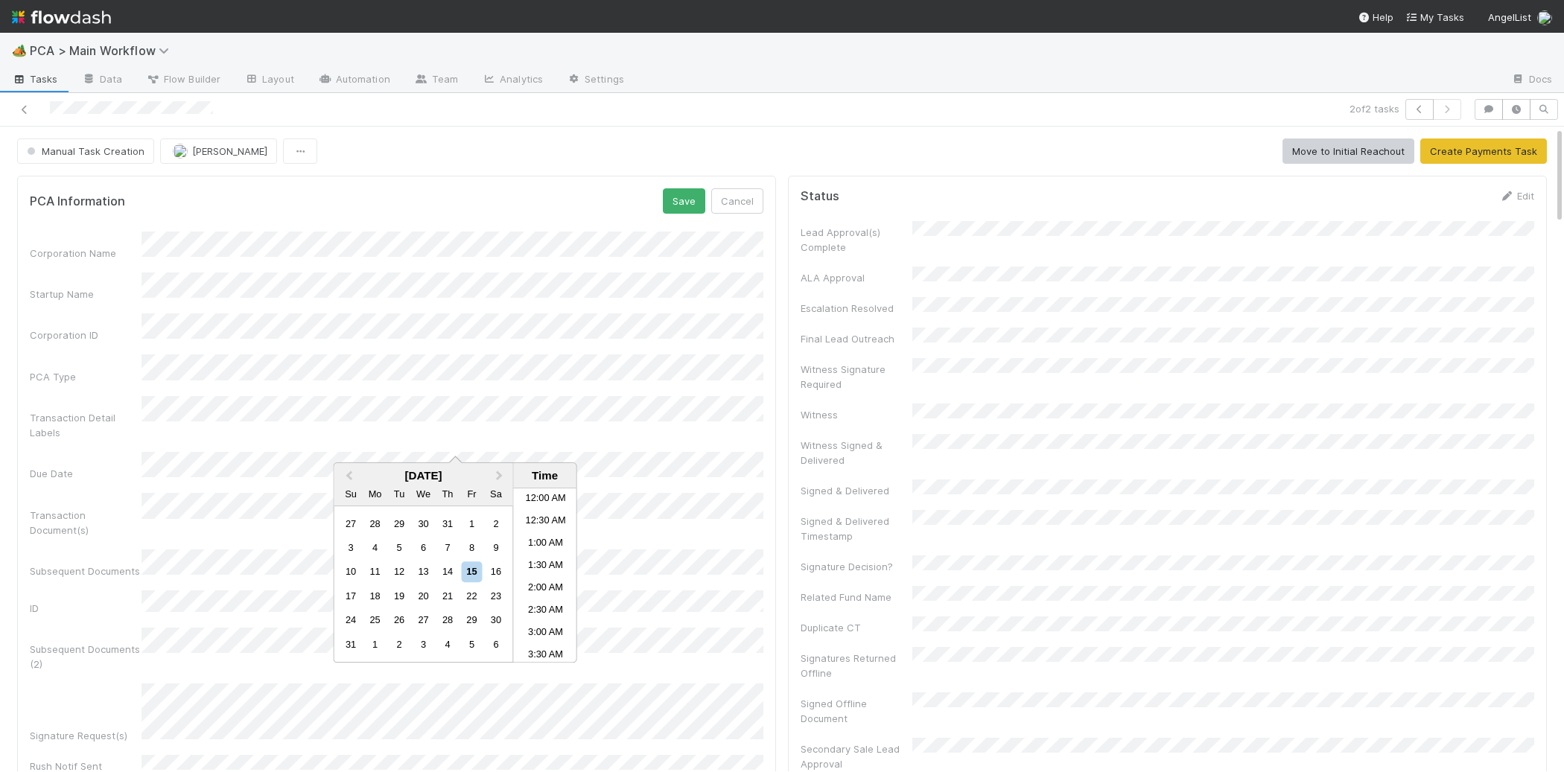
scroll to position [639, 0]
drag, startPoint x: 399, startPoint y: 601, endPoint x: 474, endPoint y: 605, distance: 74.6
click at [400, 601] on div "19" at bounding box center [399, 596] width 20 height 20
click at [551, 618] on li "5:00 PM" at bounding box center [545, 620] width 63 height 22
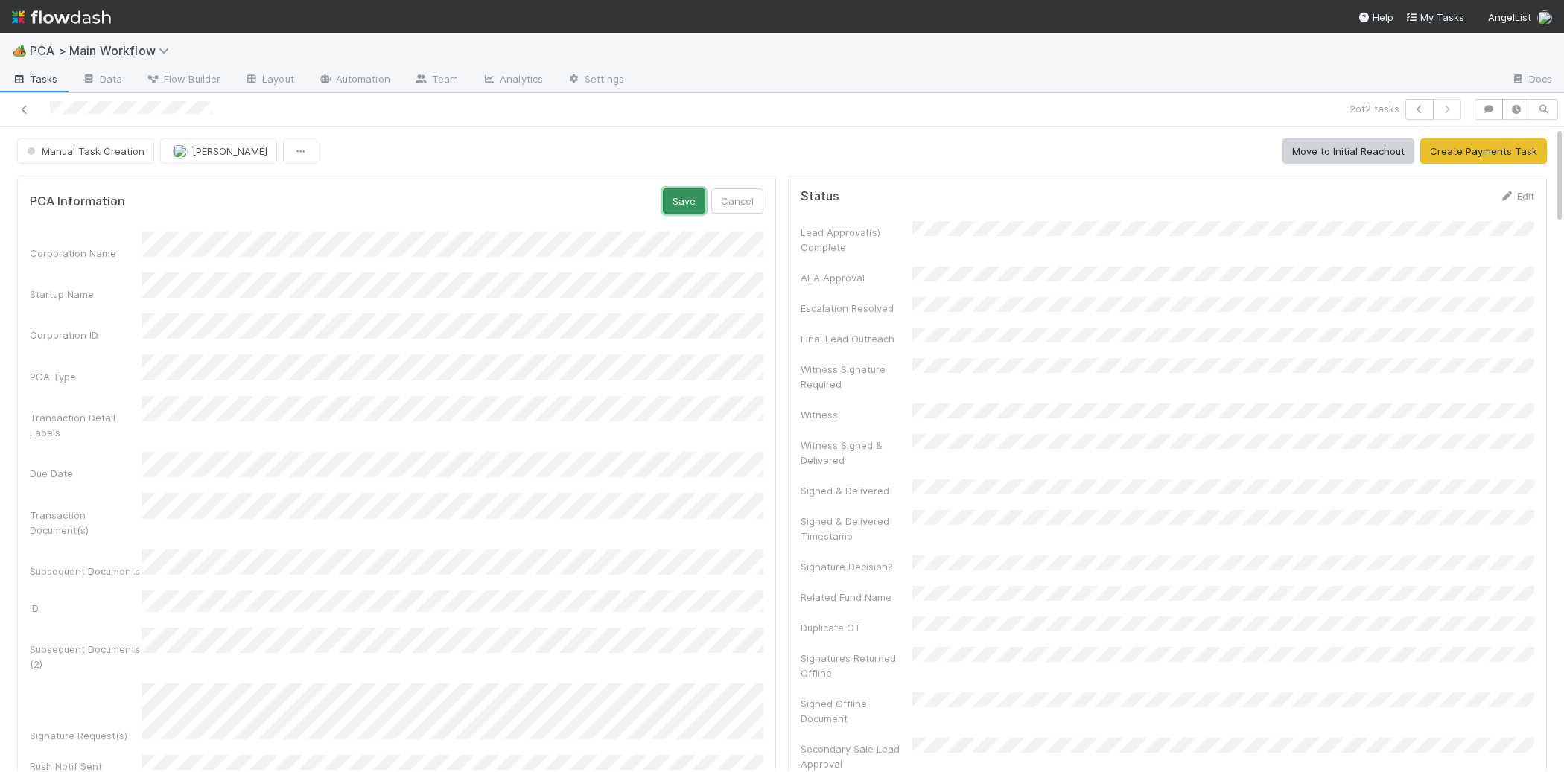
click at [688, 209] on button "Save" at bounding box center [684, 200] width 42 height 25
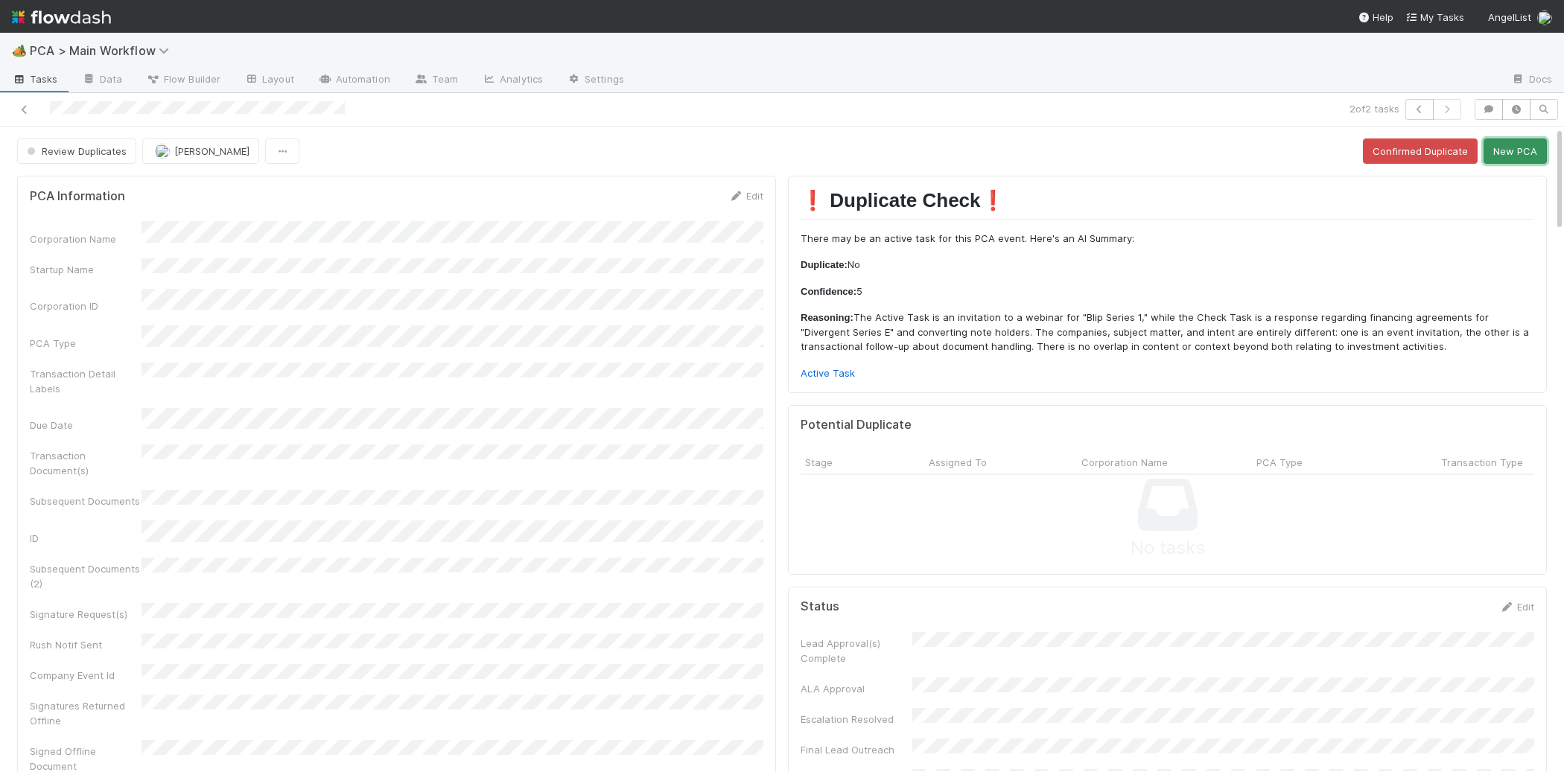
click at [1522, 145] on button "New PCA" at bounding box center [1515, 151] width 63 height 25
click at [1522, 145] on div "Review Duplicates Charlie Bell Confirmed Duplicate New PCA" at bounding box center [782, 151] width 1530 height 25
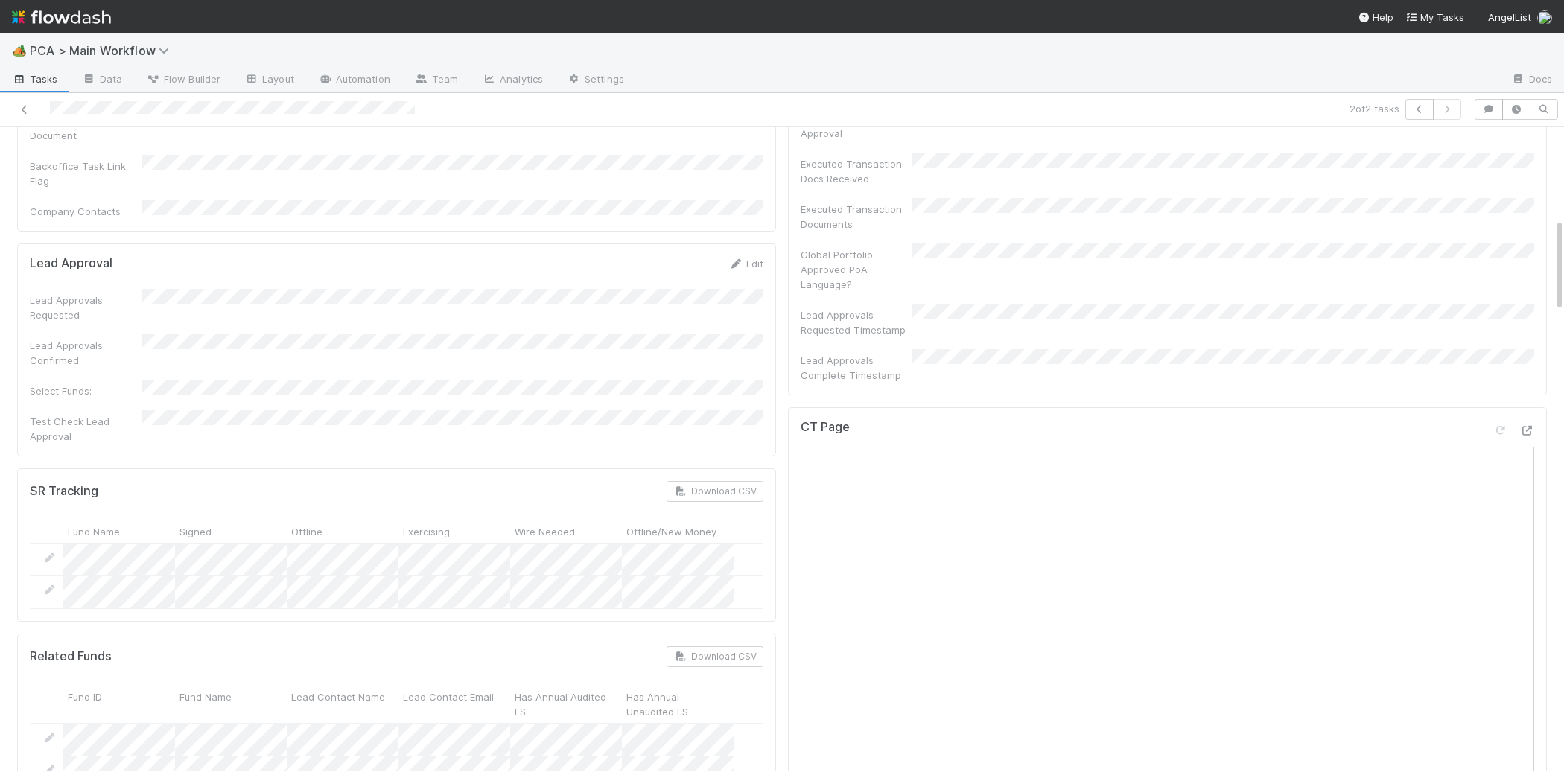
scroll to position [0, 0]
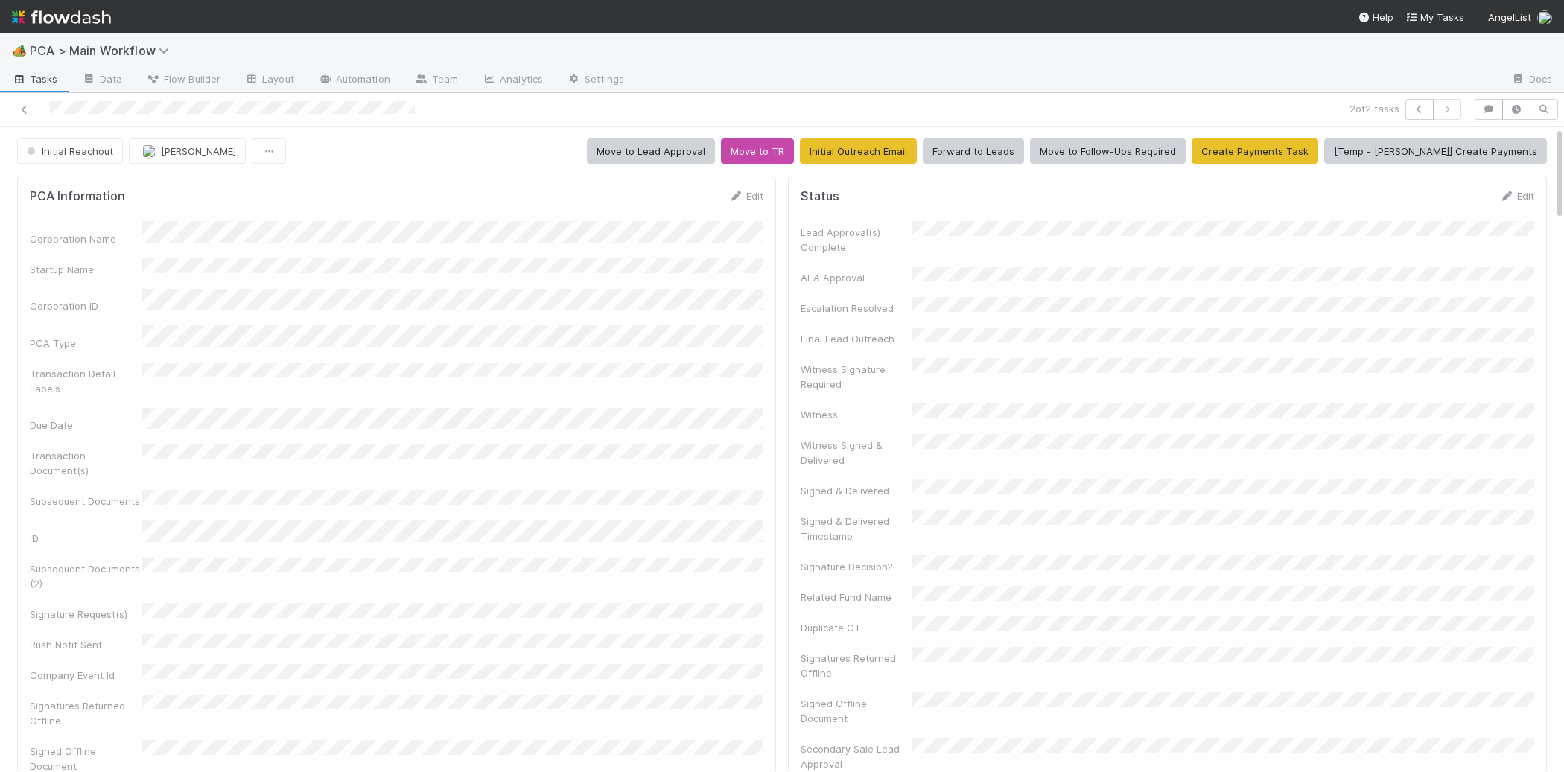
drag, startPoint x: 702, startPoint y: 194, endPoint x: 709, endPoint y: 191, distance: 8.0
click at [700, 191] on div "PCA Information Edit" at bounding box center [397, 195] width 734 height 15
click at [736, 192] on icon at bounding box center [735, 196] width 15 height 10
click at [680, 200] on button "Save" at bounding box center [684, 200] width 42 height 25
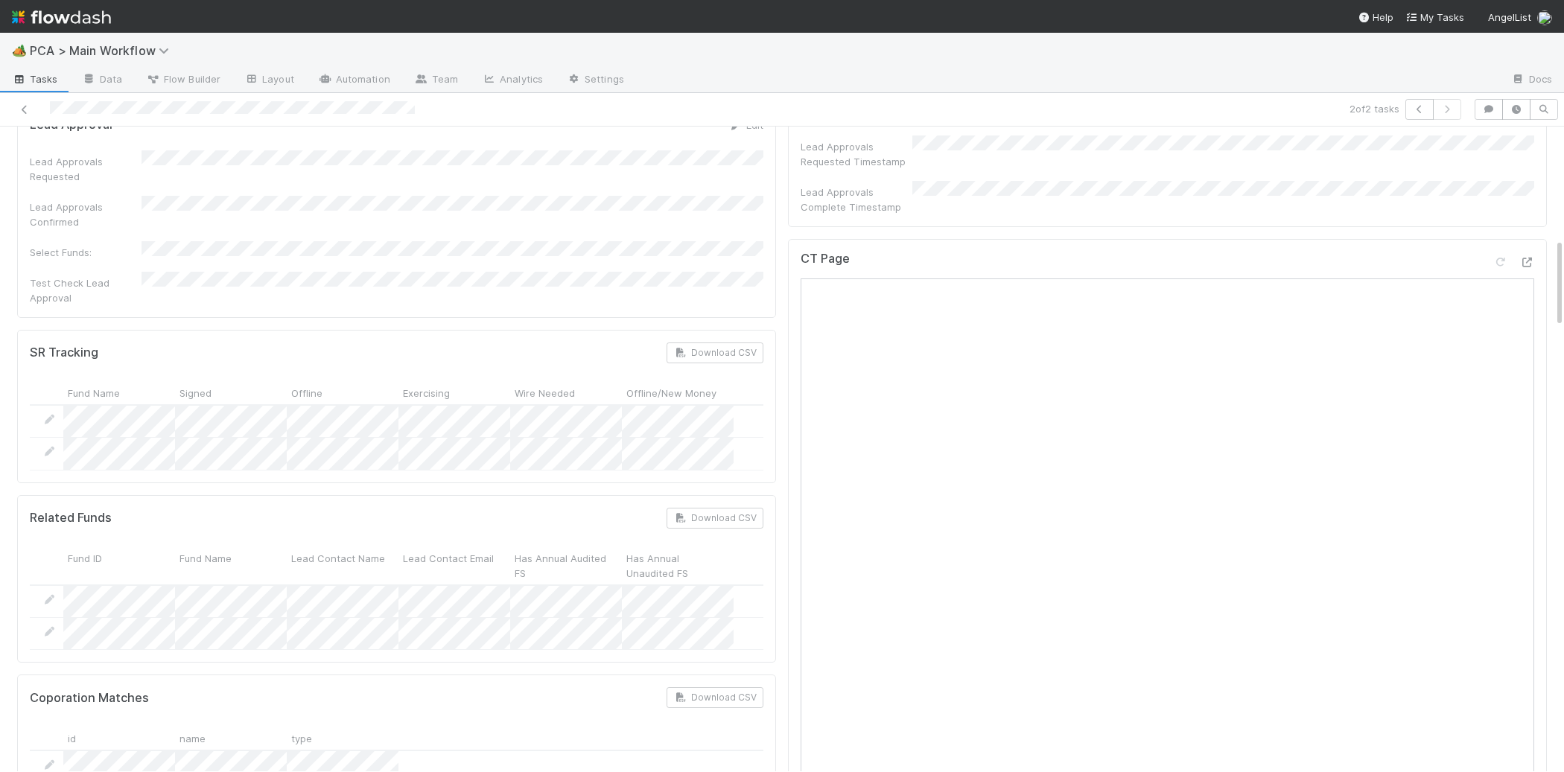
scroll to position [809, 0]
copy div
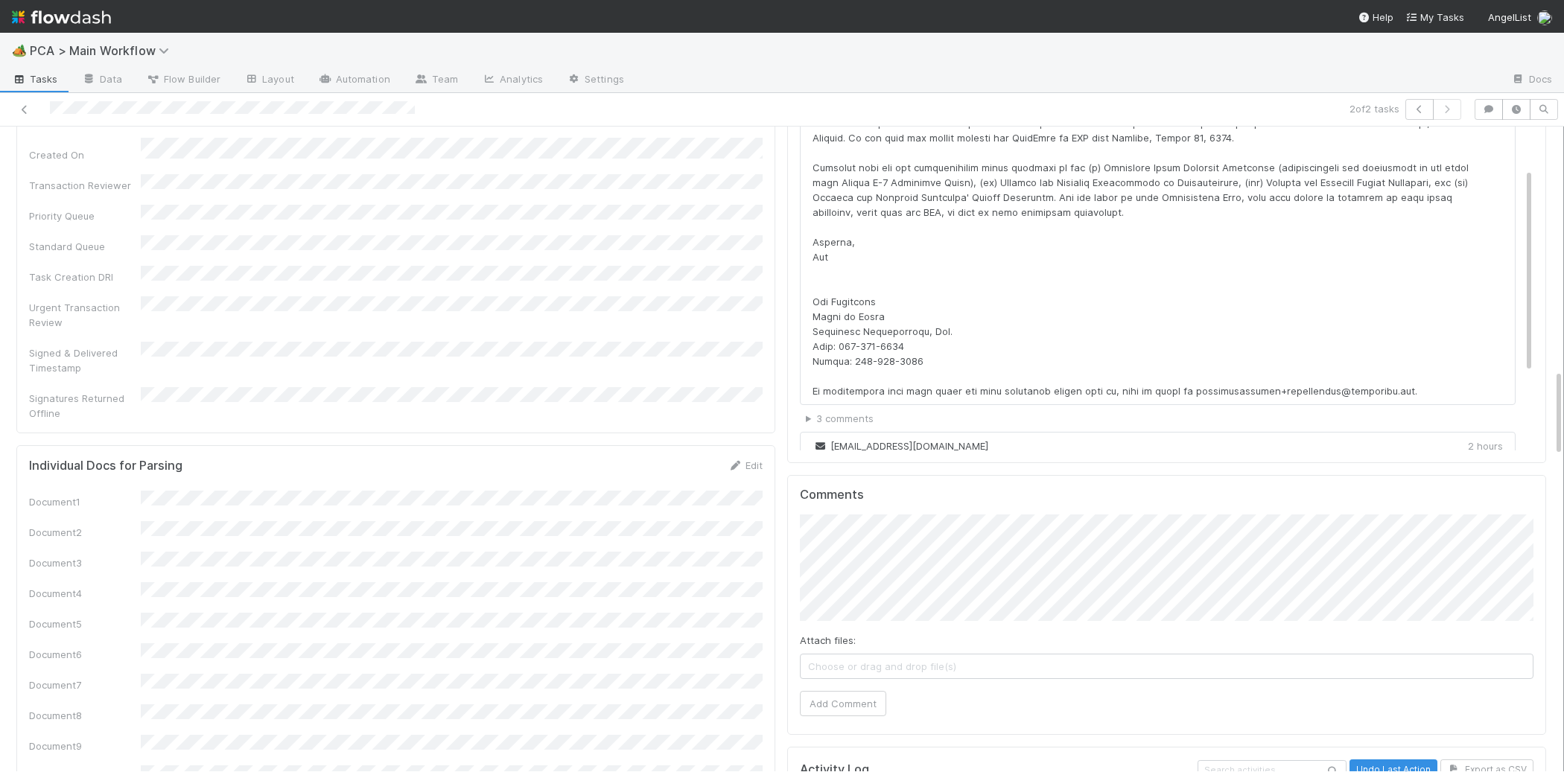
scroll to position [1789, 0]
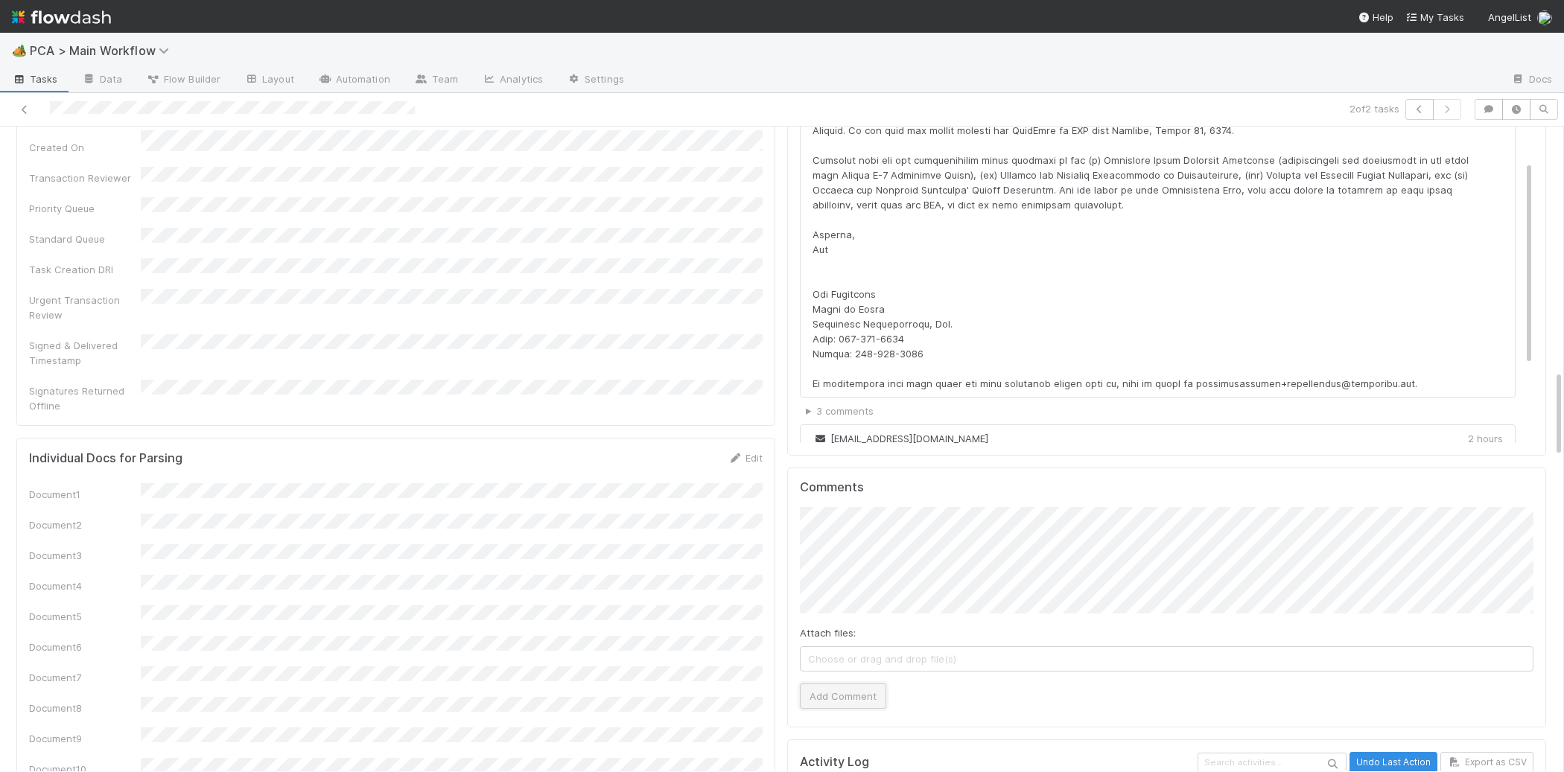
click at [839, 684] on button "Add Comment" at bounding box center [843, 696] width 86 height 25
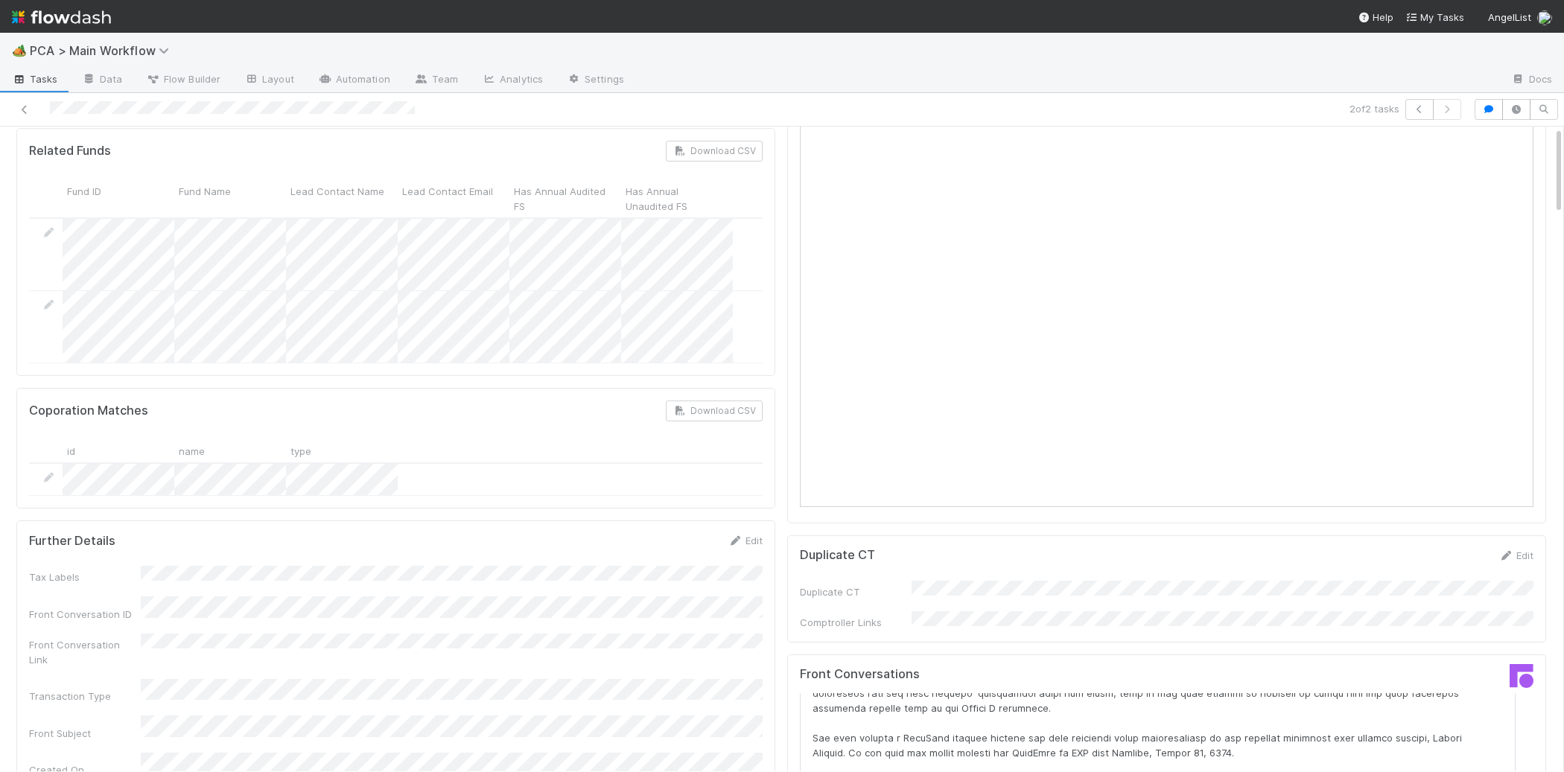
scroll to position [0, 0]
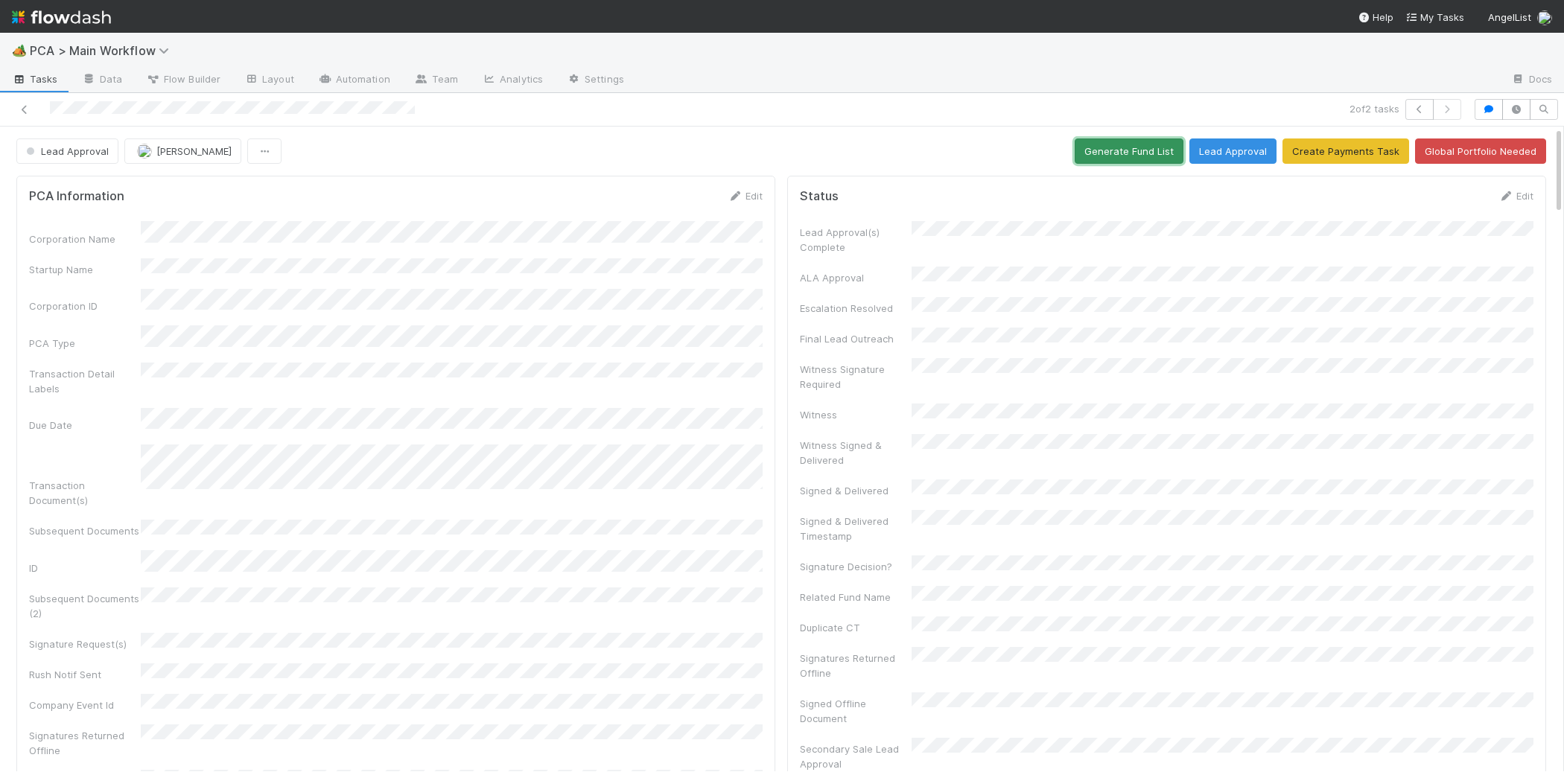
click at [1140, 142] on button "Generate Fund List" at bounding box center [1129, 151] width 109 height 25
click at [1233, 158] on button "Lead Approval" at bounding box center [1233, 151] width 87 height 25
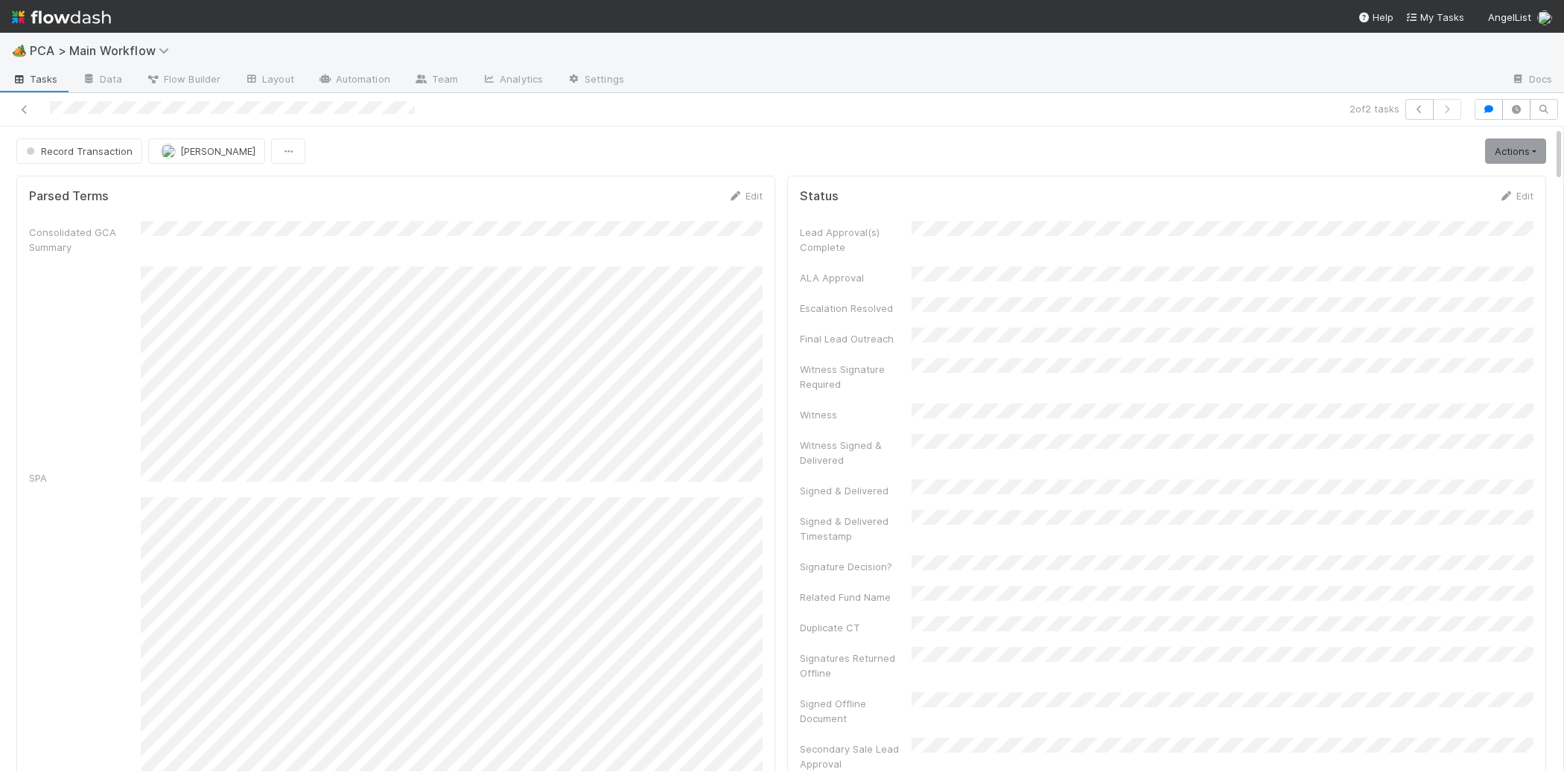
click at [92, 16] on img at bounding box center [61, 16] width 99 height 25
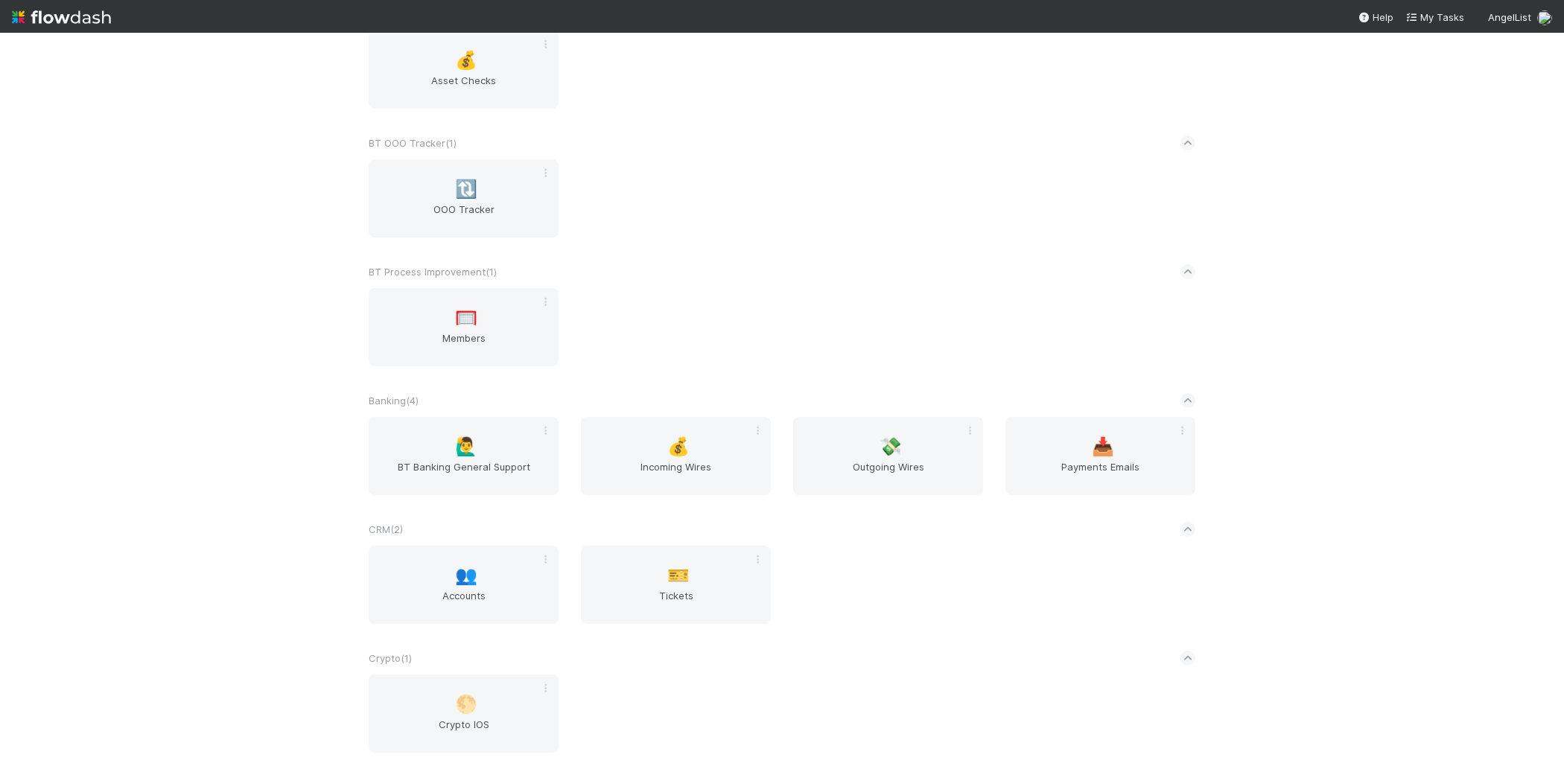
scroll to position [1547, 0]
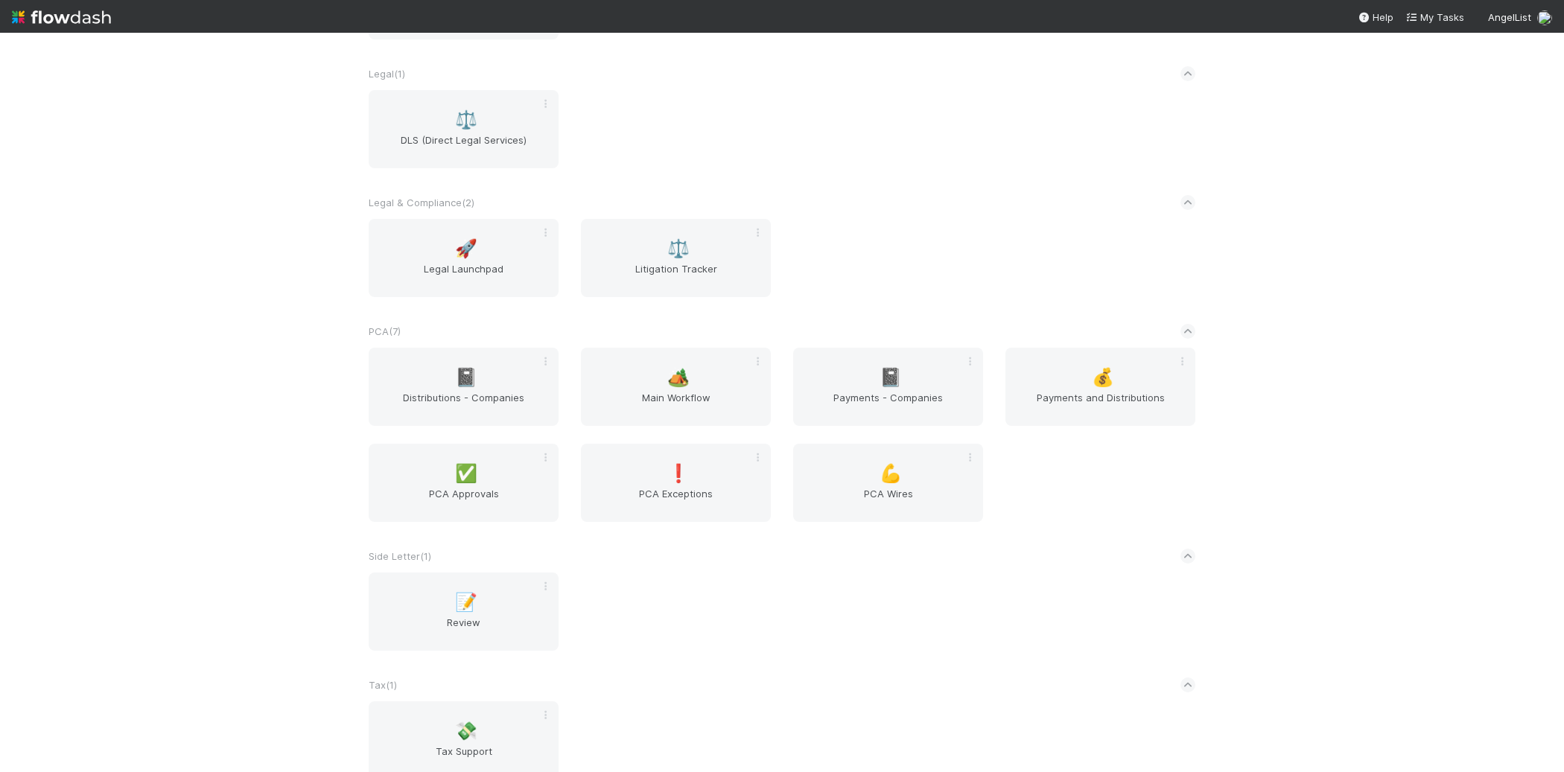
click at [671, 340] on div "PCA ( 7 )" at bounding box center [782, 331] width 827 height 33
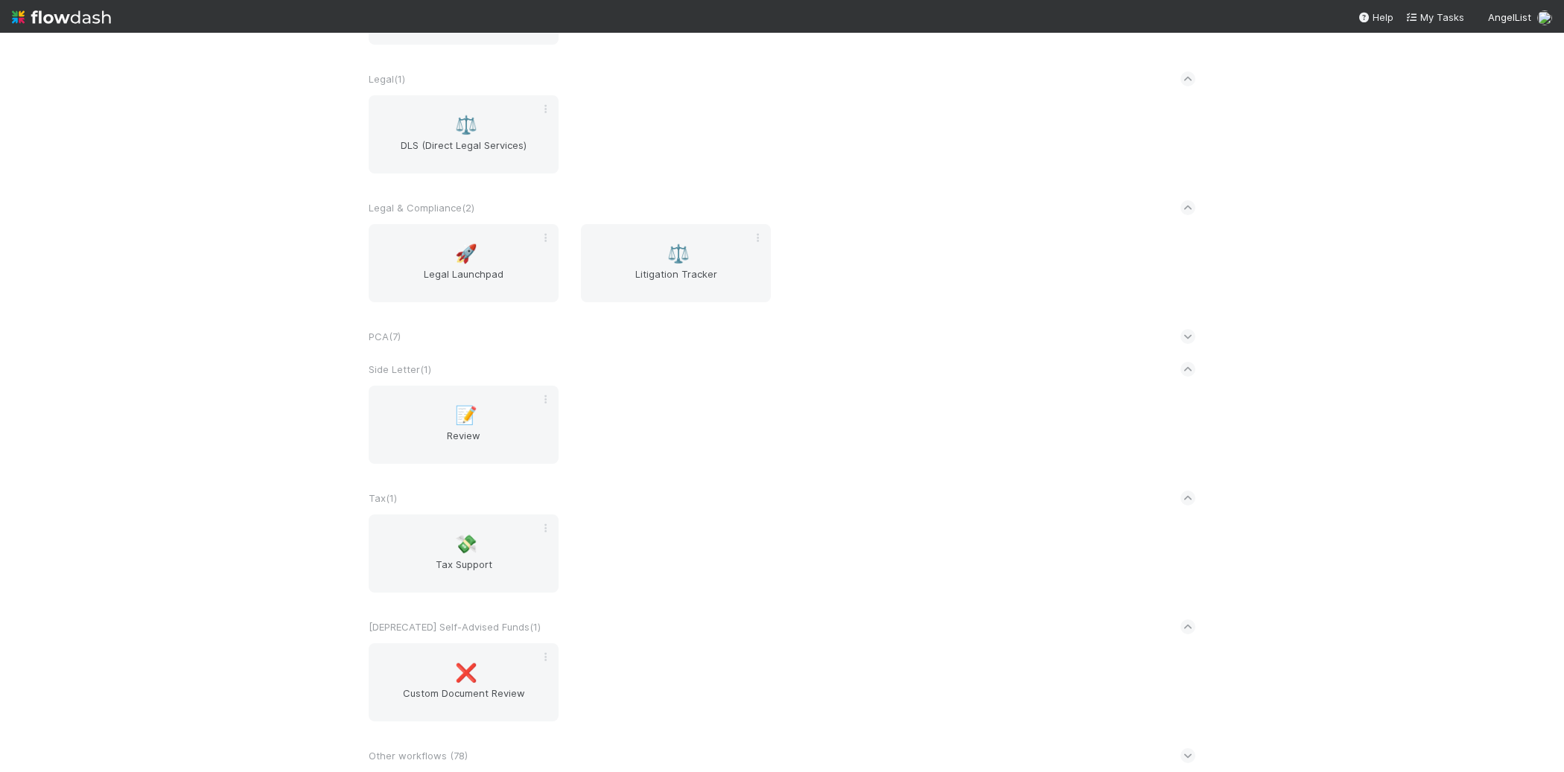
scroll to position [2229, 0]
click at [515, 349] on div "PCA ( 7 )" at bounding box center [782, 339] width 827 height 33
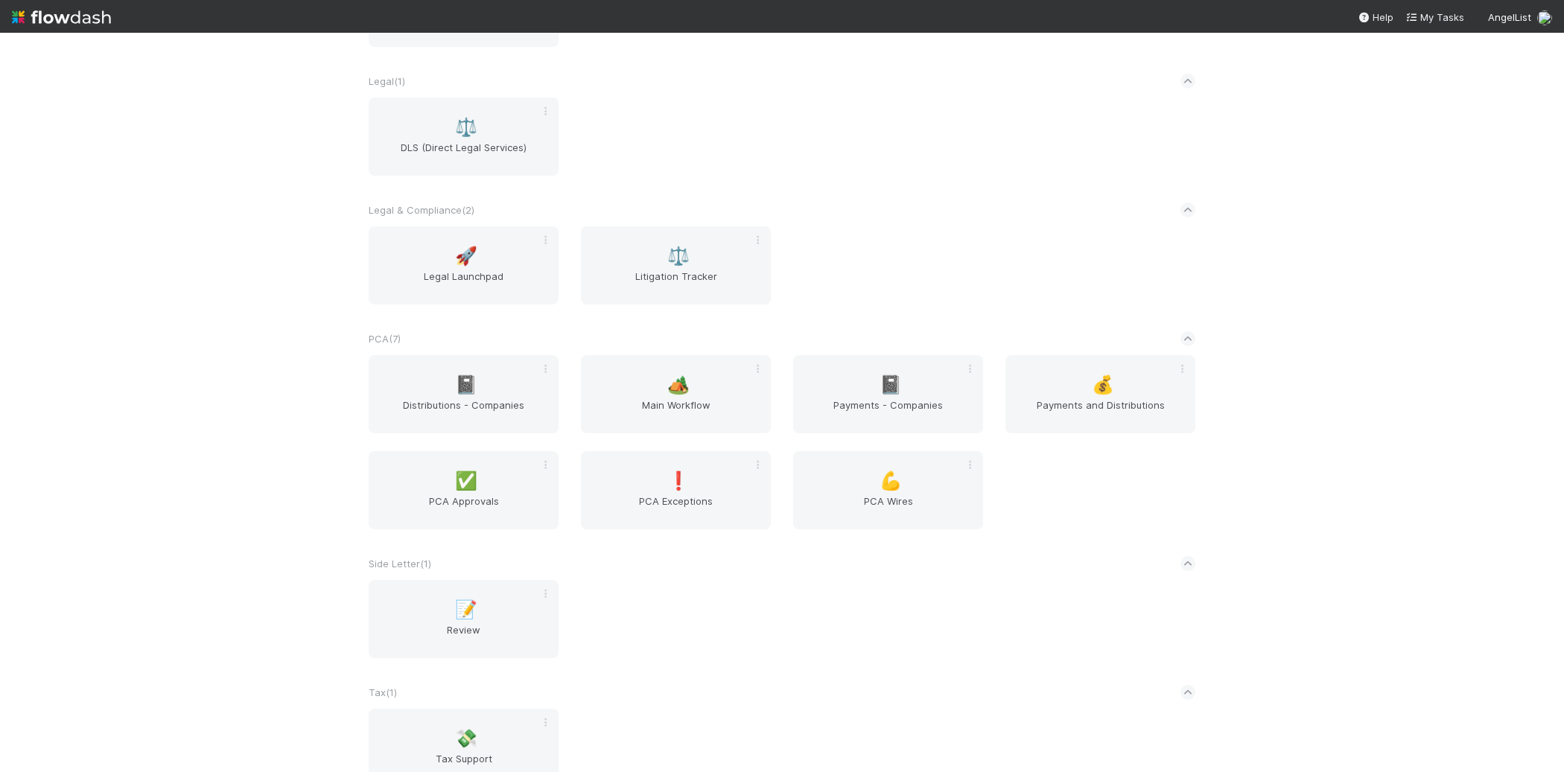
scroll to position [2237, 0]
click at [679, 383] on span "🏕️" at bounding box center [678, 377] width 22 height 19
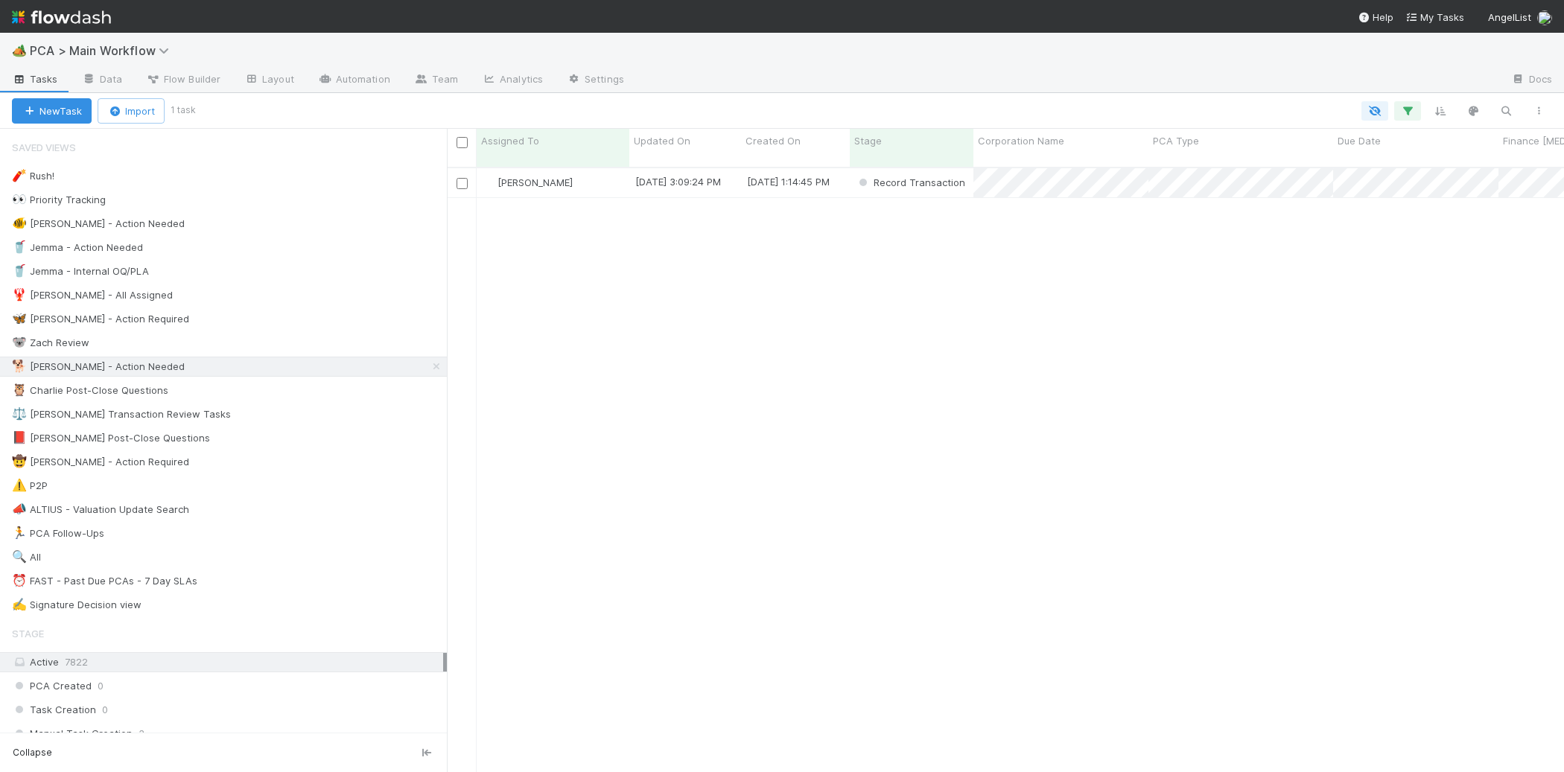
scroll to position [1, 1]
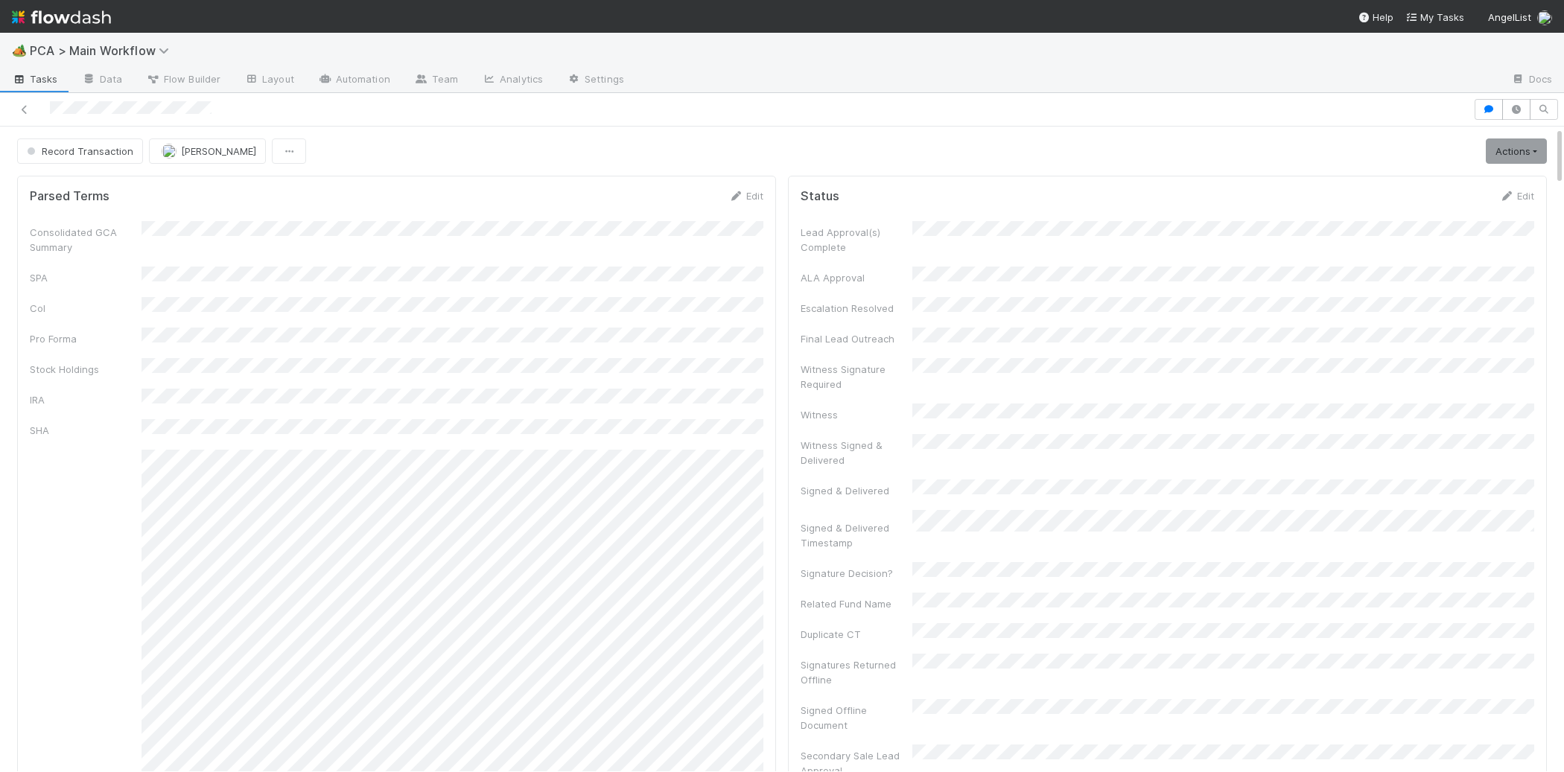
click at [101, 21] on img at bounding box center [61, 16] width 99 height 25
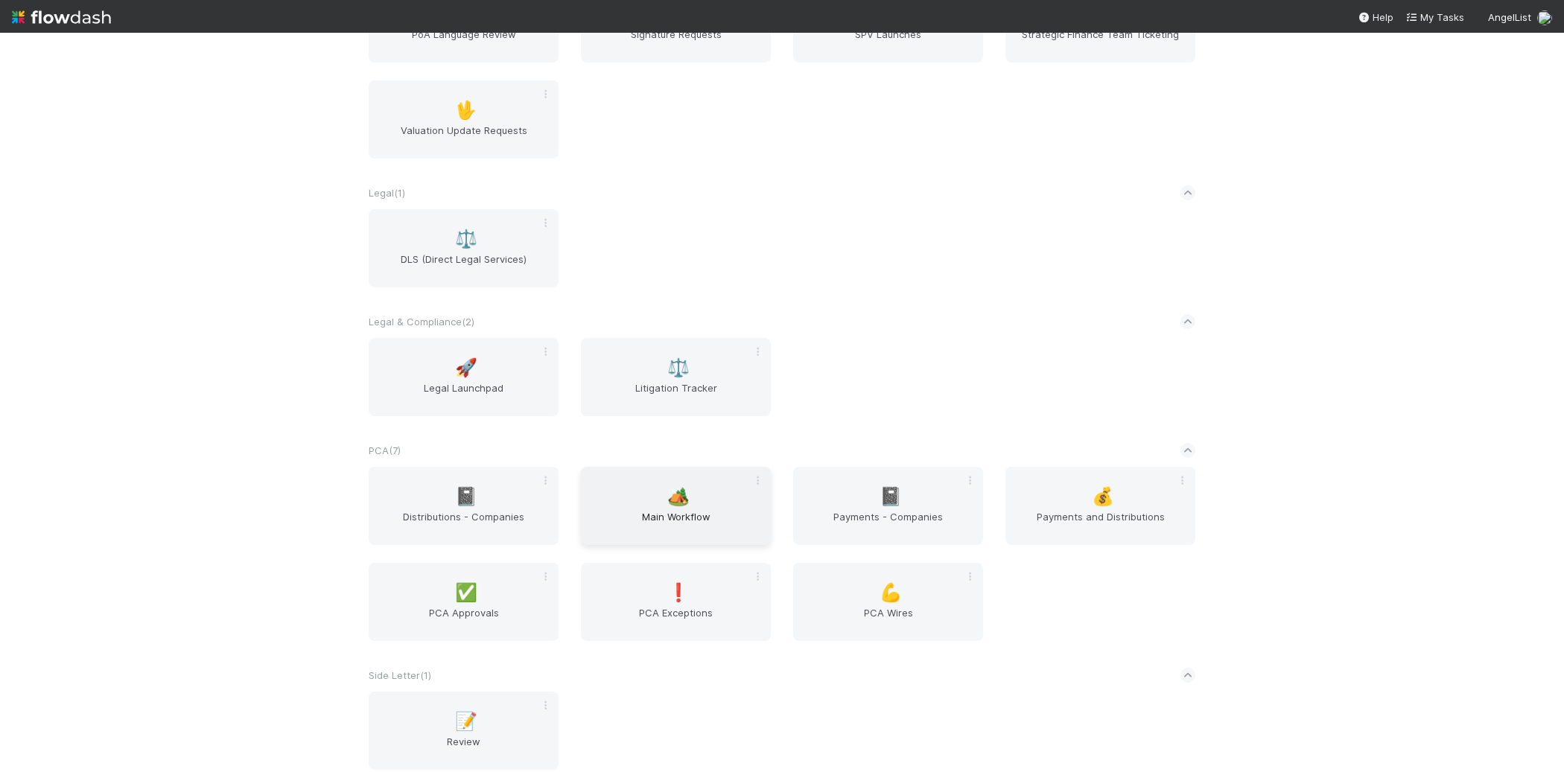
scroll to position [2166, 0]
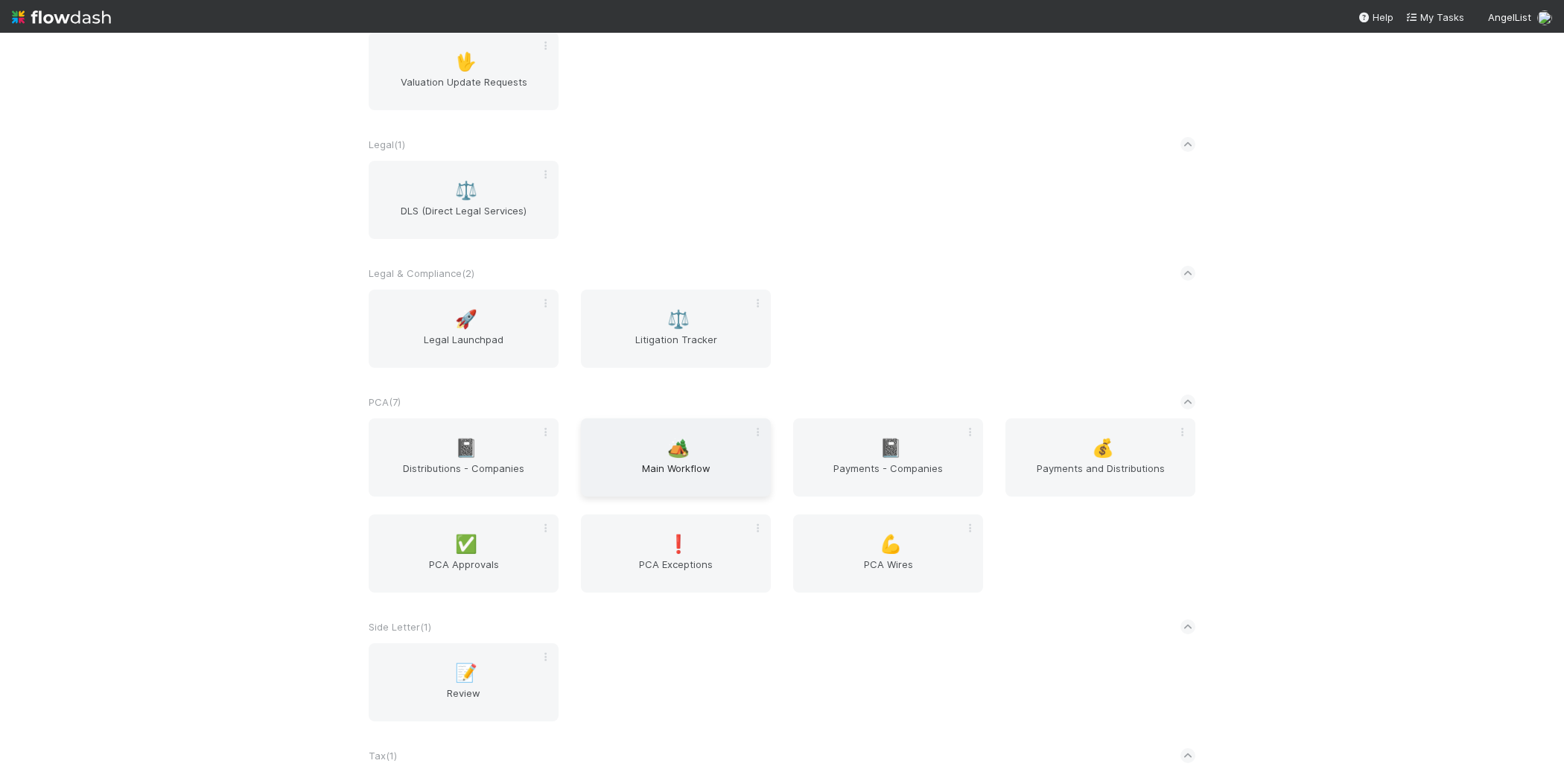
click at [670, 482] on span "Main Workflow" at bounding box center [676, 476] width 178 height 30
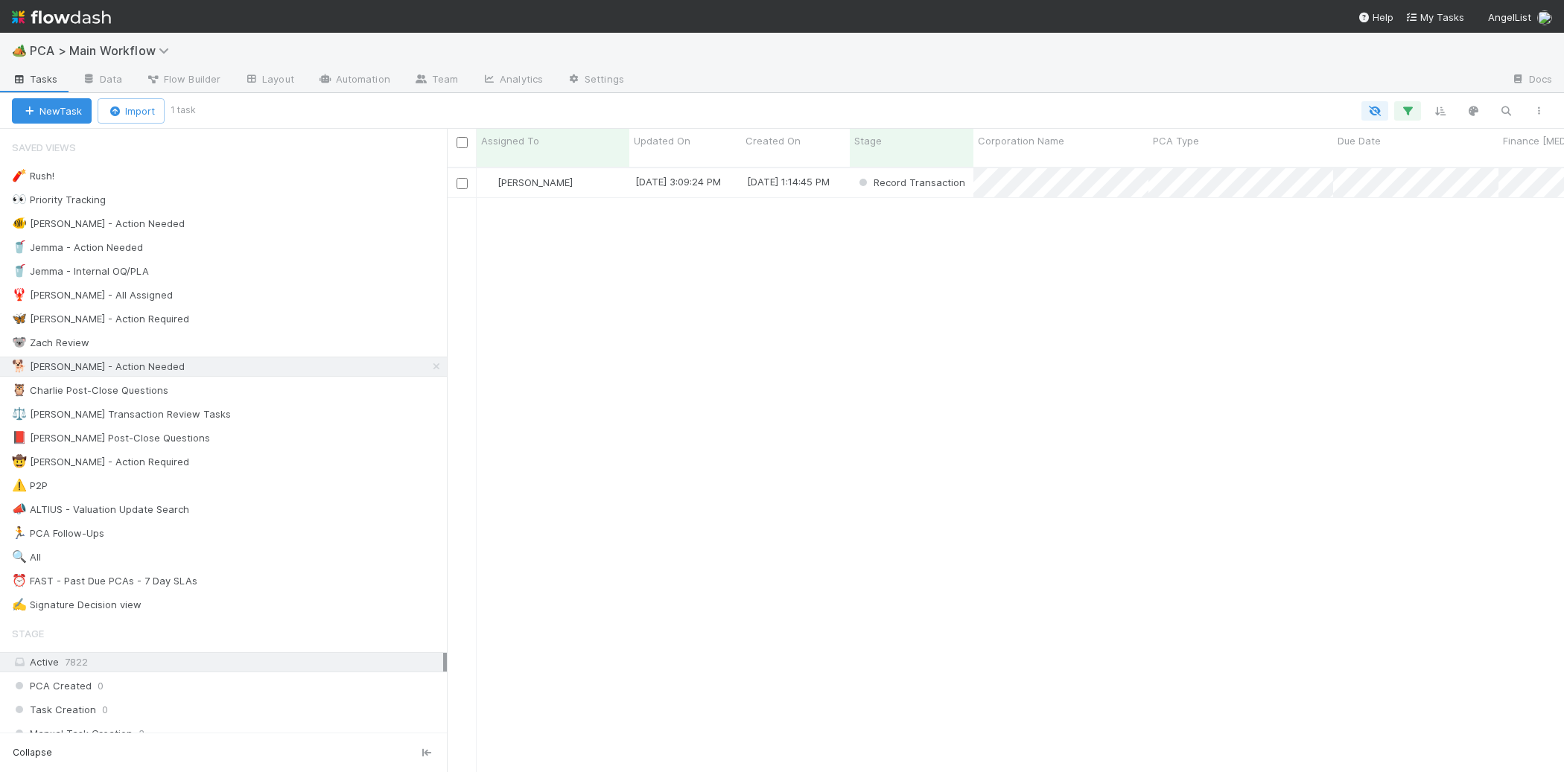
scroll to position [617, 1117]
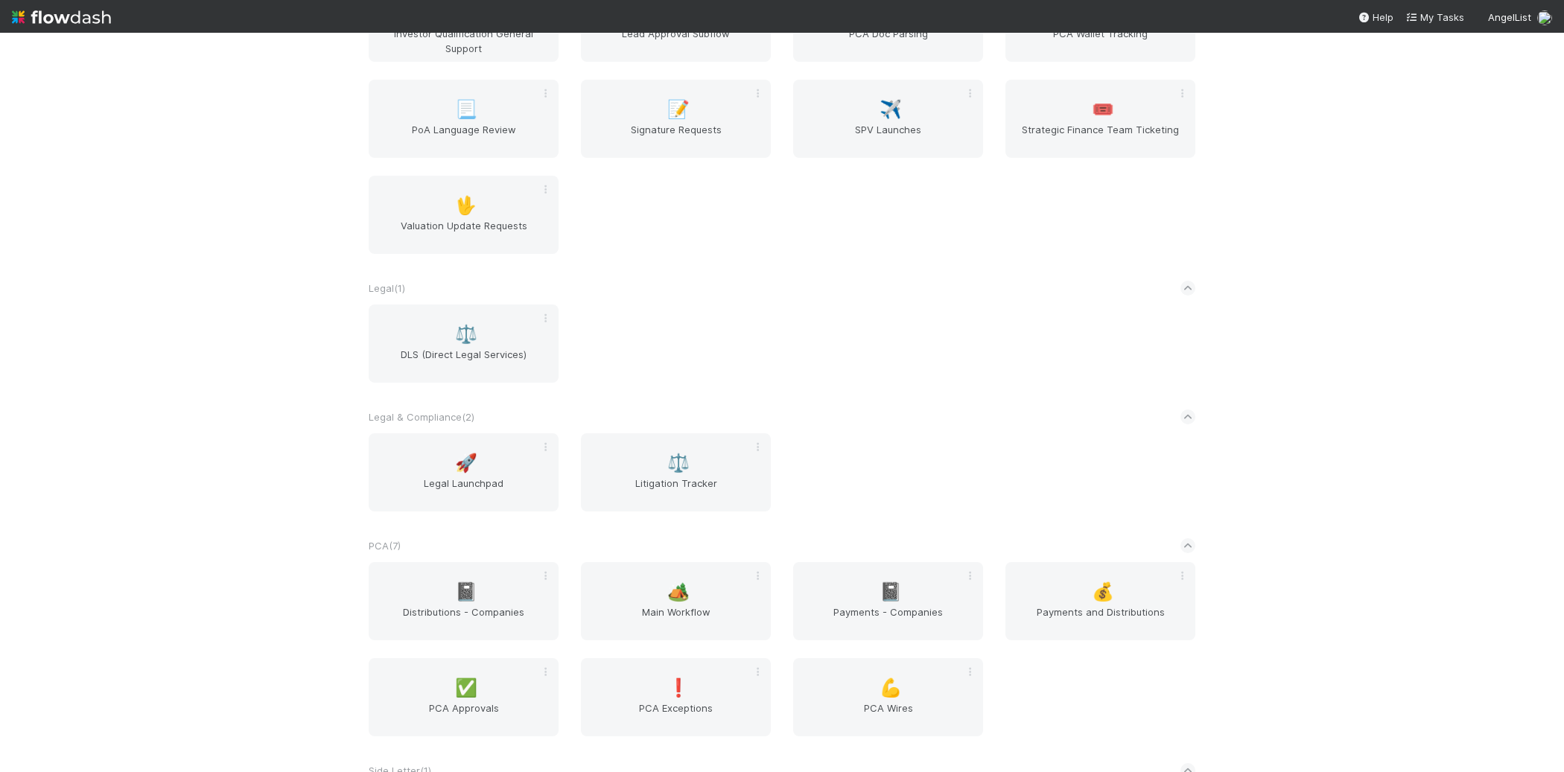
scroll to position [2128, 0]
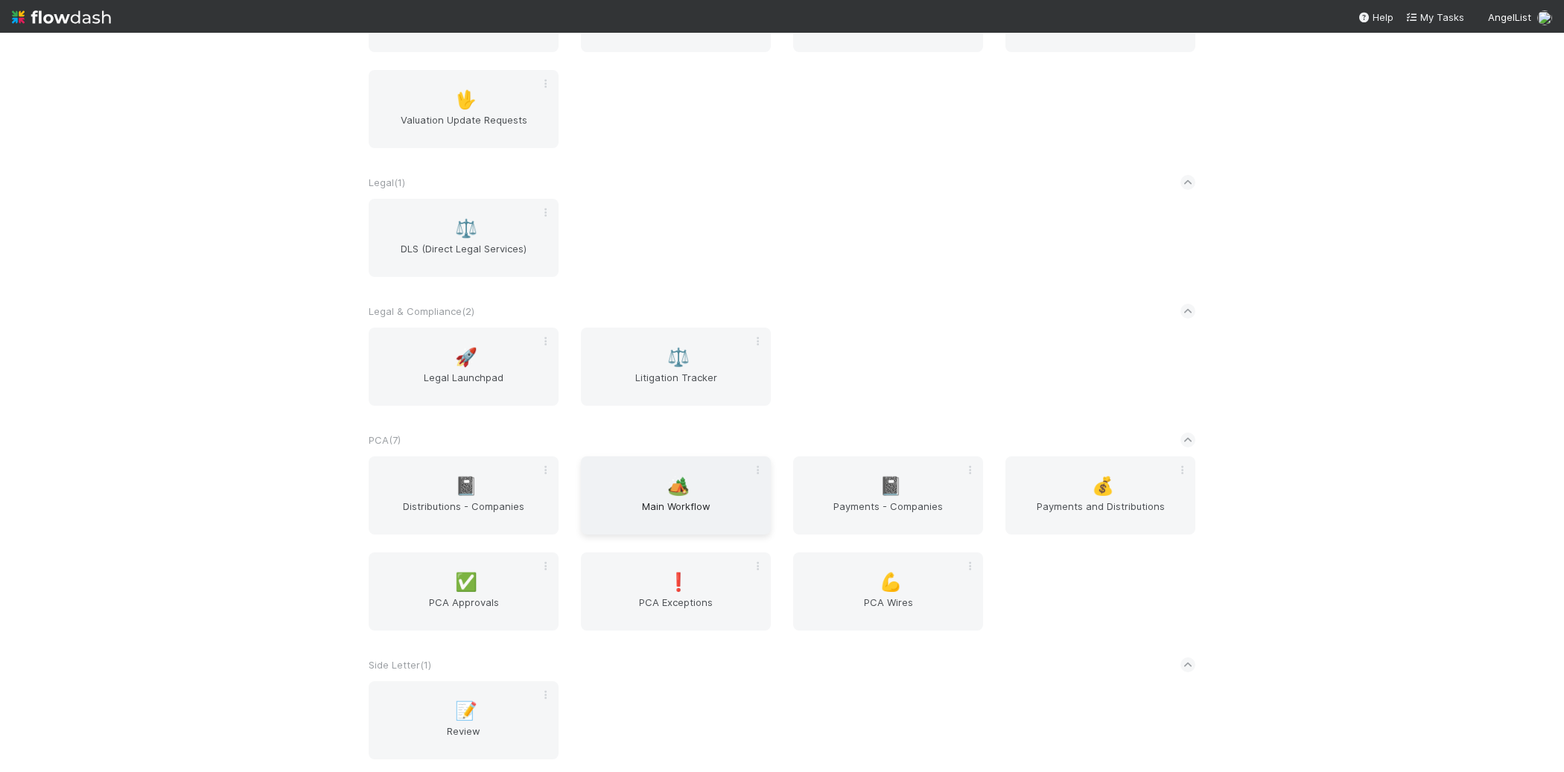
click at [763, 483] on div "🏕️ Main Workflow" at bounding box center [676, 496] width 190 height 78
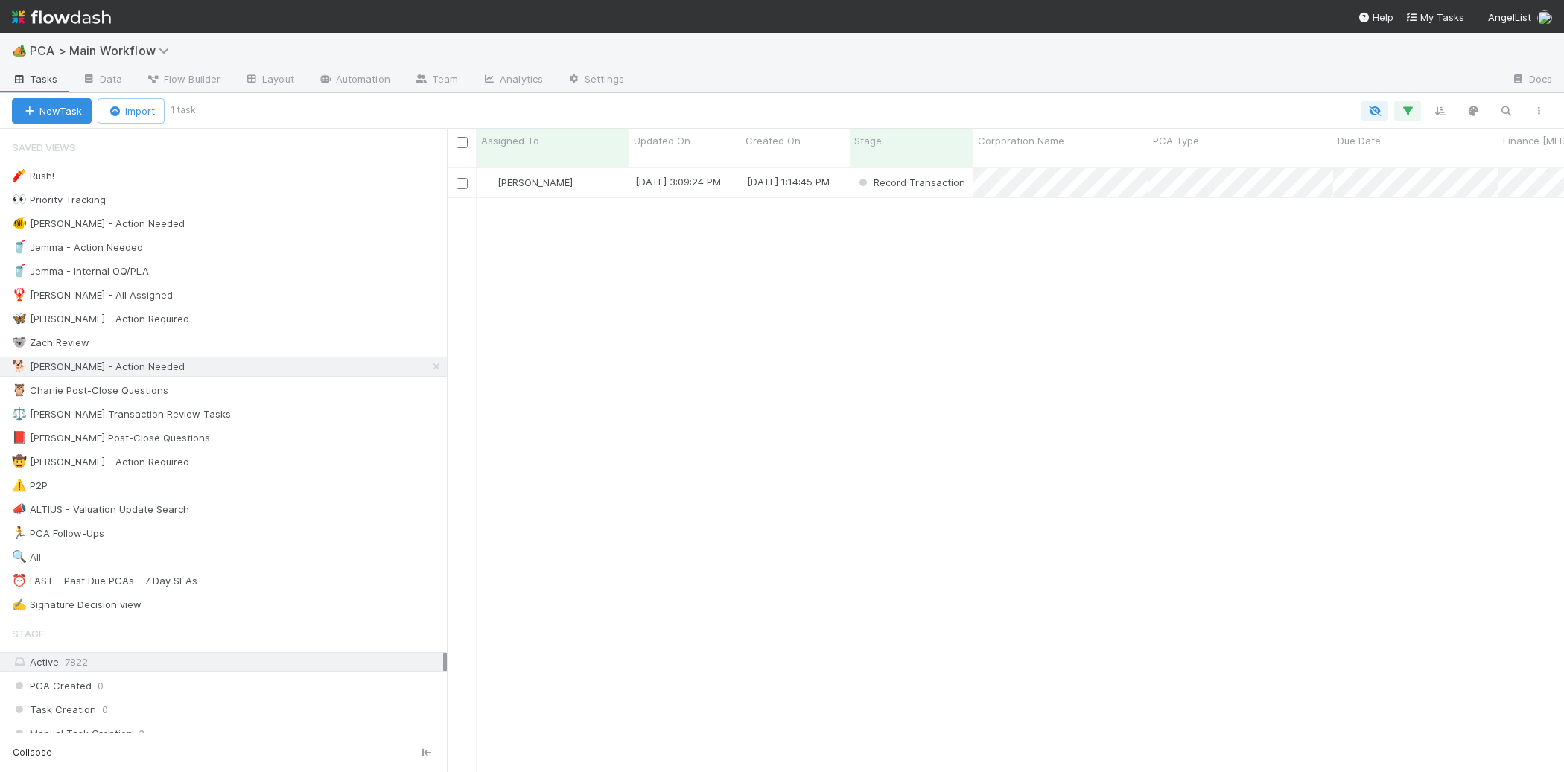
scroll to position [617, 1117]
click at [658, 178] on div "8/14/25, 3:09:24 PM" at bounding box center [685, 182] width 112 height 29
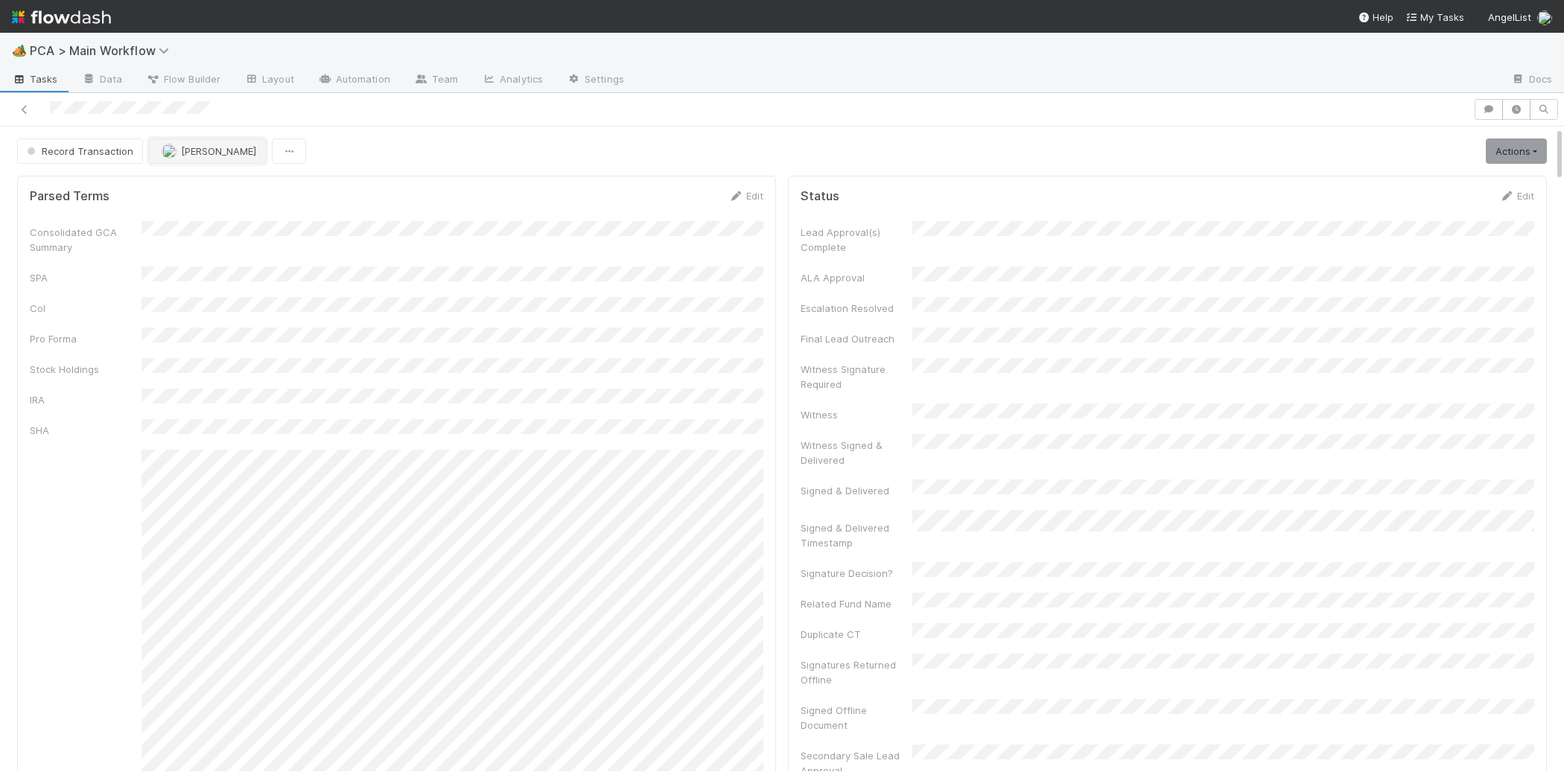
click at [194, 147] on span "[PERSON_NAME]" at bounding box center [218, 151] width 75 height 12
drag, startPoint x: 188, startPoint y: 175, endPoint x: 658, endPoint y: 256, distance: 476.2
click at [188, 176] on div "Philip Chung" at bounding box center [246, 189] width 210 height 27
click at [98, 30] on link at bounding box center [61, 17] width 99 height 34
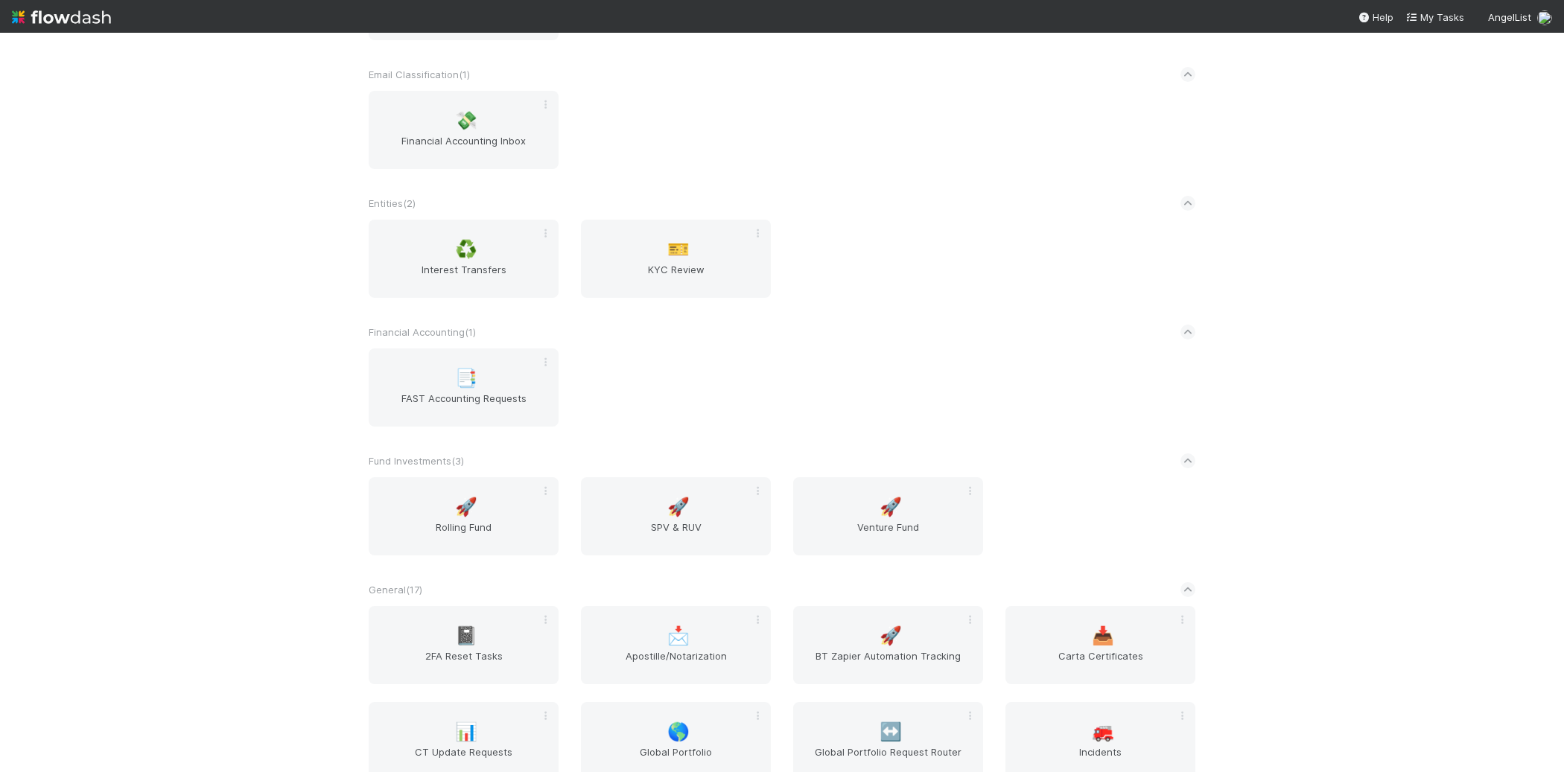
scroll to position [2422, 0]
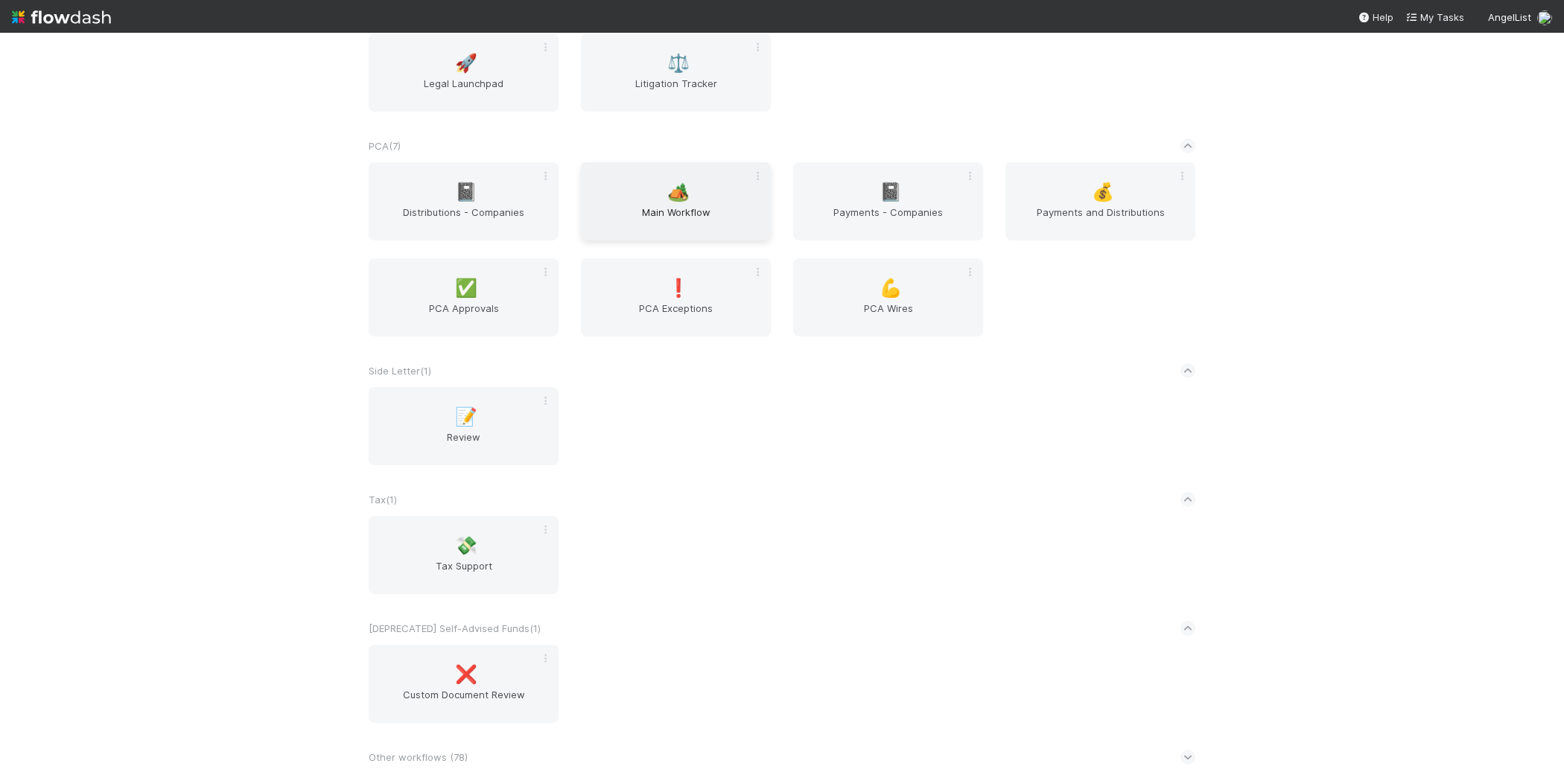
click at [632, 205] on span "Main Workflow" at bounding box center [676, 220] width 178 height 30
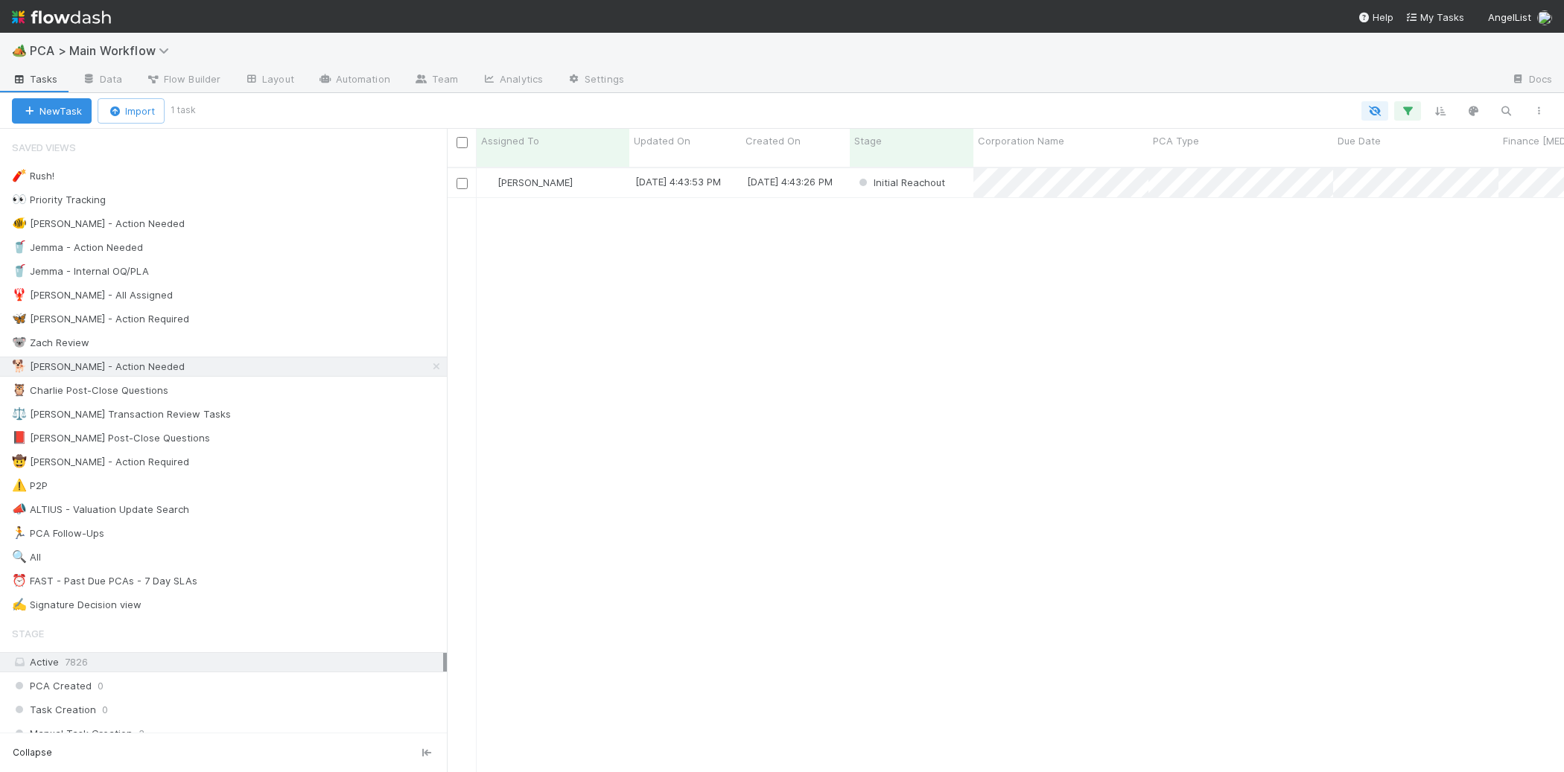
scroll to position [1, 1]
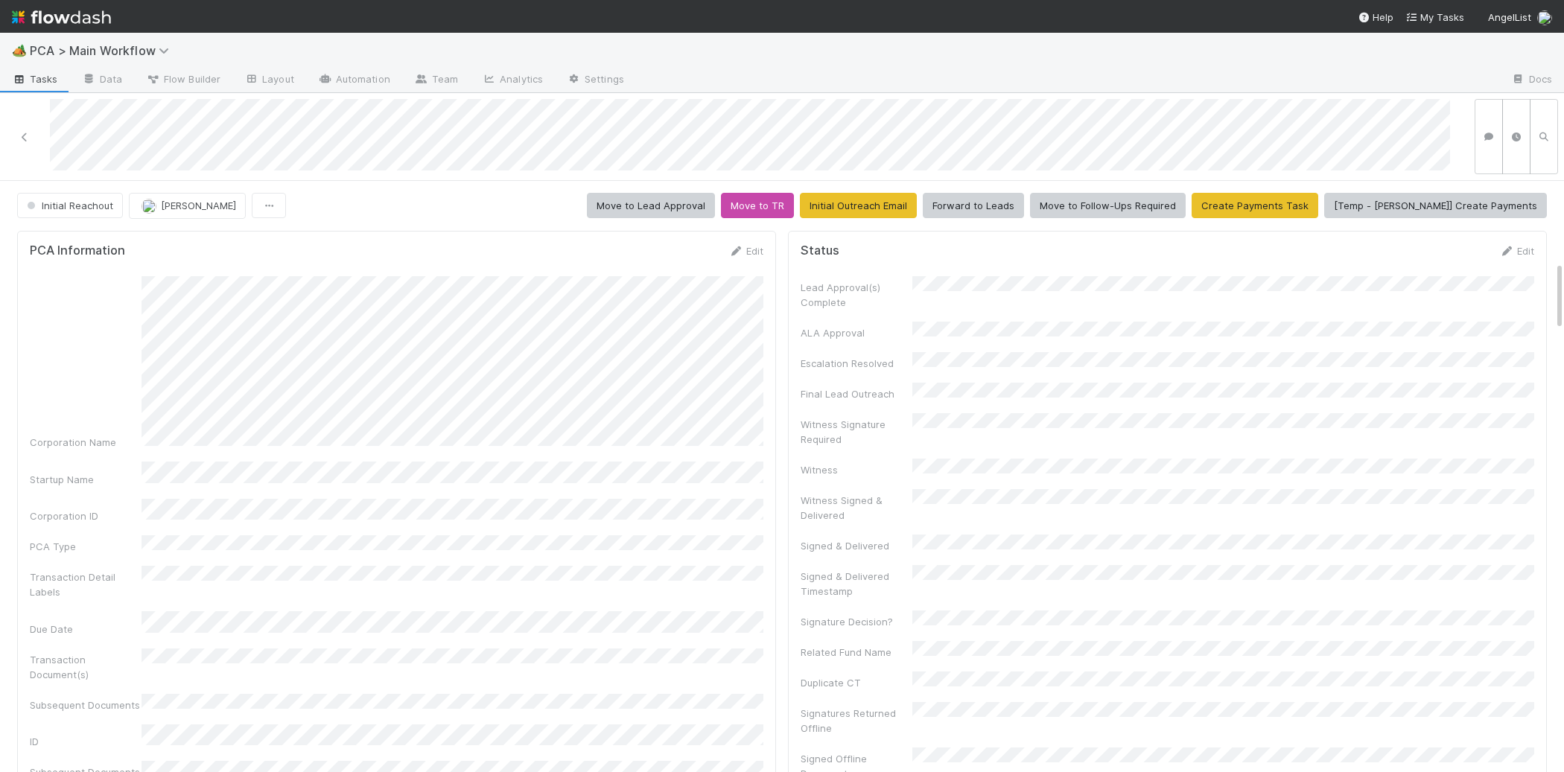
scroll to position [1382, 0]
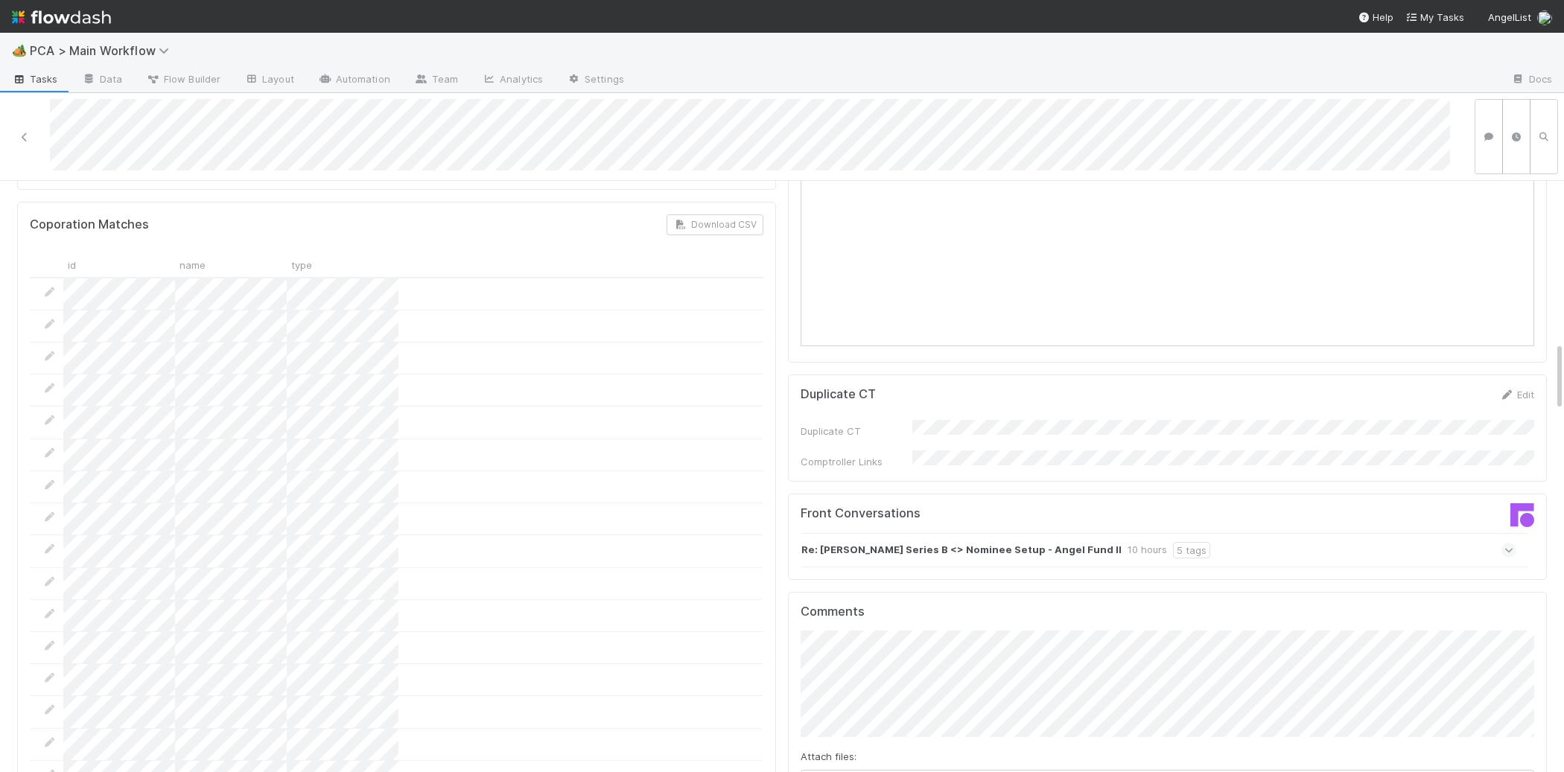
click at [921, 542] on strong "Re: Nory Series B <> Nominee Setup - Angel Fund II" at bounding box center [961, 550] width 320 height 16
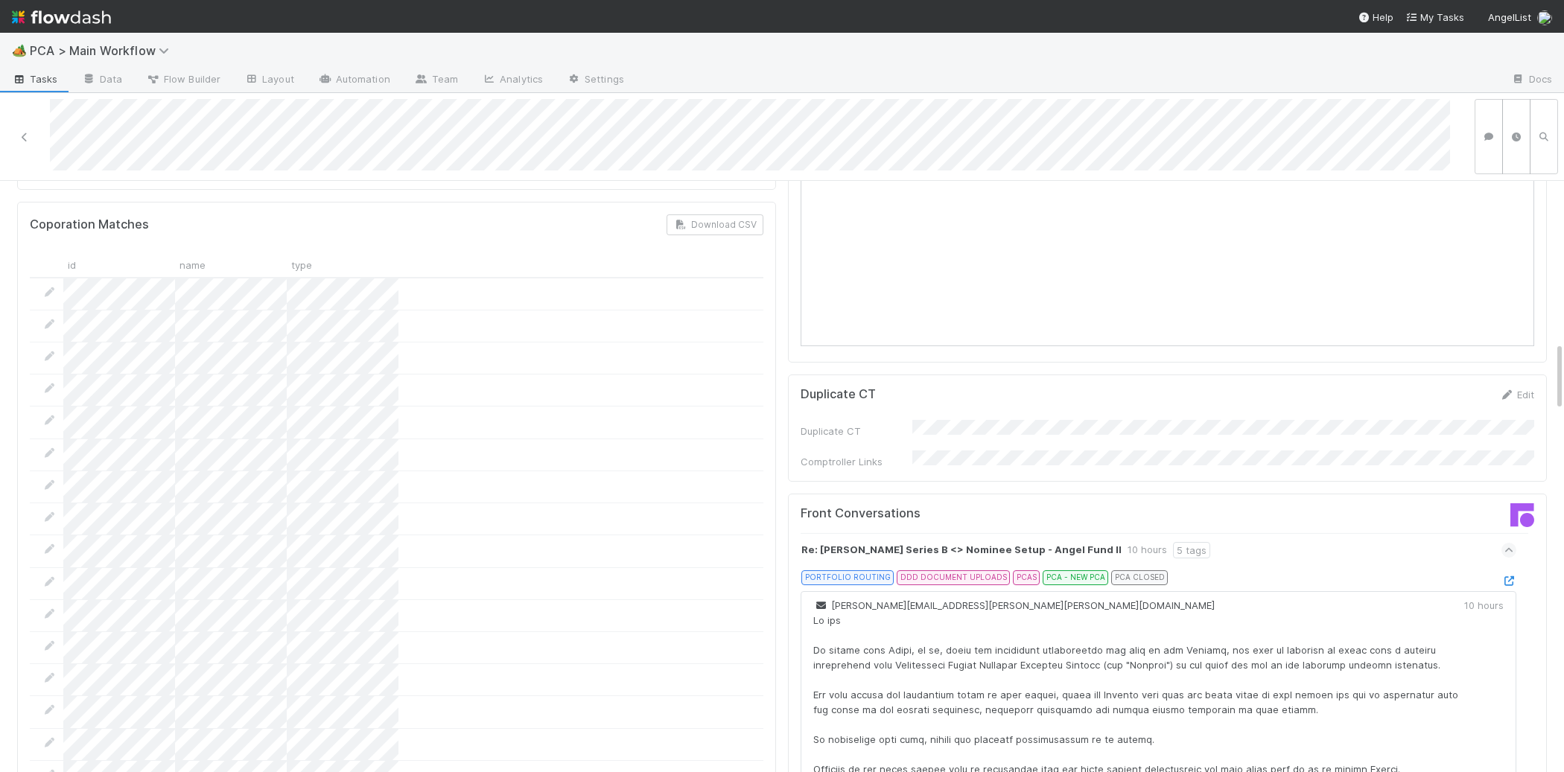
click at [1502, 574] on div at bounding box center [1509, 581] width 15 height 15
click at [1513, 575] on link at bounding box center [1509, 581] width 15 height 12
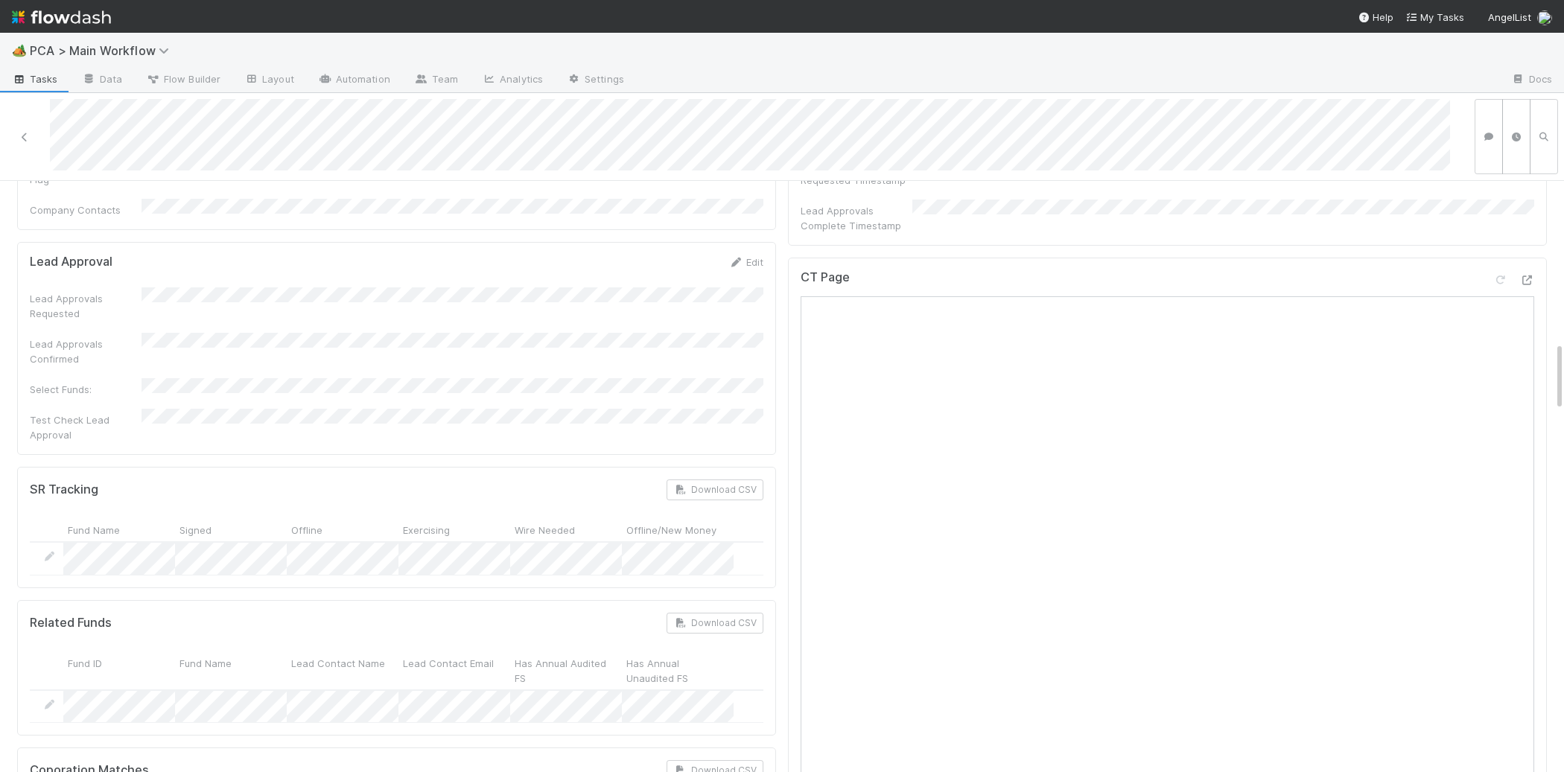
scroll to position [0, 0]
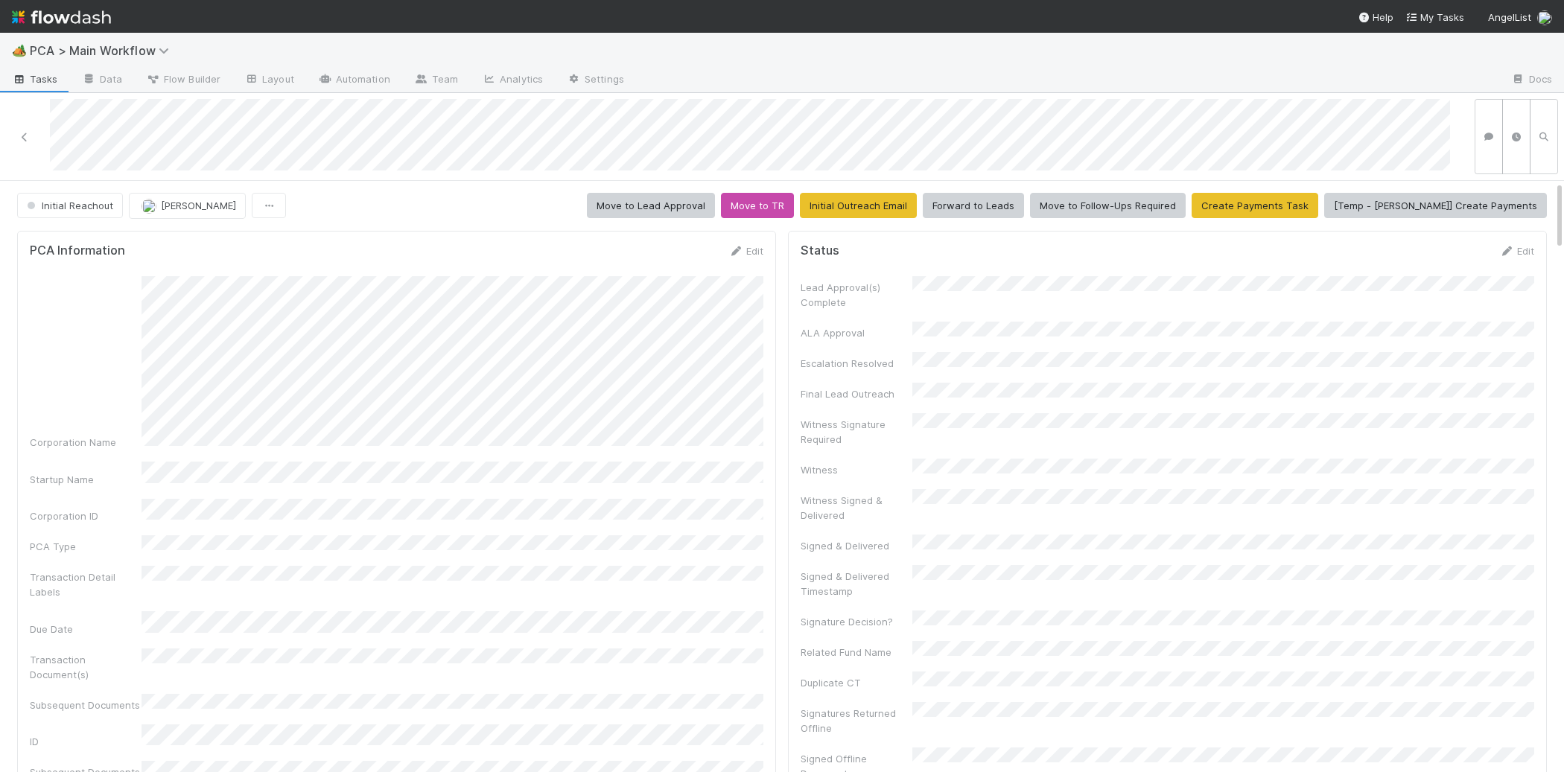
drag, startPoint x: 741, startPoint y: 248, endPoint x: 644, endPoint y: 268, distance: 99.6
click at [740, 248] on icon at bounding box center [735, 252] width 15 height 10
click at [670, 248] on button "Save" at bounding box center [684, 256] width 42 height 25
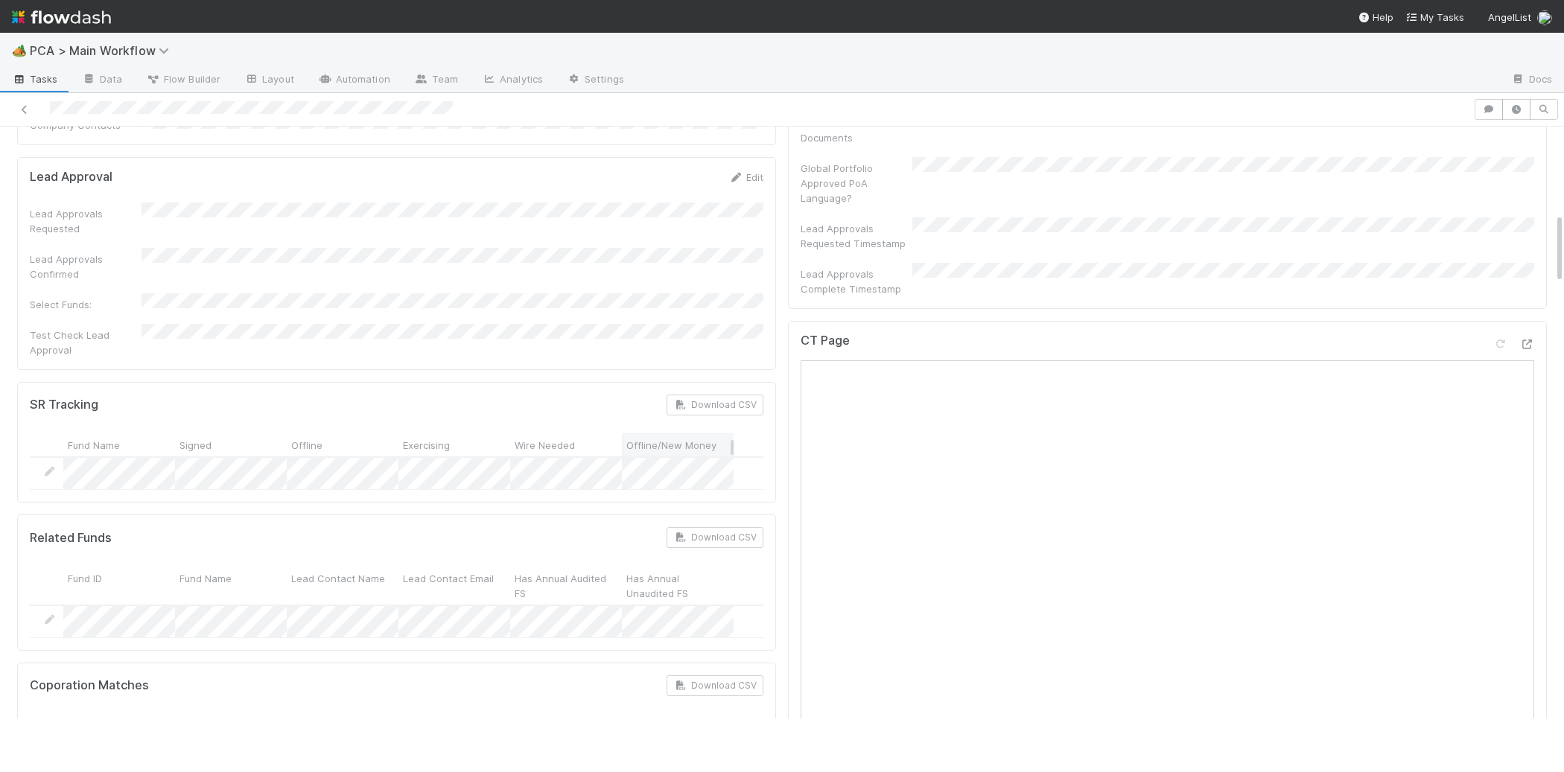
scroll to position [719, 0]
drag, startPoint x: 1525, startPoint y: 249, endPoint x: 1528, endPoint y: 271, distance: 22.7
click at [1525, 320] on div "CT Page" at bounding box center [1167, 646] width 759 height 652
click at [1528, 338] on icon at bounding box center [1526, 343] width 15 height 10
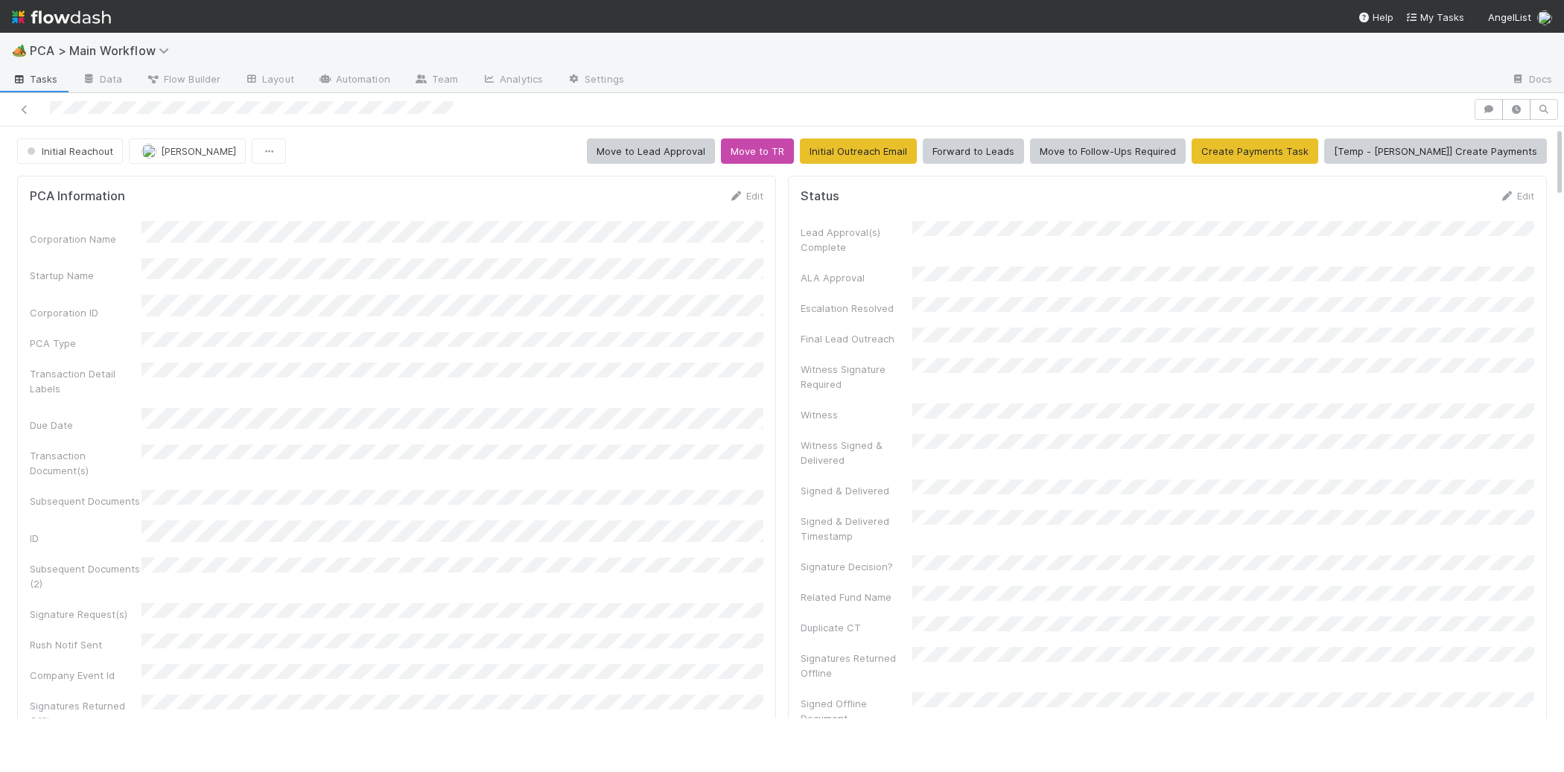
drag, startPoint x: 746, startPoint y: 197, endPoint x: 574, endPoint y: 259, distance: 182.4
click at [746, 197] on link "Edit" at bounding box center [745, 196] width 35 height 12
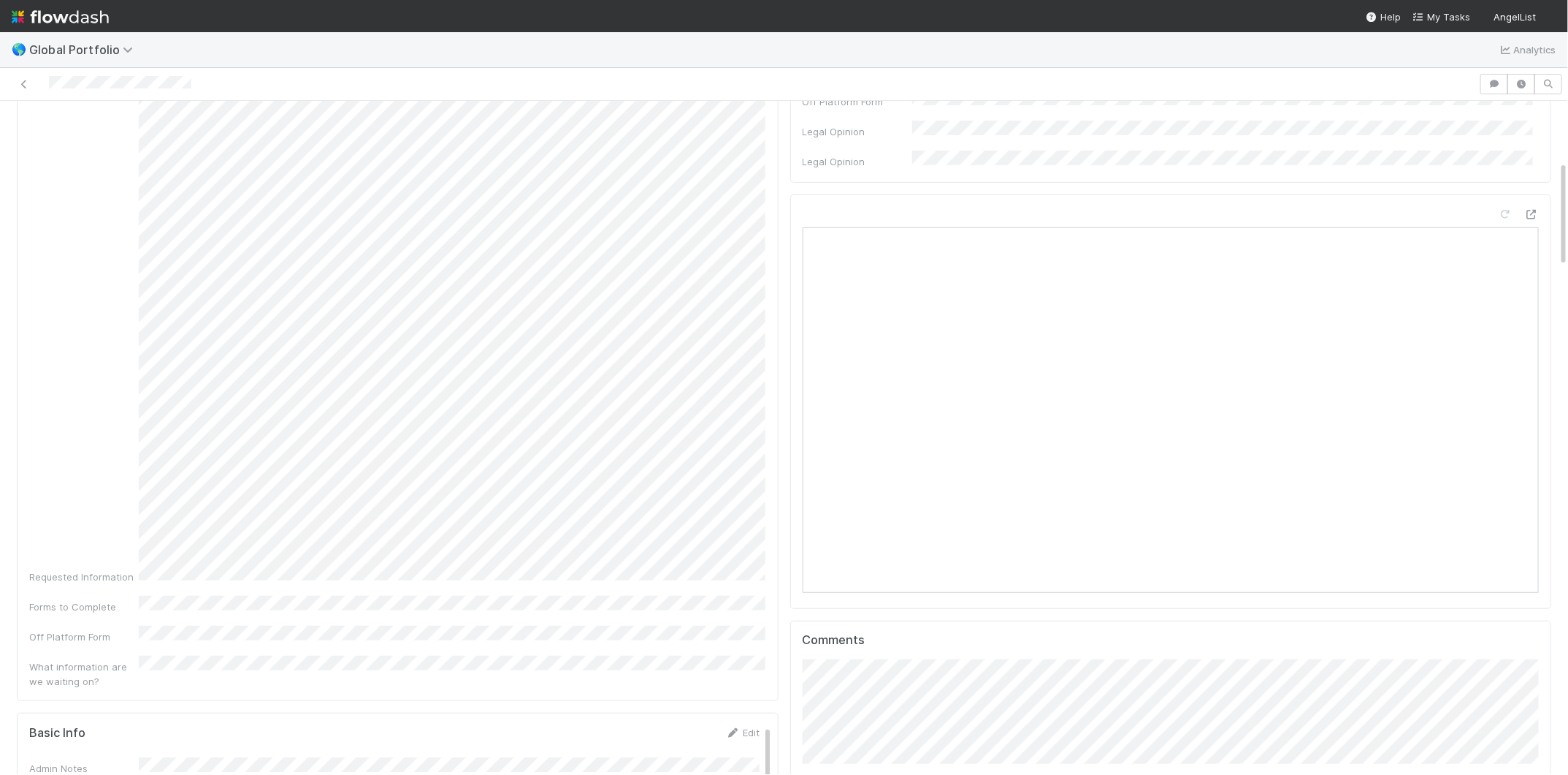
scroll to position [380, 0]
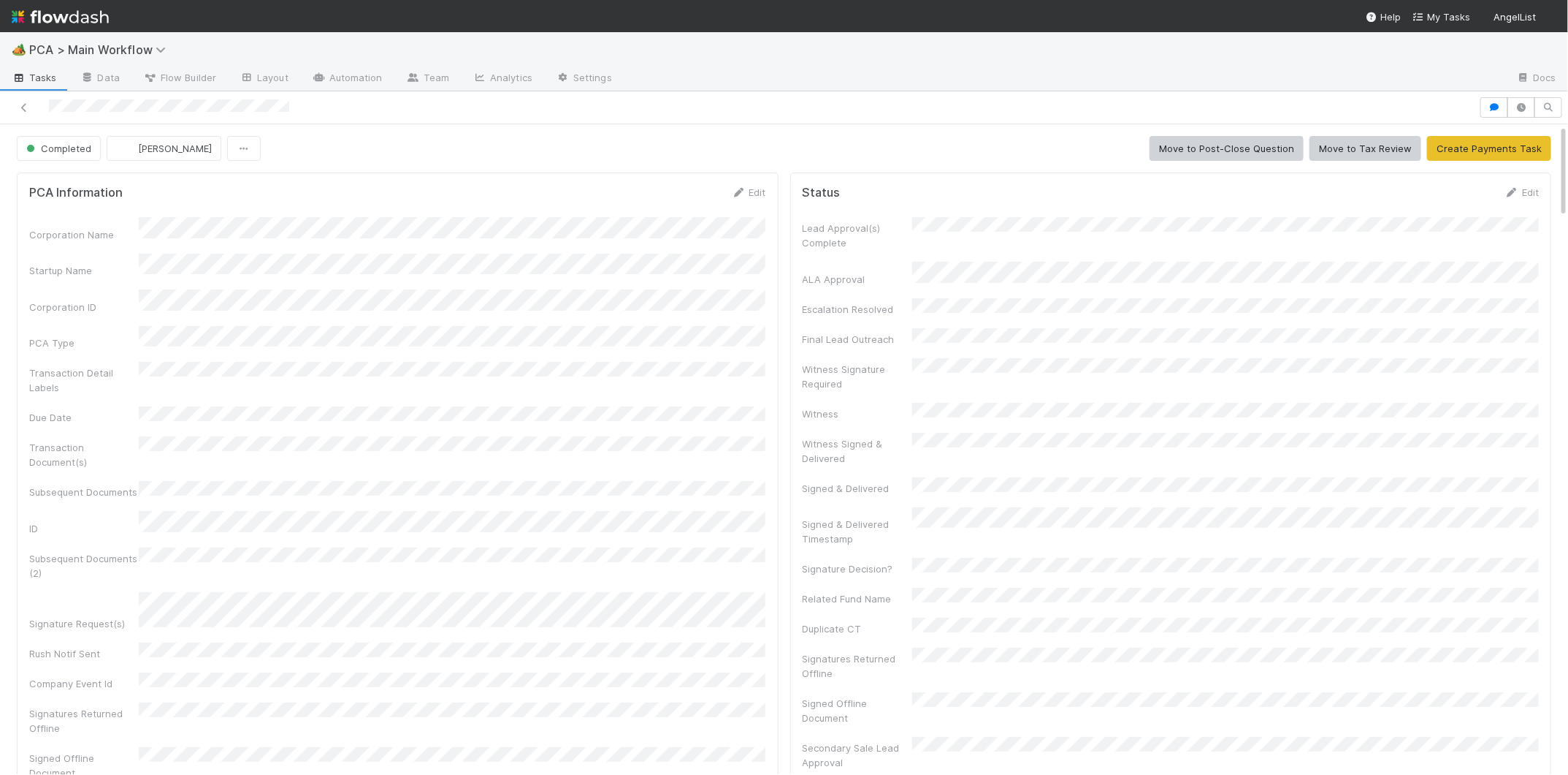
scroll to position [1, 0]
click at [78, 103] on div at bounding box center [739, 107] width 1467 height 21
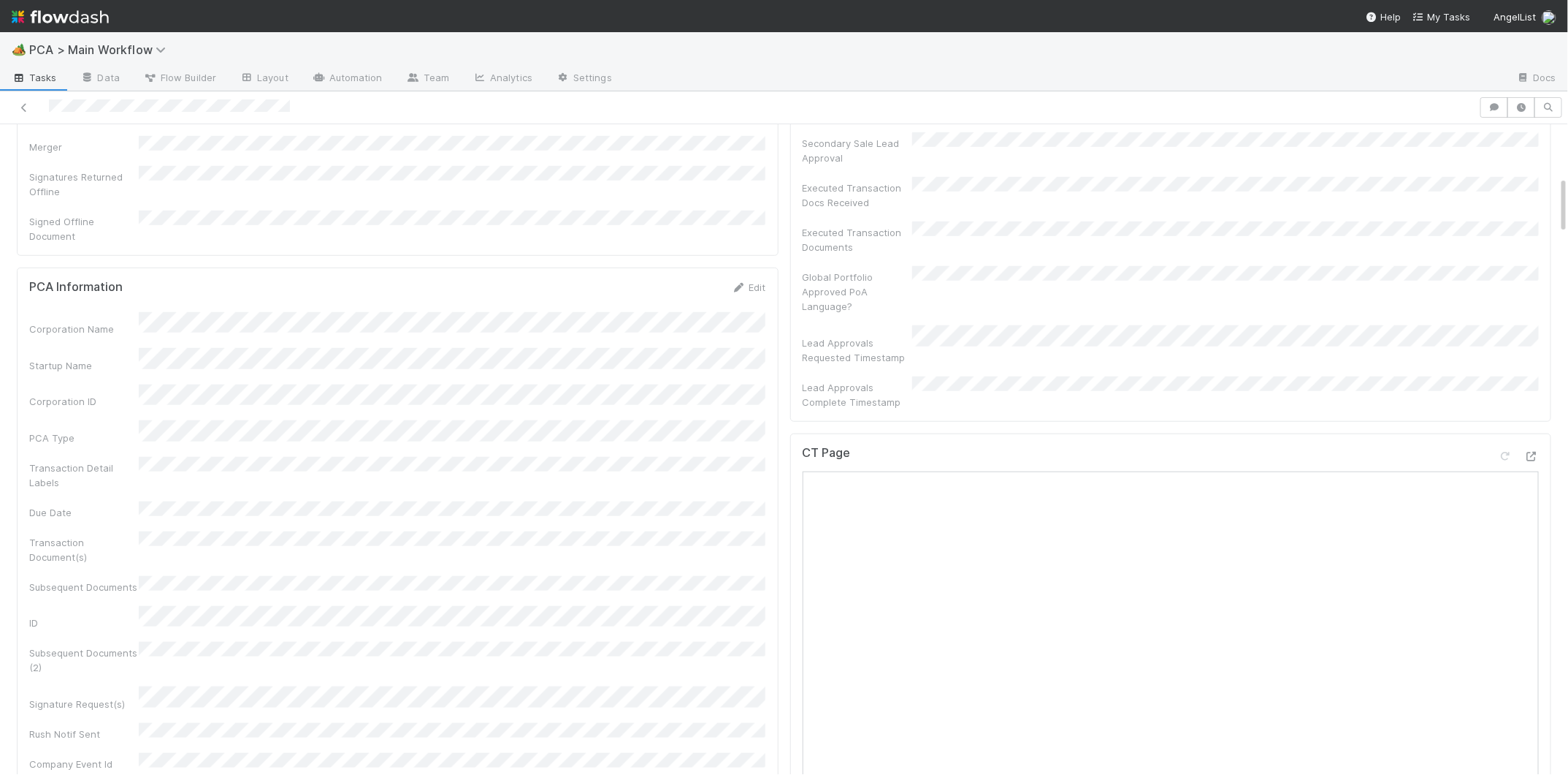
scroll to position [589, 0]
click at [330, 562] on div "Corporation Name Startup Name Corporation ID PCA Type Transaction Detail Labels…" at bounding box center [398, 629] width 737 height 629
drag, startPoint x: 327, startPoint y: 589, endPoint x: 336, endPoint y: 602, distance: 15.8
click at [327, 645] on div "Subsequent Documents (2)" at bounding box center [398, 661] width 737 height 33
click at [336, 601] on div "Corporation Name Startup Name Corporation ID PCA Type Transaction Detail Labels…" at bounding box center [398, 629] width 737 height 629
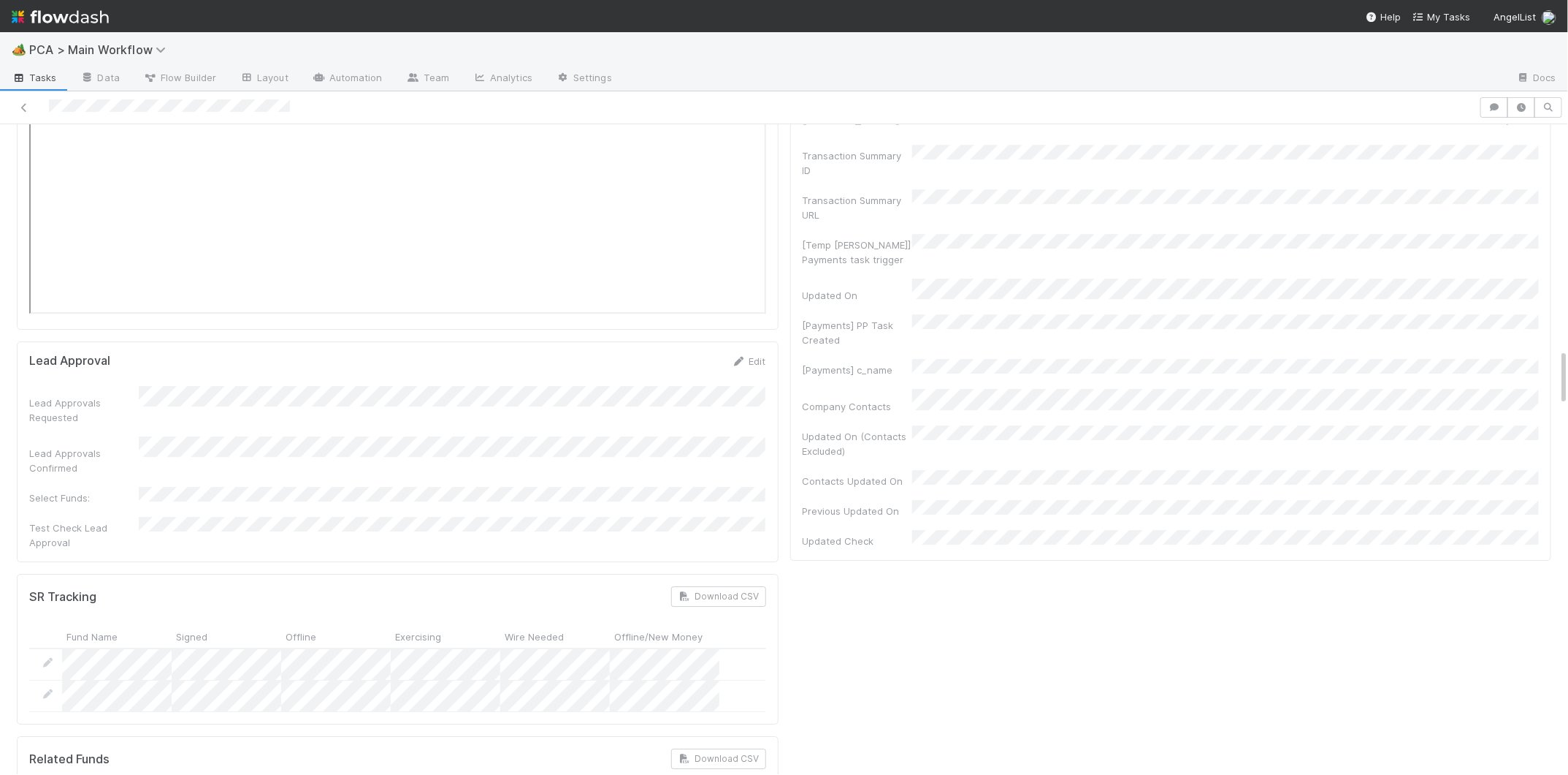
scroll to position [2554, 0]
click at [0, 0] on div "🏕️ PCA > Main Workflow Tasks Data Flow Builder Layout Automation Team Analytics…" at bounding box center [784, 388] width 1568 height 775
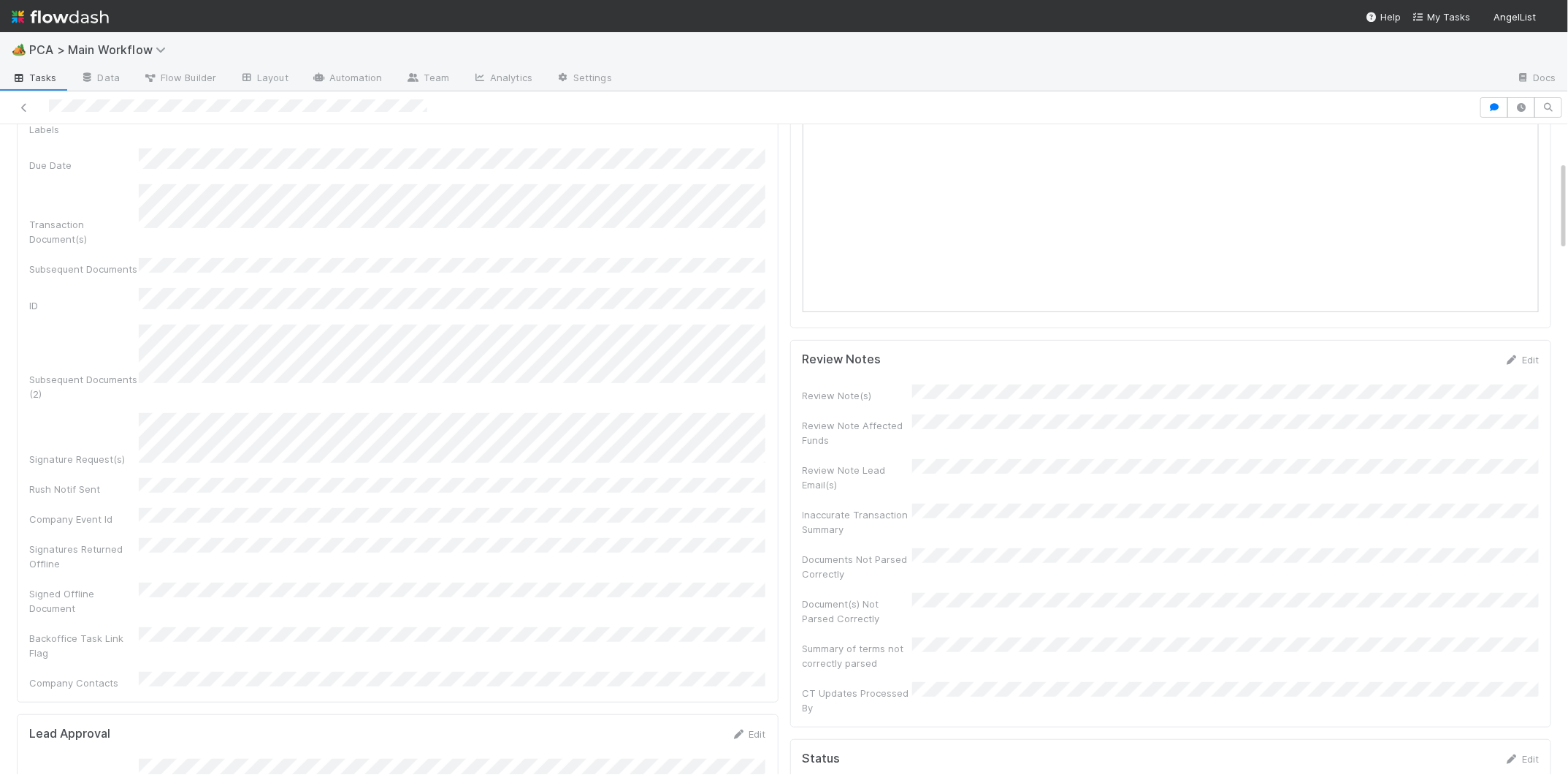
scroll to position [341, 0]
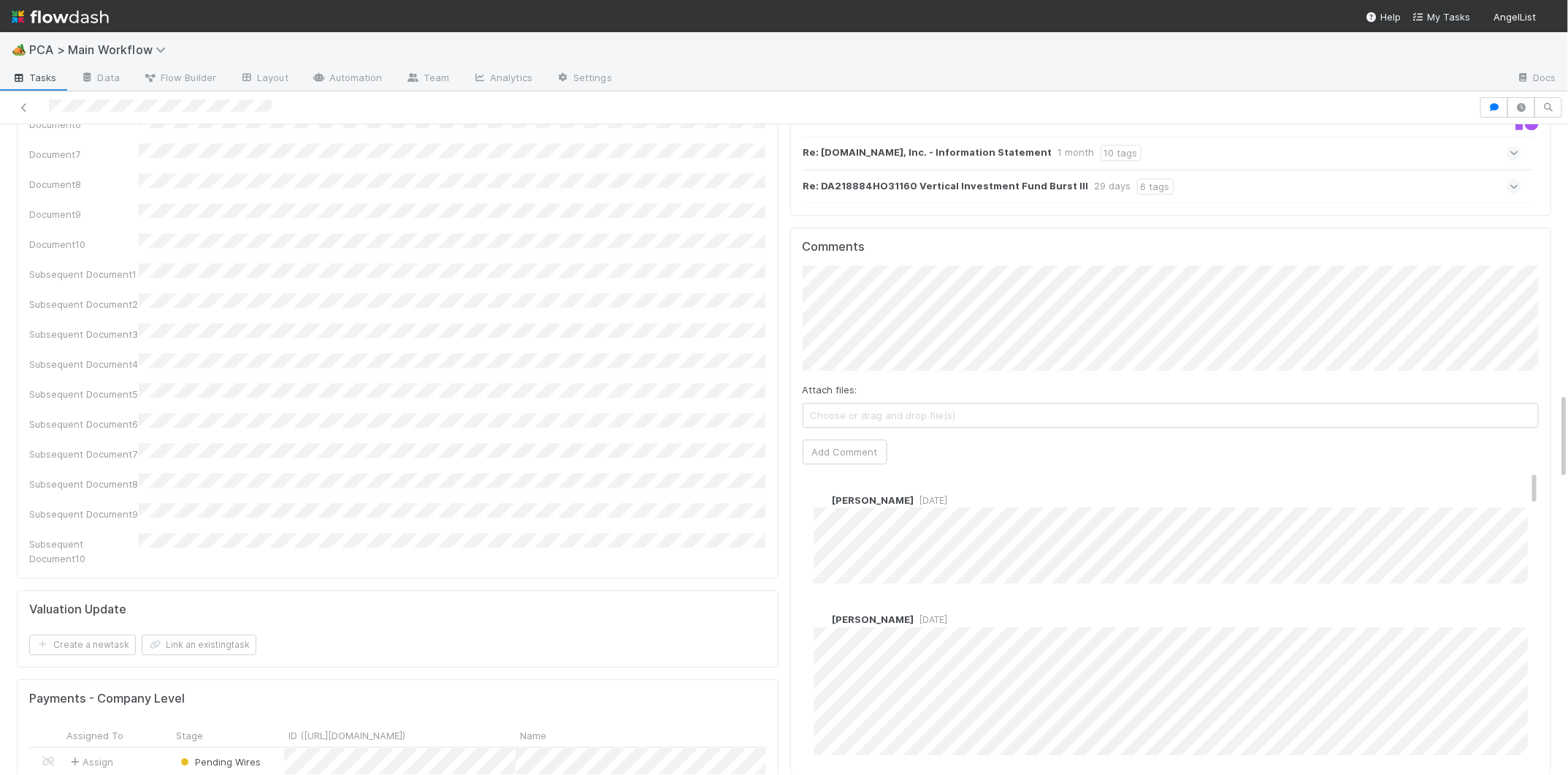
scroll to position [2124, 0]
click at [832, 436] on button "Add Comment" at bounding box center [845, 447] width 84 height 25
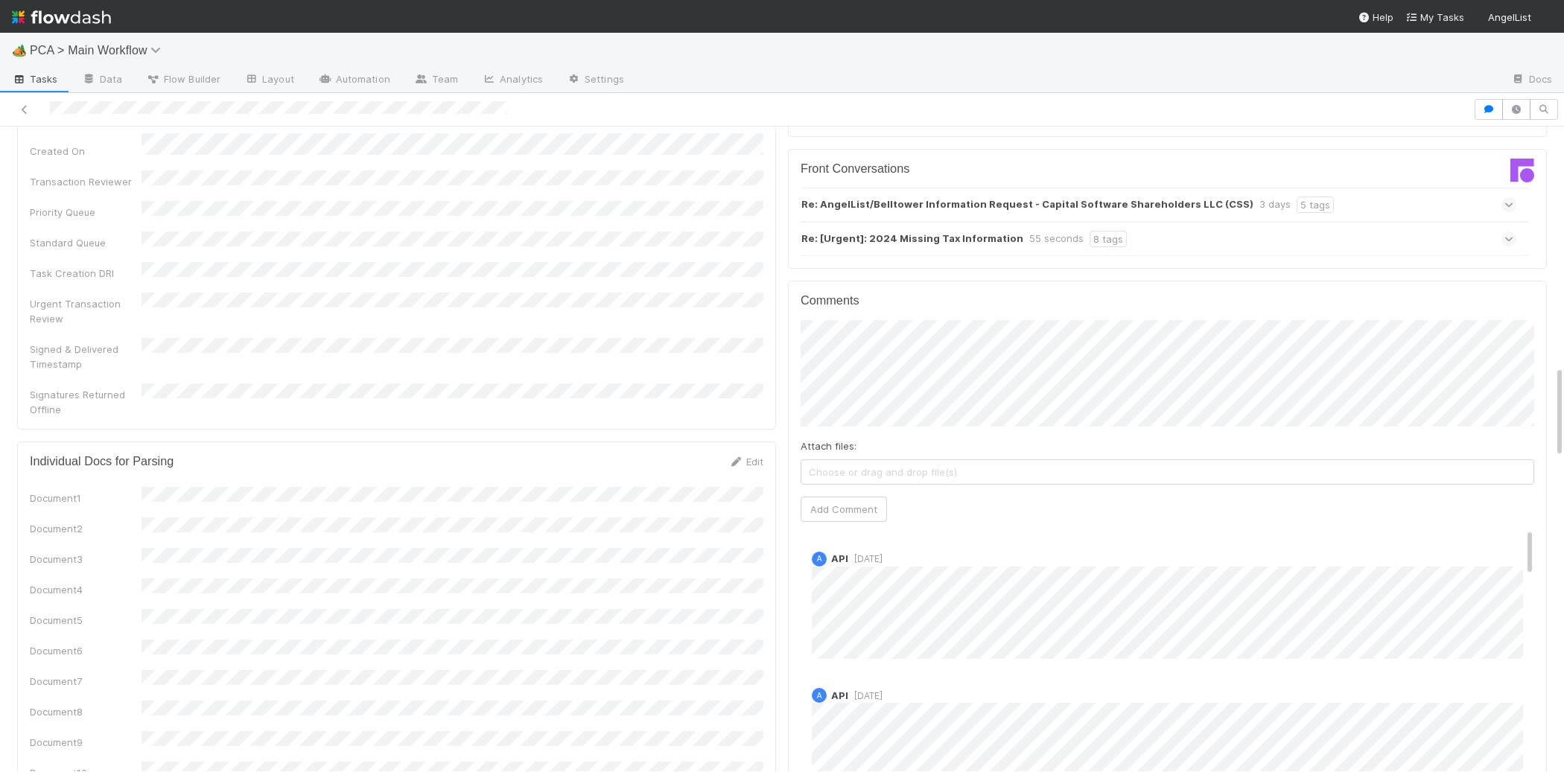
scroll to position [1595, 0]
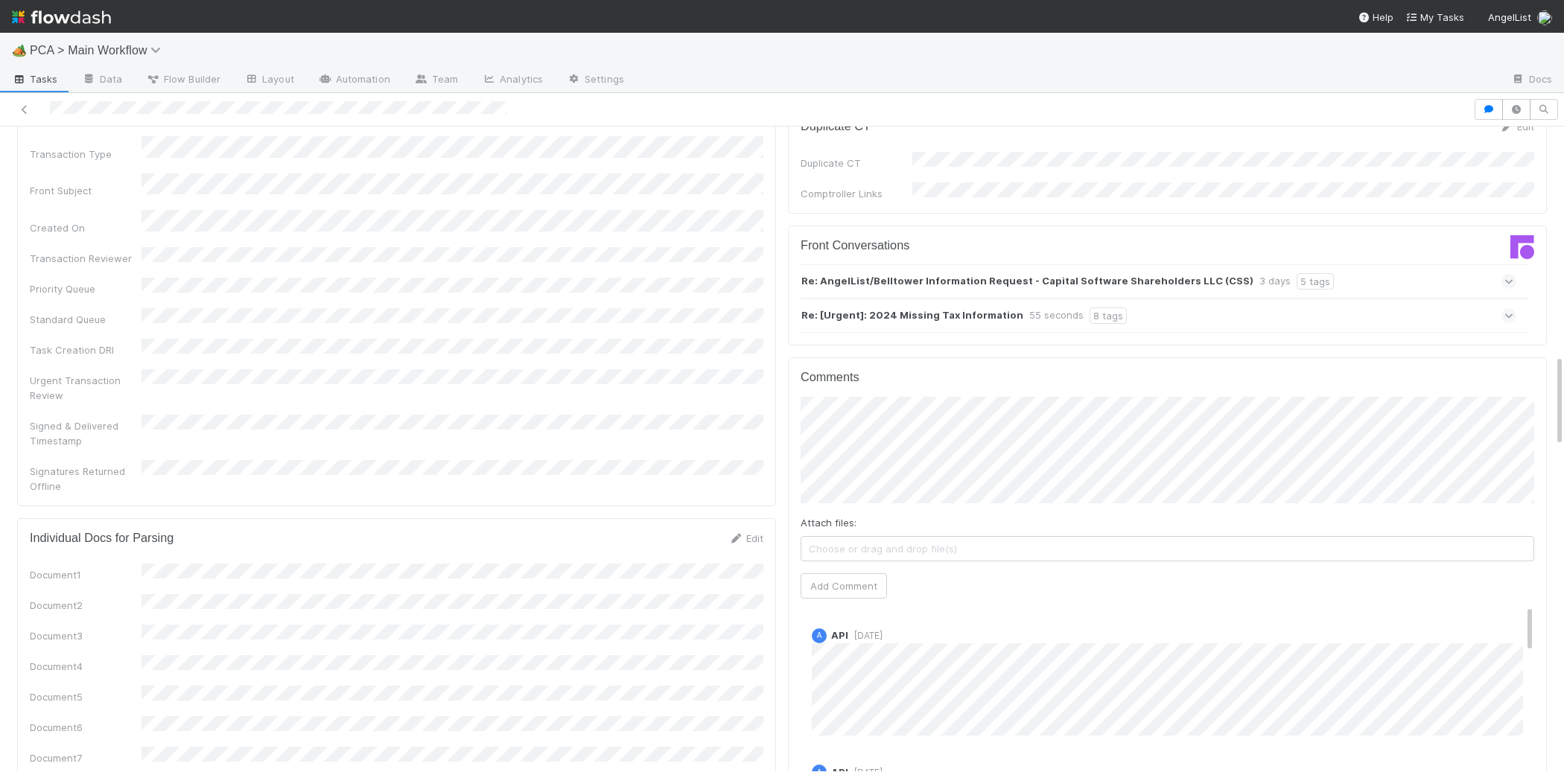
click at [961, 255] on div "Front Conversations Re: AngelList/Belltower Information Request - Capital Softw…" at bounding box center [1167, 286] width 759 height 121
click at [962, 308] on strong "Re: [Urgent]: 2024 Missing Tax Information" at bounding box center [912, 316] width 222 height 16
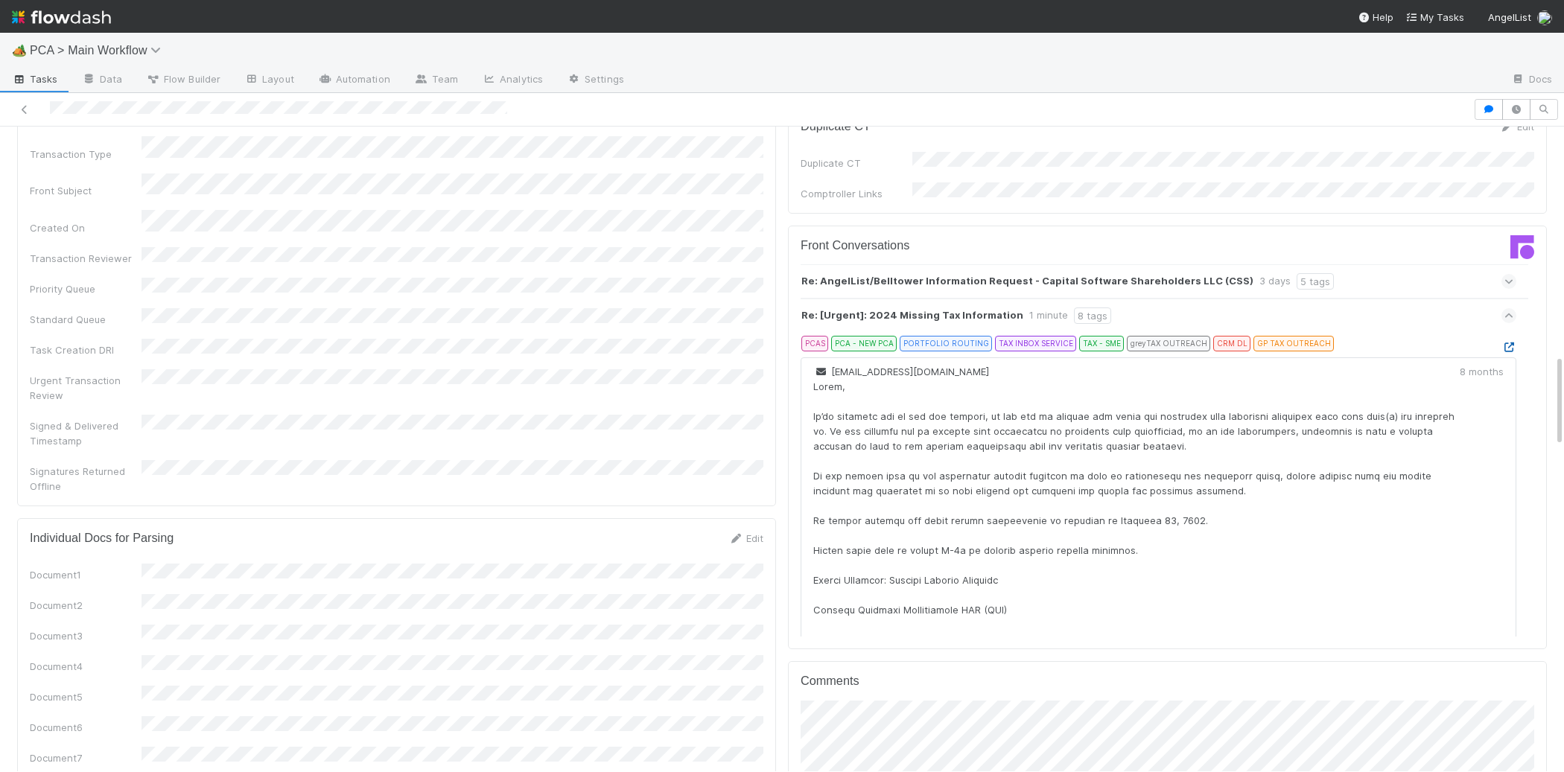
click at [1508, 343] on icon at bounding box center [1509, 348] width 15 height 10
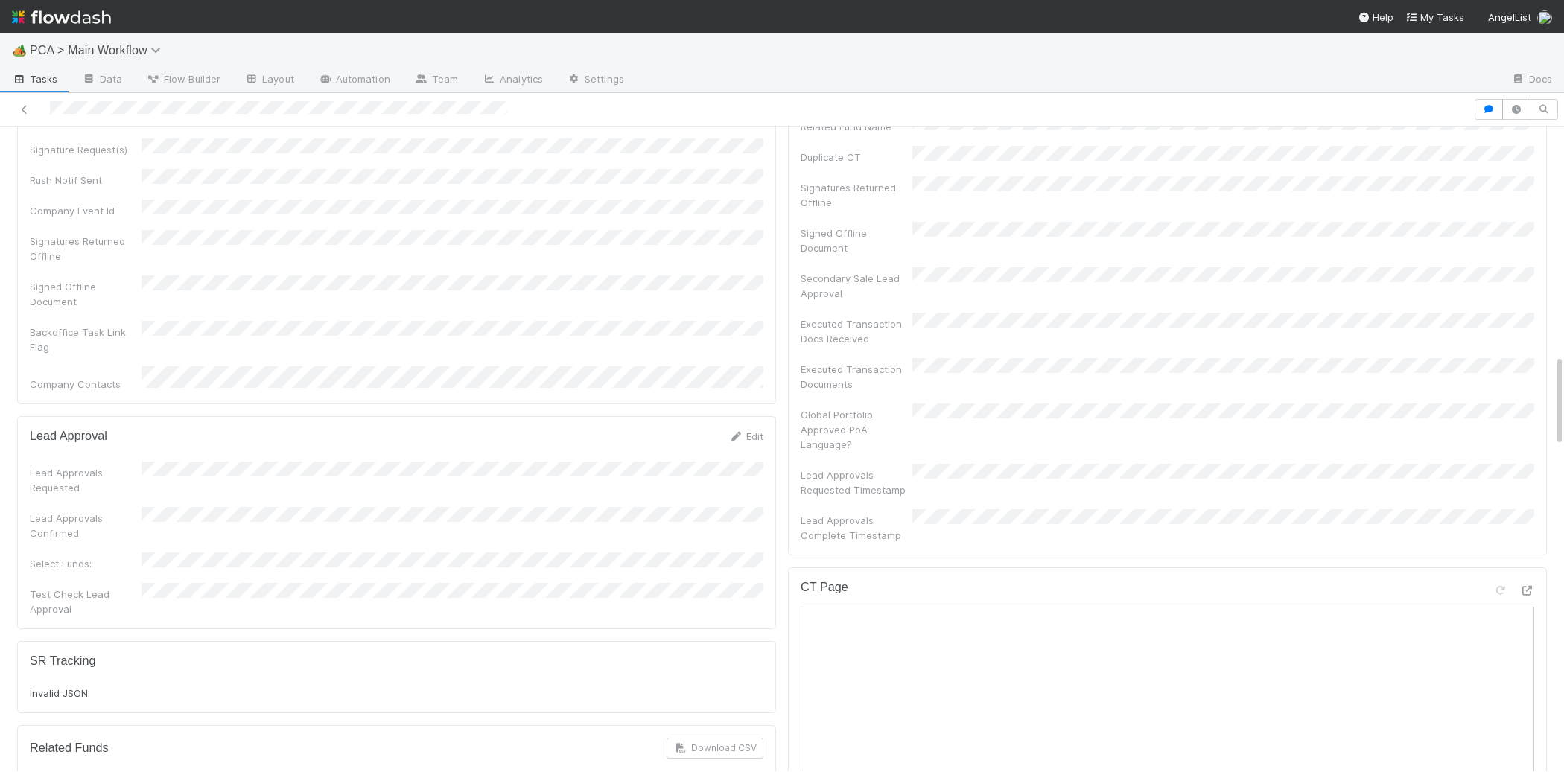
scroll to position [0, 0]
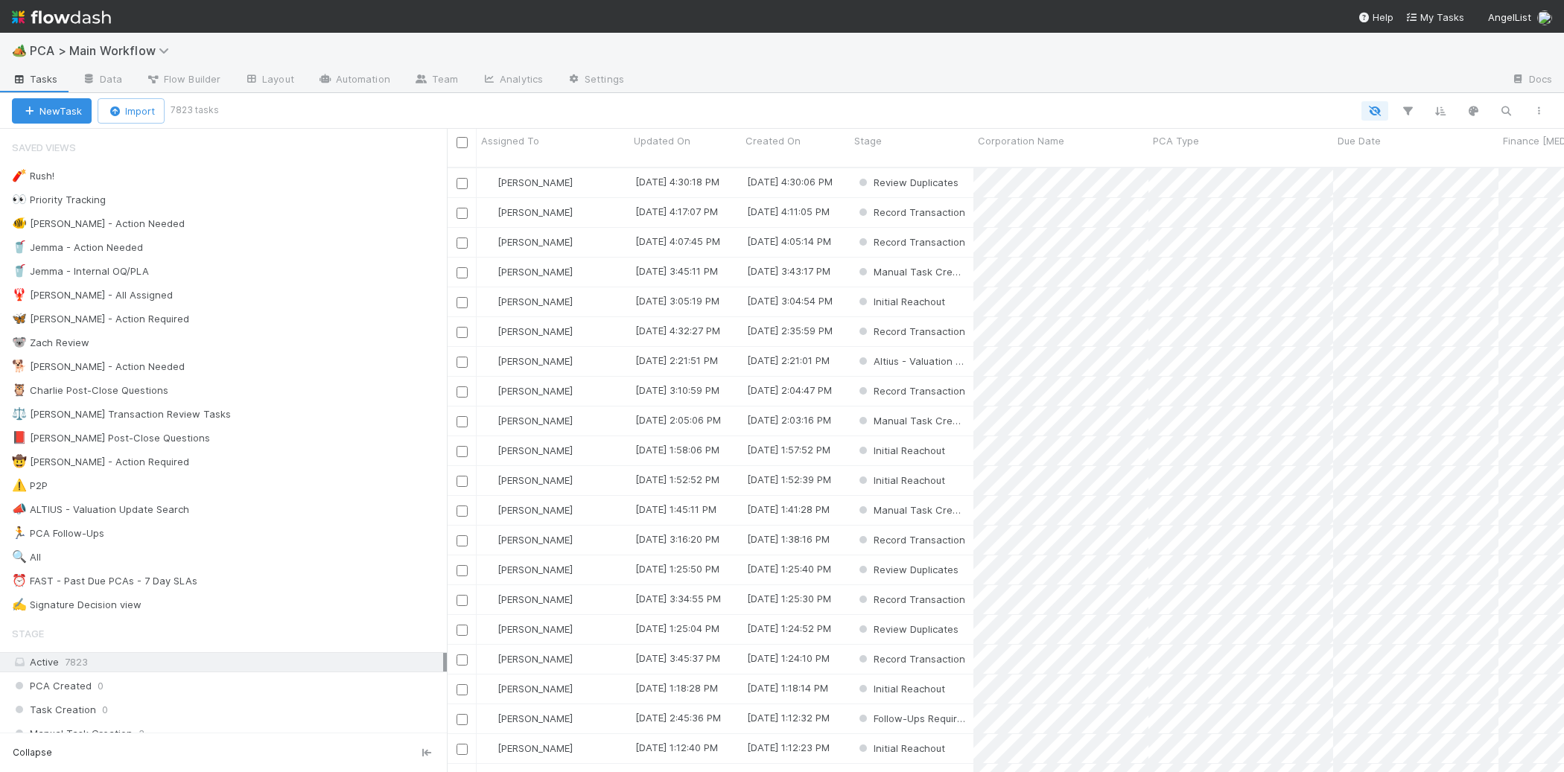
scroll to position [1, 1]
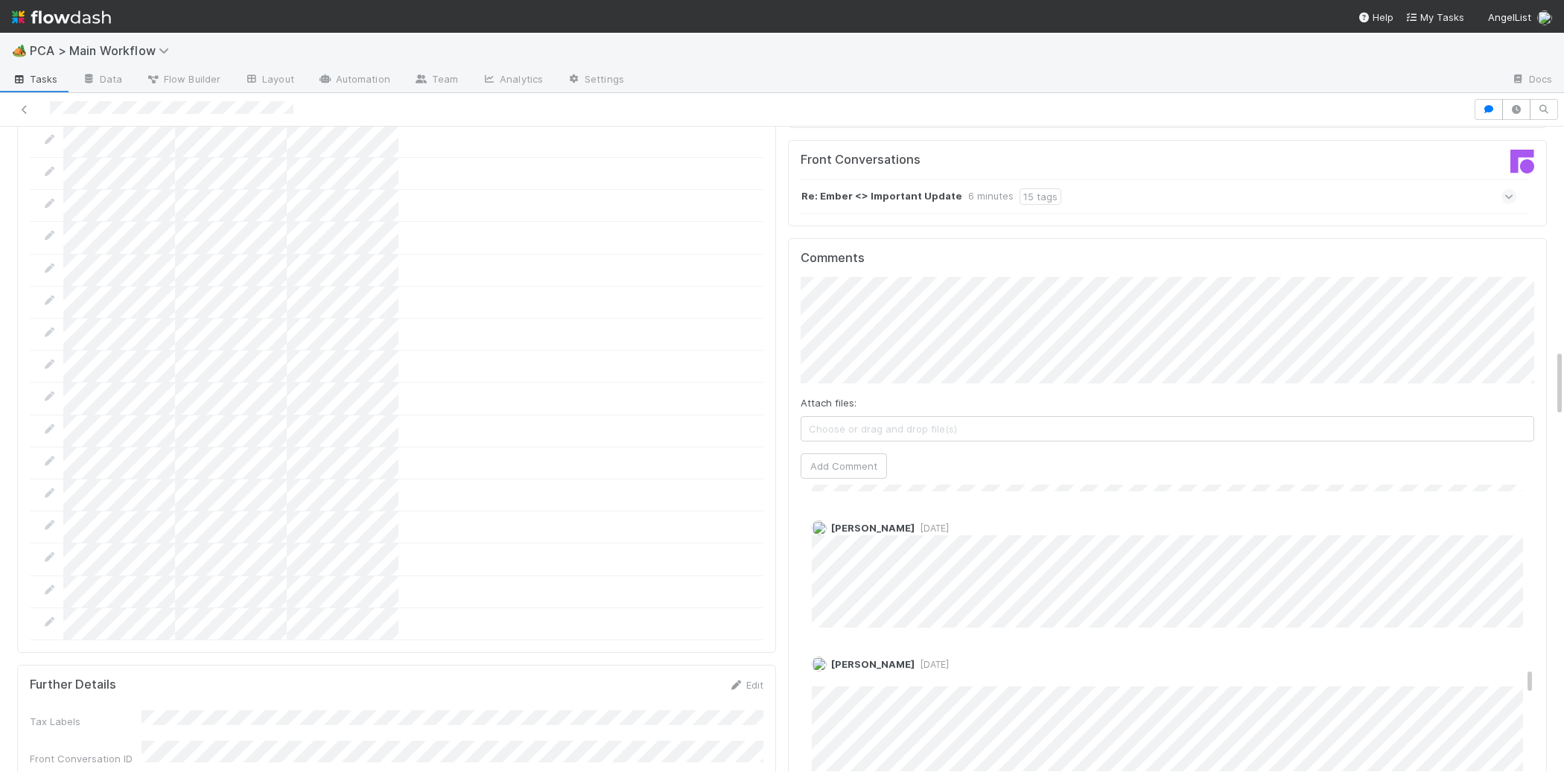
scroll to position [2843, 0]
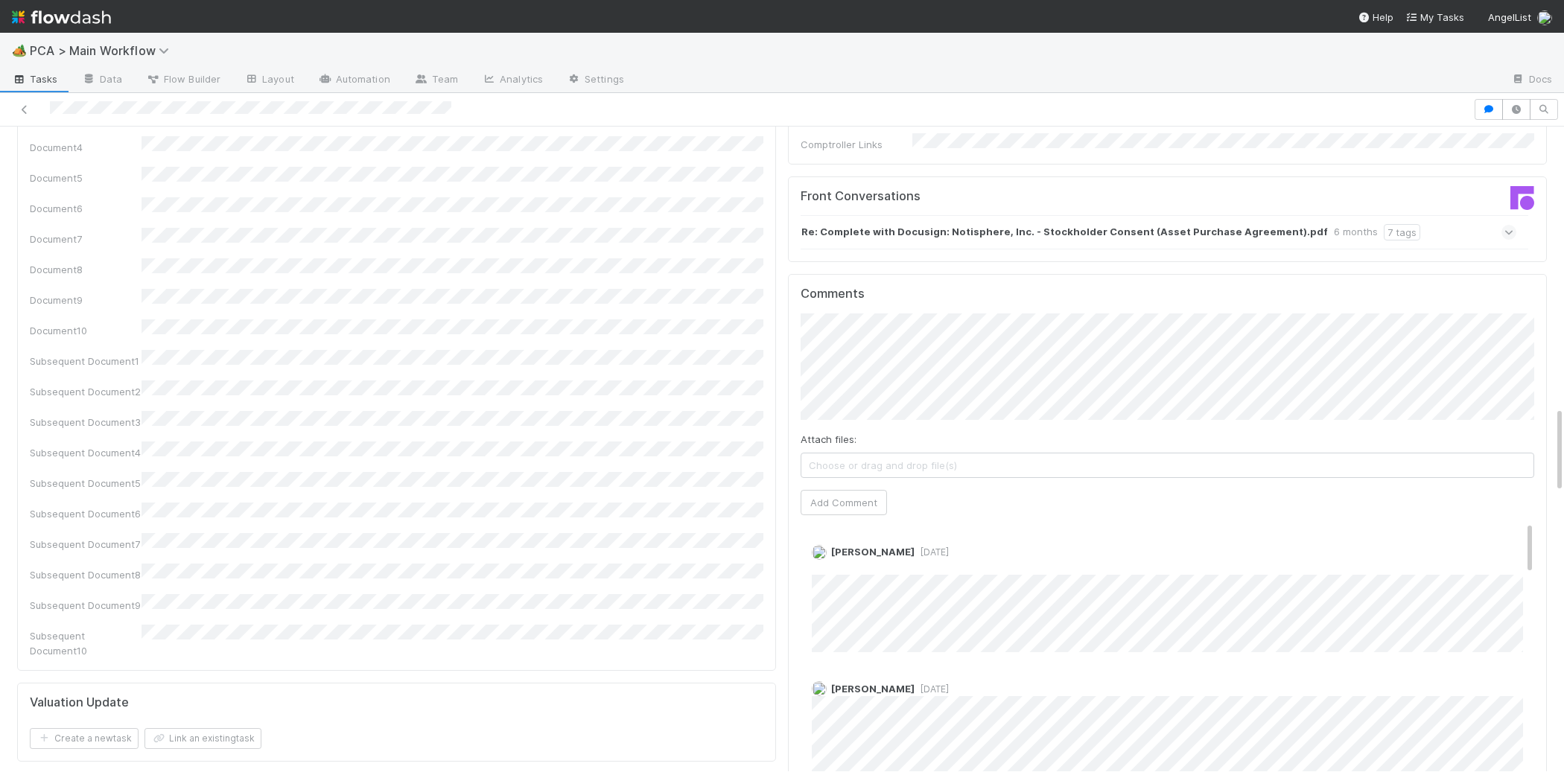
scroll to position [2101, 0]
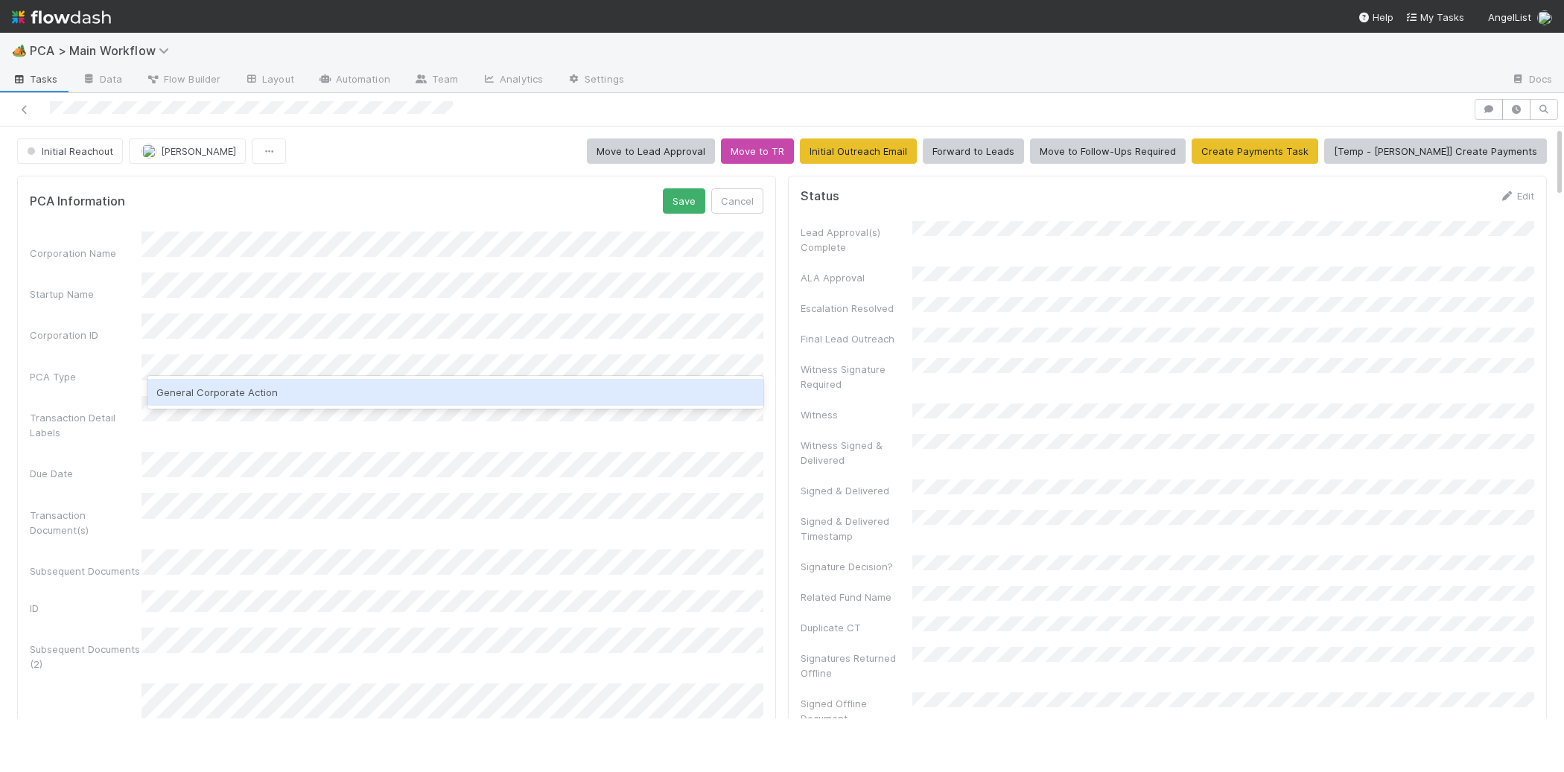
click at [308, 380] on div "General Corporate Action" at bounding box center [455, 392] width 616 height 27
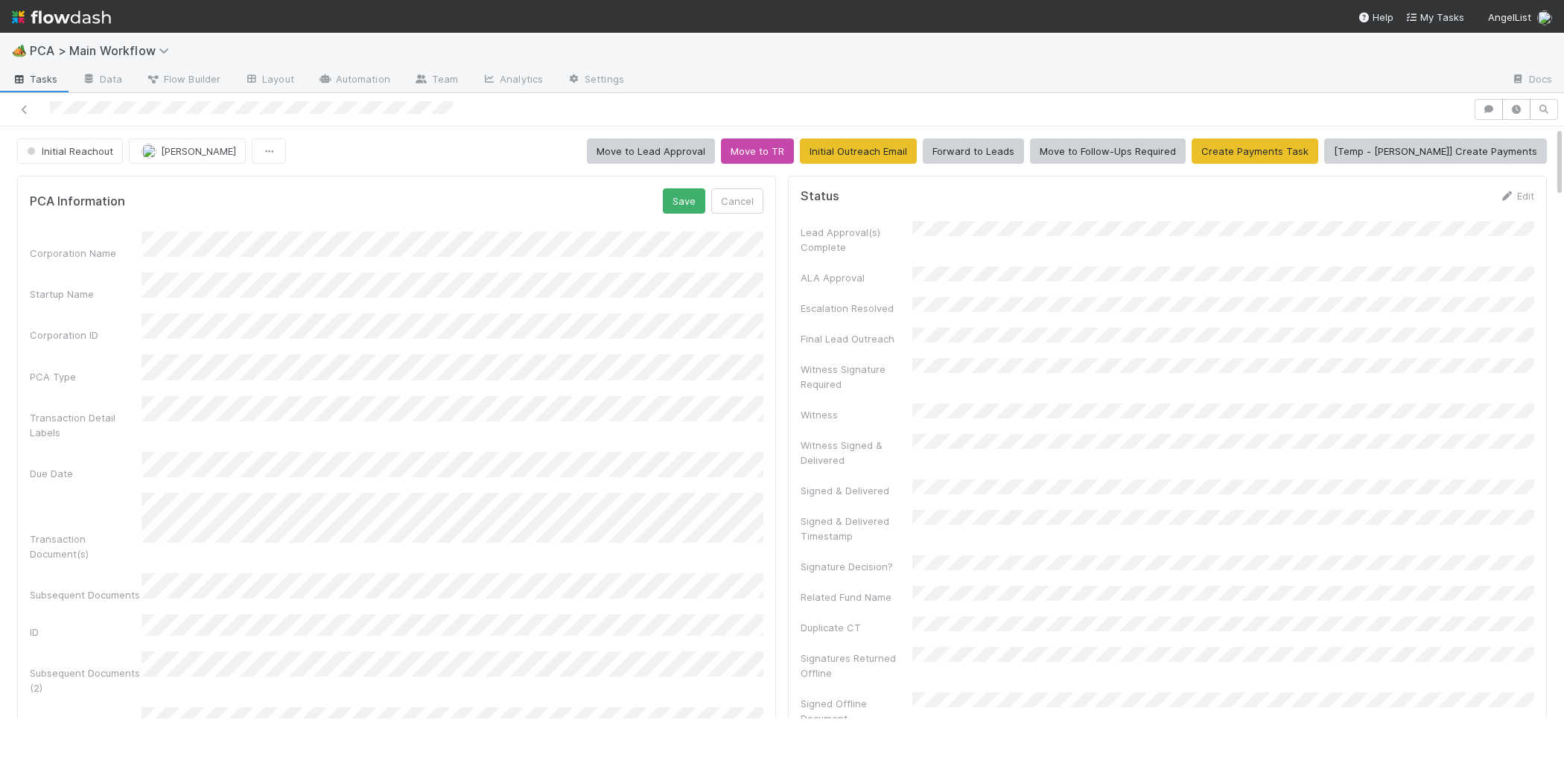
click at [335, 188] on div "PCA Information Save Cancel" at bounding box center [397, 200] width 734 height 25
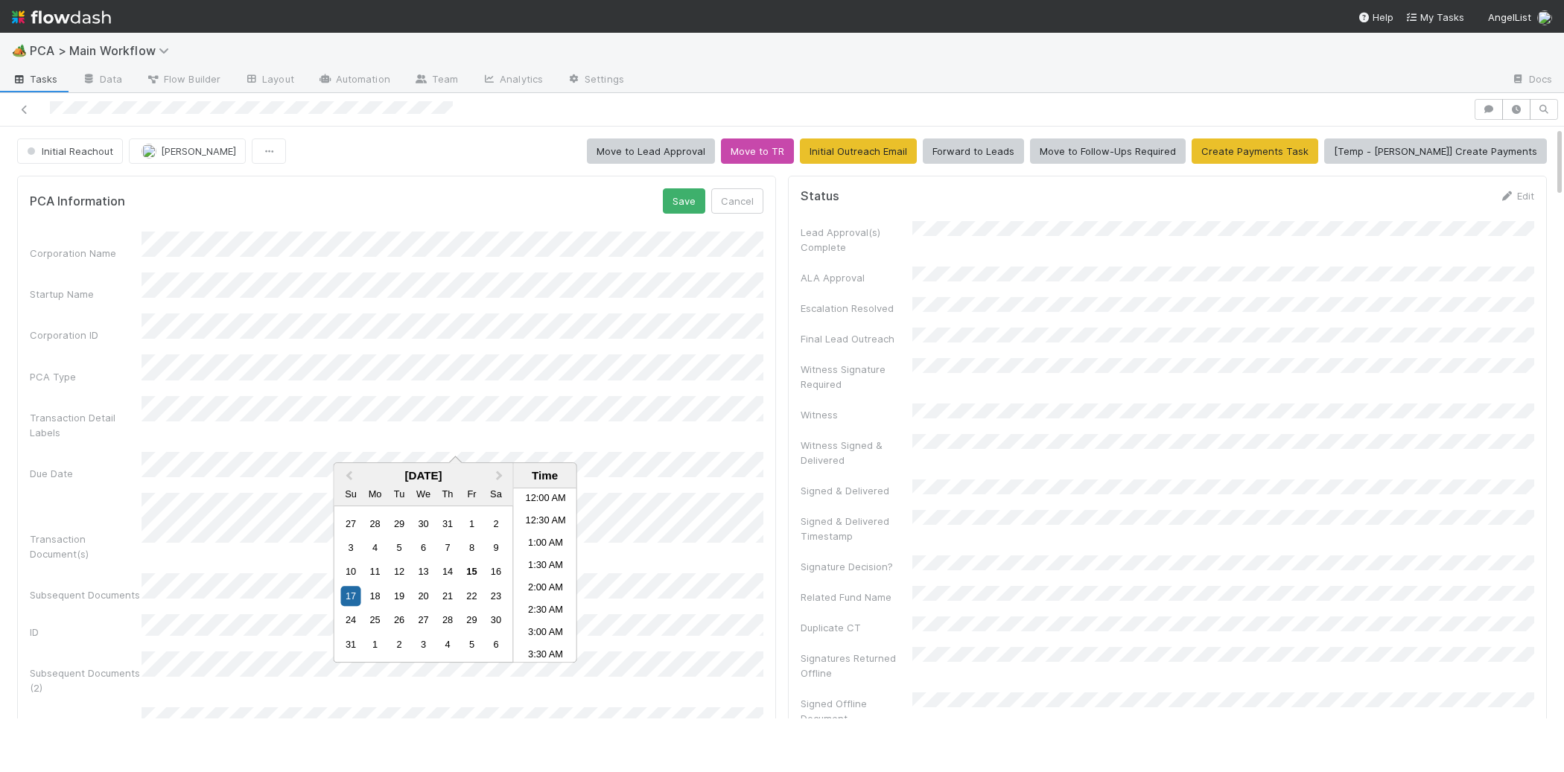
scroll to position [899, 0]
click at [378, 597] on div "18" at bounding box center [375, 596] width 20 height 20
click at [548, 547] on li "12:00 PM" at bounding box center [545, 542] width 63 height 22
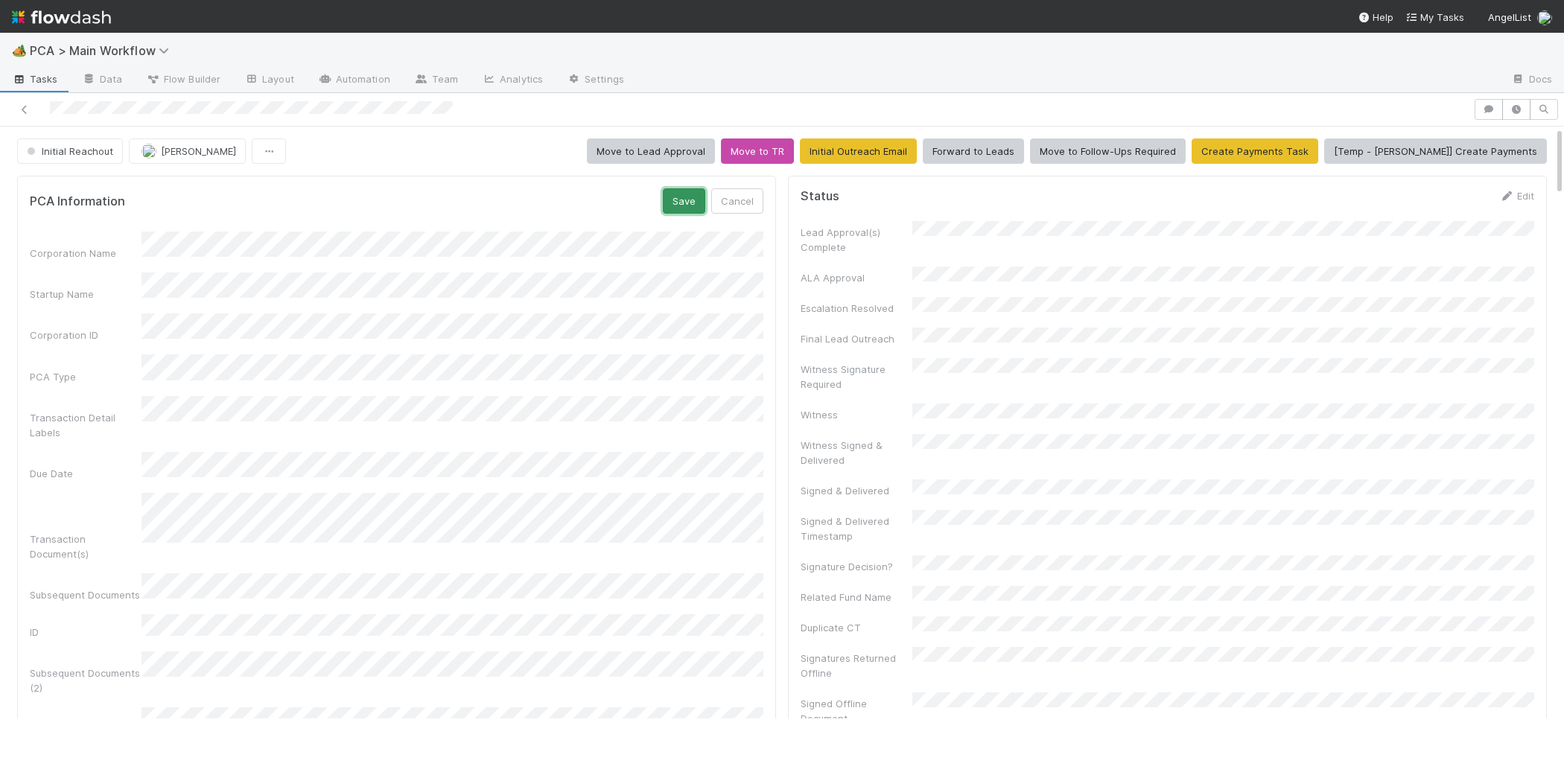
drag, startPoint x: 689, startPoint y: 191, endPoint x: 683, endPoint y: 198, distance: 9.5
click at [685, 194] on button "Save" at bounding box center [684, 200] width 42 height 25
click at [731, 200] on icon at bounding box center [735, 196] width 15 height 10
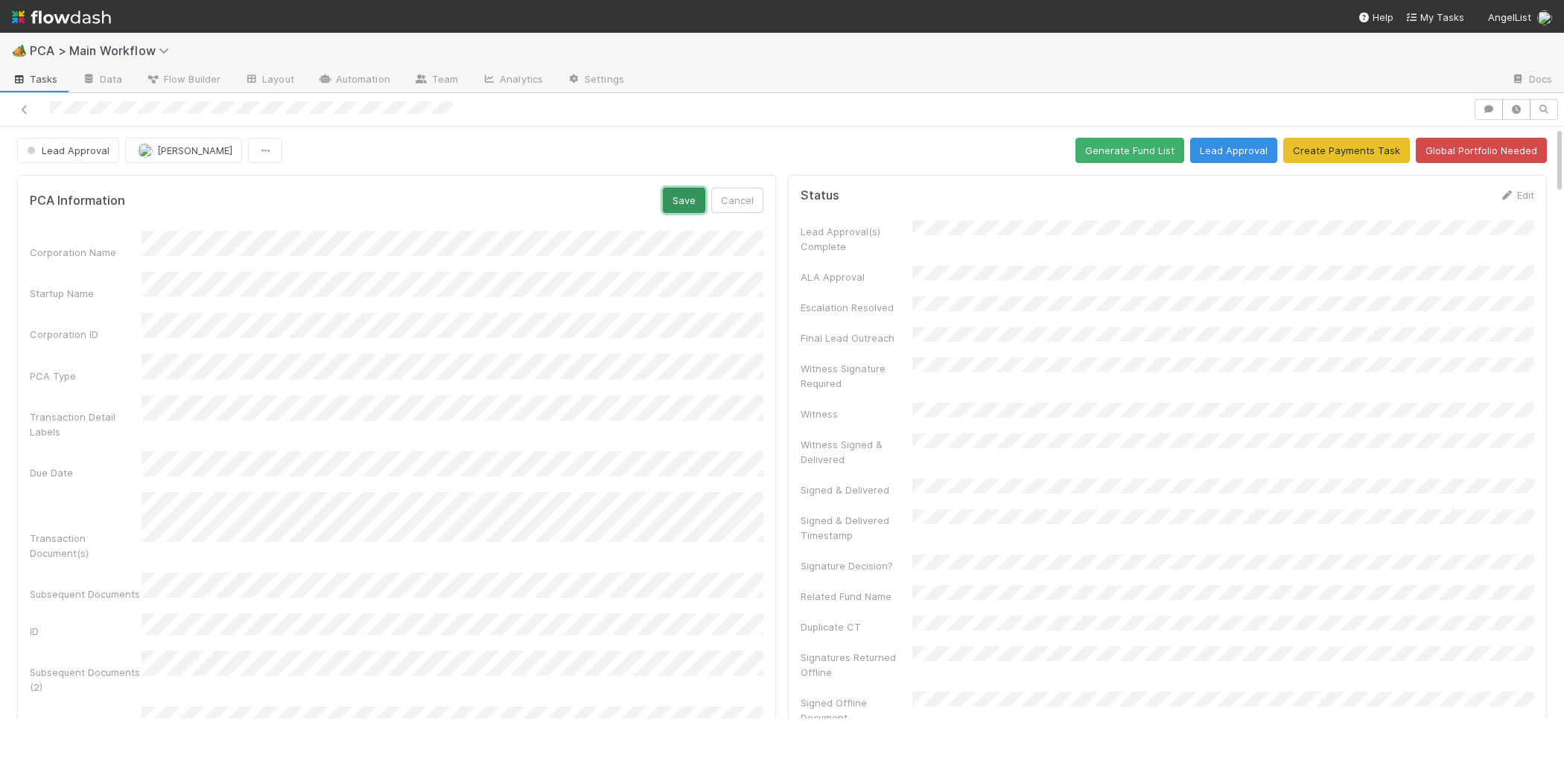
click at [687, 209] on button "Save" at bounding box center [684, 200] width 42 height 25
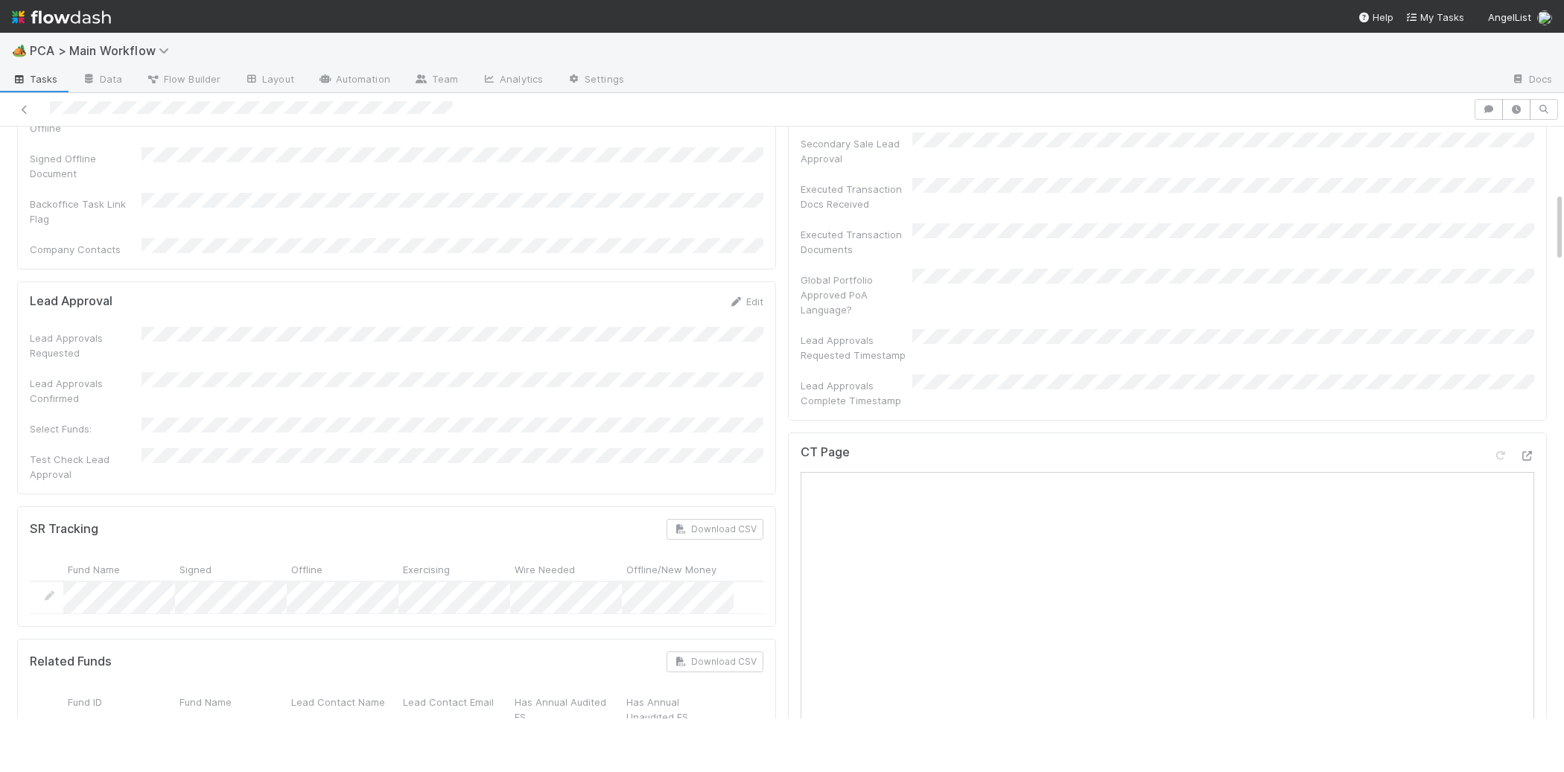
scroll to position [612, 0]
click at [734, 321] on div "Lead Approvals Requested" at bounding box center [397, 338] width 734 height 34
click at [740, 276] on div "Lead Approval Edit Lead Approvals Requested Lead Approvals Confirmed Select Fun…" at bounding box center [396, 382] width 759 height 213
drag, startPoint x: 737, startPoint y: 231, endPoint x: 535, endPoint y: 334, distance: 227.5
click at [737, 291] on icon at bounding box center [735, 296] width 15 height 10
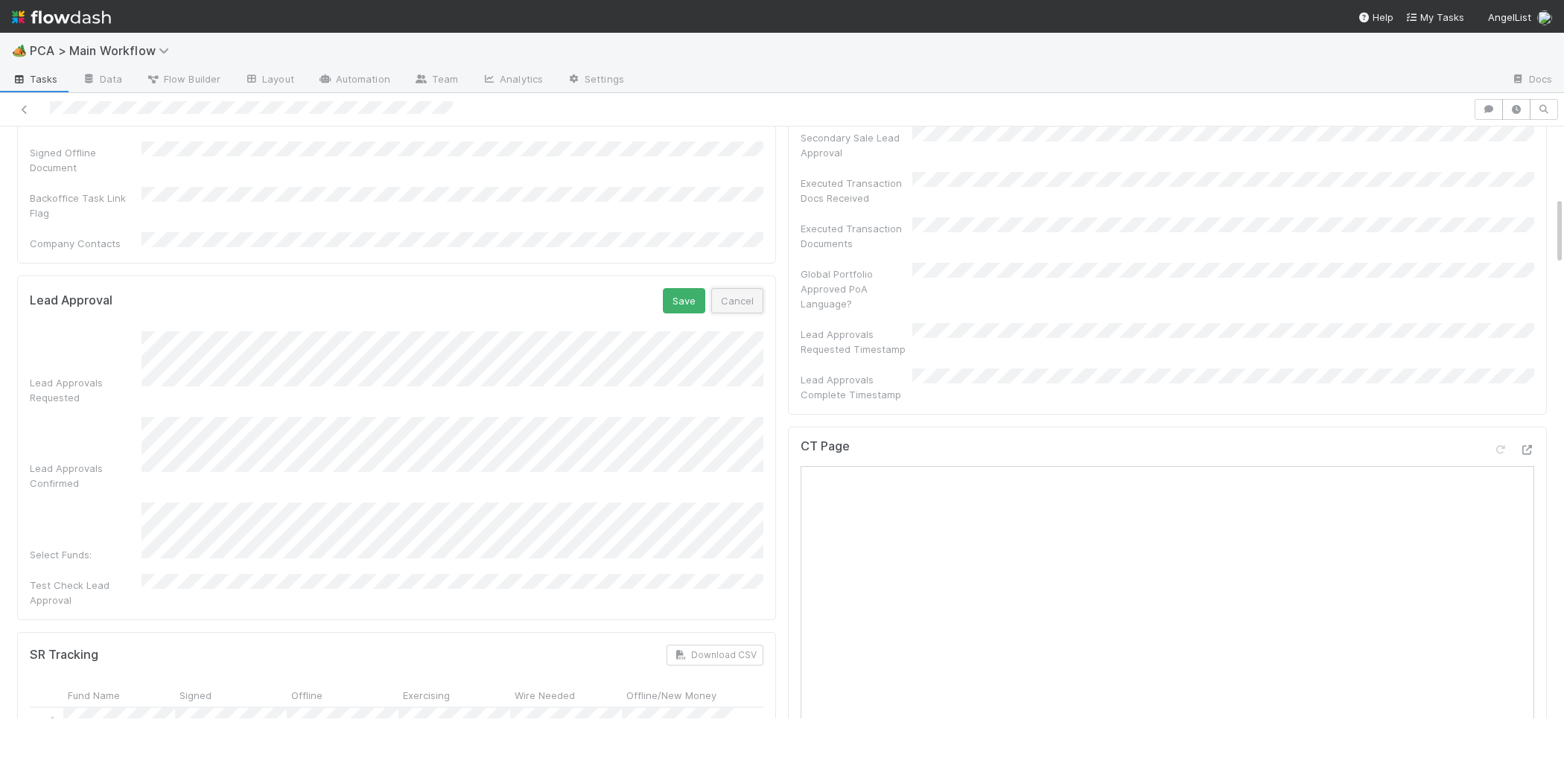
click at [728, 288] on button "Cancel" at bounding box center [737, 300] width 52 height 25
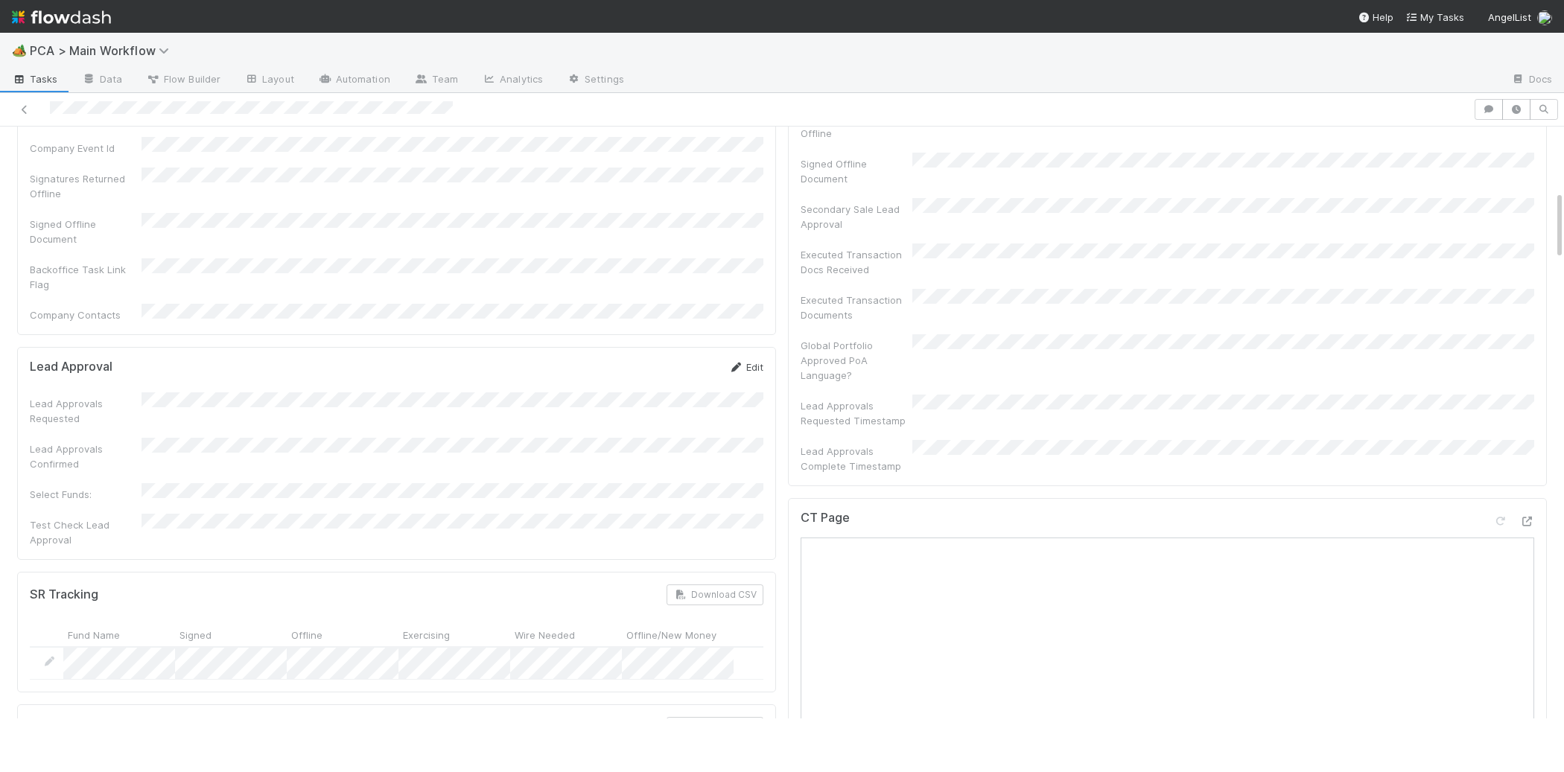
scroll to position [539, 0]
drag, startPoint x: 734, startPoint y: 308, endPoint x: 681, endPoint y: 334, distance: 59.0
click at [734, 364] on icon at bounding box center [735, 369] width 15 height 10
drag, startPoint x: 681, startPoint y: 299, endPoint x: 696, endPoint y: 280, distance: 24.3
click at [681, 361] on button "Save" at bounding box center [684, 373] width 42 height 25
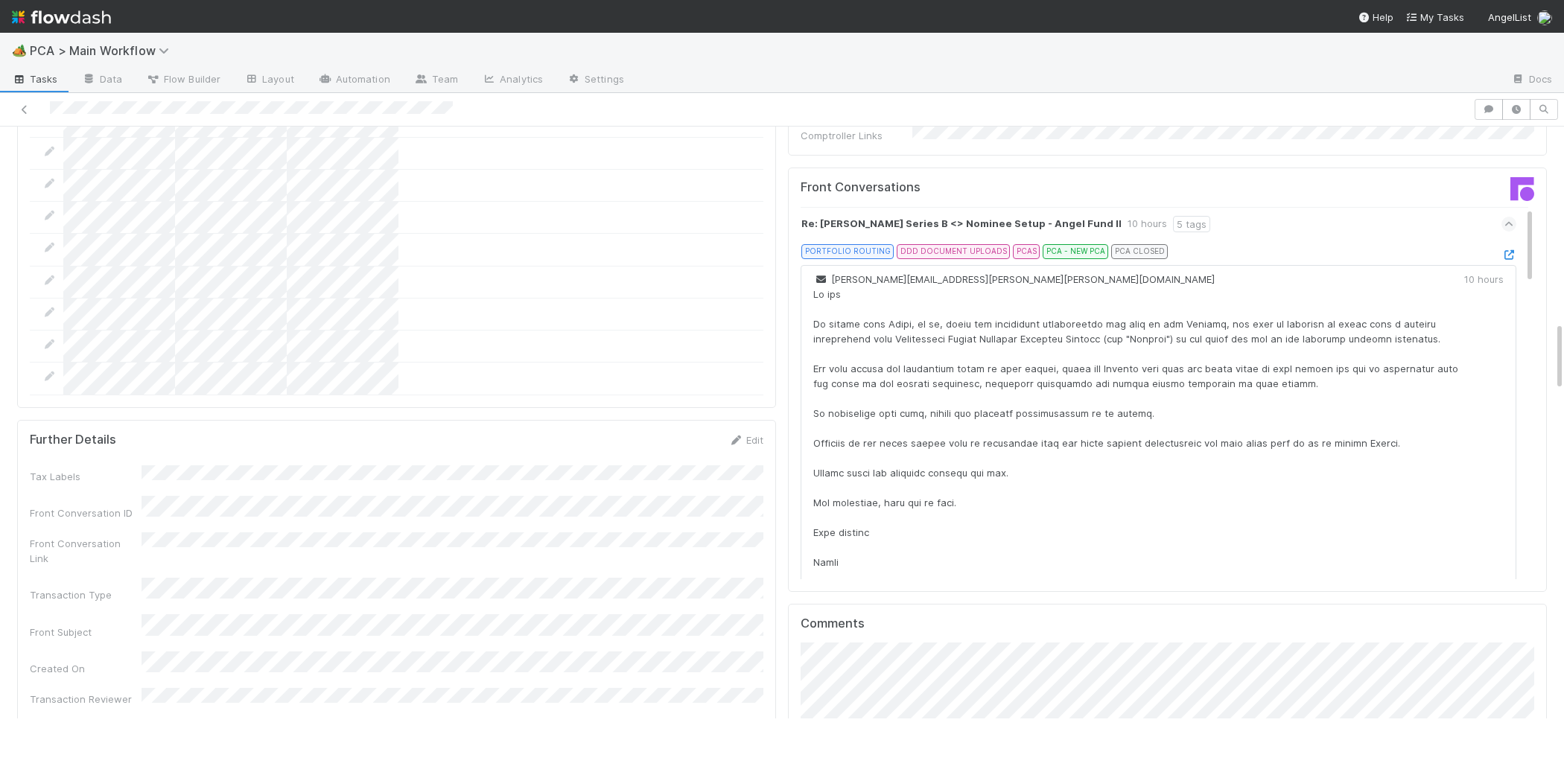
scroll to position [1663, 0]
click at [909, 683] on button "Josh Tarr" at bounding box center [868, 687] width 112 height 21
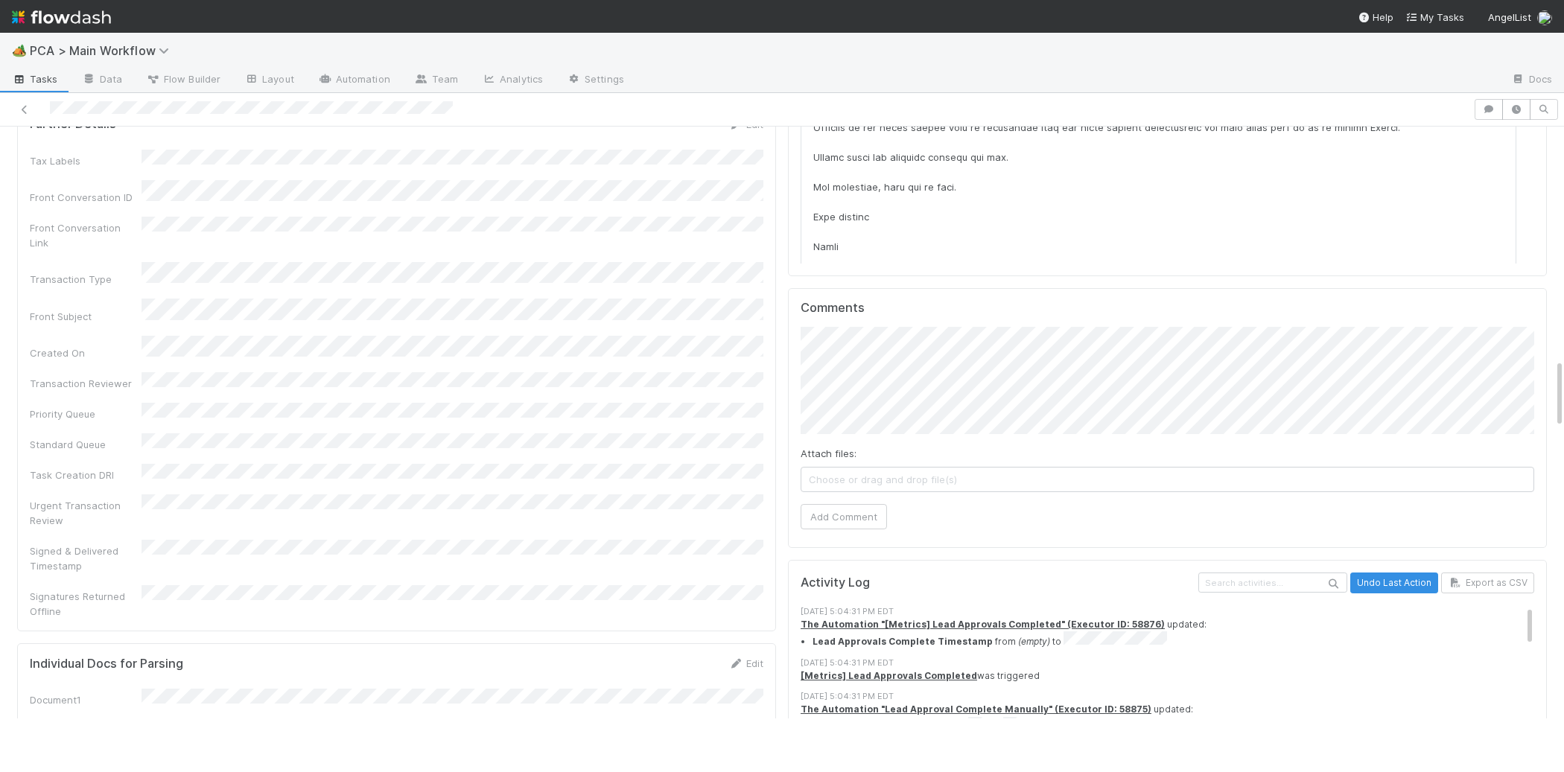
scroll to position [1979, 0]
click at [846, 414] on div "Attach files: Choose or drag and drop file(s) Add Comment" at bounding box center [1168, 424] width 734 height 202
click at [842, 501] on button "Add Comment" at bounding box center [844, 513] width 86 height 25
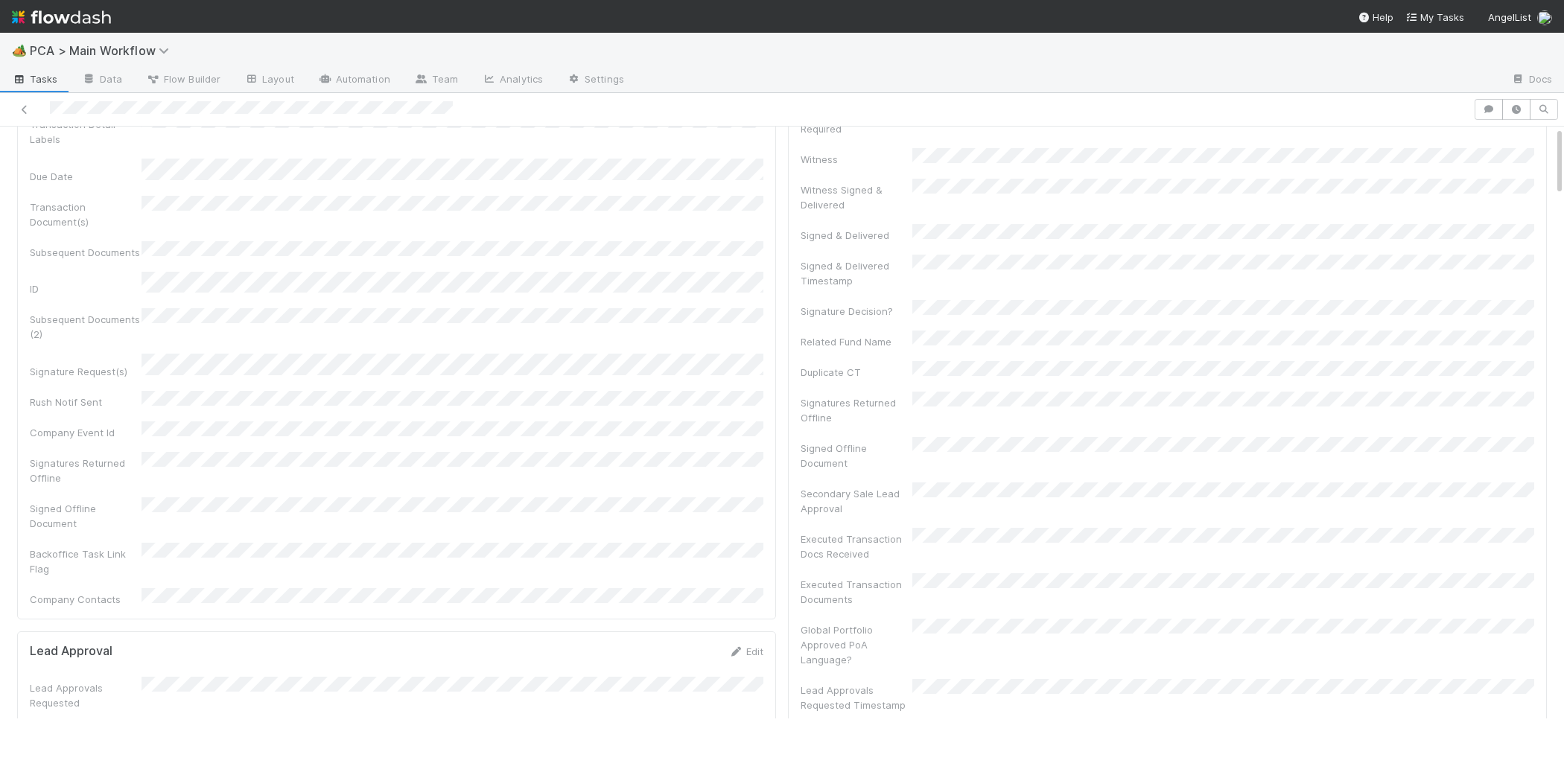
scroll to position [0, 0]
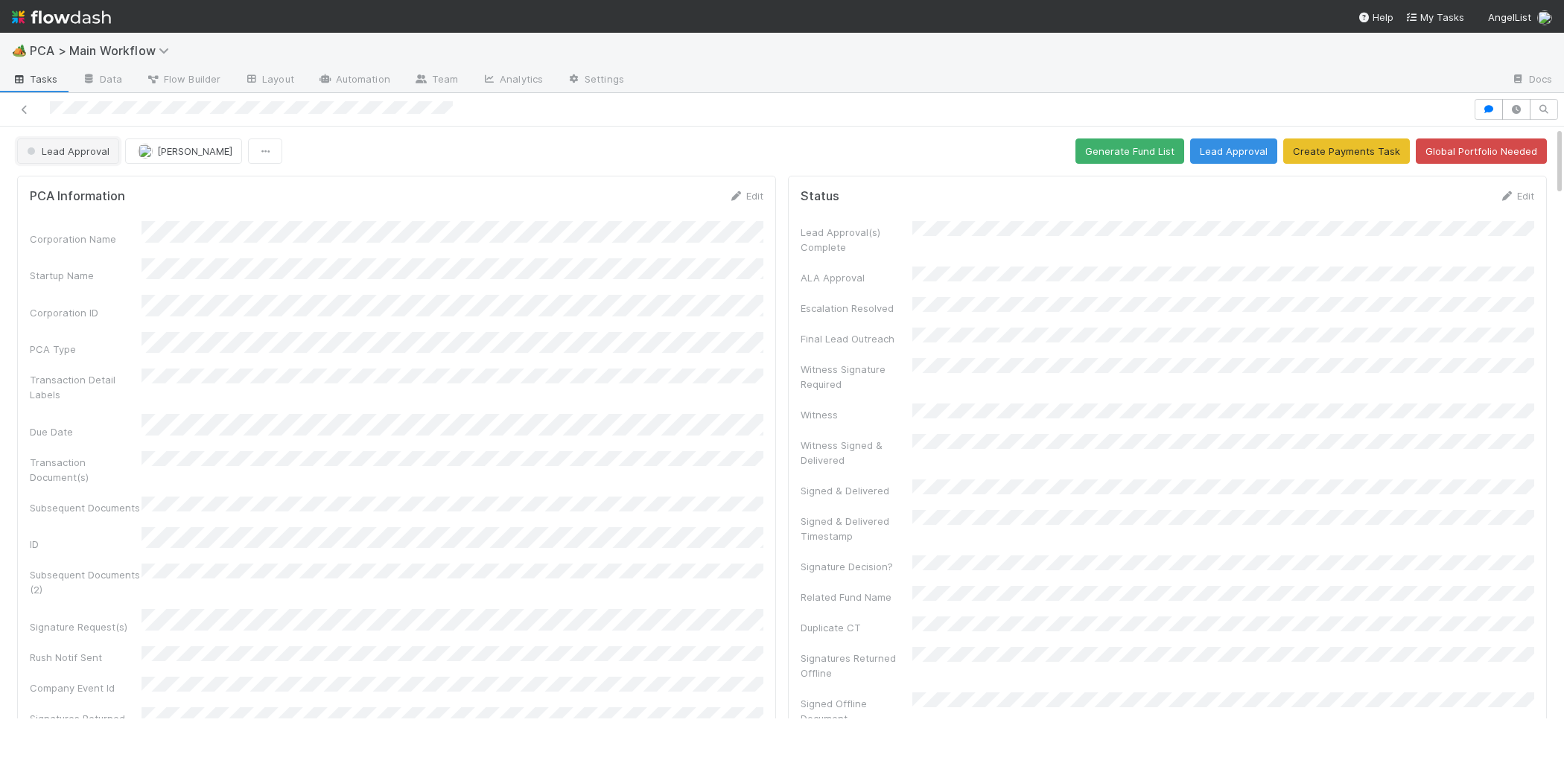
click at [86, 156] on span "Lead Approval" at bounding box center [67, 151] width 86 height 12
click at [102, 212] on span "Record Transaction" at bounding box center [75, 216] width 109 height 12
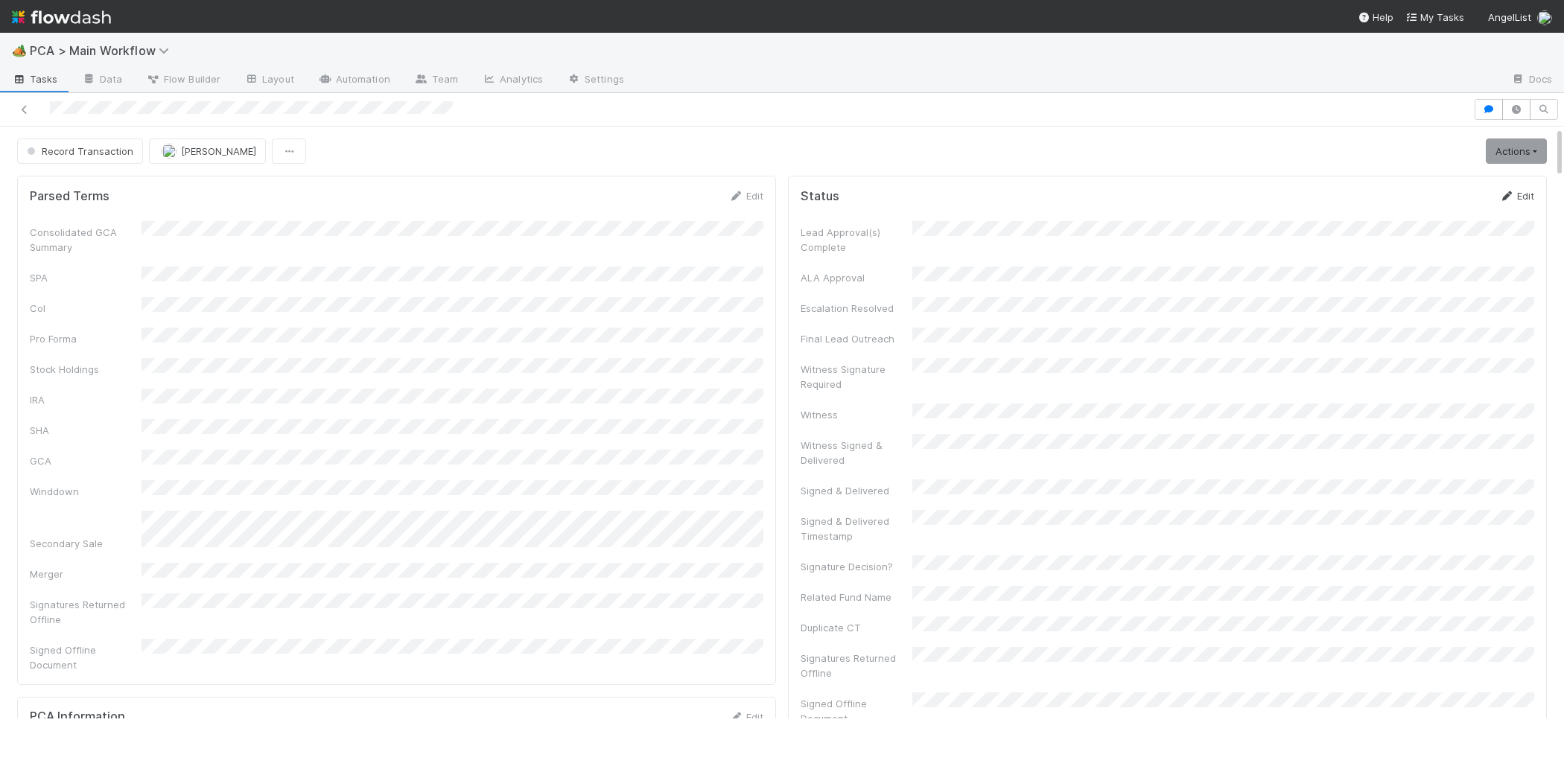
click at [1514, 199] on link "Edit" at bounding box center [1516, 196] width 35 height 12
drag, startPoint x: 1449, startPoint y: 200, endPoint x: 1002, endPoint y: 203, distance: 447.7
click at [1449, 200] on button "Save" at bounding box center [1455, 200] width 42 height 25
click at [174, 143] on button "[PERSON_NAME]" at bounding box center [207, 151] width 117 height 25
click at [244, 241] on div "Josh Tarr" at bounding box center [246, 243] width 210 height 27
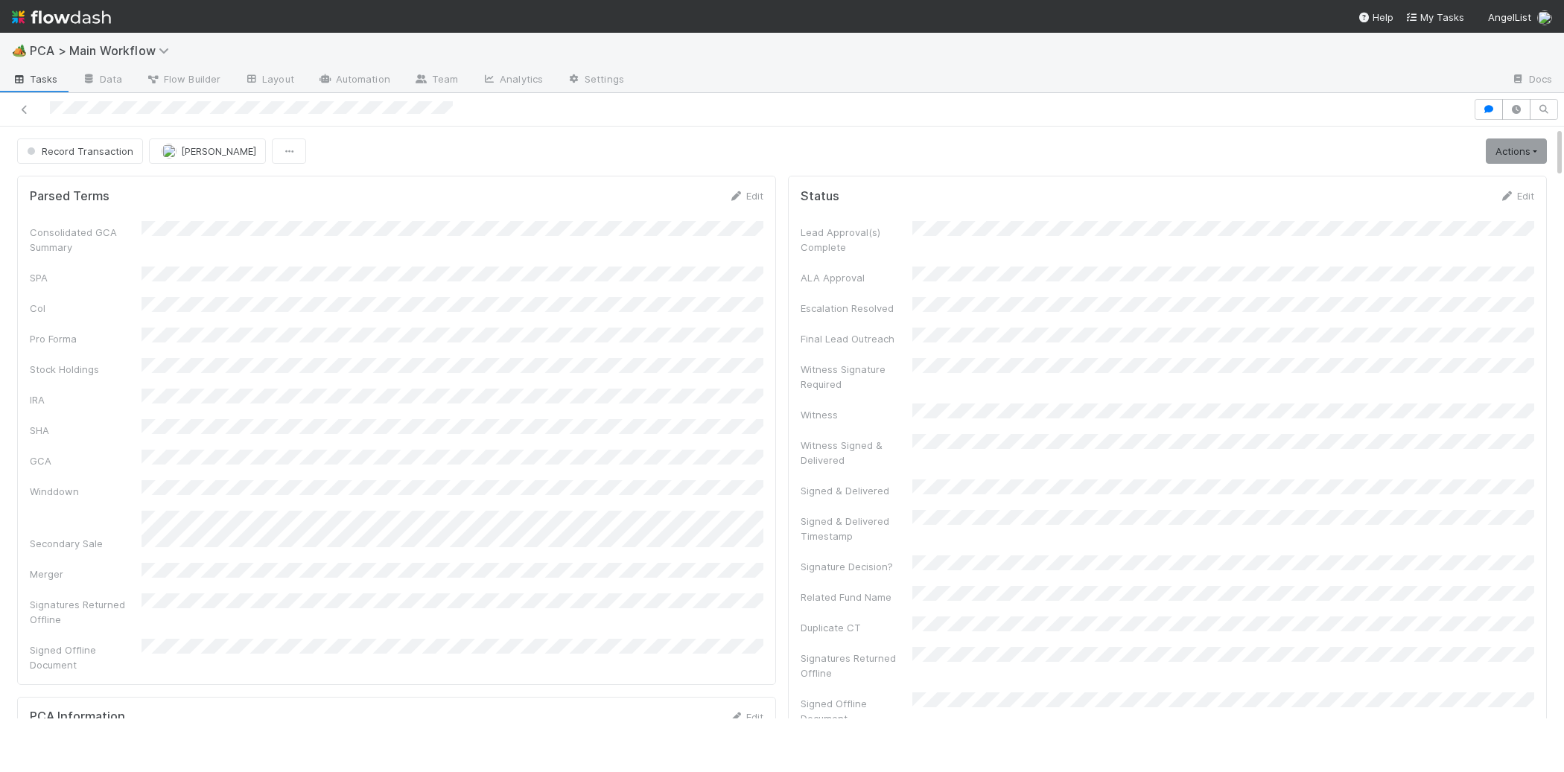
click at [77, 23] on img at bounding box center [61, 16] width 99 height 25
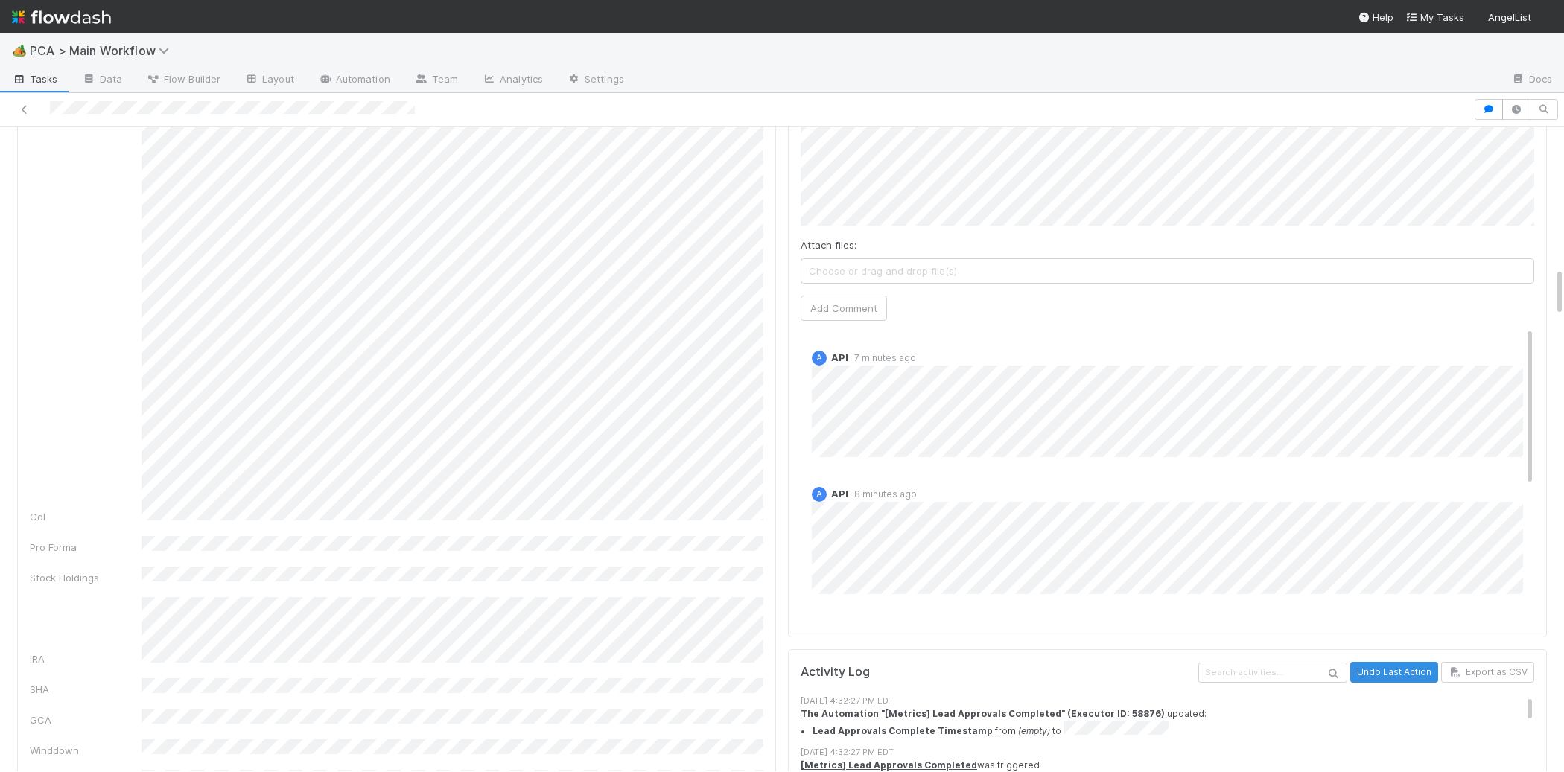
scroll to position [2573, 0]
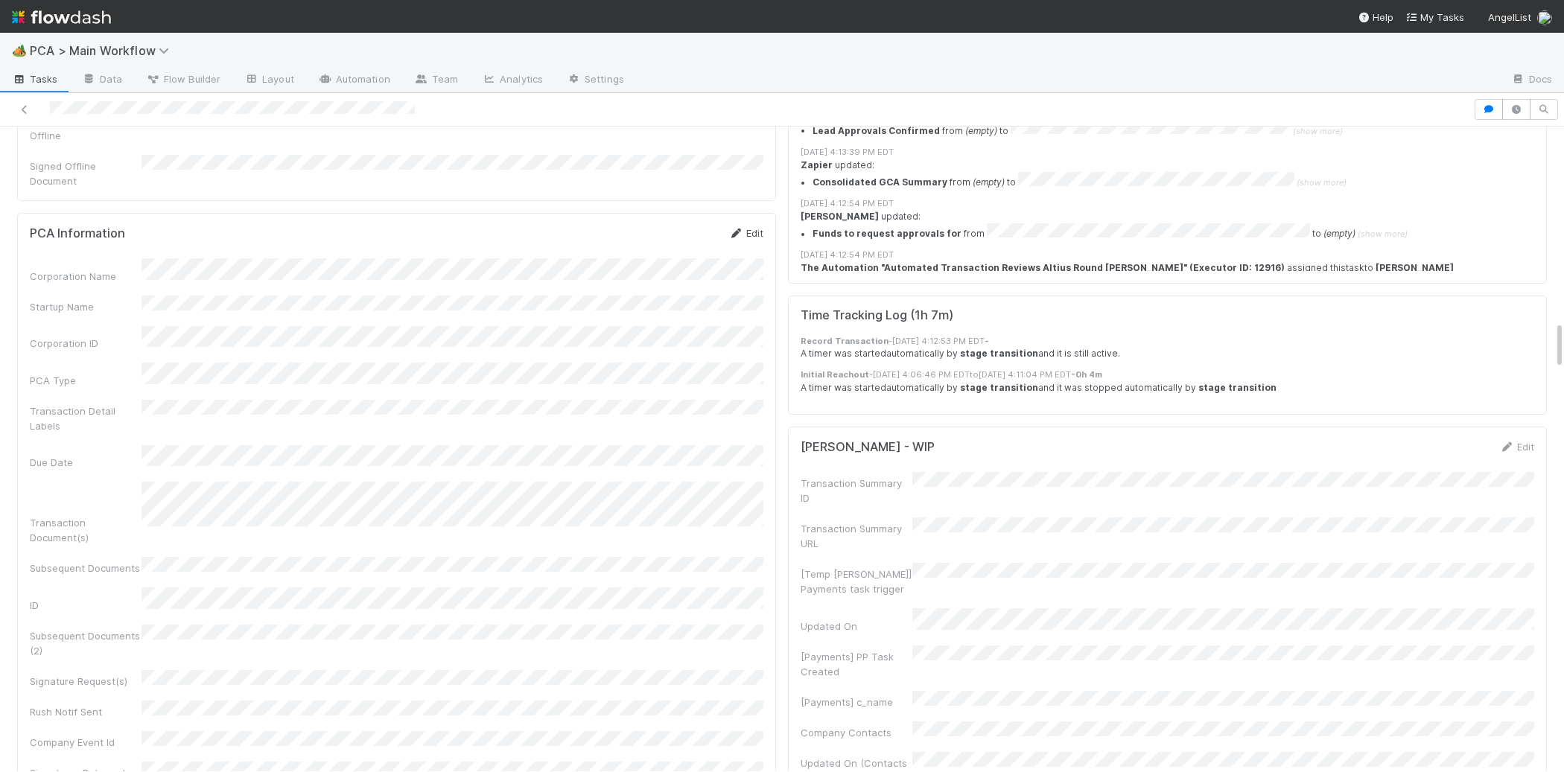
drag, startPoint x: 722, startPoint y: 175, endPoint x: 731, endPoint y: 172, distance: 10.1
click at [723, 226] on div "PCA Information Edit" at bounding box center [397, 233] width 734 height 15
click at [735, 229] on icon at bounding box center [735, 234] width 15 height 10
click at [683, 226] on button "Save" at bounding box center [684, 238] width 42 height 25
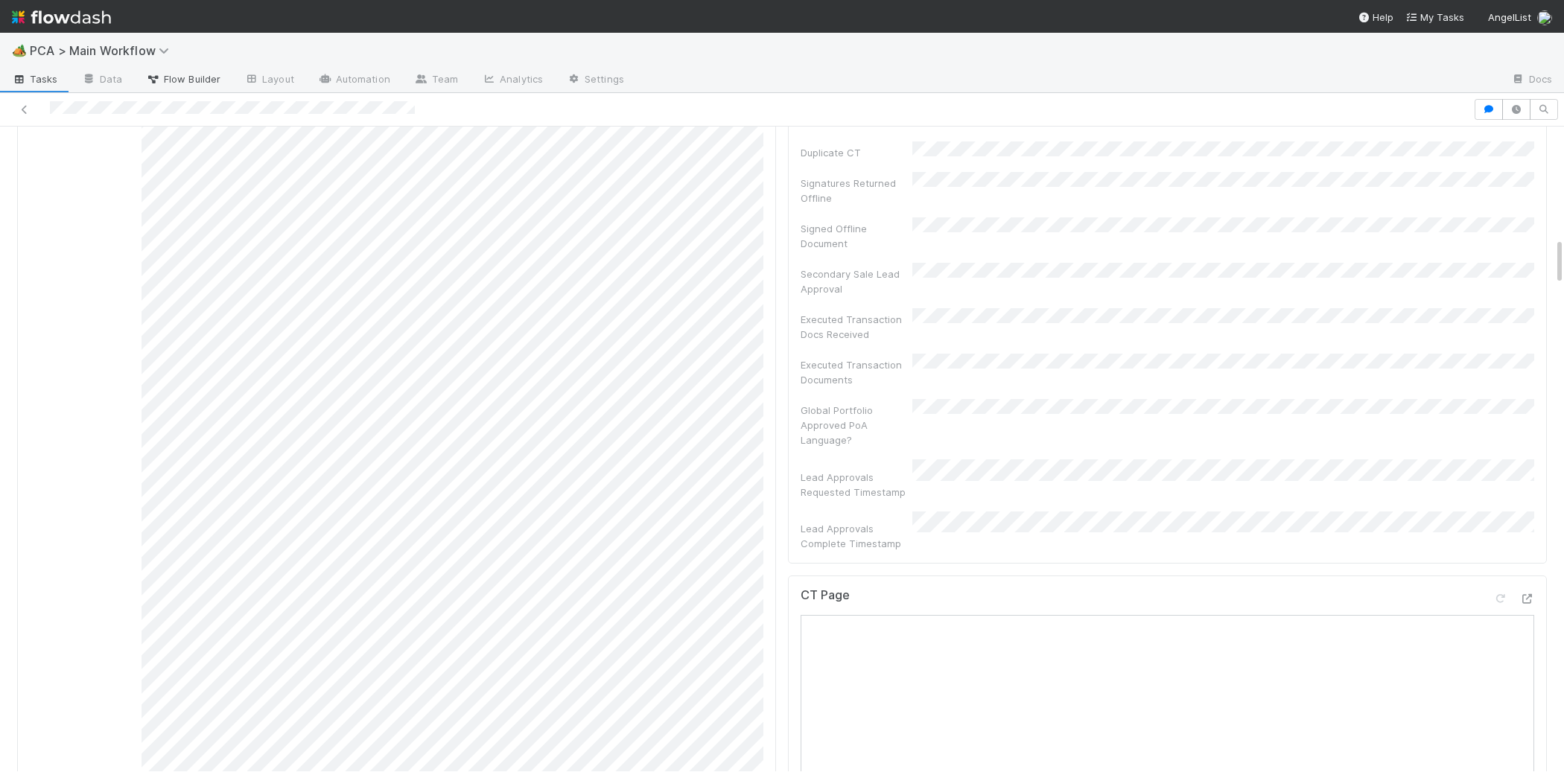
scroll to position [0, 0]
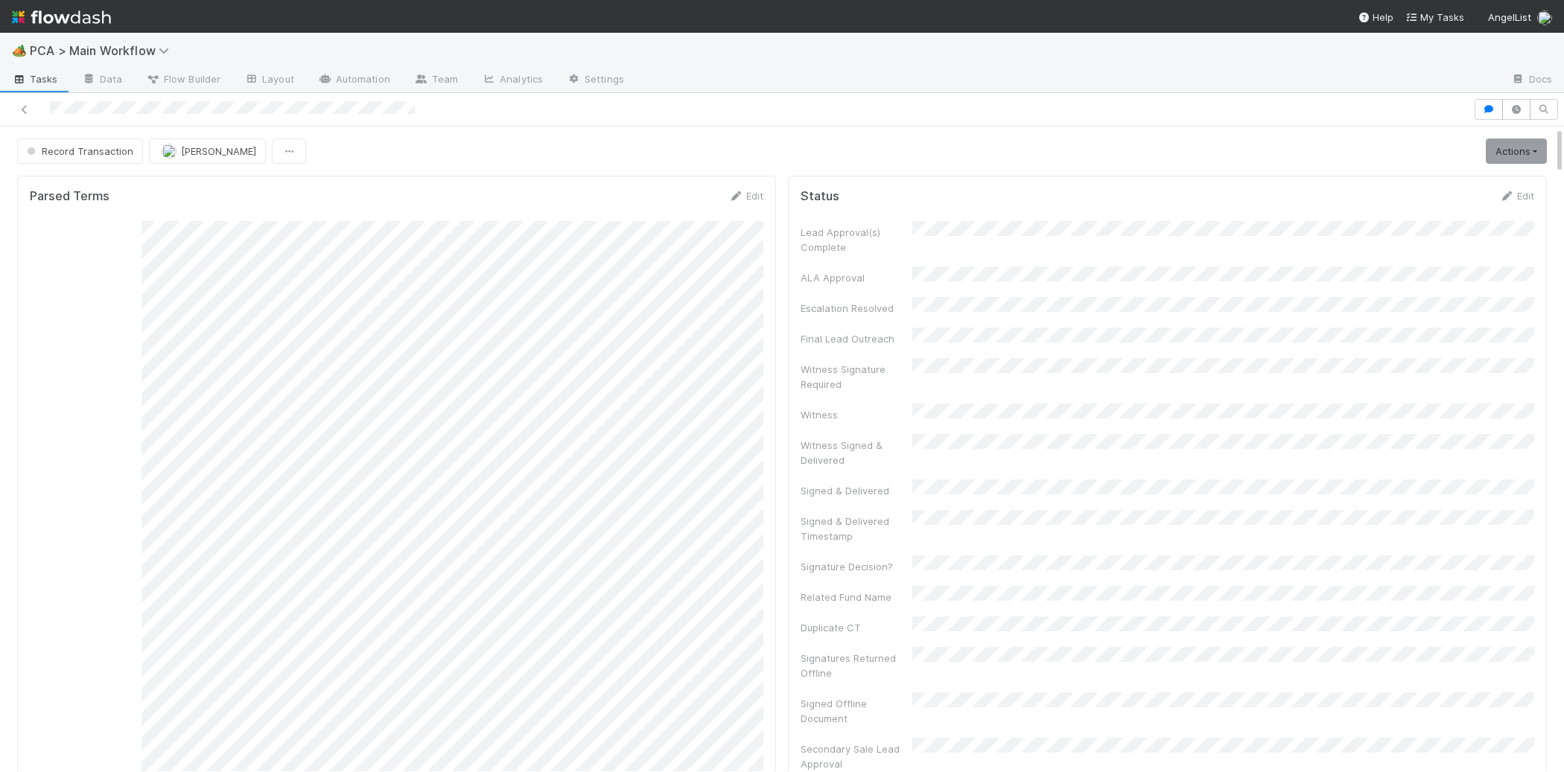
click at [77, 22] on img at bounding box center [61, 16] width 99 height 25
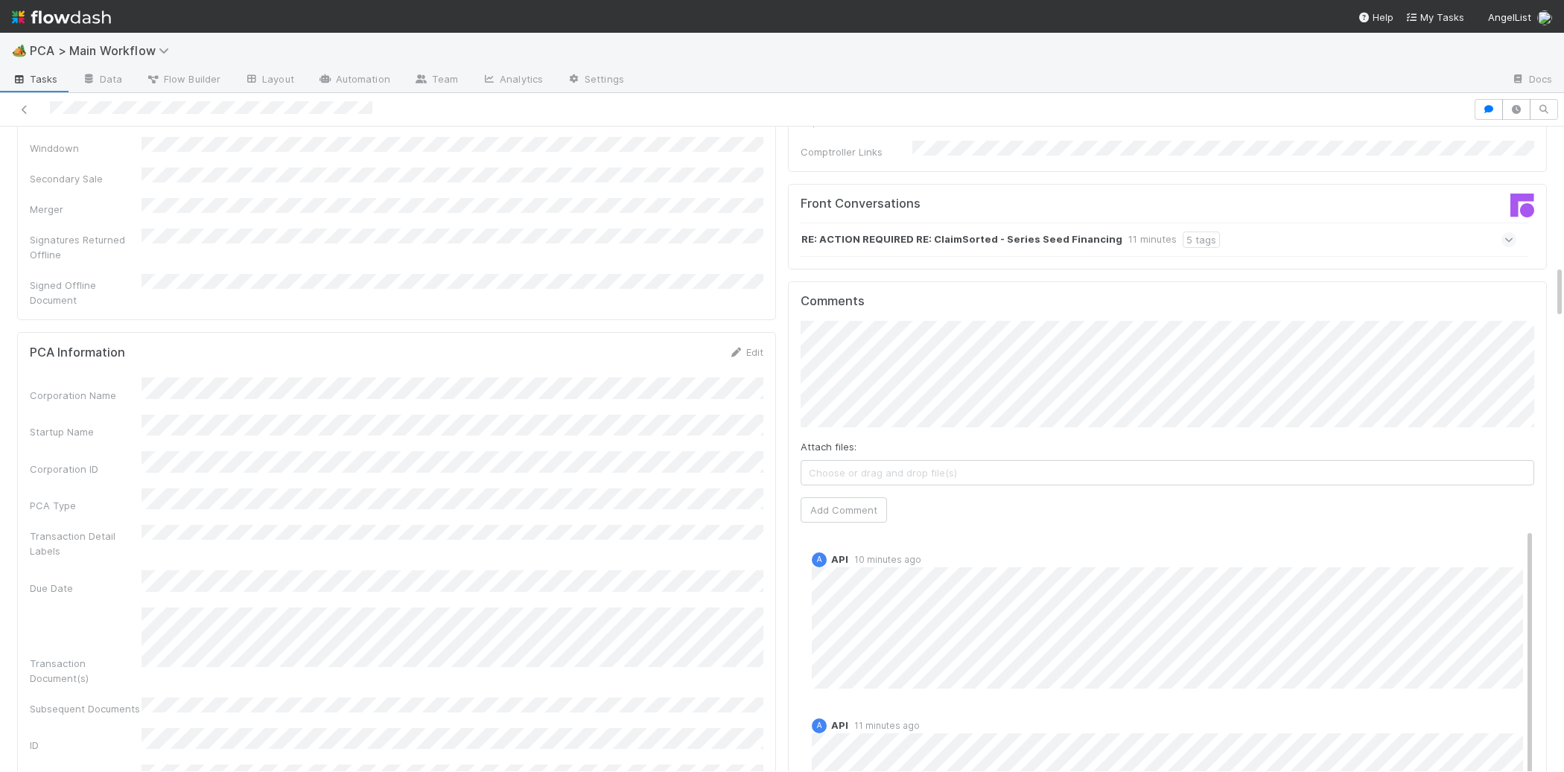
click at [720, 345] on form "PCA Information Edit Corporation Name Startup Name Corporation ID PCA Type Tran…" at bounding box center [397, 701] width 734 height 712
click at [720, 346] on div "PCA Information Edit" at bounding box center [397, 353] width 734 height 15
click at [743, 334] on div "PCA Information Edit Corporation Name Startup Name Corporation ID PCA Type Tran…" at bounding box center [396, 702] width 759 height 737
click at [740, 334] on div "PCA Information Edit Corporation Name Startup Name Corporation ID PCA Type Tran…" at bounding box center [396, 702] width 759 height 737
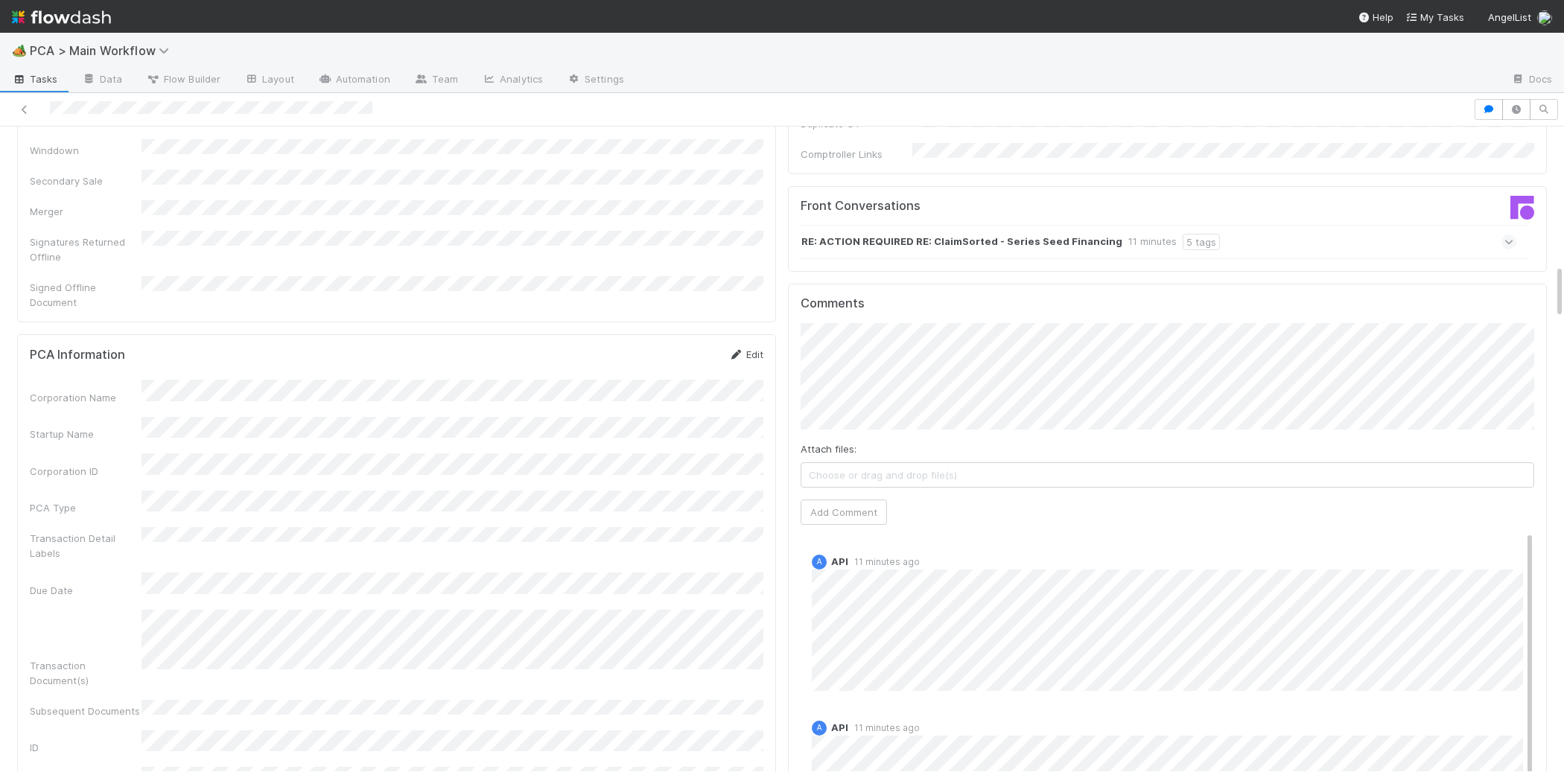
click at [740, 349] on link "Edit" at bounding box center [745, 355] width 35 height 12
click at [673, 347] on button "Save" at bounding box center [684, 359] width 42 height 25
